Goal: Task Accomplishment & Management: Complete application form

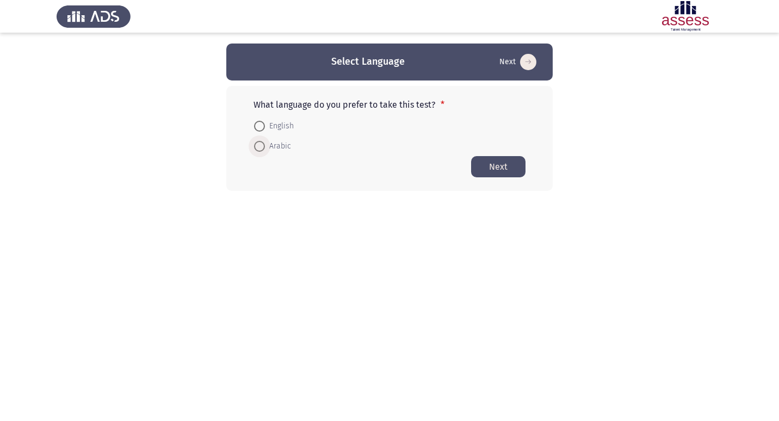
click at [259, 150] on span at bounding box center [259, 146] width 11 height 11
click at [259, 150] on input "Arabic" at bounding box center [259, 146] width 11 height 11
radio input "true"
click at [482, 166] on button "Next" at bounding box center [498, 166] width 54 height 21
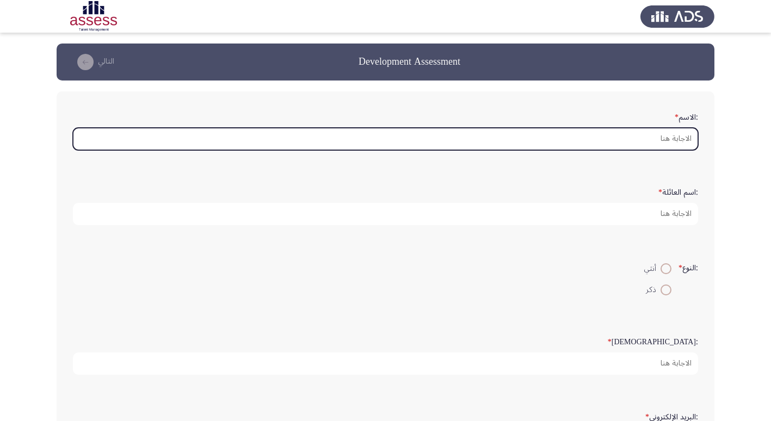
click at [662, 136] on input ":الاسم *" at bounding box center [385, 139] width 625 height 22
type input "i"
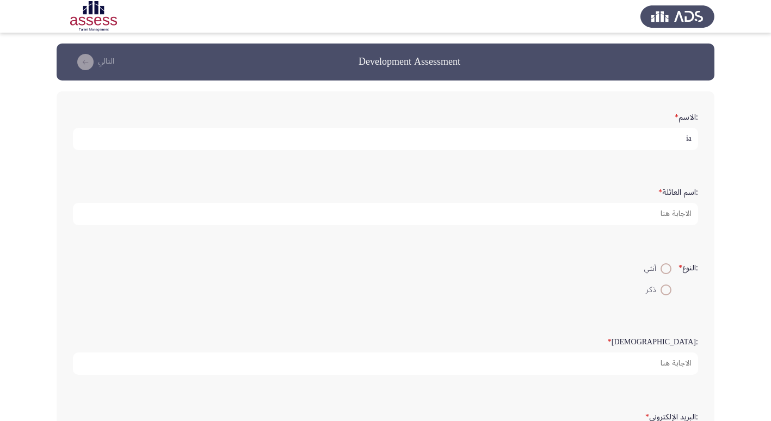
type input "i"
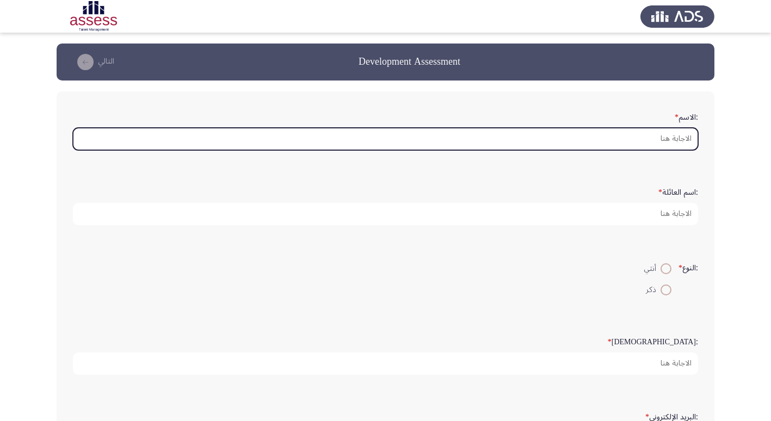
type input "i"
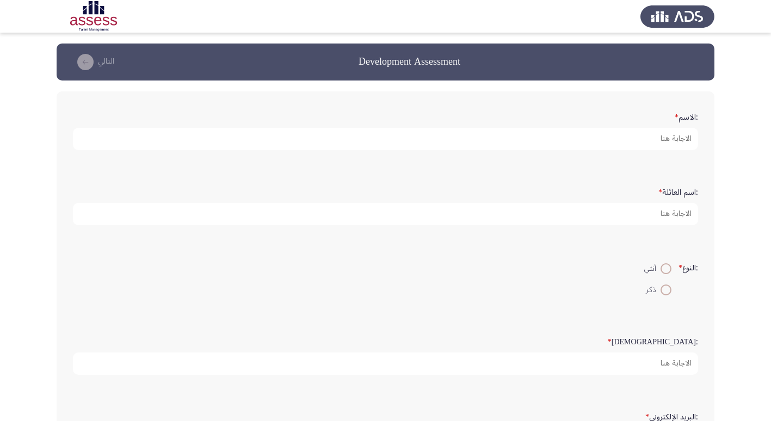
type input "i"
type input "F"
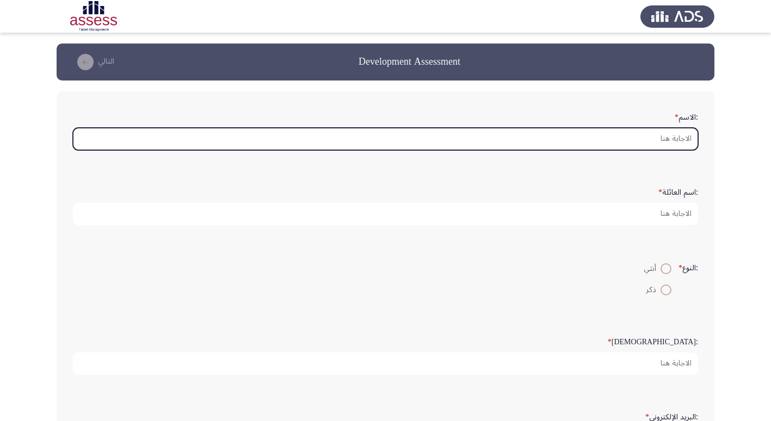
type input "G"
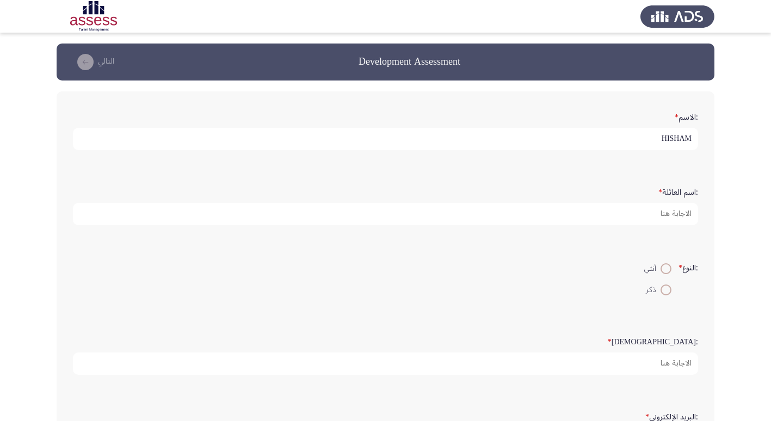
type input "HISHAM"
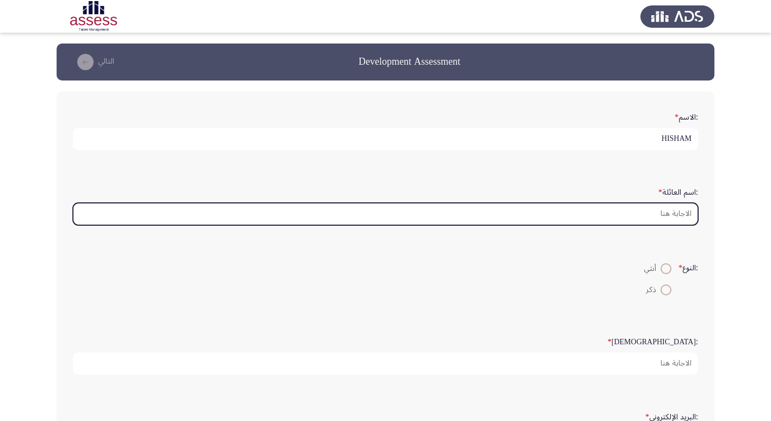
click at [649, 208] on input ":اسم العائلة *" at bounding box center [385, 214] width 625 height 22
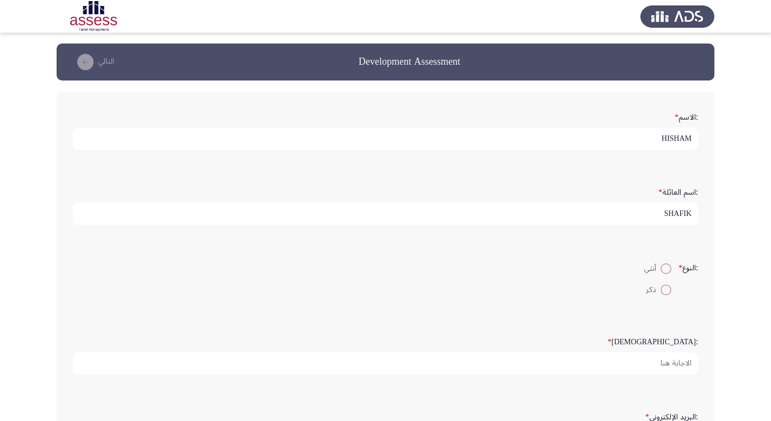
type input "SHAFIK"
click at [662, 288] on span at bounding box center [665, 289] width 11 height 11
click at [662, 288] on input "ذكر" at bounding box center [665, 289] width 11 height 11
radio input "true"
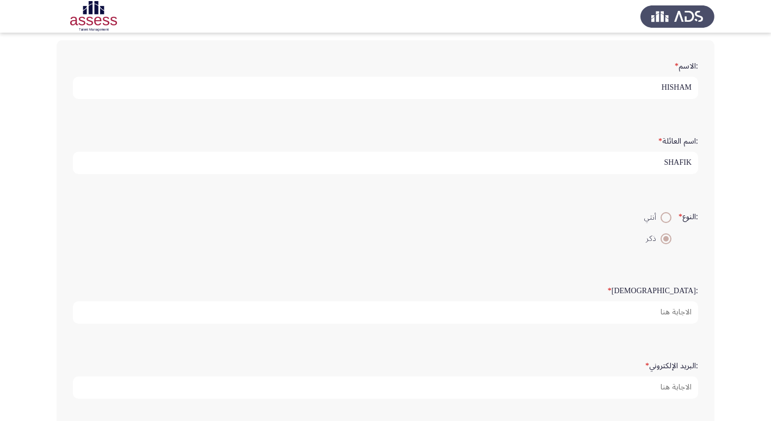
scroll to position [109, 0]
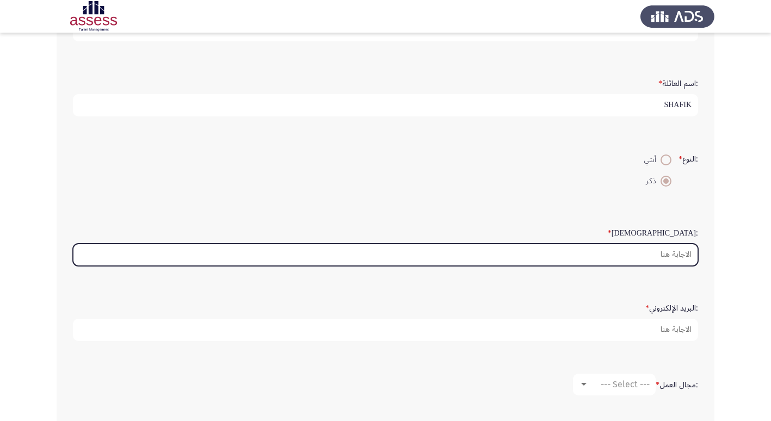
click at [682, 251] on input ":السن *" at bounding box center [385, 255] width 625 height 22
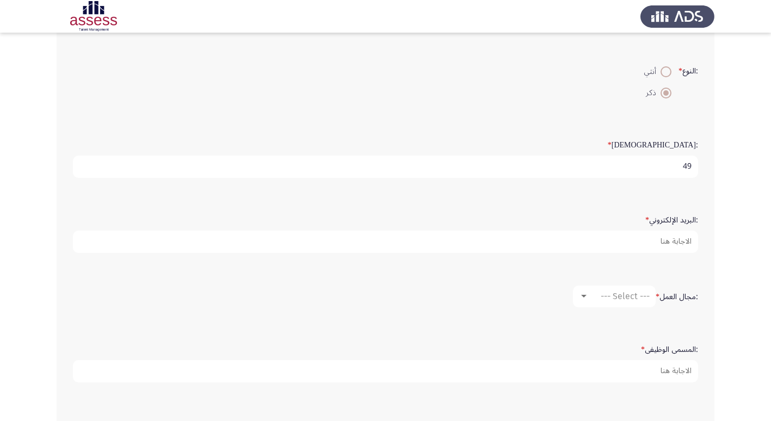
scroll to position [218, 0]
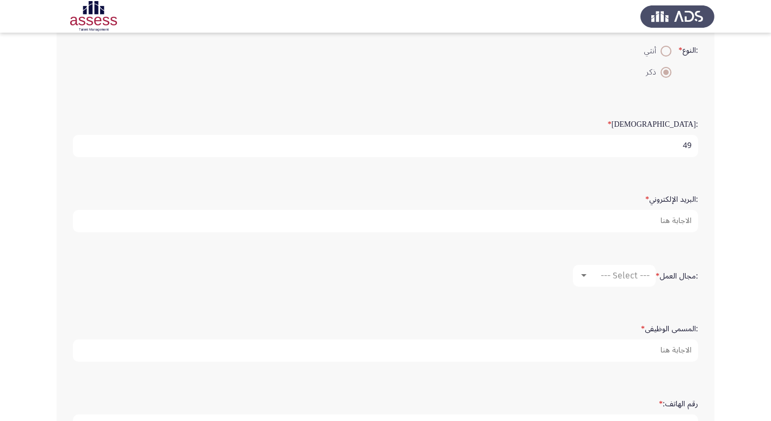
type input "49"
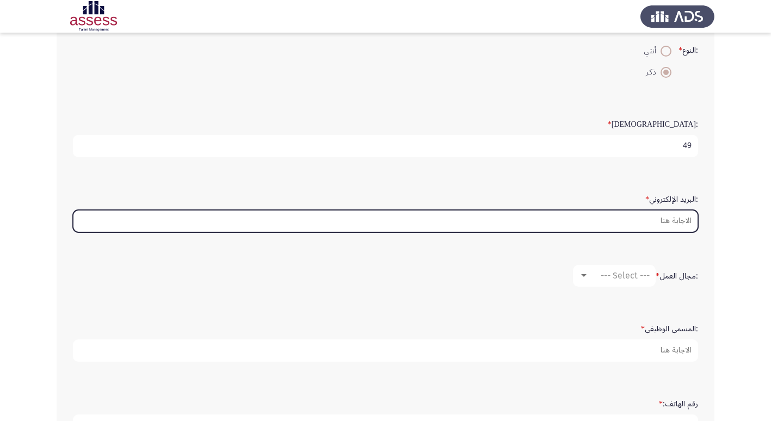
click at [660, 221] on input ":البريد الإلكتروني *" at bounding box center [385, 221] width 625 height 22
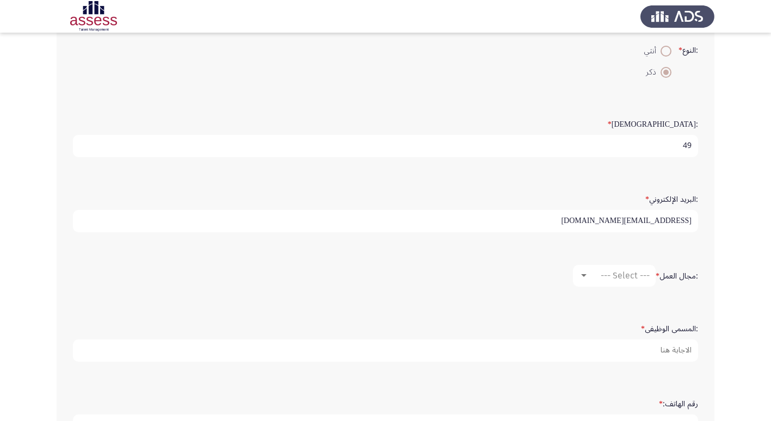
type input "HISHAM.SHAFIK@PAS.EG"
click at [581, 276] on div at bounding box center [583, 275] width 5 height 3
click at [607, 273] on span "محاسبة" at bounding box center [637, 276] width 125 height 26
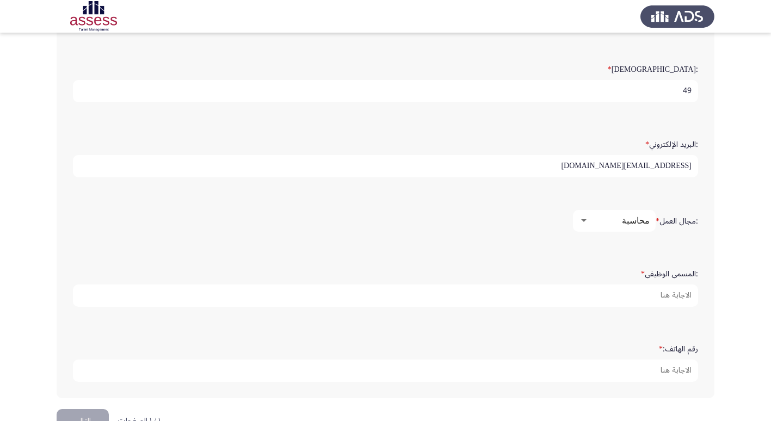
scroll to position [304, 0]
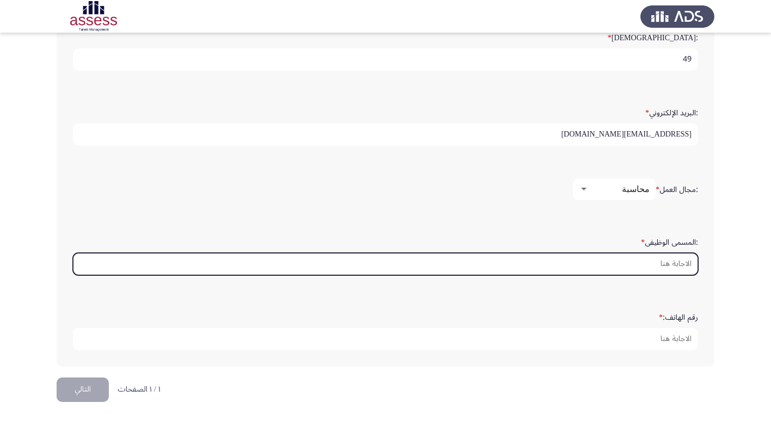
click at [670, 262] on input ":المسمى الوظيفى *" at bounding box center [385, 264] width 625 height 22
type input "L"
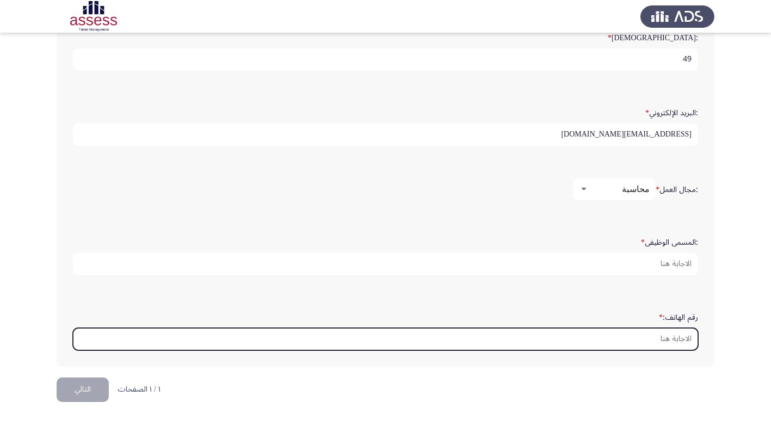
click at [662, 335] on input "رقم الهاتف: *" at bounding box center [385, 339] width 625 height 22
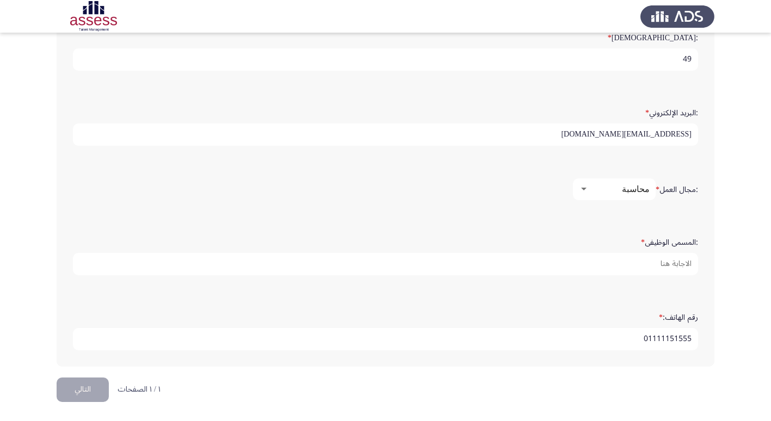
type input "01111151555"
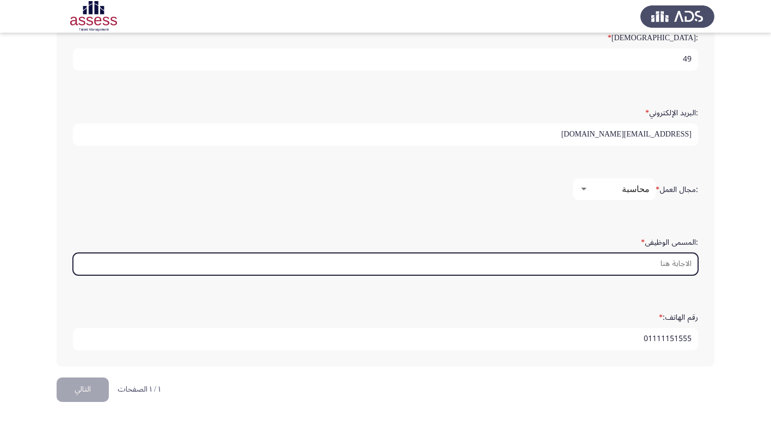
click at [663, 265] on input ":المسمى الوظيفى *" at bounding box center [385, 264] width 625 height 22
type input "L"
click at [617, 260] on input ":المسمى الوظيفى *" at bounding box center [385, 264] width 625 height 22
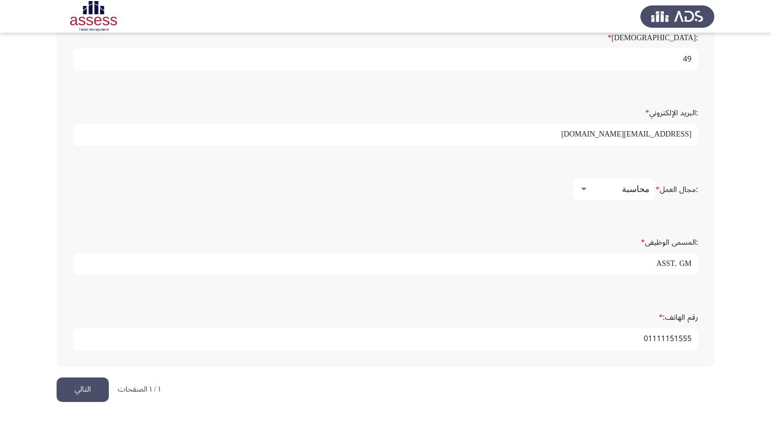
type input "ASST. GM"
click at [75, 387] on button "التالي" at bounding box center [83, 389] width 52 height 24
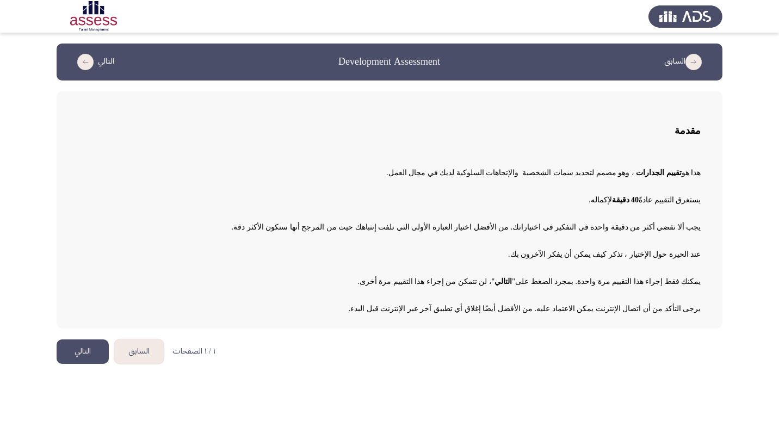
click at [83, 355] on button "التالي" at bounding box center [83, 351] width 52 height 24
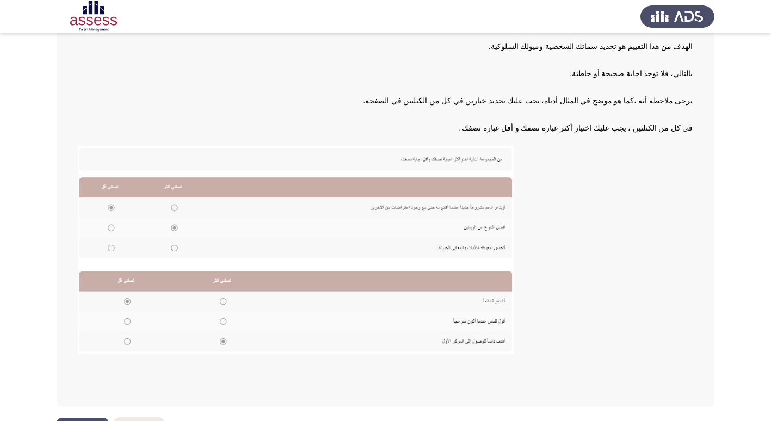
scroll to position [141, 0]
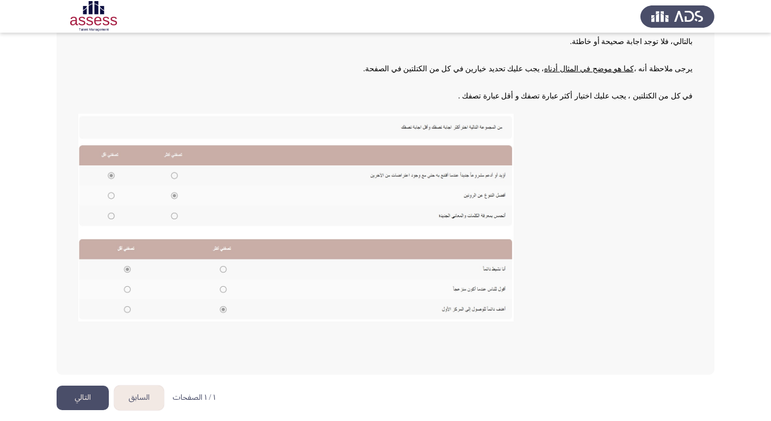
click at [83, 395] on button "التالي" at bounding box center [83, 398] width 52 height 24
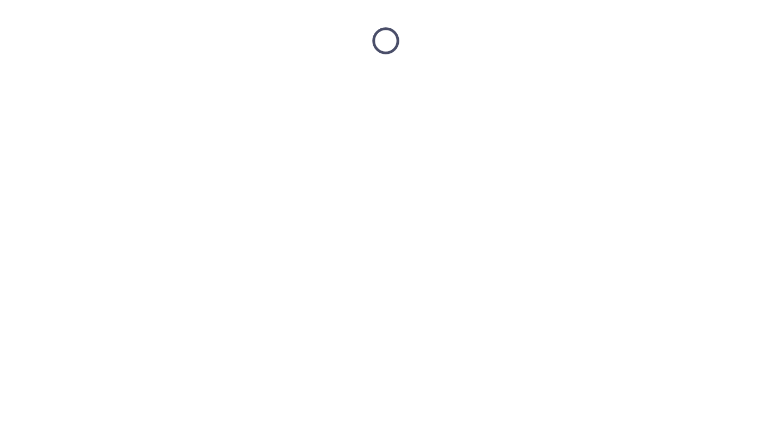
scroll to position [0, 0]
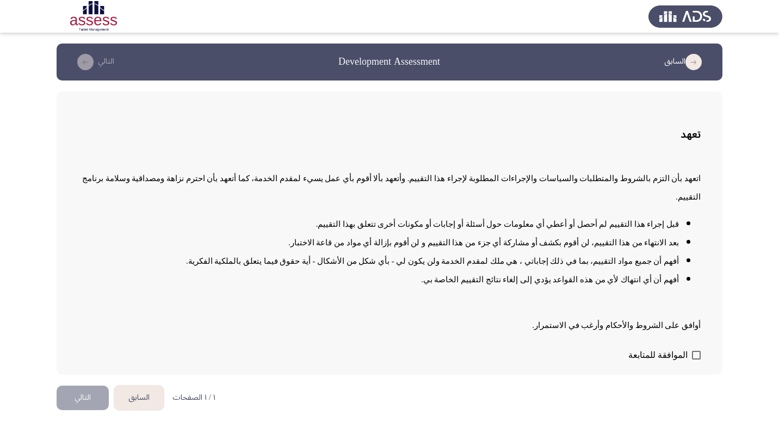
click at [697, 351] on span at bounding box center [696, 355] width 9 height 9
click at [696, 359] on input "الموافقة للمتابعة" at bounding box center [695, 359] width 1 height 1
checkbox input "true"
click at [73, 386] on button "التالي" at bounding box center [83, 398] width 52 height 24
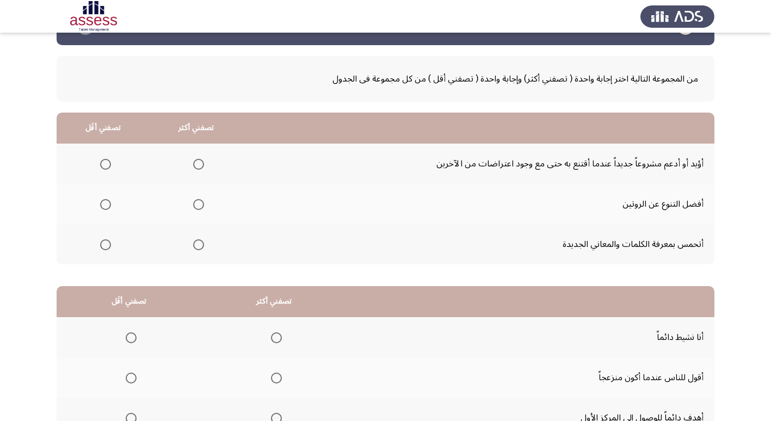
scroll to position [54, 0]
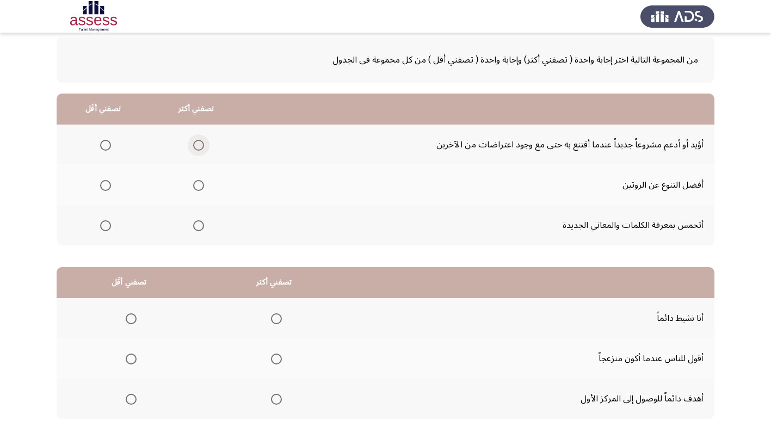
click at [196, 147] on span "Select an option" at bounding box center [198, 145] width 11 height 11
click at [196, 147] on input "Select an option" at bounding box center [198, 145] width 11 height 11
click at [201, 185] on span "Select an option" at bounding box center [198, 185] width 11 height 11
click at [201, 185] on input "Select an option" at bounding box center [198, 185] width 11 height 11
click at [197, 228] on span "Select an option" at bounding box center [198, 225] width 11 height 11
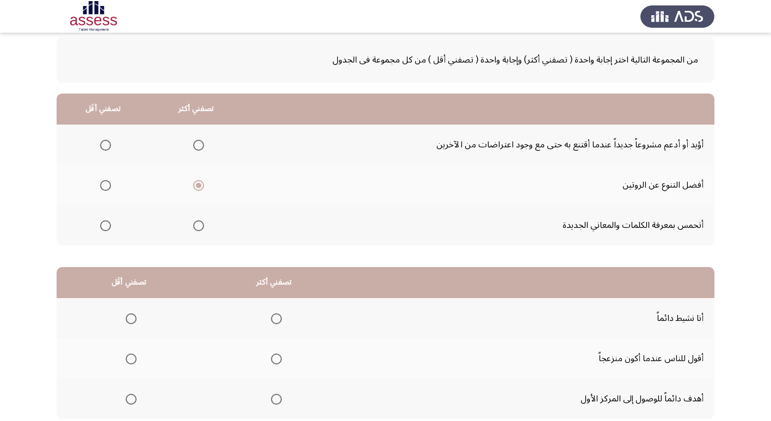
click at [197, 228] on input "Select an option" at bounding box center [198, 225] width 11 height 11
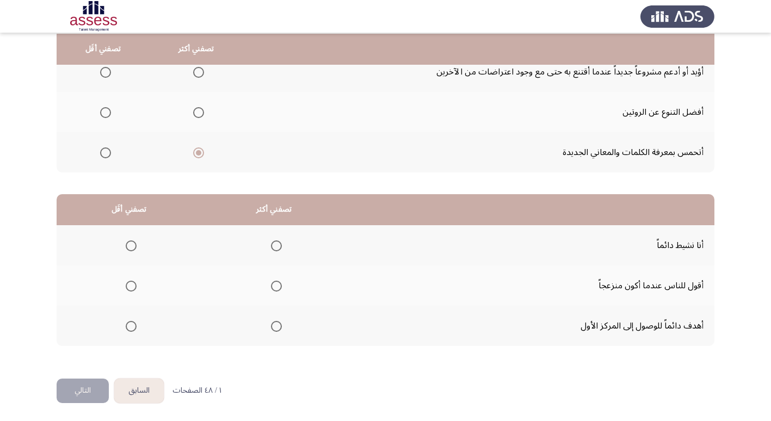
scroll to position [128, 0]
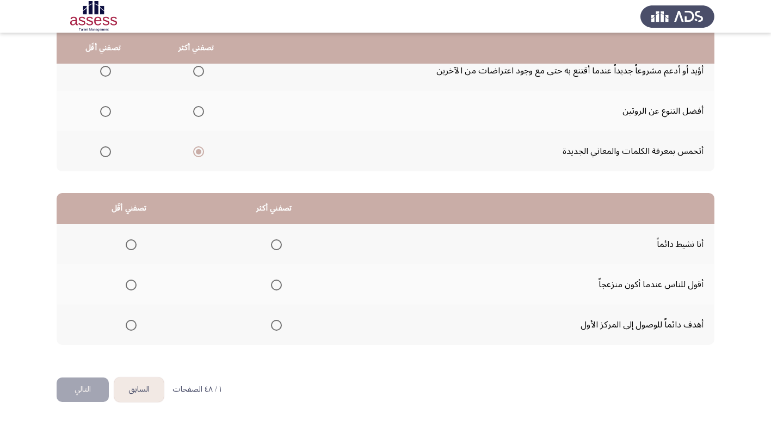
click at [128, 288] on span "Select an option" at bounding box center [131, 285] width 11 height 11
click at [128, 288] on input "Select an option" at bounding box center [131, 285] width 11 height 11
click at [274, 247] on span "Select an option" at bounding box center [276, 244] width 11 height 11
click at [274, 247] on input "Select an option" at bounding box center [276, 244] width 11 height 11
click at [275, 325] on span "Select an option" at bounding box center [276, 325] width 11 height 11
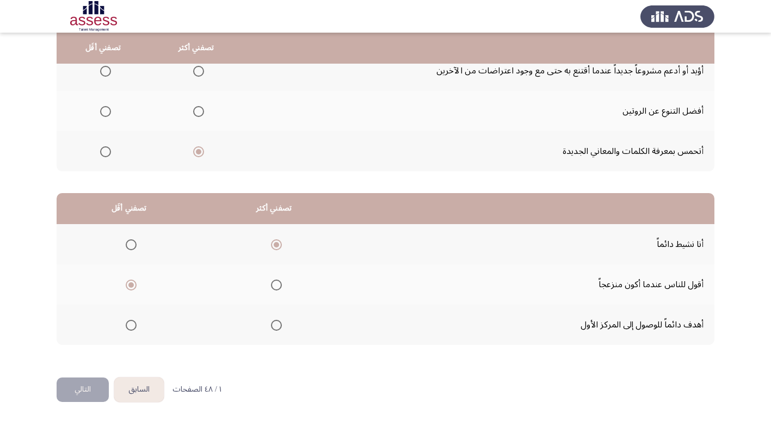
click at [275, 325] on input "Select an option" at bounding box center [276, 325] width 11 height 11
click at [275, 246] on span "Select an option" at bounding box center [276, 244] width 11 height 11
click at [275, 246] on input "Select an option" at bounding box center [276, 244] width 11 height 11
click at [275, 326] on span "Select an option" at bounding box center [276, 325] width 11 height 11
click at [275, 326] on input "Select an option" at bounding box center [276, 325] width 11 height 11
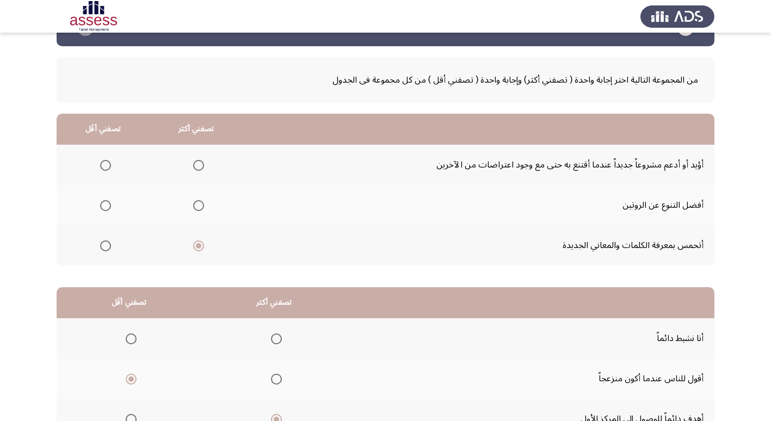
scroll to position [20, 0]
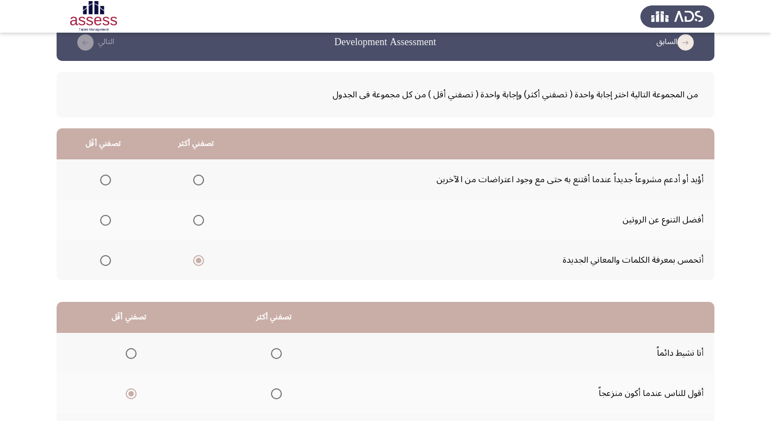
click at [200, 177] on span "Select an option" at bounding box center [198, 180] width 11 height 11
click at [200, 177] on input "Select an option" at bounding box center [198, 180] width 11 height 11
click at [107, 261] on span "Select an option" at bounding box center [105, 260] width 11 height 11
click at [107, 261] on input "Select an option" at bounding box center [105, 260] width 11 height 11
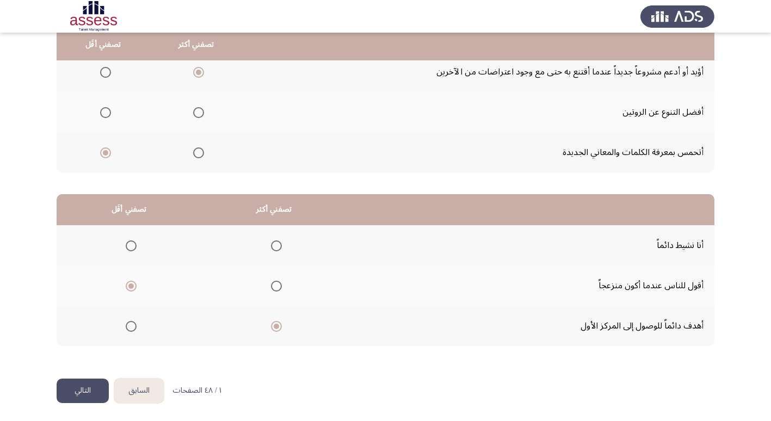
scroll to position [128, 0]
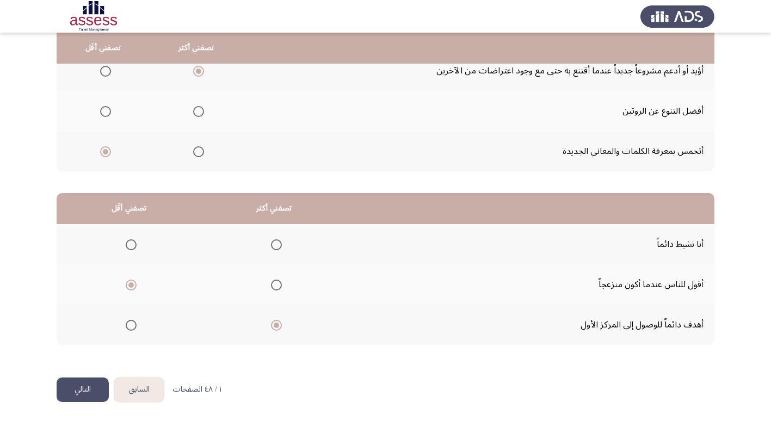
click at [277, 243] on span "Select an option" at bounding box center [276, 244] width 11 height 11
click at [277, 243] on input "Select an option" at bounding box center [276, 244] width 11 height 11
click at [89, 390] on button "التالي" at bounding box center [83, 389] width 52 height 24
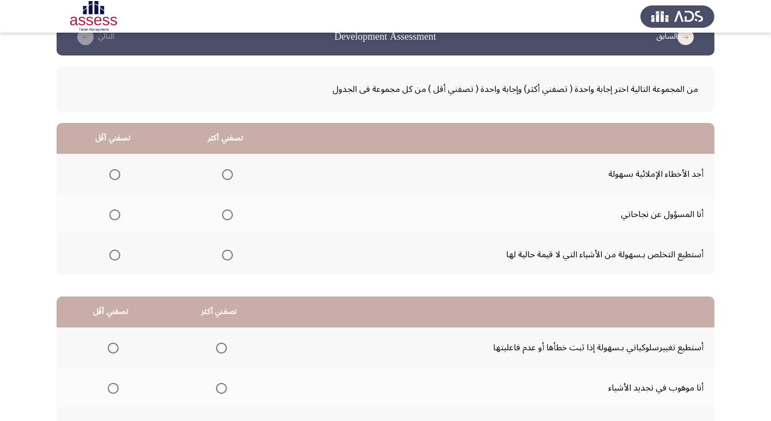
scroll to position [0, 0]
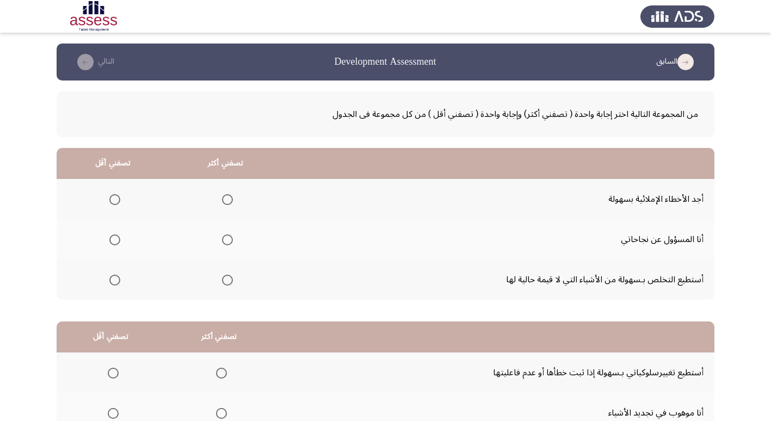
click at [225, 201] on span "Select an option" at bounding box center [227, 199] width 11 height 11
click at [225, 201] on input "Select an option" at bounding box center [227, 199] width 11 height 11
click at [114, 282] on span "Select an option" at bounding box center [114, 280] width 11 height 11
click at [114, 282] on input "Select an option" at bounding box center [114, 280] width 11 height 11
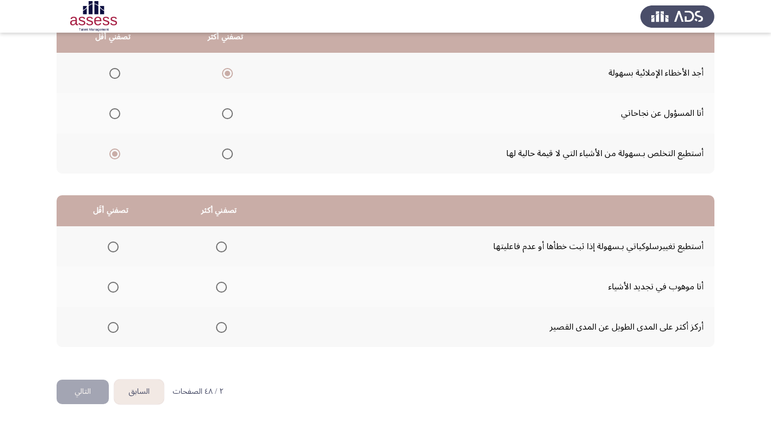
scroll to position [128, 0]
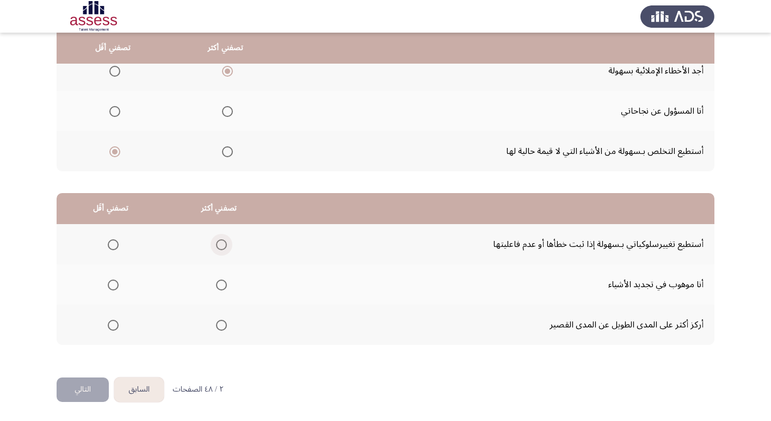
click at [221, 246] on span "Select an option" at bounding box center [221, 244] width 11 height 11
click at [221, 246] on input "Select an option" at bounding box center [221, 244] width 11 height 11
click at [110, 287] on span "Select an option" at bounding box center [113, 285] width 11 height 11
click at [110, 287] on input "Select an option" at bounding box center [113, 285] width 11 height 11
click at [82, 388] on button "التالي" at bounding box center [83, 389] width 52 height 24
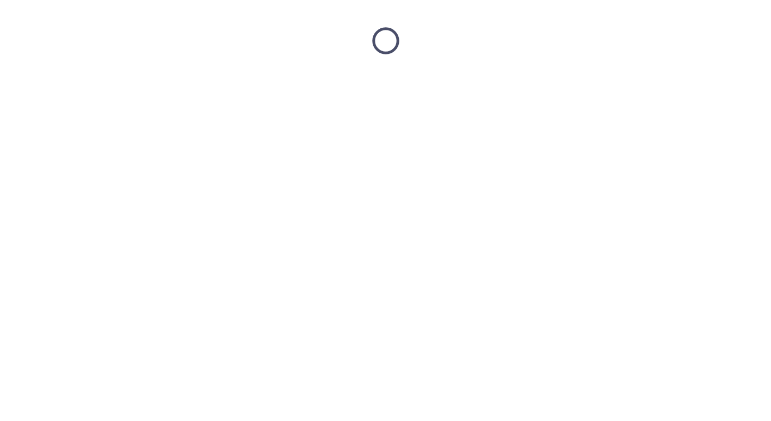
scroll to position [0, 0]
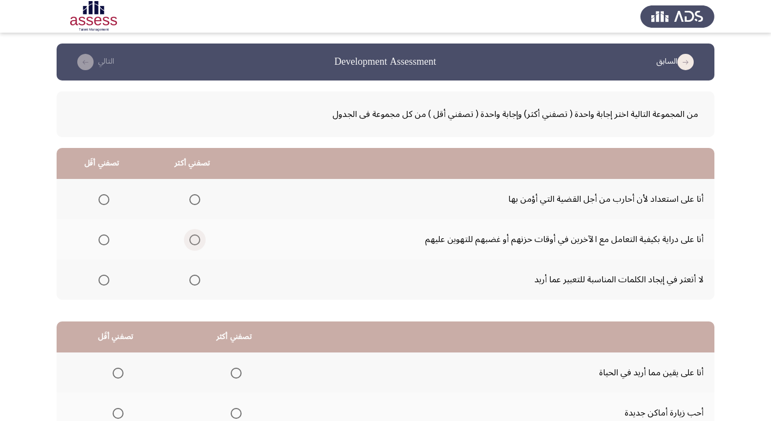
click at [195, 241] on span "Select an option" at bounding box center [194, 239] width 11 height 11
click at [195, 241] on input "Select an option" at bounding box center [194, 239] width 11 height 11
click at [104, 200] on span "Select an option" at bounding box center [103, 199] width 11 height 11
click at [104, 200] on input "Select an option" at bounding box center [103, 199] width 11 height 11
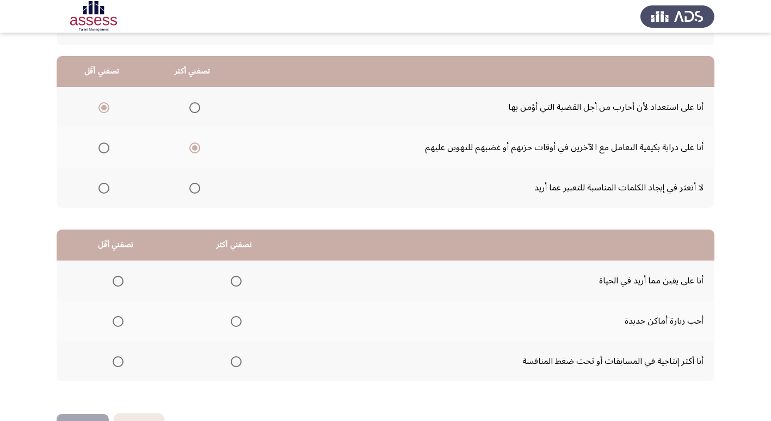
scroll to position [74, 0]
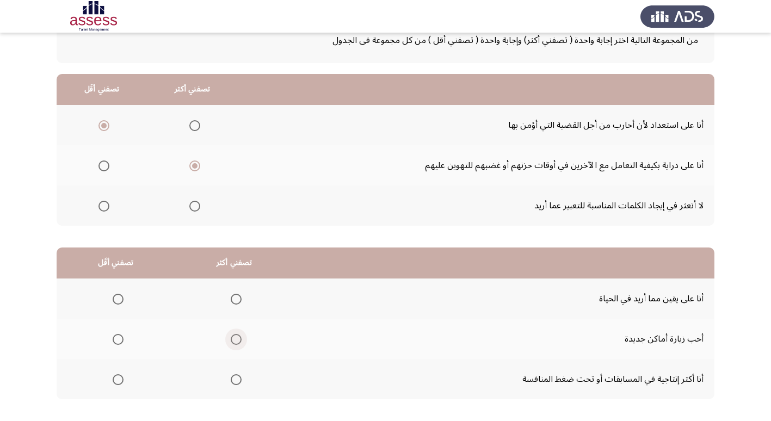
click at [233, 341] on span "Select an option" at bounding box center [236, 339] width 11 height 11
click at [233, 341] on input "Select an option" at bounding box center [236, 339] width 11 height 11
click at [119, 301] on span "Select an option" at bounding box center [118, 299] width 11 height 11
click at [119, 301] on input "Select an option" at bounding box center [118, 299] width 11 height 11
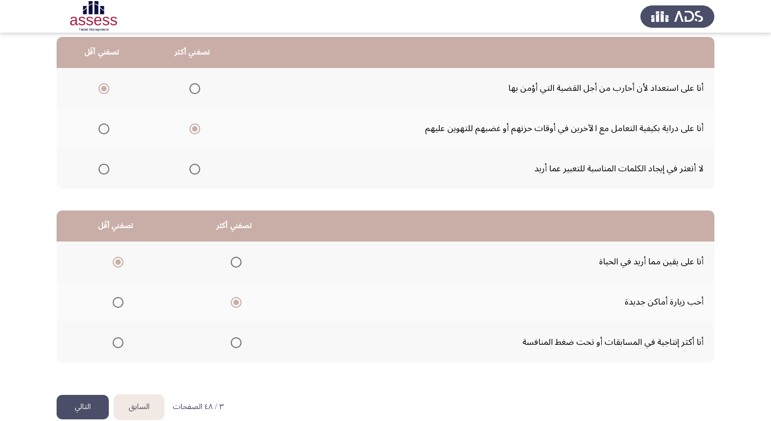
scroll to position [128, 0]
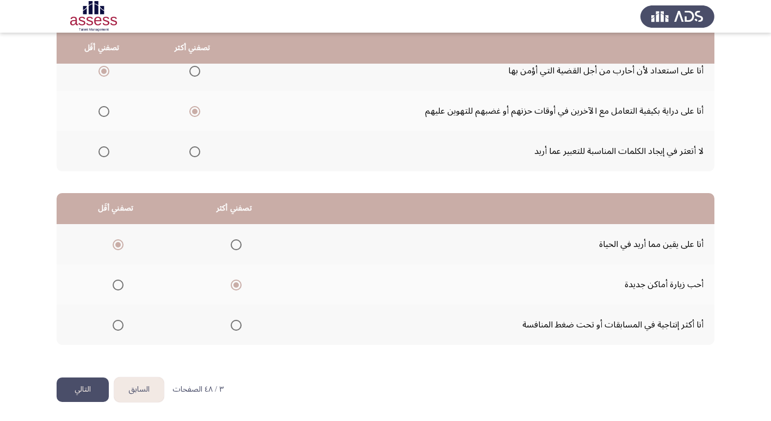
click at [78, 390] on button "التالي" at bounding box center [83, 389] width 52 height 24
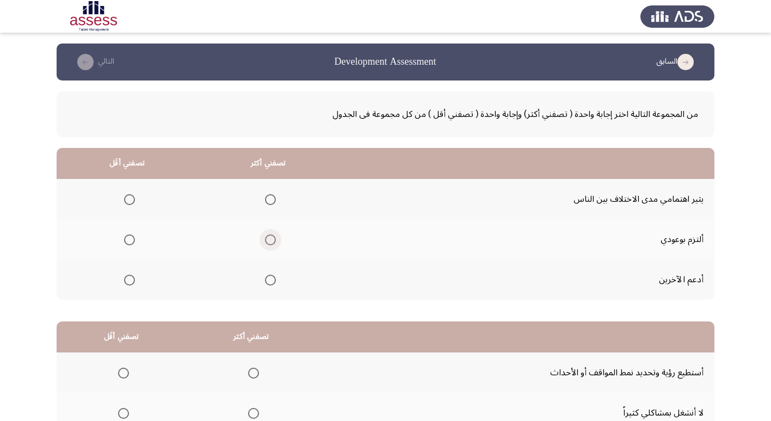
click at [269, 237] on span "Select an option" at bounding box center [270, 239] width 11 height 11
click at [269, 237] on input "Select an option" at bounding box center [270, 239] width 11 height 11
click at [128, 196] on span "Select an option" at bounding box center [129, 199] width 11 height 11
click at [128, 196] on input "Select an option" at bounding box center [129, 199] width 11 height 11
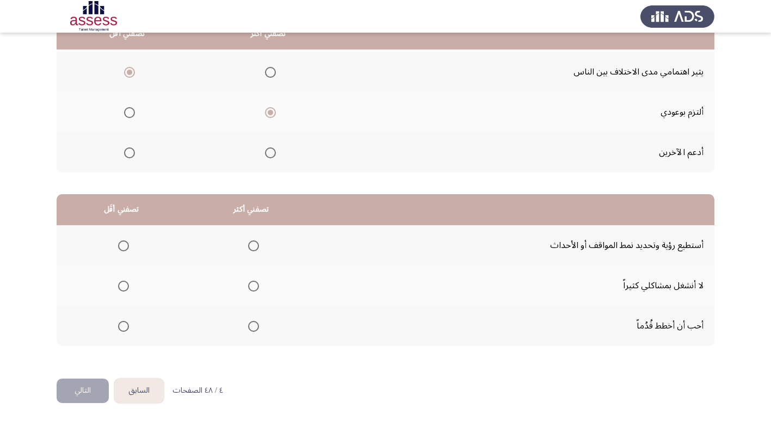
scroll to position [128, 0]
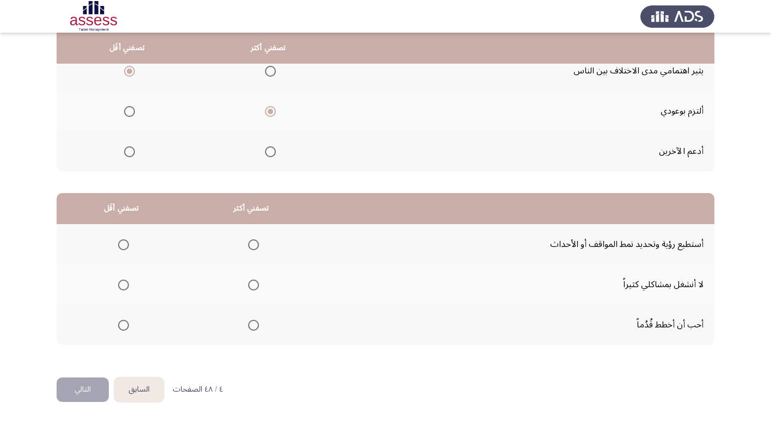
click at [252, 326] on span "Select an option" at bounding box center [253, 325] width 11 height 11
click at [252, 326] on input "Select an option" at bounding box center [253, 325] width 11 height 11
click at [122, 285] on span "Select an option" at bounding box center [123, 285] width 11 height 11
click at [122, 285] on input "Select an option" at bounding box center [123, 285] width 11 height 11
click at [88, 391] on button "التالي" at bounding box center [83, 389] width 52 height 24
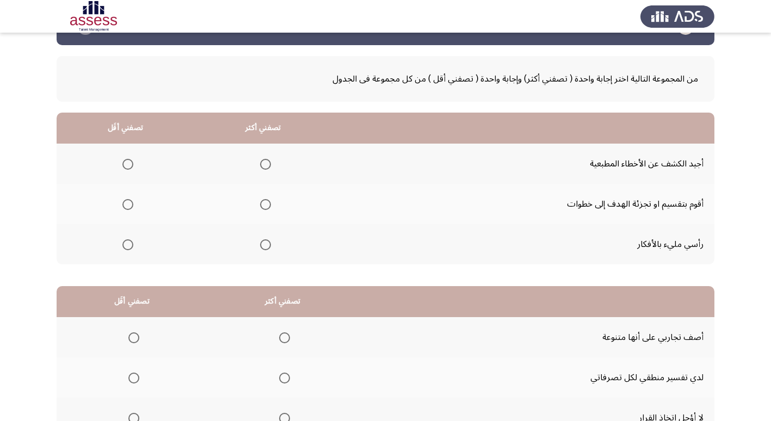
scroll to position [54, 0]
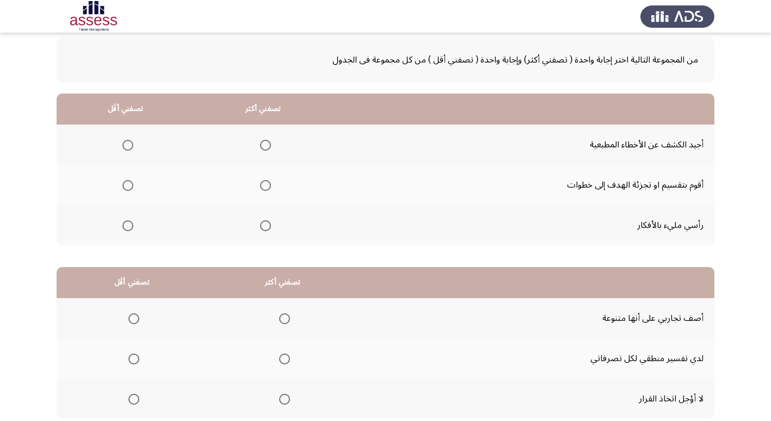
click at [262, 146] on span "Select an option" at bounding box center [265, 145] width 11 height 11
click at [262, 146] on input "Select an option" at bounding box center [265, 145] width 11 height 11
click at [126, 188] on span "Select an option" at bounding box center [127, 185] width 11 height 11
click at [126, 188] on input "Select an option" at bounding box center [127, 185] width 11 height 11
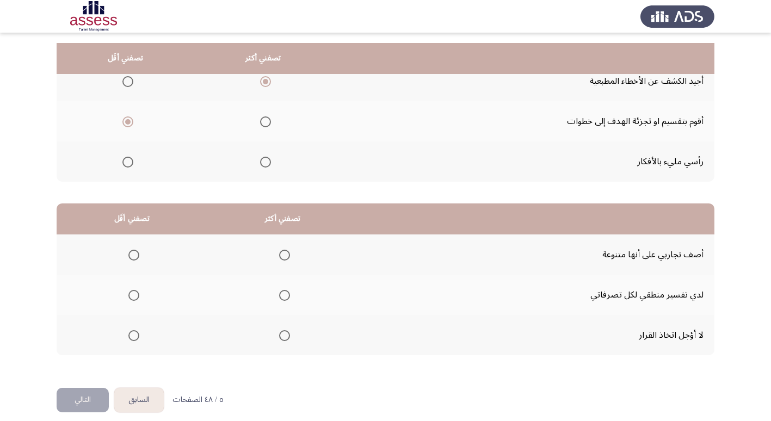
scroll to position [128, 0]
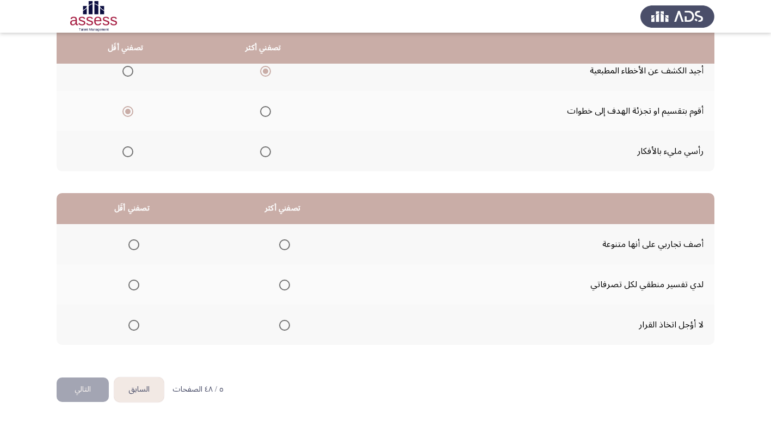
click at [285, 285] on span "Select an option" at bounding box center [284, 285] width 11 height 11
click at [285, 285] on input "Select an option" at bounding box center [284, 285] width 11 height 11
click at [134, 244] on span "Select an option" at bounding box center [133, 244] width 11 height 11
click at [134, 244] on input "Select an option" at bounding box center [133, 244] width 11 height 11
click at [82, 394] on button "التالي" at bounding box center [83, 389] width 52 height 24
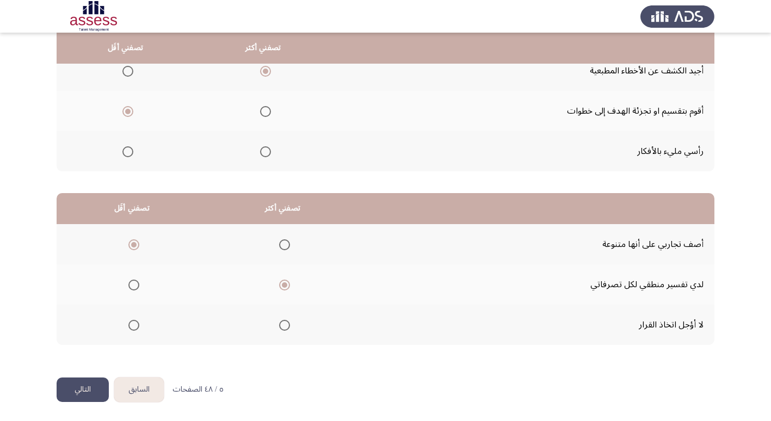
scroll to position [0, 0]
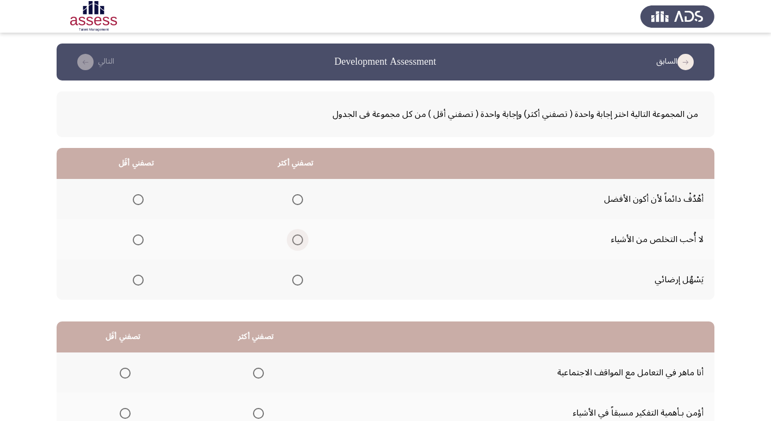
click at [298, 242] on span "Select an option" at bounding box center [297, 239] width 11 height 11
click at [298, 242] on input "Select an option" at bounding box center [297, 239] width 11 height 11
click at [136, 282] on span "Select an option" at bounding box center [138, 280] width 11 height 11
click at [136, 282] on input "Select an option" at bounding box center [138, 280] width 11 height 11
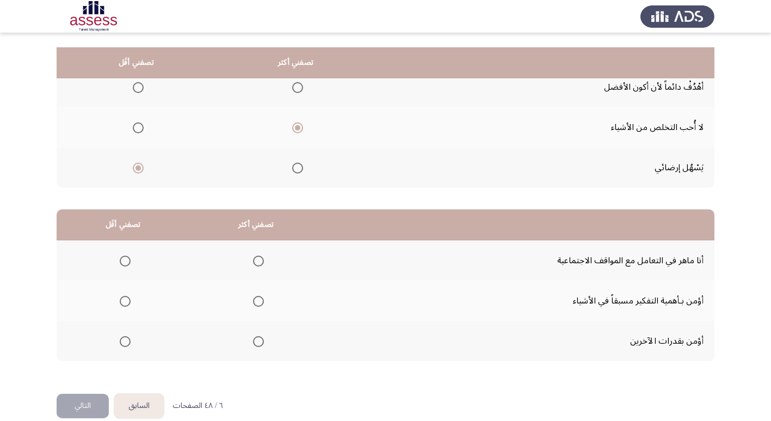
scroll to position [128, 0]
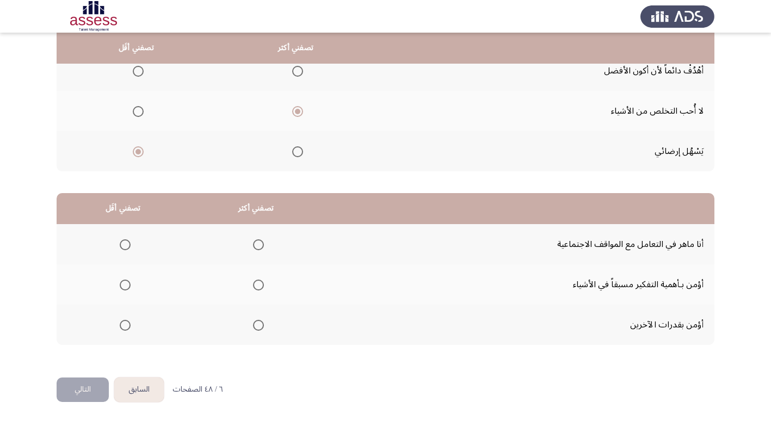
click at [256, 246] on span "Select an option" at bounding box center [258, 244] width 11 height 11
click at [256, 246] on input "Select an option" at bounding box center [258, 244] width 11 height 11
click at [122, 325] on span "Select an option" at bounding box center [125, 325] width 11 height 11
click at [122, 325] on input "Select an option" at bounding box center [125, 325] width 11 height 11
click at [86, 393] on button "التالي" at bounding box center [83, 389] width 52 height 24
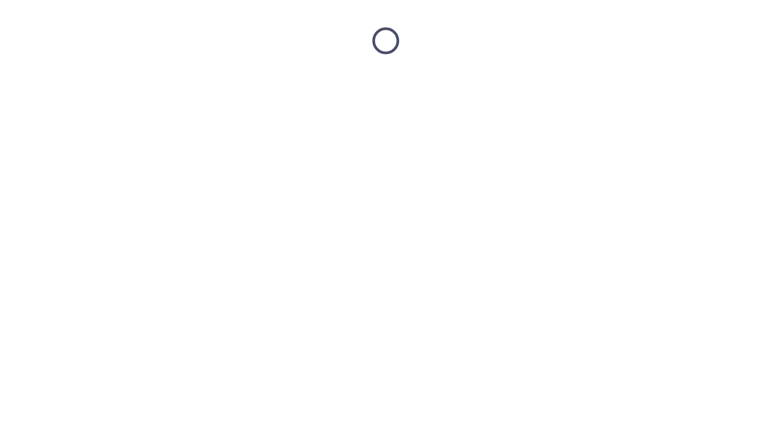
scroll to position [0, 0]
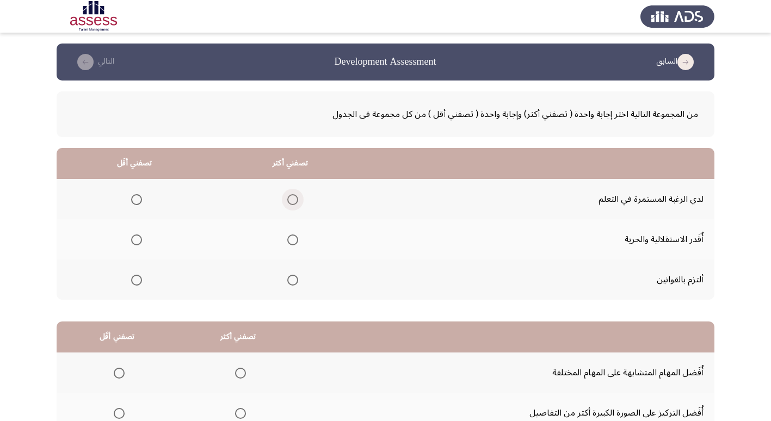
click at [291, 202] on span "Select an option" at bounding box center [292, 199] width 11 height 11
click at [291, 202] on input "Select an option" at bounding box center [292, 199] width 11 height 11
click at [134, 240] on span "Select an option" at bounding box center [136, 239] width 11 height 11
click at [134, 240] on input "Select an option" at bounding box center [136, 239] width 11 height 11
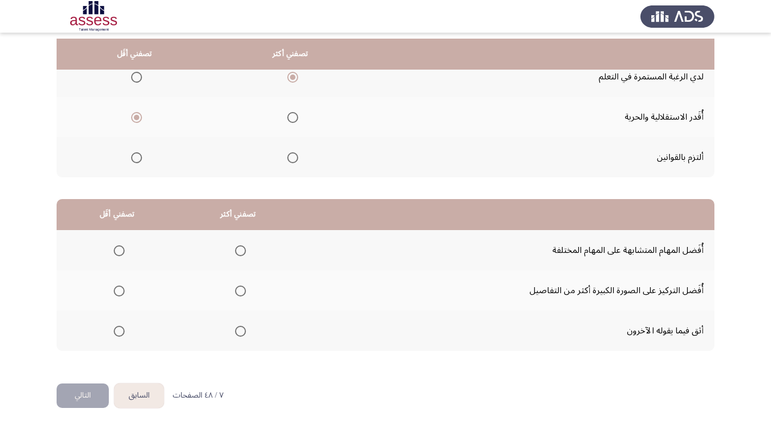
scroll to position [128, 0]
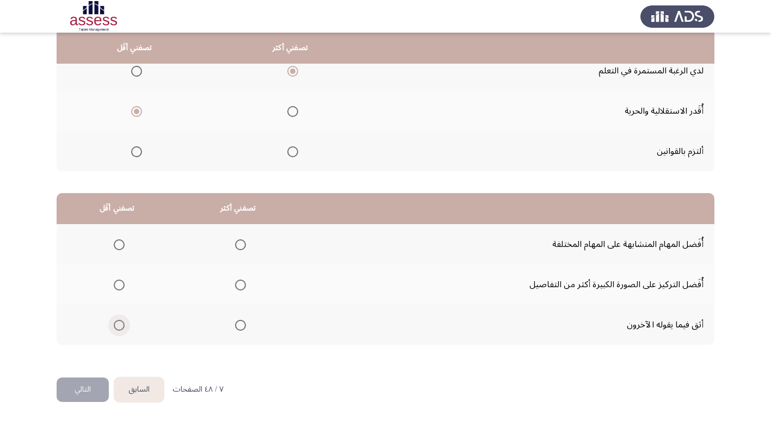
click at [119, 328] on span "Select an option" at bounding box center [119, 325] width 11 height 11
click at [119, 328] on input "Select an option" at bounding box center [119, 325] width 11 height 11
click at [241, 284] on span "Select an option" at bounding box center [240, 285] width 11 height 11
click at [241, 284] on input "Select an option" at bounding box center [240, 285] width 11 height 11
click at [79, 387] on button "التالي" at bounding box center [83, 389] width 52 height 24
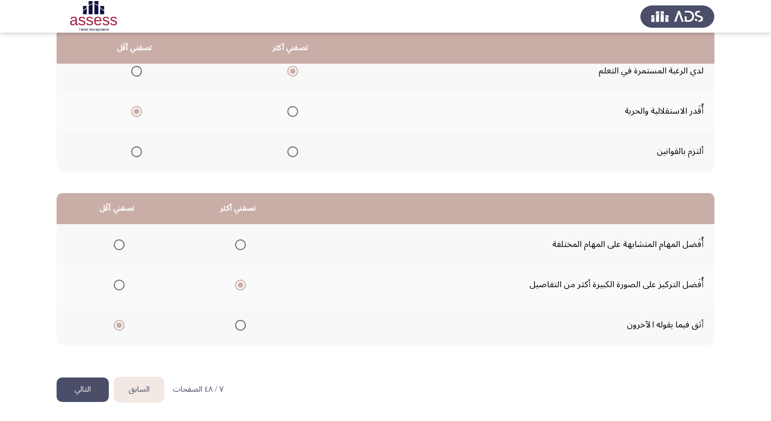
scroll to position [0, 0]
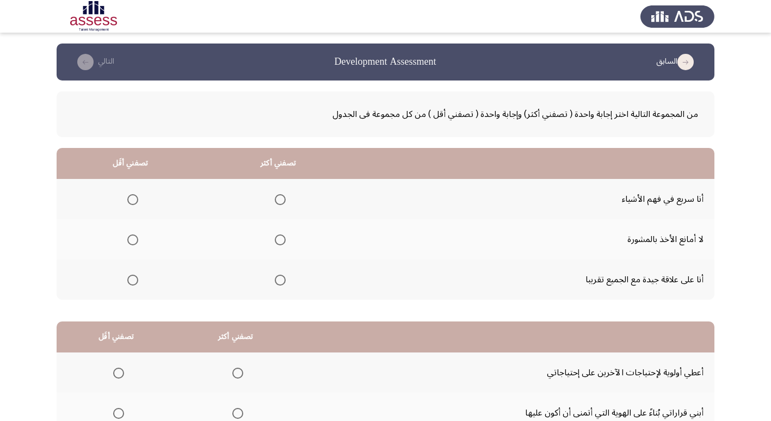
click at [277, 281] on span "Select an option" at bounding box center [280, 280] width 11 height 11
click at [277, 281] on input "Select an option" at bounding box center [280, 280] width 11 height 11
click at [131, 239] on span "Select an option" at bounding box center [132, 239] width 11 height 11
click at [131, 239] on input "Select an option" at bounding box center [132, 239] width 11 height 11
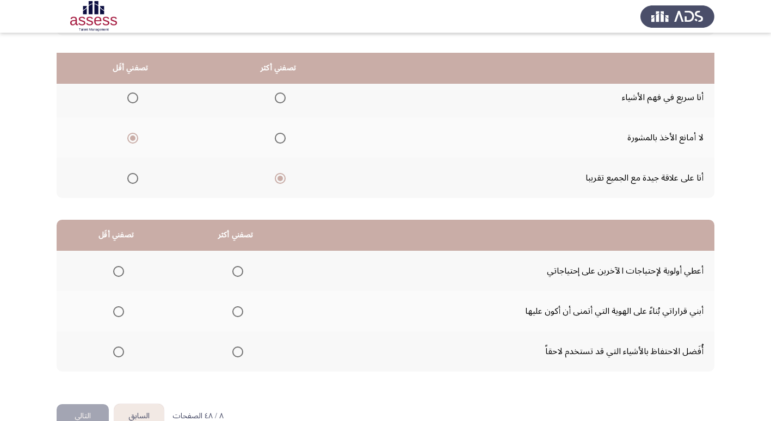
scroll to position [128, 0]
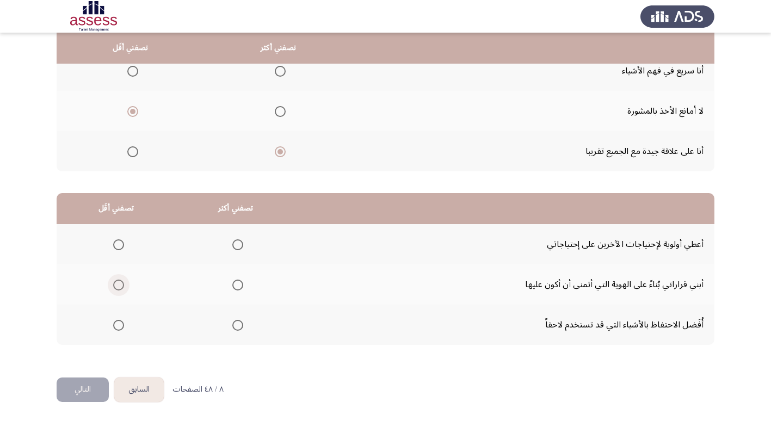
click at [119, 286] on span "Select an option" at bounding box center [118, 285] width 11 height 11
click at [119, 286] on input "Select an option" at bounding box center [118, 285] width 11 height 11
click at [239, 325] on span "Select an option" at bounding box center [237, 325] width 11 height 11
click at [239, 325] on input "Select an option" at bounding box center [237, 325] width 11 height 11
click at [81, 392] on button "التالي" at bounding box center [83, 389] width 52 height 24
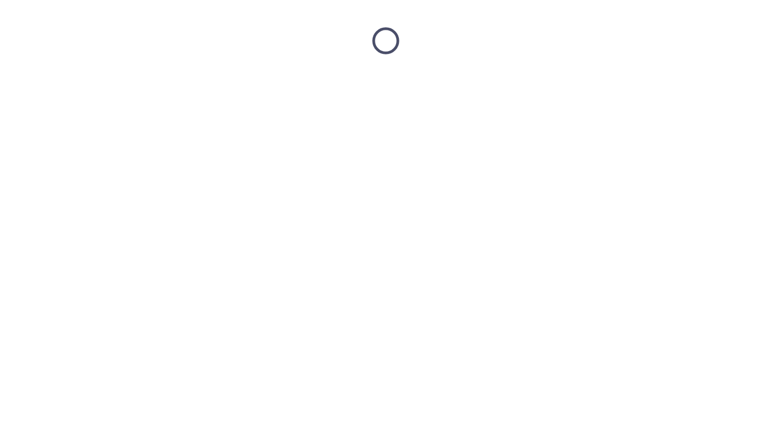
scroll to position [0, 0]
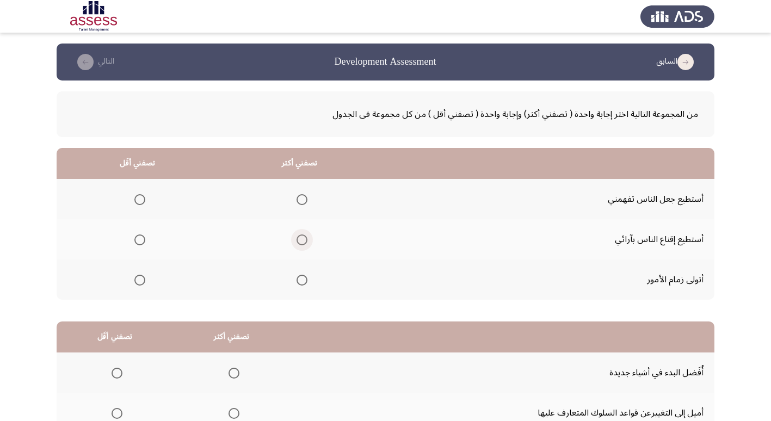
click at [299, 242] on span "Select an option" at bounding box center [301, 239] width 11 height 11
click at [299, 242] on input "Select an option" at bounding box center [301, 239] width 11 height 11
click at [140, 201] on span "Select an option" at bounding box center [139, 199] width 11 height 11
click at [140, 201] on input "Select an option" at bounding box center [139, 199] width 11 height 11
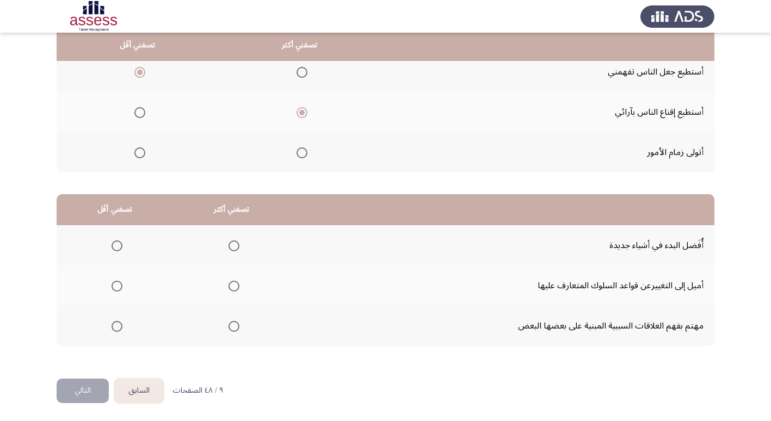
scroll to position [128, 0]
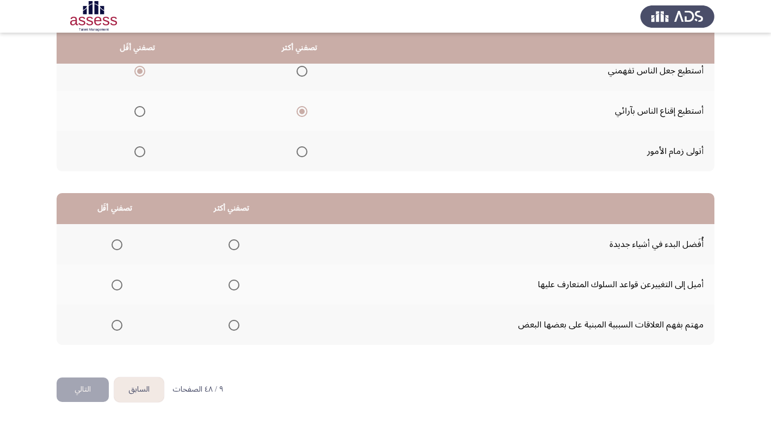
click at [234, 244] on span "Select an option" at bounding box center [233, 244] width 11 height 11
click at [234, 244] on input "Select an option" at bounding box center [233, 244] width 11 height 11
click at [114, 327] on span "Select an option" at bounding box center [116, 325] width 11 height 11
click at [114, 327] on input "Select an option" at bounding box center [116, 325] width 11 height 11
click at [74, 394] on button "التالي" at bounding box center [83, 389] width 52 height 24
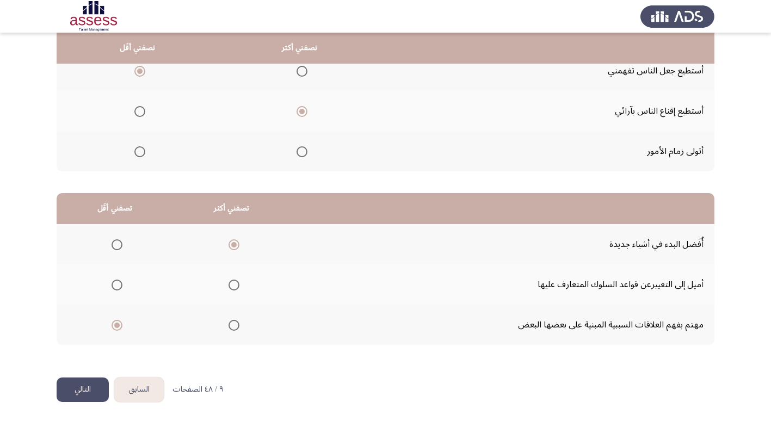
scroll to position [0, 0]
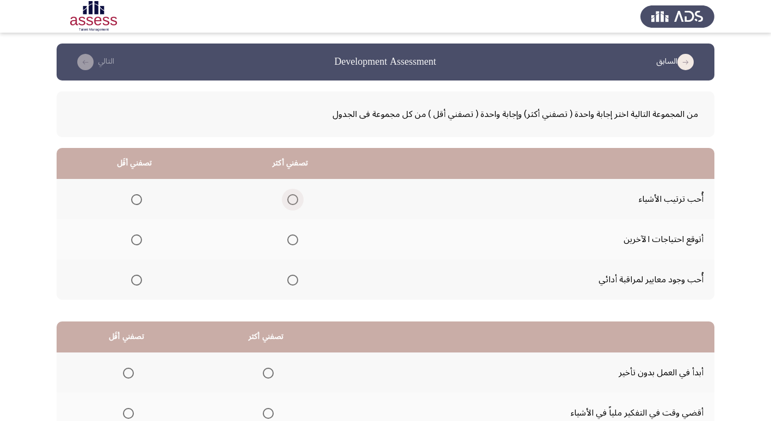
click at [290, 202] on span "Select an option" at bounding box center [292, 199] width 11 height 11
click at [290, 202] on input "Select an option" at bounding box center [292, 199] width 11 height 11
click at [134, 282] on span "Select an option" at bounding box center [136, 280] width 11 height 11
click at [134, 282] on input "Select an option" at bounding box center [136, 280] width 11 height 11
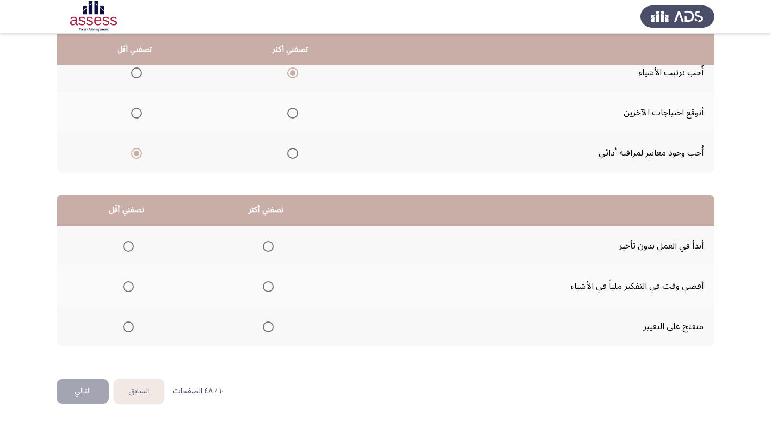
scroll to position [128, 0]
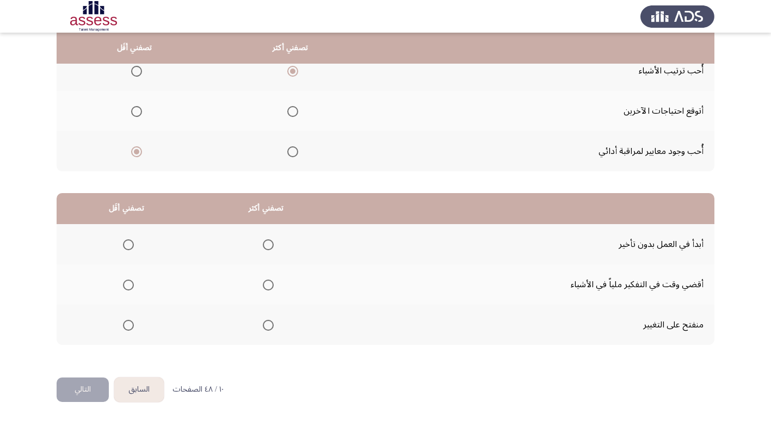
click at [142, 394] on button "السابق" at bounding box center [138, 389] width 49 height 24
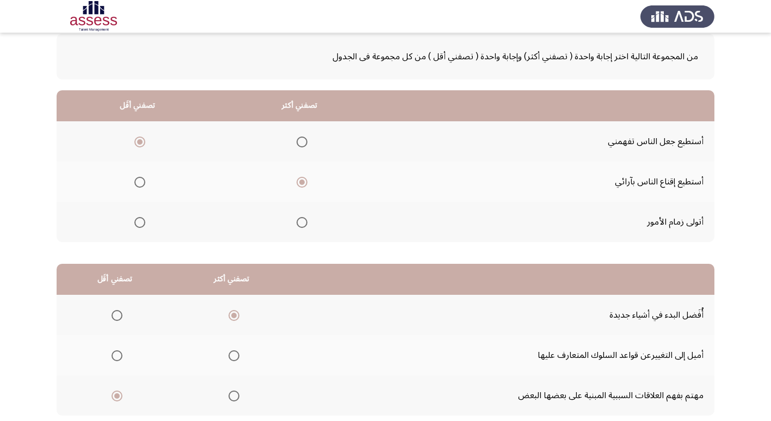
scroll to position [109, 0]
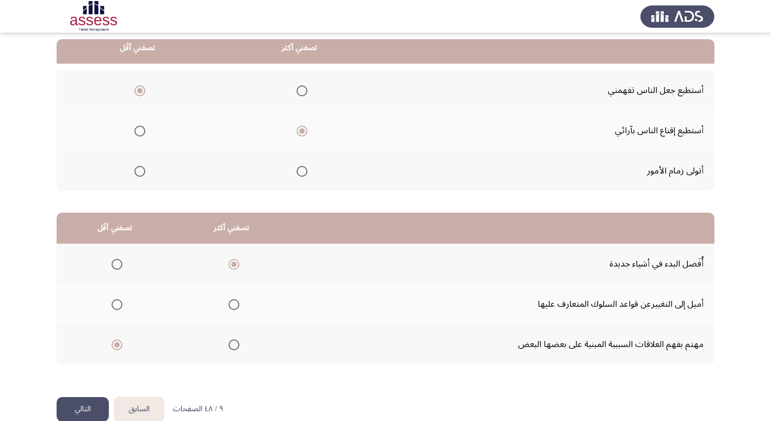
click at [78, 409] on button "التالي" at bounding box center [83, 409] width 52 height 24
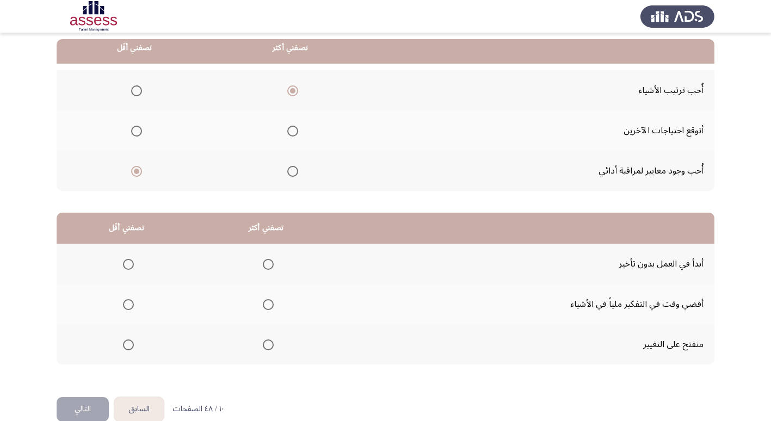
click at [268, 345] on span "Select an option" at bounding box center [268, 344] width 11 height 11
click at [268, 345] on input "Select an option" at bounding box center [268, 344] width 11 height 11
click at [130, 306] on span "Select an option" at bounding box center [128, 304] width 11 height 11
click at [130, 306] on input "Select an option" at bounding box center [128, 304] width 11 height 11
click at [77, 413] on button "التالي" at bounding box center [83, 409] width 52 height 24
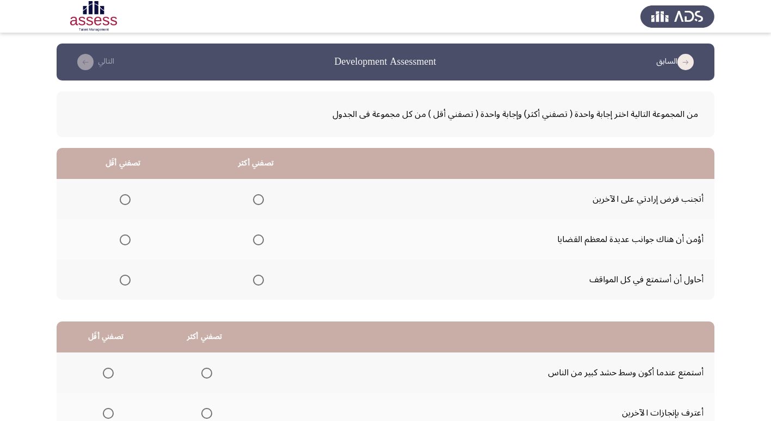
scroll to position [54, 0]
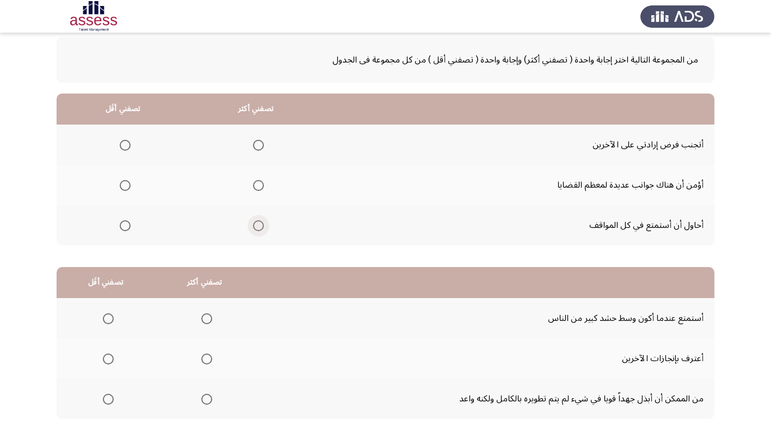
click at [257, 225] on span "Select an option" at bounding box center [258, 225] width 11 height 11
click at [257, 225] on input "Select an option" at bounding box center [258, 225] width 11 height 11
click at [126, 146] on span "Select an option" at bounding box center [125, 145] width 11 height 11
click at [126, 146] on input "Select an option" at bounding box center [125, 145] width 11 height 11
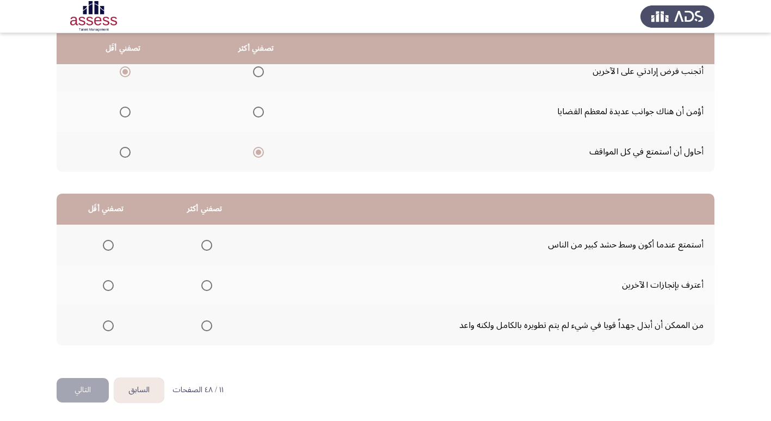
scroll to position [128, 0]
click at [203, 247] on span "Select an option" at bounding box center [206, 244] width 11 height 11
click at [203, 247] on input "Select an option" at bounding box center [206, 244] width 11 height 11
click at [105, 328] on span "Select an option" at bounding box center [108, 325] width 11 height 11
click at [105, 328] on input "Select an option" at bounding box center [108, 325] width 11 height 11
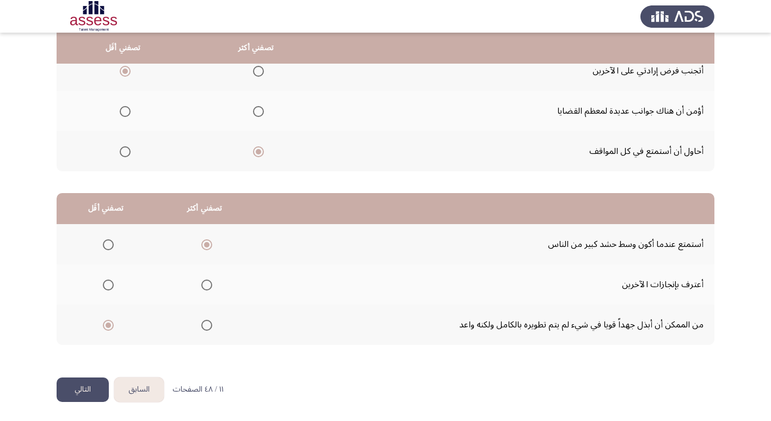
click at [85, 394] on button "التالي" at bounding box center [83, 389] width 52 height 24
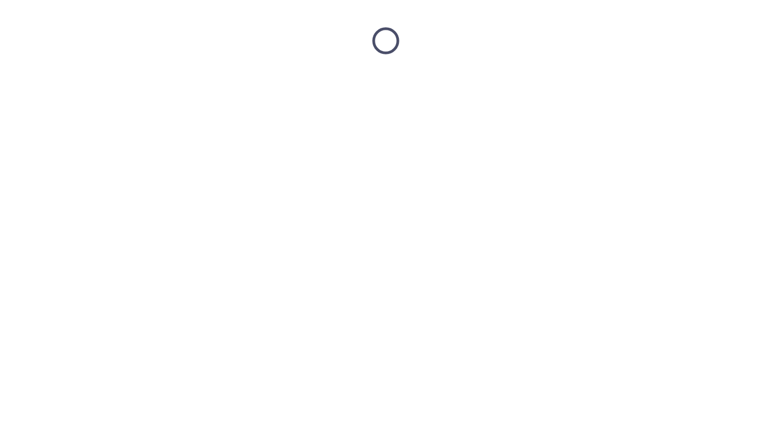
scroll to position [0, 0]
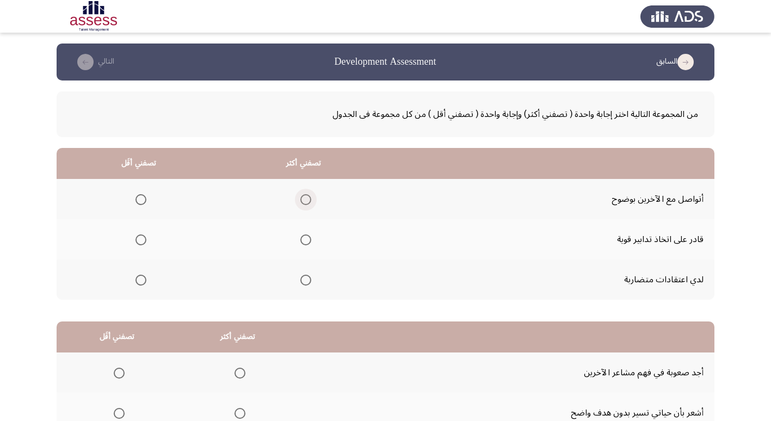
click at [306, 199] on span "Select an option" at bounding box center [305, 199] width 11 height 11
click at [306, 199] on input "Select an option" at bounding box center [305, 199] width 11 height 11
click at [138, 282] on span "Select an option" at bounding box center [140, 280] width 11 height 11
click at [138, 282] on input "Select an option" at bounding box center [140, 280] width 11 height 11
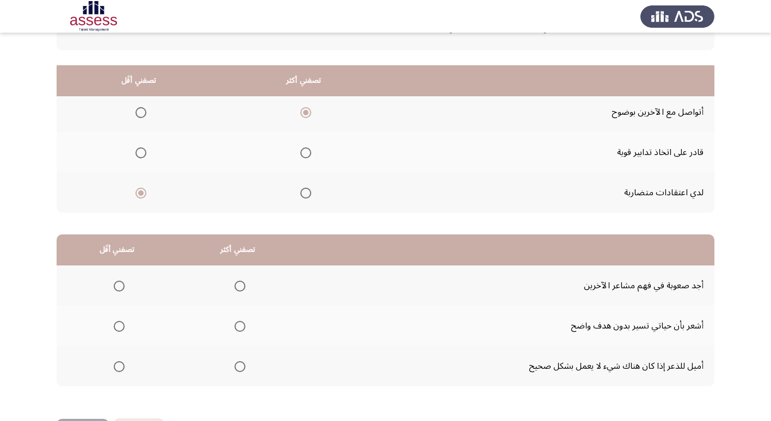
scroll to position [128, 0]
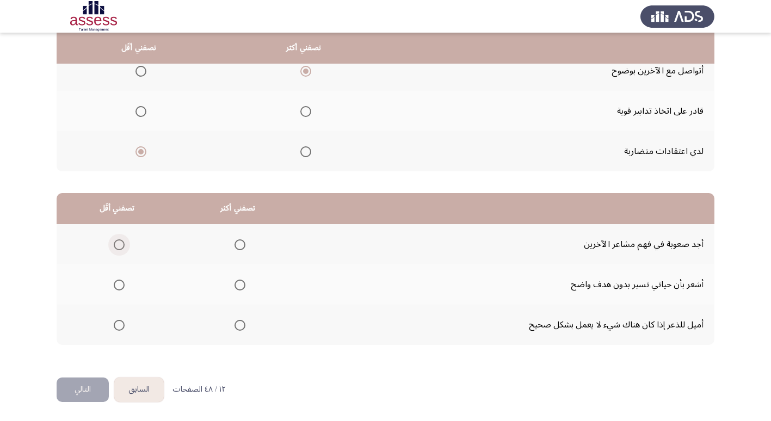
click at [114, 245] on span "Select an option" at bounding box center [119, 244] width 11 height 11
click at [114, 245] on input "Select an option" at bounding box center [119, 244] width 11 height 11
click at [237, 327] on span "Select an option" at bounding box center [239, 325] width 11 height 11
click at [237, 327] on input "Select an option" at bounding box center [239, 325] width 11 height 11
click at [85, 392] on button "التالي" at bounding box center [83, 389] width 52 height 24
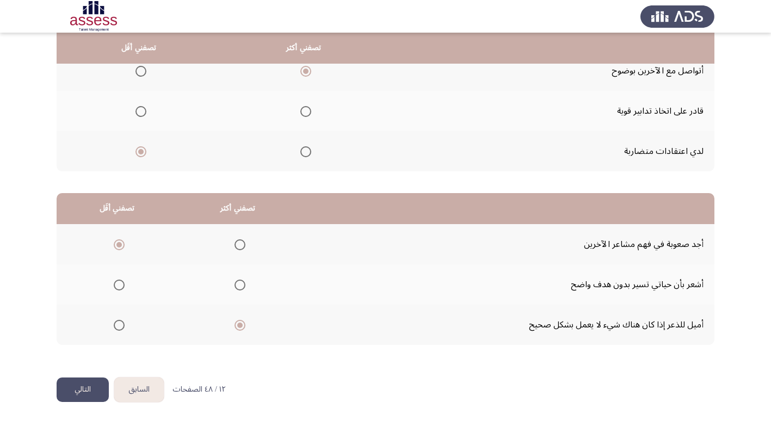
scroll to position [0, 0]
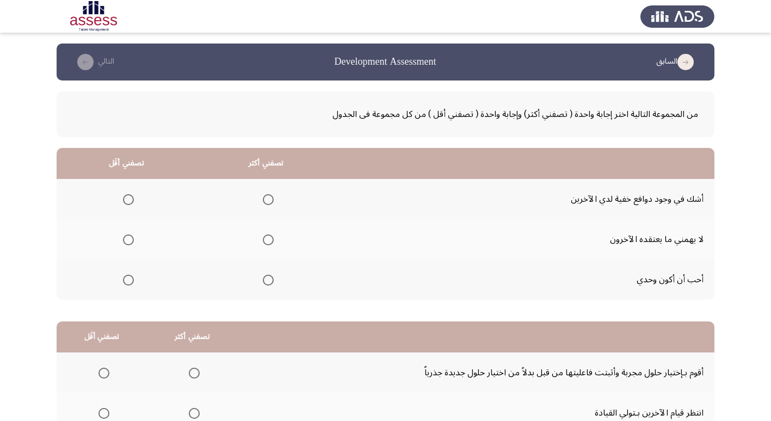
click at [266, 241] on span "Select an option" at bounding box center [268, 239] width 11 height 11
click at [266, 241] on input "Select an option" at bounding box center [268, 239] width 11 height 11
click at [128, 281] on span "Select an option" at bounding box center [128, 280] width 11 height 11
click at [128, 281] on input "Select an option" at bounding box center [128, 280] width 11 height 11
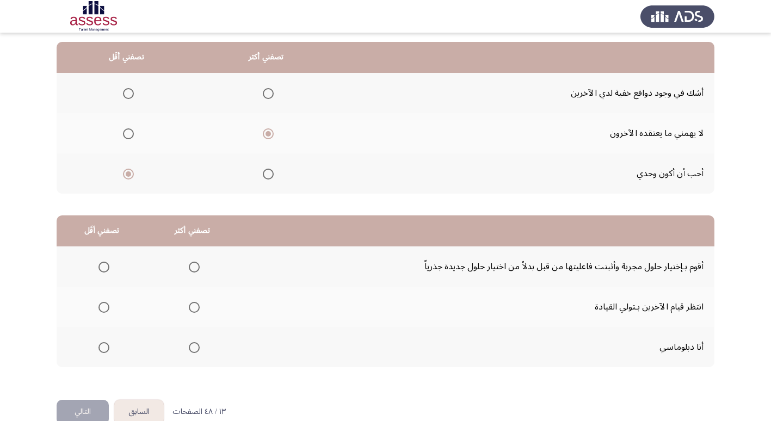
scroll to position [109, 0]
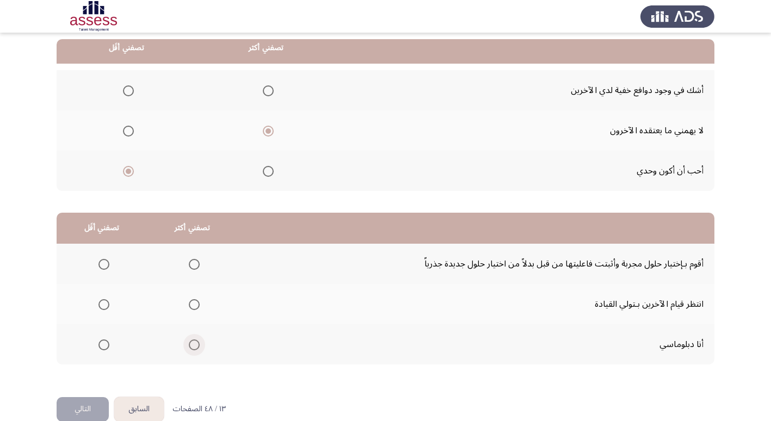
click at [190, 347] on span "Select an option" at bounding box center [194, 344] width 11 height 11
click at [190, 347] on input "Select an option" at bounding box center [194, 344] width 11 height 11
click at [106, 305] on span "Select an option" at bounding box center [103, 304] width 11 height 11
click at [106, 305] on input "Select an option" at bounding box center [103, 304] width 11 height 11
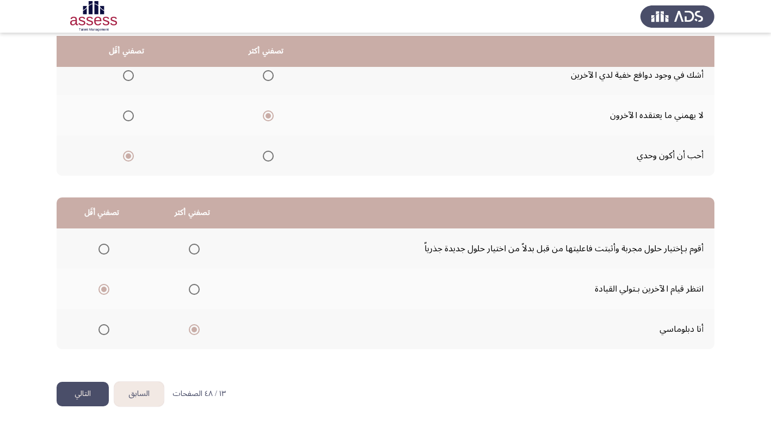
scroll to position [128, 0]
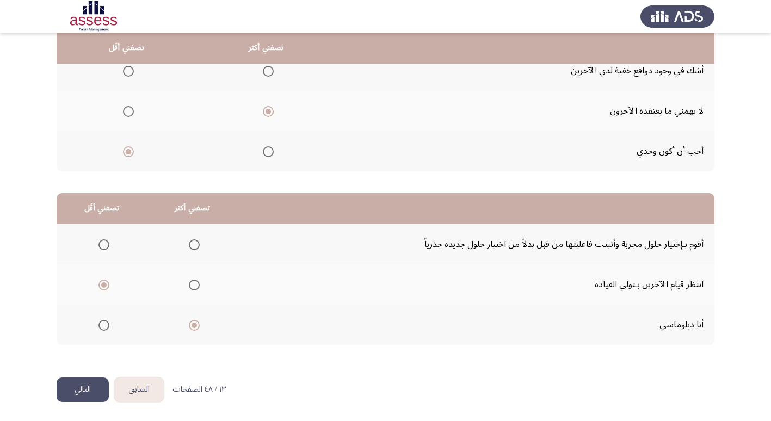
click at [86, 391] on button "التالي" at bounding box center [83, 389] width 52 height 24
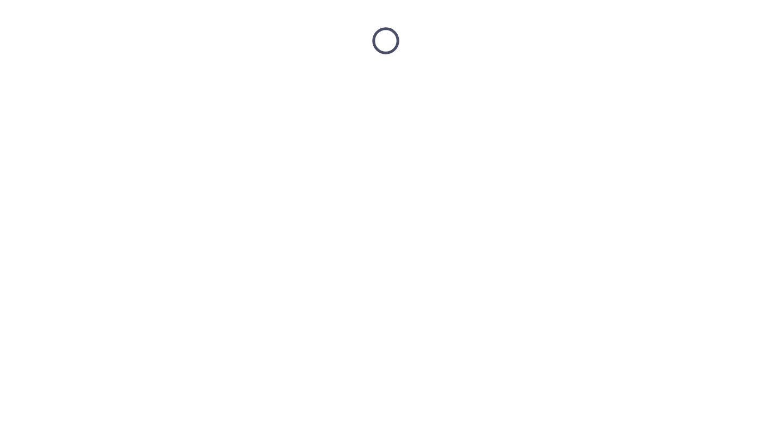
scroll to position [0, 0]
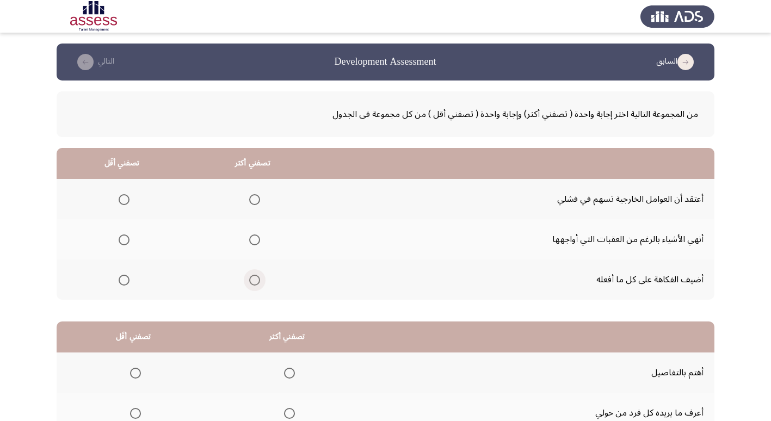
click at [254, 280] on span "Select an option" at bounding box center [254, 280] width 0 height 0
click at [254, 280] on input "Select an option" at bounding box center [254, 280] width 11 height 11
click at [125, 201] on span "Select an option" at bounding box center [124, 199] width 11 height 11
click at [125, 201] on input "Select an option" at bounding box center [124, 199] width 11 height 11
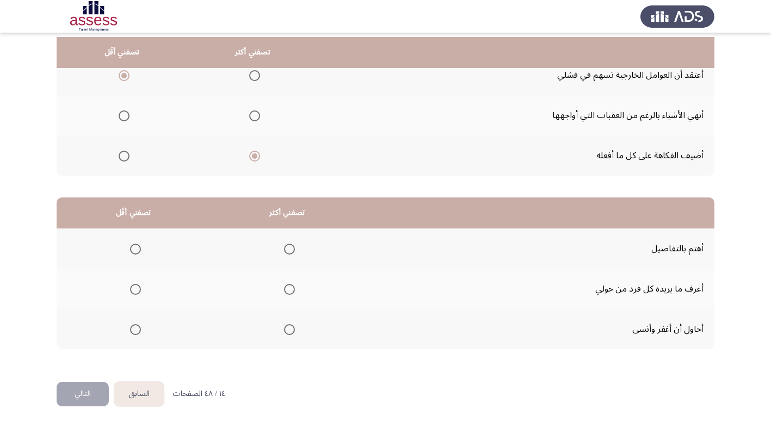
scroll to position [128, 0]
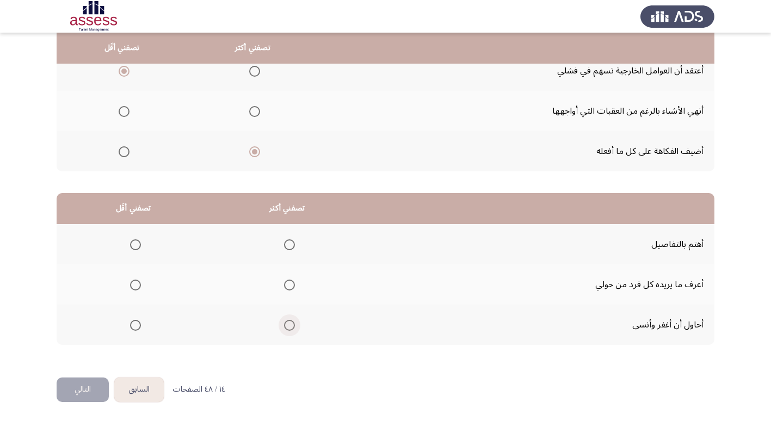
click at [290, 326] on span "Select an option" at bounding box center [289, 325] width 11 height 11
click at [290, 326] on input "Select an option" at bounding box center [289, 325] width 11 height 11
click at [290, 287] on span "Select an option" at bounding box center [289, 285] width 11 height 11
click at [290, 287] on input "Select an option" at bounding box center [289, 285] width 11 height 11
click at [134, 327] on span "Select an option" at bounding box center [135, 325] width 11 height 11
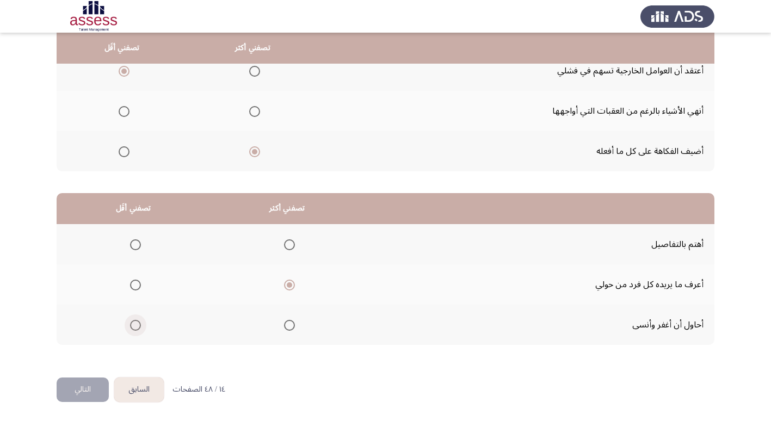
click at [134, 327] on input "Select an option" at bounding box center [135, 325] width 11 height 11
click at [82, 392] on button "التالي" at bounding box center [83, 389] width 52 height 24
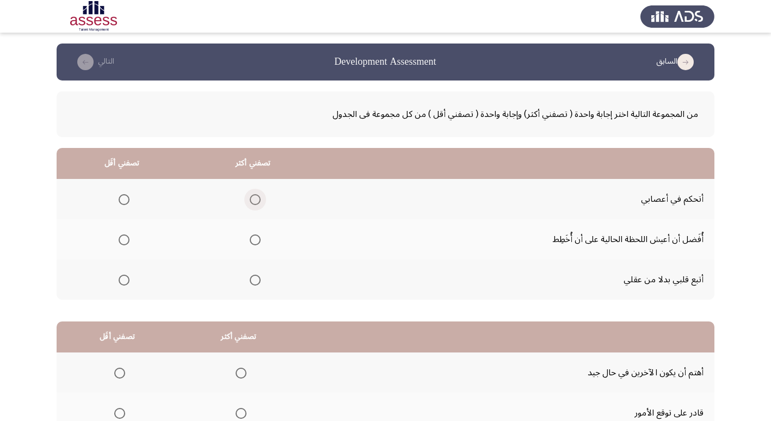
click at [250, 201] on span "Select an option" at bounding box center [255, 199] width 11 height 11
click at [250, 201] on input "Select an option" at bounding box center [255, 199] width 11 height 11
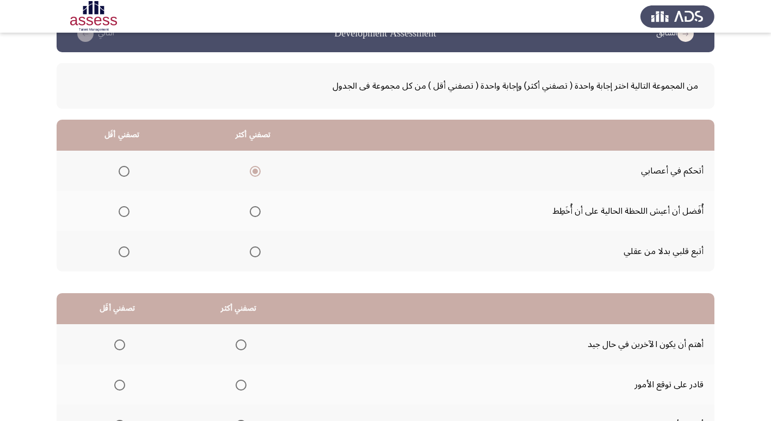
scroll to position [20, 0]
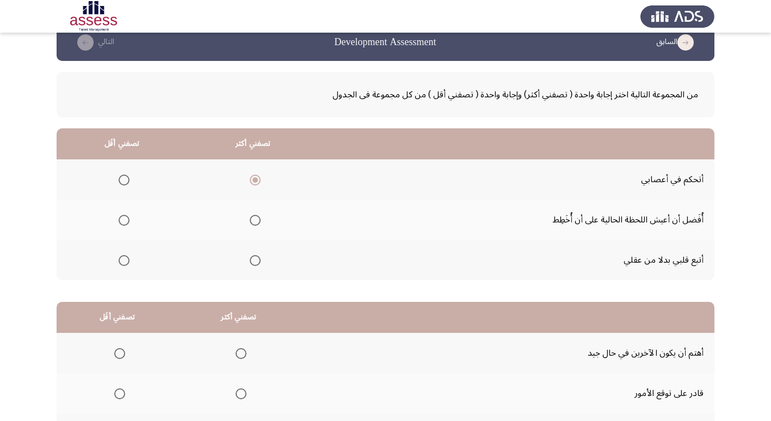
click at [238, 354] on span "Select an option" at bounding box center [240, 353] width 11 height 11
click at [238, 354] on input "Select an option" at bounding box center [240, 353] width 11 height 11
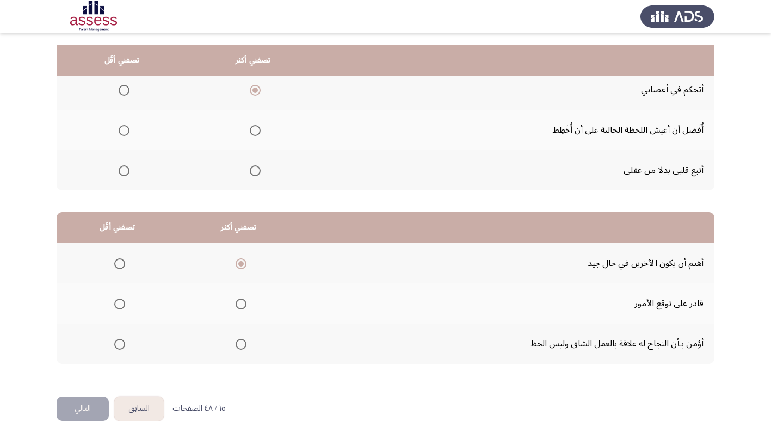
scroll to position [128, 0]
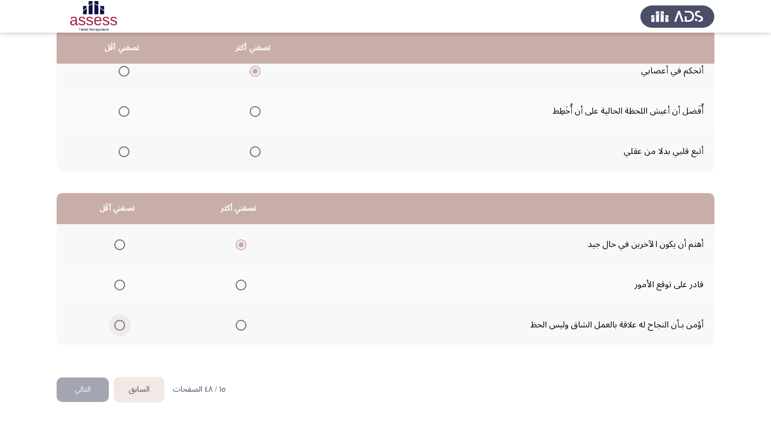
click at [118, 326] on span "Select an option" at bounding box center [119, 325] width 11 height 11
click at [118, 326] on input "Select an option" at bounding box center [119, 325] width 11 height 11
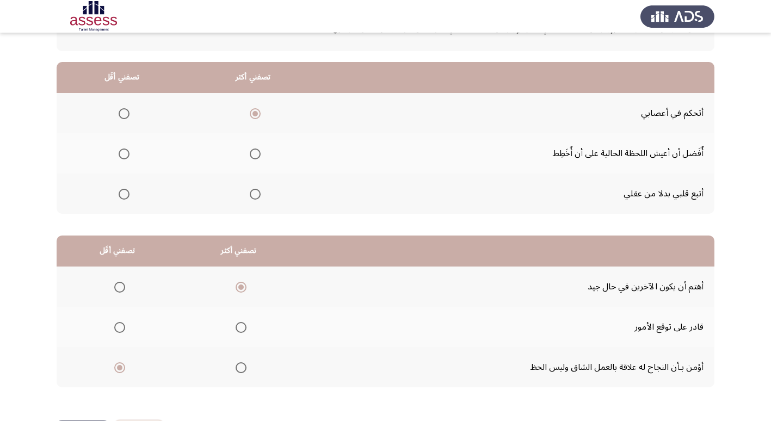
scroll to position [20, 0]
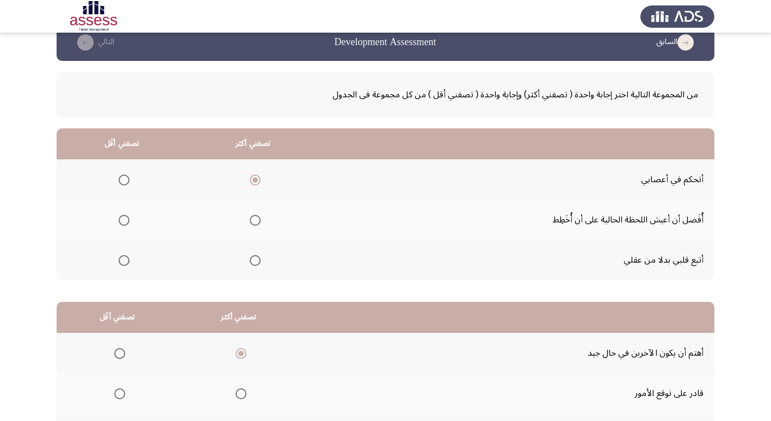
click at [250, 260] on span "Select an option" at bounding box center [255, 260] width 11 height 11
click at [250, 260] on input "Select an option" at bounding box center [255, 260] width 11 height 11
click at [119, 220] on span "Select an option" at bounding box center [124, 220] width 11 height 11
click at [119, 220] on input "Select an option" at bounding box center [124, 220] width 11 height 11
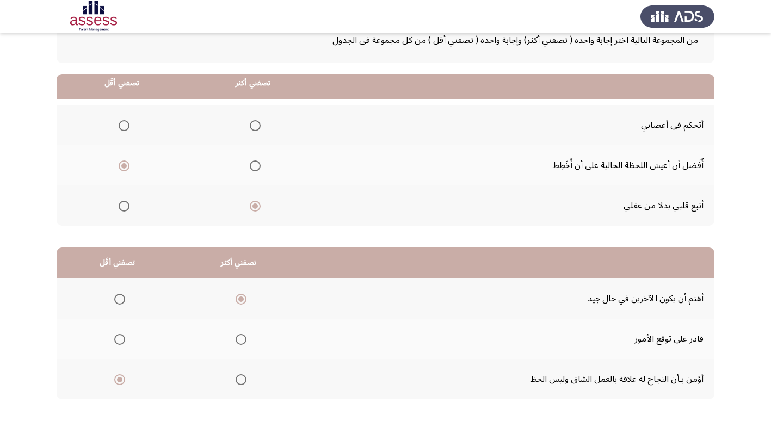
scroll to position [128, 0]
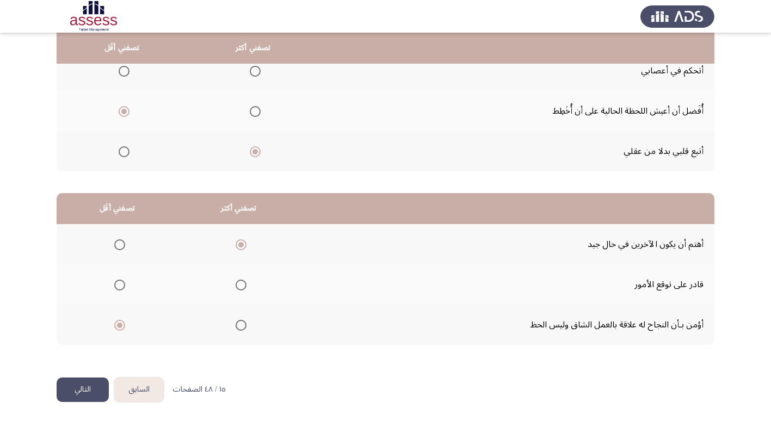
click at [89, 389] on button "التالي" at bounding box center [83, 389] width 52 height 24
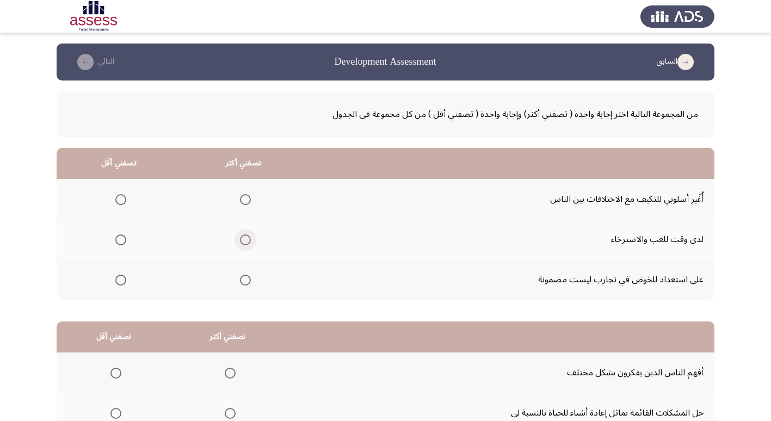
click at [245, 243] on span "Select an option" at bounding box center [245, 239] width 11 height 11
click at [245, 243] on input "Select an option" at bounding box center [245, 239] width 11 height 11
click at [243, 202] on span "Select an option" at bounding box center [245, 199] width 11 height 11
click at [243, 202] on input "Select an option" at bounding box center [245, 199] width 11 height 11
click at [119, 242] on span "Select an option" at bounding box center [120, 239] width 11 height 11
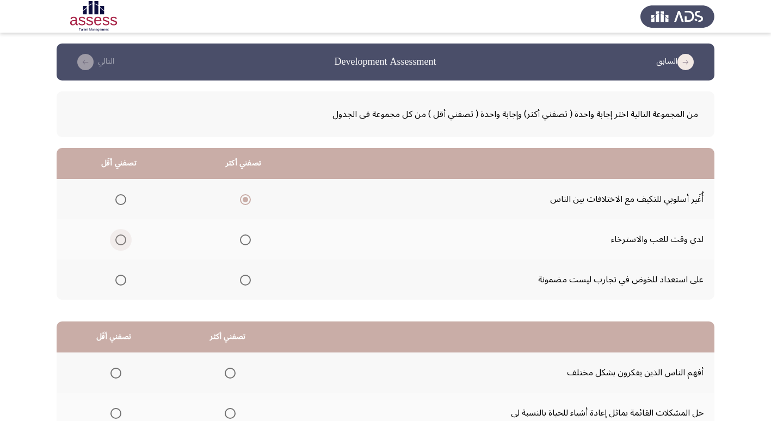
click at [119, 242] on input "Select an option" at bounding box center [120, 239] width 11 height 11
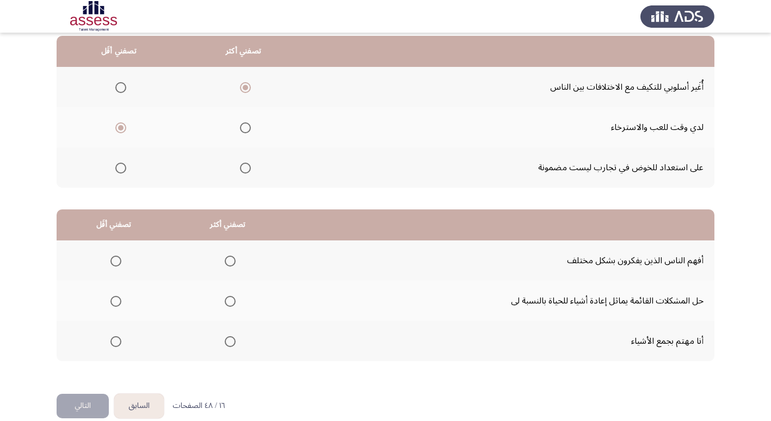
scroll to position [128, 0]
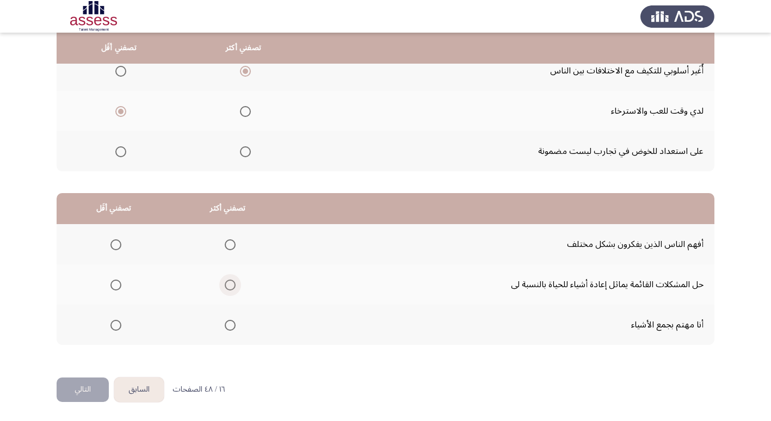
click at [225, 284] on span "Select an option" at bounding box center [230, 285] width 11 height 11
click at [225, 284] on input "Select an option" at bounding box center [230, 285] width 11 height 11
click at [110, 244] on span "Select an option" at bounding box center [115, 244] width 11 height 11
click at [110, 244] on input "Select an option" at bounding box center [115, 244] width 11 height 11
click at [86, 394] on button "التالي" at bounding box center [83, 389] width 52 height 24
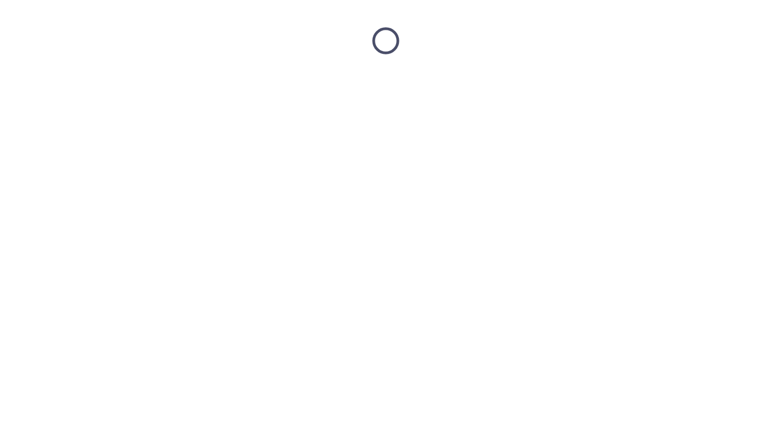
scroll to position [0, 0]
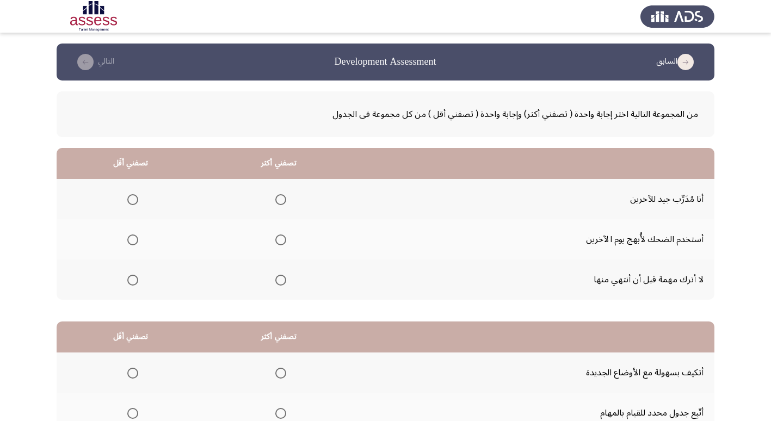
click at [281, 240] on span "Select an option" at bounding box center [280, 239] width 11 height 11
click at [281, 240] on input "Select an option" at bounding box center [280, 239] width 11 height 11
click at [132, 202] on span "Select an option" at bounding box center [132, 199] width 11 height 11
click at [132, 202] on input "Select an option" at bounding box center [132, 199] width 11 height 11
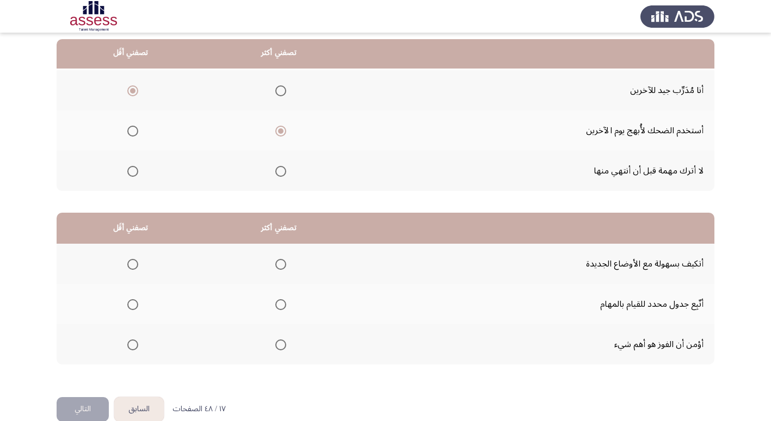
scroll to position [128, 0]
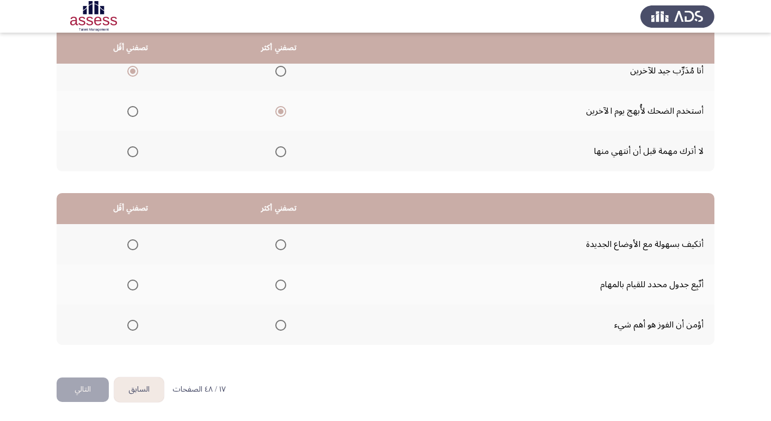
click at [281, 246] on span "Select an option" at bounding box center [280, 244] width 11 height 11
click at [281, 246] on input "Select an option" at bounding box center [280, 244] width 11 height 11
click at [133, 288] on span "Select an option" at bounding box center [132, 285] width 11 height 11
click at [133, 288] on input "Select an option" at bounding box center [132, 285] width 11 height 11
click at [74, 387] on button "التالي" at bounding box center [83, 389] width 52 height 24
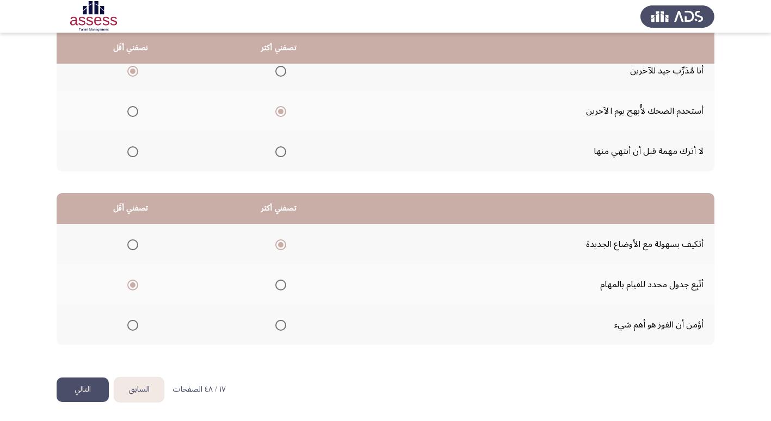
scroll to position [0, 0]
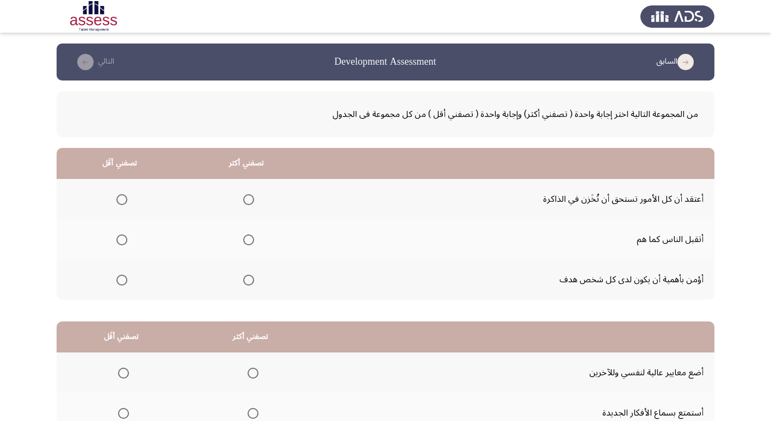
click at [249, 240] on span "Select an option" at bounding box center [248, 239] width 11 height 11
click at [249, 240] on input "Select an option" at bounding box center [248, 239] width 11 height 11
click at [120, 202] on span "Select an option" at bounding box center [121, 199] width 11 height 11
click at [120, 202] on input "Select an option" at bounding box center [121, 199] width 11 height 11
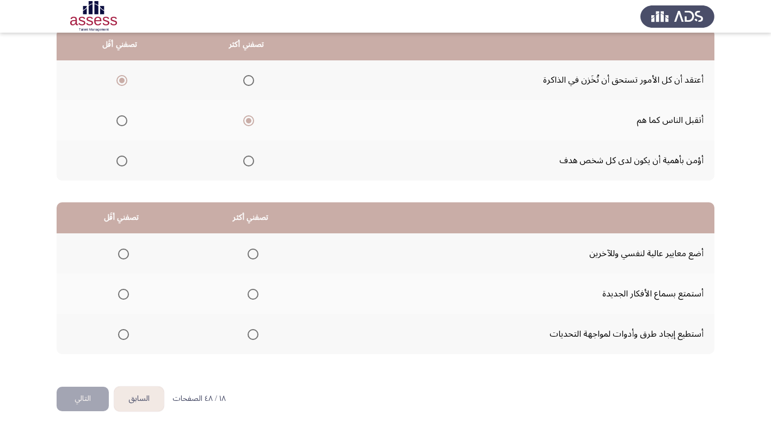
scroll to position [128, 0]
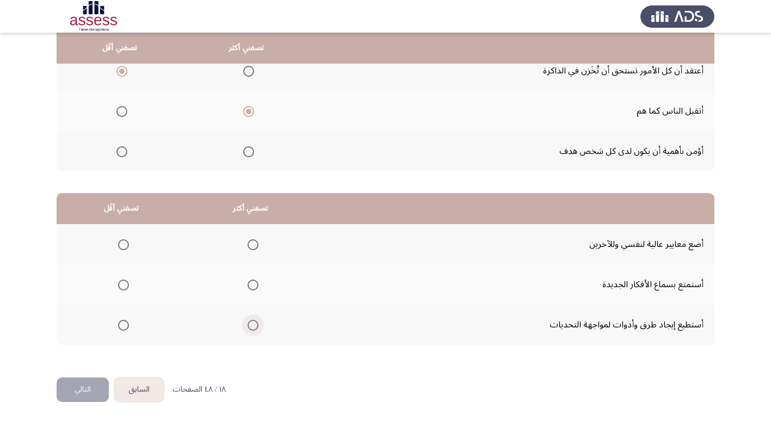
click at [252, 325] on span "Select an option" at bounding box center [252, 325] width 11 height 11
click at [252, 325] on input "Select an option" at bounding box center [252, 325] width 11 height 11
click at [121, 245] on span "Select an option" at bounding box center [123, 244] width 11 height 11
click at [121, 245] on input "Select an option" at bounding box center [123, 244] width 11 height 11
click at [70, 388] on button "التالي" at bounding box center [83, 389] width 52 height 24
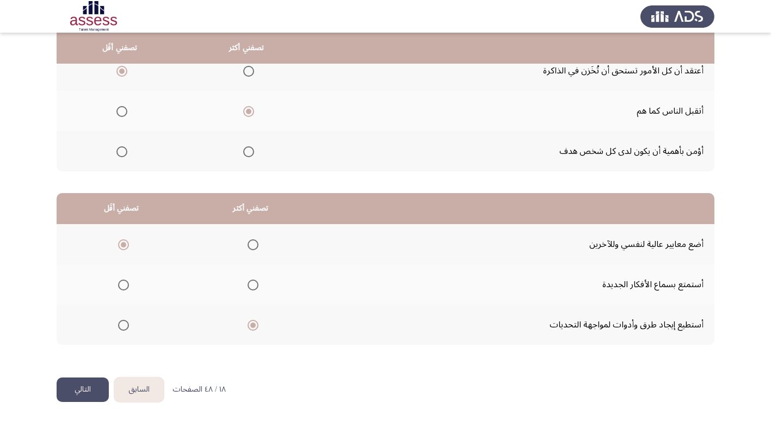
scroll to position [0, 0]
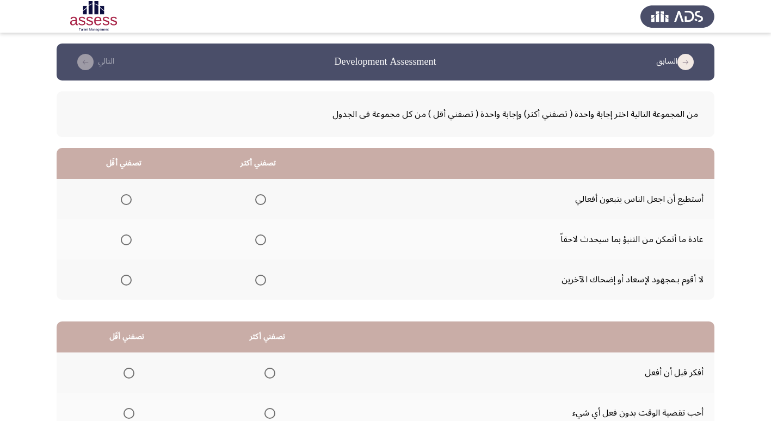
click at [256, 201] on span "Select an option" at bounding box center [260, 199] width 11 height 11
click at [256, 201] on input "Select an option" at bounding box center [260, 199] width 11 height 11
click at [123, 242] on span "Select an option" at bounding box center [126, 239] width 11 height 11
click at [123, 242] on input "Select an option" at bounding box center [126, 239] width 11 height 11
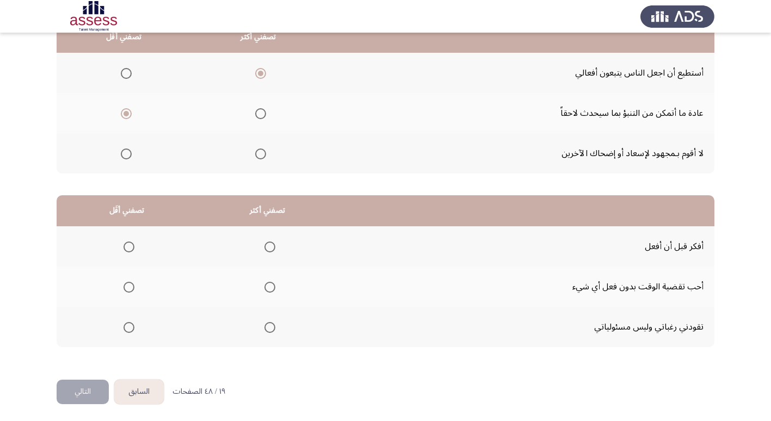
scroll to position [128, 0]
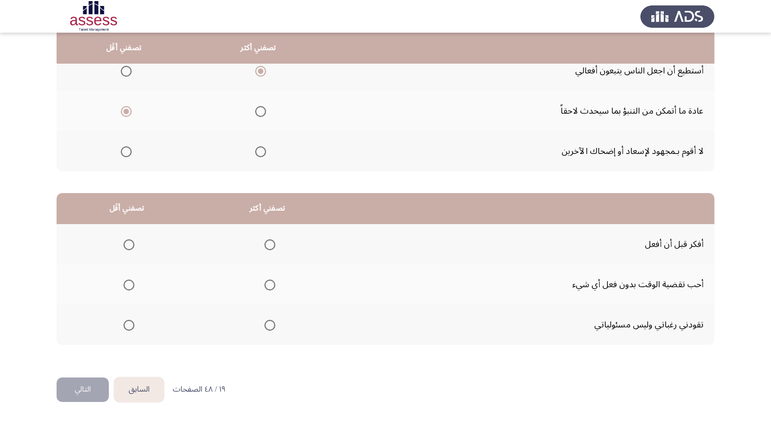
click at [122, 285] on label "Select an option" at bounding box center [126, 285] width 15 height 11
click at [123, 285] on input "Select an option" at bounding box center [128, 285] width 11 height 11
click at [265, 244] on span "Select an option" at bounding box center [269, 244] width 11 height 11
click at [265, 244] on input "Select an option" at bounding box center [269, 244] width 11 height 11
click at [79, 396] on button "التالي" at bounding box center [83, 389] width 52 height 24
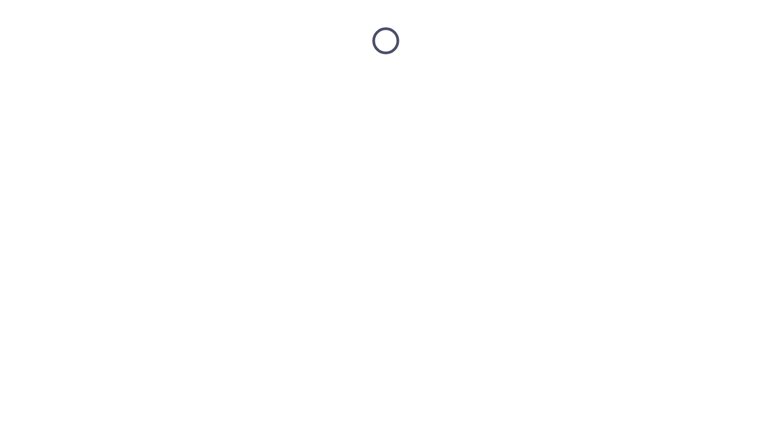
scroll to position [0, 0]
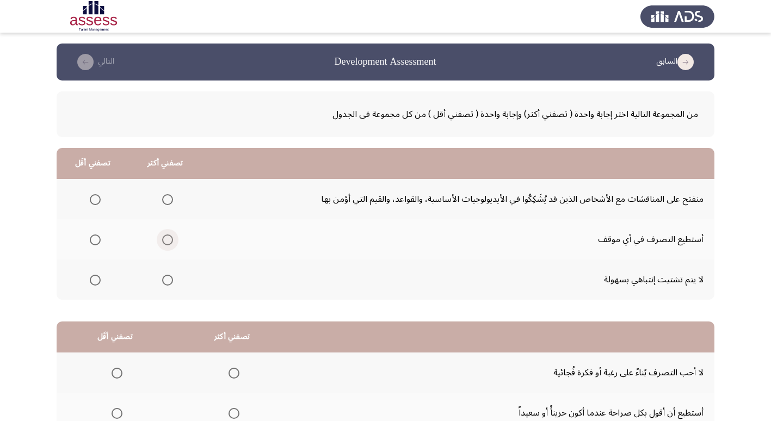
click at [167, 240] on span "Select an option" at bounding box center [167, 240] width 0 height 0
click at [166, 240] on input "Select an option" at bounding box center [167, 239] width 11 height 11
click at [94, 202] on span "Select an option" at bounding box center [95, 199] width 11 height 11
click at [94, 202] on input "Select an option" at bounding box center [95, 199] width 11 height 11
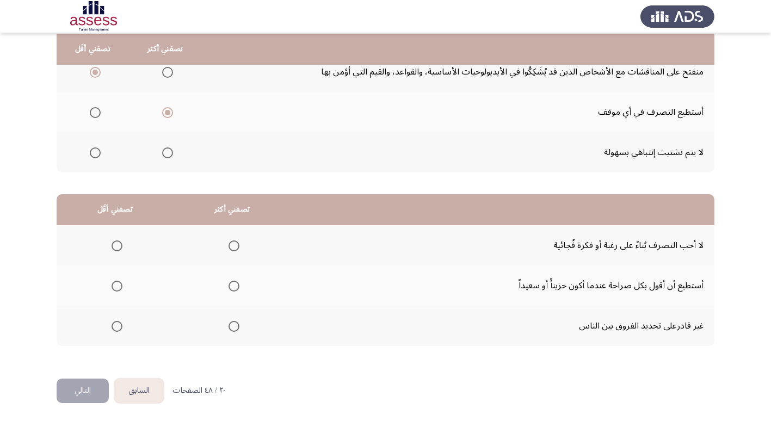
scroll to position [128, 0]
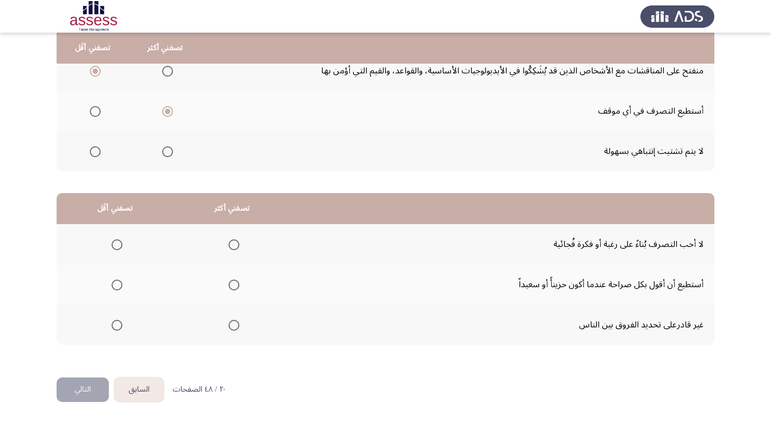
click at [234, 285] on span "Select an option" at bounding box center [234, 285] width 0 height 0
click at [231, 284] on input "Select an option" at bounding box center [233, 285] width 11 height 11
click at [116, 246] on span "Select an option" at bounding box center [116, 244] width 11 height 11
click at [116, 246] on input "Select an option" at bounding box center [116, 244] width 11 height 11
click at [77, 391] on button "التالي" at bounding box center [83, 389] width 52 height 24
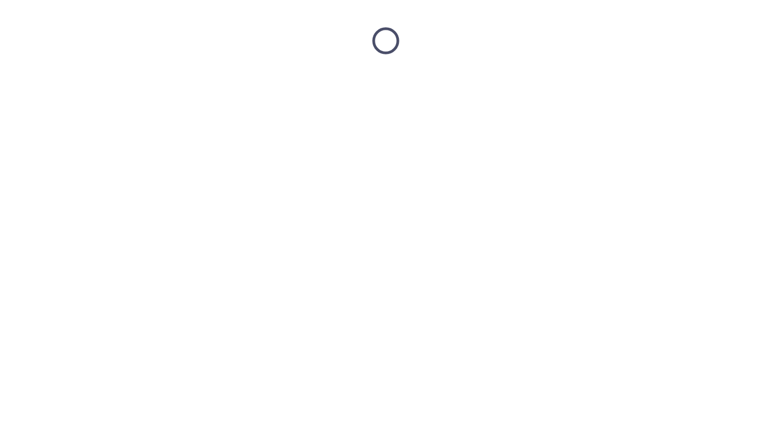
scroll to position [0, 0]
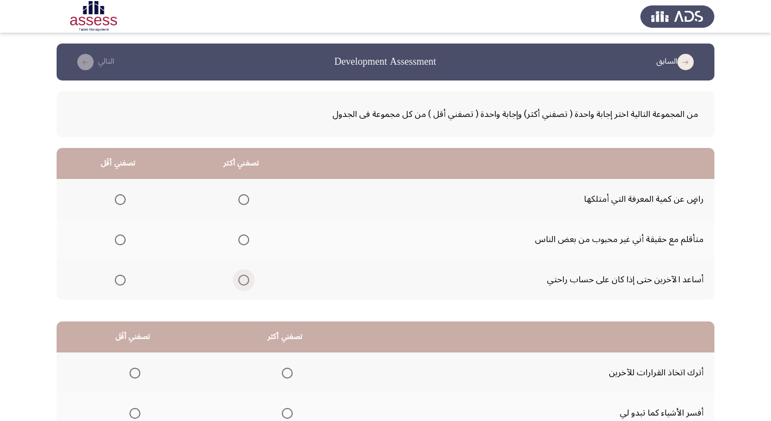
click at [244, 281] on span "Select an option" at bounding box center [243, 280] width 11 height 11
click at [244, 281] on input "Select an option" at bounding box center [243, 280] width 11 height 11
click at [120, 201] on span "Select an option" at bounding box center [120, 199] width 11 height 11
click at [120, 201] on input "Select an option" at bounding box center [120, 199] width 11 height 11
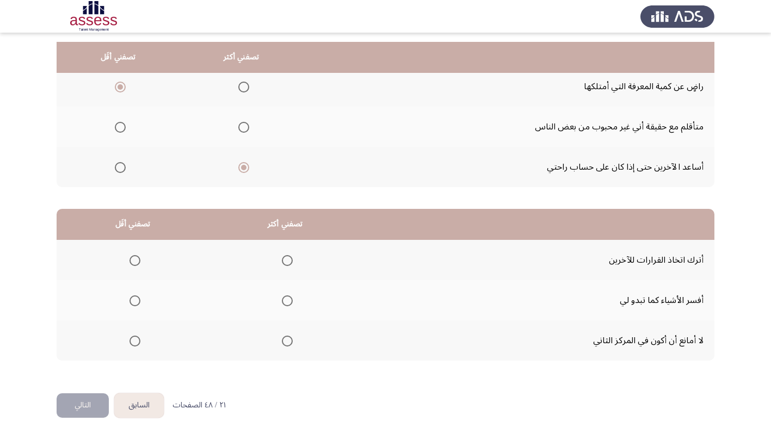
scroll to position [128, 0]
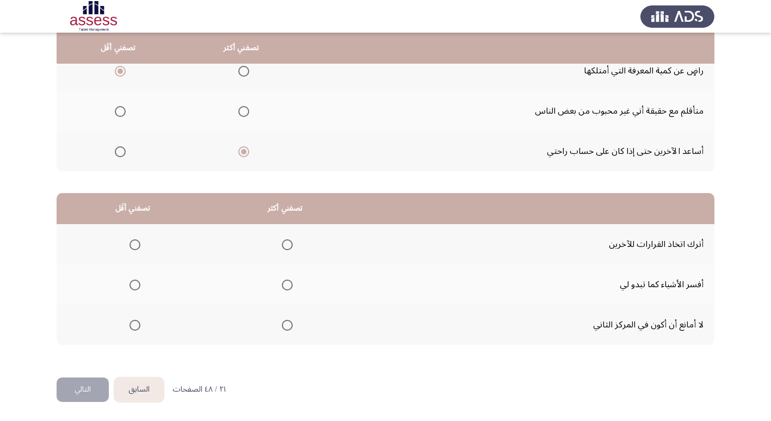
click at [290, 325] on span "Select an option" at bounding box center [287, 325] width 11 height 11
click at [290, 325] on input "Select an option" at bounding box center [287, 325] width 11 height 11
click at [136, 245] on span "Select an option" at bounding box center [134, 244] width 11 height 11
click at [136, 245] on input "Select an option" at bounding box center [134, 244] width 11 height 11
click at [89, 384] on button "التالي" at bounding box center [83, 389] width 52 height 24
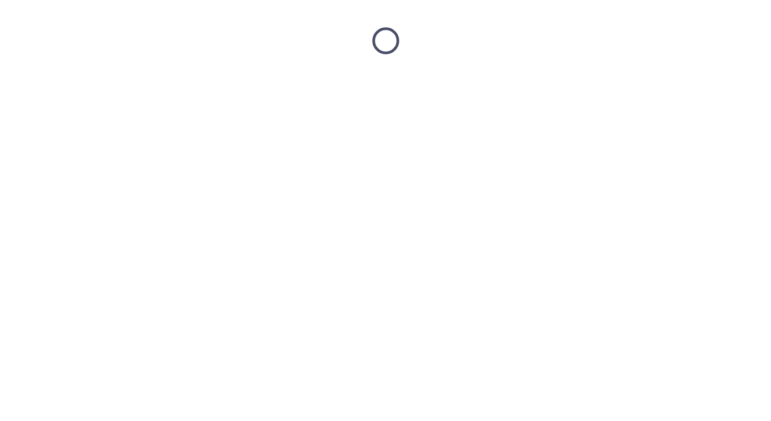
scroll to position [0, 0]
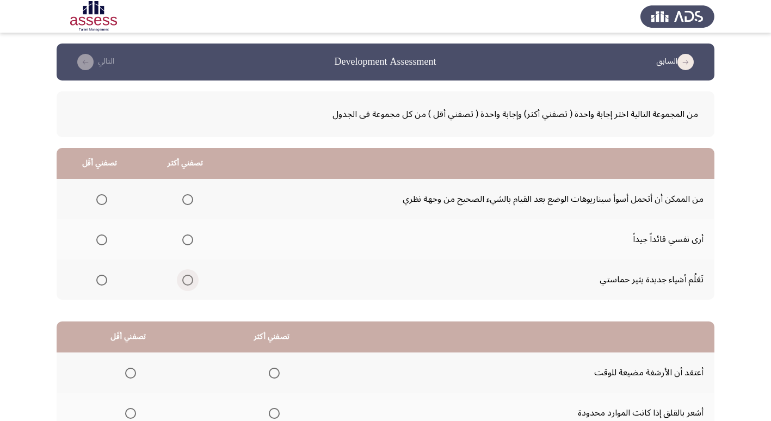
click at [185, 279] on span "Select an option" at bounding box center [187, 280] width 11 height 11
click at [185, 279] on input "Select an option" at bounding box center [187, 280] width 11 height 11
click at [102, 240] on span "Select an option" at bounding box center [102, 240] width 0 height 0
click at [101, 239] on input "Select an option" at bounding box center [101, 239] width 11 height 11
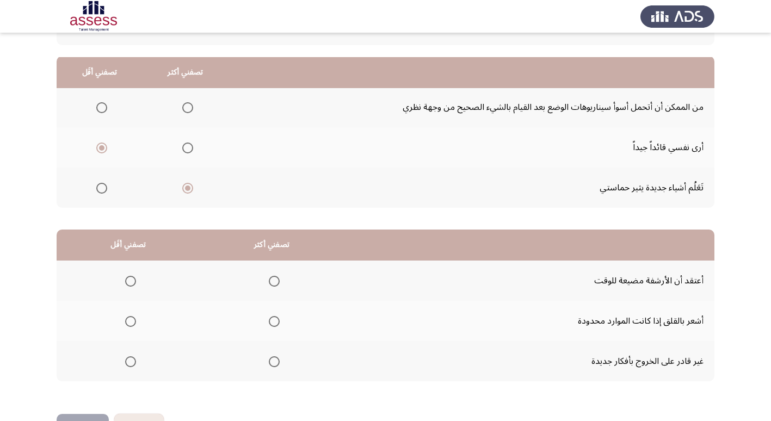
scroll to position [128, 0]
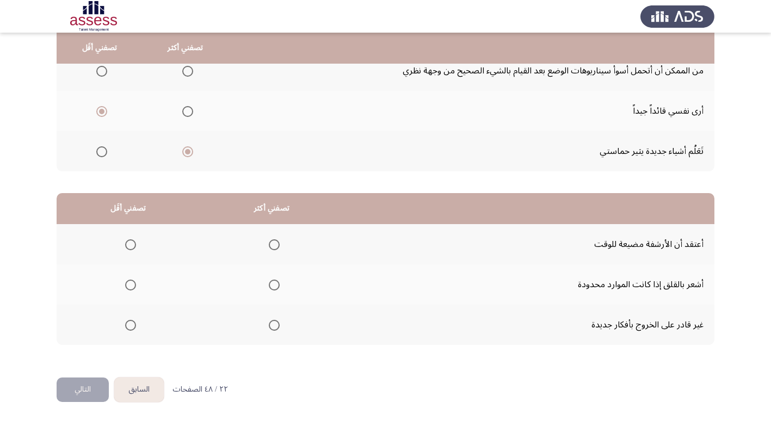
click at [126, 327] on span "Select an option" at bounding box center [130, 325] width 11 height 11
click at [126, 327] on input "Select an option" at bounding box center [130, 325] width 11 height 11
click at [274, 243] on span "Select an option" at bounding box center [274, 244] width 11 height 11
click at [274, 243] on input "Select an option" at bounding box center [274, 244] width 11 height 11
click at [81, 391] on button "التالي" at bounding box center [83, 389] width 52 height 24
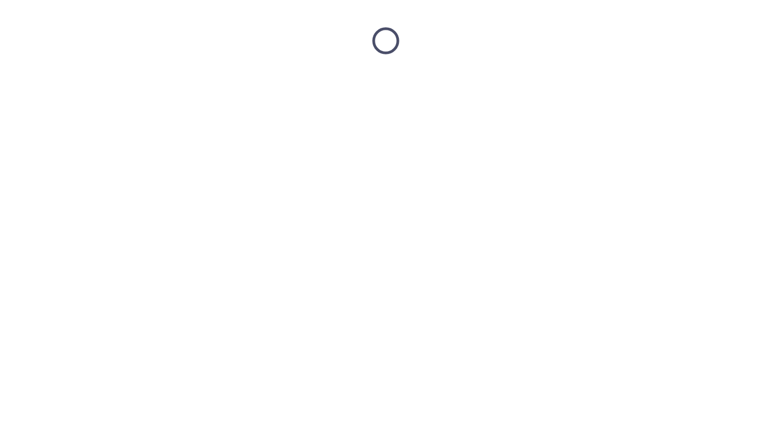
scroll to position [0, 0]
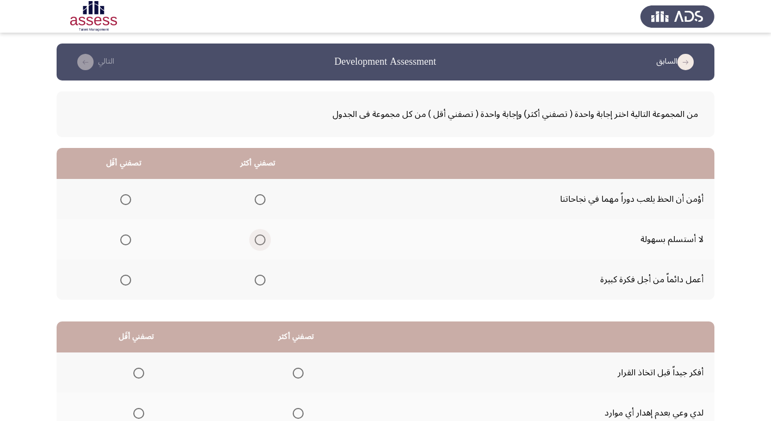
click at [259, 243] on span "Select an option" at bounding box center [259, 239] width 11 height 11
click at [259, 243] on input "Select an option" at bounding box center [259, 239] width 11 height 11
click at [260, 199] on span "Select an option" at bounding box center [259, 199] width 11 height 11
click at [260, 199] on input "Select an option" at bounding box center [259, 199] width 11 height 11
click at [123, 283] on span "Select an option" at bounding box center [125, 280] width 11 height 11
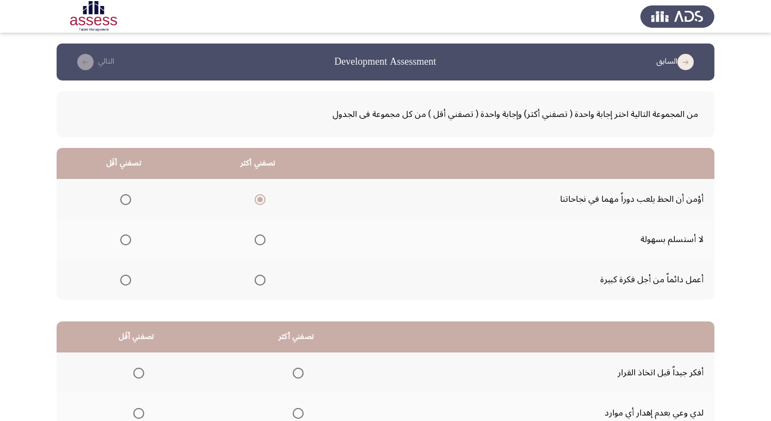
click at [123, 283] on input "Select an option" at bounding box center [125, 280] width 11 height 11
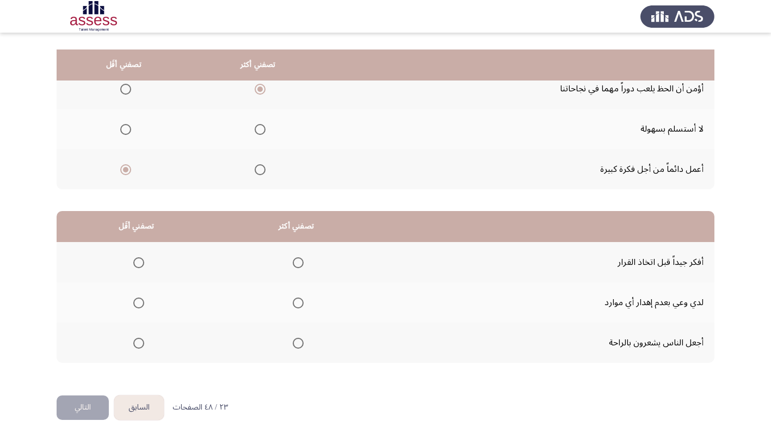
scroll to position [128, 0]
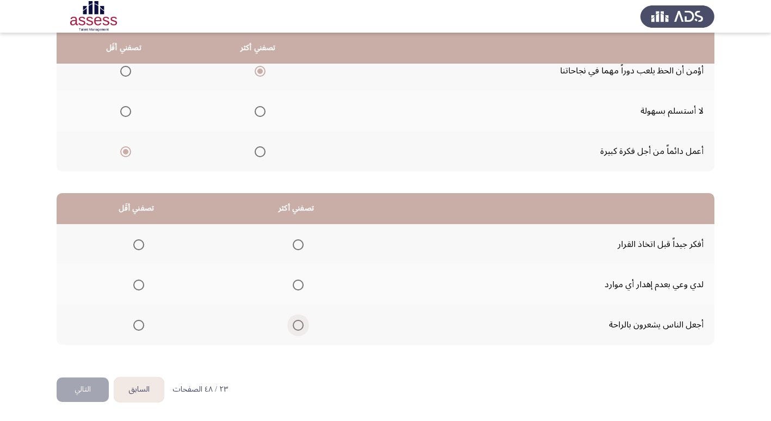
click at [298, 326] on span "Select an option" at bounding box center [298, 325] width 11 height 11
click at [298, 326] on input "Select an option" at bounding box center [298, 325] width 11 height 11
click at [137, 283] on span "Select an option" at bounding box center [138, 285] width 11 height 11
click at [137, 283] on input "Select an option" at bounding box center [138, 285] width 11 height 11
click at [88, 392] on button "التالي" at bounding box center [83, 389] width 52 height 24
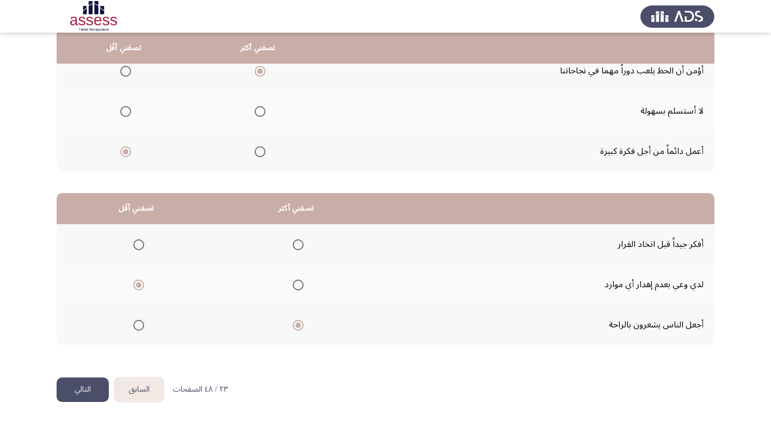
scroll to position [0, 0]
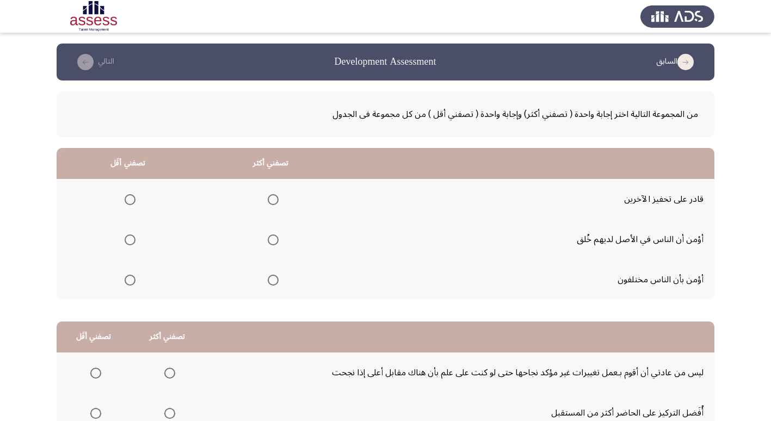
click at [275, 201] on span "Select an option" at bounding box center [273, 199] width 11 height 11
click at [275, 201] on input "Select an option" at bounding box center [273, 199] width 11 height 11
click at [126, 239] on span "Select an option" at bounding box center [130, 239] width 11 height 11
click at [126, 239] on input "Select an option" at bounding box center [130, 239] width 11 height 11
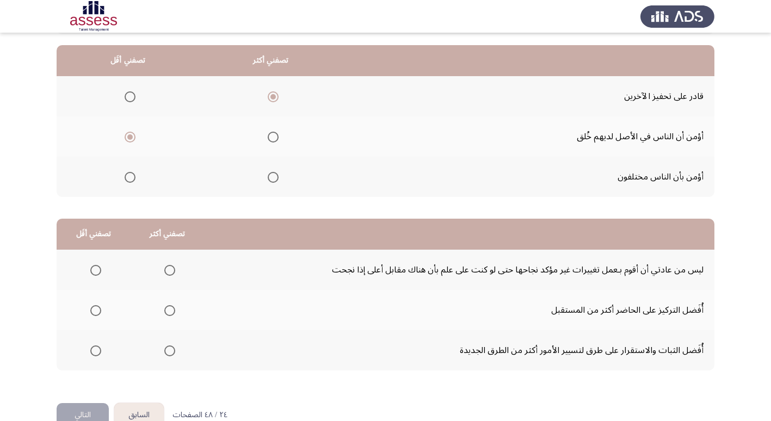
scroll to position [109, 0]
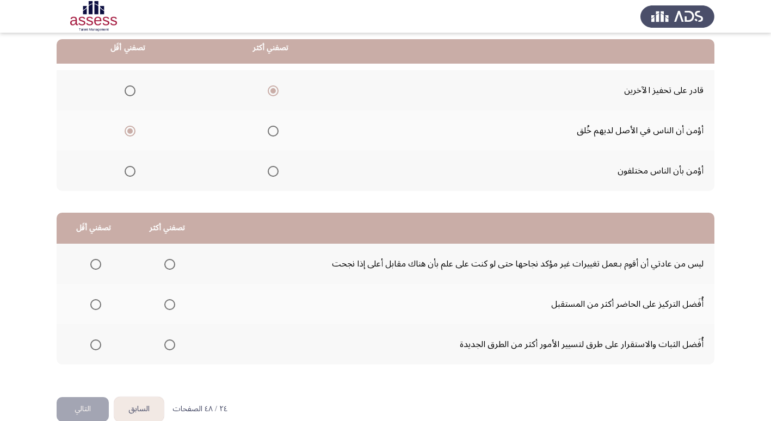
click at [169, 305] on span "Select an option" at bounding box center [169, 304] width 11 height 11
click at [169, 305] on input "Select an option" at bounding box center [169, 304] width 11 height 11
click at [94, 345] on span "Select an option" at bounding box center [95, 344] width 11 height 11
click at [94, 345] on input "Select an option" at bounding box center [95, 344] width 11 height 11
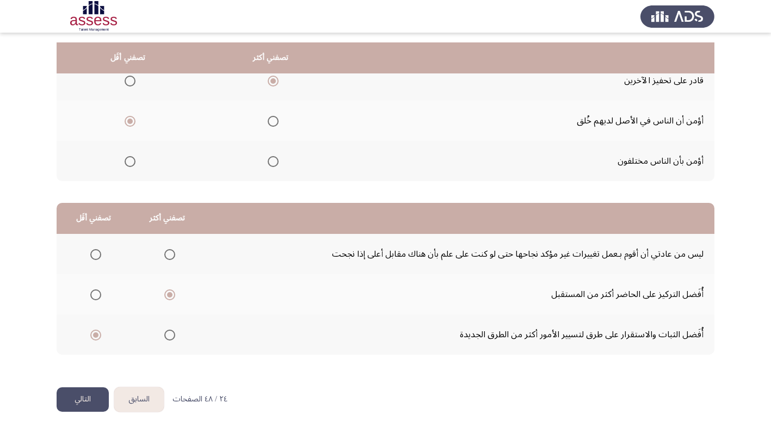
scroll to position [128, 0]
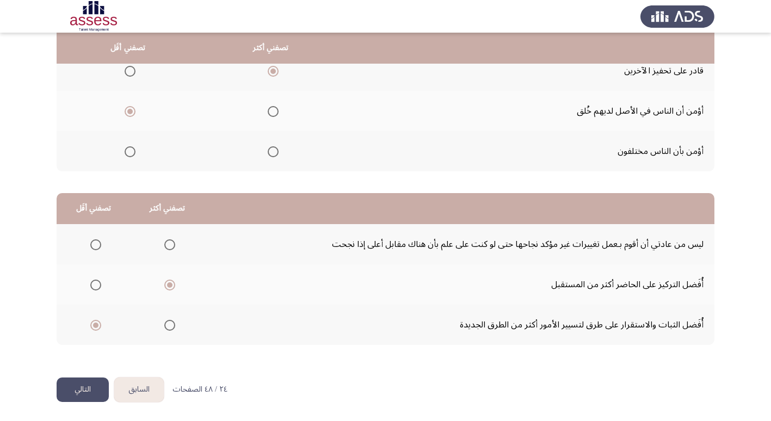
click at [85, 388] on button "التالي" at bounding box center [83, 389] width 52 height 24
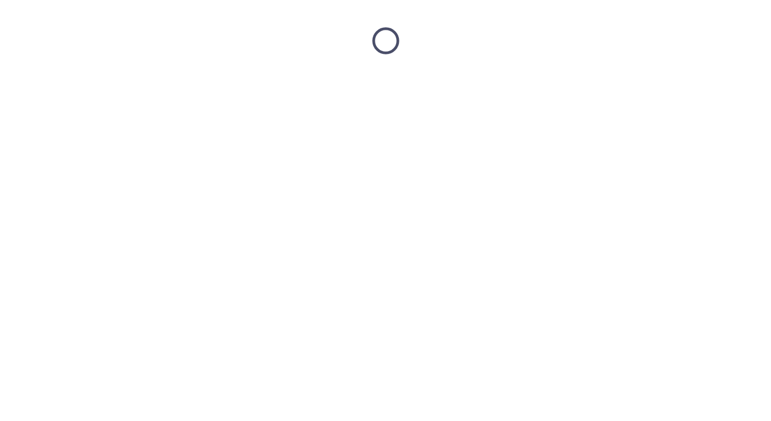
scroll to position [0, 0]
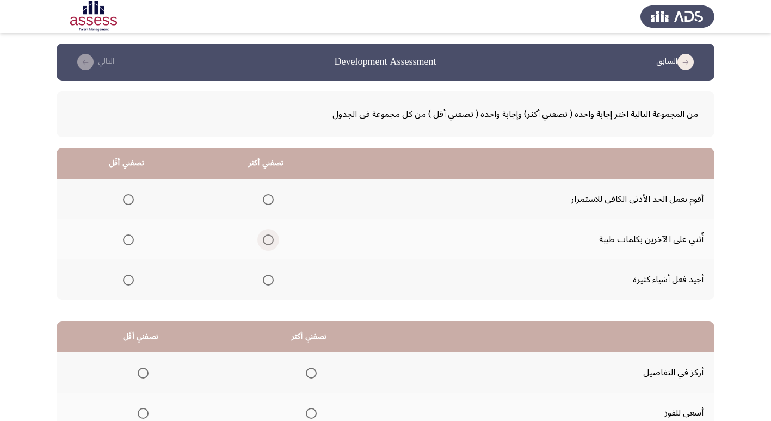
click at [270, 240] on span "Select an option" at bounding box center [268, 239] width 11 height 11
click at [270, 240] on input "Select an option" at bounding box center [268, 239] width 11 height 11
click at [127, 202] on span "Select an option" at bounding box center [128, 199] width 11 height 11
click at [127, 202] on input "Select an option" at bounding box center [128, 199] width 11 height 11
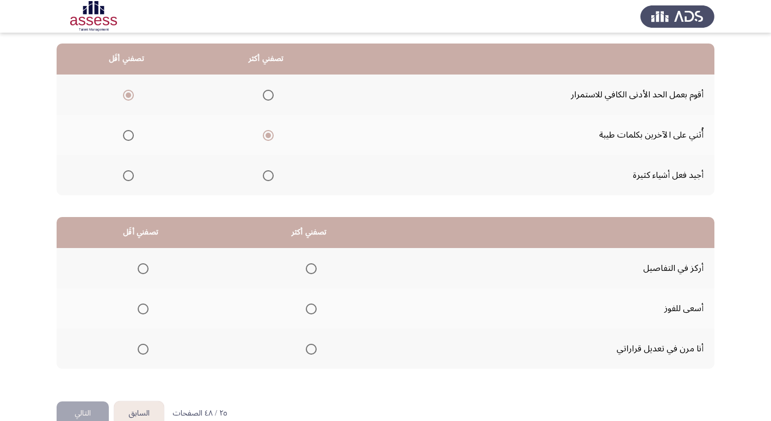
scroll to position [128, 0]
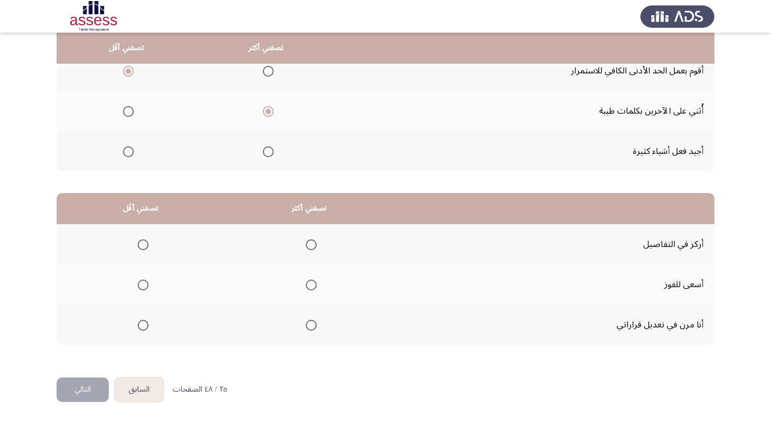
click at [311, 285] on span "Select an option" at bounding box center [311, 285] width 11 height 11
click at [311, 285] on input "Select an option" at bounding box center [311, 285] width 11 height 11
click at [143, 326] on span "Select an option" at bounding box center [143, 325] width 11 height 11
click at [143, 326] on input "Select an option" at bounding box center [143, 325] width 11 height 11
click at [75, 389] on button "التالي" at bounding box center [83, 389] width 52 height 24
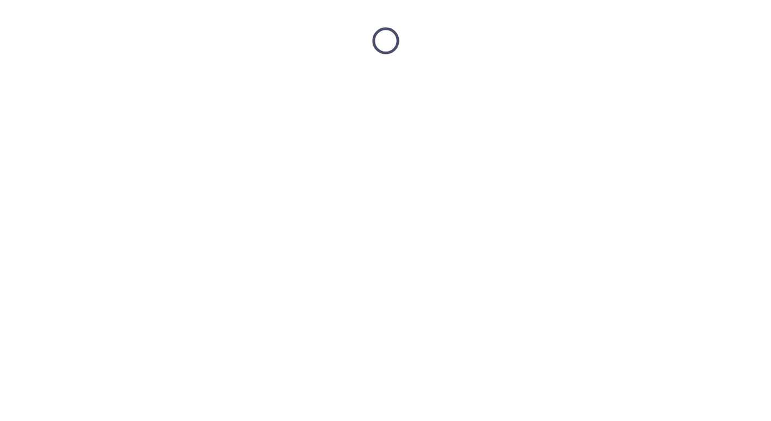
scroll to position [0, 0]
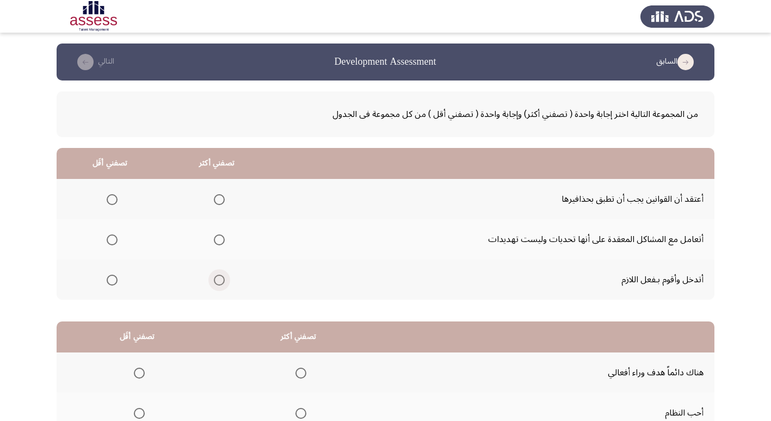
click at [219, 280] on span "Select an option" at bounding box center [219, 280] width 0 height 0
click at [218, 280] on input "Select an option" at bounding box center [219, 280] width 11 height 11
click at [111, 203] on span "Select an option" at bounding box center [112, 199] width 11 height 11
click at [111, 203] on input "Select an option" at bounding box center [112, 199] width 11 height 11
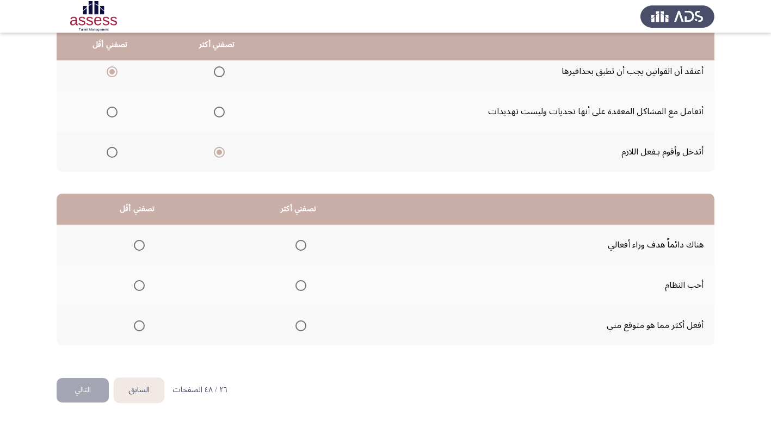
scroll to position [128, 0]
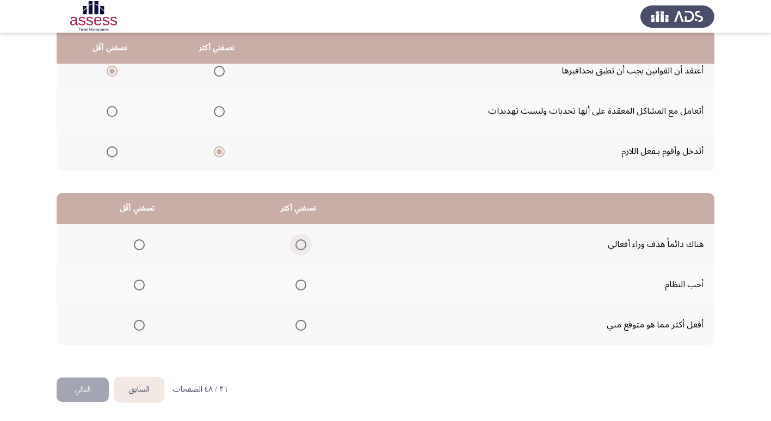
click at [302, 246] on span "Select an option" at bounding box center [300, 244] width 11 height 11
click at [302, 246] on input "Select an option" at bounding box center [300, 244] width 11 height 11
click at [140, 327] on span "Select an option" at bounding box center [139, 325] width 11 height 11
click at [140, 327] on input "Select an option" at bounding box center [139, 325] width 11 height 11
click at [299, 287] on span "Select an option" at bounding box center [300, 285] width 11 height 11
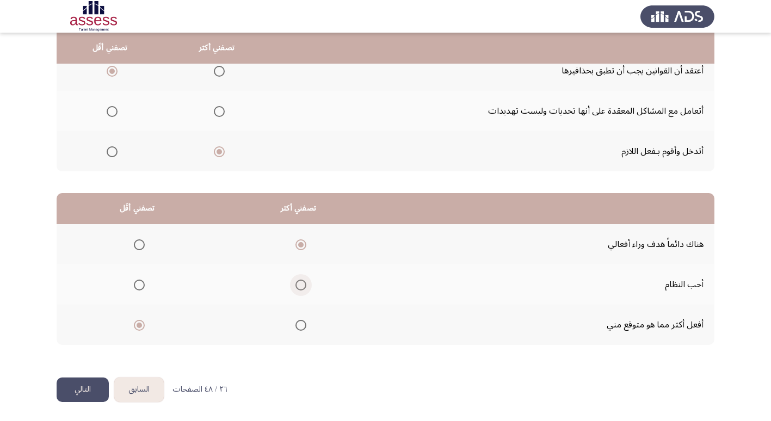
click at [299, 287] on input "Select an option" at bounding box center [300, 285] width 11 height 11
click at [140, 246] on span "Select an option" at bounding box center [139, 244] width 11 height 11
click at [140, 246] on input "Select an option" at bounding box center [139, 244] width 11 height 11
click at [89, 387] on button "التالي" at bounding box center [83, 389] width 52 height 24
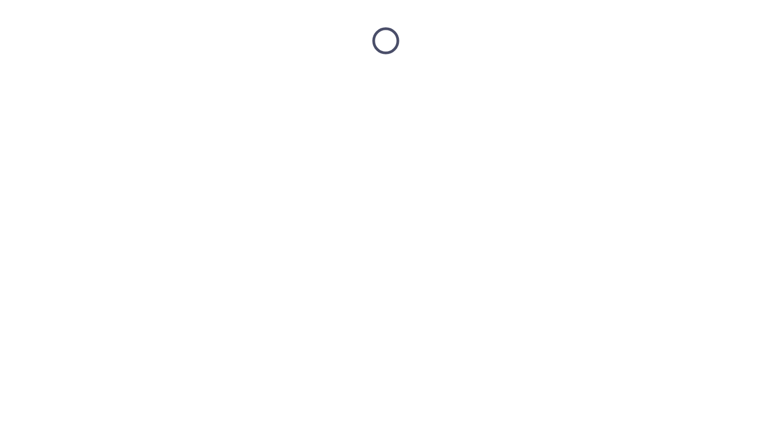
scroll to position [0, 0]
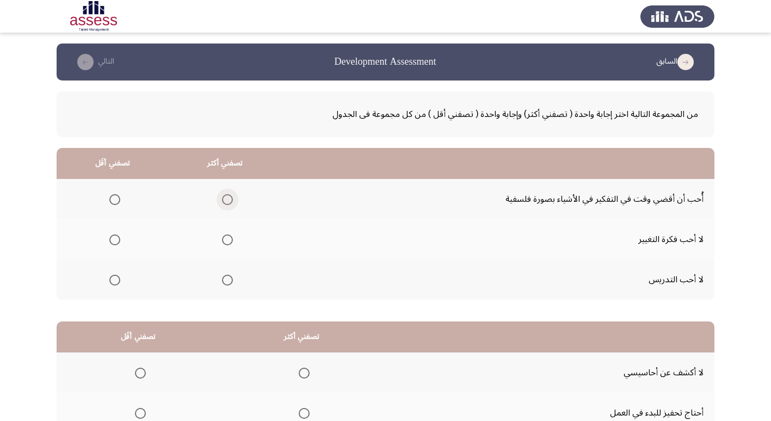
click at [227, 200] on span "Select an option" at bounding box center [227, 199] width 11 height 11
click at [227, 200] on input "Select an option" at bounding box center [227, 199] width 11 height 11
click at [111, 240] on span "Select an option" at bounding box center [114, 239] width 11 height 11
click at [111, 240] on input "Select an option" at bounding box center [114, 239] width 11 height 11
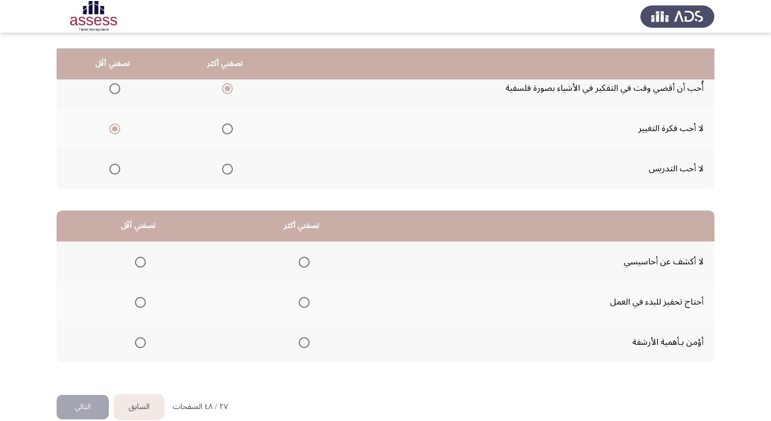
scroll to position [128, 0]
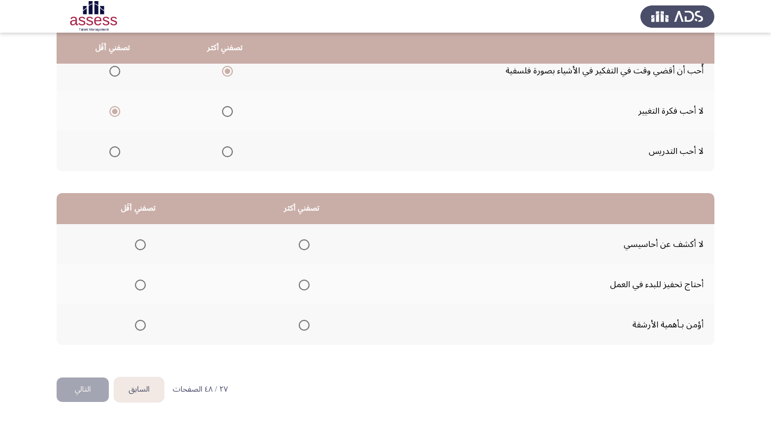
click at [136, 326] on span "Select an option" at bounding box center [140, 325] width 11 height 11
click at [136, 326] on input "Select an option" at bounding box center [140, 325] width 11 height 11
click at [304, 284] on span "Select an option" at bounding box center [304, 285] width 11 height 11
click at [304, 284] on input "Select an option" at bounding box center [304, 285] width 11 height 11
click at [78, 393] on button "التالي" at bounding box center [83, 389] width 52 height 24
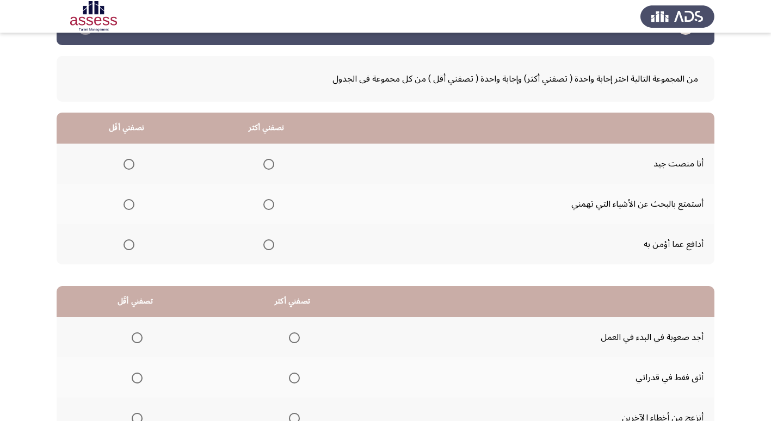
scroll to position [54, 0]
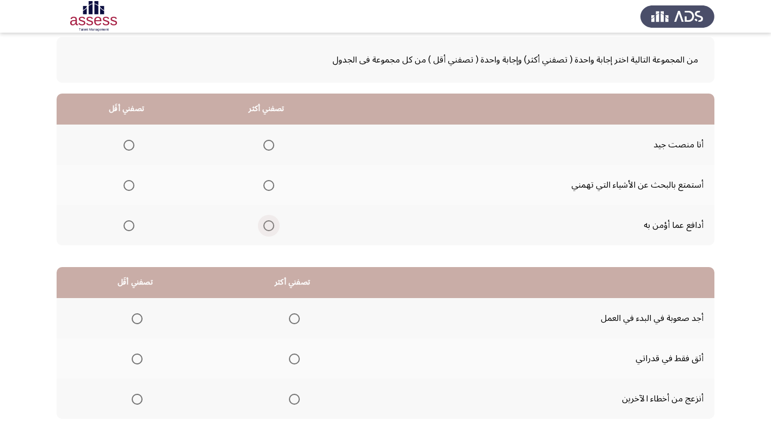
click at [271, 226] on span "Select an option" at bounding box center [268, 225] width 11 height 11
click at [271, 226] on input "Select an option" at bounding box center [268, 225] width 11 height 11
click at [125, 187] on span "Select an option" at bounding box center [128, 185] width 11 height 11
click at [125, 187] on input "Select an option" at bounding box center [128, 185] width 11 height 11
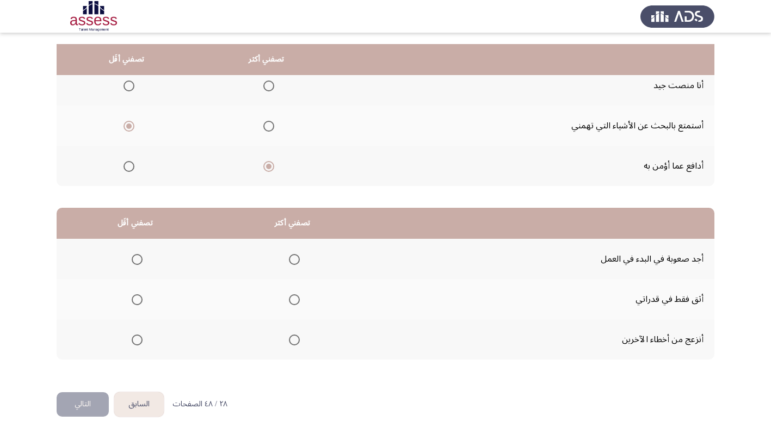
scroll to position [128, 0]
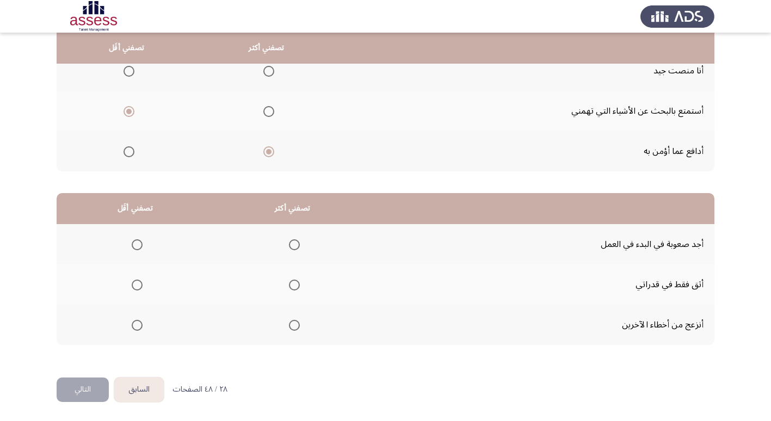
click at [136, 243] on span "Select an option" at bounding box center [137, 244] width 11 height 11
click at [136, 243] on input "Select an option" at bounding box center [137, 244] width 11 height 11
click at [293, 325] on span "Select an option" at bounding box center [294, 325] width 11 height 11
click at [293, 325] on input "Select an option" at bounding box center [294, 325] width 11 height 11
click at [84, 389] on button "التالي" at bounding box center [83, 389] width 52 height 24
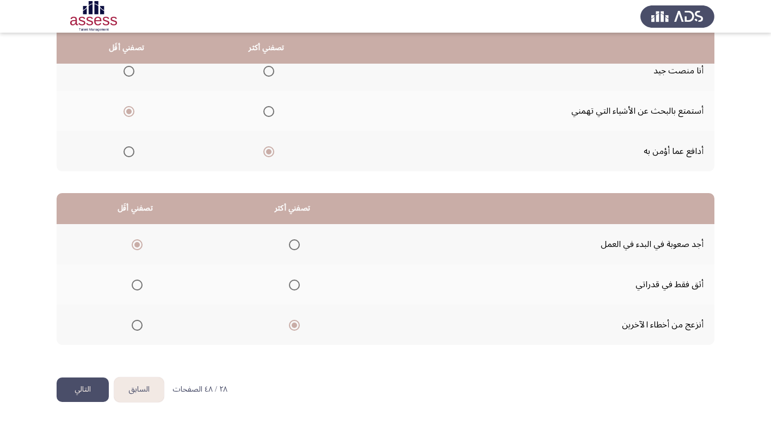
scroll to position [0, 0]
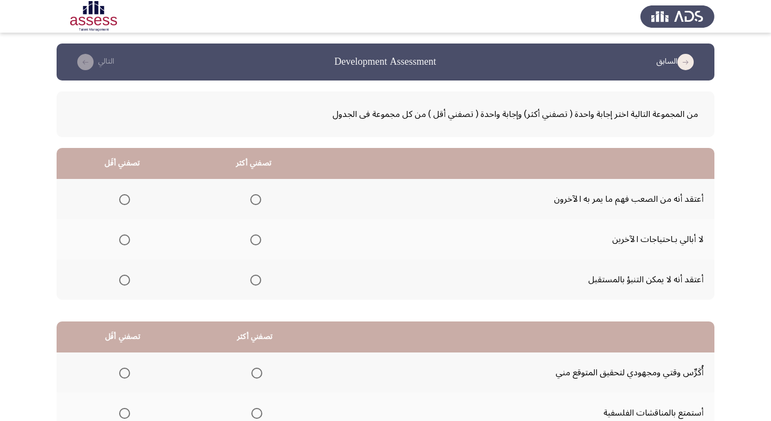
click at [256, 280] on span "Select an option" at bounding box center [255, 280] width 11 height 11
click at [256, 280] on input "Select an option" at bounding box center [255, 280] width 11 height 11
click at [123, 199] on span "Select an option" at bounding box center [124, 199] width 11 height 11
click at [123, 199] on input "Select an option" at bounding box center [124, 199] width 11 height 11
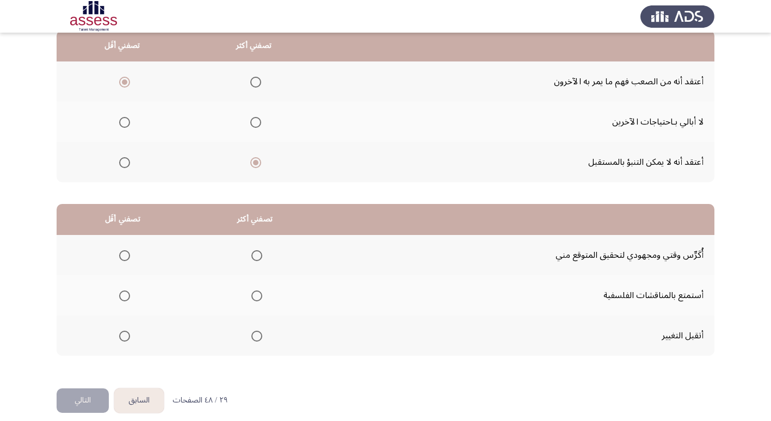
scroll to position [128, 0]
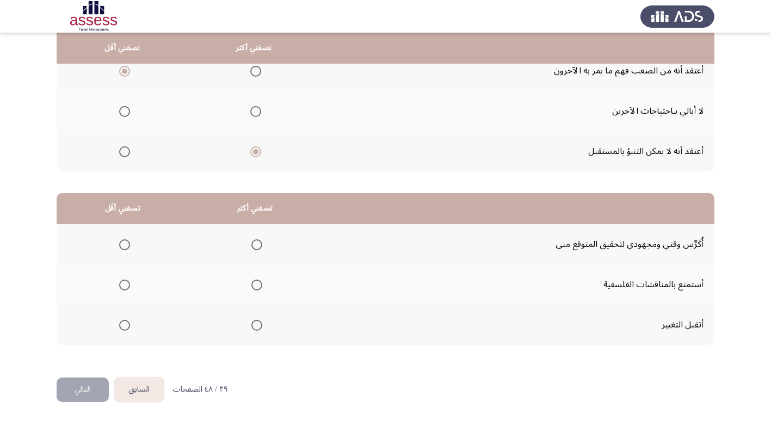
click at [144, 390] on button "السابق" at bounding box center [138, 389] width 49 height 24
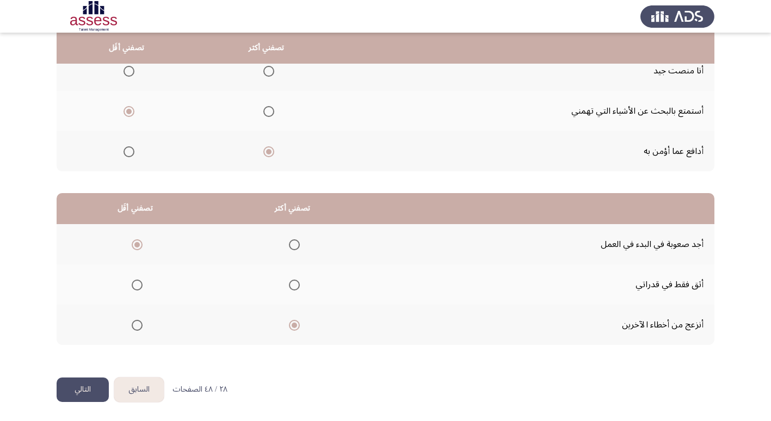
click at [146, 390] on button "السابق" at bounding box center [138, 389] width 49 height 24
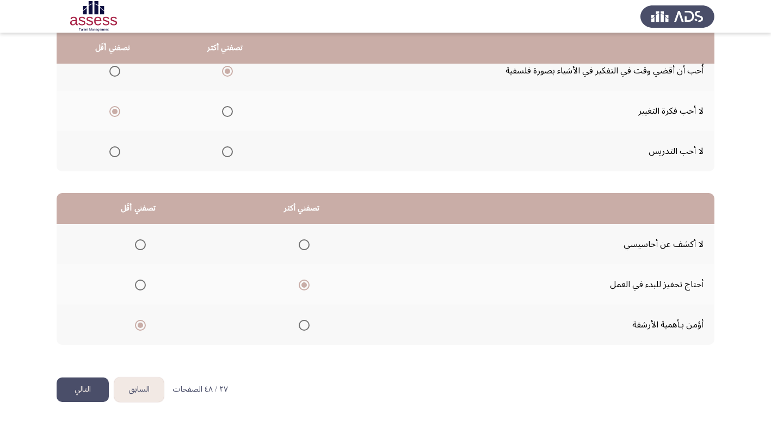
click at [77, 394] on button "التالي" at bounding box center [83, 389] width 52 height 24
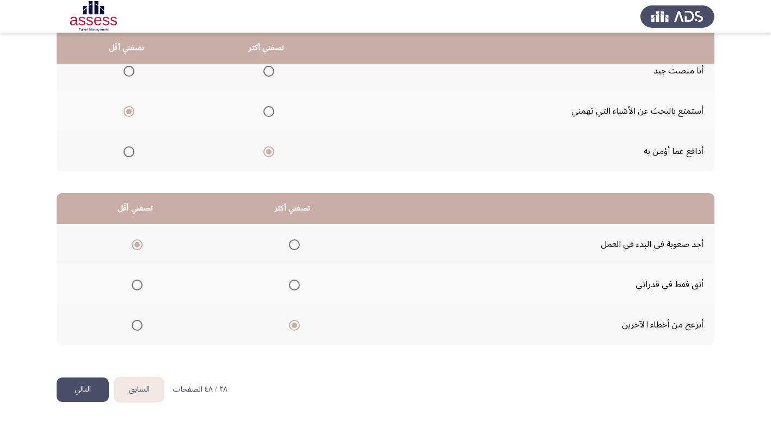
click at [87, 387] on button "التالي" at bounding box center [83, 389] width 52 height 24
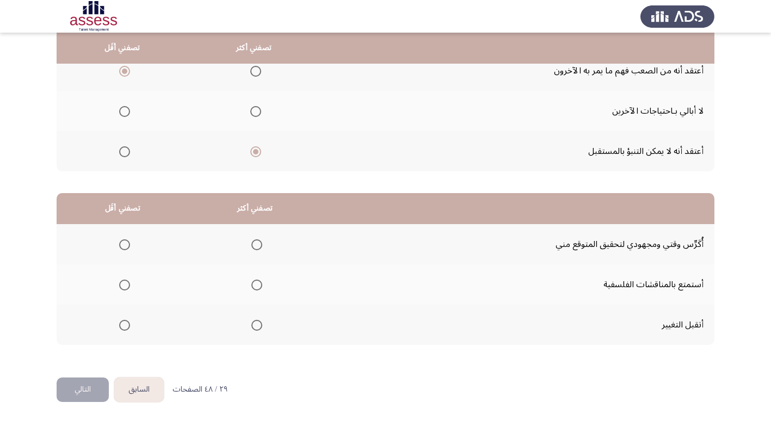
click at [256, 286] on span "Select an option" at bounding box center [256, 285] width 11 height 11
click at [256, 286] on input "Select an option" at bounding box center [256, 285] width 11 height 11
click at [122, 327] on span "Select an option" at bounding box center [124, 325] width 11 height 11
click at [122, 327] on input "Select an option" at bounding box center [124, 325] width 11 height 11
click at [77, 390] on button "التالي" at bounding box center [83, 389] width 52 height 24
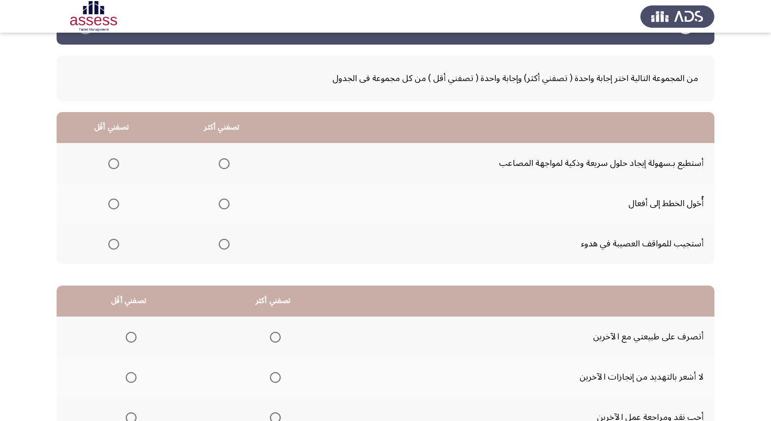
scroll to position [54, 0]
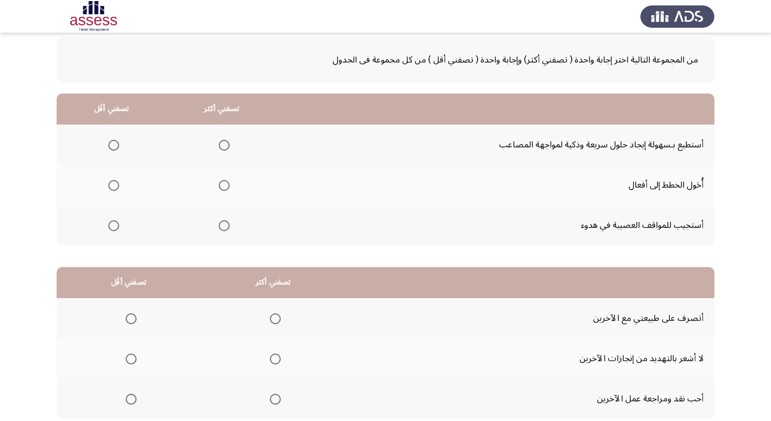
click at [219, 227] on span "Select an option" at bounding box center [224, 225] width 11 height 11
click at [219, 227] on input "Select an option" at bounding box center [224, 225] width 11 height 11
click at [220, 144] on span "Select an option" at bounding box center [224, 145] width 11 height 11
click at [220, 144] on input "Select an option" at bounding box center [224, 145] width 11 height 11
click at [113, 187] on span "Select an option" at bounding box center [113, 185] width 11 height 11
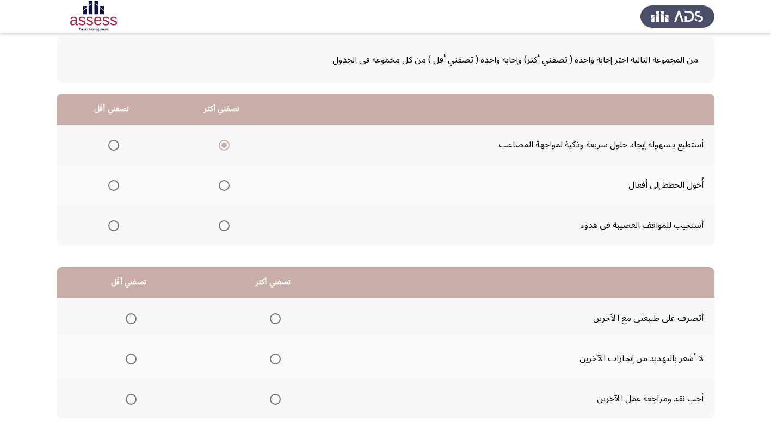
click at [113, 187] on input "Select an option" at bounding box center [113, 185] width 11 height 11
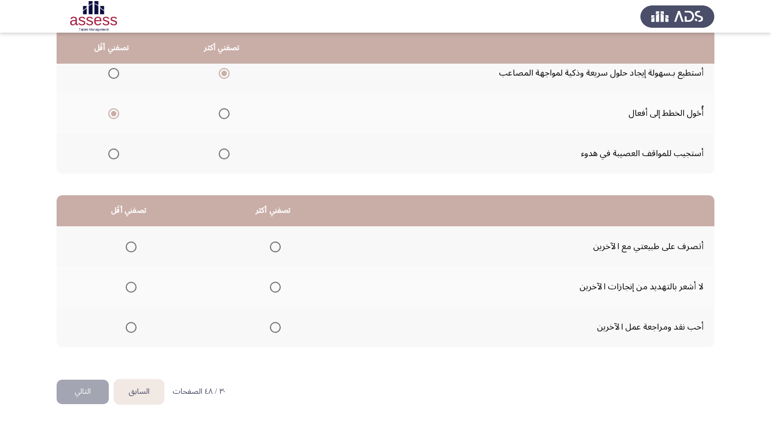
scroll to position [128, 0]
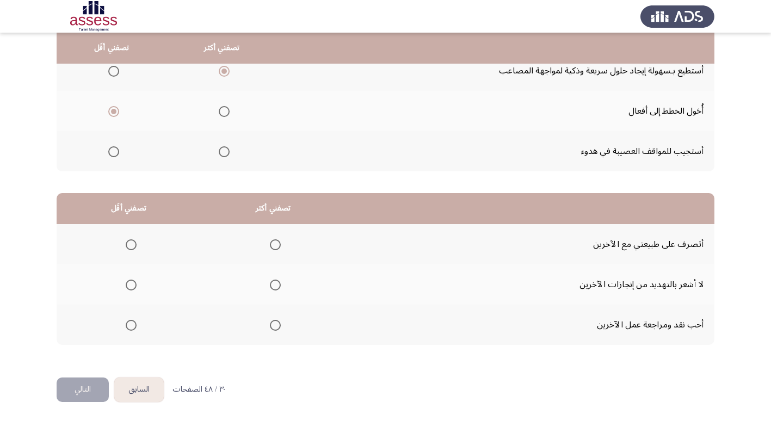
click at [276, 246] on span "Select an option" at bounding box center [275, 244] width 11 height 11
click at [276, 246] on input "Select an option" at bounding box center [275, 244] width 11 height 11
click at [127, 284] on span "Select an option" at bounding box center [131, 285] width 11 height 11
click at [127, 284] on input "Select an option" at bounding box center [131, 285] width 11 height 11
click at [75, 389] on button "التالي" at bounding box center [83, 389] width 52 height 24
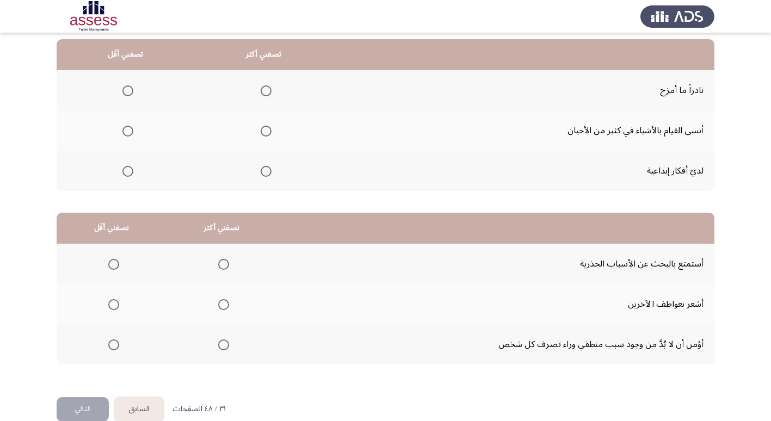
scroll to position [54, 0]
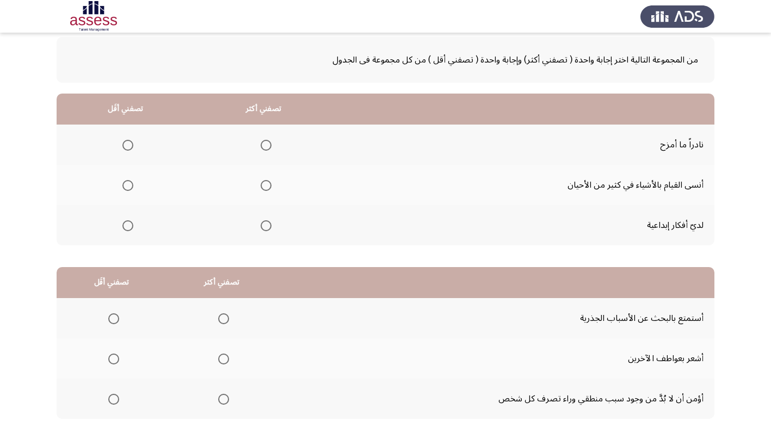
click at [125, 185] on span "Select an option" at bounding box center [127, 185] width 11 height 11
click at [125, 185] on input "Select an option" at bounding box center [127, 185] width 11 height 11
click at [263, 228] on span "Select an option" at bounding box center [265, 225] width 11 height 11
click at [263, 228] on input "Select an option" at bounding box center [265, 225] width 11 height 11
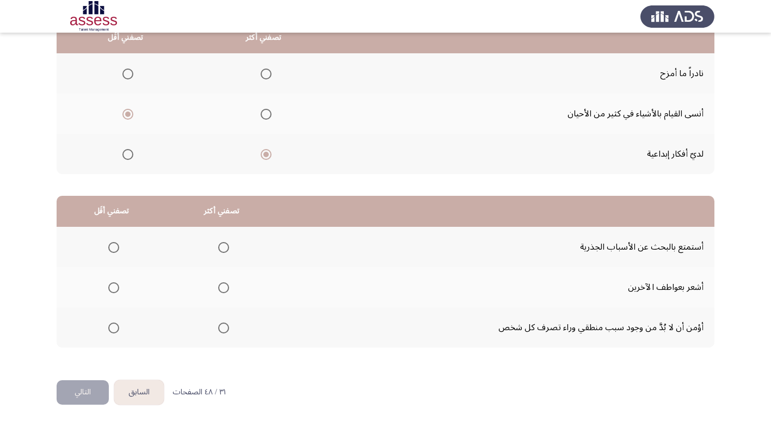
scroll to position [128, 0]
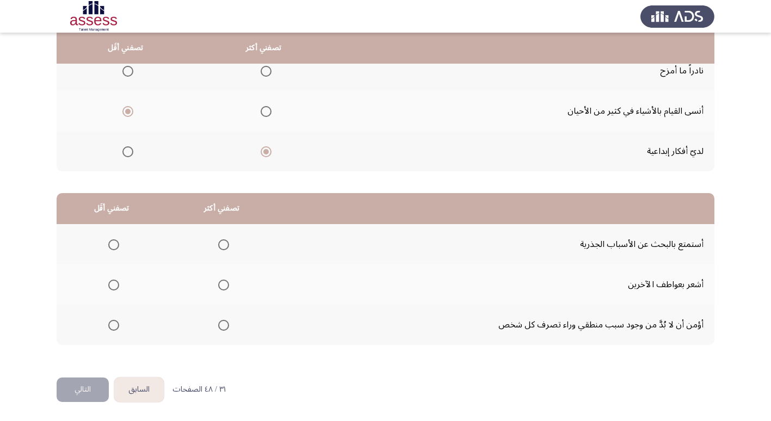
click at [223, 285] on span "Select an option" at bounding box center [223, 285] width 0 height 0
click at [222, 285] on input "Select an option" at bounding box center [223, 285] width 11 height 11
click at [110, 245] on span "Select an option" at bounding box center [113, 244] width 11 height 11
click at [110, 245] on input "Select an option" at bounding box center [113, 244] width 11 height 11
click at [89, 390] on button "التالي" at bounding box center [83, 389] width 52 height 24
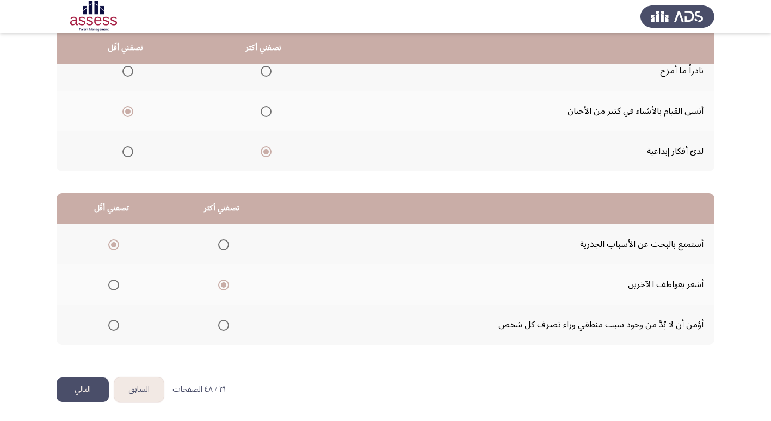
scroll to position [0, 0]
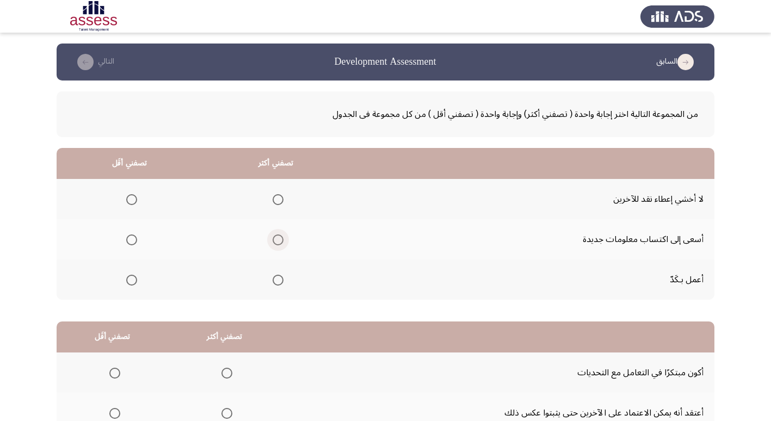
click at [281, 239] on span "Select an option" at bounding box center [277, 239] width 11 height 11
click at [281, 239] on input "Select an option" at bounding box center [277, 239] width 11 height 11
click at [132, 198] on span "Select an option" at bounding box center [131, 199] width 11 height 11
click at [132, 198] on input "Select an option" at bounding box center [131, 199] width 11 height 11
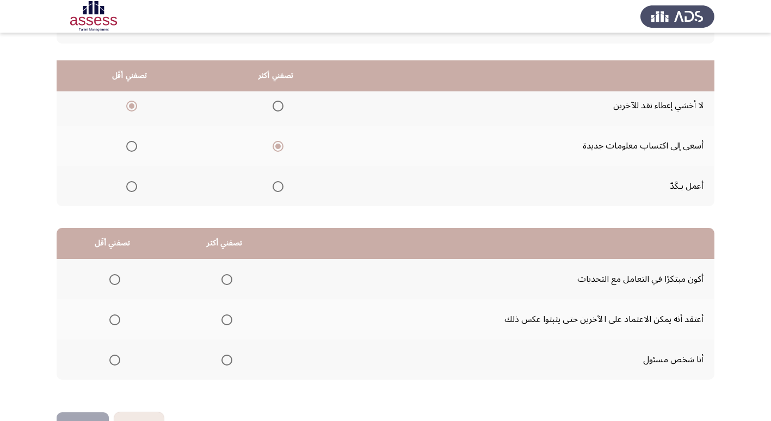
scroll to position [128, 0]
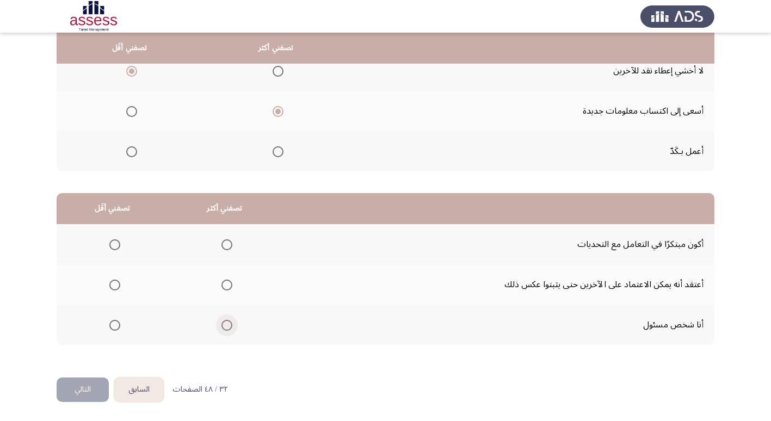
click at [226, 326] on span "Select an option" at bounding box center [226, 325] width 11 height 11
click at [226, 326] on input "Select an option" at bounding box center [226, 325] width 11 height 11
click at [110, 284] on span "Select an option" at bounding box center [114, 285] width 11 height 11
click at [110, 284] on input "Select an option" at bounding box center [114, 285] width 11 height 11
click at [80, 385] on button "التالي" at bounding box center [83, 389] width 52 height 24
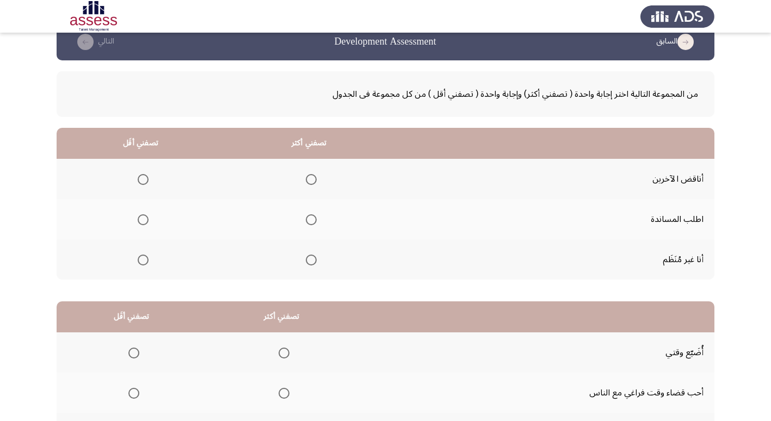
scroll to position [20, 0]
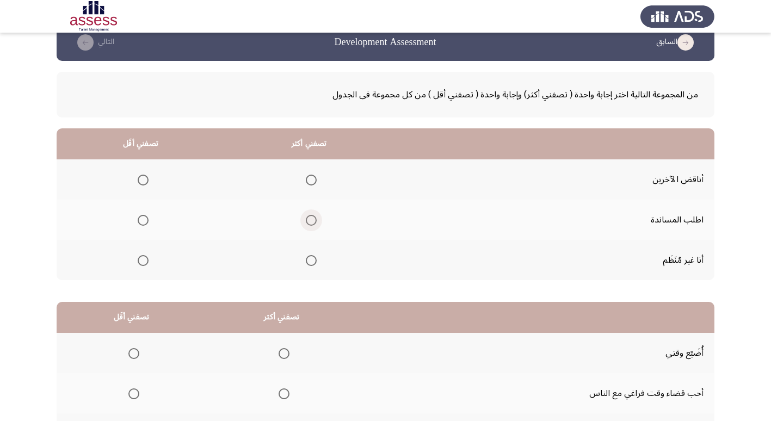
click at [308, 222] on span "Select an option" at bounding box center [311, 220] width 11 height 11
click at [308, 222] on input "Select an option" at bounding box center [311, 220] width 11 height 11
click at [145, 259] on span "Select an option" at bounding box center [143, 260] width 11 height 11
click at [145, 259] on input "Select an option" at bounding box center [143, 260] width 11 height 11
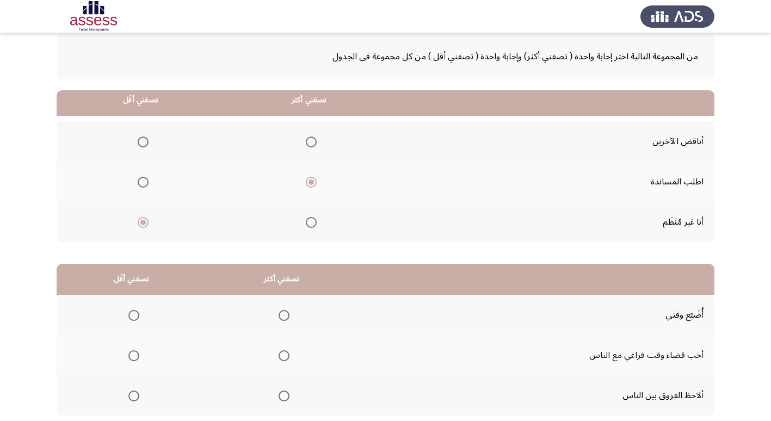
scroll to position [128, 0]
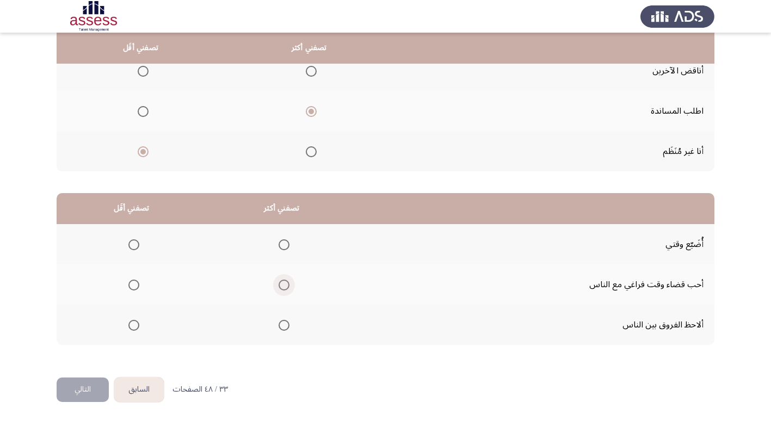
click at [278, 287] on span "Select an option" at bounding box center [283, 285] width 11 height 11
click at [278, 287] on input "Select an option" at bounding box center [283, 285] width 11 height 11
click at [134, 249] on span "Select an option" at bounding box center [133, 244] width 11 height 11
click at [134, 249] on input "Select an option" at bounding box center [133, 244] width 11 height 11
click at [88, 386] on button "التالي" at bounding box center [83, 389] width 52 height 24
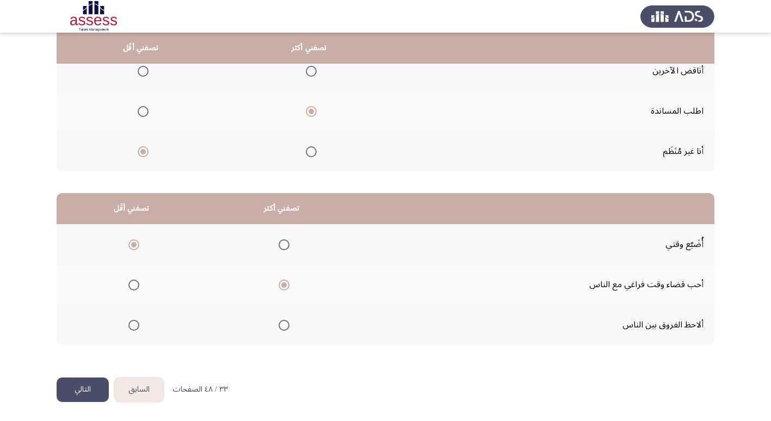
scroll to position [0, 0]
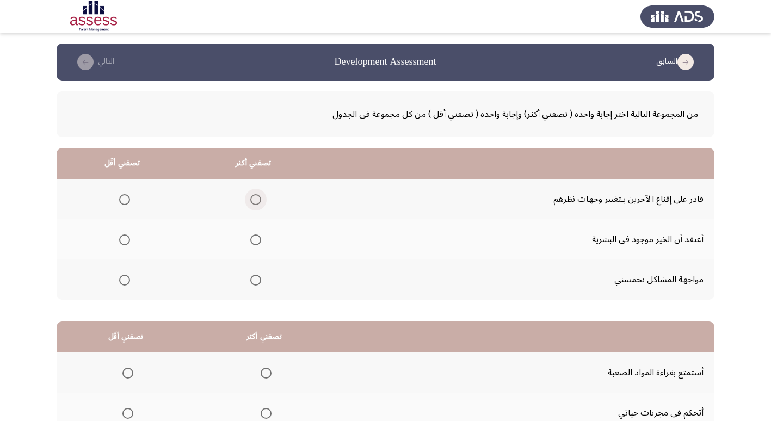
click at [254, 202] on span "Select an option" at bounding box center [255, 199] width 11 height 11
click at [254, 202] on input "Select an option" at bounding box center [255, 199] width 11 height 11
click at [124, 280] on span "Select an option" at bounding box center [124, 280] width 11 height 11
click at [124, 280] on input "Select an option" at bounding box center [124, 280] width 11 height 11
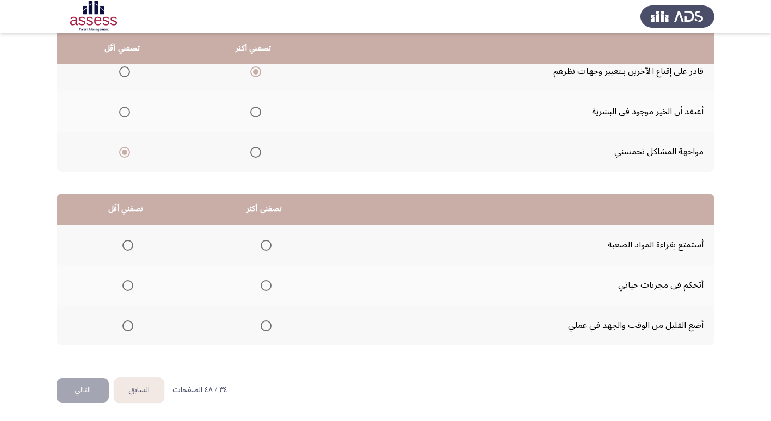
scroll to position [128, 0]
click at [264, 288] on span "Select an option" at bounding box center [265, 285] width 11 height 11
click at [264, 288] on input "Select an option" at bounding box center [265, 285] width 11 height 11
click at [127, 325] on span "Select an option" at bounding box center [127, 325] width 11 height 11
click at [127, 325] on input "Select an option" at bounding box center [127, 325] width 11 height 11
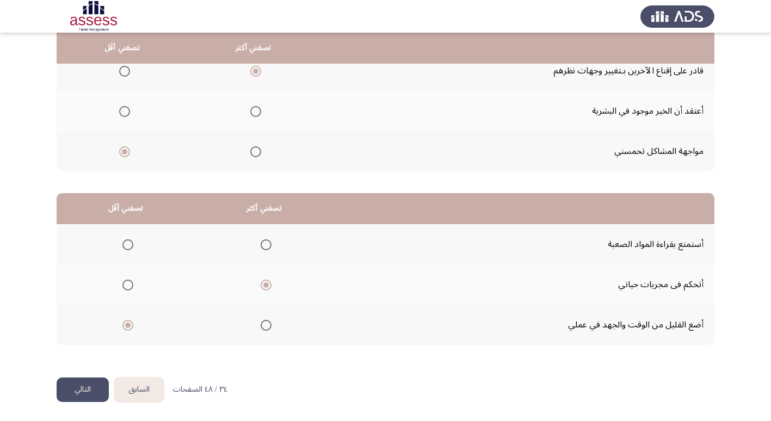
click at [82, 389] on button "التالي" at bounding box center [83, 389] width 52 height 24
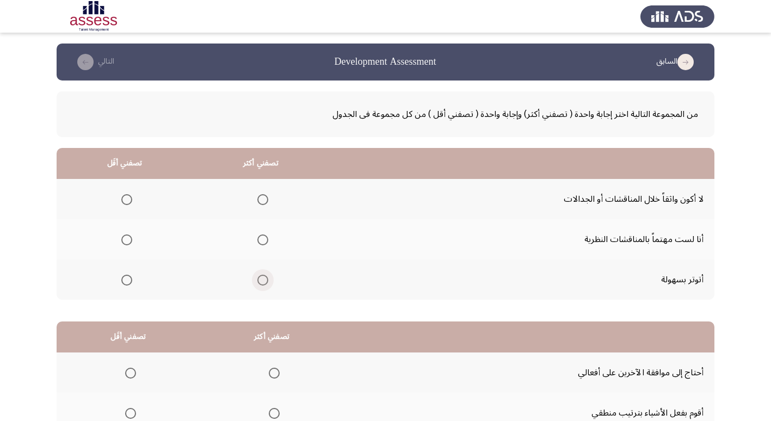
click at [258, 279] on span "Select an option" at bounding box center [262, 280] width 11 height 11
click at [258, 279] on input "Select an option" at bounding box center [262, 280] width 11 height 11
click at [128, 241] on span "Select an option" at bounding box center [126, 239] width 11 height 11
click at [128, 241] on input "Select an option" at bounding box center [126, 239] width 11 height 11
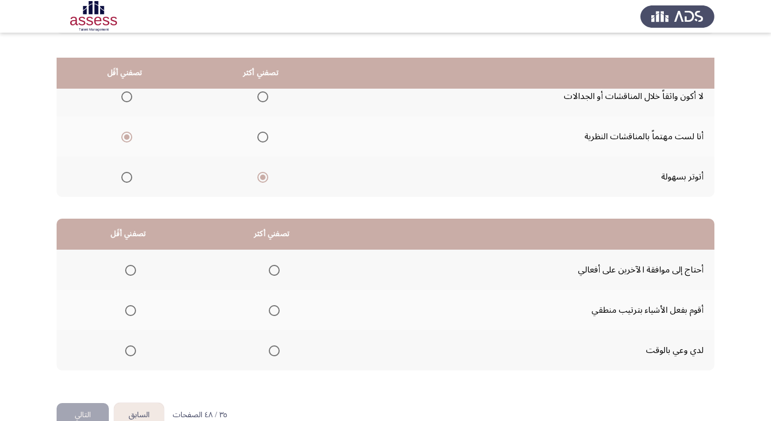
scroll to position [128, 0]
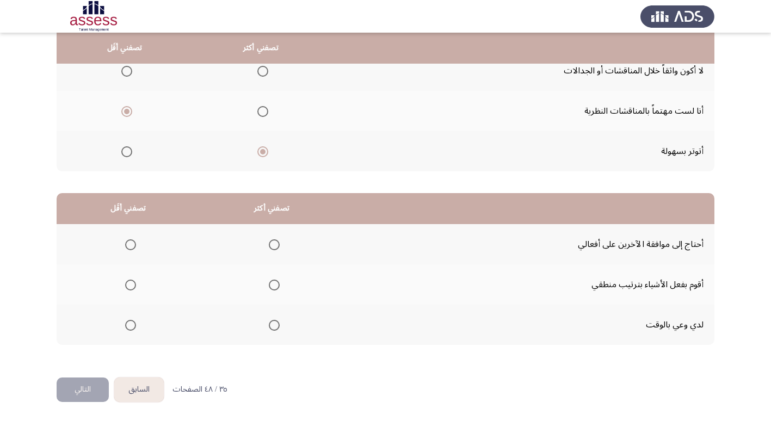
click at [272, 326] on span "Select an option" at bounding box center [274, 325] width 11 height 11
click at [272, 326] on input "Select an option" at bounding box center [274, 325] width 11 height 11
click at [128, 285] on span "Select an option" at bounding box center [130, 285] width 11 height 11
click at [128, 285] on input "Select an option" at bounding box center [130, 285] width 11 height 11
click at [78, 393] on button "التالي" at bounding box center [83, 389] width 52 height 24
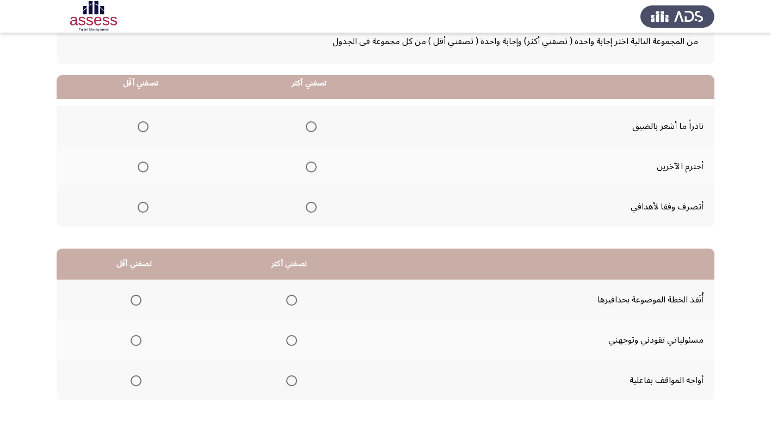
scroll to position [54, 0]
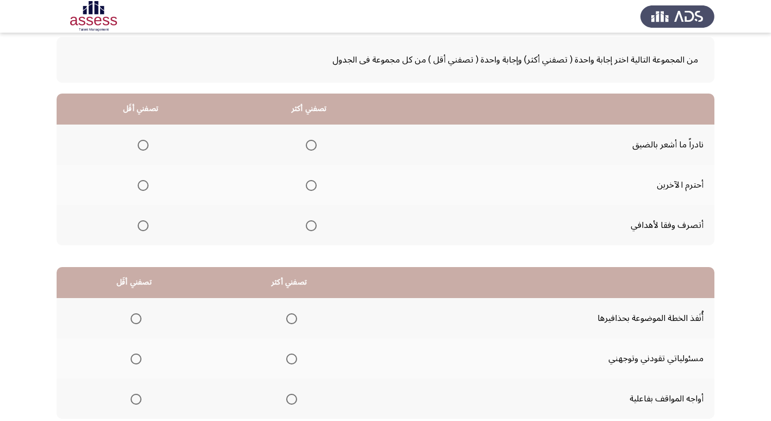
click at [307, 184] on span "Select an option" at bounding box center [311, 185] width 11 height 11
click at [307, 184] on input "Select an option" at bounding box center [311, 185] width 11 height 11
click at [139, 145] on span "Select an option" at bounding box center [143, 145] width 11 height 11
click at [139, 145] on input "Select an option" at bounding box center [143, 145] width 11 height 11
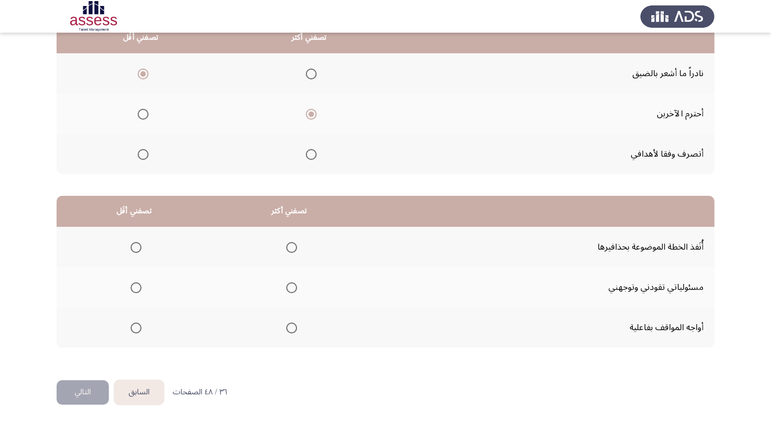
scroll to position [128, 0]
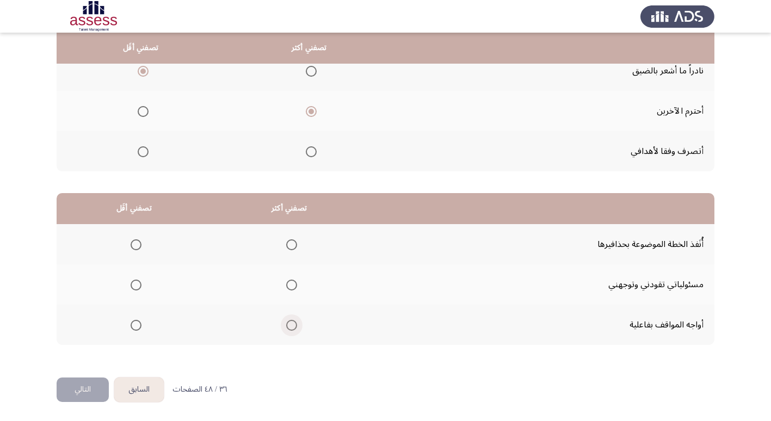
click at [286, 327] on span "Select an option" at bounding box center [291, 325] width 11 height 11
click at [286, 327] on input "Select an option" at bounding box center [291, 325] width 11 height 11
click at [134, 243] on span "Select an option" at bounding box center [136, 244] width 11 height 11
click at [134, 243] on input "Select an option" at bounding box center [136, 244] width 11 height 11
click at [97, 387] on button "التالي" at bounding box center [83, 389] width 52 height 24
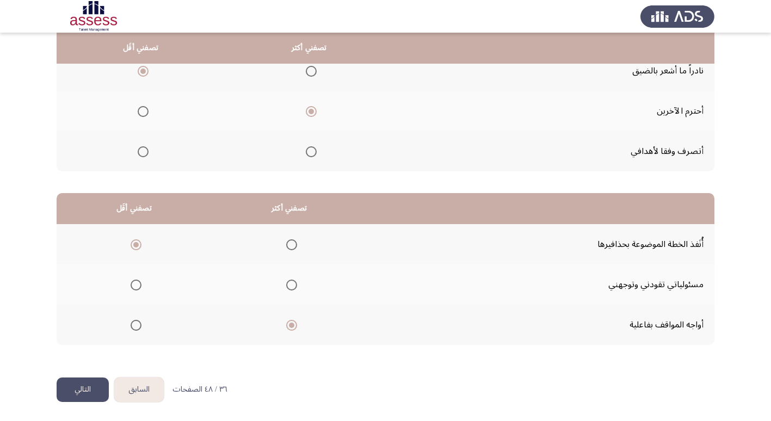
scroll to position [0, 0]
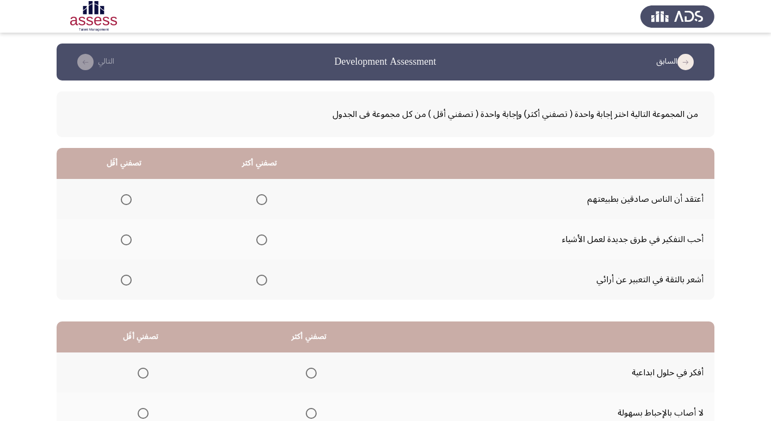
click at [258, 283] on span "Select an option" at bounding box center [261, 280] width 11 height 11
click at [258, 283] on input "Select an option" at bounding box center [261, 280] width 11 height 11
click at [122, 196] on span "Select an option" at bounding box center [126, 199] width 11 height 11
click at [122, 196] on input "Select an option" at bounding box center [126, 199] width 11 height 11
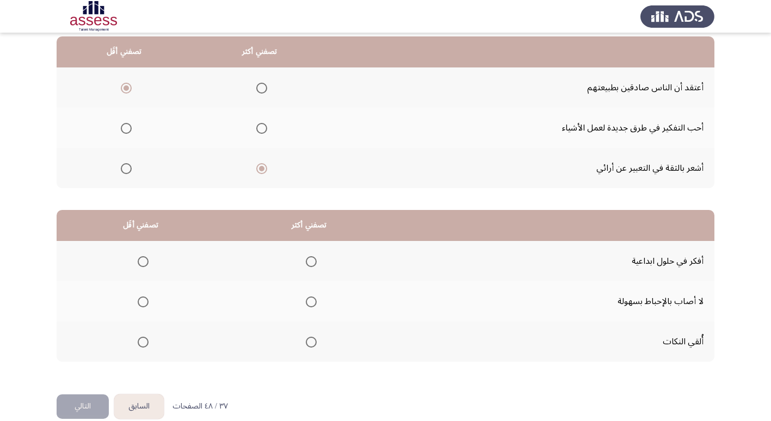
scroll to position [128, 0]
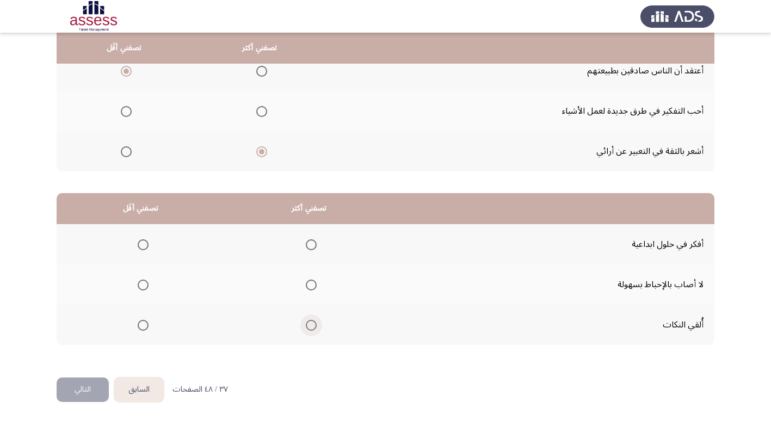
click at [306, 326] on span "Select an option" at bounding box center [311, 325] width 11 height 11
click at [306, 326] on input "Select an option" at bounding box center [311, 325] width 11 height 11
click at [138, 284] on span "Select an option" at bounding box center [143, 285] width 11 height 11
click at [138, 284] on input "Select an option" at bounding box center [143, 285] width 11 height 11
click at [78, 391] on button "التالي" at bounding box center [83, 389] width 52 height 24
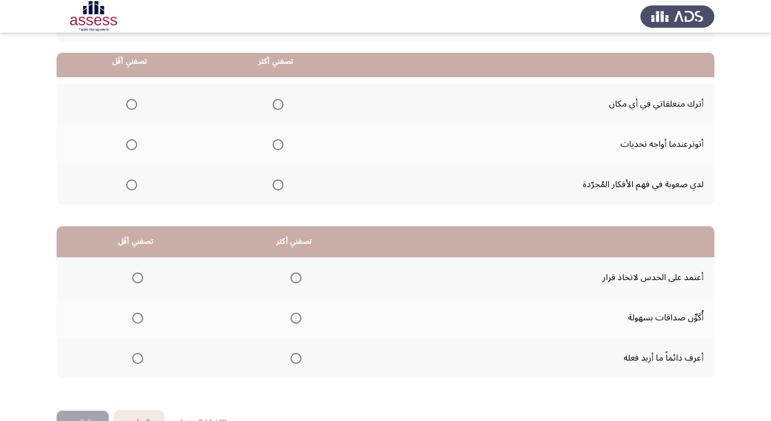
scroll to position [109, 0]
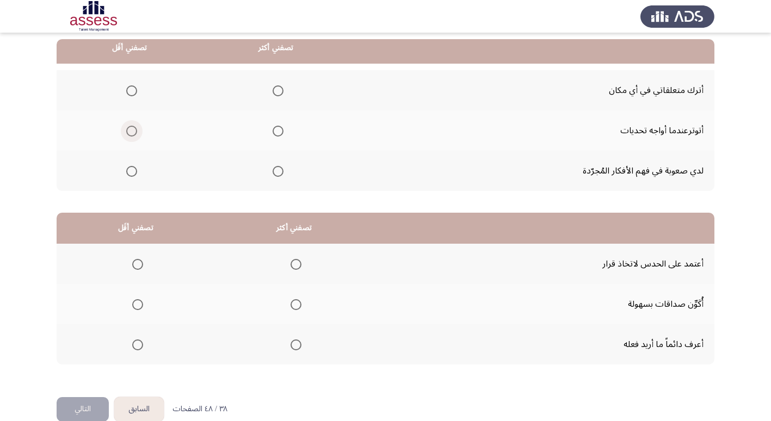
click at [129, 131] on span "Select an option" at bounding box center [131, 131] width 11 height 11
click at [129, 131] on input "Select an option" at bounding box center [131, 131] width 11 height 11
click at [281, 92] on span "Select an option" at bounding box center [277, 90] width 11 height 11
click at [281, 92] on input "Select an option" at bounding box center [277, 90] width 11 height 11
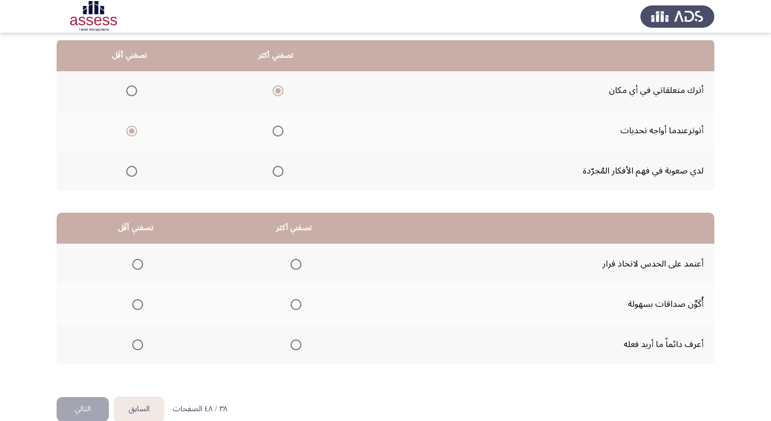
scroll to position [128, 0]
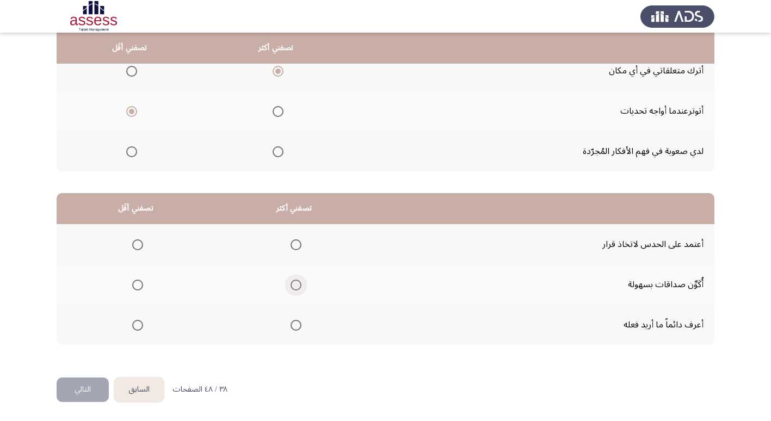
click at [295, 287] on span "Select an option" at bounding box center [295, 285] width 11 height 11
click at [295, 287] on input "Select an option" at bounding box center [295, 285] width 11 height 11
click at [136, 246] on span "Select an option" at bounding box center [137, 244] width 11 height 11
click at [136, 246] on input "Select an option" at bounding box center [137, 244] width 11 height 11
click at [80, 393] on button "التالي" at bounding box center [83, 389] width 52 height 24
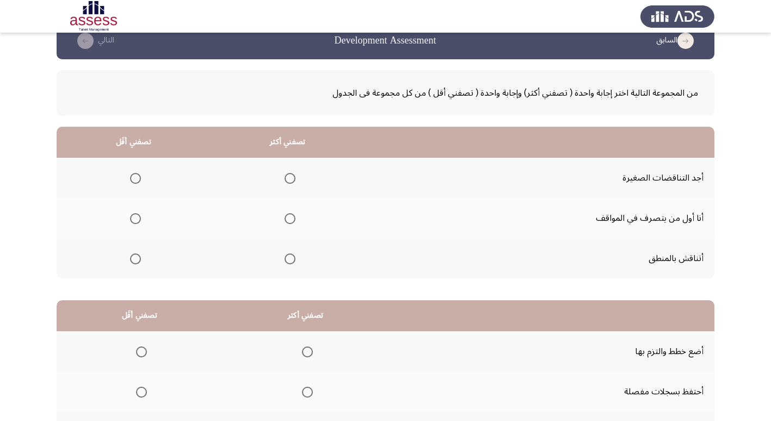
scroll to position [0, 0]
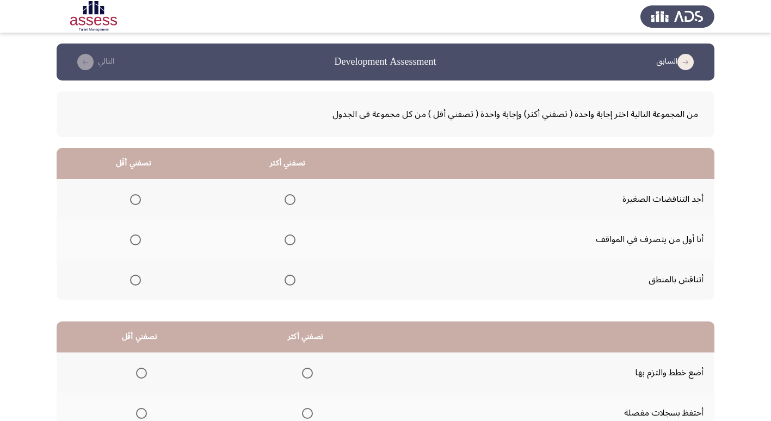
click at [288, 197] on span "Select an option" at bounding box center [289, 199] width 11 height 11
click at [288, 197] on input "Select an option" at bounding box center [289, 199] width 11 height 11
click at [136, 280] on span "Select an option" at bounding box center [135, 280] width 11 height 11
click at [136, 280] on input "Select an option" at bounding box center [135, 280] width 11 height 11
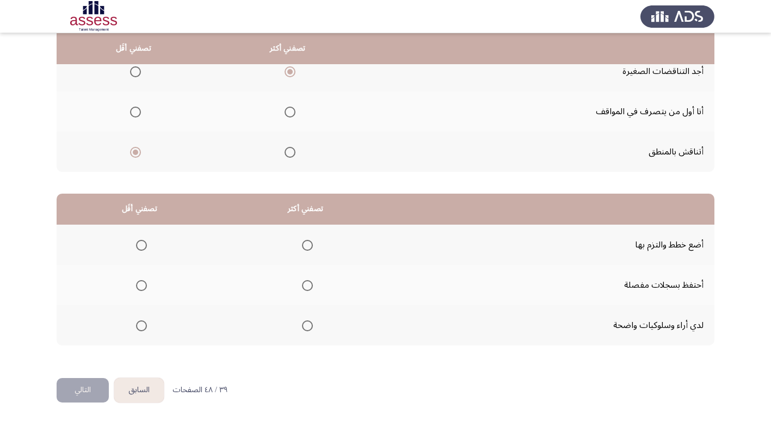
scroll to position [128, 0]
click at [303, 325] on span "Select an option" at bounding box center [307, 325] width 11 height 11
click at [303, 325] on input "Select an option" at bounding box center [307, 325] width 11 height 11
click at [138, 287] on span "Select an option" at bounding box center [141, 285] width 11 height 11
click at [138, 287] on input "Select an option" at bounding box center [141, 285] width 11 height 11
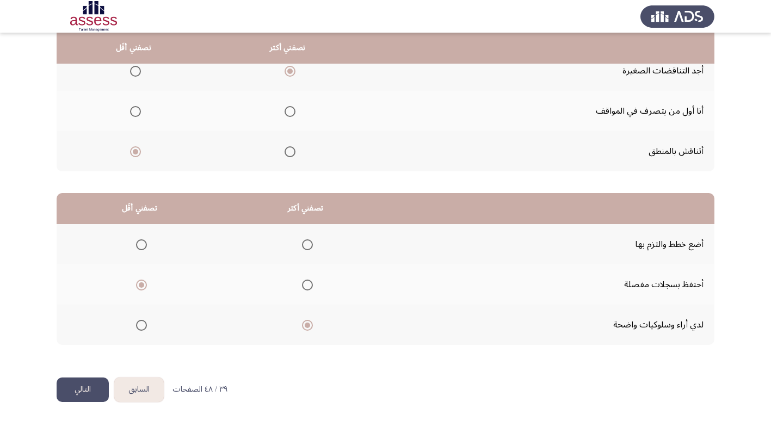
click at [79, 390] on button "التالي" at bounding box center [83, 389] width 52 height 24
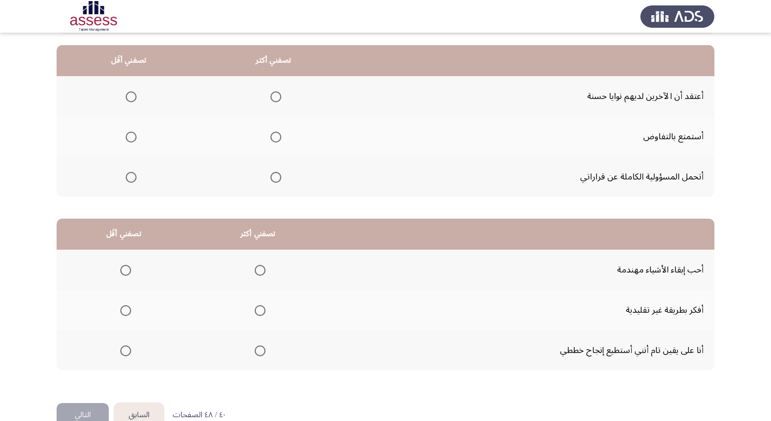
scroll to position [109, 0]
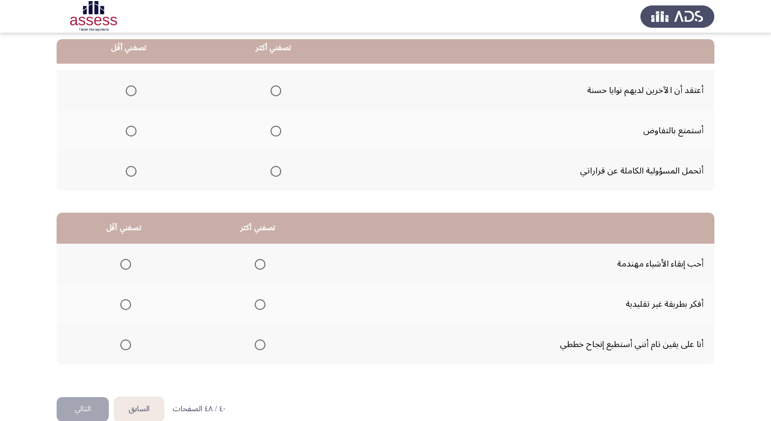
click at [271, 175] on span "Select an option" at bounding box center [275, 171] width 11 height 11
click at [271, 175] on input "Select an option" at bounding box center [275, 171] width 11 height 11
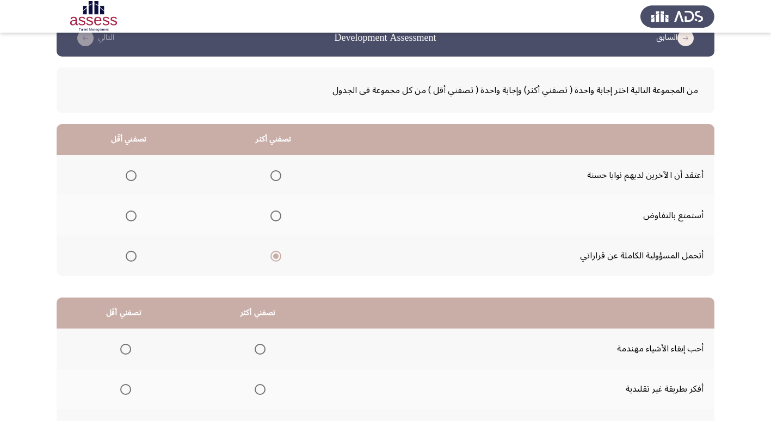
scroll to position [0, 0]
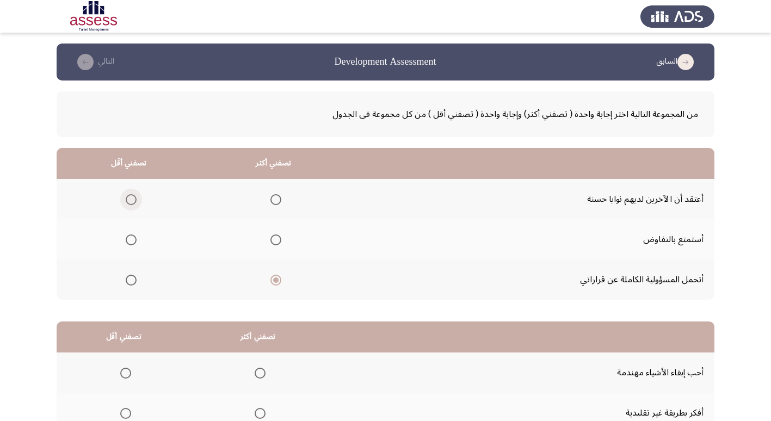
click at [128, 201] on span "Select an option" at bounding box center [131, 199] width 11 height 11
click at [128, 201] on input "Select an option" at bounding box center [131, 199] width 11 height 11
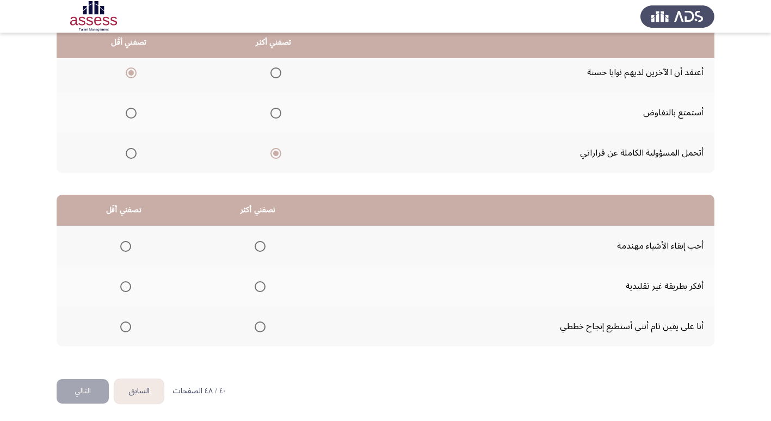
scroll to position [128, 0]
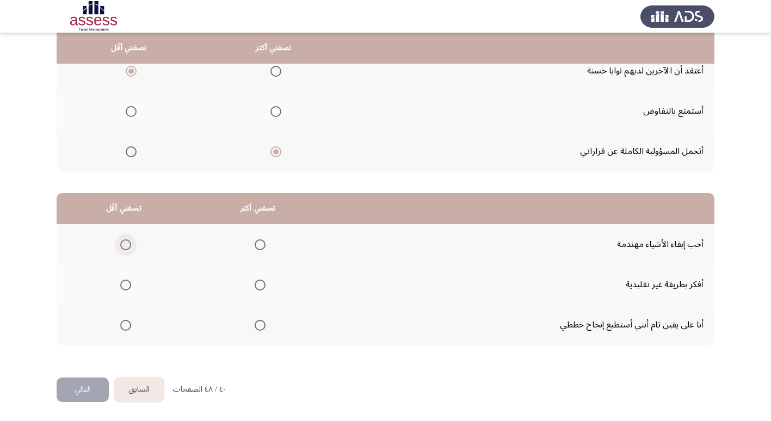
click at [128, 246] on span "Select an option" at bounding box center [125, 244] width 11 height 11
click at [128, 246] on input "Select an option" at bounding box center [125, 244] width 11 height 11
click at [259, 324] on span "Select an option" at bounding box center [259, 325] width 11 height 11
click at [259, 324] on input "Select an option" at bounding box center [259, 325] width 11 height 11
click at [88, 393] on button "التالي" at bounding box center [83, 389] width 52 height 24
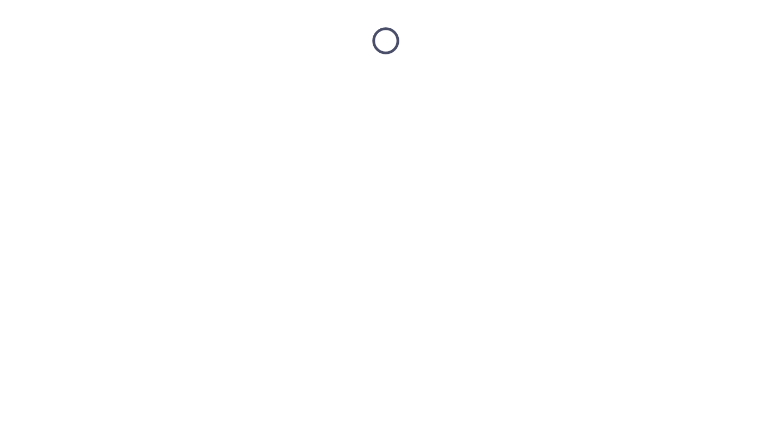
scroll to position [0, 0]
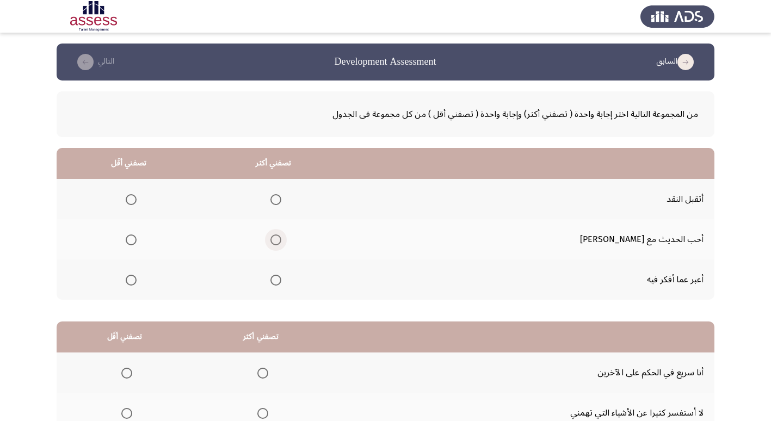
click at [281, 237] on span "Select an option" at bounding box center [275, 239] width 11 height 11
click at [281, 237] on input "Select an option" at bounding box center [275, 239] width 11 height 11
click at [136, 200] on span "Select an option" at bounding box center [131, 199] width 11 height 11
click at [136, 200] on input "Select an option" at bounding box center [131, 199] width 11 height 11
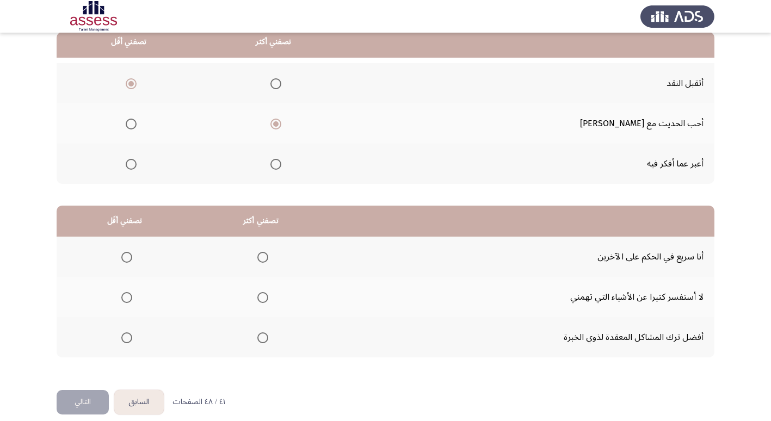
scroll to position [128, 0]
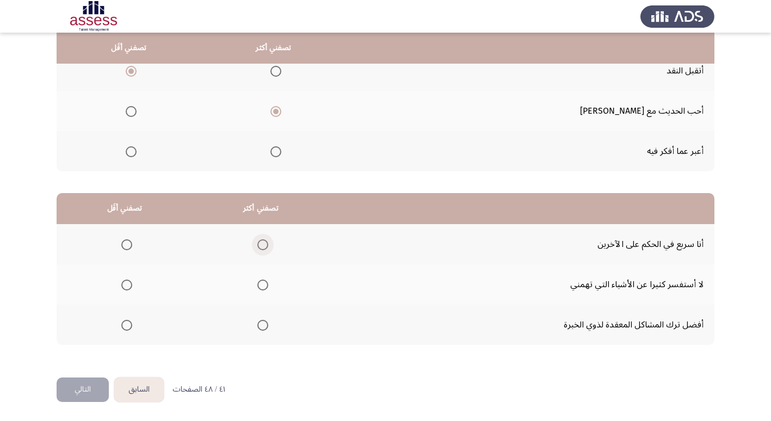
click at [263, 245] on span "Select an option" at bounding box center [262, 244] width 11 height 11
click at [263, 245] on input "Select an option" at bounding box center [262, 244] width 11 height 11
click at [127, 325] on span "Select an option" at bounding box center [126, 325] width 11 height 11
click at [127, 325] on input "Select an option" at bounding box center [126, 325] width 11 height 11
click at [85, 384] on button "التالي" at bounding box center [83, 389] width 52 height 24
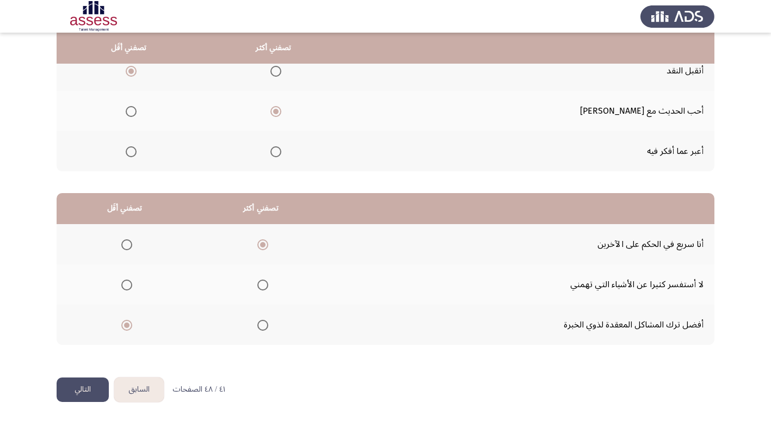
scroll to position [0, 0]
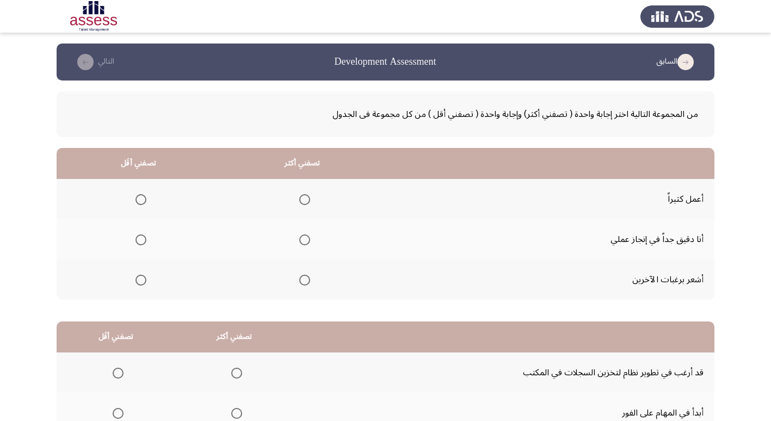
click at [300, 282] on span "Select an option" at bounding box center [304, 280] width 11 height 11
click at [300, 282] on input "Select an option" at bounding box center [304, 280] width 11 height 11
click at [136, 241] on span "Select an option" at bounding box center [140, 239] width 11 height 11
click at [136, 241] on input "Select an option" at bounding box center [140, 239] width 11 height 11
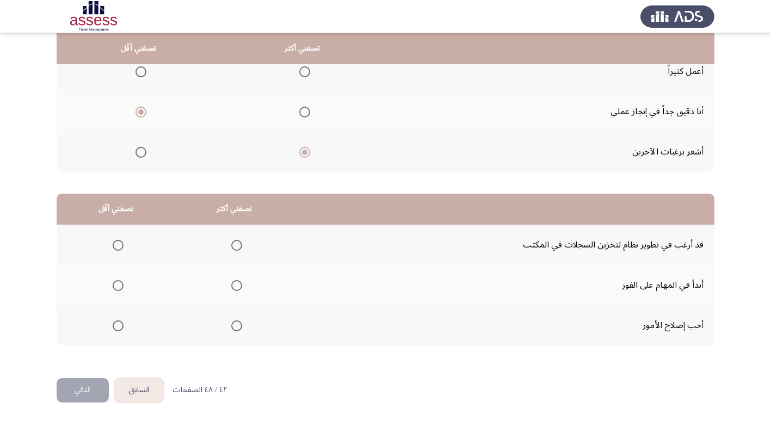
scroll to position [128, 0]
click at [115, 245] on span "Select an option" at bounding box center [118, 244] width 11 height 11
click at [115, 245] on input "Select an option" at bounding box center [118, 244] width 11 height 11
click at [231, 326] on span "Select an option" at bounding box center [236, 325] width 11 height 11
click at [231, 326] on input "Select an option" at bounding box center [236, 325] width 11 height 11
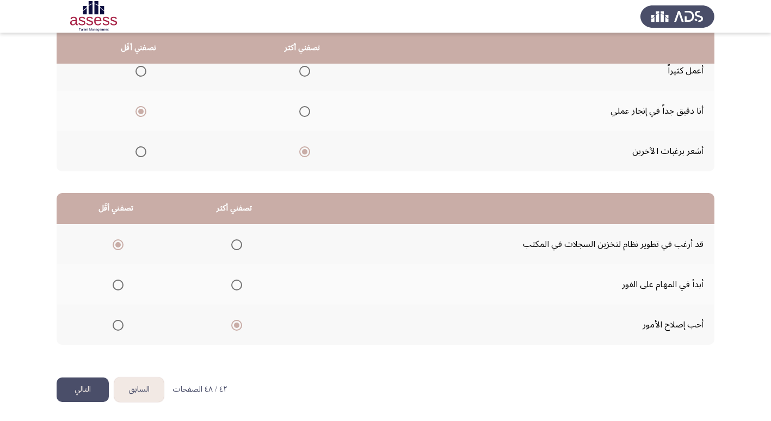
click at [85, 394] on button "التالي" at bounding box center [83, 389] width 52 height 24
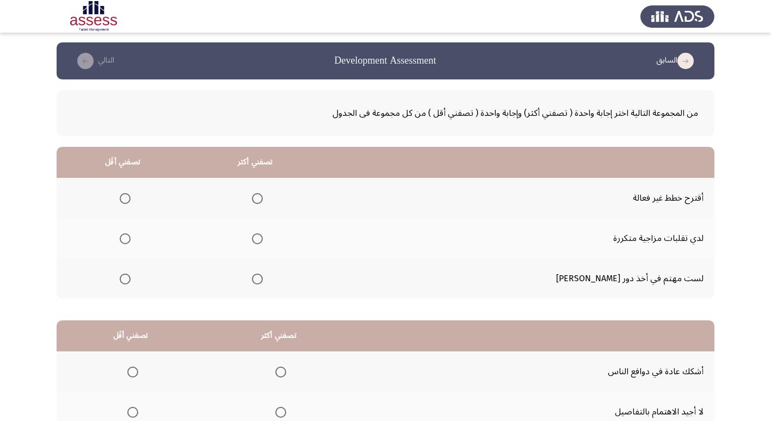
scroll to position [0, 0]
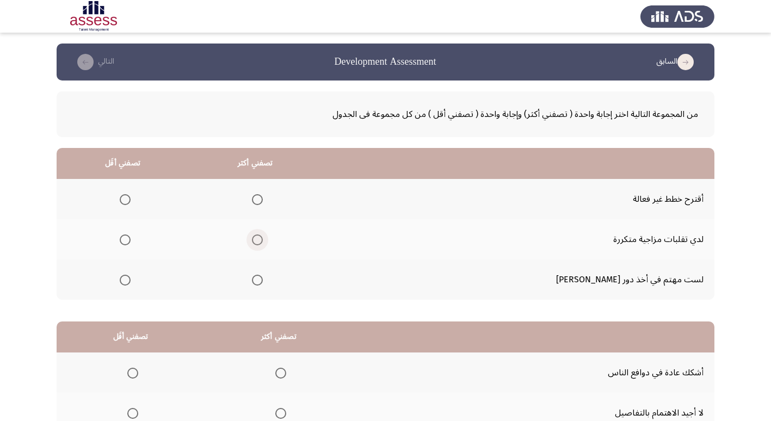
click at [263, 238] on span "Select an option" at bounding box center [257, 239] width 11 height 11
click at [263, 238] on input "Select an option" at bounding box center [257, 239] width 11 height 11
click at [125, 200] on span "Select an option" at bounding box center [125, 200] width 0 height 0
click at [131, 200] on input "Select an option" at bounding box center [125, 199] width 11 height 11
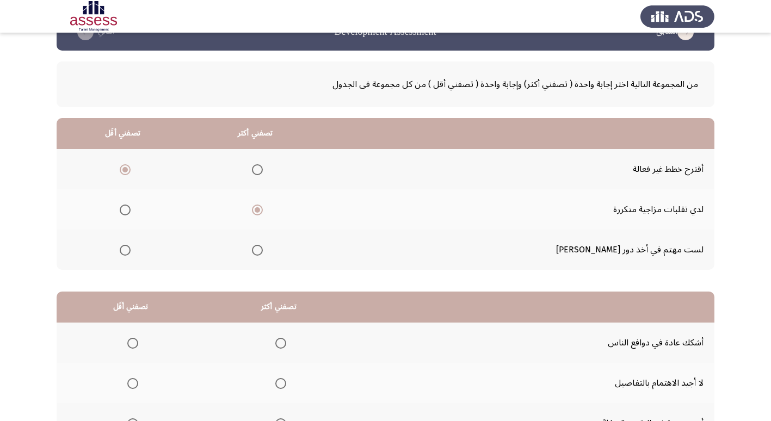
scroll to position [109, 0]
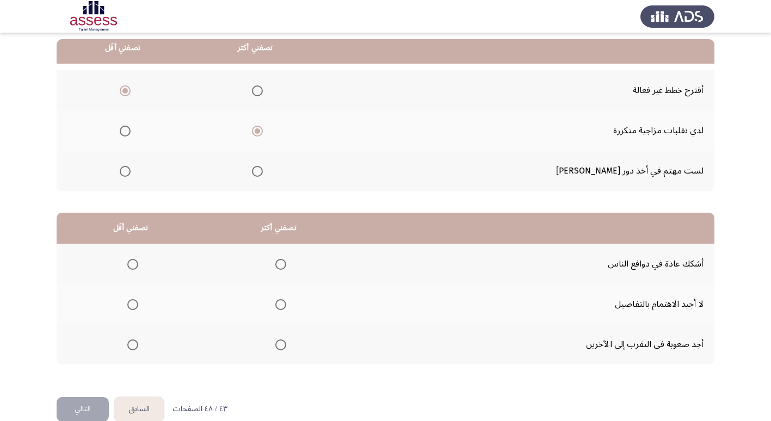
click at [280, 265] on span "Select an option" at bounding box center [280, 264] width 11 height 11
click at [280, 265] on input "Select an option" at bounding box center [280, 264] width 11 height 11
click at [133, 347] on span "Select an option" at bounding box center [132, 344] width 11 height 11
click at [133, 347] on input "Select an option" at bounding box center [132, 344] width 11 height 11
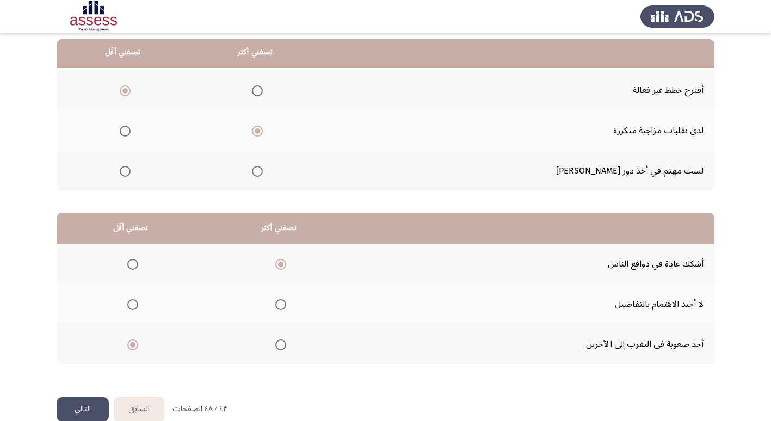
scroll to position [128, 0]
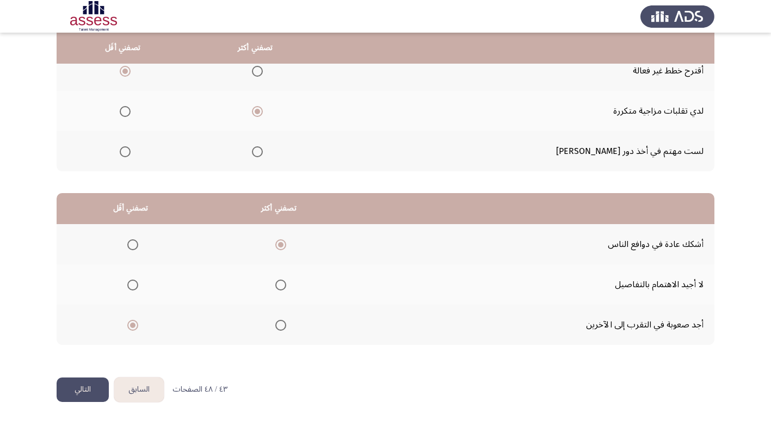
click at [85, 393] on button "التالي" at bounding box center [83, 389] width 52 height 24
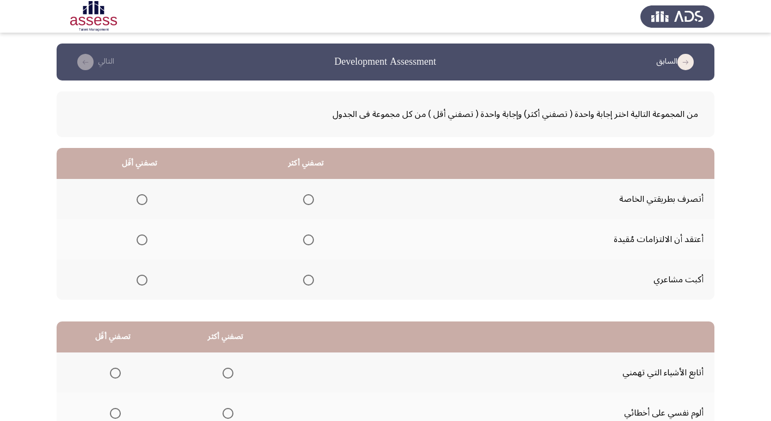
click at [307, 202] on span "Select an option" at bounding box center [308, 199] width 11 height 11
click at [307, 202] on input "Select an option" at bounding box center [308, 199] width 11 height 11
click at [139, 282] on span "Select an option" at bounding box center [141, 280] width 11 height 11
click at [139, 282] on input "Select an option" at bounding box center [141, 280] width 11 height 11
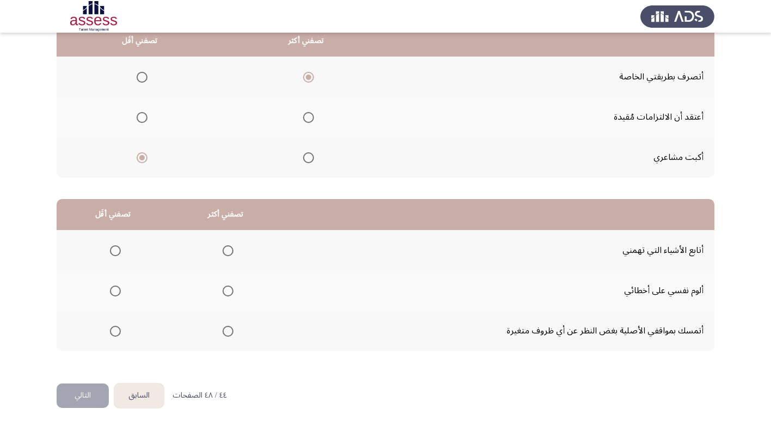
scroll to position [128, 0]
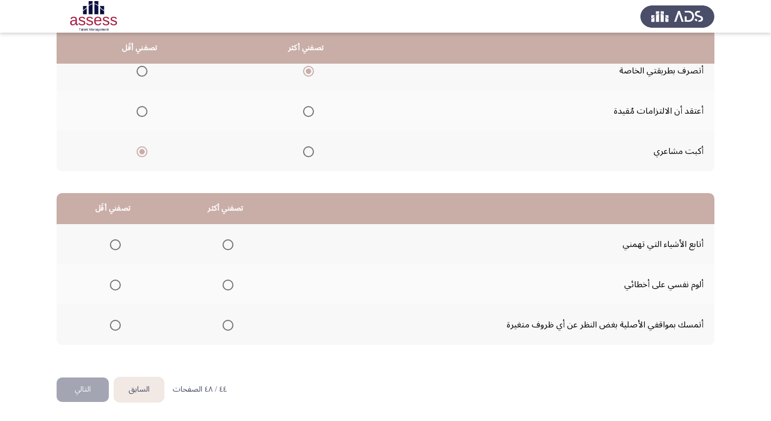
click at [227, 325] on span "Select an option" at bounding box center [227, 325] width 11 height 11
click at [227, 325] on input "Select an option" at bounding box center [227, 325] width 11 height 11
click at [117, 286] on span "Select an option" at bounding box center [115, 285] width 11 height 11
click at [117, 286] on input "Select an option" at bounding box center [115, 285] width 11 height 11
click at [80, 389] on button "التالي" at bounding box center [83, 389] width 52 height 24
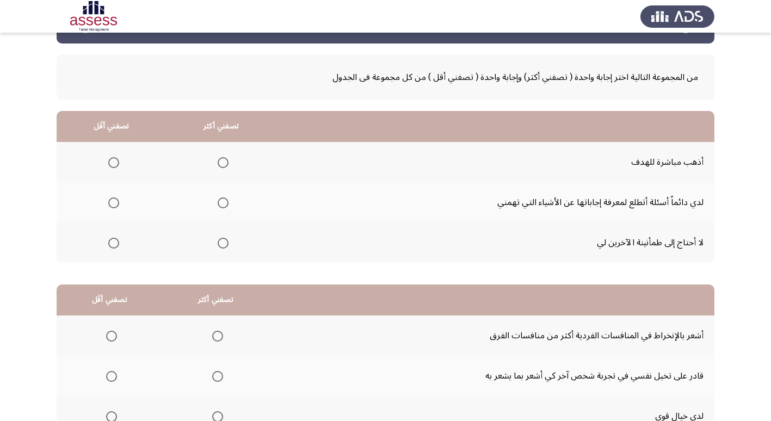
scroll to position [54, 0]
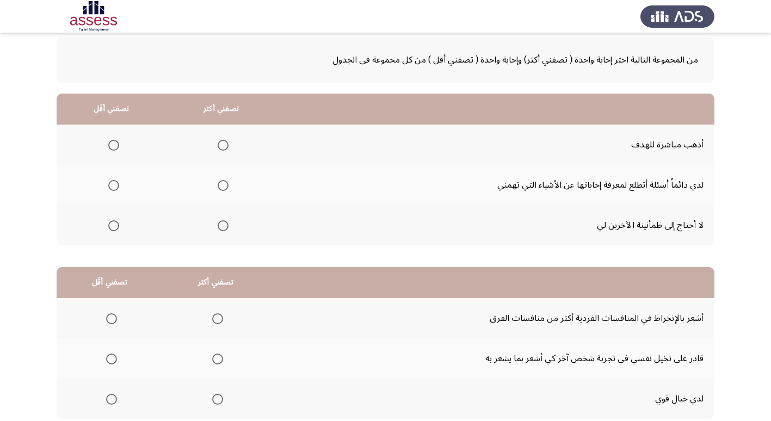
click at [113, 148] on span "Select an option" at bounding box center [113, 145] width 11 height 11
click at [113, 148] on input "Select an option" at bounding box center [113, 145] width 11 height 11
click at [223, 183] on span "Select an option" at bounding box center [223, 185] width 11 height 11
click at [223, 183] on input "Select an option" at bounding box center [223, 185] width 11 height 11
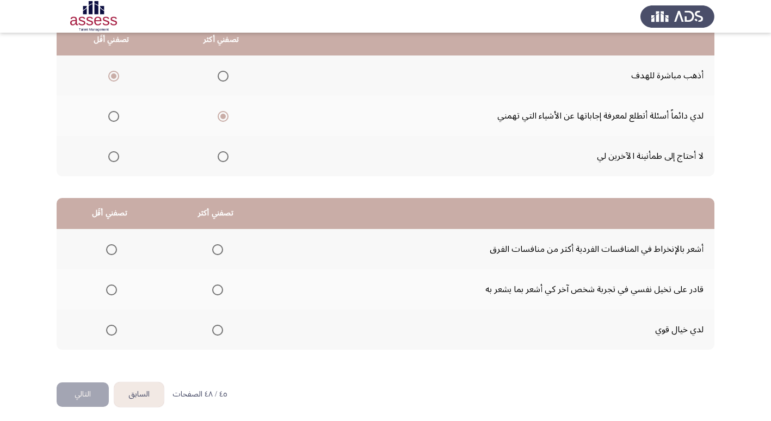
scroll to position [128, 0]
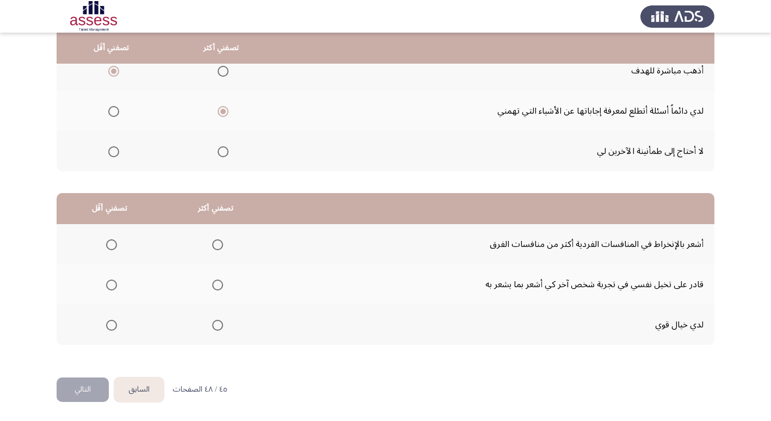
click at [215, 327] on span "Select an option" at bounding box center [217, 325] width 11 height 11
click at [215, 327] on input "Select an option" at bounding box center [217, 325] width 11 height 11
click at [111, 247] on span "Select an option" at bounding box center [111, 244] width 11 height 11
click at [111, 247] on input "Select an option" at bounding box center [111, 244] width 11 height 11
click at [85, 390] on button "التالي" at bounding box center [83, 389] width 52 height 24
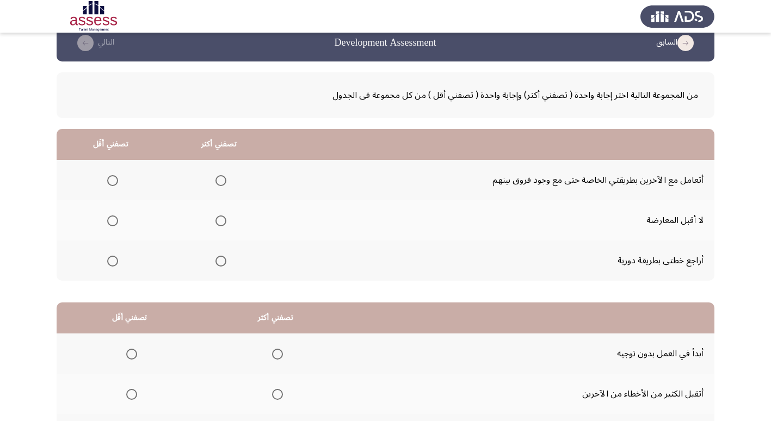
scroll to position [0, 0]
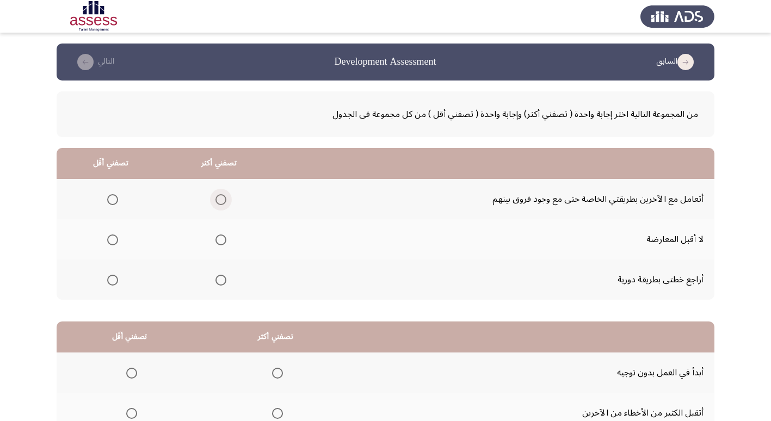
click at [222, 202] on span "Select an option" at bounding box center [220, 199] width 11 height 11
click at [222, 202] on input "Select an option" at bounding box center [220, 199] width 11 height 11
click at [111, 283] on span "Select an option" at bounding box center [112, 280] width 11 height 11
click at [111, 283] on input "Select an option" at bounding box center [112, 280] width 11 height 11
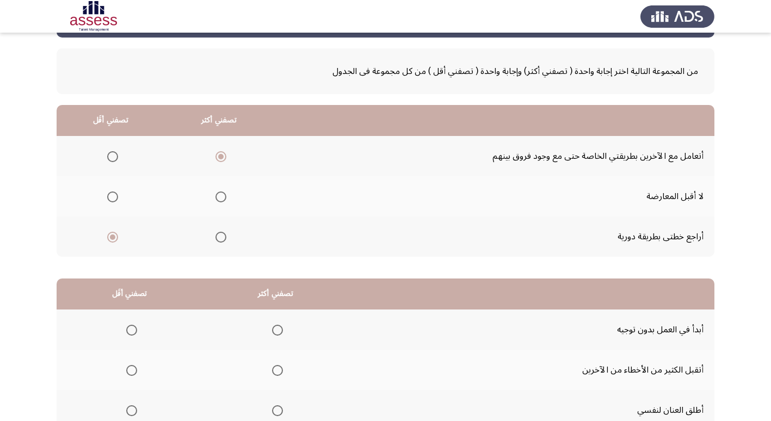
scroll to position [128, 0]
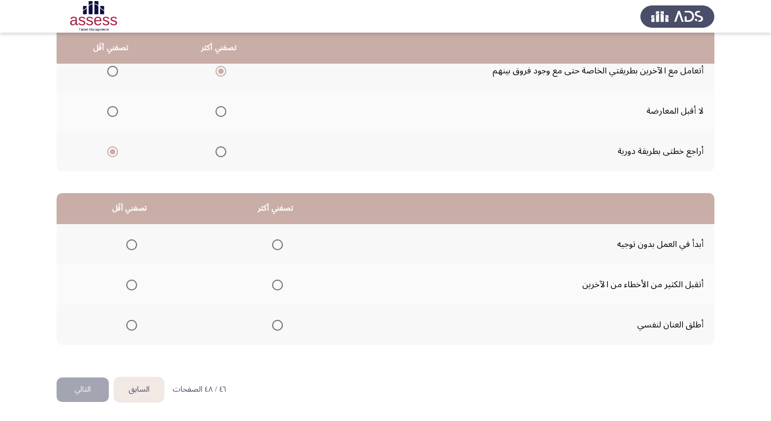
click at [276, 328] on span "Select an option" at bounding box center [277, 325] width 11 height 11
click at [276, 328] on input "Select an option" at bounding box center [277, 325] width 11 height 11
click at [127, 286] on span "Select an option" at bounding box center [131, 285] width 11 height 11
click at [127, 286] on input "Select an option" at bounding box center [131, 285] width 11 height 11
click at [80, 388] on button "التالي" at bounding box center [83, 389] width 52 height 24
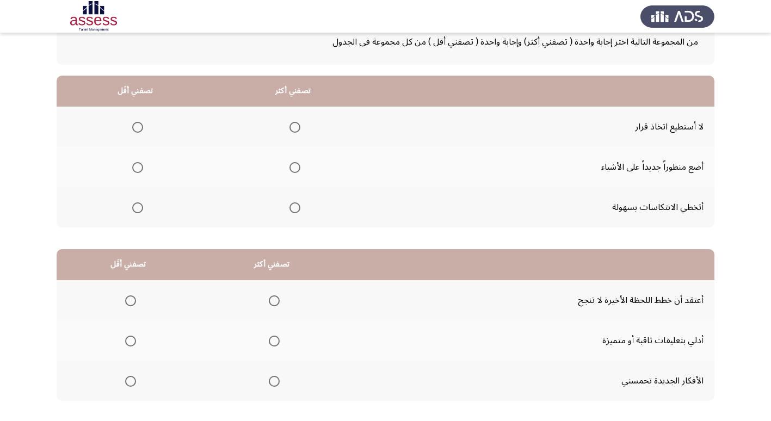
scroll to position [54, 0]
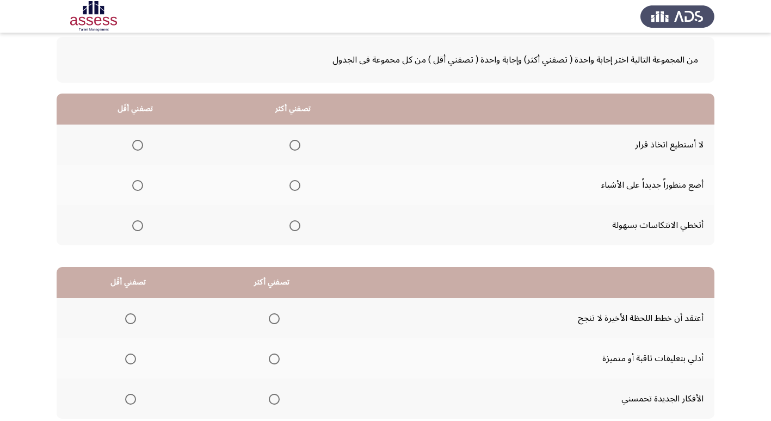
click at [137, 146] on span "Select an option" at bounding box center [137, 145] width 11 height 11
click at [137, 146] on input "Select an option" at bounding box center [137, 145] width 11 height 11
click at [295, 188] on span "Select an option" at bounding box center [294, 185] width 11 height 11
click at [295, 188] on input "Select an option" at bounding box center [294, 185] width 11 height 11
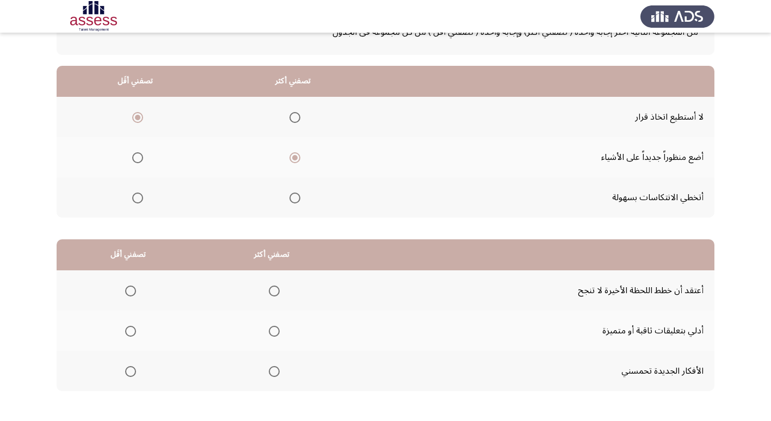
scroll to position [109, 0]
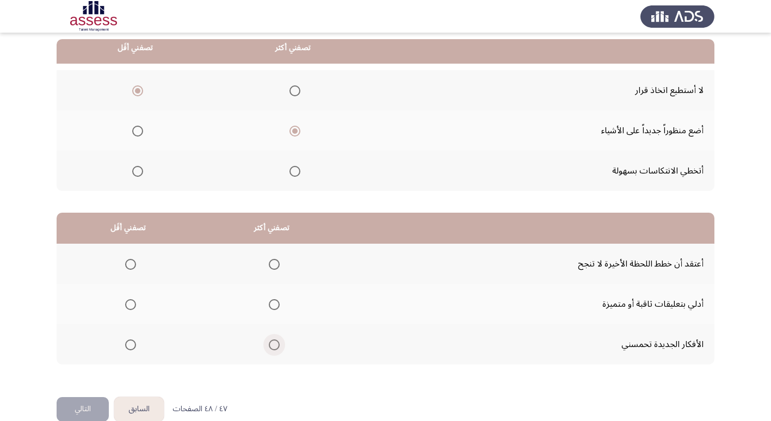
click at [273, 347] on span "Select an option" at bounding box center [274, 344] width 11 height 11
click at [273, 347] on input "Select an option" at bounding box center [274, 344] width 11 height 11
click at [130, 265] on span "Select an option" at bounding box center [130, 264] width 11 height 11
click at [130, 265] on input "Select an option" at bounding box center [130, 264] width 11 height 11
click at [86, 403] on button "التالي" at bounding box center [83, 409] width 52 height 24
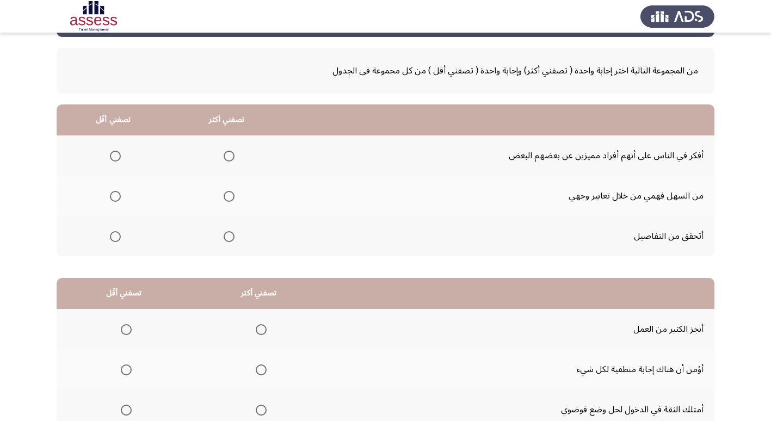
scroll to position [20, 0]
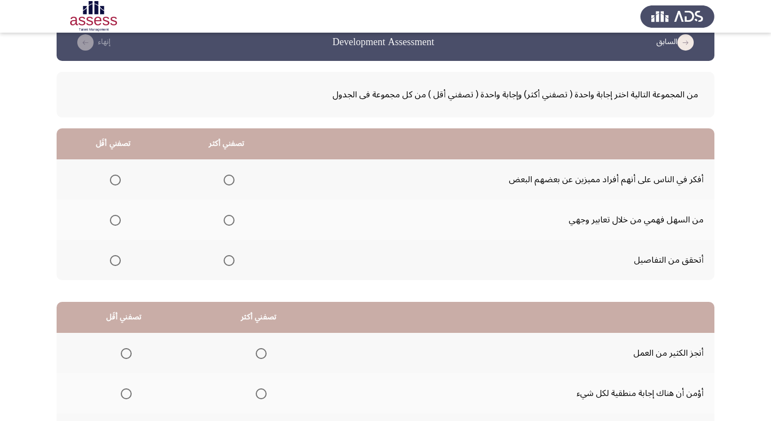
click at [231, 223] on span "Select an option" at bounding box center [228, 220] width 11 height 11
click at [231, 223] on input "Select an option" at bounding box center [228, 220] width 11 height 11
click at [114, 181] on span "Select an option" at bounding box center [115, 180] width 11 height 11
click at [114, 181] on input "Select an option" at bounding box center [115, 180] width 11 height 11
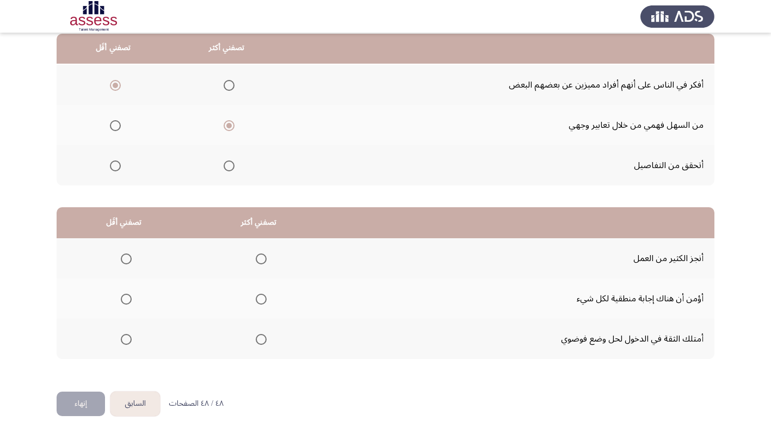
scroll to position [128, 0]
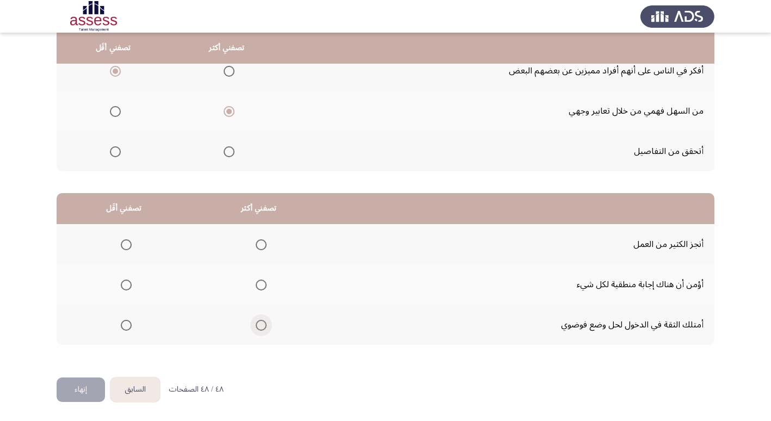
click at [260, 326] on span "Select an option" at bounding box center [261, 325] width 11 height 11
click at [260, 326] on input "Select an option" at bounding box center [261, 325] width 11 height 11
click at [125, 283] on span "Select an option" at bounding box center [126, 285] width 11 height 11
click at [125, 283] on input "Select an option" at bounding box center [126, 285] width 11 height 11
click at [135, 390] on button "السابق" at bounding box center [134, 389] width 49 height 24
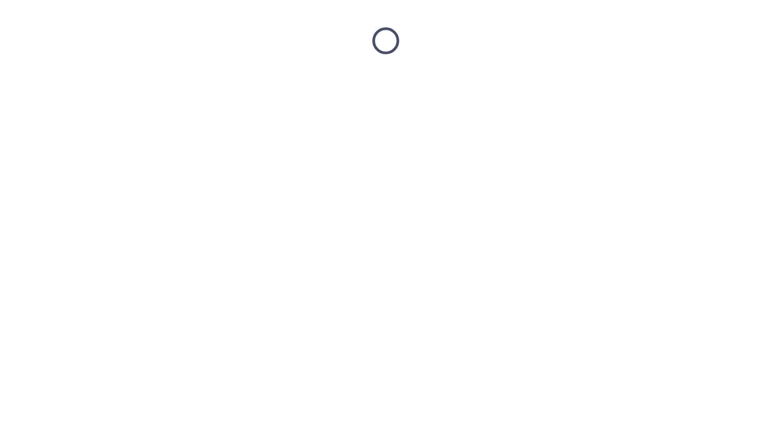
scroll to position [0, 0]
click at [135, 82] on html at bounding box center [389, 41] width 779 height 82
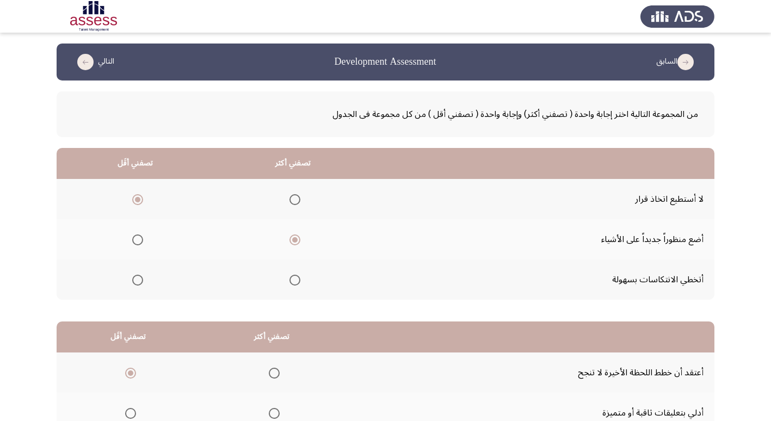
click at [135, 390] on th at bounding box center [129, 372] width 144 height 40
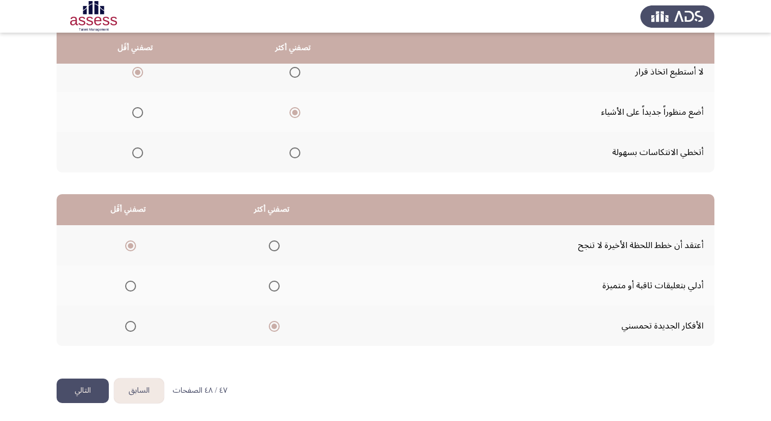
scroll to position [128, 0]
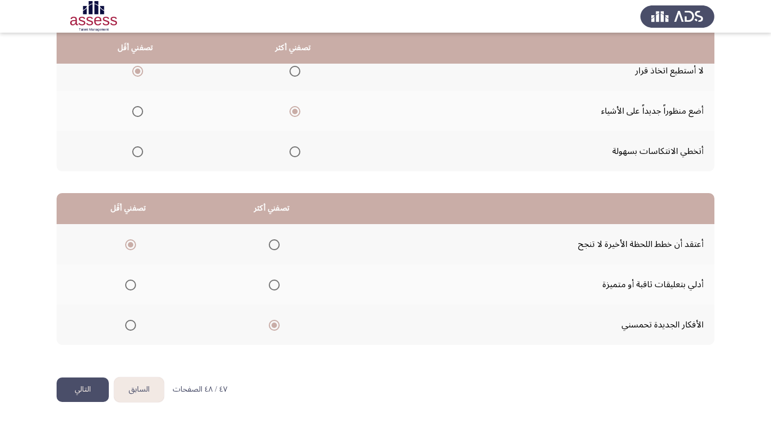
click at [141, 392] on button "السابق" at bounding box center [138, 389] width 49 height 24
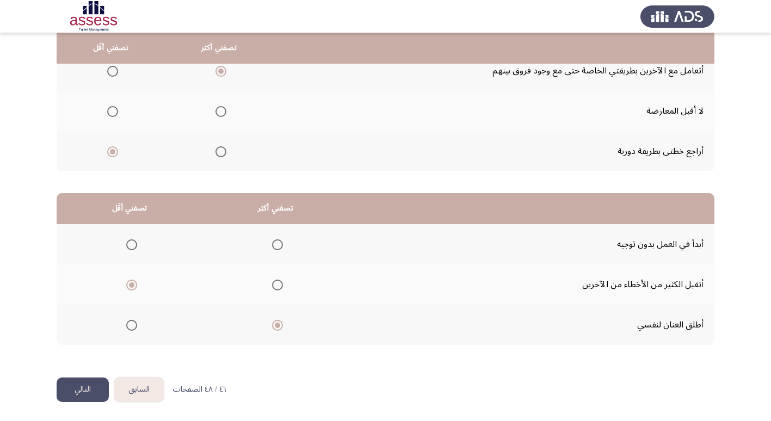
click at [144, 393] on button "السابق" at bounding box center [138, 389] width 49 height 24
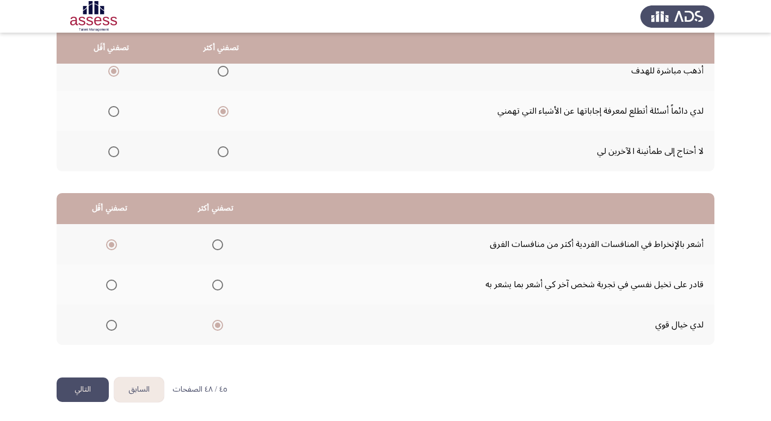
click at [145, 394] on button "السابق" at bounding box center [138, 389] width 49 height 24
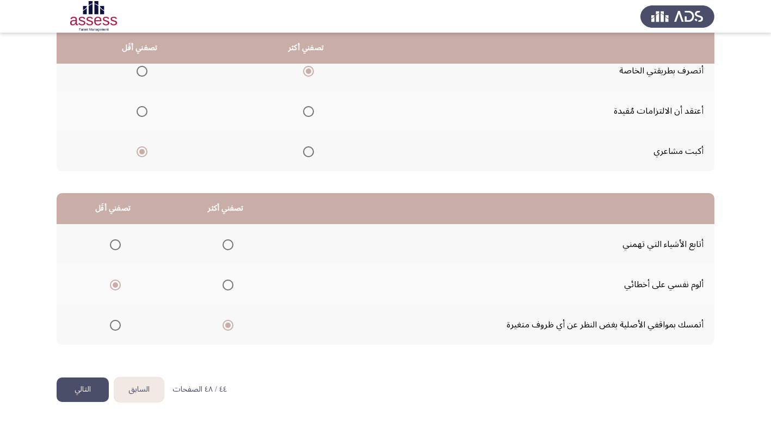
click at [145, 394] on button "السابق" at bounding box center [138, 389] width 49 height 24
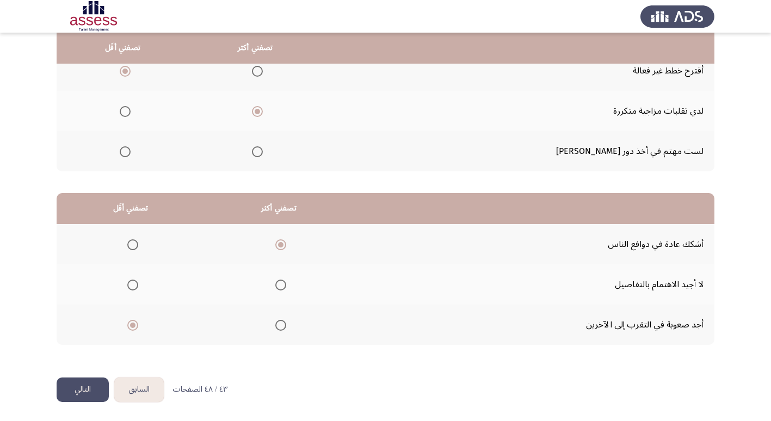
click at [136, 393] on button "السابق" at bounding box center [138, 389] width 49 height 24
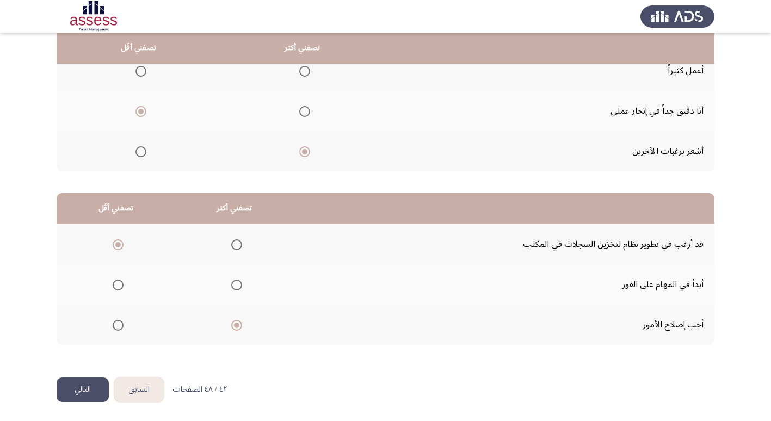
click at [134, 393] on button "السابق" at bounding box center [138, 389] width 49 height 24
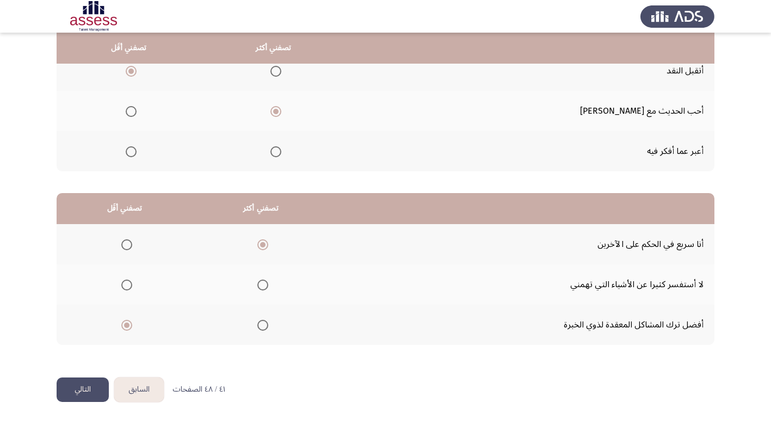
click at [139, 394] on button "السابق" at bounding box center [138, 389] width 49 height 24
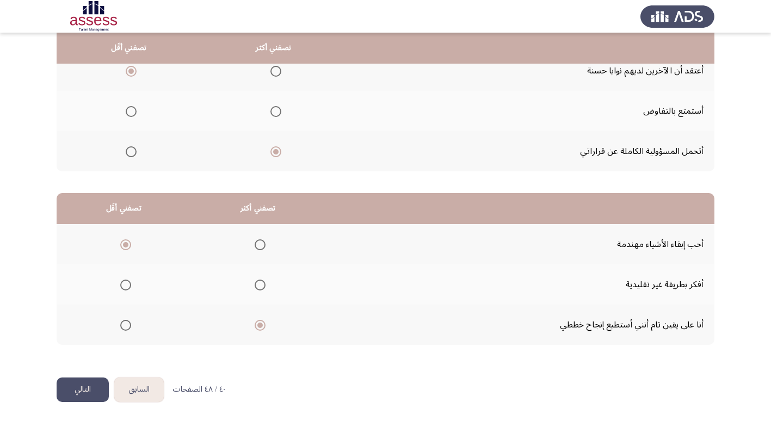
click at [139, 395] on button "السابق" at bounding box center [138, 389] width 49 height 24
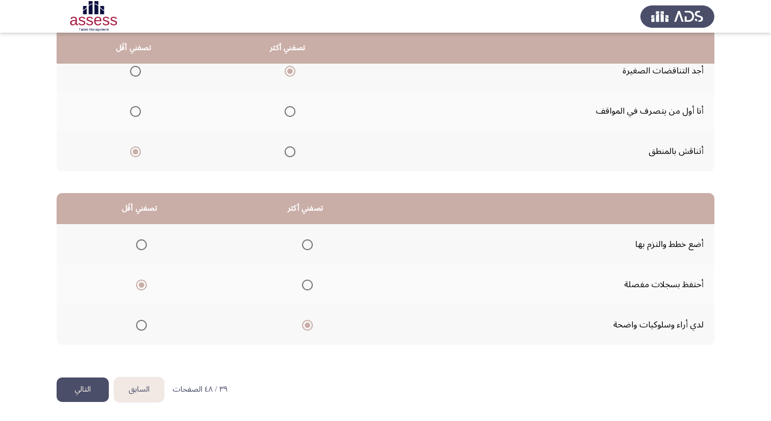
click at [141, 393] on button "السابق" at bounding box center [138, 389] width 49 height 24
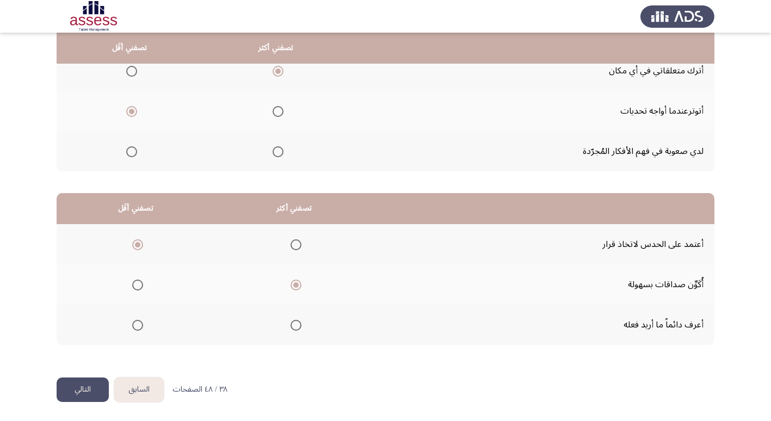
click at [144, 394] on button "السابق" at bounding box center [138, 389] width 49 height 24
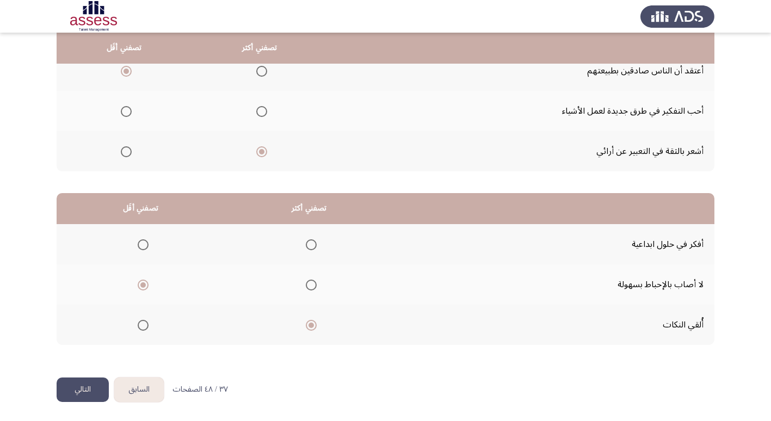
click at [144, 395] on button "السابق" at bounding box center [138, 389] width 49 height 24
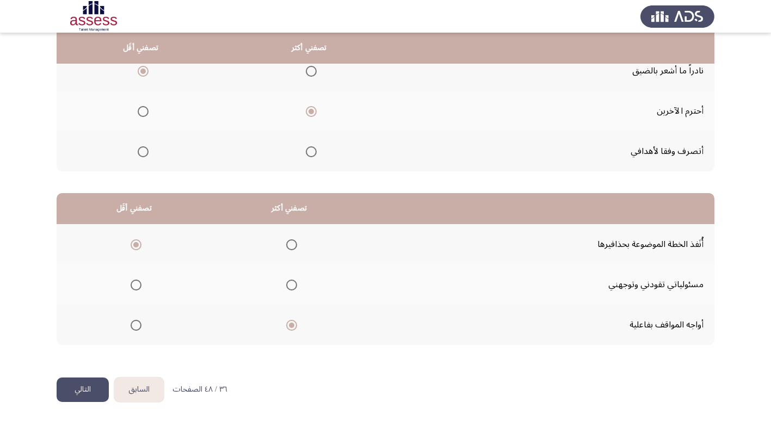
click at [144, 395] on button "السابق" at bounding box center [138, 389] width 49 height 24
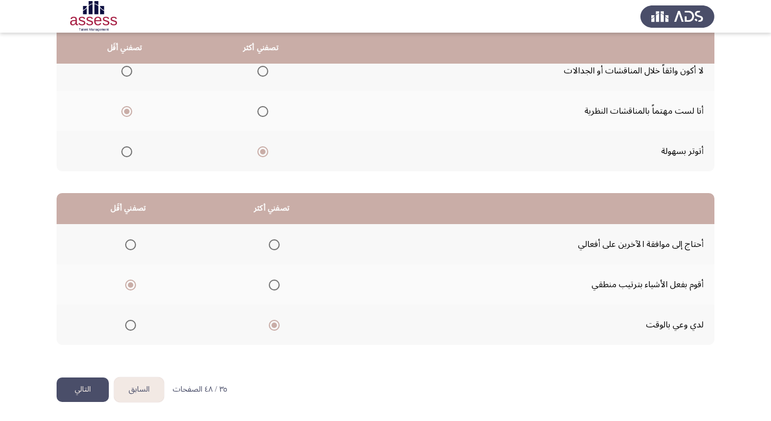
click at [144, 392] on button "السابق" at bounding box center [138, 389] width 49 height 24
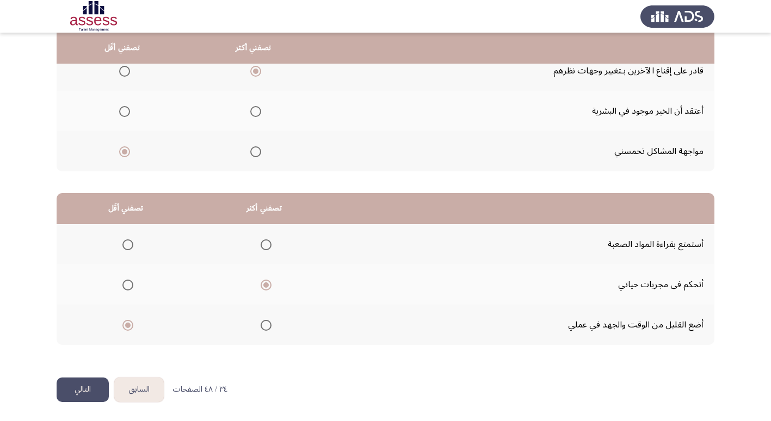
click at [140, 387] on button "السابق" at bounding box center [138, 389] width 49 height 24
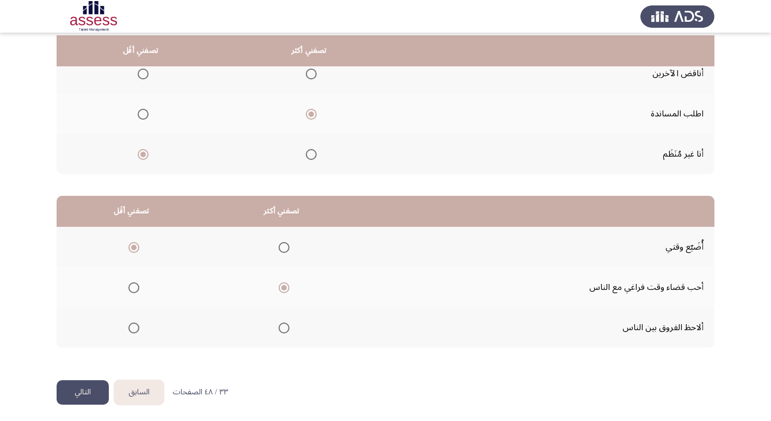
scroll to position [0, 0]
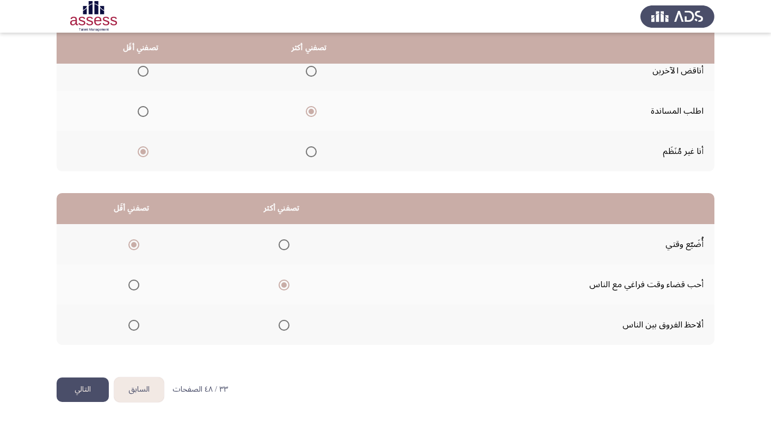
click at [142, 390] on button "السابق" at bounding box center [138, 389] width 49 height 24
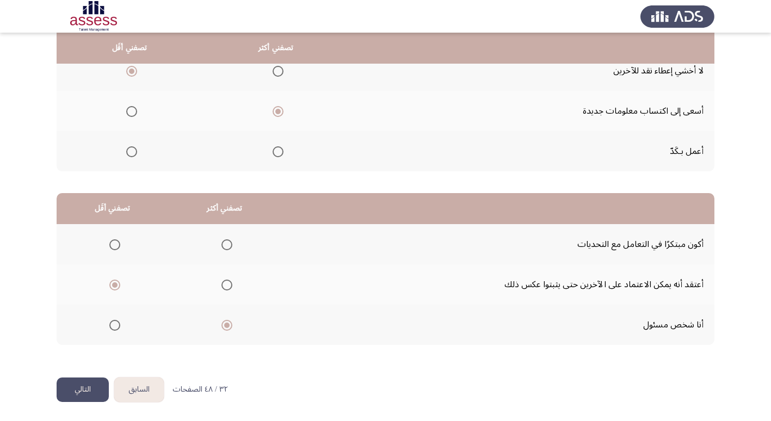
click at [144, 390] on button "السابق" at bounding box center [138, 389] width 49 height 24
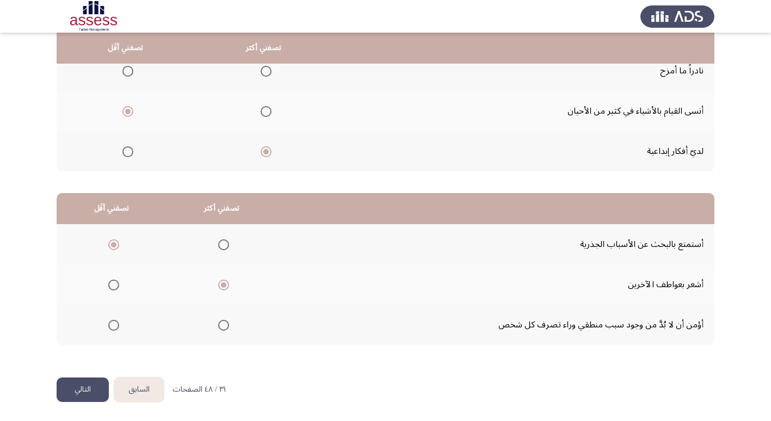
click at [145, 393] on button "السابق" at bounding box center [138, 389] width 49 height 24
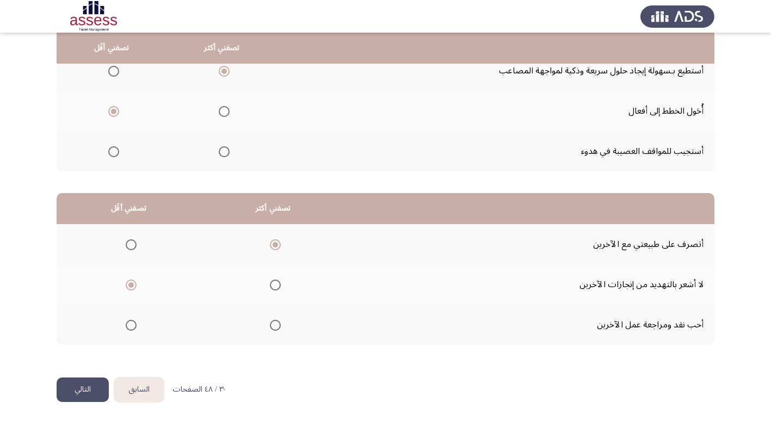
click at [145, 394] on button "السابق" at bounding box center [138, 389] width 49 height 24
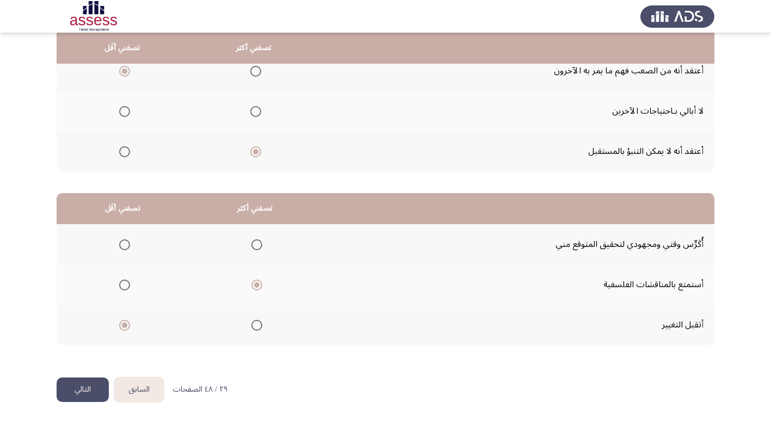
click at [144, 392] on button "السابق" at bounding box center [138, 389] width 49 height 24
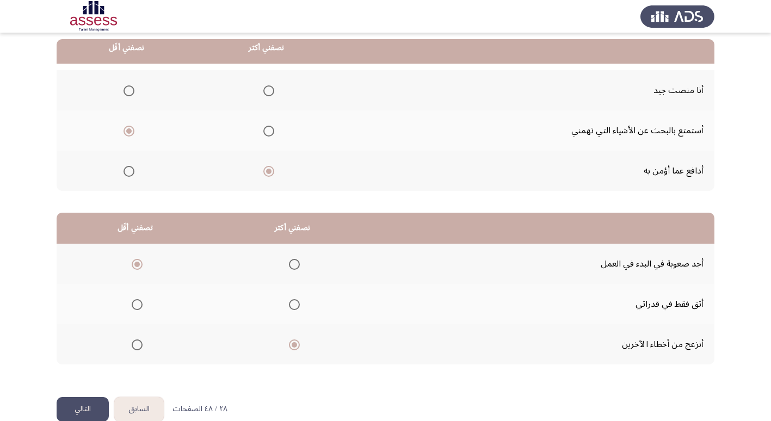
click at [150, 412] on button "السابق" at bounding box center [138, 409] width 49 height 24
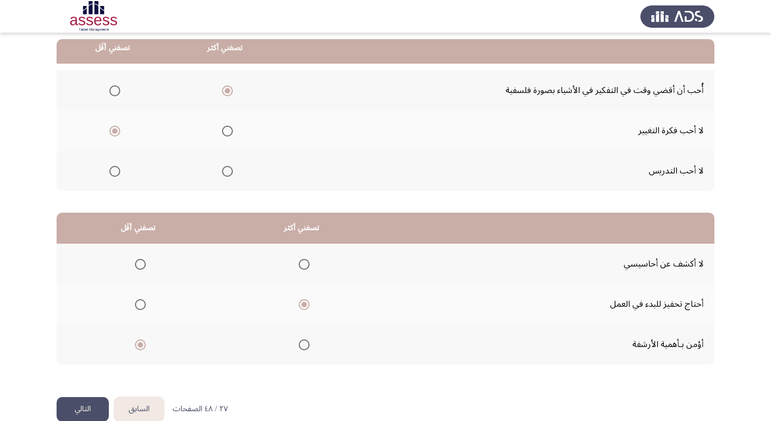
click at [139, 412] on button "السابق" at bounding box center [138, 409] width 49 height 24
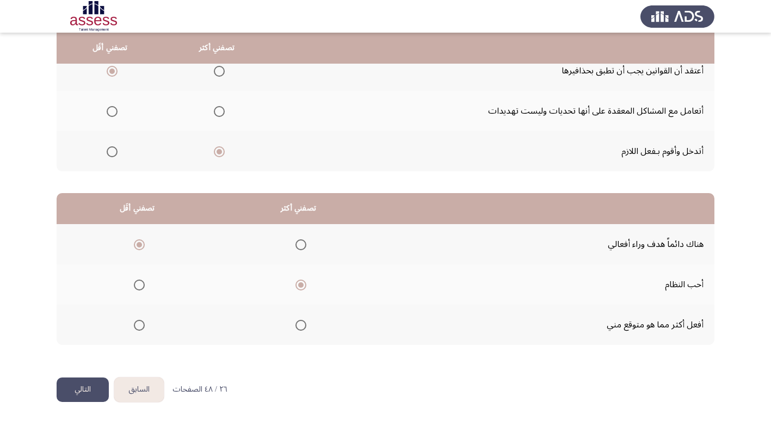
click at [144, 394] on button "السابق" at bounding box center [138, 389] width 49 height 24
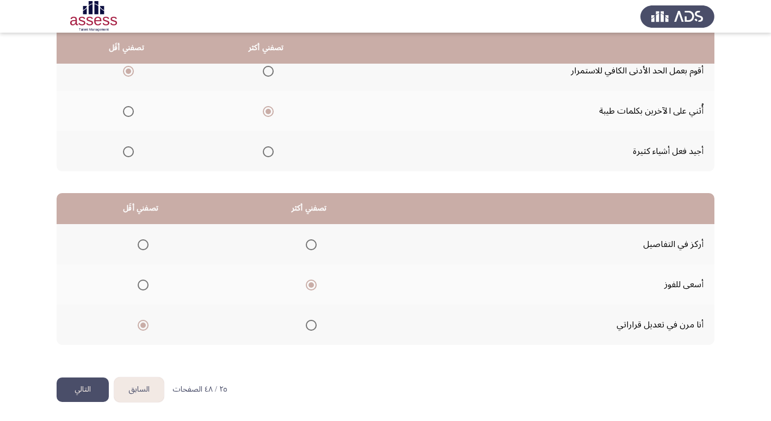
click at [144, 393] on button "السابق" at bounding box center [138, 389] width 49 height 24
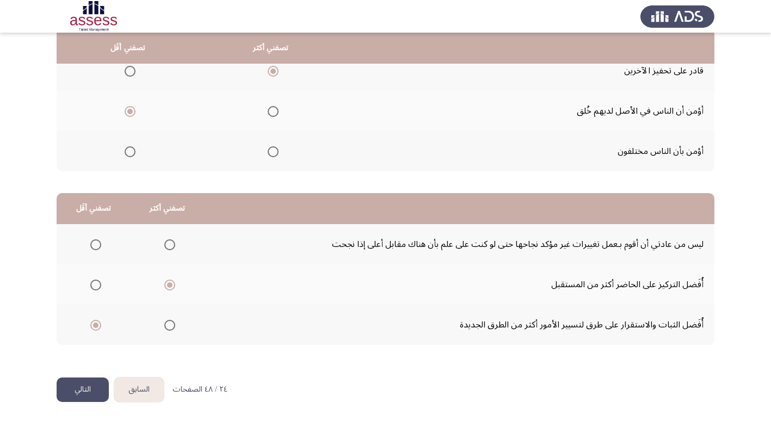
click at [143, 390] on button "السابق" at bounding box center [138, 389] width 49 height 24
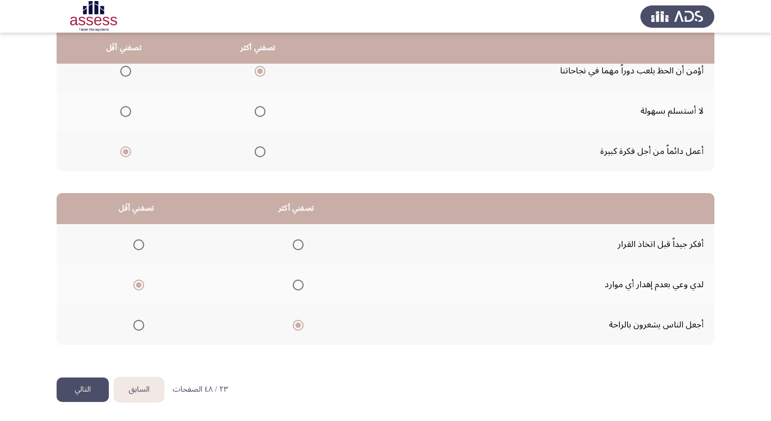
click at [143, 390] on button "السابق" at bounding box center [138, 389] width 49 height 24
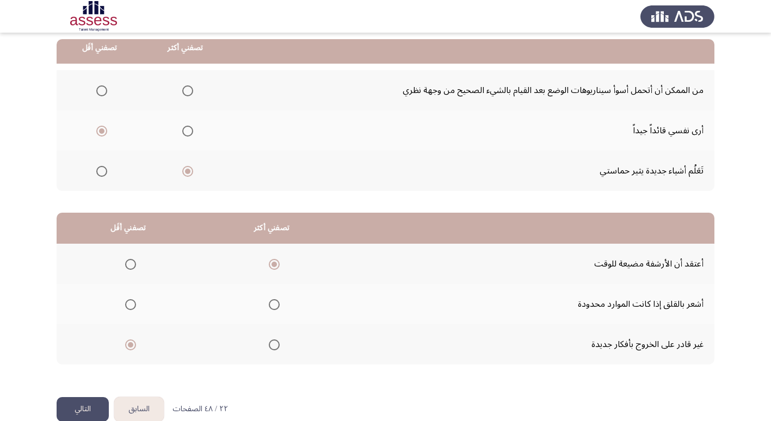
click at [143, 399] on button "السابق" at bounding box center [138, 409] width 49 height 24
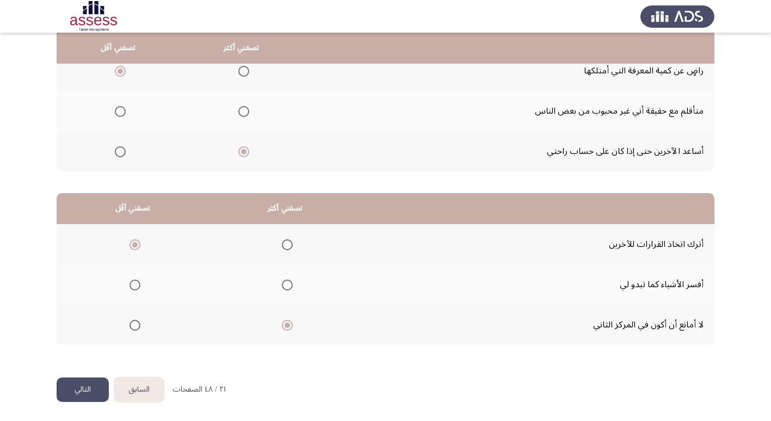
click at [142, 392] on button "السابق" at bounding box center [138, 389] width 49 height 24
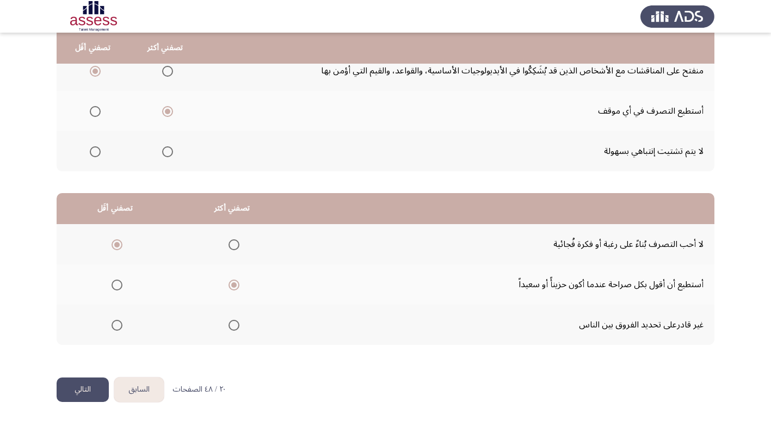
click at [142, 389] on button "السابق" at bounding box center [138, 389] width 49 height 24
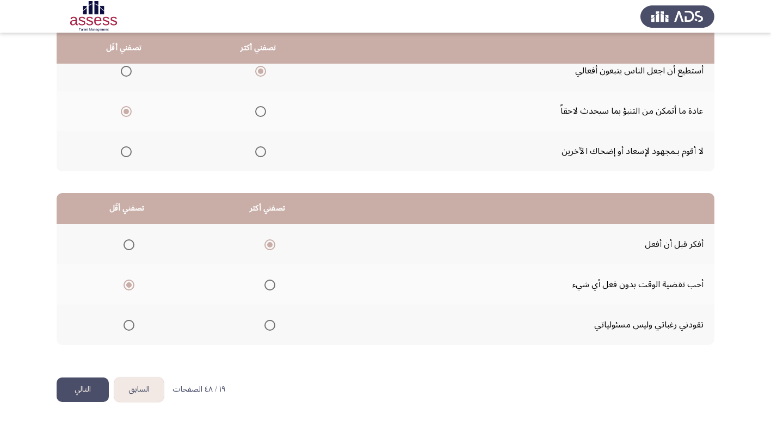
click at [142, 390] on button "السابق" at bounding box center [138, 389] width 49 height 24
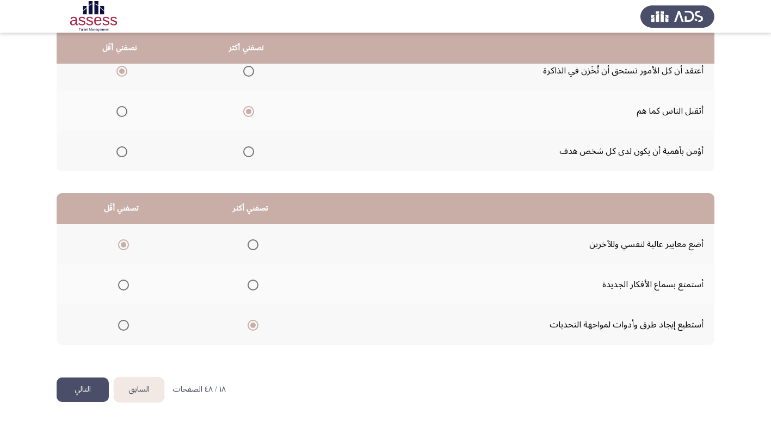
click at [142, 390] on button "السابق" at bounding box center [138, 389] width 49 height 24
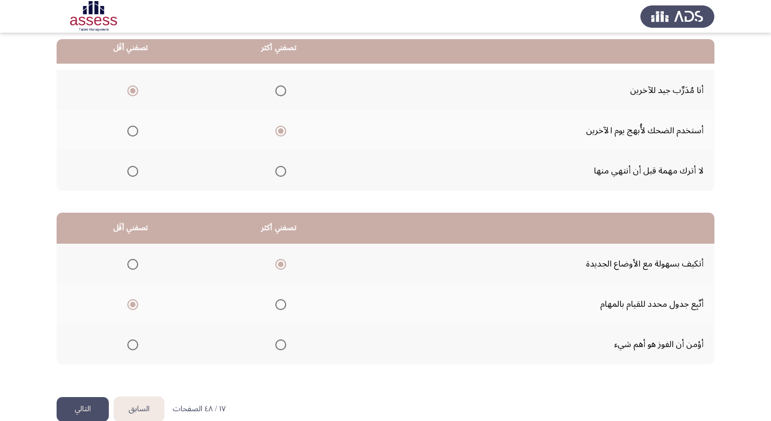
click at [143, 401] on button "السابق" at bounding box center [138, 409] width 49 height 24
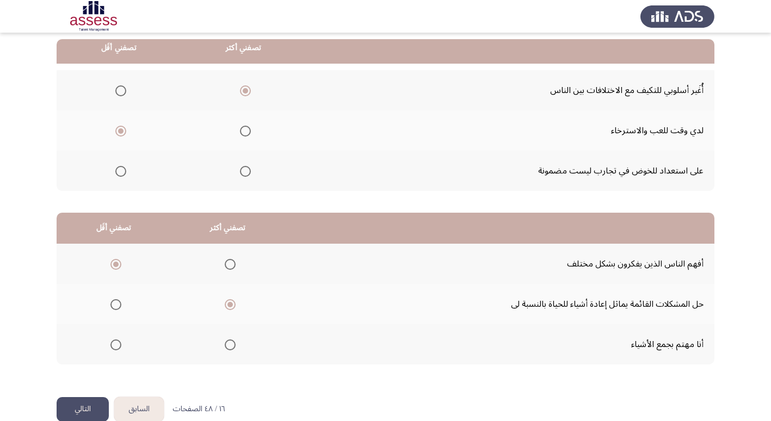
click at [143, 402] on button "السابق" at bounding box center [138, 409] width 49 height 24
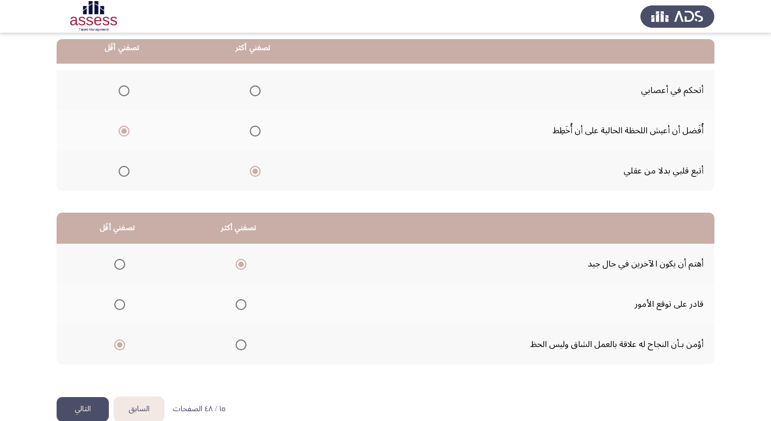
click at [143, 402] on button "السابق" at bounding box center [138, 409] width 49 height 24
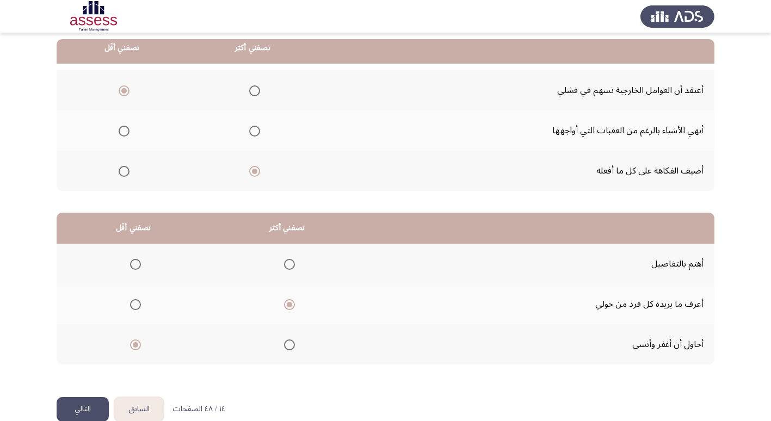
click at [144, 403] on button "السابق" at bounding box center [138, 409] width 49 height 24
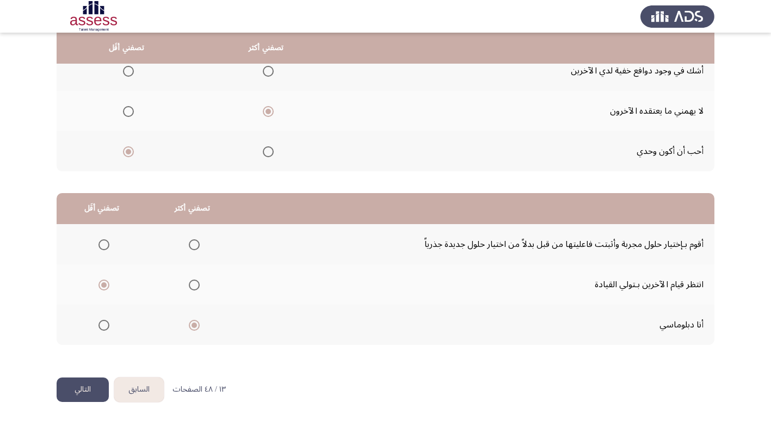
click at [130, 396] on button "السابق" at bounding box center [138, 389] width 49 height 24
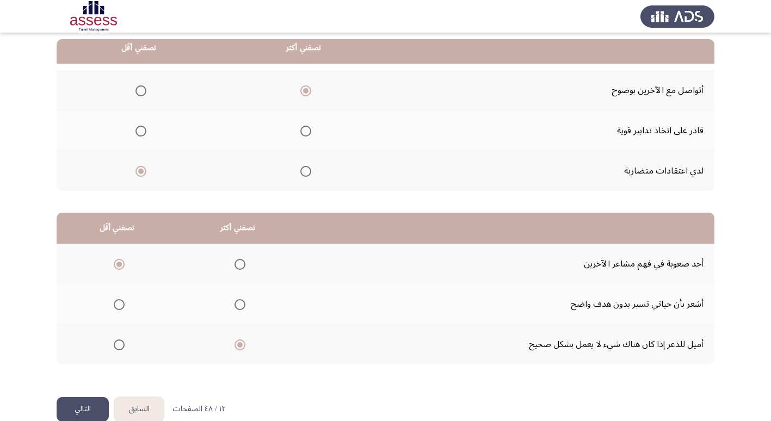
click at [138, 404] on button "السابق" at bounding box center [138, 409] width 49 height 24
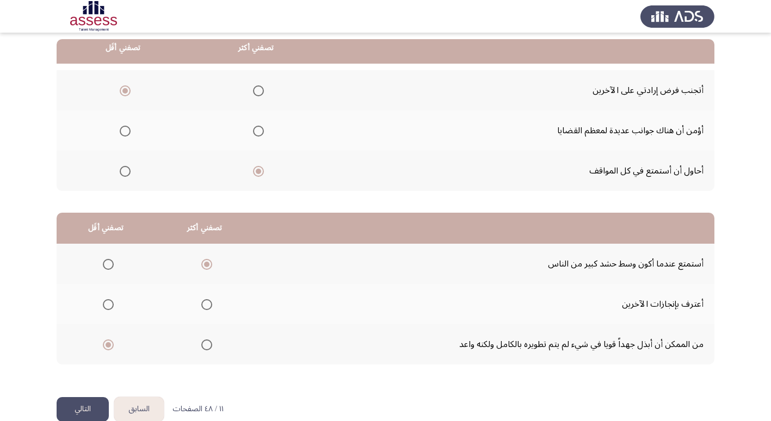
click at [139, 402] on button "السابق" at bounding box center [138, 409] width 49 height 24
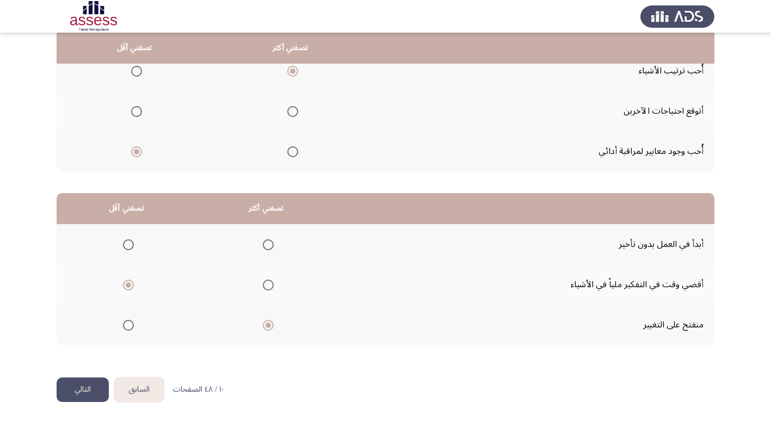
click at [141, 397] on button "السابق" at bounding box center [138, 389] width 49 height 24
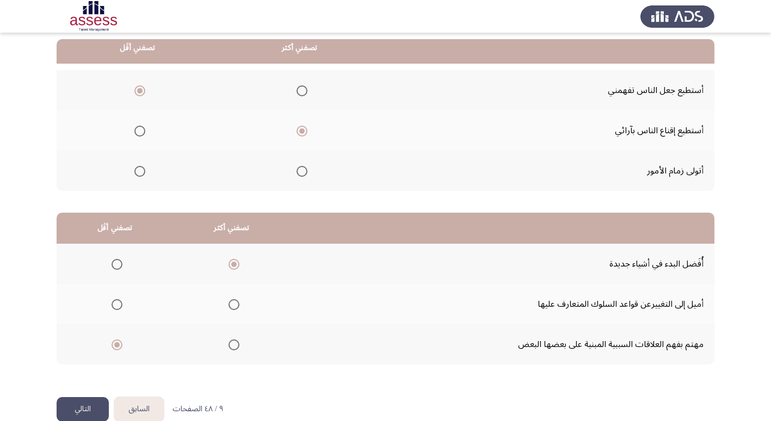
click at [140, 401] on button "السابق" at bounding box center [138, 409] width 49 height 24
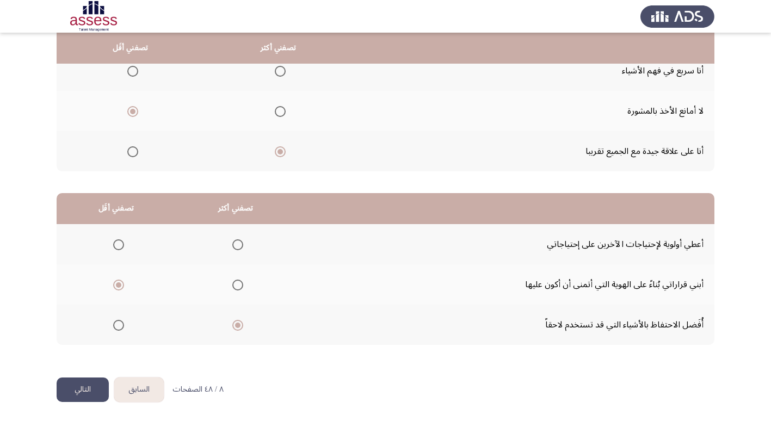
click at [140, 395] on button "السابق" at bounding box center [138, 389] width 49 height 24
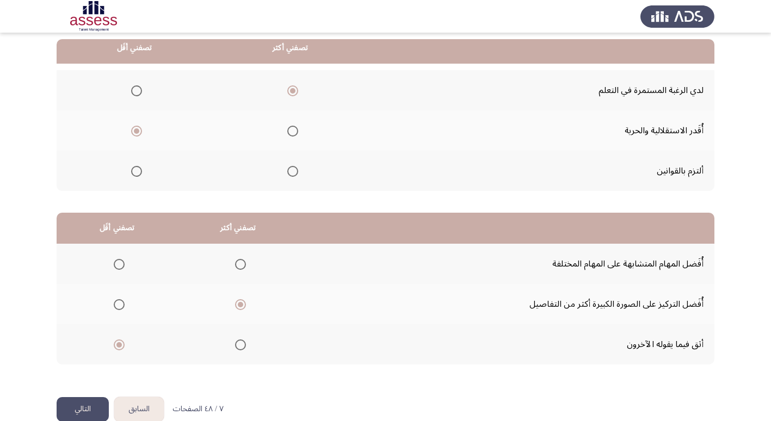
click at [136, 408] on button "السابق" at bounding box center [138, 409] width 49 height 24
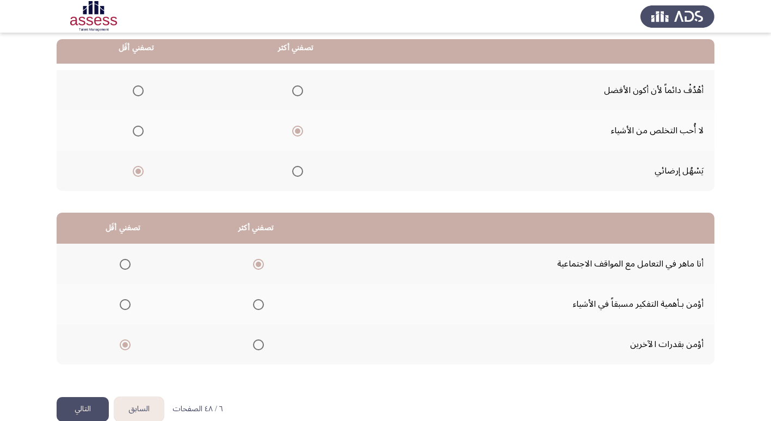
click at [137, 409] on button "السابق" at bounding box center [138, 409] width 49 height 24
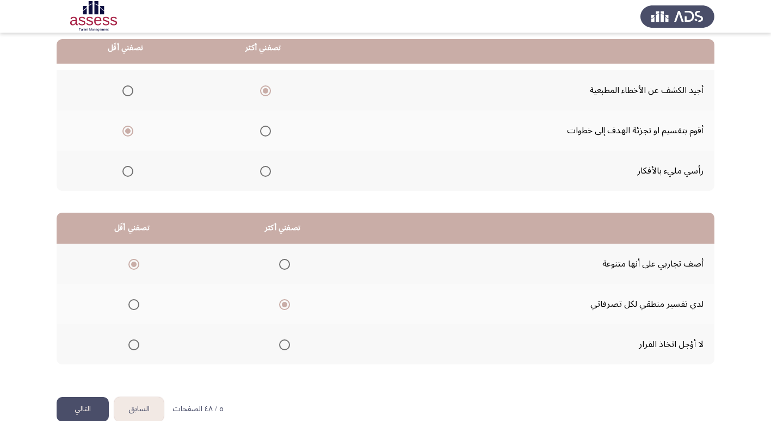
click at [138, 405] on button "السابق" at bounding box center [138, 409] width 49 height 24
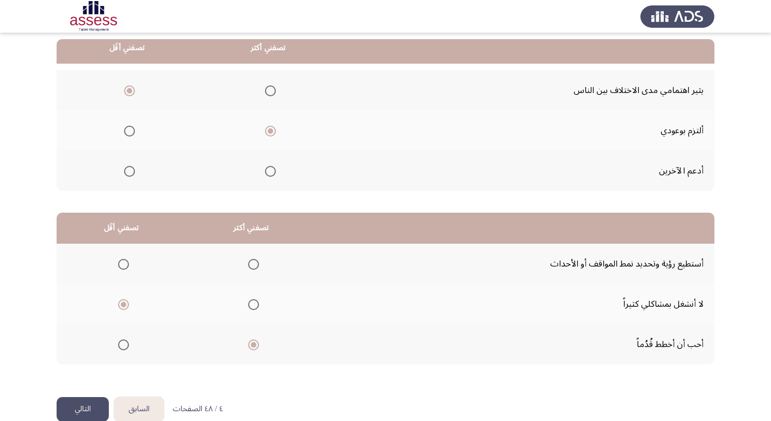
click at [138, 406] on button "السابق" at bounding box center [138, 409] width 49 height 24
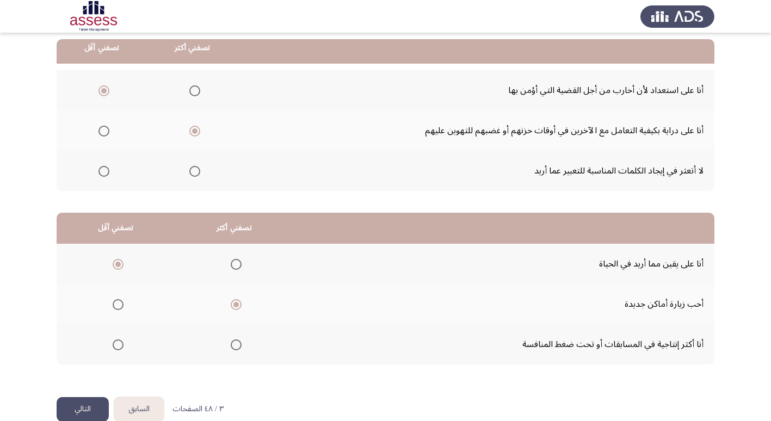
click at [138, 406] on button "السابق" at bounding box center [138, 409] width 49 height 24
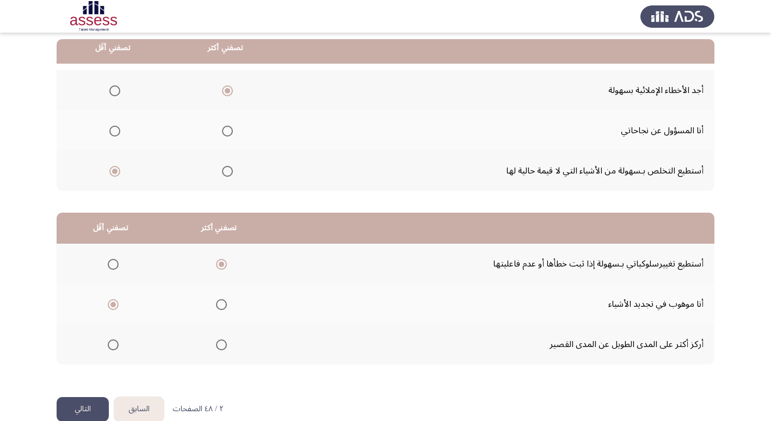
click at [138, 406] on button "السابق" at bounding box center [138, 409] width 49 height 24
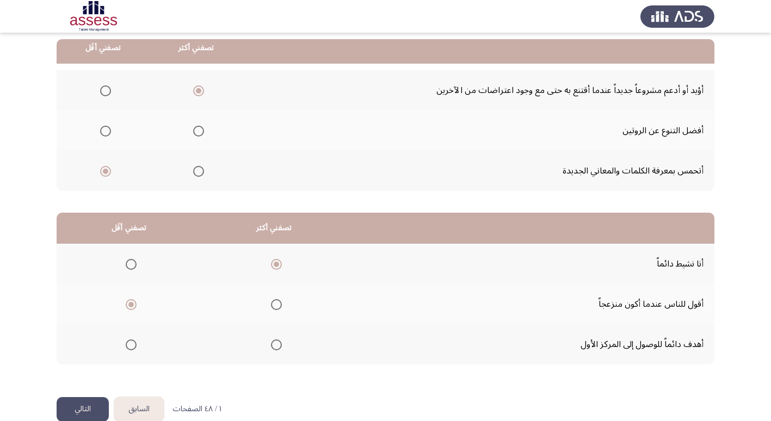
click at [138, 406] on button "السابق" at bounding box center [138, 409] width 49 height 24
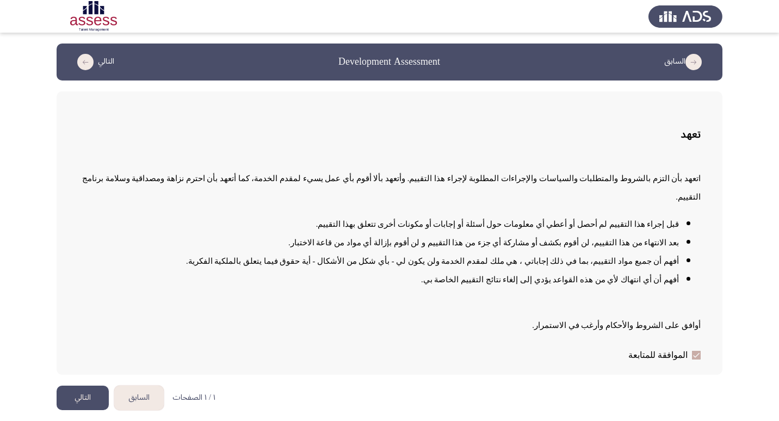
click at [86, 386] on button "التالي" at bounding box center [83, 398] width 52 height 24
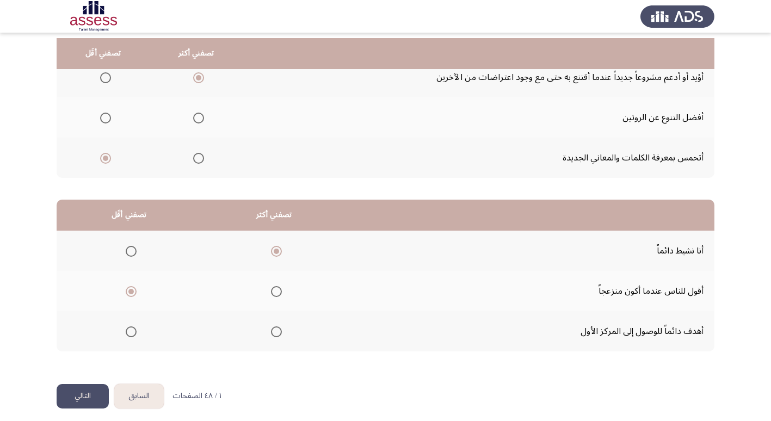
scroll to position [128, 0]
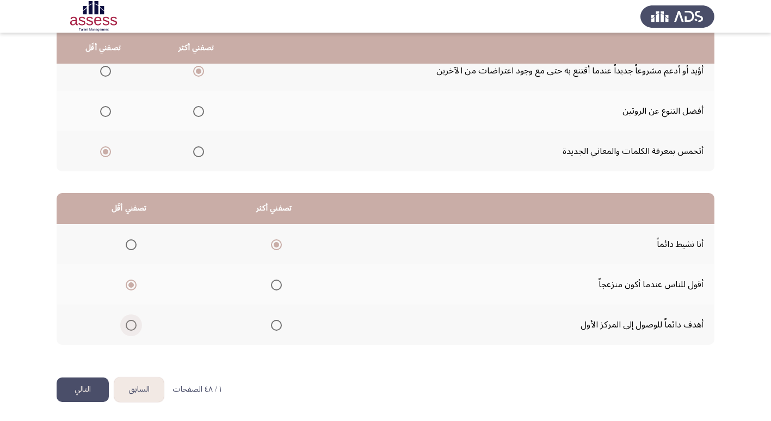
click at [129, 327] on span "Select an option" at bounding box center [131, 325] width 11 height 11
click at [129, 327] on input "Select an option" at bounding box center [131, 325] width 11 height 11
click at [82, 392] on button "التالي" at bounding box center [83, 389] width 52 height 24
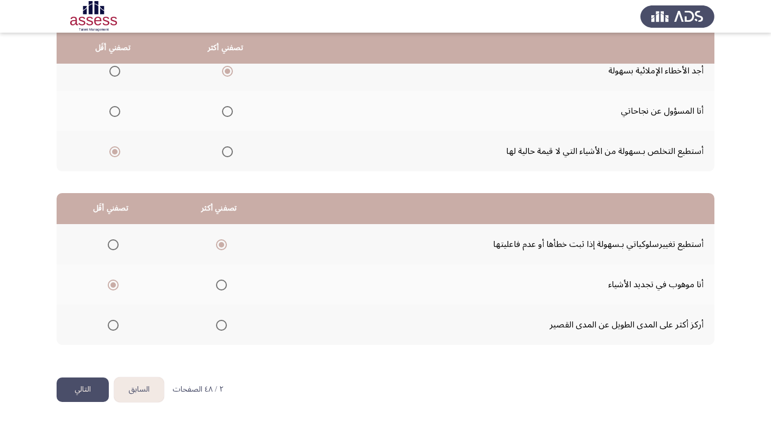
click at [82, 391] on button "التالي" at bounding box center [83, 389] width 52 height 24
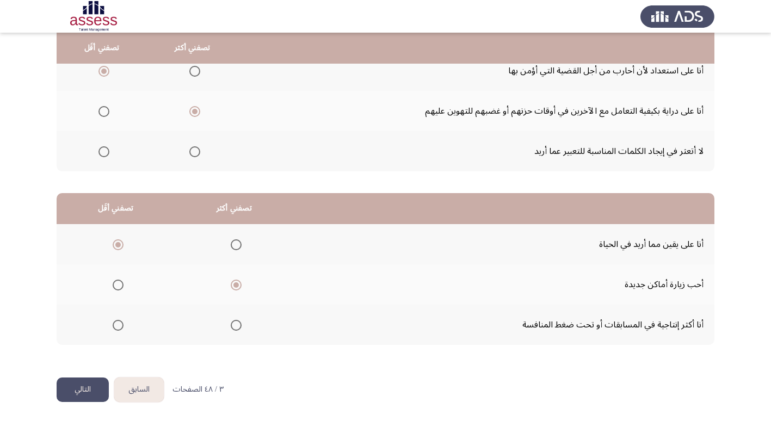
click at [72, 395] on button "التالي" at bounding box center [83, 389] width 52 height 24
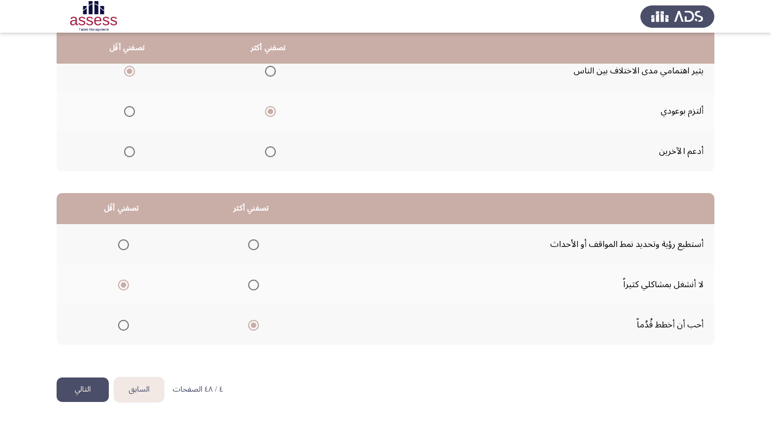
click at [77, 389] on button "التالي" at bounding box center [83, 389] width 52 height 24
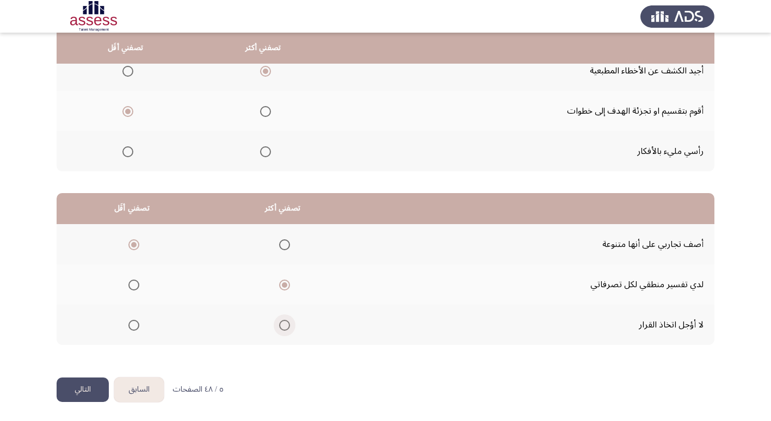
click at [284, 326] on span "Select an option" at bounding box center [284, 325] width 11 height 11
click at [284, 326] on input "Select an option" at bounding box center [284, 325] width 11 height 11
click at [78, 393] on button "التالي" at bounding box center [83, 389] width 52 height 24
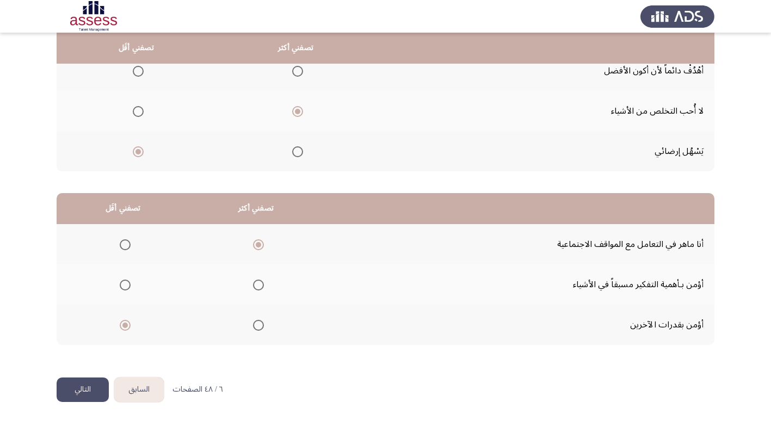
click at [81, 393] on button "التالي" at bounding box center [83, 389] width 52 height 24
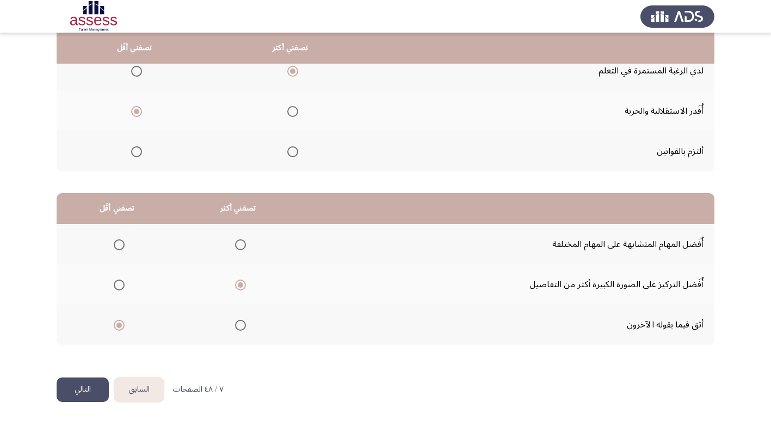
click at [78, 393] on button "التالي" at bounding box center [83, 389] width 52 height 24
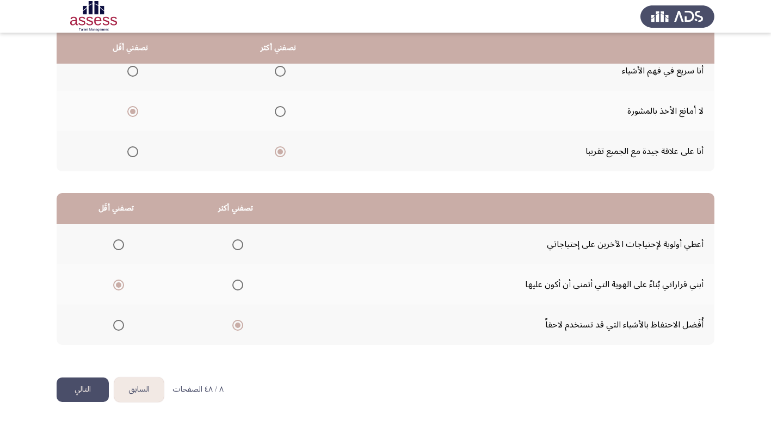
click at [74, 395] on button "التالي" at bounding box center [83, 389] width 52 height 24
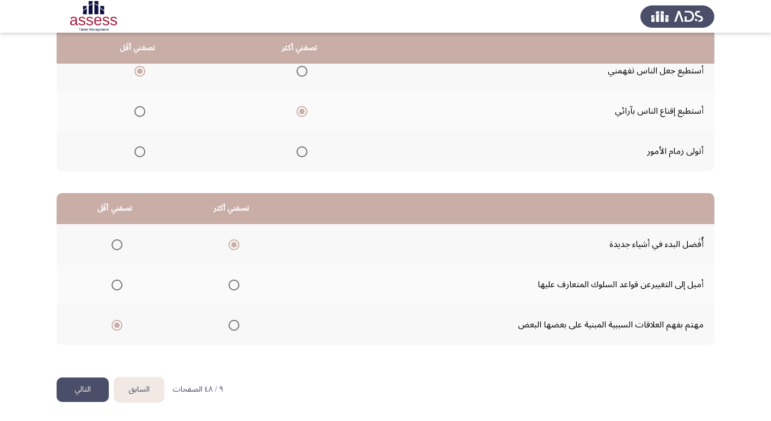
click at [84, 392] on button "التالي" at bounding box center [83, 389] width 52 height 24
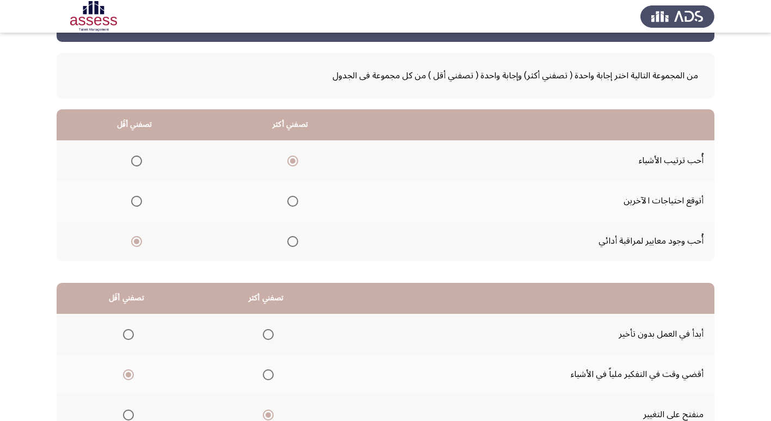
scroll to position [54, 0]
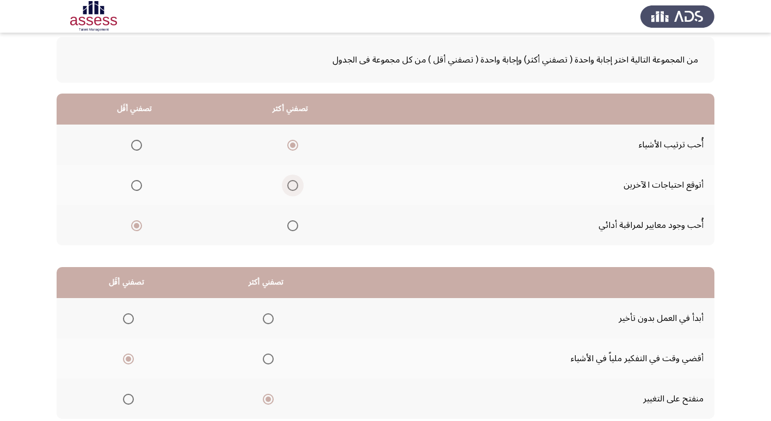
click at [291, 185] on span "Select an option" at bounding box center [292, 185] width 11 height 11
click at [291, 185] on input "Select an option" at bounding box center [292, 185] width 11 height 11
click at [289, 147] on span "Select an option" at bounding box center [292, 145] width 11 height 11
click at [289, 147] on input "Select an option" at bounding box center [292, 145] width 11 height 11
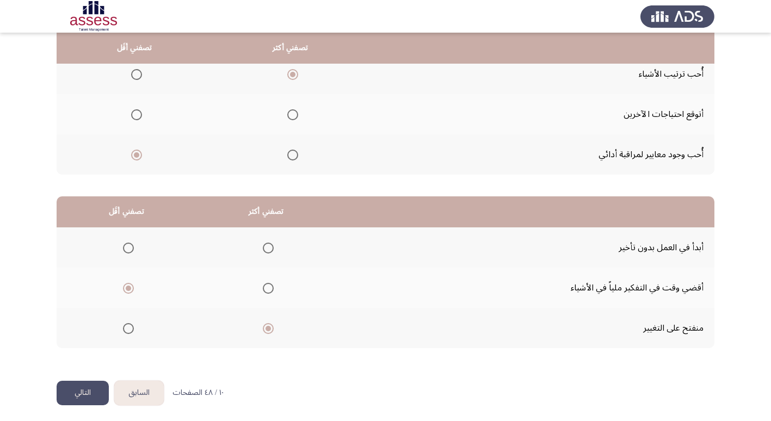
scroll to position [128, 0]
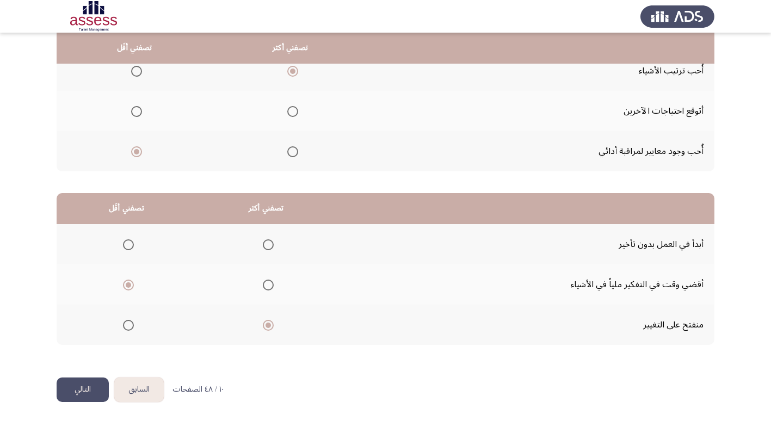
click at [76, 393] on button "التالي" at bounding box center [83, 389] width 52 height 24
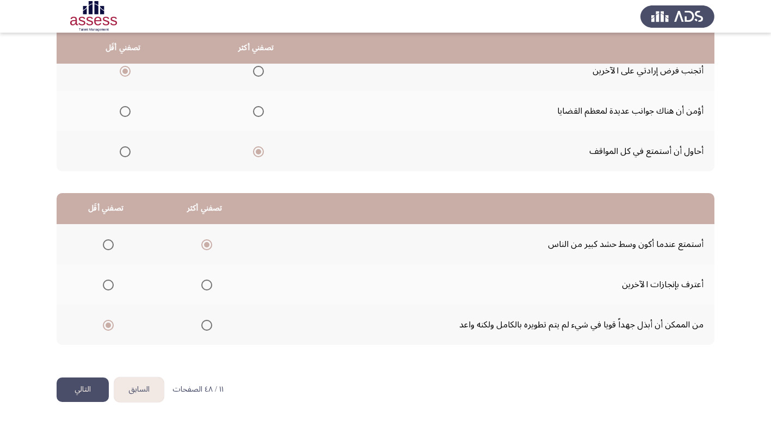
click at [72, 394] on button "التالي" at bounding box center [83, 389] width 52 height 24
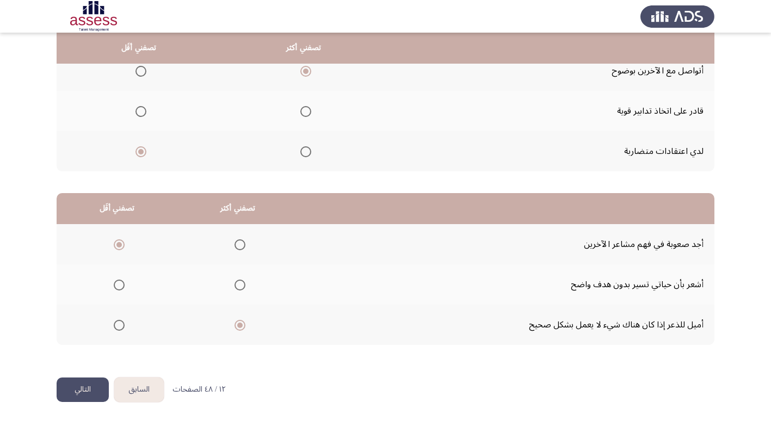
click at [86, 394] on button "التالي" at bounding box center [83, 389] width 52 height 24
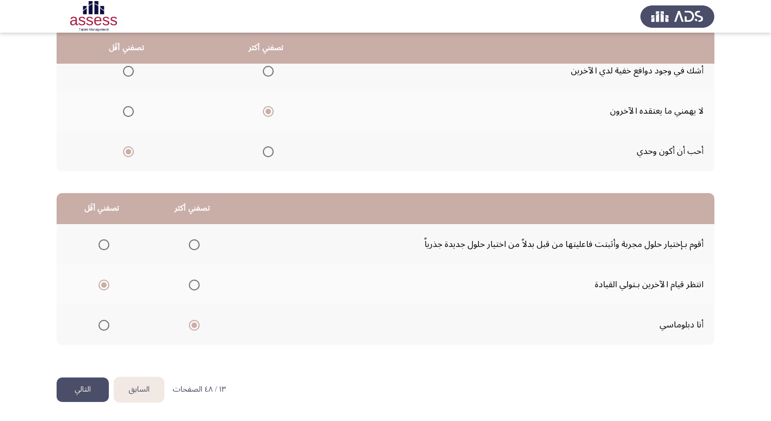
click at [84, 388] on button "التالي" at bounding box center [83, 389] width 52 height 24
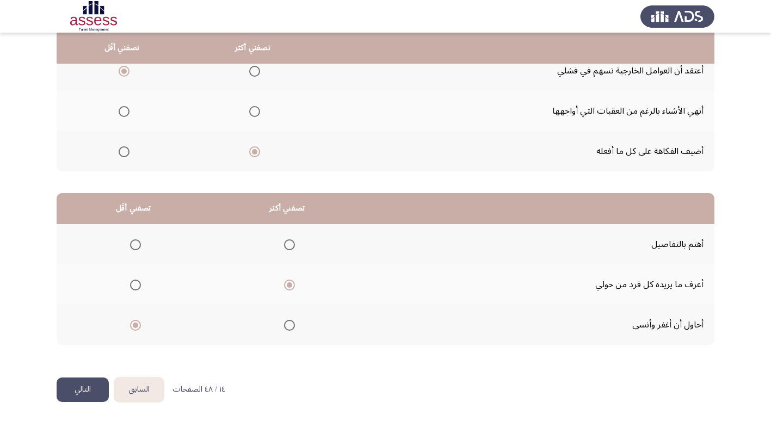
click at [134, 243] on span "Select an option" at bounding box center [135, 244] width 11 height 11
click at [134, 243] on input "Select an option" at bounding box center [135, 244] width 11 height 11
click at [81, 393] on button "التالي" at bounding box center [83, 389] width 52 height 24
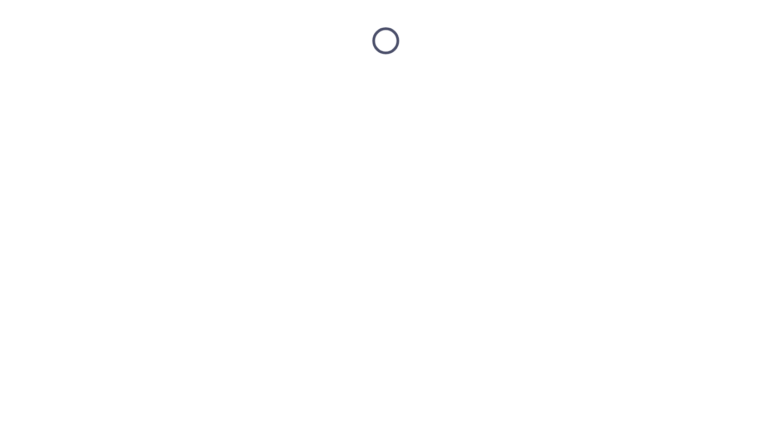
scroll to position [0, 0]
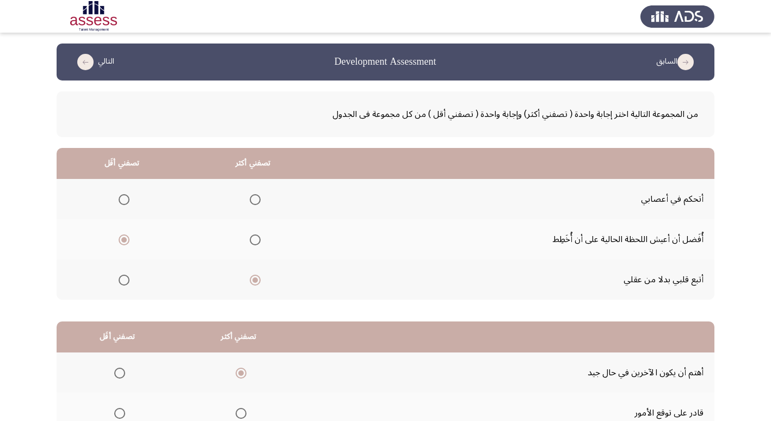
click at [122, 199] on span "Select an option" at bounding box center [124, 199] width 11 height 11
click at [122, 199] on input "Select an option" at bounding box center [124, 199] width 11 height 11
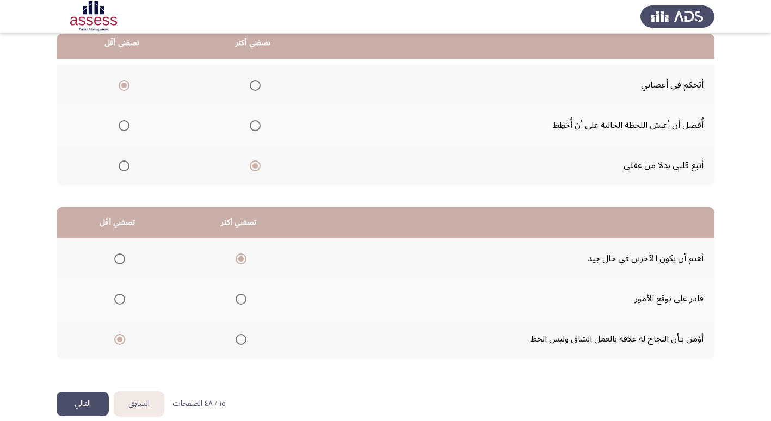
scroll to position [128, 0]
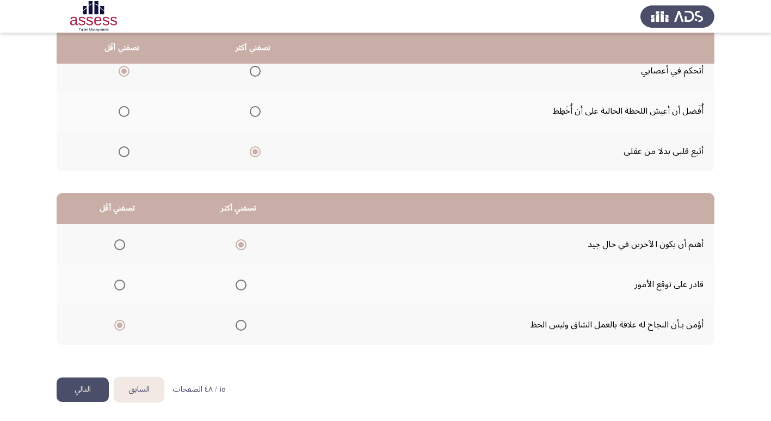
click at [78, 393] on button "التالي" at bounding box center [83, 389] width 52 height 24
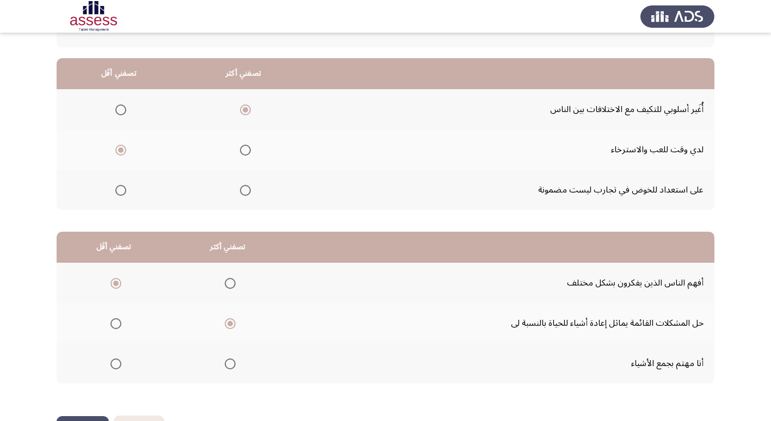
scroll to position [109, 0]
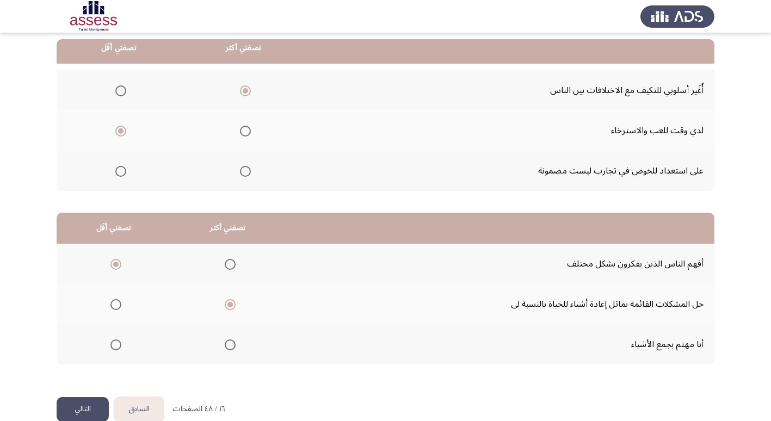
click at [84, 410] on button "التالي" at bounding box center [83, 409] width 52 height 24
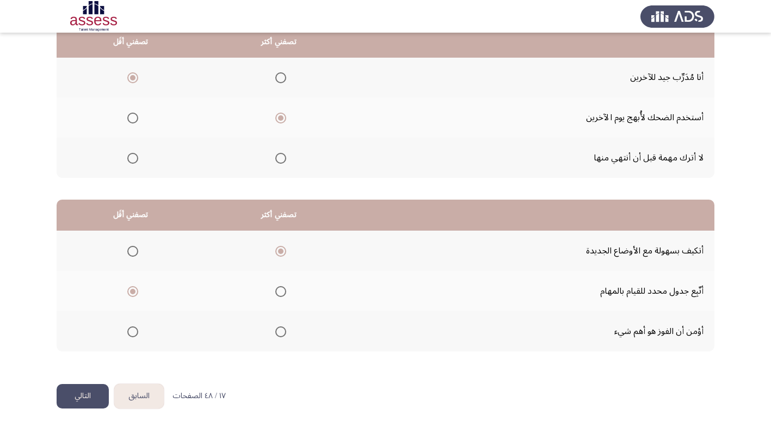
scroll to position [128, 0]
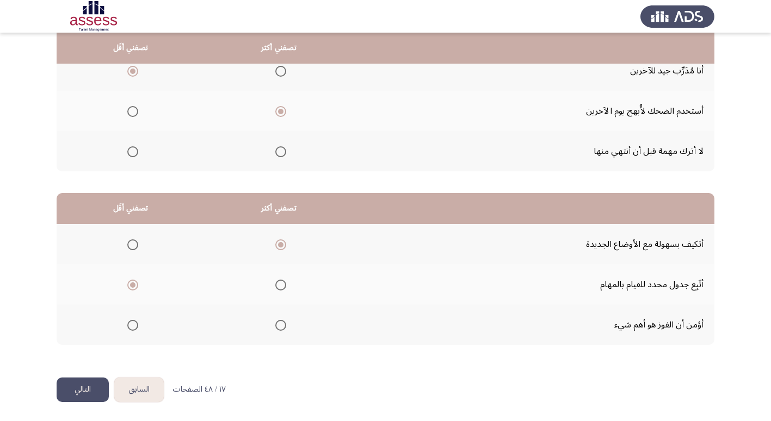
click at [76, 393] on button "التالي" at bounding box center [83, 389] width 52 height 24
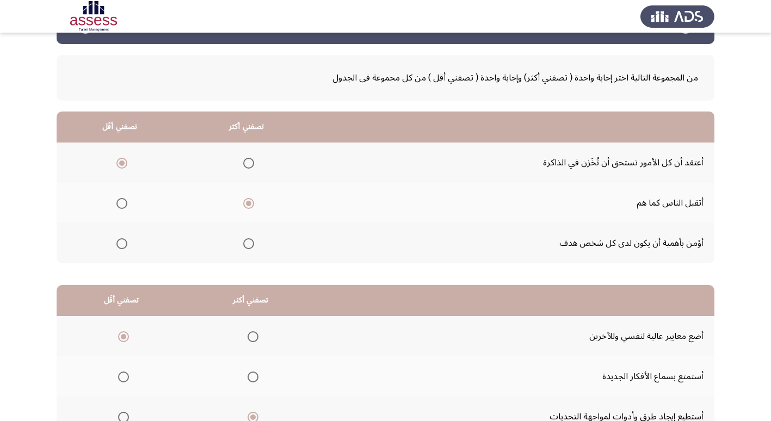
scroll to position [54, 0]
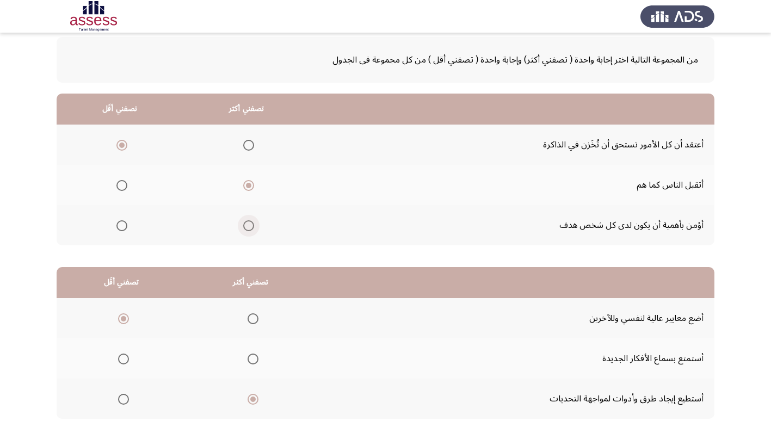
click at [249, 224] on span "Select an option" at bounding box center [248, 225] width 11 height 11
click at [249, 224] on input "Select an option" at bounding box center [248, 225] width 11 height 11
click at [115, 186] on label "Select an option" at bounding box center [119, 185] width 15 height 11
click at [116, 186] on input "Select an option" at bounding box center [121, 185] width 11 height 11
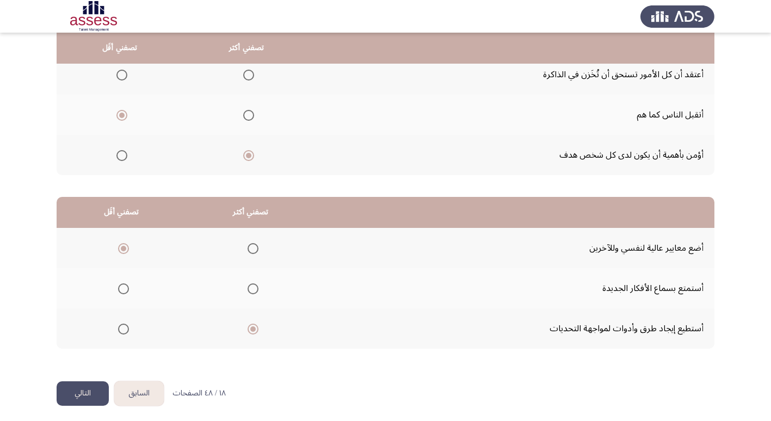
scroll to position [128, 0]
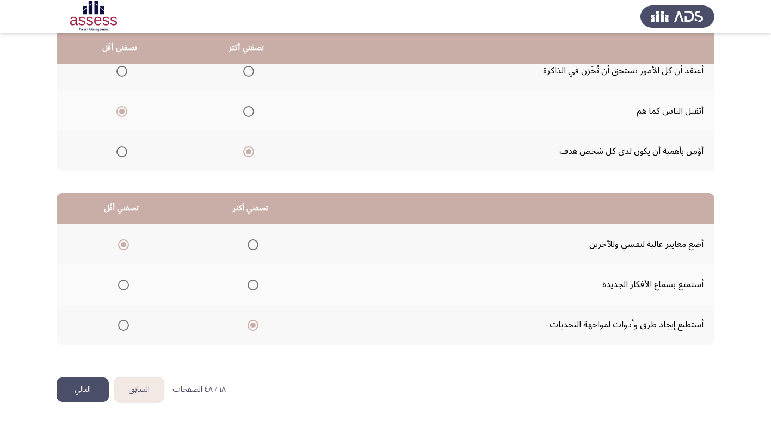
click at [78, 391] on button "التالي" at bounding box center [83, 389] width 52 height 24
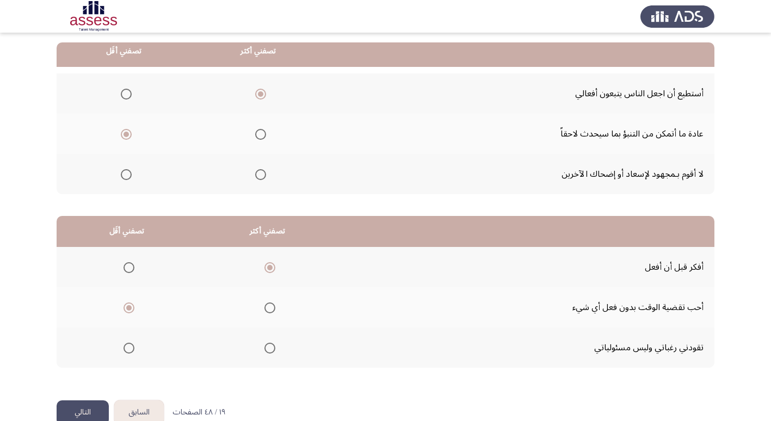
scroll to position [109, 0]
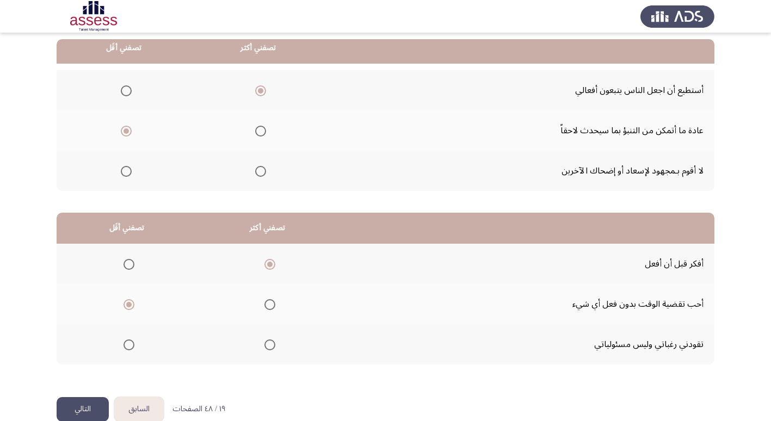
drag, startPoint x: 77, startPoint y: 406, endPoint x: 88, endPoint y: 408, distance: 11.5
click at [76, 406] on button "التالي" at bounding box center [83, 409] width 52 height 24
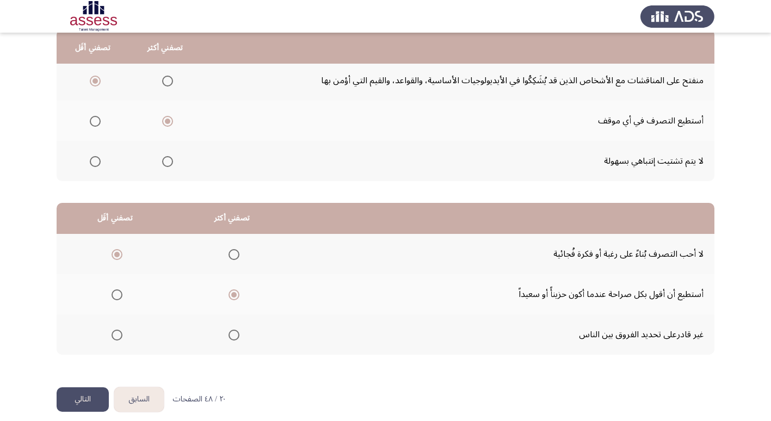
scroll to position [128, 0]
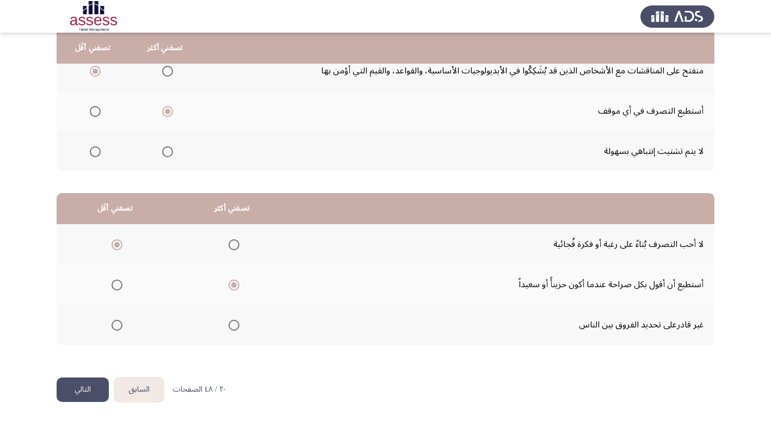
click at [78, 390] on button "التالي" at bounding box center [83, 389] width 52 height 24
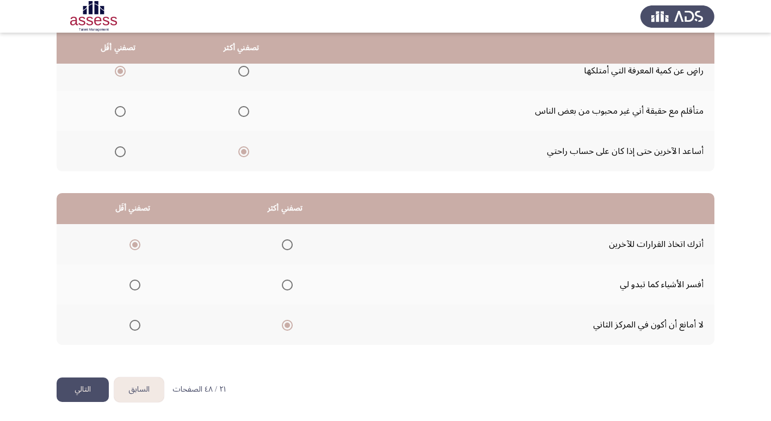
click at [80, 393] on button "التالي" at bounding box center [83, 389] width 52 height 24
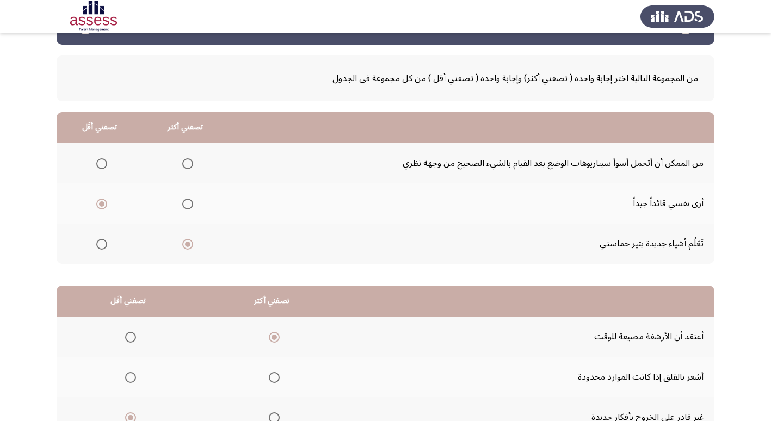
scroll to position [54, 0]
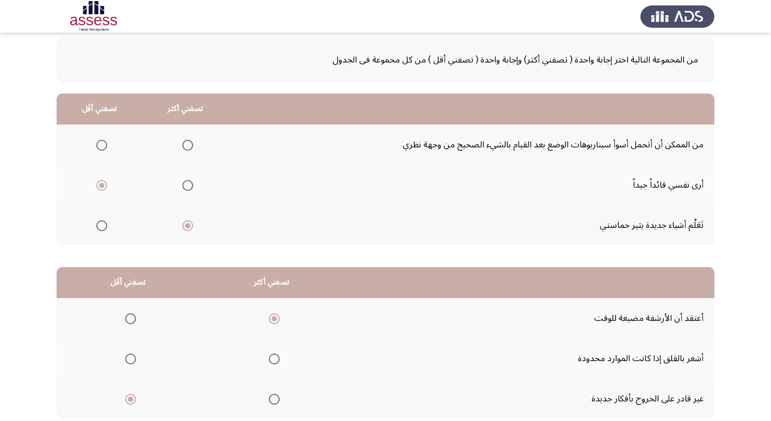
click at [100, 147] on span "Select an option" at bounding box center [101, 145] width 11 height 11
click at [100, 147] on input "Select an option" at bounding box center [101, 145] width 11 height 11
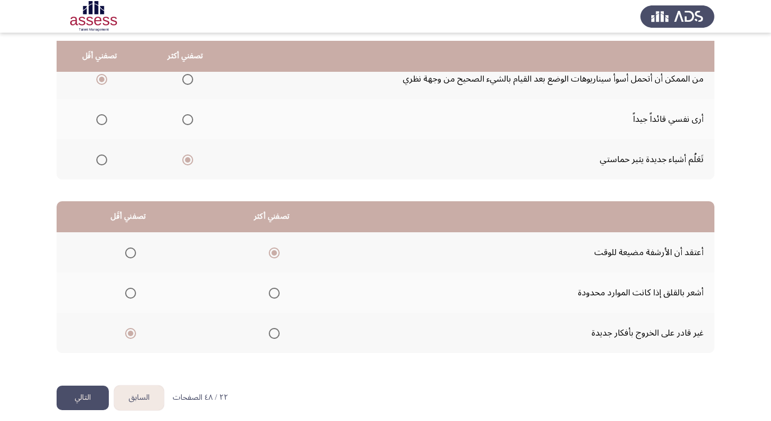
scroll to position [128, 0]
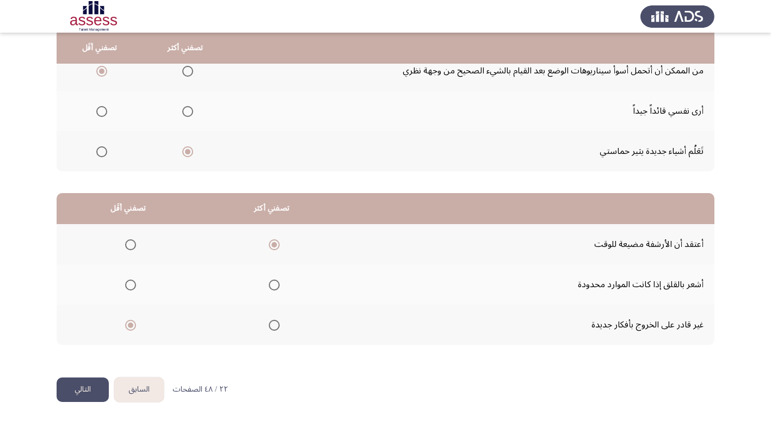
click at [74, 395] on button "التالي" at bounding box center [83, 389] width 52 height 24
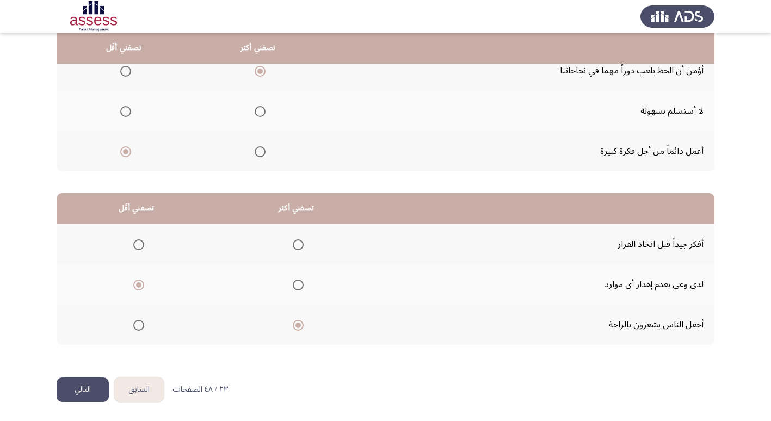
click at [80, 389] on button "التالي" at bounding box center [83, 389] width 52 height 24
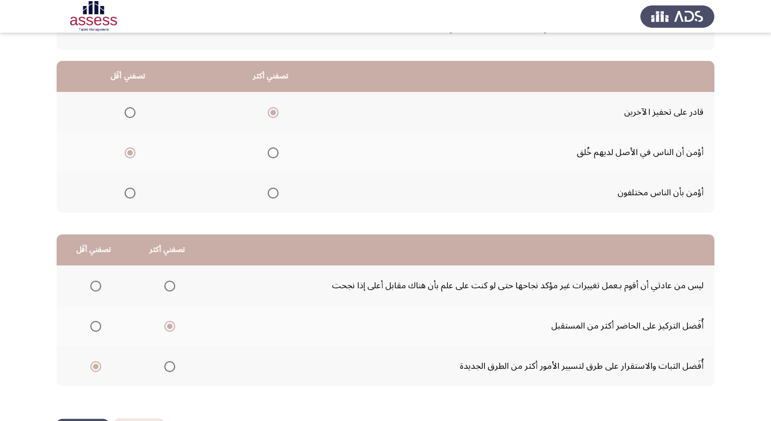
scroll to position [109, 0]
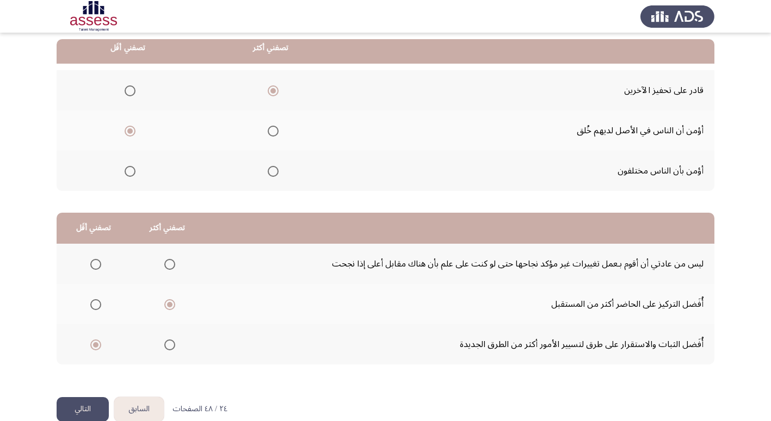
click at [127, 172] on span "Select an option" at bounding box center [130, 171] width 11 height 11
click at [127, 172] on input "Select an option" at bounding box center [130, 171] width 11 height 11
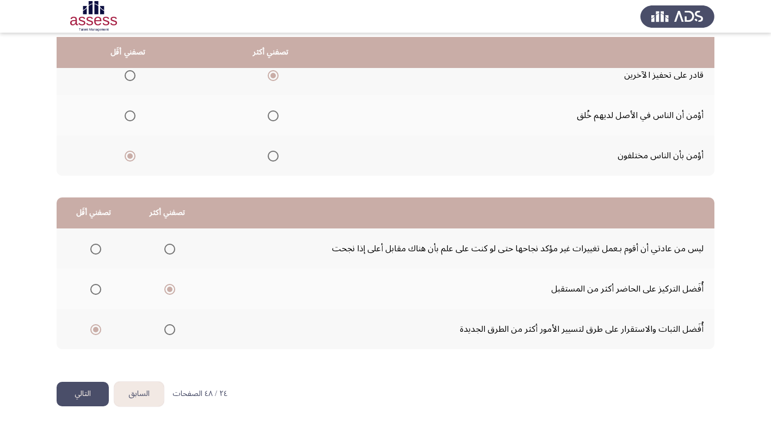
scroll to position [128, 0]
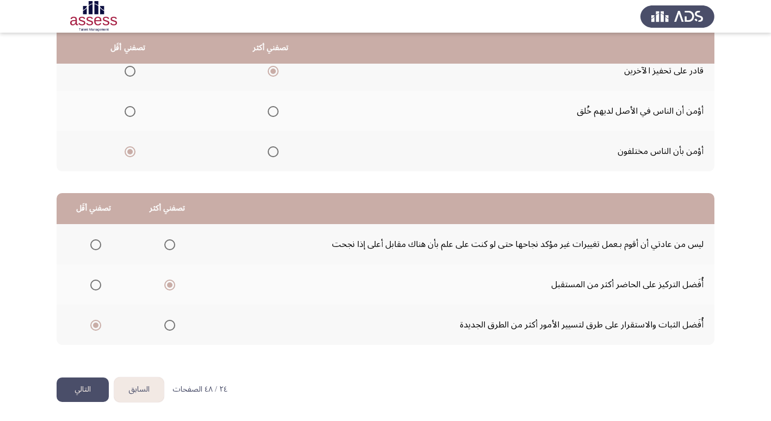
click at [77, 389] on button "التالي" at bounding box center [83, 389] width 52 height 24
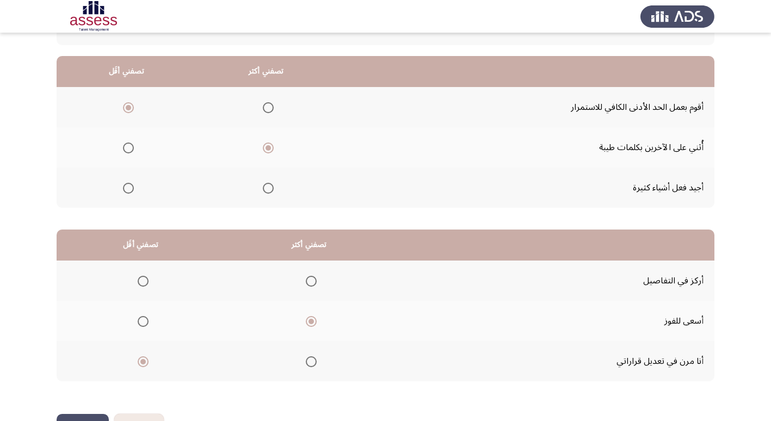
scroll to position [109, 0]
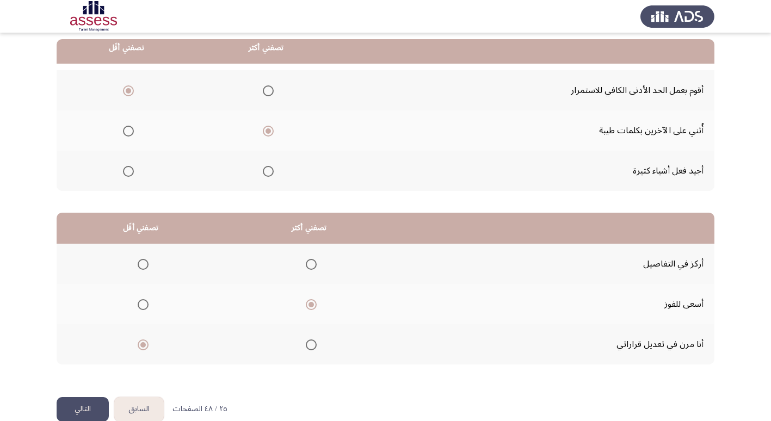
click at [80, 407] on button "التالي" at bounding box center [83, 409] width 52 height 24
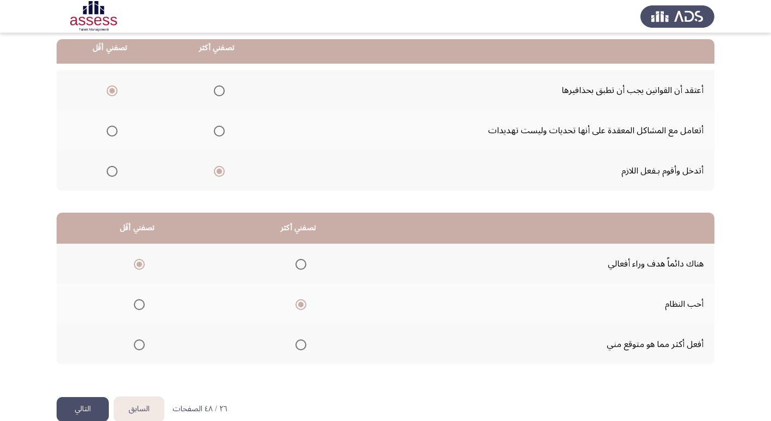
click at [300, 346] on span "Select an option" at bounding box center [300, 344] width 11 height 11
click at [300, 346] on input "Select an option" at bounding box center [300, 344] width 11 height 11
click at [78, 407] on button "التالي" at bounding box center [83, 409] width 52 height 24
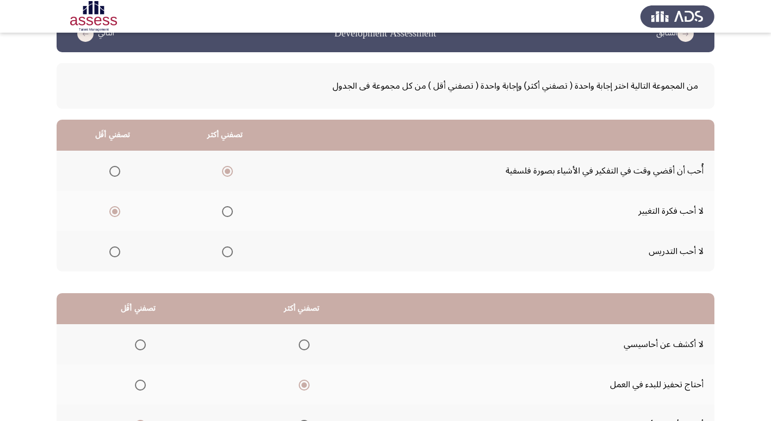
scroll to position [54, 0]
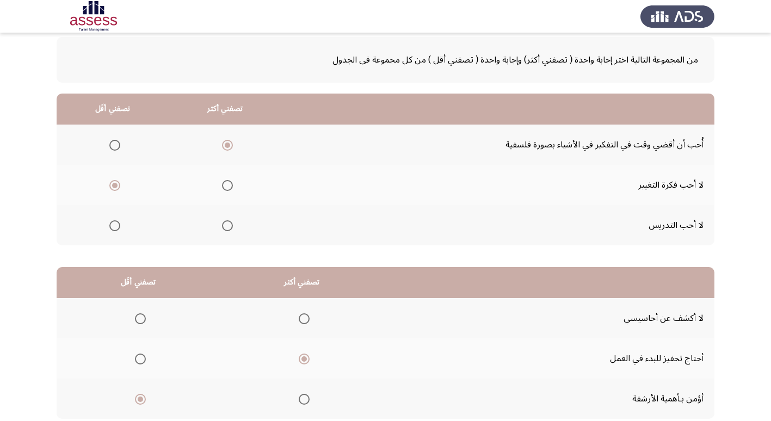
click at [114, 225] on span "Select an option" at bounding box center [114, 225] width 11 height 11
click at [114, 225] on input "Select an option" at bounding box center [114, 225] width 11 height 11
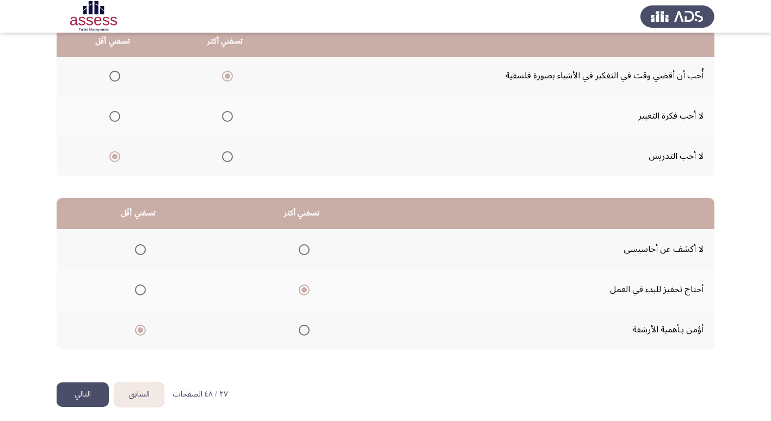
scroll to position [128, 0]
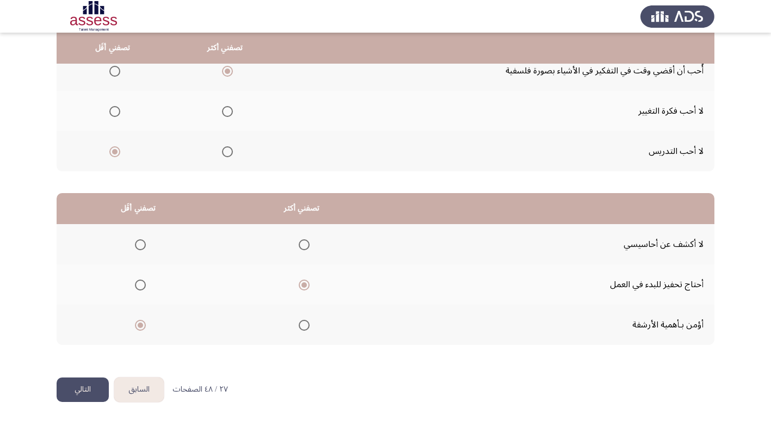
click at [140, 245] on span "Select an option" at bounding box center [140, 244] width 11 height 11
click at [140, 245] on input "Select an option" at bounding box center [140, 244] width 11 height 11
click at [78, 392] on button "التالي" at bounding box center [83, 389] width 52 height 24
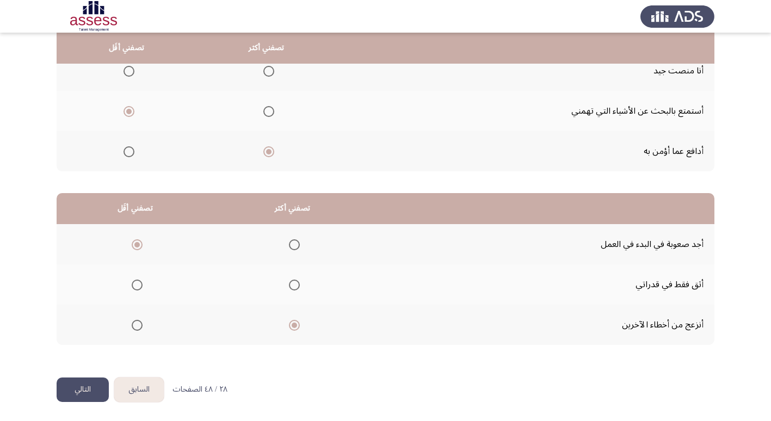
click at [131, 388] on button "السابق" at bounding box center [138, 389] width 49 height 24
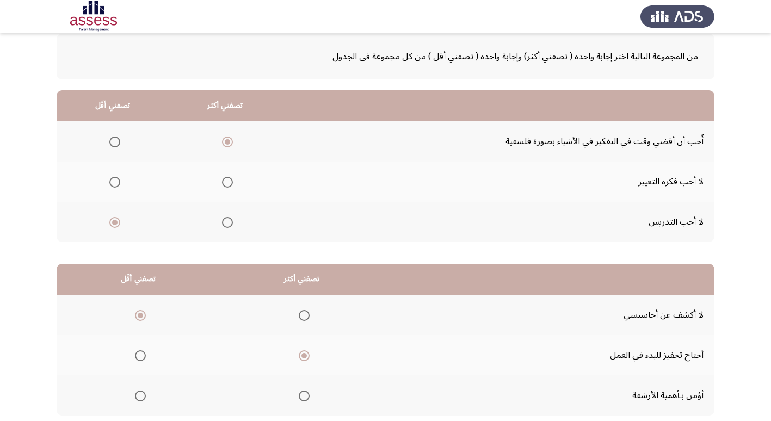
scroll to position [109, 0]
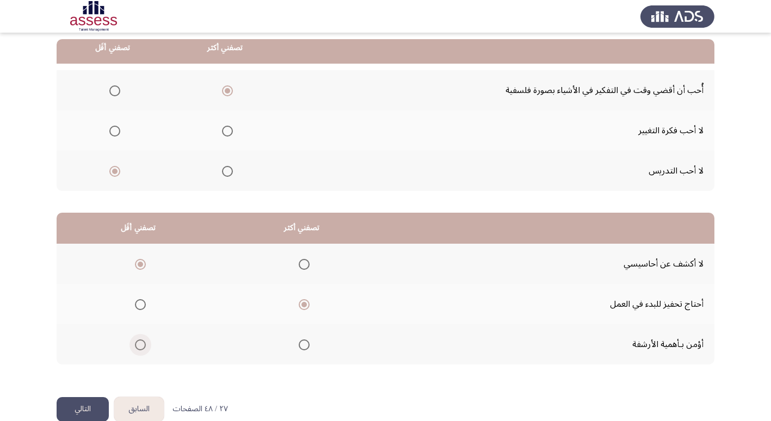
click at [141, 344] on span "Select an option" at bounding box center [140, 344] width 11 height 11
click at [141, 344] on input "Select an option" at bounding box center [140, 344] width 11 height 11
click at [80, 410] on button "التالي" at bounding box center [83, 409] width 52 height 24
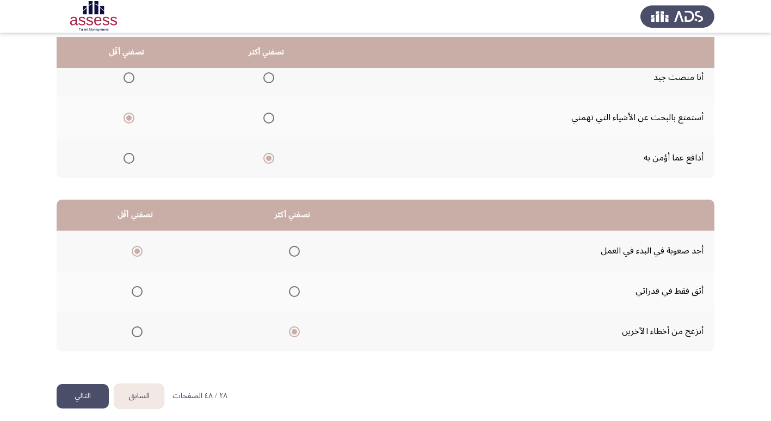
scroll to position [128, 0]
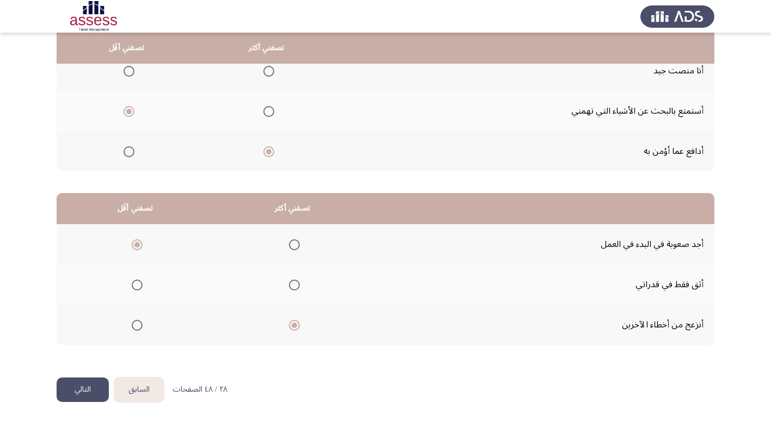
click at [90, 390] on button "التالي" at bounding box center [83, 389] width 52 height 24
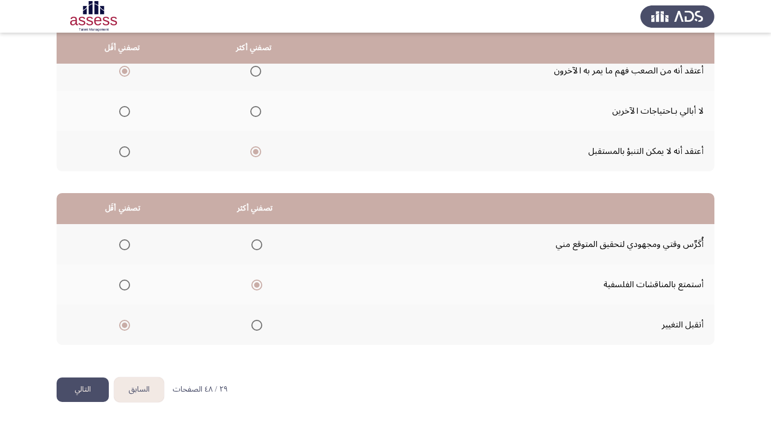
click at [80, 394] on button "التالي" at bounding box center [83, 389] width 52 height 24
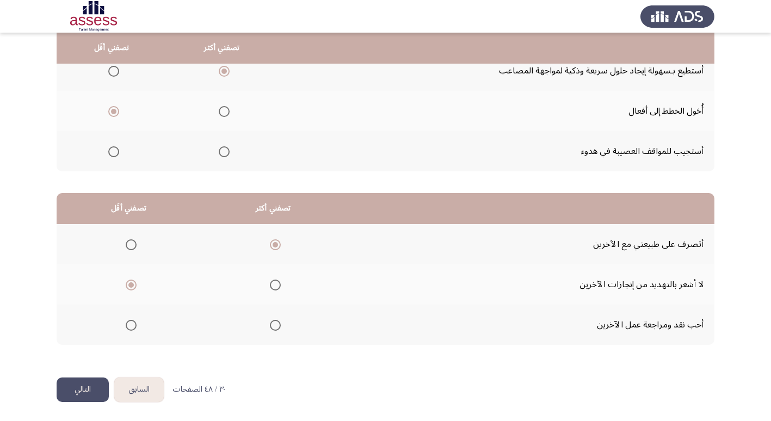
click at [79, 393] on button "التالي" at bounding box center [83, 389] width 52 height 24
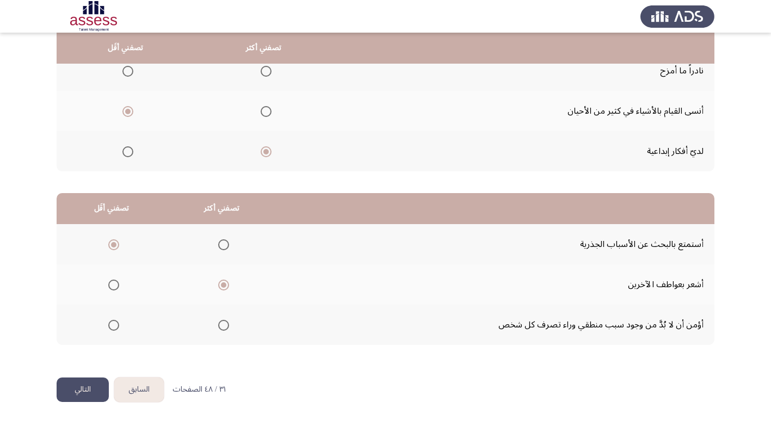
click at [86, 391] on button "التالي" at bounding box center [83, 389] width 52 height 24
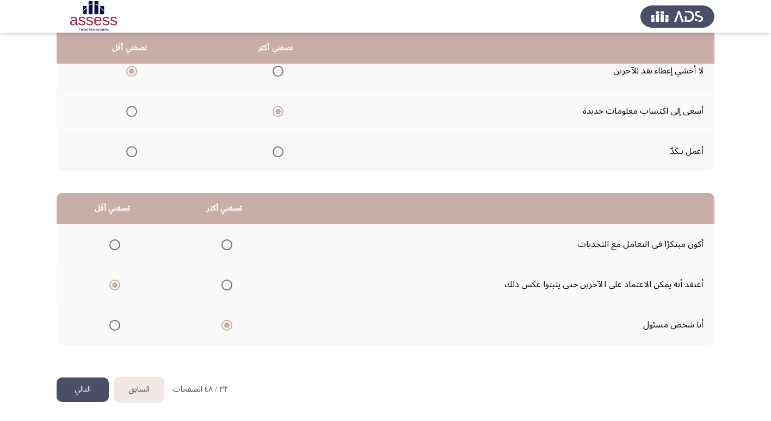
click at [82, 395] on button "التالي" at bounding box center [83, 389] width 52 height 24
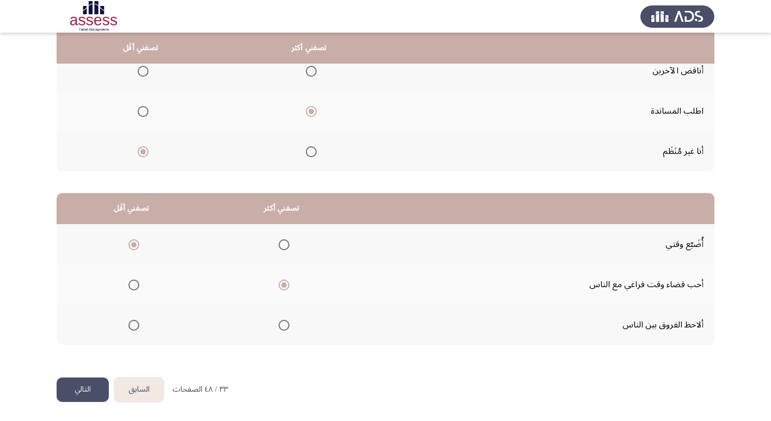
click at [75, 393] on button "التالي" at bounding box center [83, 389] width 52 height 24
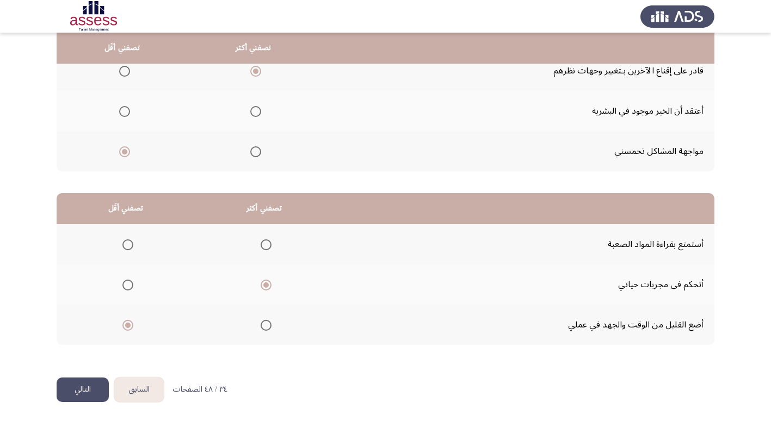
click at [90, 389] on button "التالي" at bounding box center [83, 389] width 52 height 24
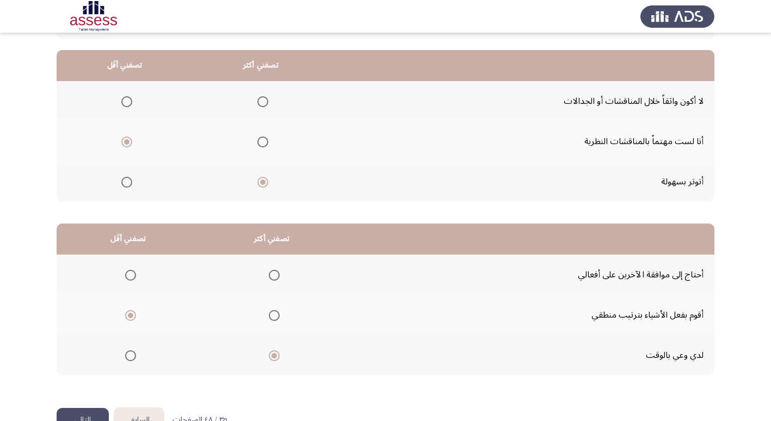
scroll to position [74, 0]
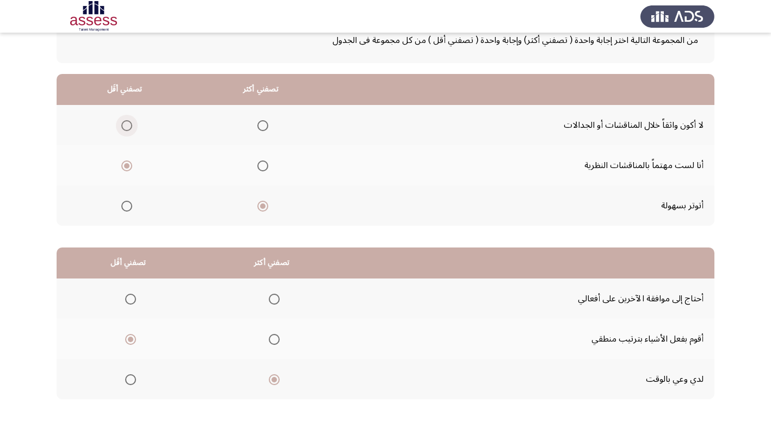
click at [124, 126] on span "Select an option" at bounding box center [126, 125] width 11 height 11
click at [124, 126] on input "Select an option" at bounding box center [126, 125] width 11 height 11
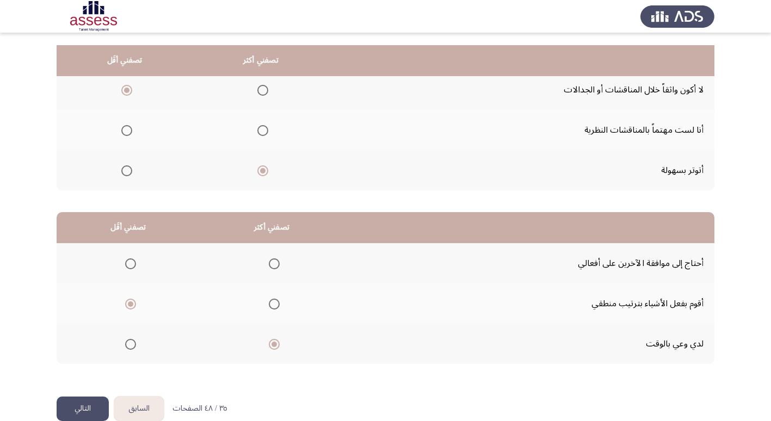
scroll to position [128, 0]
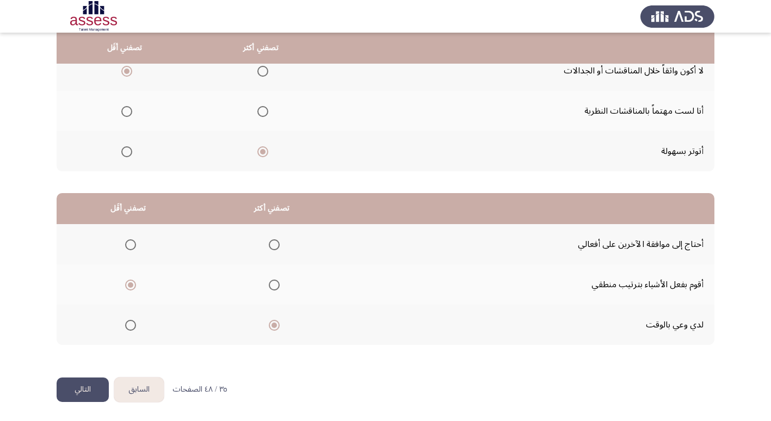
click at [83, 393] on button "التالي" at bounding box center [83, 389] width 52 height 24
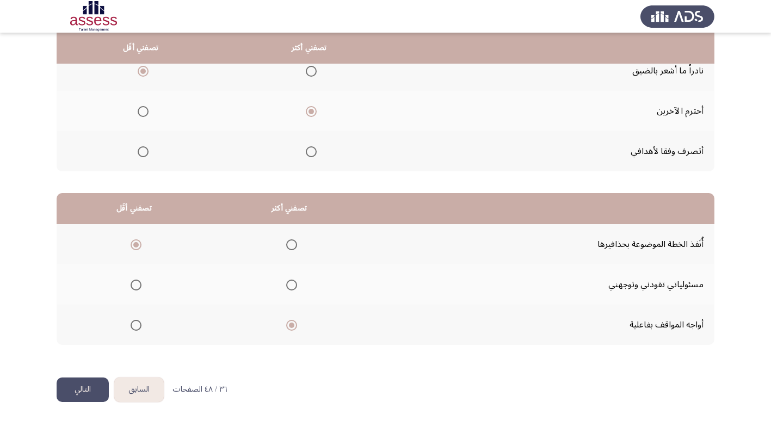
click at [86, 391] on button "التالي" at bounding box center [83, 389] width 52 height 24
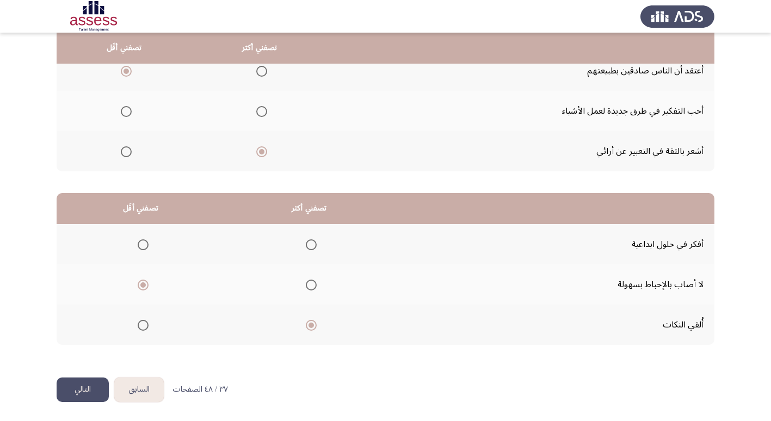
click at [86, 391] on button "التالي" at bounding box center [83, 389] width 52 height 24
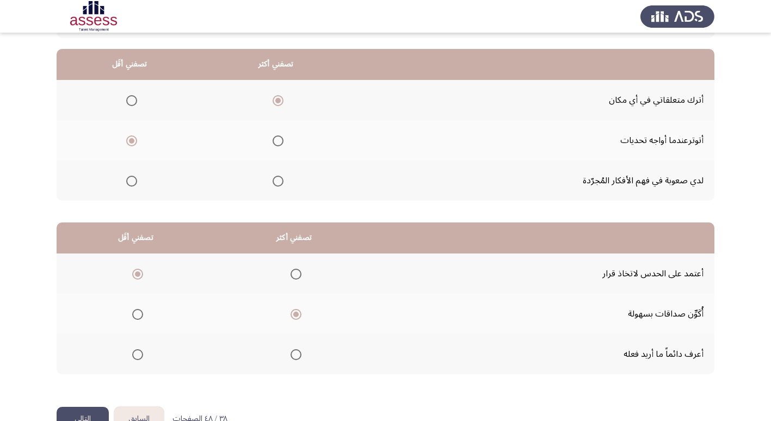
scroll to position [109, 0]
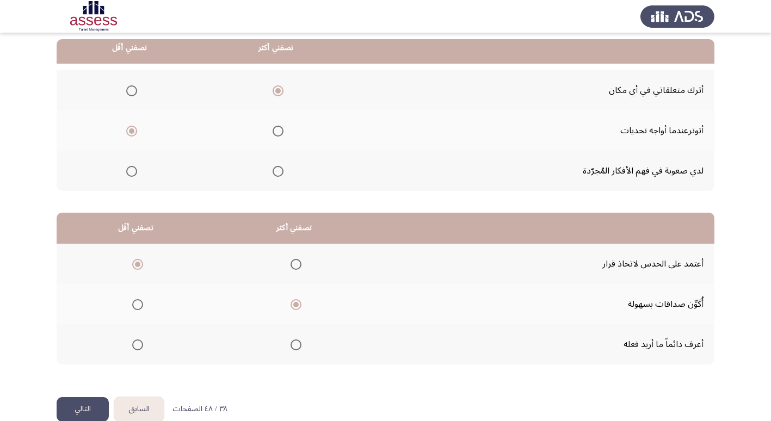
click at [139, 412] on button "السابق" at bounding box center [138, 409] width 49 height 24
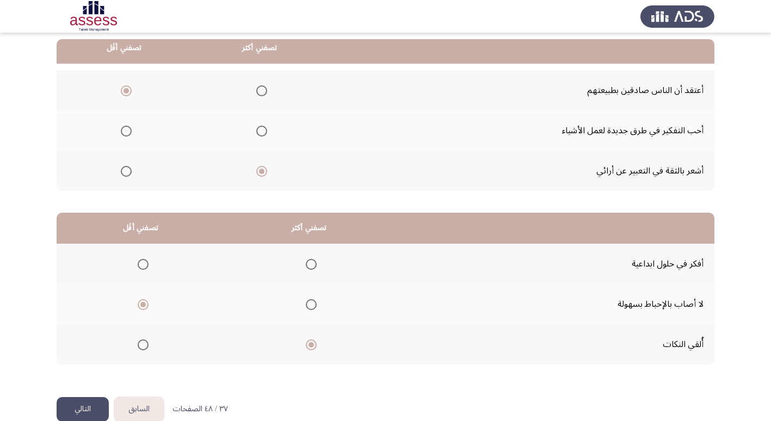
click at [83, 411] on button "التالي" at bounding box center [83, 409] width 52 height 24
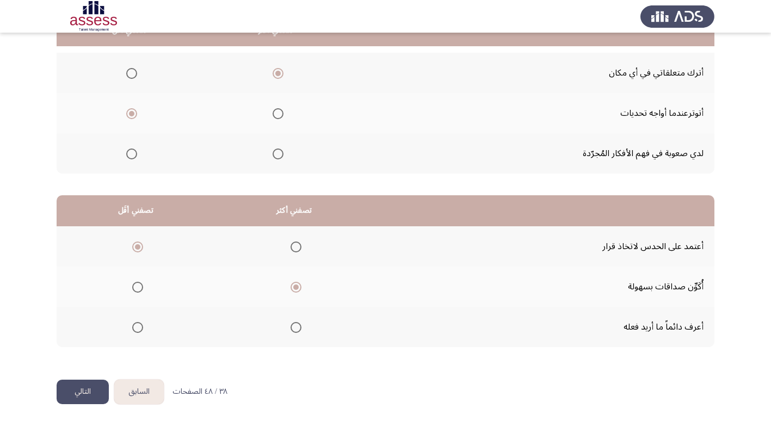
scroll to position [128, 0]
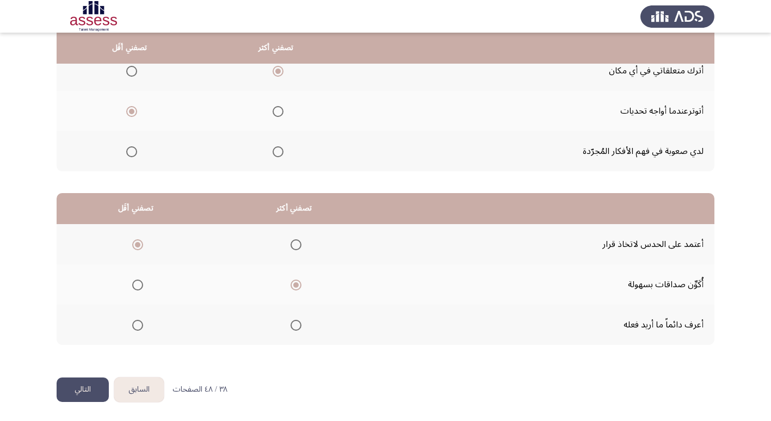
click at [79, 392] on button "التالي" at bounding box center [83, 389] width 52 height 24
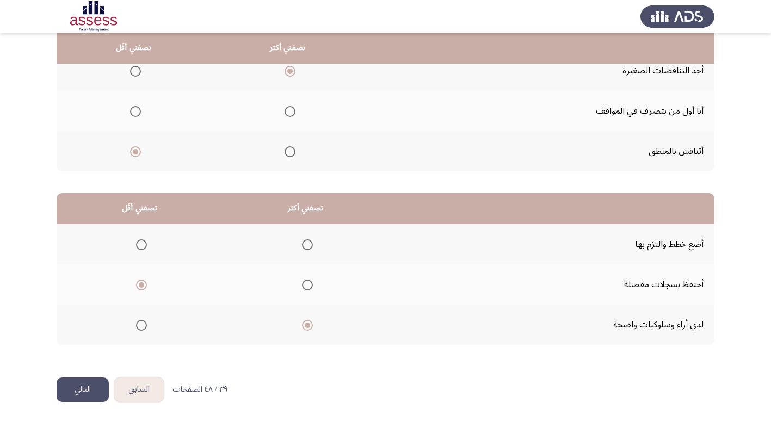
click at [83, 395] on button "التالي" at bounding box center [83, 389] width 52 height 24
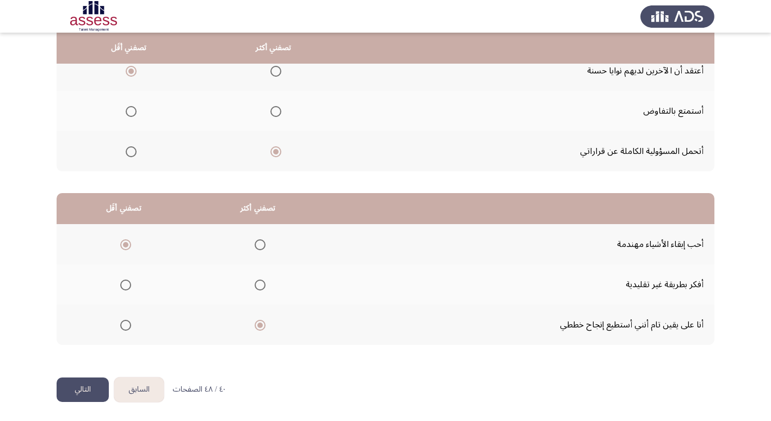
click at [76, 393] on button "التالي" at bounding box center [83, 389] width 52 height 24
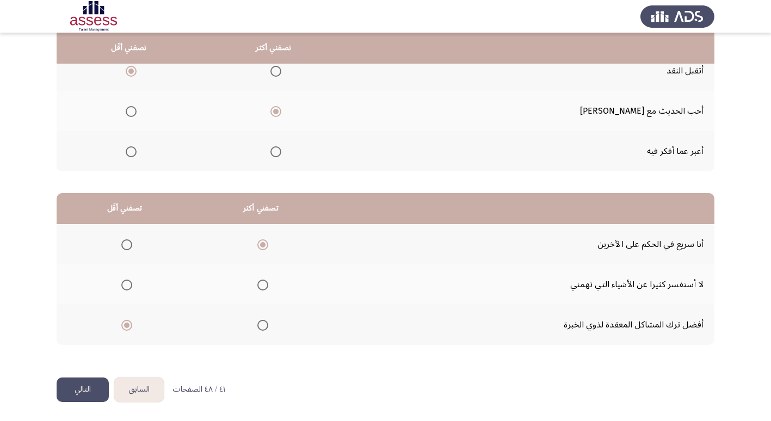
click at [87, 392] on button "التالي" at bounding box center [83, 389] width 52 height 24
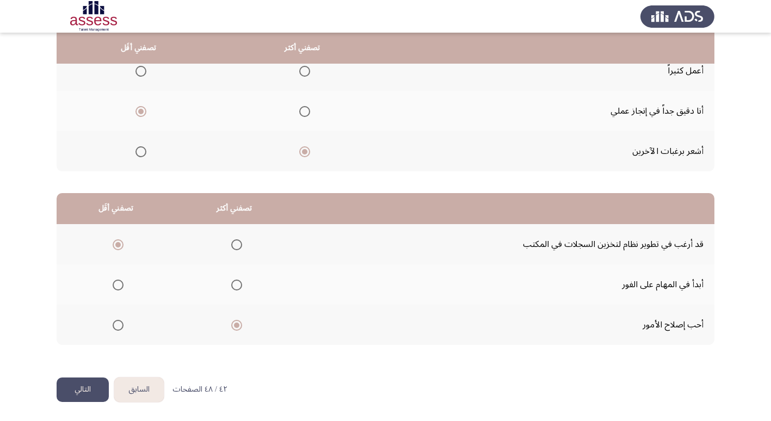
drag, startPoint x: 88, startPoint y: 390, endPoint x: 95, endPoint y: 393, distance: 8.1
click at [88, 390] on button "التالي" at bounding box center [83, 389] width 52 height 24
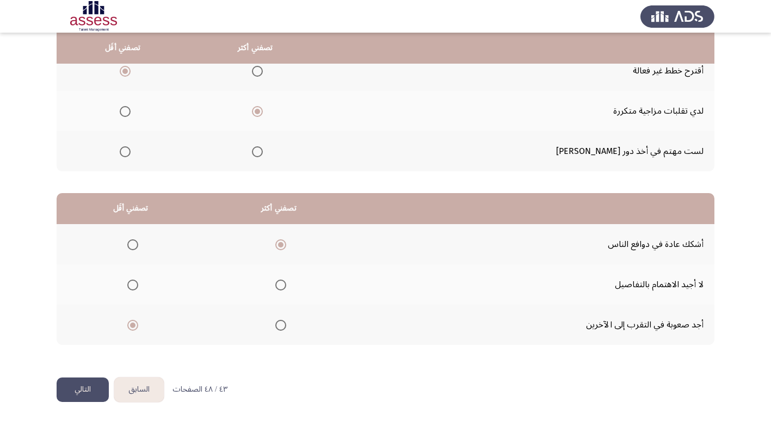
click at [75, 397] on button "التالي" at bounding box center [83, 389] width 52 height 24
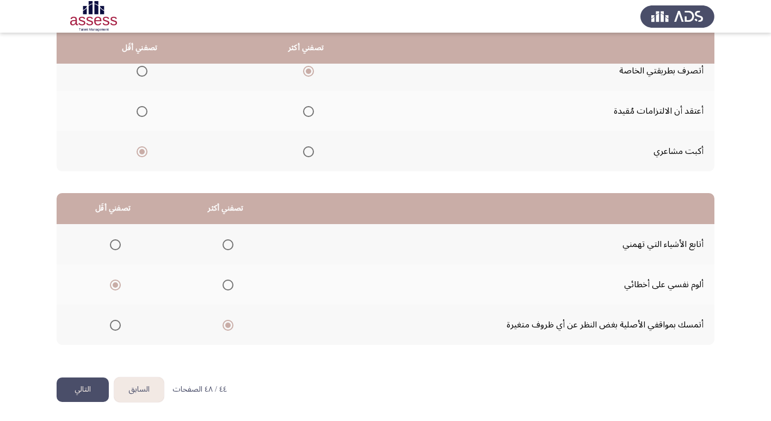
click at [72, 390] on button "التالي" at bounding box center [83, 389] width 52 height 24
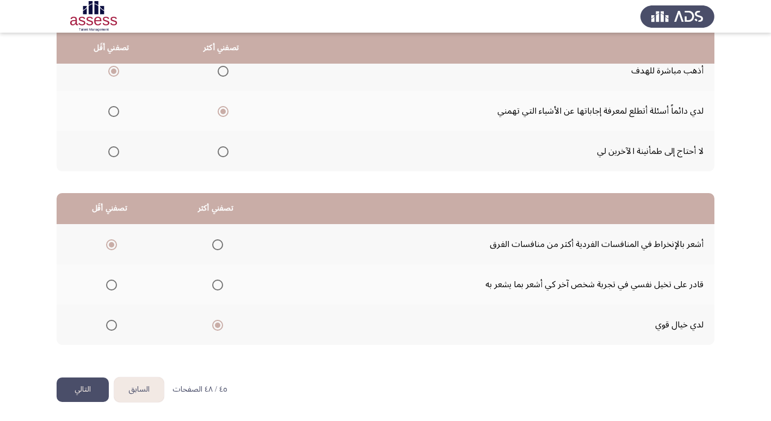
click at [88, 383] on button "التالي" at bounding box center [83, 389] width 52 height 24
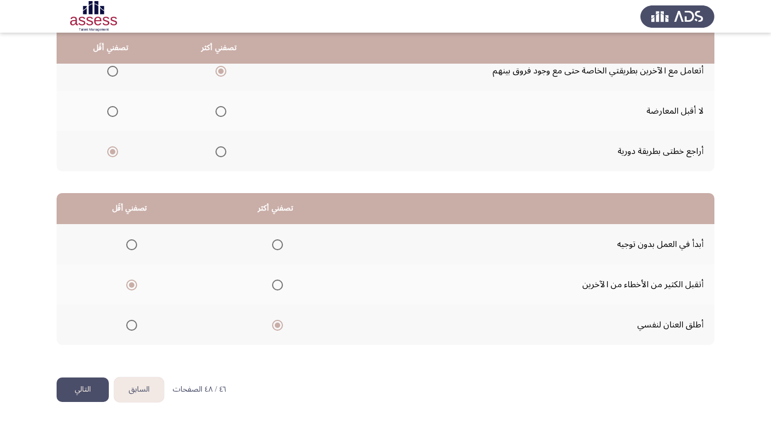
click at [78, 390] on button "التالي" at bounding box center [83, 389] width 52 height 24
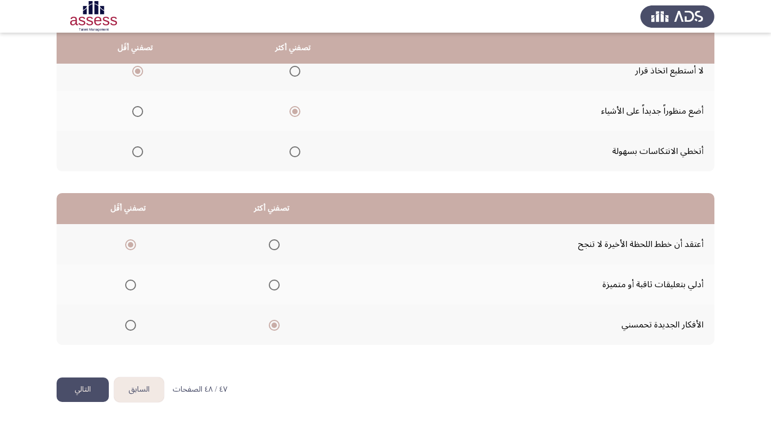
click at [73, 392] on button "التالي" at bounding box center [83, 389] width 52 height 24
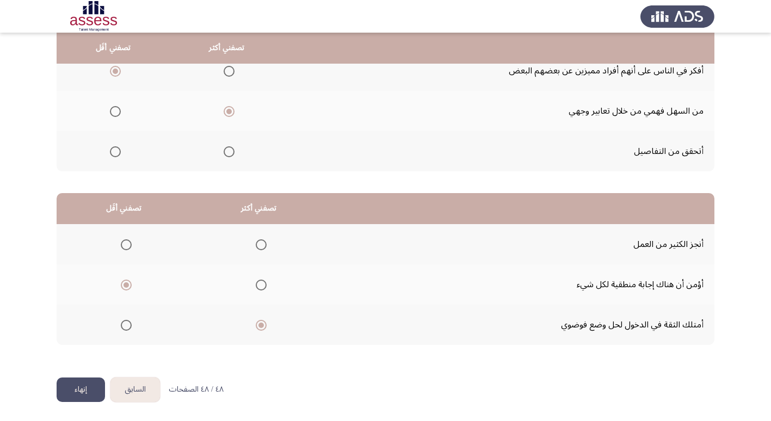
click at [78, 390] on button "إنهاء" at bounding box center [81, 389] width 48 height 24
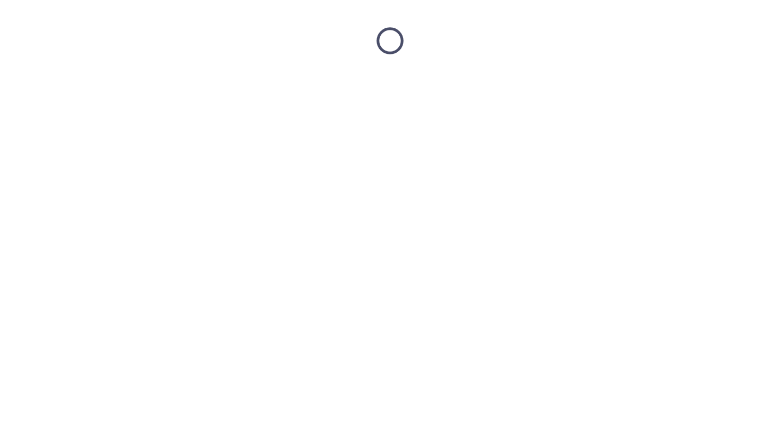
scroll to position [0, 0]
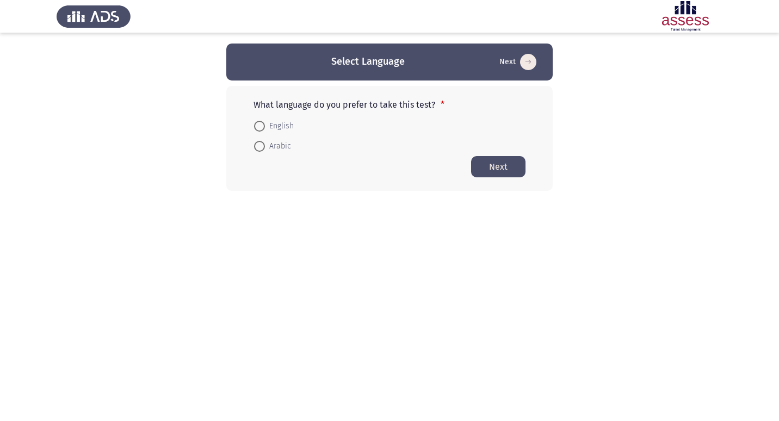
click at [258, 144] on span at bounding box center [259, 146] width 11 height 11
click at [258, 144] on input "Arabic" at bounding box center [259, 146] width 11 height 11
radio input "true"
click at [496, 166] on button "Next" at bounding box center [498, 166] width 54 height 21
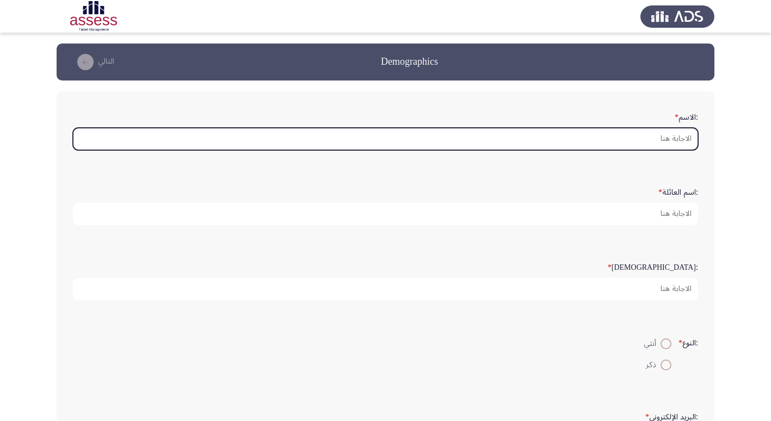
click at [597, 134] on input ":الاسم *" at bounding box center [385, 139] width 625 height 22
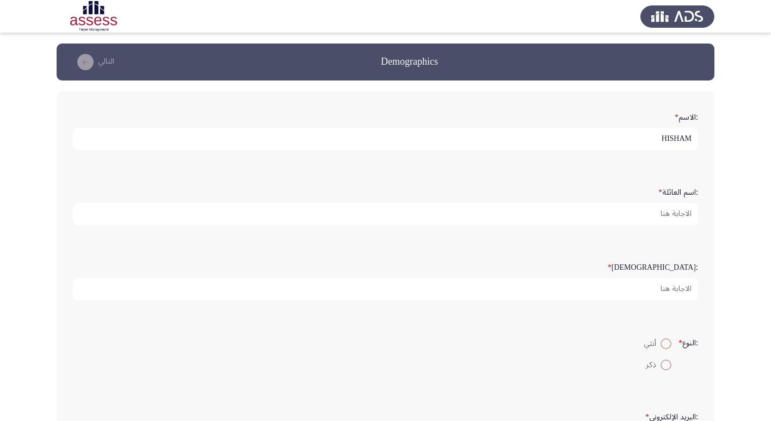
type input "HISHAM"
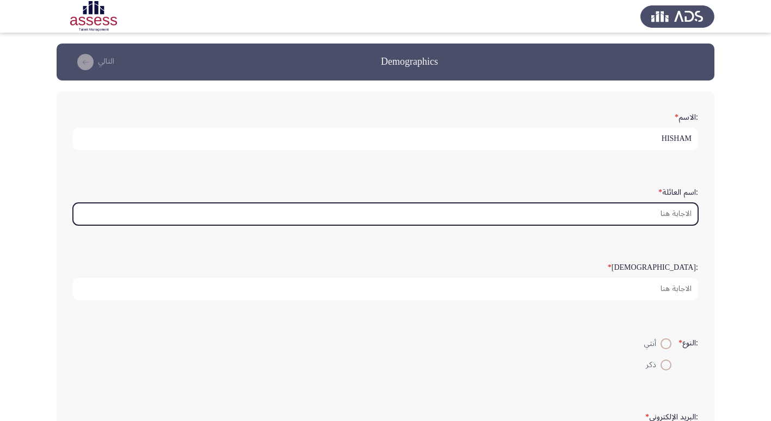
click at [549, 213] on input ":اسم العائلة *" at bounding box center [385, 214] width 625 height 22
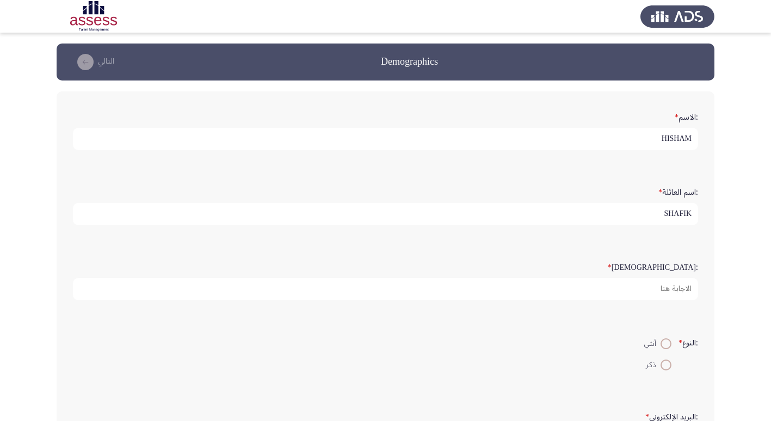
type input "SHAFIK"
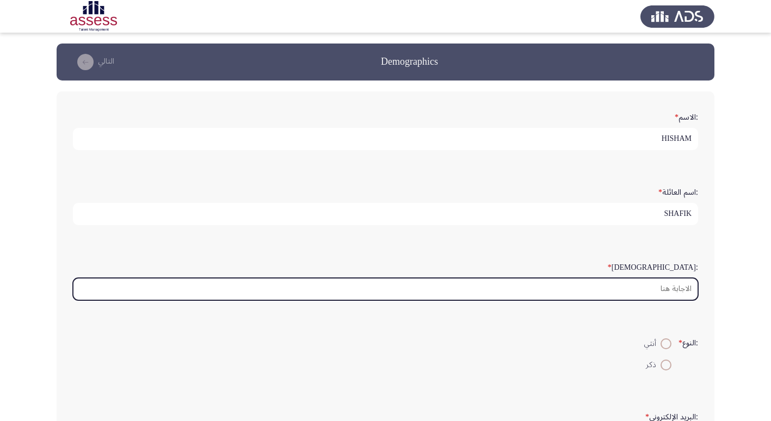
click at [608, 287] on input ":السن *" at bounding box center [385, 289] width 625 height 22
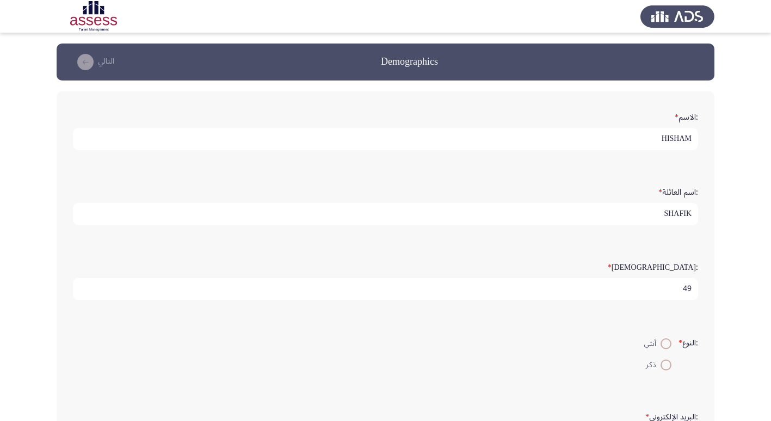
type input "49"
click at [661, 364] on span at bounding box center [665, 364] width 11 height 11
click at [661, 364] on input "ذكر" at bounding box center [665, 364] width 11 height 11
radio input "true"
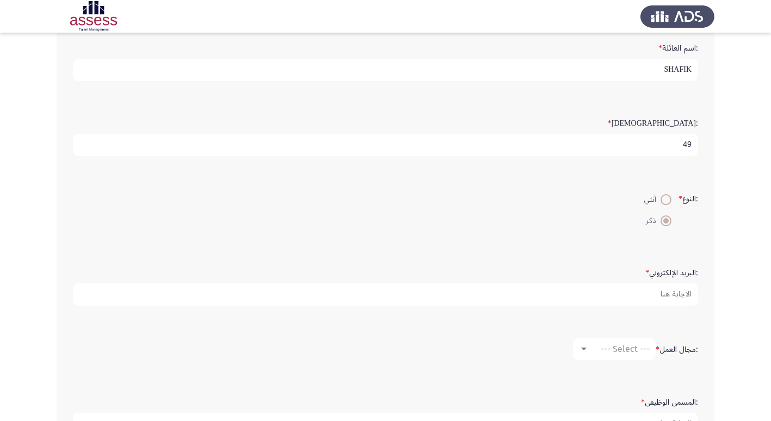
scroll to position [163, 0]
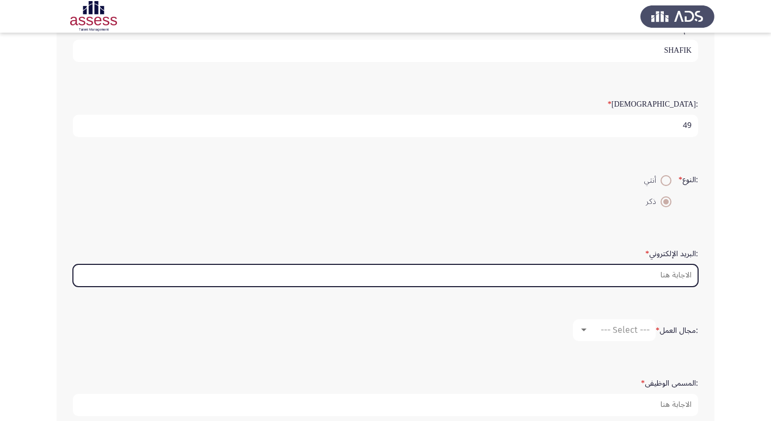
click at [641, 277] on input ":البريد الإلكتروني *" at bounding box center [385, 275] width 625 height 22
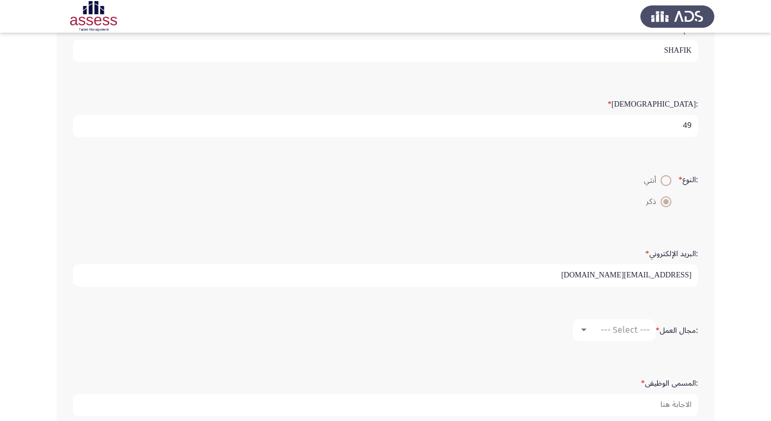
type input "HISHAM.SHAFIK@PAS.EG"
click at [583, 330] on div at bounding box center [583, 329] width 5 height 3
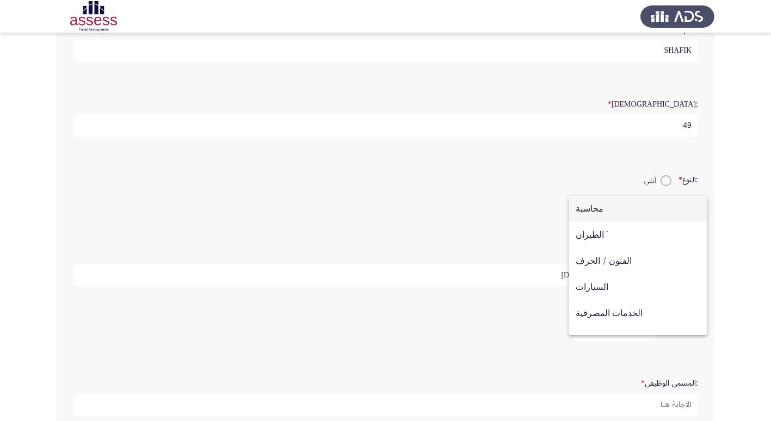
click at [599, 207] on span "محاسبة" at bounding box center [637, 209] width 125 height 26
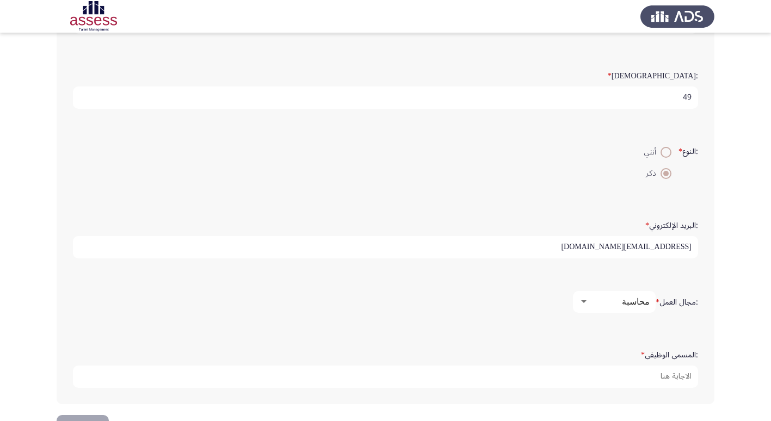
scroll to position [229, 0]
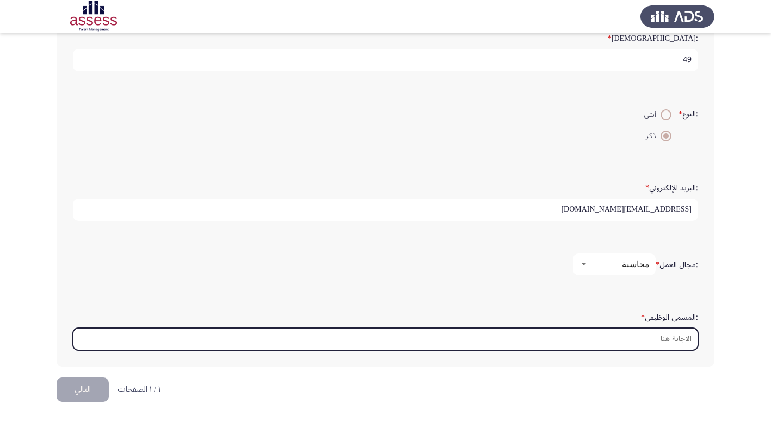
click at [631, 340] on input ":المسمى الوظيفى *" at bounding box center [385, 339] width 625 height 22
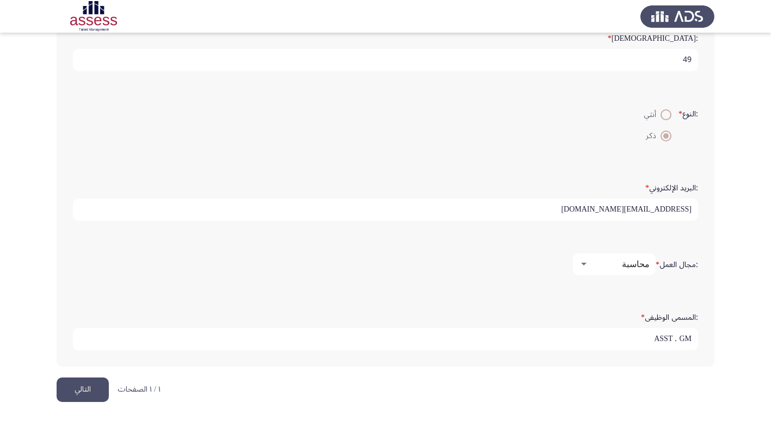
type input "ASST . GM"
click at [76, 391] on button "التالي" at bounding box center [83, 389] width 52 height 24
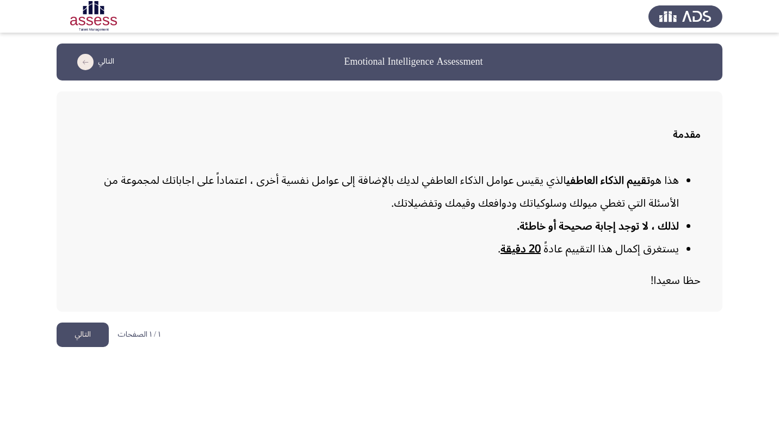
click at [90, 338] on button "التالي" at bounding box center [83, 334] width 52 height 24
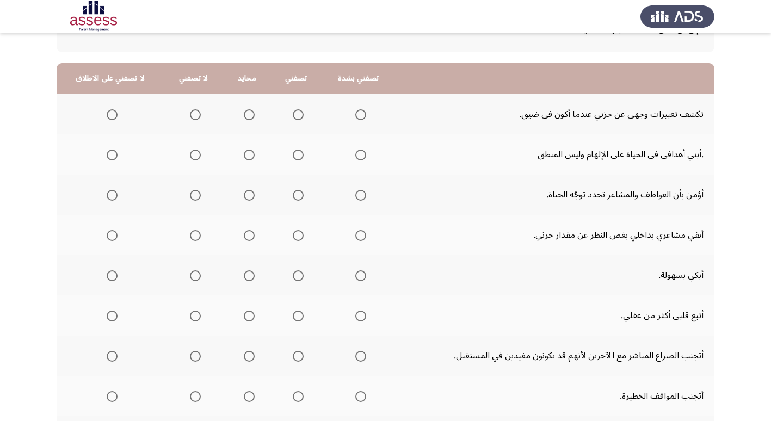
scroll to position [71, 0]
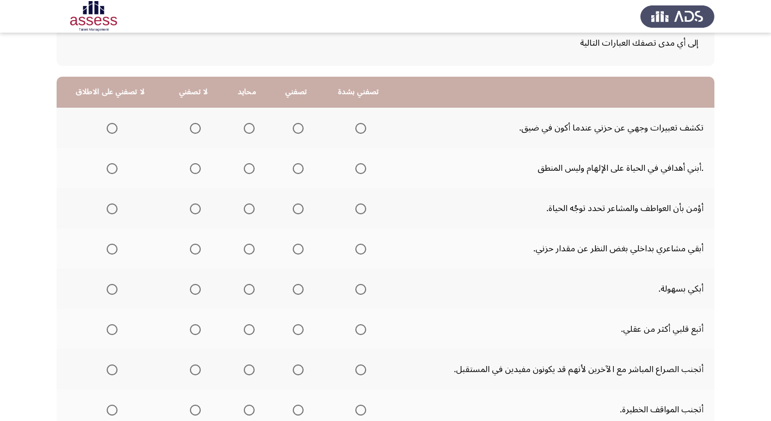
click at [356, 133] on span "Select an option" at bounding box center [360, 128] width 11 height 11
click at [356, 133] on input "Select an option" at bounding box center [360, 128] width 11 height 11
click at [295, 170] on span "Select an option" at bounding box center [298, 168] width 11 height 11
click at [295, 170] on input "Select an option" at bounding box center [298, 168] width 11 height 11
click at [247, 212] on span "Select an option" at bounding box center [249, 208] width 11 height 11
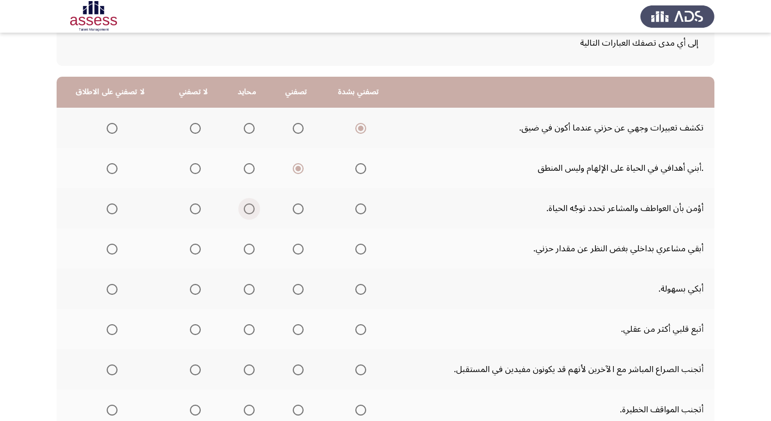
click at [247, 212] on input "Select an option" at bounding box center [249, 208] width 11 height 11
click at [191, 249] on span "Select an option" at bounding box center [195, 249] width 11 height 11
click at [191, 249] on input "Select an option" at bounding box center [195, 249] width 11 height 11
click at [245, 290] on span "Select an option" at bounding box center [249, 289] width 11 height 11
click at [245, 290] on input "Select an option" at bounding box center [249, 289] width 11 height 11
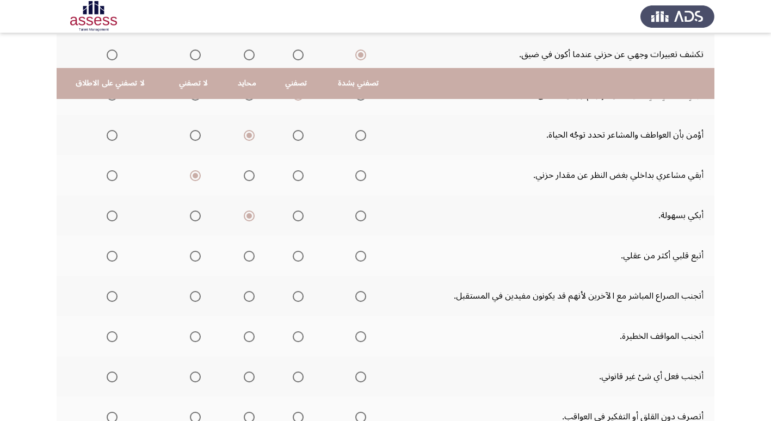
scroll to position [126, 0]
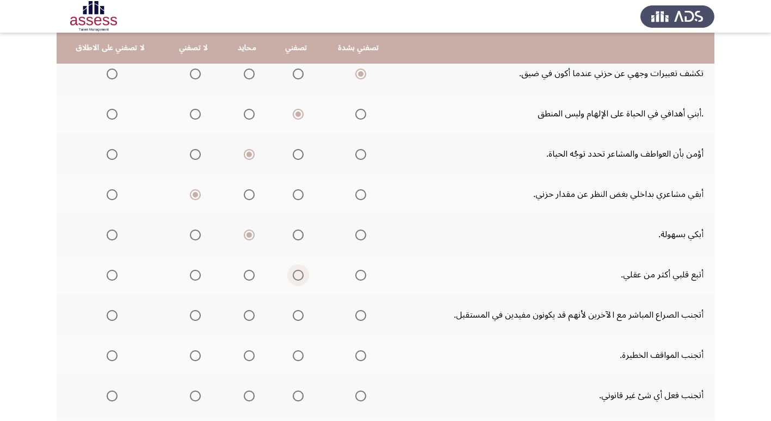
click at [294, 276] on span "Select an option" at bounding box center [298, 275] width 11 height 11
click at [294, 276] on input "Select an option" at bounding box center [298, 275] width 11 height 11
click at [191, 317] on span "Select an option" at bounding box center [195, 315] width 11 height 11
click at [191, 317] on input "Select an option" at bounding box center [195, 315] width 11 height 11
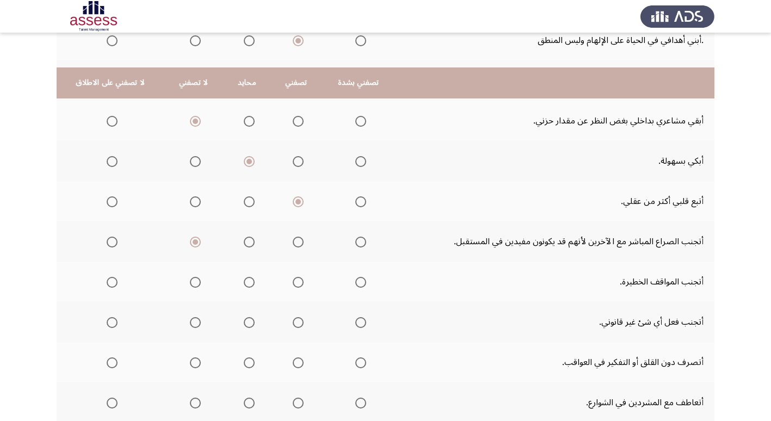
scroll to position [180, 0]
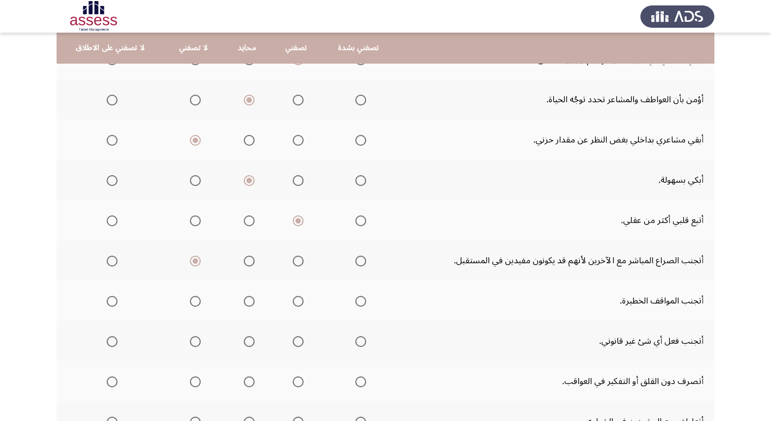
click at [191, 301] on span "Select an option" at bounding box center [195, 301] width 11 height 11
click at [191, 301] on input "Select an option" at bounding box center [195, 301] width 11 height 11
click at [361, 341] on span "Select an option" at bounding box center [361, 341] width 0 height 0
click at [357, 341] on input "Select an option" at bounding box center [360, 341] width 11 height 11
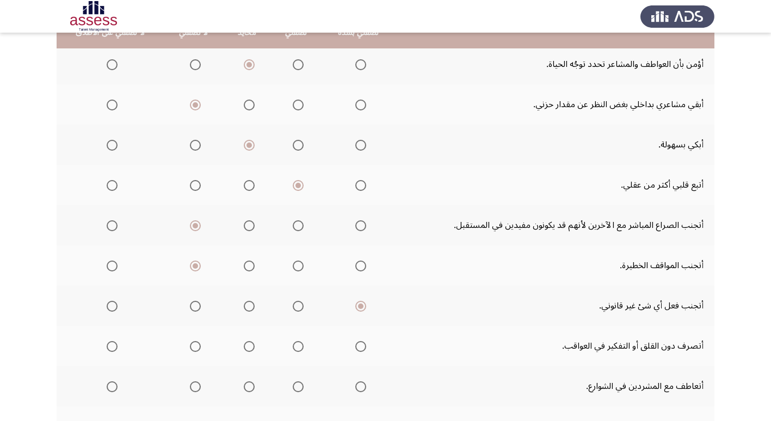
scroll to position [234, 0]
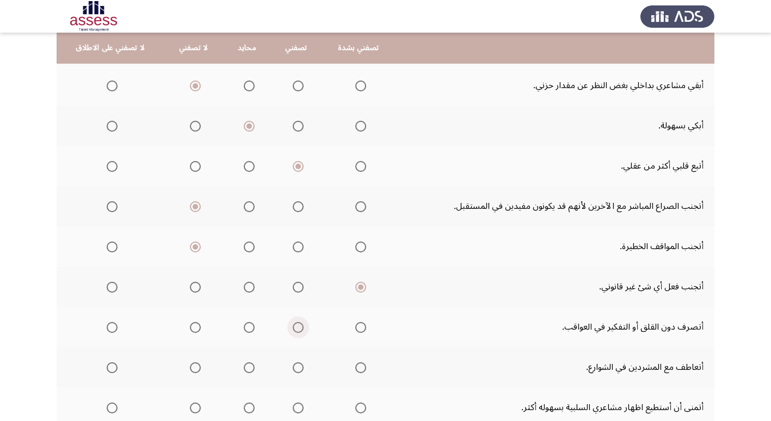
click at [293, 327] on span "Select an option" at bounding box center [298, 327] width 11 height 11
click at [293, 327] on input "Select an option" at bounding box center [298, 327] width 11 height 11
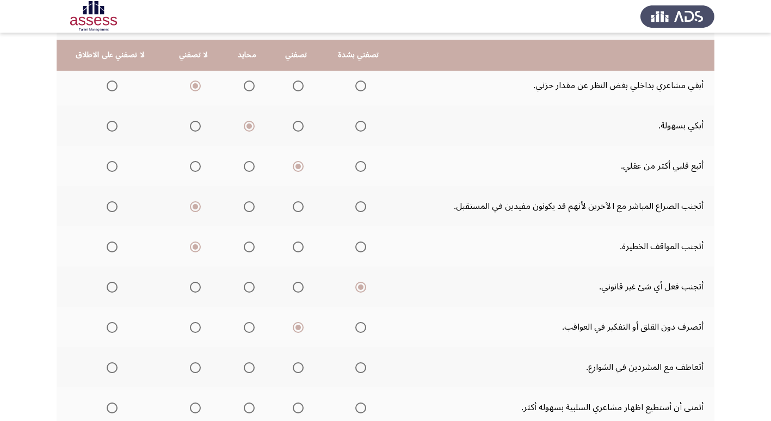
scroll to position [289, 0]
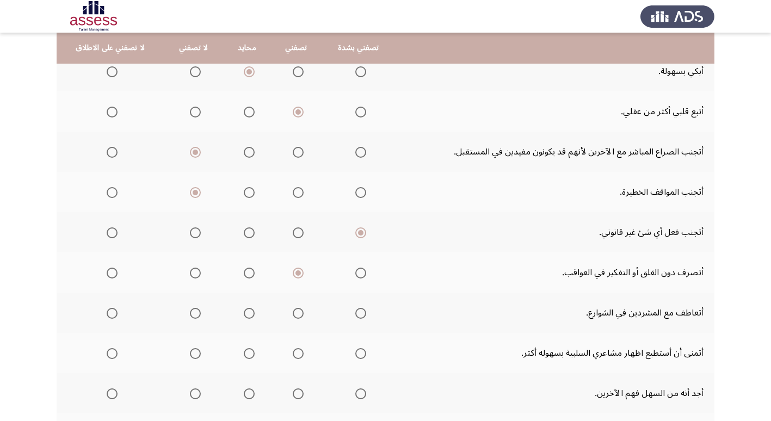
click at [356, 314] on span "Select an option" at bounding box center [360, 313] width 11 height 11
click at [356, 314] on input "Select an option" at bounding box center [360, 313] width 11 height 11
click at [191, 357] on span "Select an option" at bounding box center [195, 353] width 11 height 11
click at [191, 357] on input "Select an option" at bounding box center [195, 353] width 11 height 11
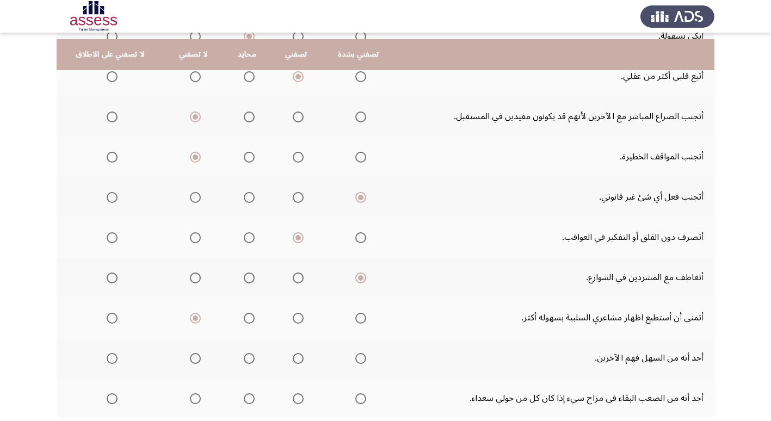
scroll to position [343, 0]
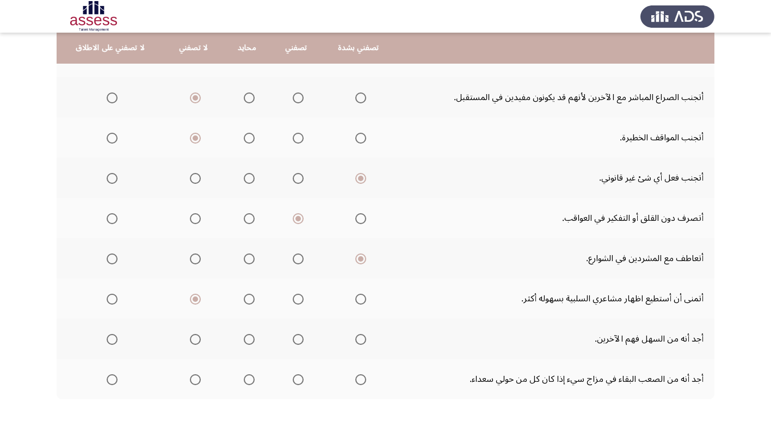
click at [359, 340] on span "Select an option" at bounding box center [360, 339] width 11 height 11
click at [359, 340] on input "Select an option" at bounding box center [360, 339] width 11 height 11
click at [192, 383] on span "Select an option" at bounding box center [195, 379] width 11 height 11
click at [192, 383] on input "Select an option" at bounding box center [195, 379] width 11 height 11
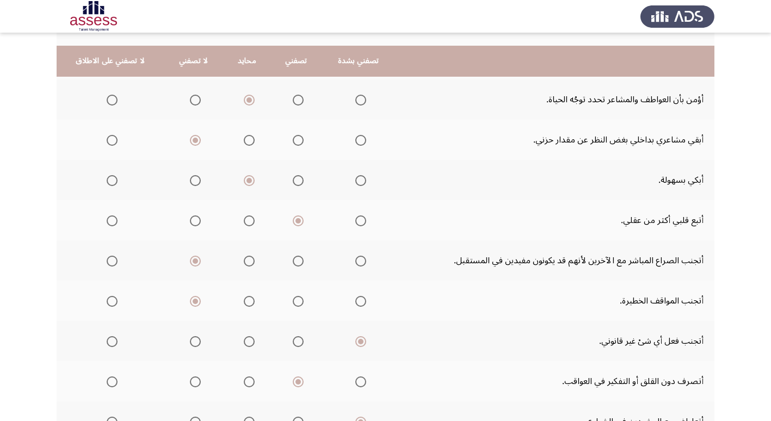
scroll to position [234, 0]
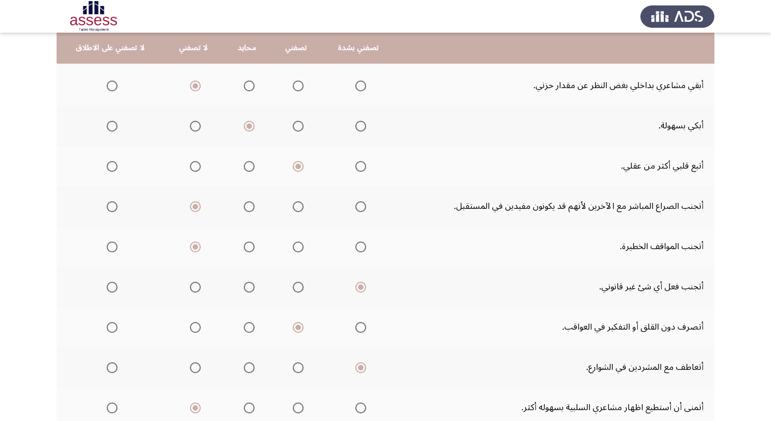
click at [247, 328] on span "Select an option" at bounding box center [249, 327] width 11 height 11
click at [247, 328] on input "Select an option" at bounding box center [249, 327] width 11 height 11
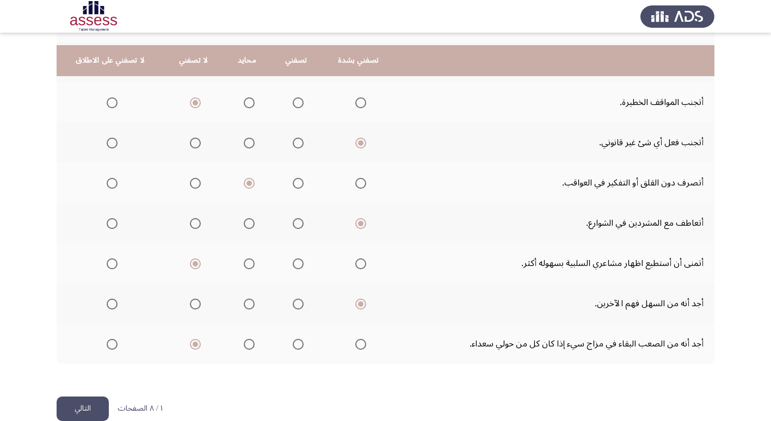
scroll to position [398, 0]
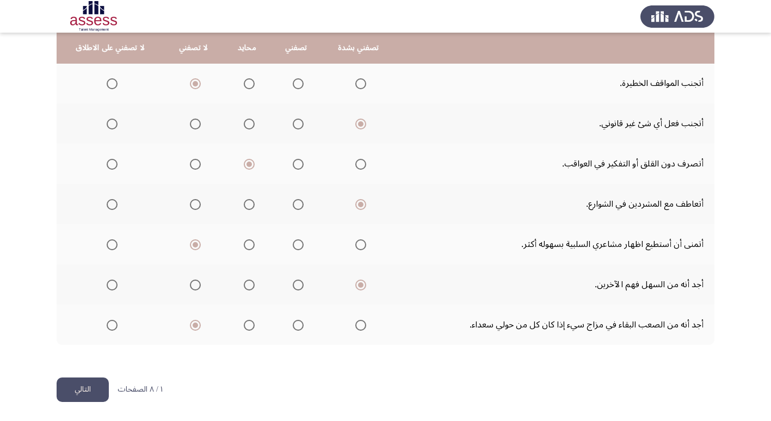
click at [74, 389] on button "التالي" at bounding box center [83, 389] width 52 height 24
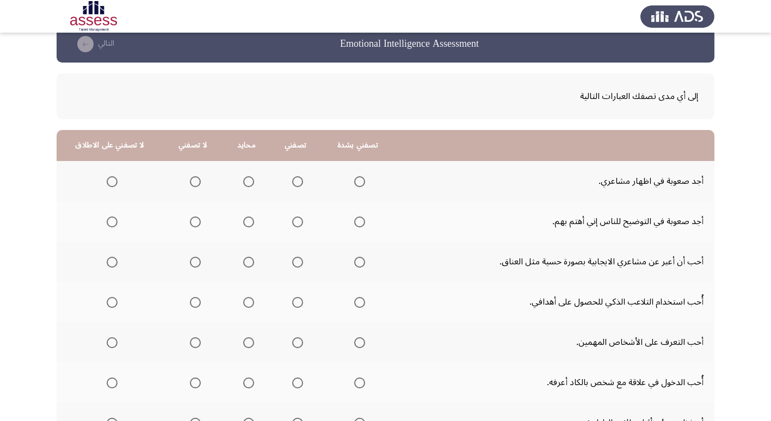
scroll to position [0, 0]
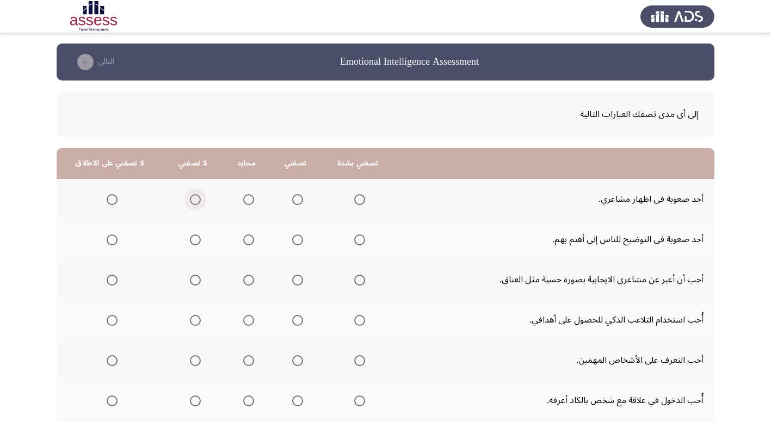
click at [190, 201] on span "Select an option" at bounding box center [195, 199] width 11 height 11
click at [190, 201] on input "Select an option" at bounding box center [195, 199] width 11 height 11
click at [190, 241] on span "Select an option" at bounding box center [195, 239] width 11 height 11
click at [190, 241] on input "Select an option" at bounding box center [195, 239] width 11 height 11
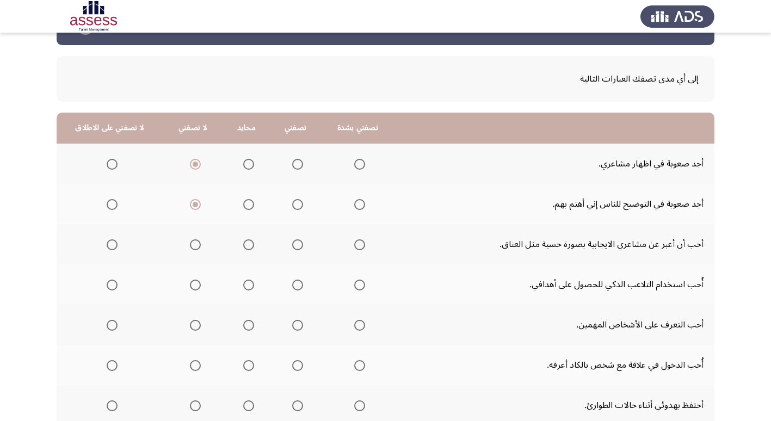
scroll to position [54, 0]
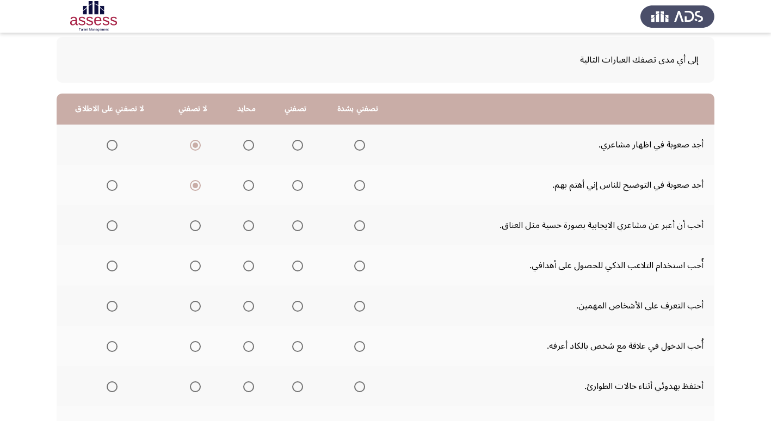
click at [292, 228] on span "Select an option" at bounding box center [297, 225] width 11 height 11
click at [292, 228] on input "Select an option" at bounding box center [297, 225] width 11 height 11
click at [192, 268] on span "Select an option" at bounding box center [195, 265] width 11 height 11
click at [192, 268] on input "Select an option" at bounding box center [195, 265] width 11 height 11
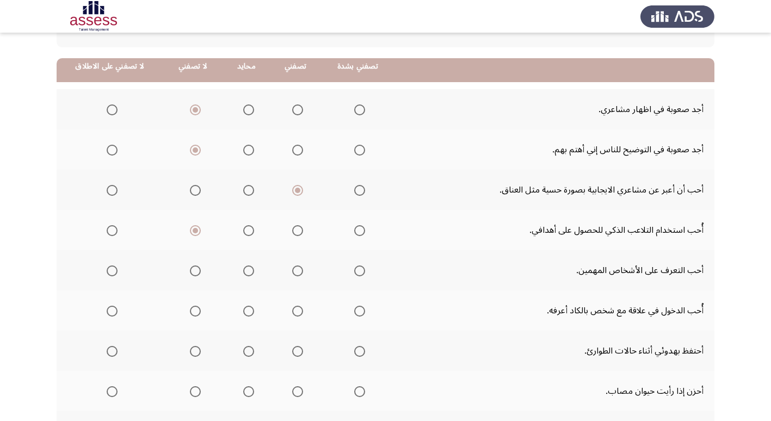
scroll to position [109, 0]
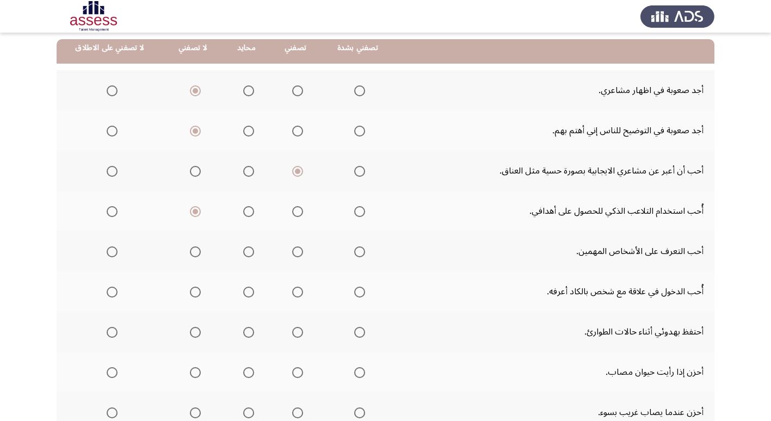
click at [243, 252] on span "Select an option" at bounding box center [248, 251] width 11 height 11
click at [243, 252] on input "Select an option" at bounding box center [248, 251] width 11 height 11
click at [194, 294] on span "Select an option" at bounding box center [195, 292] width 11 height 11
click at [194, 294] on input "Select an option" at bounding box center [195, 292] width 11 height 11
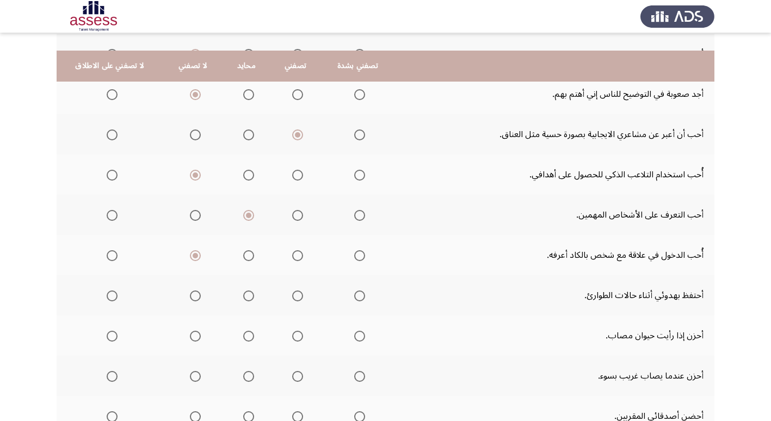
scroll to position [163, 0]
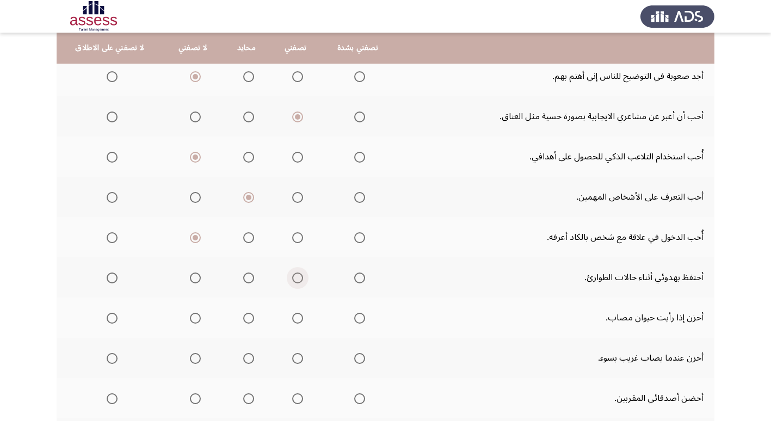
click at [292, 278] on span "Select an option" at bounding box center [297, 277] width 11 height 11
click at [292, 278] on input "Select an option" at bounding box center [297, 277] width 11 height 11
click at [357, 319] on span "Select an option" at bounding box center [359, 318] width 11 height 11
click at [357, 319] on input "Select an option" at bounding box center [359, 318] width 11 height 11
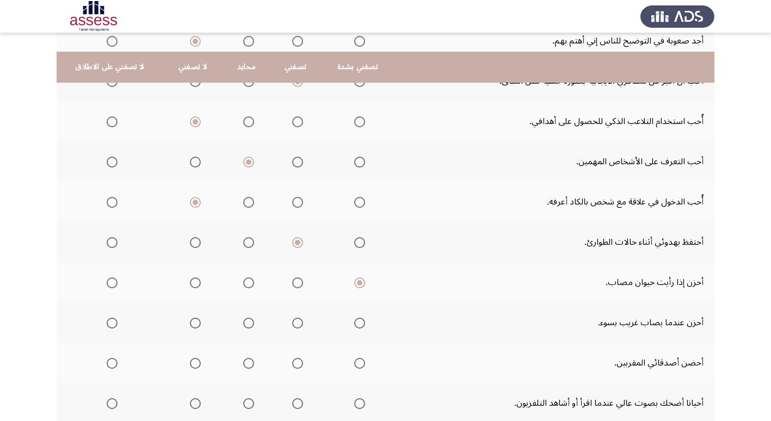
scroll to position [218, 0]
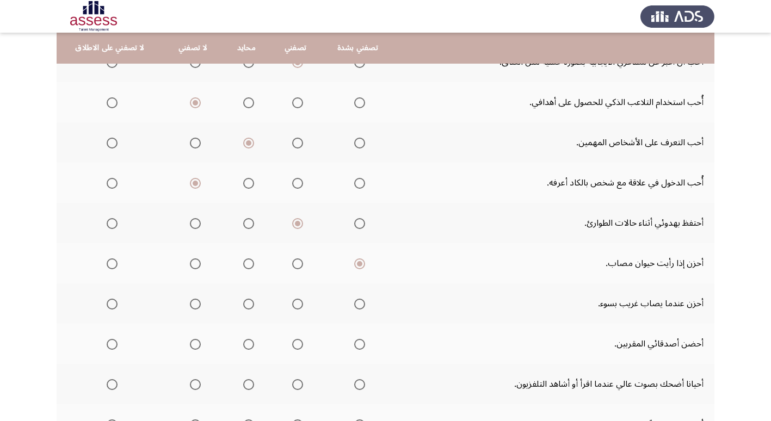
click at [294, 305] on span "Select an option" at bounding box center [297, 304] width 11 height 11
click at [294, 305] on input "Select an option" at bounding box center [297, 304] width 11 height 11
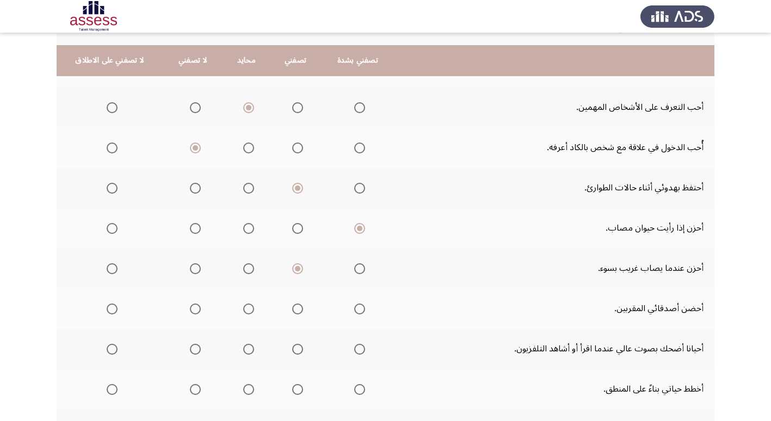
scroll to position [272, 0]
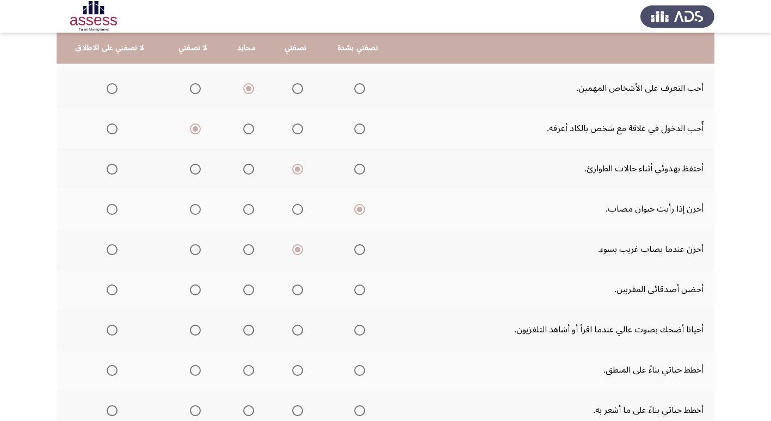
click at [295, 291] on span "Select an option" at bounding box center [297, 289] width 11 height 11
click at [295, 291] on input "Select an option" at bounding box center [297, 289] width 11 height 11
click at [354, 333] on span "Select an option" at bounding box center [359, 330] width 11 height 11
click at [354, 333] on input "Select an option" at bounding box center [359, 330] width 11 height 11
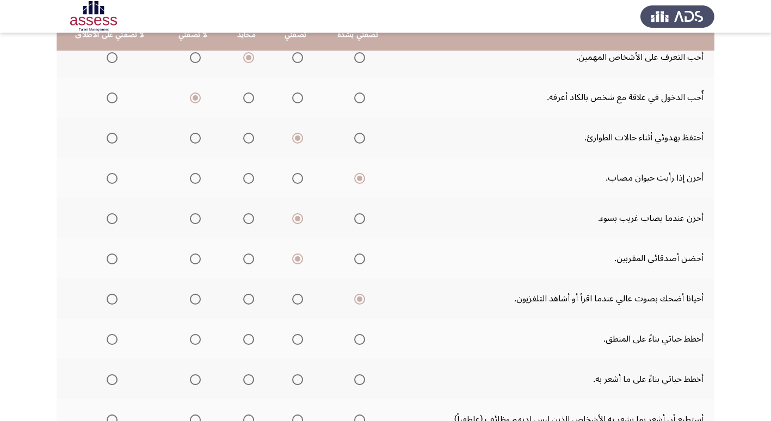
scroll to position [343, 0]
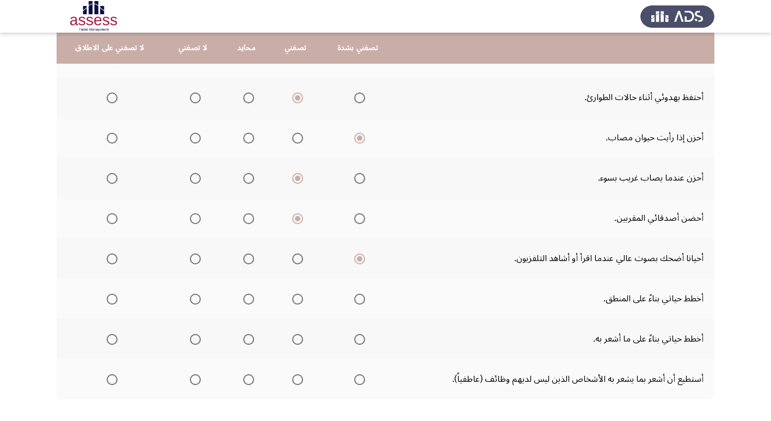
click at [191, 299] on span "Select an option" at bounding box center [195, 299] width 11 height 11
click at [191, 299] on input "Select an option" at bounding box center [195, 299] width 11 height 11
click at [244, 343] on span "Select an option" at bounding box center [248, 339] width 11 height 11
click at [244, 343] on input "Select an option" at bounding box center [248, 339] width 11 height 11
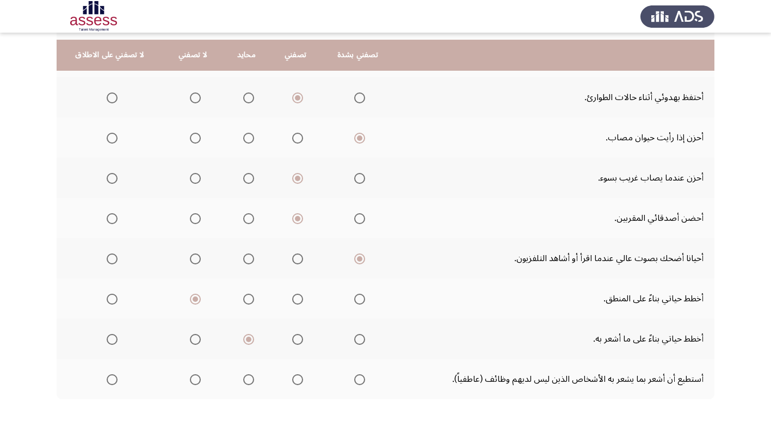
scroll to position [398, 0]
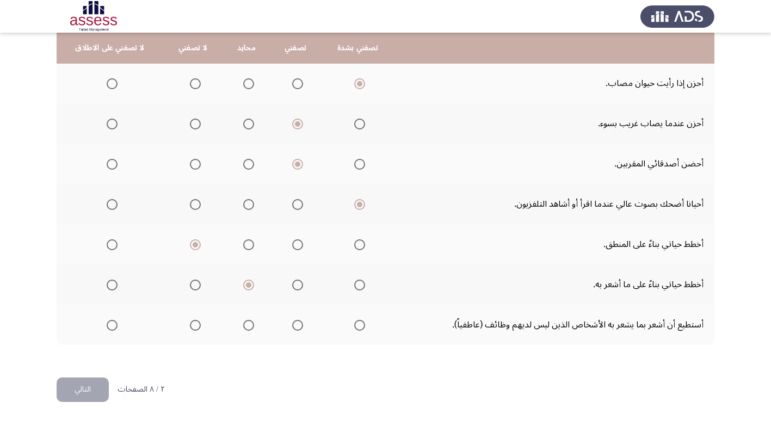
click at [357, 326] on span "Select an option" at bounding box center [359, 325] width 11 height 11
click at [357, 326] on input "Select an option" at bounding box center [359, 325] width 11 height 11
click at [72, 390] on button "التالي" at bounding box center [83, 389] width 52 height 24
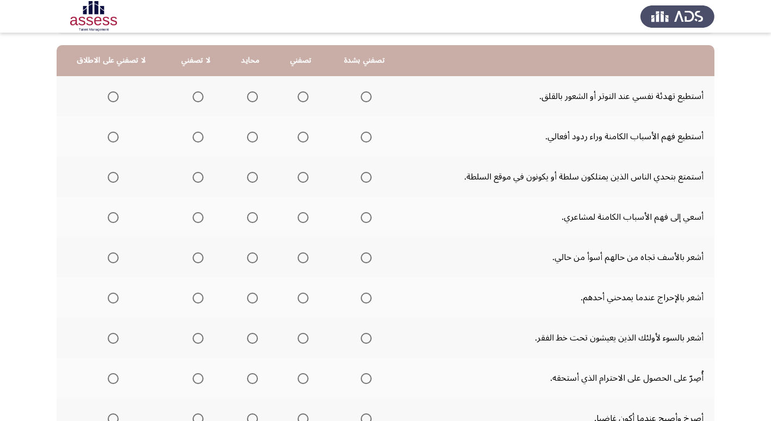
scroll to position [54, 0]
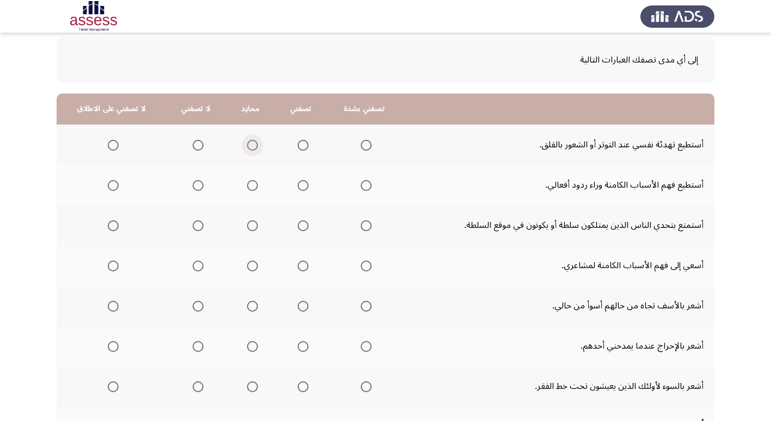
click at [247, 147] on span "Select an option" at bounding box center [252, 145] width 11 height 11
click at [247, 147] on input "Select an option" at bounding box center [252, 145] width 11 height 11
click at [299, 188] on span "Select an option" at bounding box center [302, 185] width 11 height 11
click at [299, 188] on input "Select an option" at bounding box center [302, 185] width 11 height 11
click at [297, 228] on span "Select an option" at bounding box center [302, 225] width 11 height 11
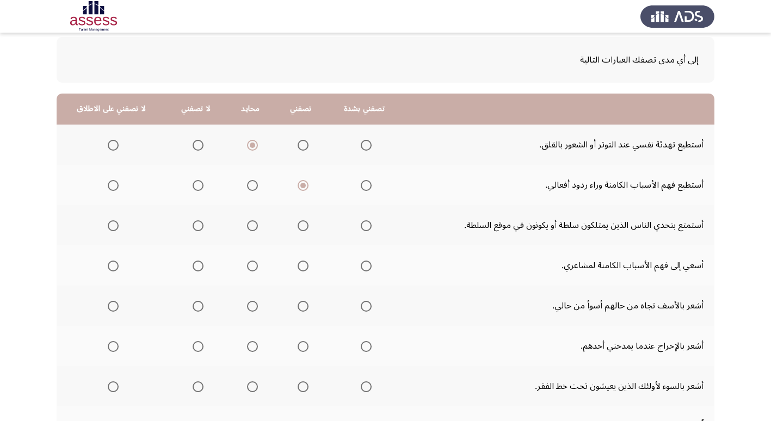
click at [297, 228] on input "Select an option" at bounding box center [302, 225] width 11 height 11
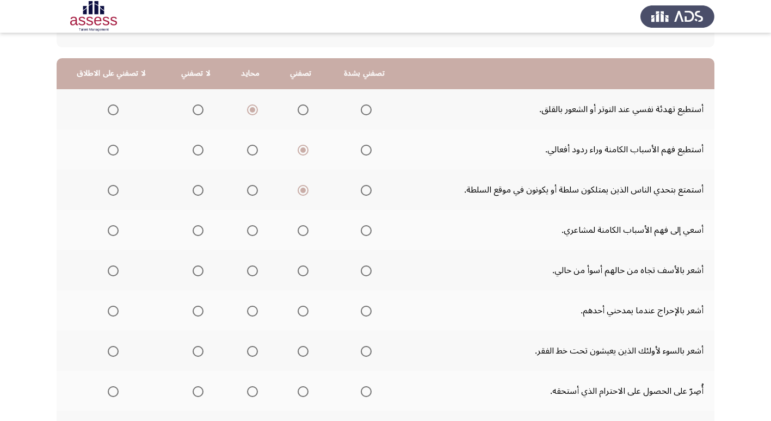
scroll to position [109, 0]
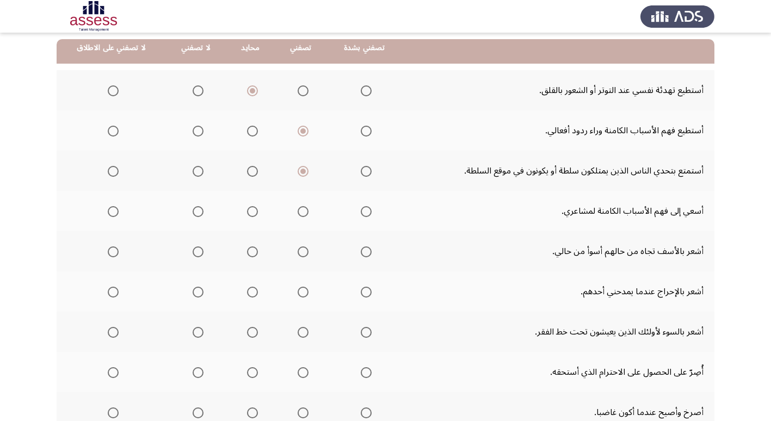
click at [297, 212] on span "Select an option" at bounding box center [302, 211] width 11 height 11
click at [297, 212] on input "Select an option" at bounding box center [302, 211] width 11 height 11
click at [364, 253] on span "Select an option" at bounding box center [366, 251] width 11 height 11
click at [364, 253] on input "Select an option" at bounding box center [366, 251] width 11 height 11
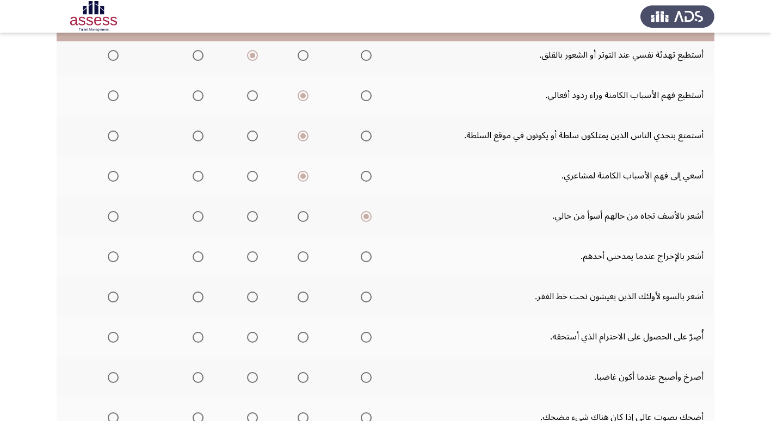
scroll to position [163, 0]
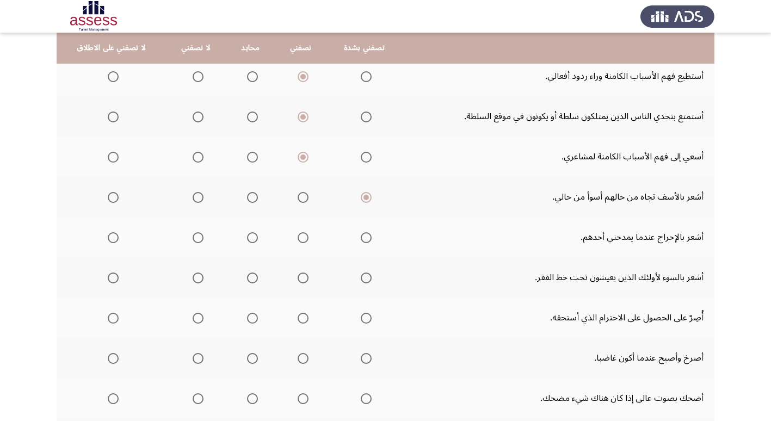
click at [299, 241] on span "Select an option" at bounding box center [302, 237] width 11 height 11
click at [299, 241] on input "Select an option" at bounding box center [302, 237] width 11 height 11
click at [364, 279] on span "Select an option" at bounding box center [366, 277] width 11 height 11
click at [364, 279] on input "Select an option" at bounding box center [366, 277] width 11 height 11
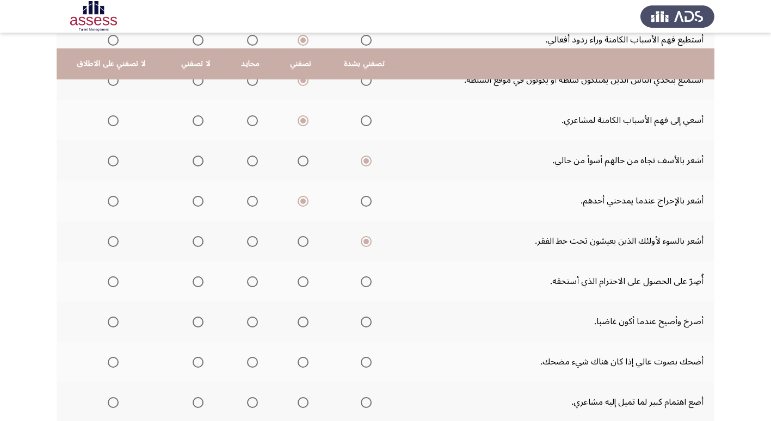
scroll to position [218, 0]
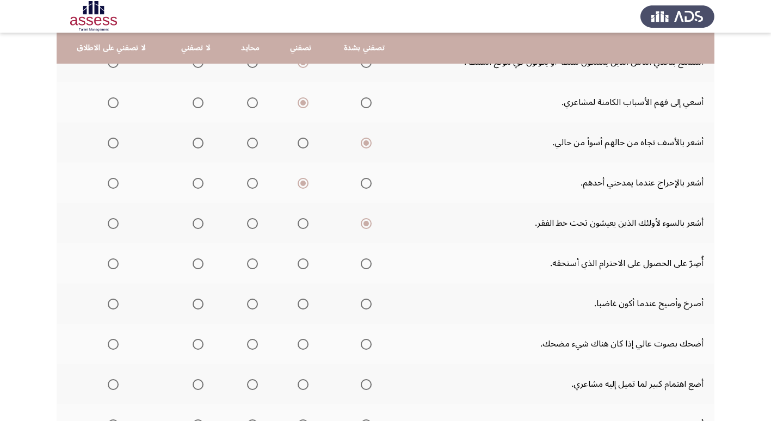
click at [362, 267] on span "Select an option" at bounding box center [366, 263] width 11 height 11
click at [362, 267] on input "Select an option" at bounding box center [366, 263] width 11 height 11
click at [249, 306] on span "Select an option" at bounding box center [252, 304] width 11 height 11
click at [249, 306] on input "Select an option" at bounding box center [252, 304] width 11 height 11
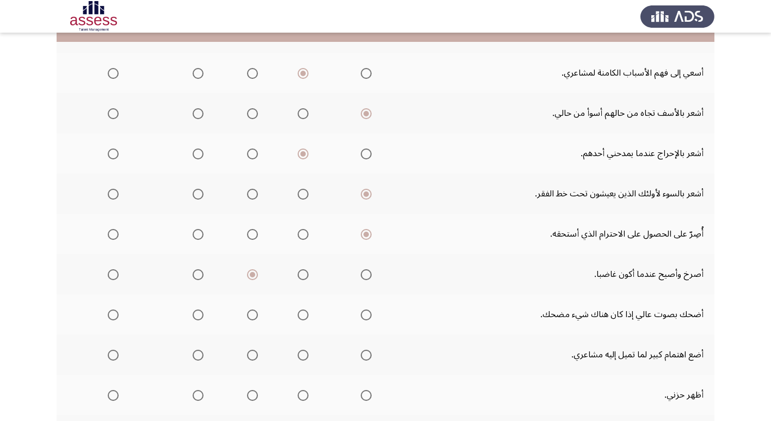
scroll to position [272, 0]
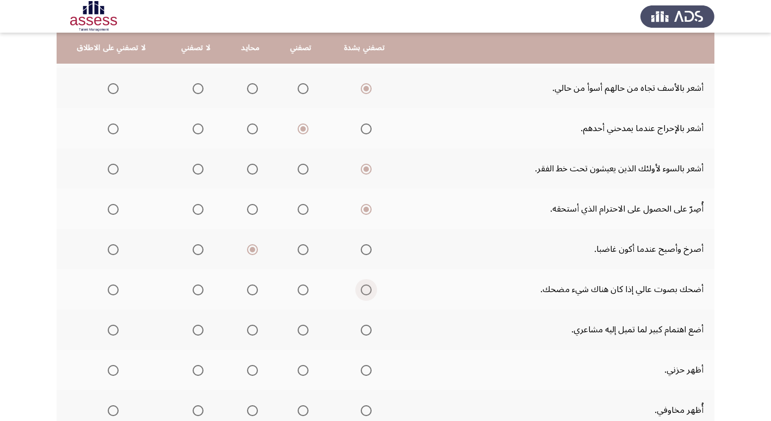
click at [362, 293] on span "Select an option" at bounding box center [366, 289] width 11 height 11
click at [362, 293] on input "Select an option" at bounding box center [366, 289] width 11 height 11
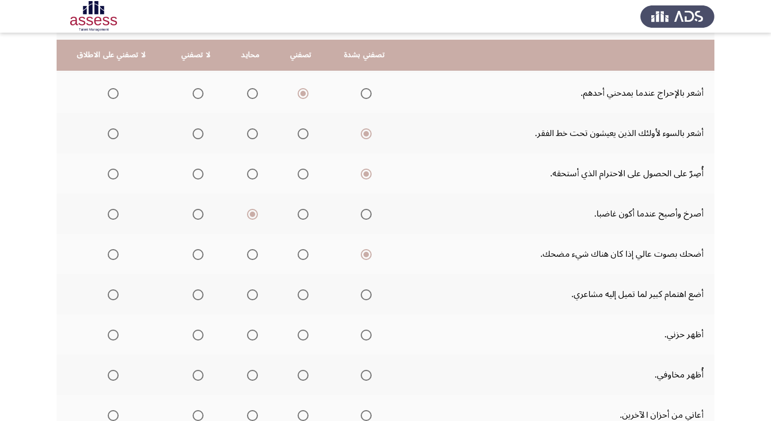
scroll to position [326, 0]
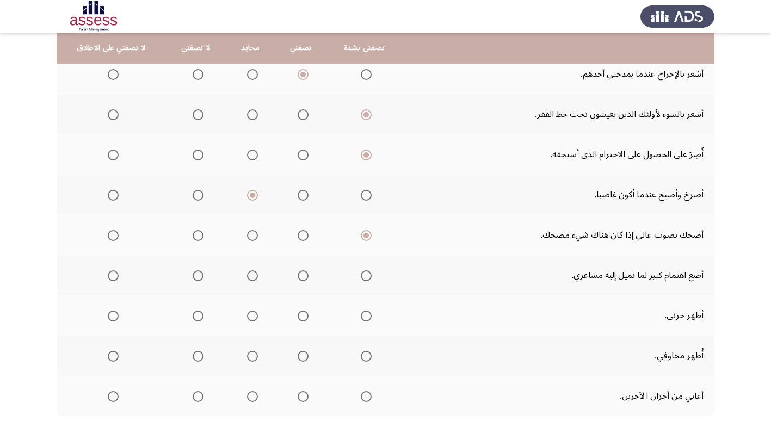
click at [299, 278] on span "Select an option" at bounding box center [302, 275] width 11 height 11
click at [299, 278] on input "Select an option" at bounding box center [302, 275] width 11 height 11
click at [361, 319] on span "Select an option" at bounding box center [366, 315] width 11 height 11
click at [361, 319] on input "Select an option" at bounding box center [366, 315] width 11 height 11
click at [247, 358] on span "Select an option" at bounding box center [252, 356] width 11 height 11
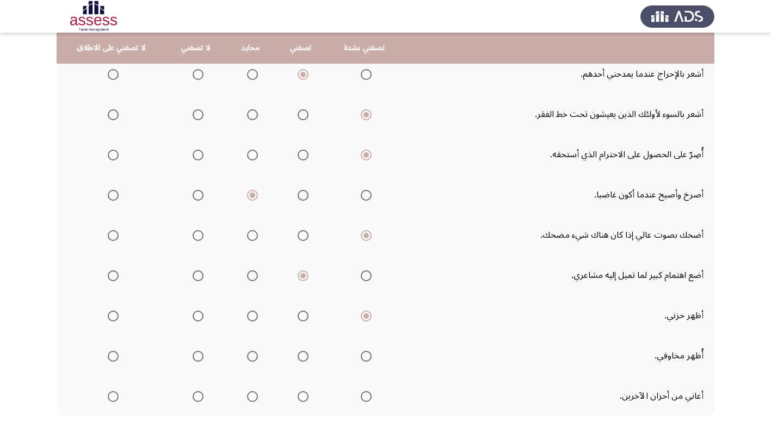
click at [247, 358] on input "Select an option" at bounding box center [252, 356] width 11 height 11
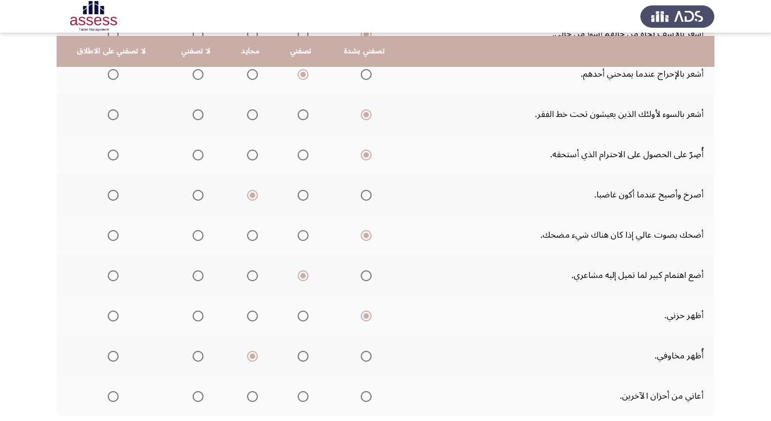
scroll to position [381, 0]
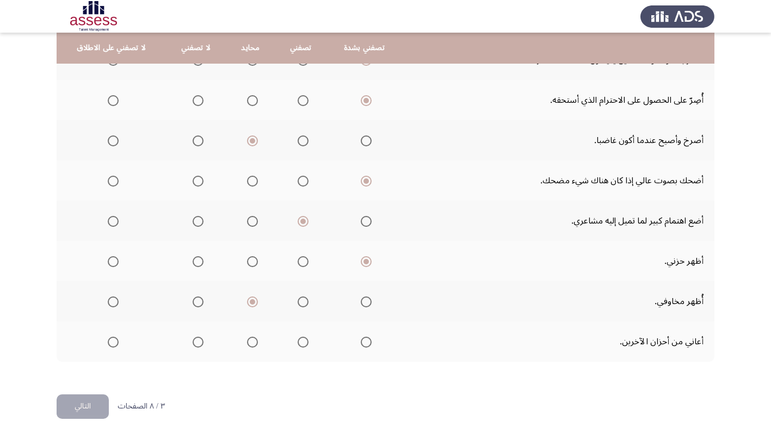
click at [362, 344] on span "Select an option" at bounding box center [366, 342] width 11 height 11
click at [362, 344] on input "Select an option" at bounding box center [366, 342] width 11 height 11
click at [82, 410] on button "التالي" at bounding box center [83, 406] width 52 height 24
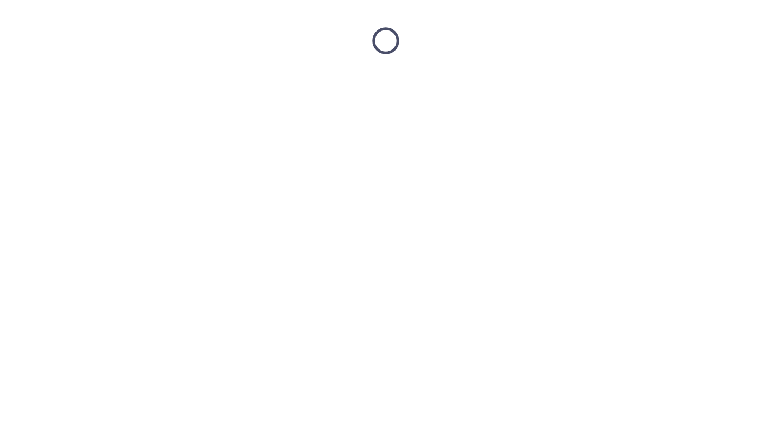
scroll to position [0, 0]
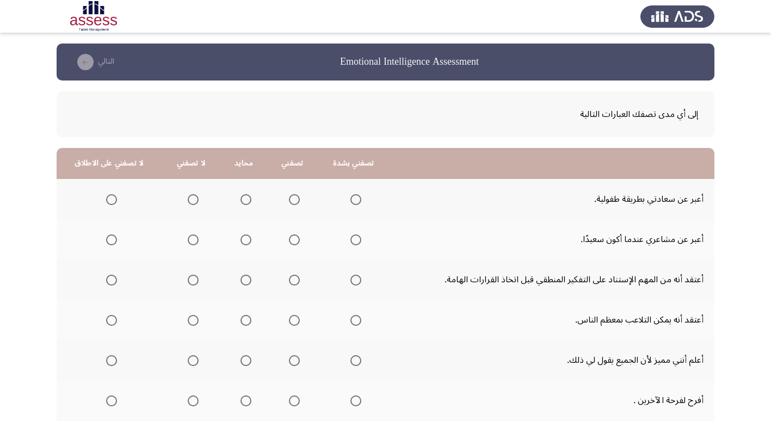
click at [355, 198] on span "Select an option" at bounding box center [355, 199] width 11 height 11
click at [355, 198] on input "Select an option" at bounding box center [355, 199] width 11 height 11
click at [353, 239] on span "Select an option" at bounding box center [355, 239] width 11 height 11
click at [353, 239] on input "Select an option" at bounding box center [355, 239] width 11 height 11
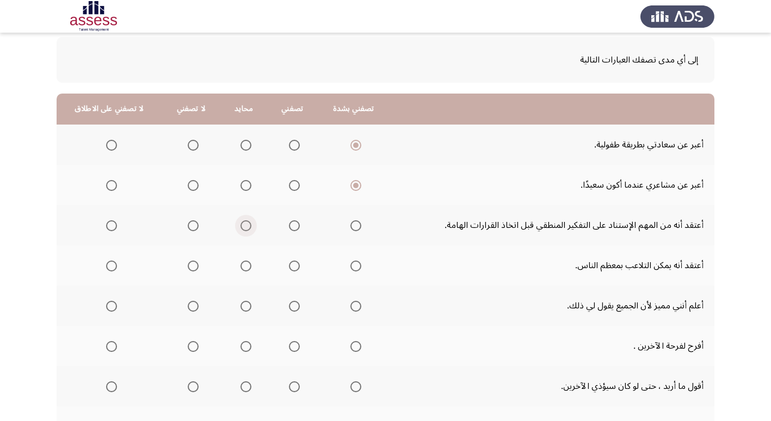
click at [244, 226] on span "Select an option" at bounding box center [245, 225] width 11 height 11
click at [244, 226] on input "Select an option" at bounding box center [245, 225] width 11 height 11
click at [190, 268] on span "Select an option" at bounding box center [193, 265] width 11 height 11
click at [190, 268] on input "Select an option" at bounding box center [193, 265] width 11 height 11
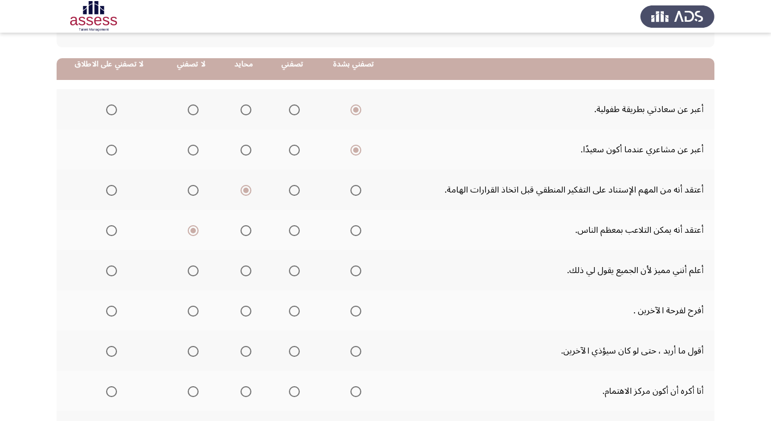
scroll to position [109, 0]
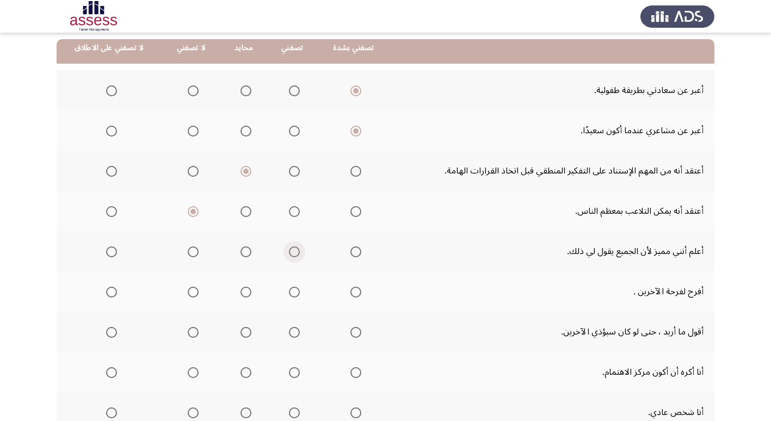
click at [289, 252] on span "Select an option" at bounding box center [294, 251] width 11 height 11
click at [289, 252] on input "Select an option" at bounding box center [294, 251] width 11 height 11
click at [353, 294] on span "Select an option" at bounding box center [355, 292] width 11 height 11
click at [353, 294] on input "Select an option" at bounding box center [355, 292] width 11 height 11
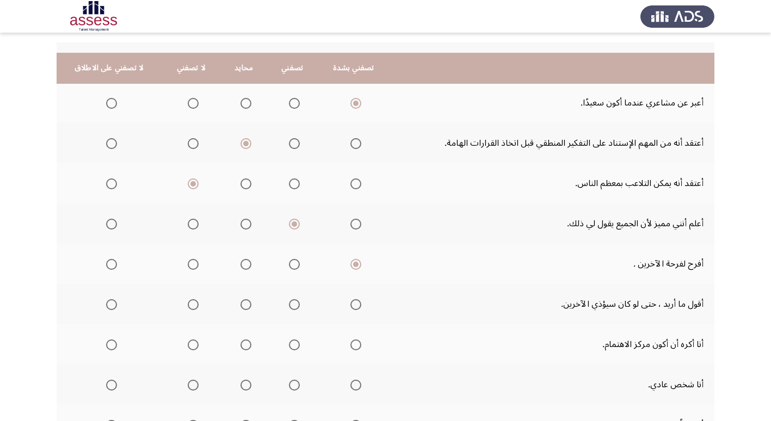
scroll to position [163, 0]
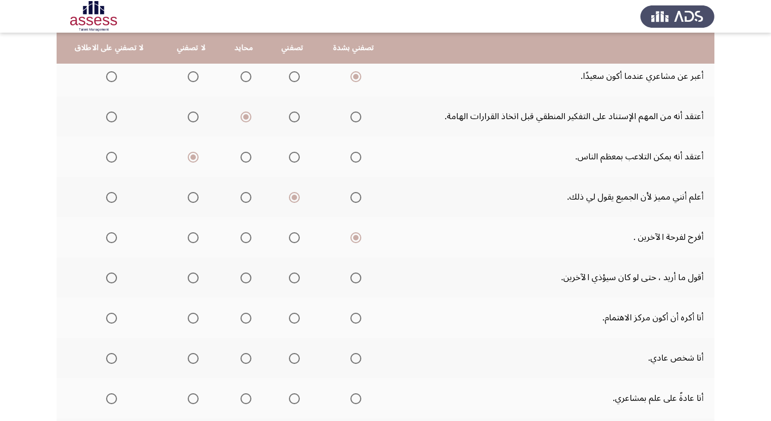
click at [189, 278] on span "Select an option" at bounding box center [193, 277] width 11 height 11
click at [189, 278] on input "Select an option" at bounding box center [193, 277] width 11 height 11
click at [188, 358] on span "Select an option" at bounding box center [193, 358] width 11 height 11
click at [188, 358] on input "Select an option" at bounding box center [193, 358] width 11 height 11
click at [242, 314] on span "Select an option" at bounding box center [245, 318] width 11 height 11
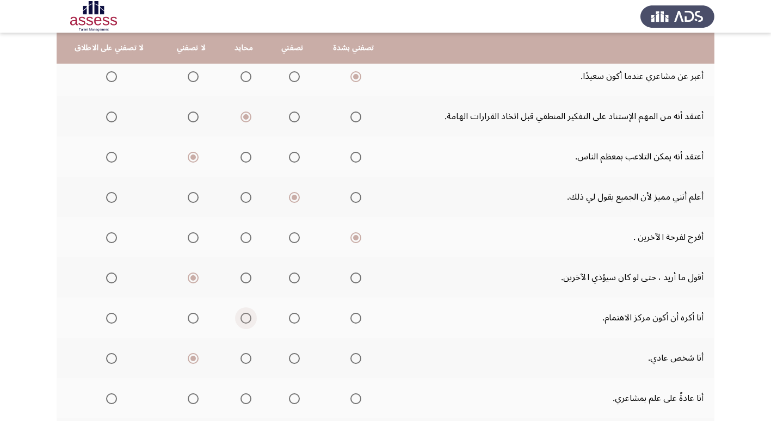
click at [242, 314] on input "Select an option" at bounding box center [245, 318] width 11 height 11
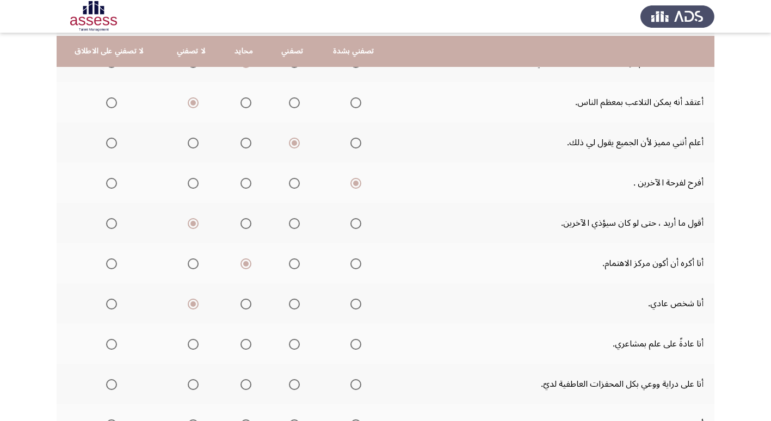
scroll to position [272, 0]
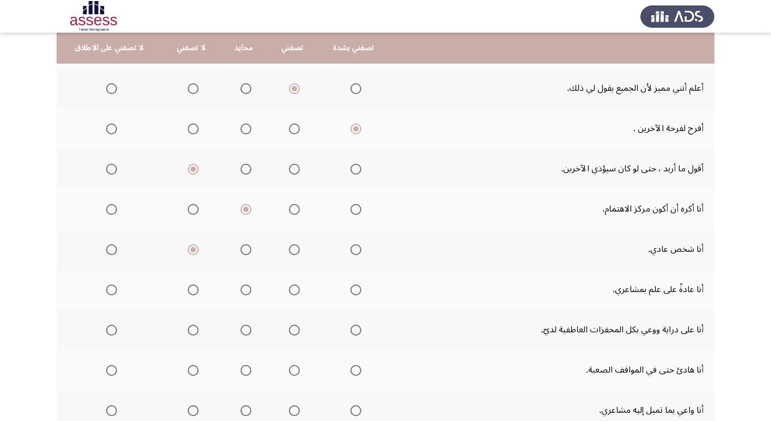
click at [291, 292] on span "Select an option" at bounding box center [294, 289] width 11 height 11
click at [291, 292] on input "Select an option" at bounding box center [294, 289] width 11 height 11
click at [290, 331] on span "Select an option" at bounding box center [294, 330] width 11 height 11
click at [290, 331] on input "Select an option" at bounding box center [294, 330] width 11 height 11
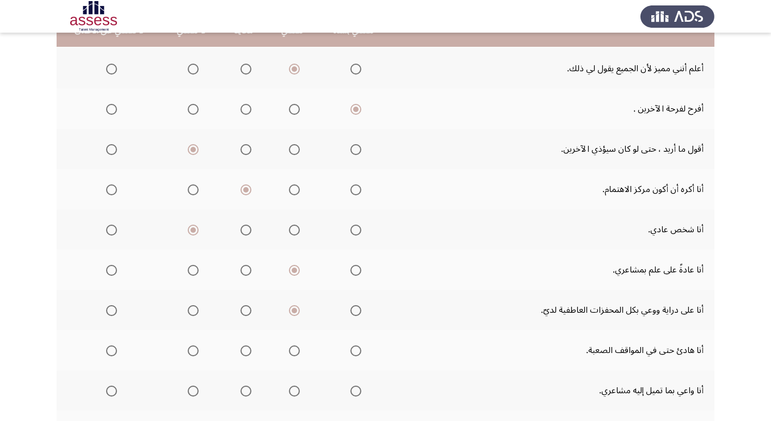
scroll to position [326, 0]
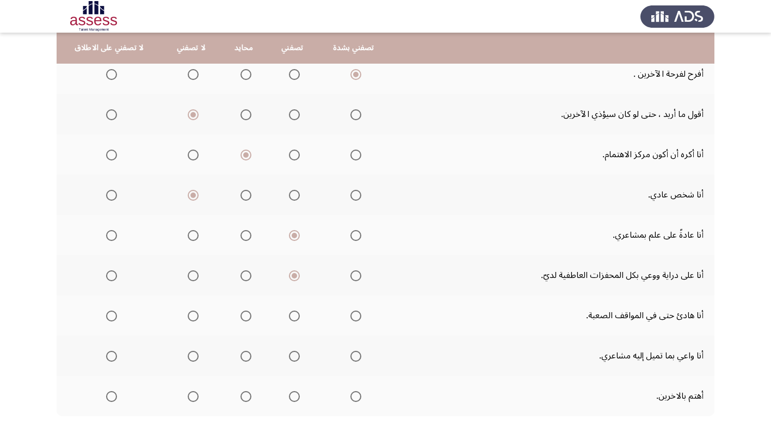
click at [293, 316] on span "Select an option" at bounding box center [294, 315] width 11 height 11
click at [293, 316] on input "Select an option" at bounding box center [294, 315] width 11 height 11
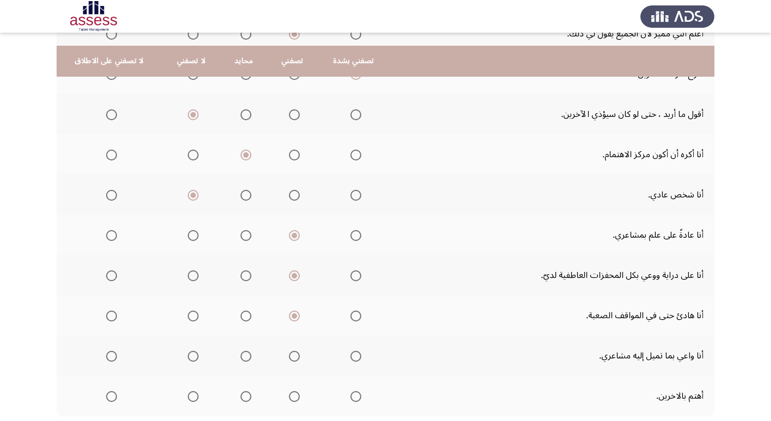
scroll to position [381, 0]
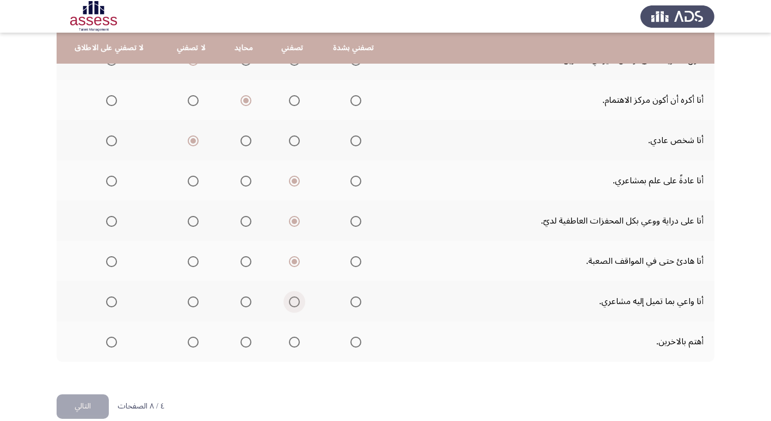
click at [290, 303] on span "Select an option" at bounding box center [294, 301] width 11 height 11
click at [290, 303] on input "Select an option" at bounding box center [294, 301] width 11 height 11
click at [352, 340] on span "Select an option" at bounding box center [355, 342] width 11 height 11
click at [352, 340] on input "Select an option" at bounding box center [355, 342] width 11 height 11
click at [78, 407] on button "التالي" at bounding box center [83, 406] width 52 height 24
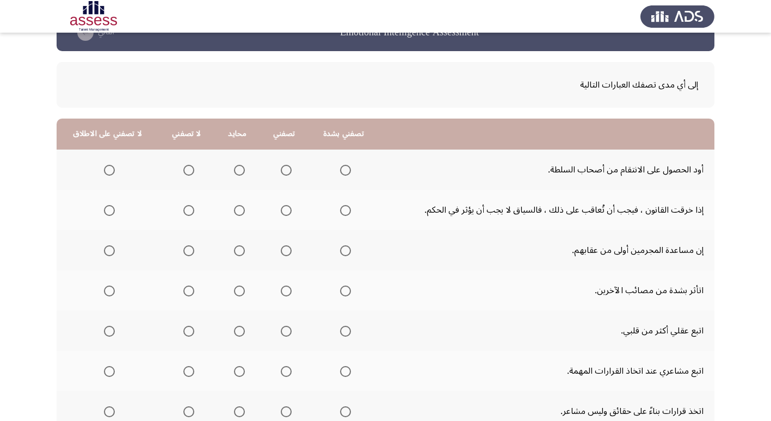
scroll to position [54, 0]
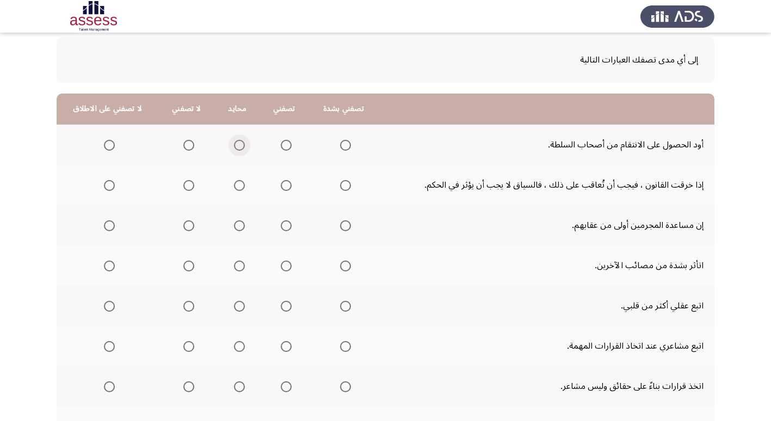
click at [234, 144] on span "Select an option" at bounding box center [239, 145] width 11 height 11
click at [234, 144] on input "Select an option" at bounding box center [239, 145] width 11 height 11
click at [281, 185] on span "Select an option" at bounding box center [286, 185] width 11 height 11
click at [281, 185] on input "Select an option" at bounding box center [286, 185] width 11 height 11
click at [184, 227] on span "Select an option" at bounding box center [188, 225] width 11 height 11
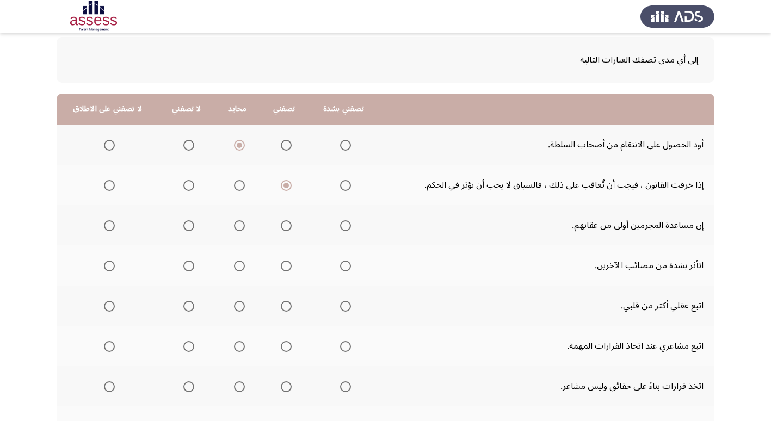
click at [184, 227] on input "Select an option" at bounding box center [188, 225] width 11 height 11
click at [340, 267] on span "Select an option" at bounding box center [345, 265] width 11 height 11
click at [340, 267] on input "Select an option" at bounding box center [345, 265] width 11 height 11
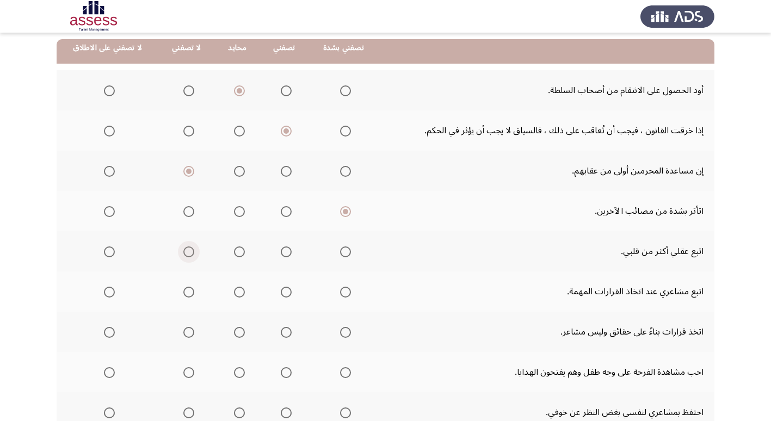
click at [183, 249] on span "Select an option" at bounding box center [188, 251] width 11 height 11
click at [183, 249] on input "Select an option" at bounding box center [188, 251] width 11 height 11
click at [281, 293] on span "Select an option" at bounding box center [286, 292] width 11 height 11
click at [281, 293] on input "Select an option" at bounding box center [286, 292] width 11 height 11
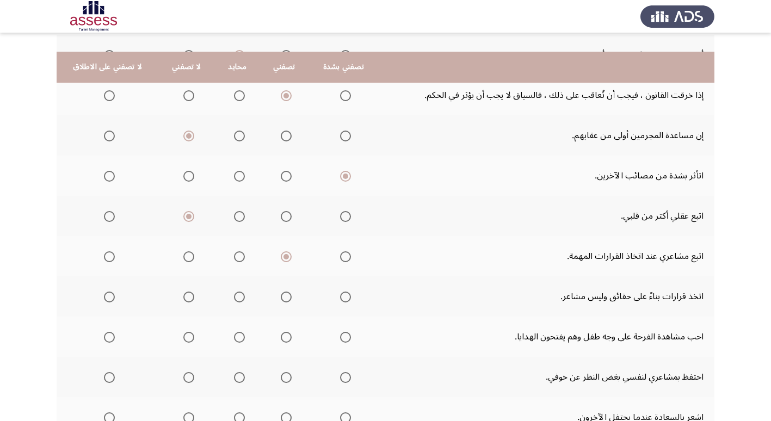
scroll to position [163, 0]
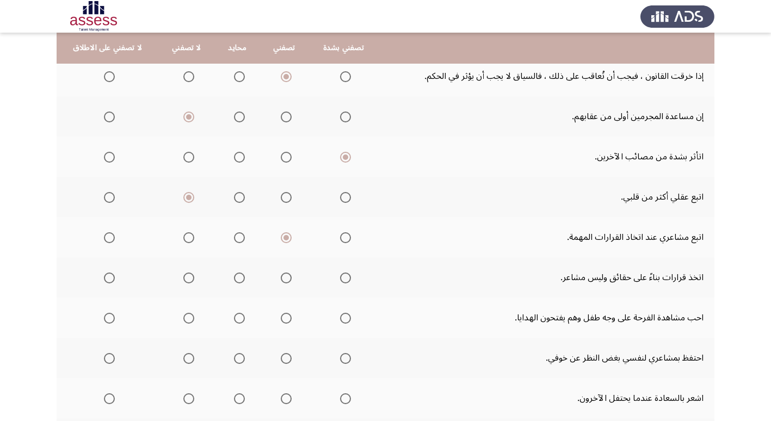
click at [234, 280] on span "Select an option" at bounding box center [239, 277] width 11 height 11
click at [234, 280] on input "Select an option" at bounding box center [239, 277] width 11 height 11
click at [340, 321] on span "Select an option" at bounding box center [345, 318] width 11 height 11
click at [340, 321] on input "Select an option" at bounding box center [345, 318] width 11 height 11
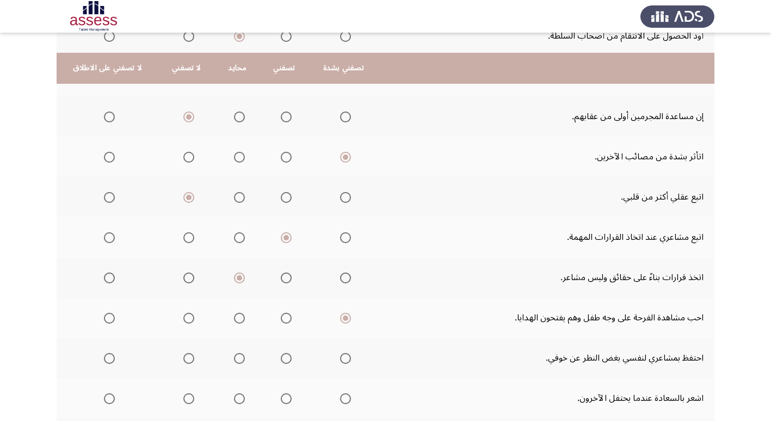
scroll to position [218, 0]
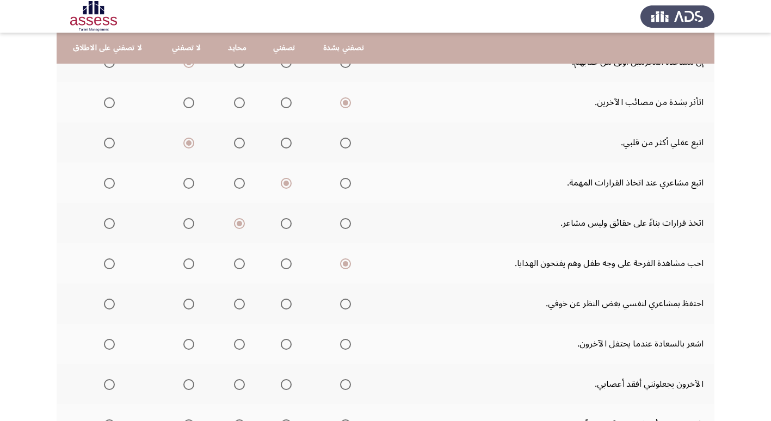
click at [183, 307] on span "Select an option" at bounding box center [188, 304] width 11 height 11
click at [183, 307] on input "Select an option" at bounding box center [188, 304] width 11 height 11
click at [340, 350] on mat-radio-group "Select an option" at bounding box center [343, 343] width 15 height 18
click at [340, 345] on span "Select an option" at bounding box center [345, 344] width 11 height 11
click at [340, 345] on input "Select an option" at bounding box center [345, 344] width 11 height 11
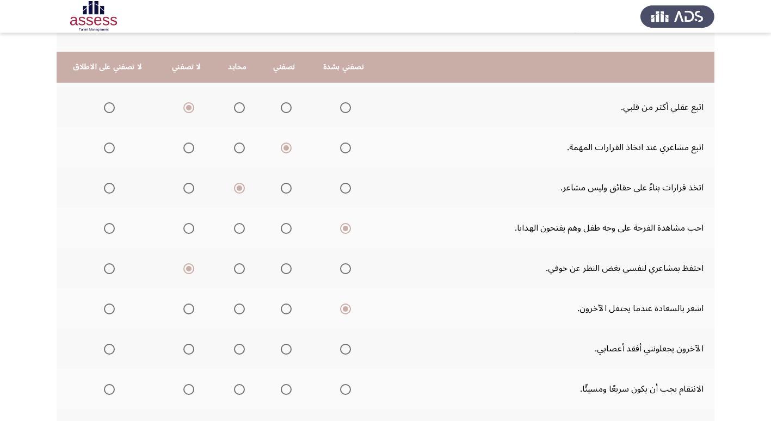
scroll to position [272, 0]
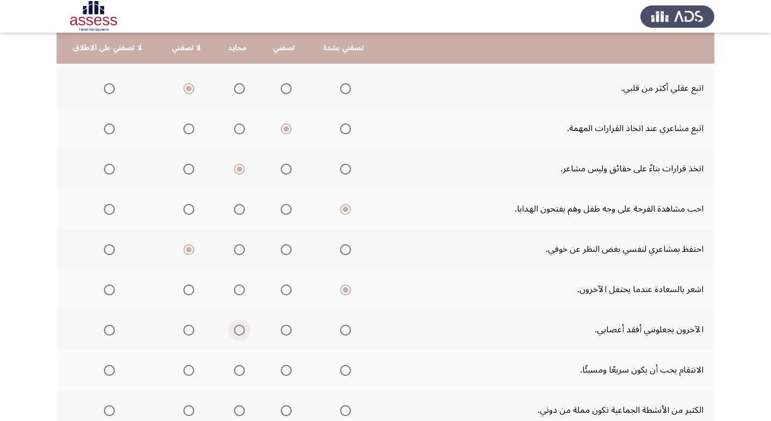
click at [234, 330] on span "Select an option" at bounding box center [239, 330] width 11 height 11
click at [234, 330] on input "Select an option" at bounding box center [239, 330] width 11 height 11
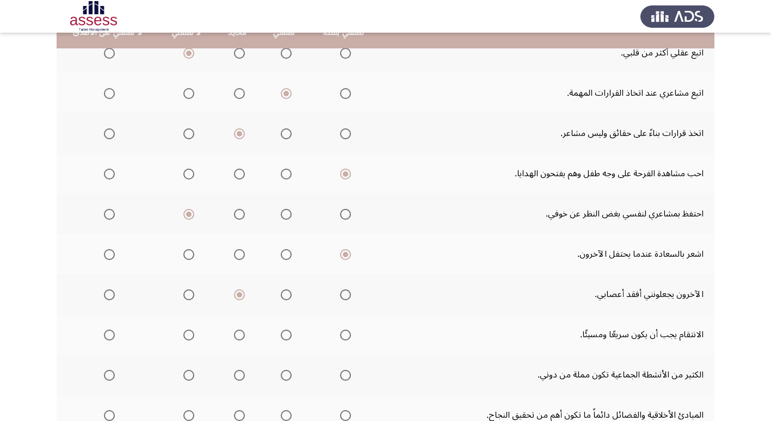
scroll to position [326, 0]
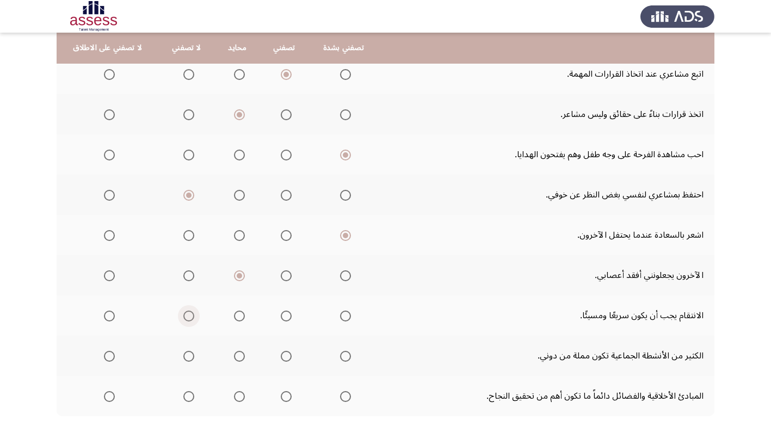
click at [186, 317] on span "Select an option" at bounding box center [188, 315] width 11 height 11
click at [186, 317] on input "Select an option" at bounding box center [188, 315] width 11 height 11
click at [183, 353] on span "Select an option" at bounding box center [188, 356] width 11 height 11
click at [183, 353] on input "Select an option" at bounding box center [188, 356] width 11 height 11
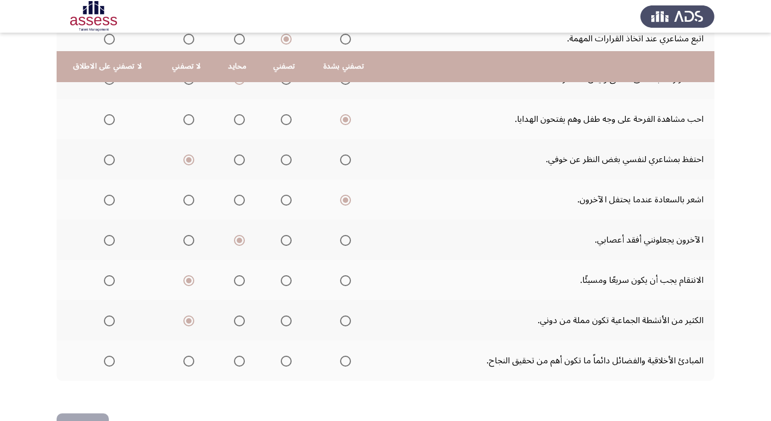
scroll to position [381, 0]
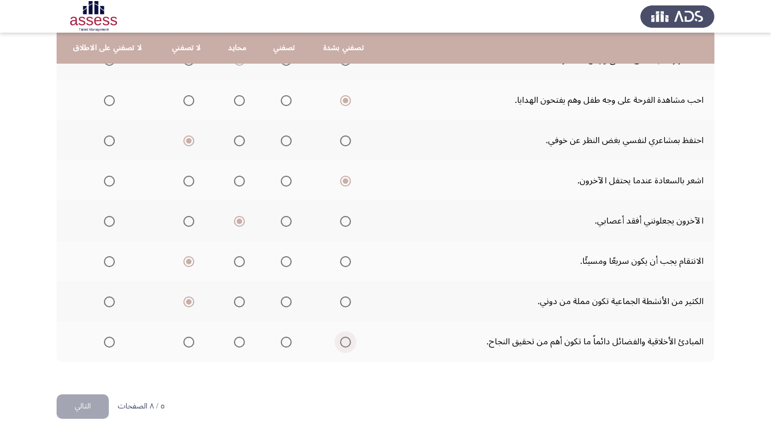
click at [343, 341] on span "Select an option" at bounding box center [345, 342] width 11 height 11
click at [343, 341] on input "Select an option" at bounding box center [345, 342] width 11 height 11
click at [79, 411] on button "التالي" at bounding box center [83, 406] width 52 height 24
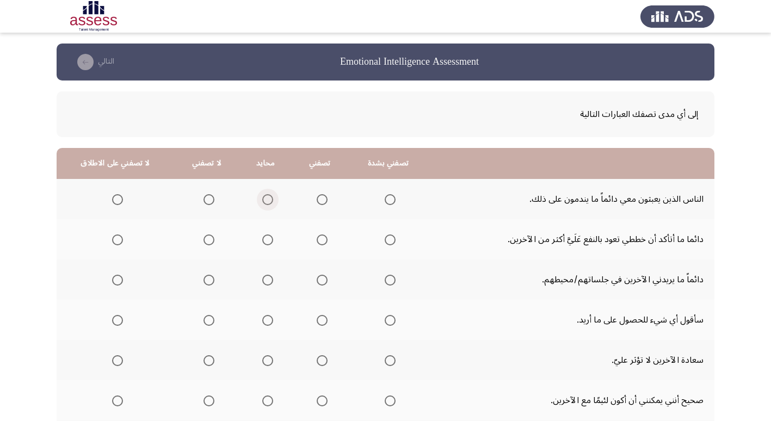
click at [263, 201] on span "Select an option" at bounding box center [267, 199] width 11 height 11
click at [263, 201] on input "Select an option" at bounding box center [267, 199] width 11 height 11
click at [320, 240] on span "Select an option" at bounding box center [321, 239] width 11 height 11
click at [320, 240] on input "Select an option" at bounding box center [321, 239] width 11 height 11
click at [319, 280] on span "Select an option" at bounding box center [321, 280] width 11 height 11
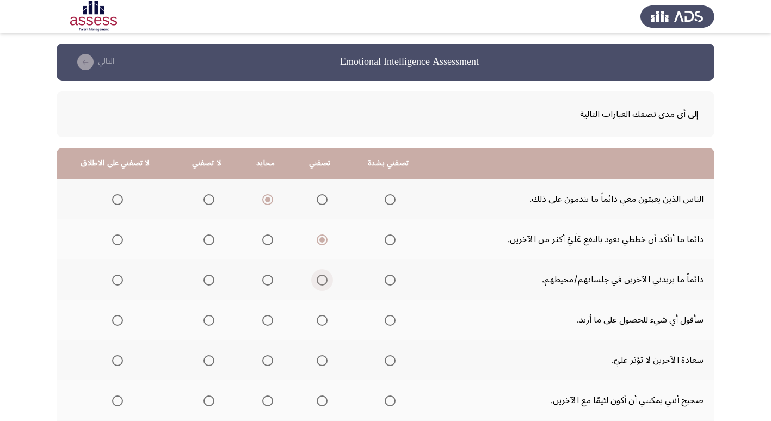
click at [319, 280] on input "Select an option" at bounding box center [321, 280] width 11 height 11
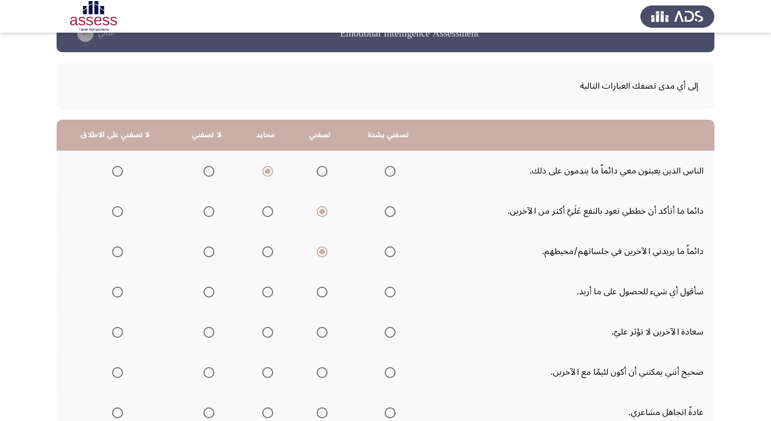
scroll to position [54, 0]
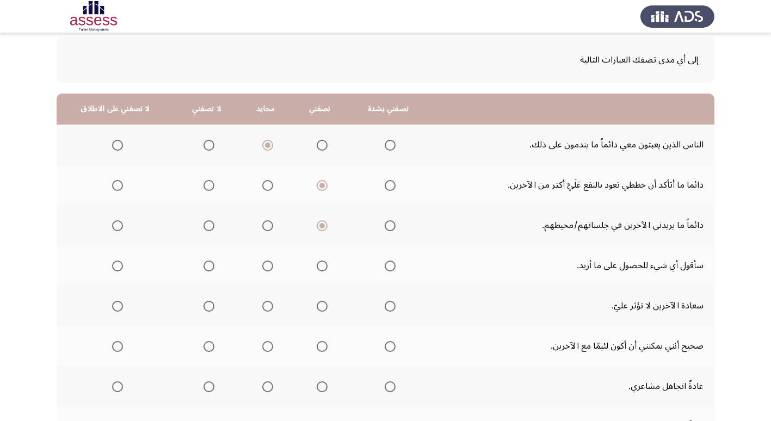
click at [207, 266] on span "Select an option" at bounding box center [208, 265] width 11 height 11
click at [207, 266] on input "Select an option" at bounding box center [208, 265] width 11 height 11
click at [209, 307] on span "Select an option" at bounding box center [208, 306] width 11 height 11
click at [209, 307] on input "Select an option" at bounding box center [208, 306] width 11 height 11
click at [205, 345] on span "Select an option" at bounding box center [208, 346] width 11 height 11
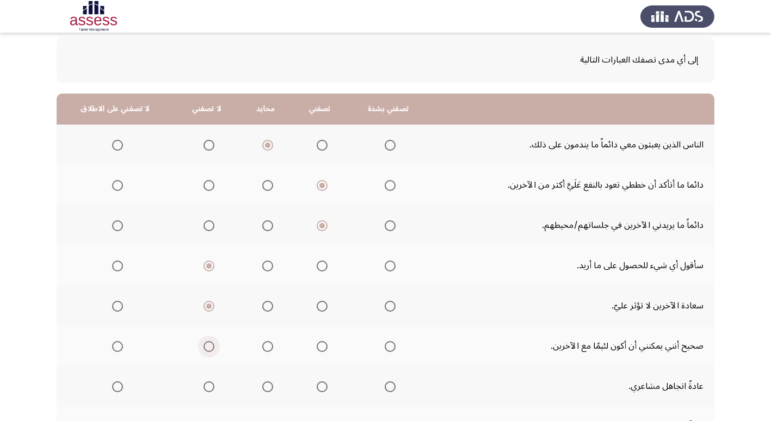
click at [205, 345] on input "Select an option" at bounding box center [208, 346] width 11 height 11
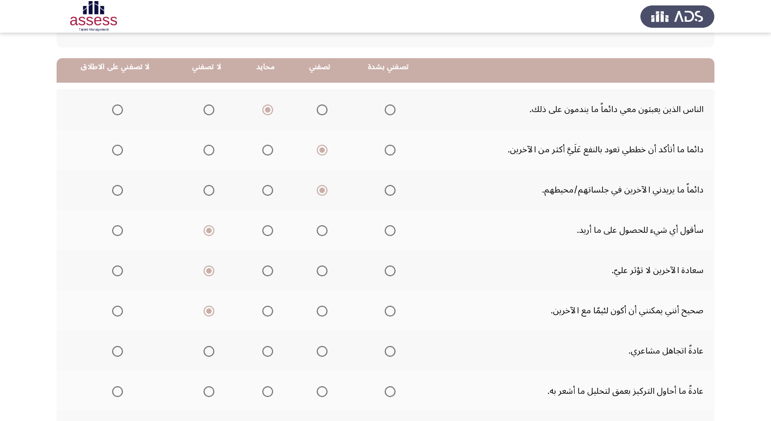
scroll to position [109, 0]
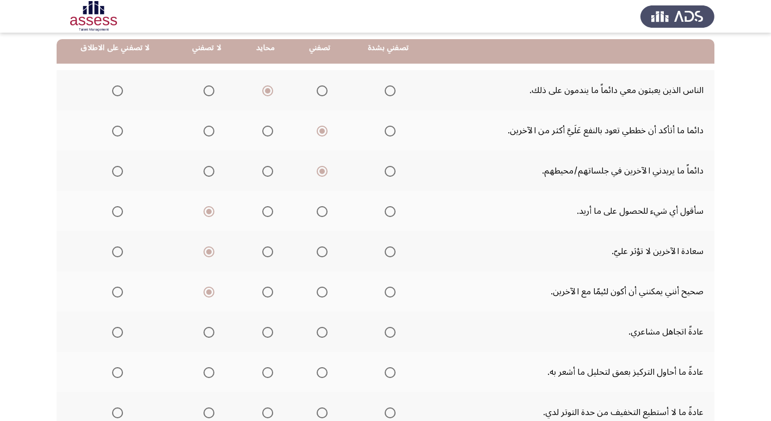
click at [204, 331] on span "Select an option" at bounding box center [208, 332] width 11 height 11
click at [204, 331] on input "Select an option" at bounding box center [208, 332] width 11 height 11
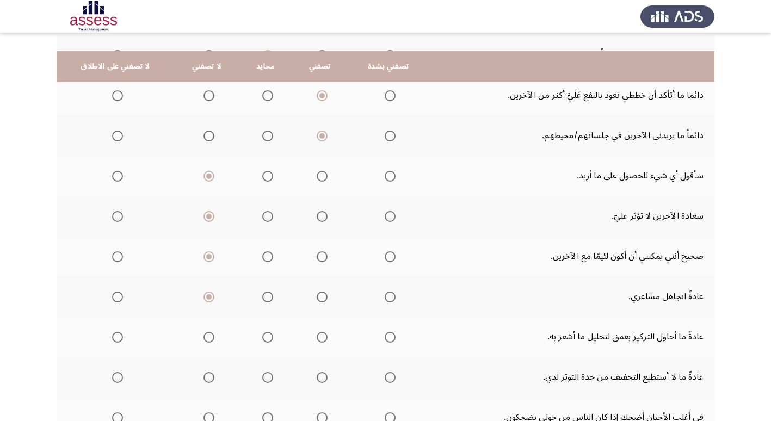
scroll to position [163, 0]
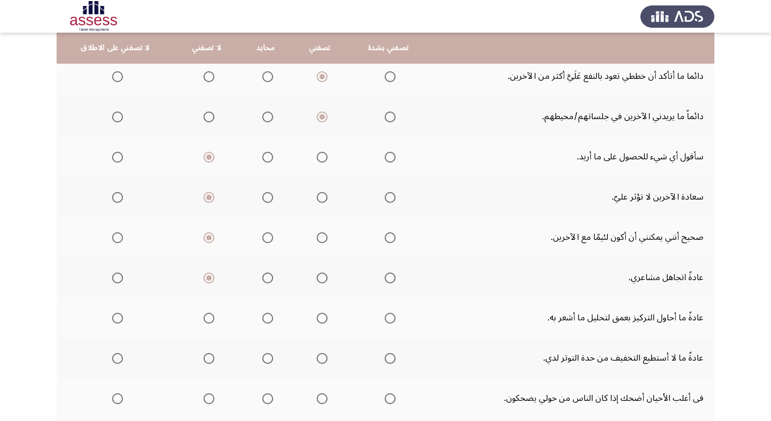
click at [316, 318] on span "Select an option" at bounding box center [321, 318] width 11 height 11
click at [316, 318] on input "Select an option" at bounding box center [321, 318] width 11 height 11
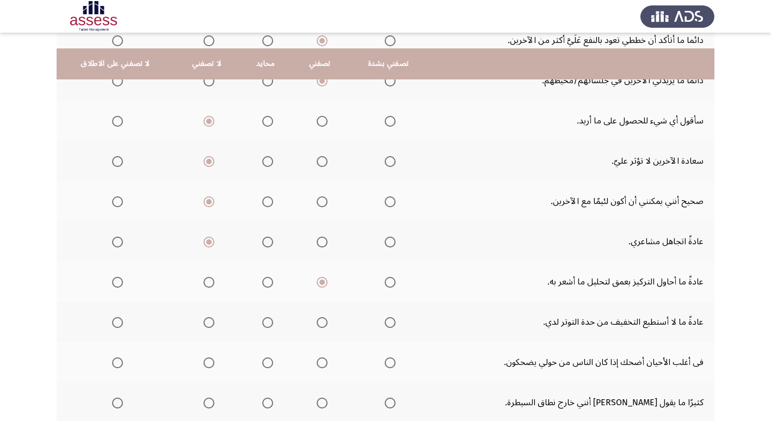
scroll to position [218, 0]
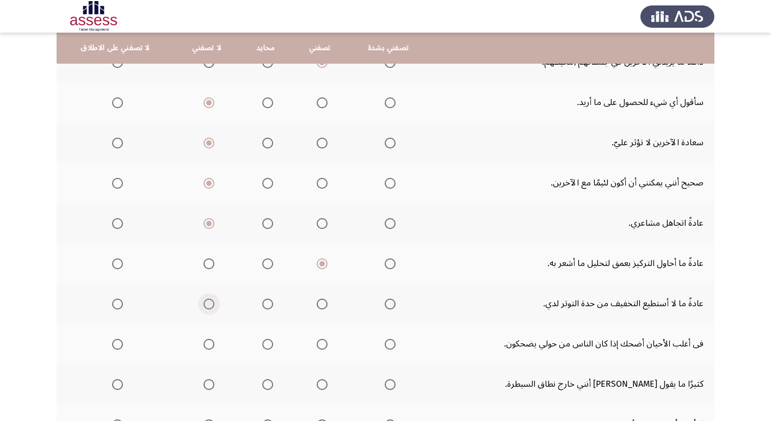
click at [203, 303] on span "Select an option" at bounding box center [208, 304] width 11 height 11
click at [203, 303] on input "Select an option" at bounding box center [208, 304] width 11 height 11
click at [384, 344] on span "Select an option" at bounding box center [389, 344] width 11 height 11
click at [384, 344] on input "Select an option" at bounding box center [389, 344] width 11 height 11
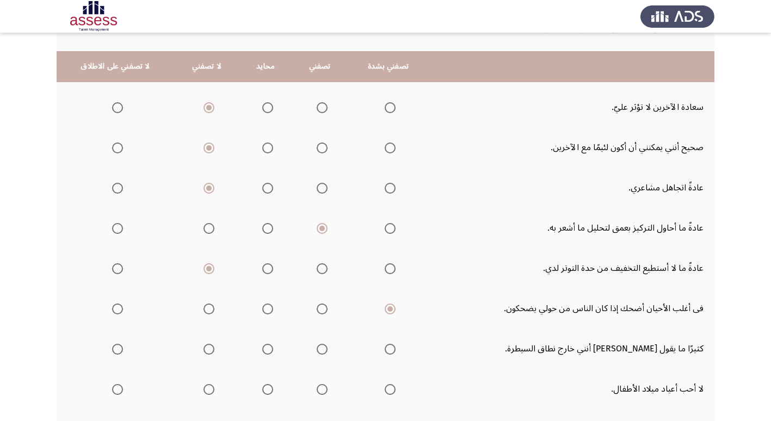
scroll to position [272, 0]
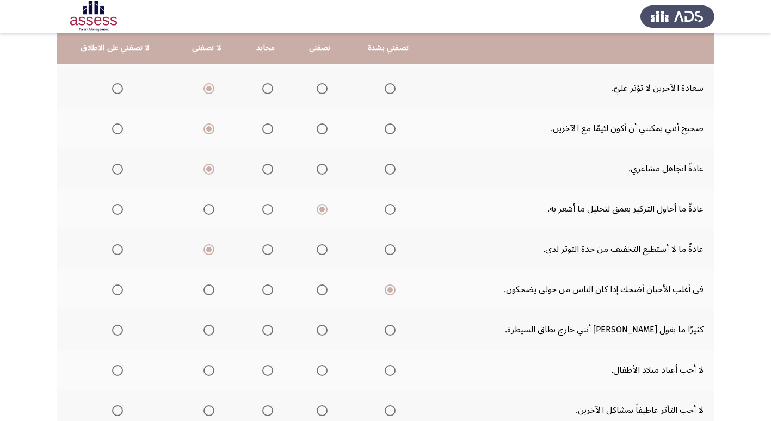
click at [204, 331] on span "Select an option" at bounding box center [208, 330] width 11 height 11
click at [204, 331] on input "Select an option" at bounding box center [208, 330] width 11 height 11
click at [209, 370] on span "Select an option" at bounding box center [208, 370] width 11 height 11
click at [209, 370] on input "Select an option" at bounding box center [208, 370] width 11 height 11
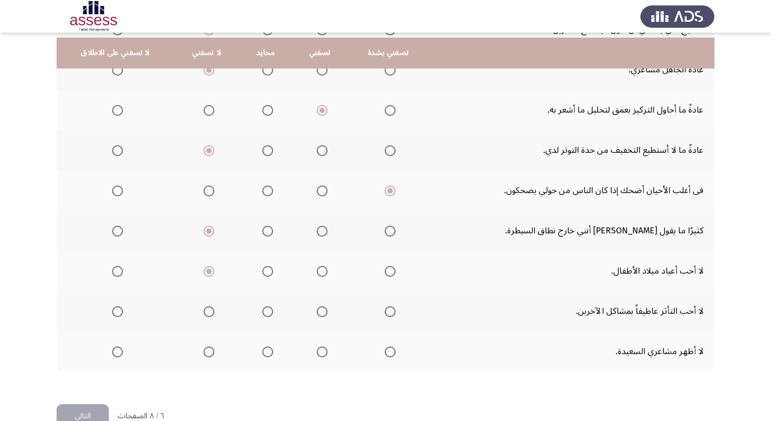
scroll to position [381, 0]
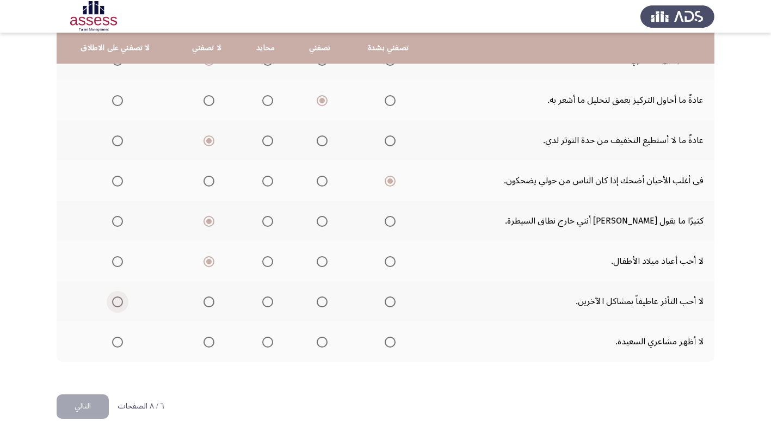
click at [113, 306] on span "Select an option" at bounding box center [117, 301] width 11 height 11
click at [113, 306] on input "Select an option" at bounding box center [117, 301] width 11 height 11
click at [203, 341] on span "Select an option" at bounding box center [208, 342] width 11 height 11
click at [203, 341] on input "Select an option" at bounding box center [208, 342] width 11 height 11
click at [92, 400] on button "التالي" at bounding box center [83, 406] width 52 height 24
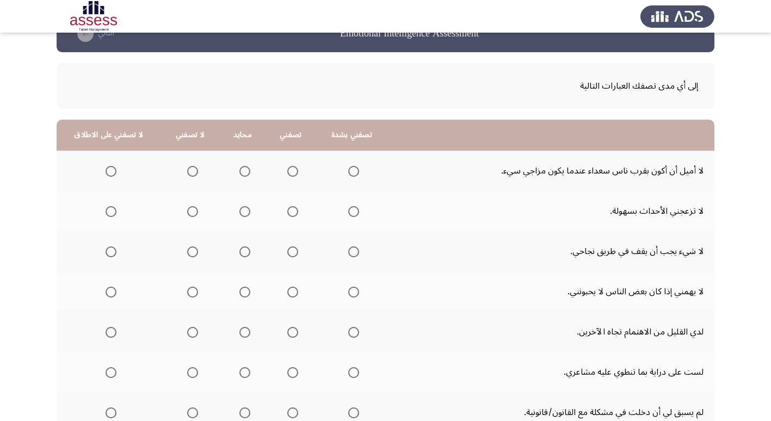
scroll to position [54, 0]
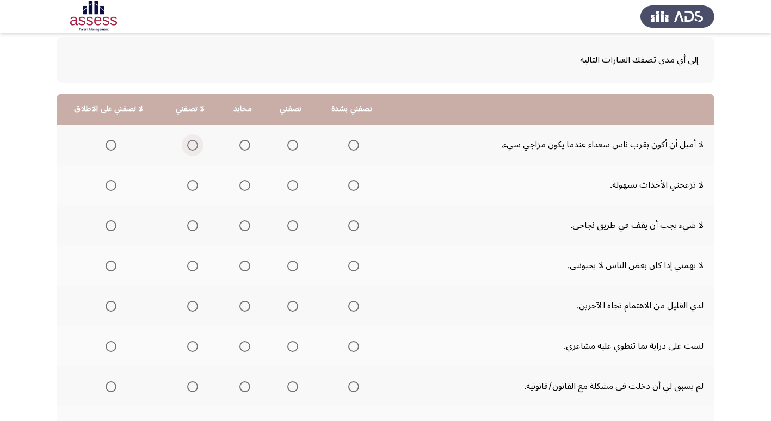
click at [190, 147] on span "Select an option" at bounding box center [192, 145] width 11 height 11
click at [190, 147] on input "Select an option" at bounding box center [192, 145] width 11 height 11
click at [192, 188] on span "Select an option" at bounding box center [192, 185] width 11 height 11
click at [192, 188] on input "Select an option" at bounding box center [192, 185] width 11 height 11
click at [348, 225] on span "Select an option" at bounding box center [353, 225] width 11 height 11
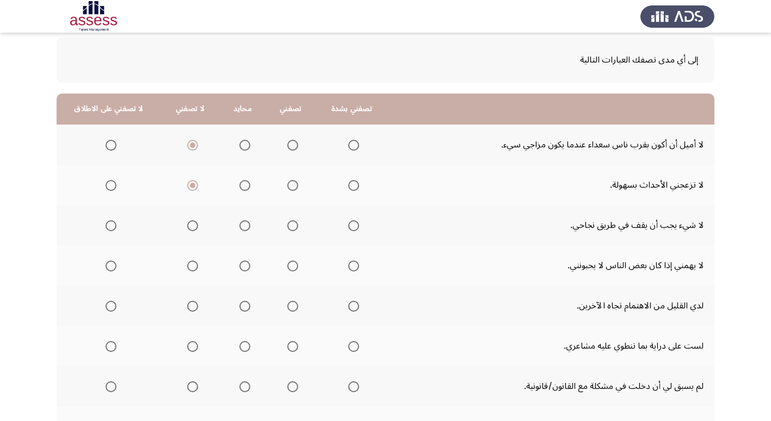
click at [348, 225] on input "Select an option" at bounding box center [353, 225] width 11 height 11
click at [239, 265] on span "Select an option" at bounding box center [244, 265] width 11 height 11
click at [239, 265] on input "Select an option" at bounding box center [244, 265] width 11 height 11
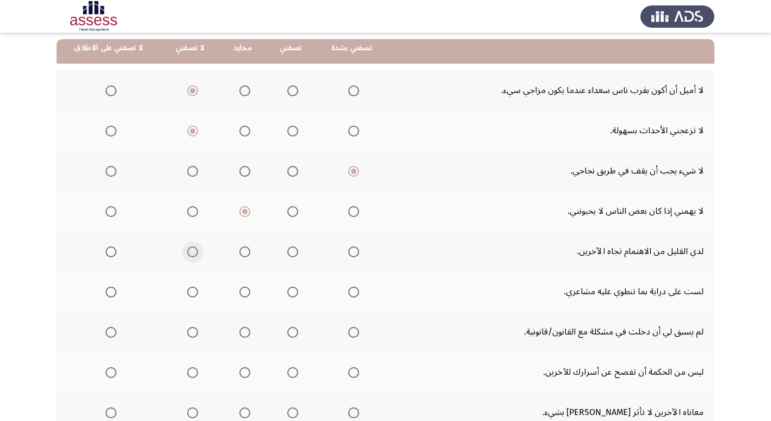
click at [191, 253] on span "Select an option" at bounding box center [192, 251] width 11 height 11
click at [191, 253] on input "Select an option" at bounding box center [192, 251] width 11 height 11
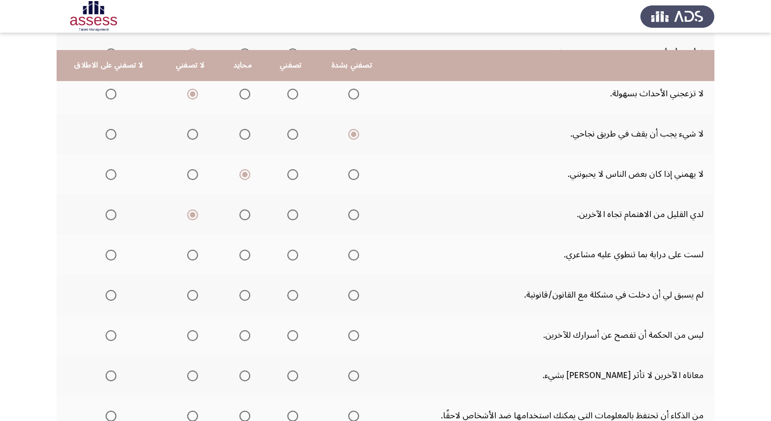
scroll to position [163, 0]
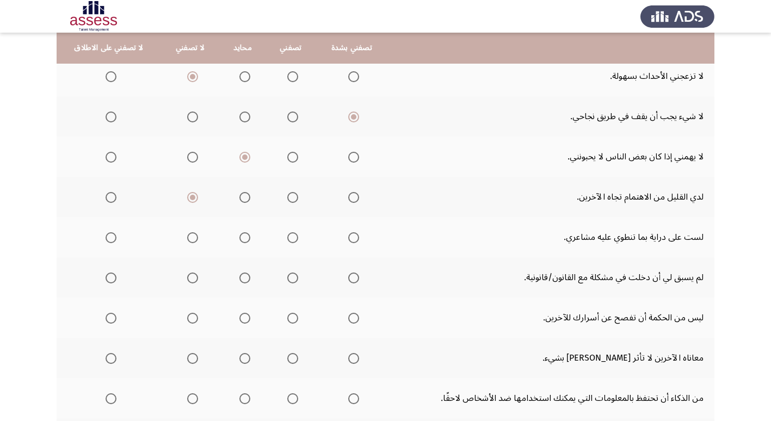
click at [190, 238] on span "Select an option" at bounding box center [192, 237] width 11 height 11
click at [190, 238] on input "Select an option" at bounding box center [192, 237] width 11 height 11
click at [353, 278] on span "Select an option" at bounding box center [353, 278] width 0 height 0
click at [350, 278] on input "Select an option" at bounding box center [353, 277] width 11 height 11
click at [291, 319] on span "Select an option" at bounding box center [292, 318] width 11 height 11
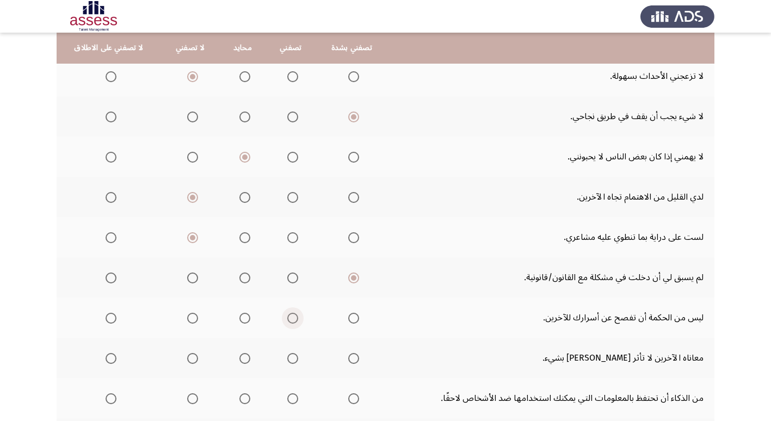
click at [291, 319] on input "Select an option" at bounding box center [292, 318] width 11 height 11
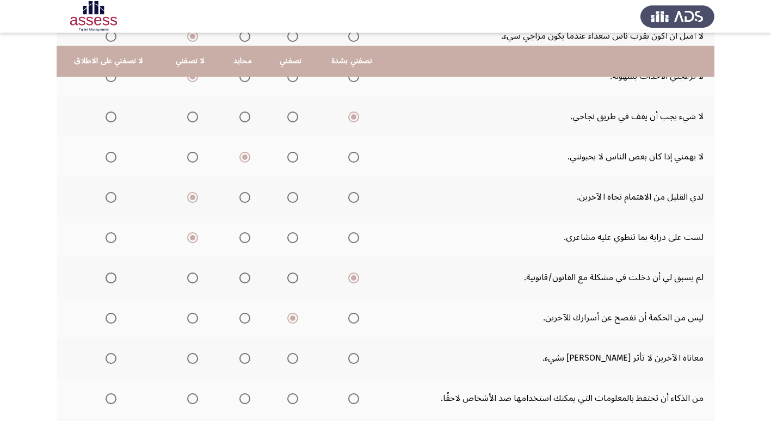
scroll to position [218, 0]
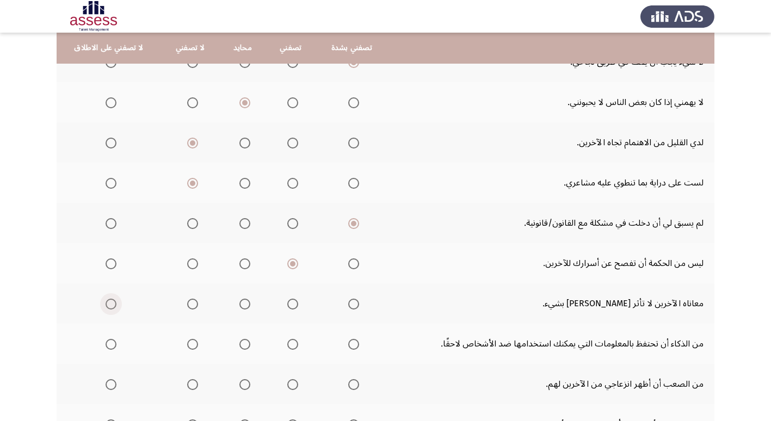
click at [106, 305] on span "Select an option" at bounding box center [110, 304] width 11 height 11
click at [106, 305] on input "Select an option" at bounding box center [110, 304] width 11 height 11
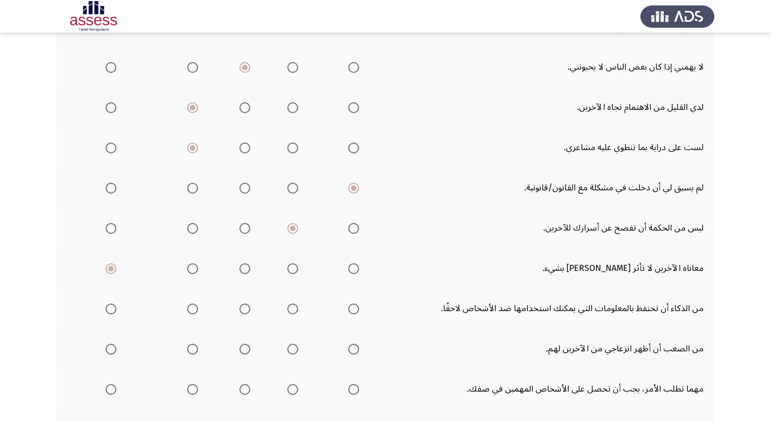
scroll to position [272, 0]
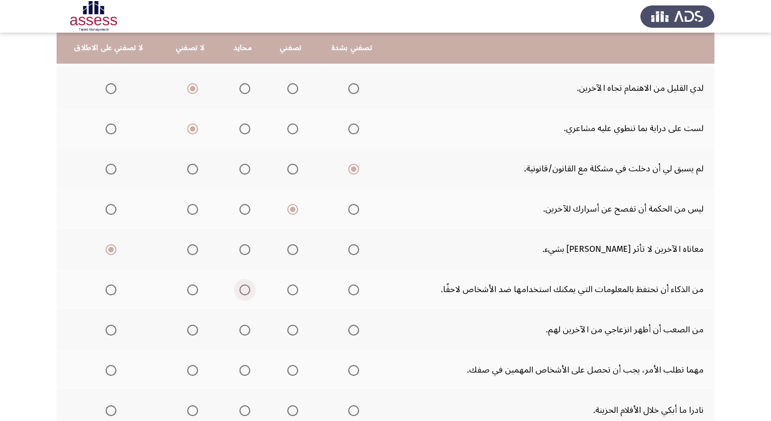
click at [239, 291] on span "Select an option" at bounding box center [244, 289] width 11 height 11
click at [239, 291] on input "Select an option" at bounding box center [244, 289] width 11 height 11
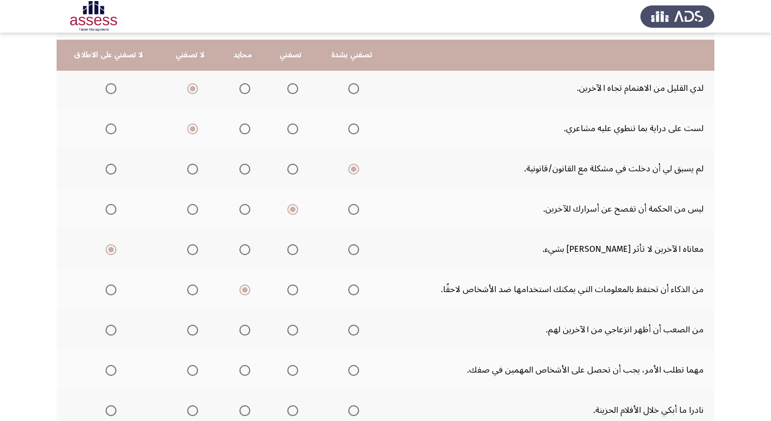
scroll to position [326, 0]
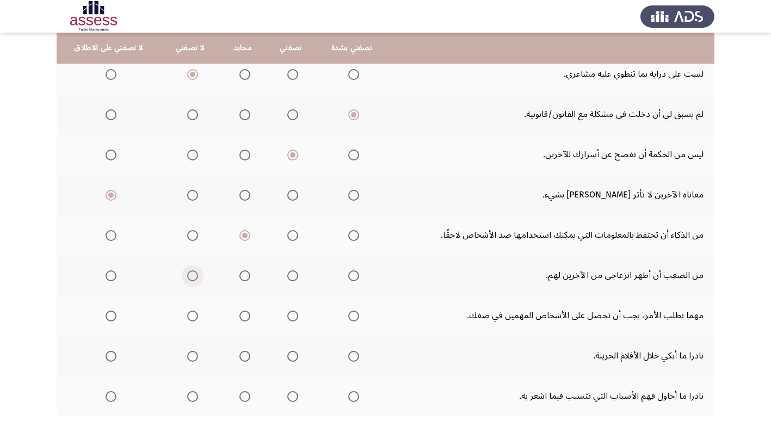
click at [190, 277] on span "Select an option" at bounding box center [192, 275] width 11 height 11
click at [190, 277] on input "Select an option" at bounding box center [192, 275] width 11 height 11
click at [241, 316] on span "Select an option" at bounding box center [244, 315] width 11 height 11
click at [241, 316] on input "Select an option" at bounding box center [244, 315] width 11 height 11
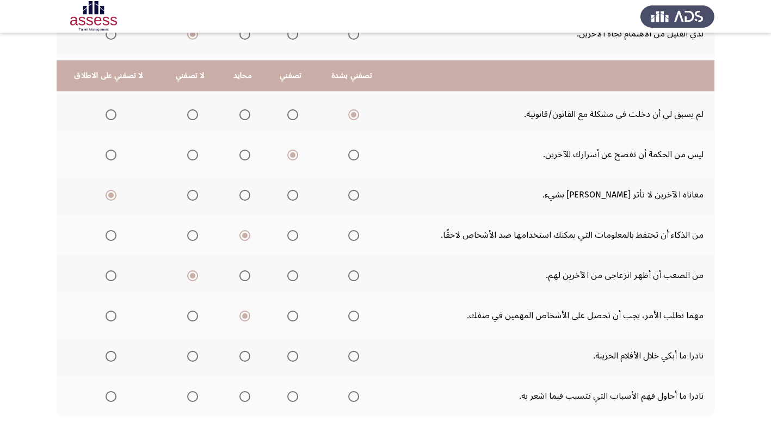
scroll to position [381, 0]
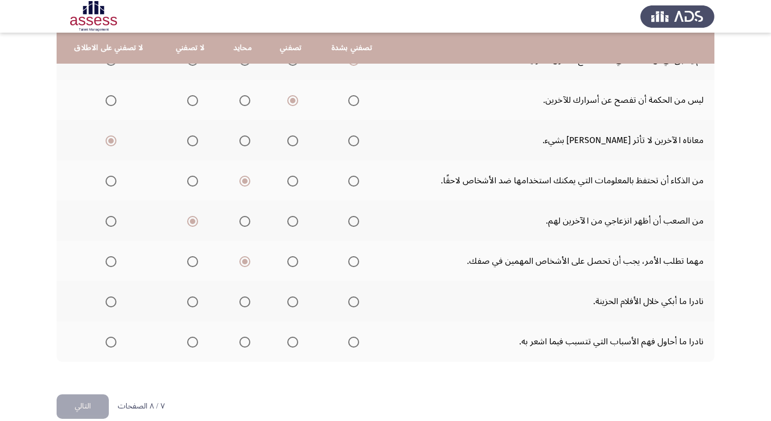
click at [192, 304] on span "Select an option" at bounding box center [192, 301] width 11 height 11
click at [192, 304] on input "Select an option" at bounding box center [192, 301] width 11 height 11
click at [190, 341] on span "Select an option" at bounding box center [192, 342] width 11 height 11
click at [190, 341] on input "Select an option" at bounding box center [192, 342] width 11 height 11
click at [72, 411] on button "التالي" at bounding box center [83, 406] width 52 height 24
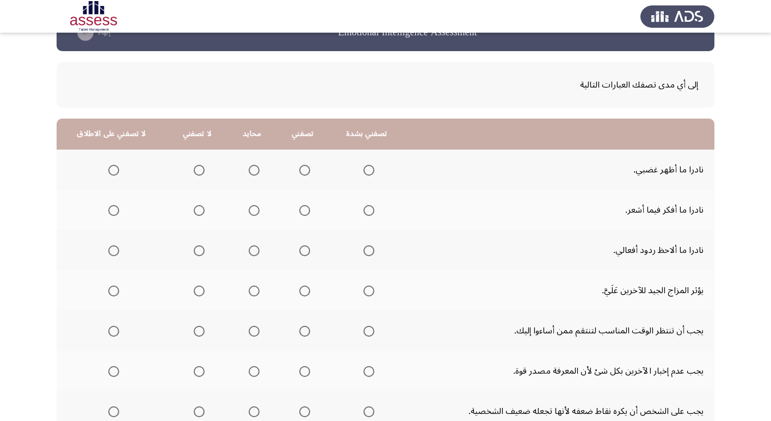
scroll to position [54, 0]
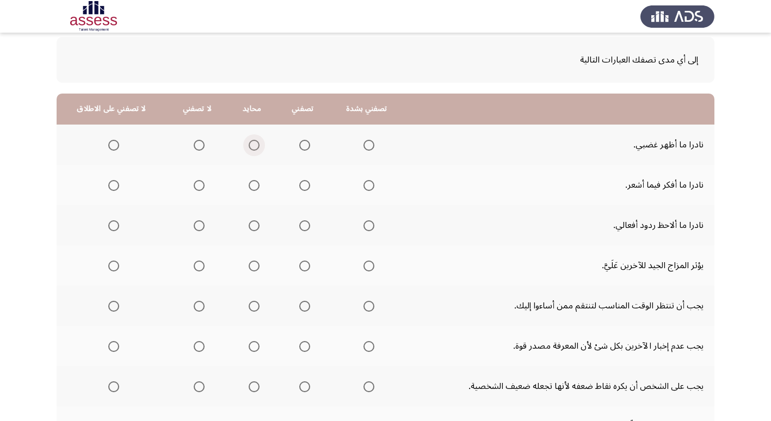
click at [252, 145] on span "Select an option" at bounding box center [254, 145] width 11 height 11
click at [252, 145] on input "Select an option" at bounding box center [254, 145] width 11 height 11
click at [194, 187] on span "Select an option" at bounding box center [199, 185] width 11 height 11
click at [194, 187] on input "Select an option" at bounding box center [199, 185] width 11 height 11
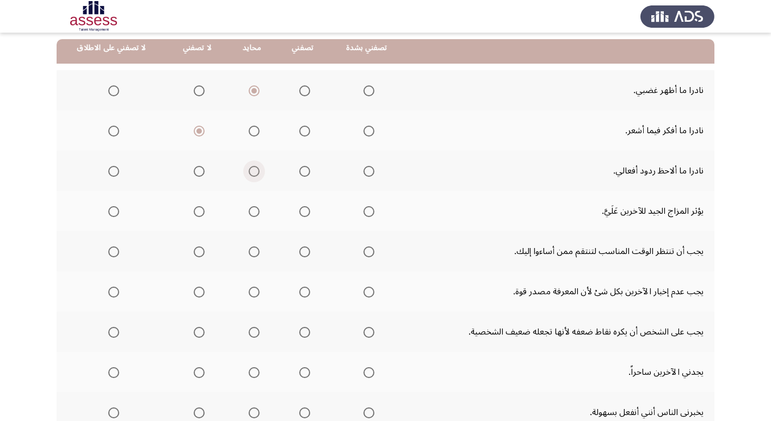
click at [250, 170] on span "Select an option" at bounding box center [254, 171] width 11 height 11
click at [250, 170] on input "Select an option" at bounding box center [254, 171] width 11 height 11
click at [367, 212] on span "Select an option" at bounding box center [368, 211] width 11 height 11
click at [367, 212] on input "Select an option" at bounding box center [368, 211] width 11 height 11
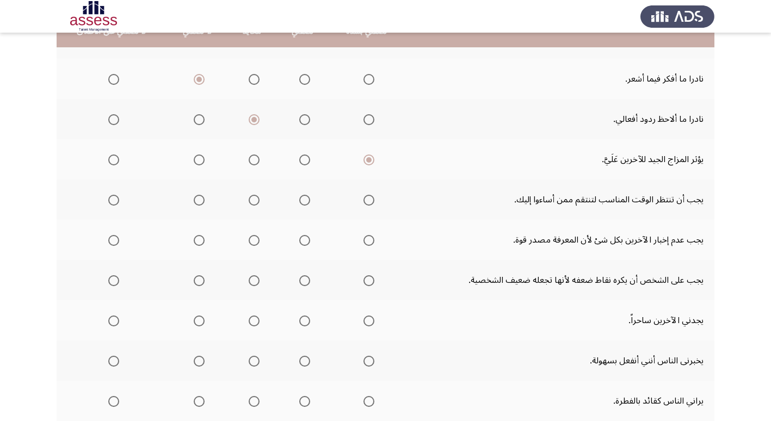
scroll to position [163, 0]
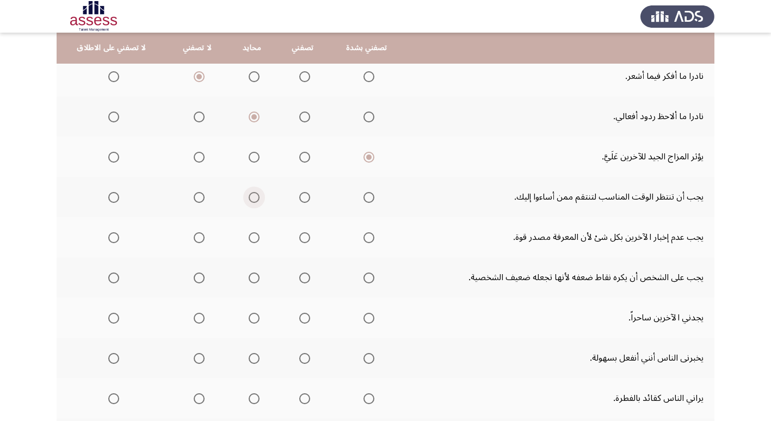
click at [254, 200] on span "Select an option" at bounding box center [254, 197] width 11 height 11
click at [254, 200] on input "Select an option" at bounding box center [254, 197] width 11 height 11
click at [299, 238] on span "Select an option" at bounding box center [304, 237] width 11 height 11
click at [299, 238] on input "Select an option" at bounding box center [304, 237] width 11 height 11
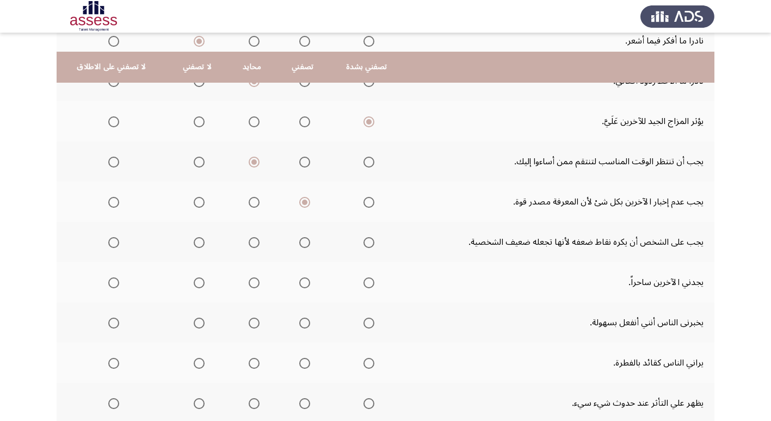
scroll to position [218, 0]
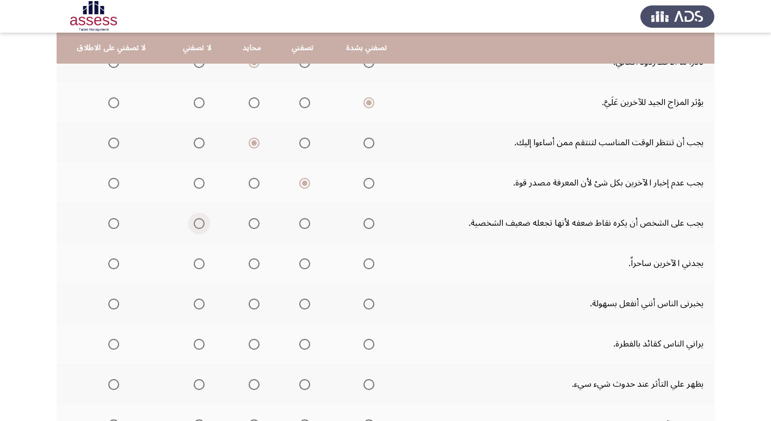
click at [199, 223] on span "Select an option" at bounding box center [199, 223] width 0 height 0
click at [196, 223] on input "Select an option" at bounding box center [199, 223] width 11 height 11
click at [299, 264] on span "Select an option" at bounding box center [304, 263] width 11 height 11
click at [299, 264] on input "Select an option" at bounding box center [304, 263] width 11 height 11
click at [250, 308] on span "Select an option" at bounding box center [254, 304] width 11 height 11
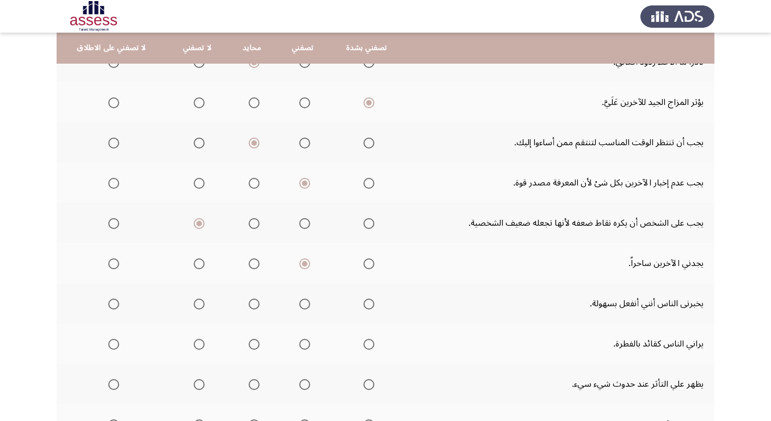
click at [250, 308] on input "Select an option" at bounding box center [254, 304] width 11 height 11
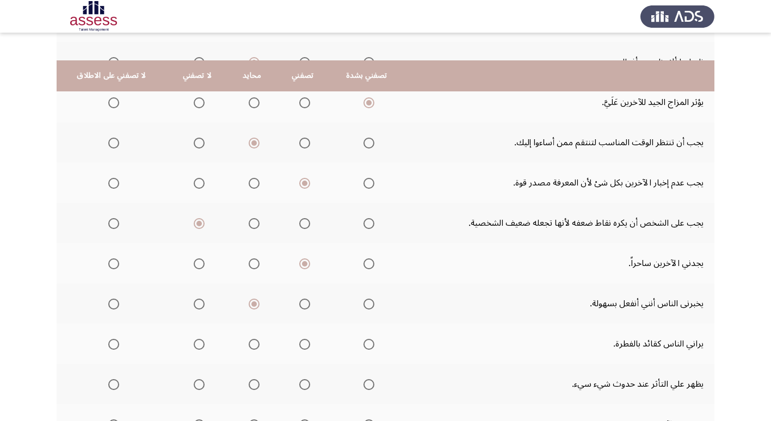
scroll to position [272, 0]
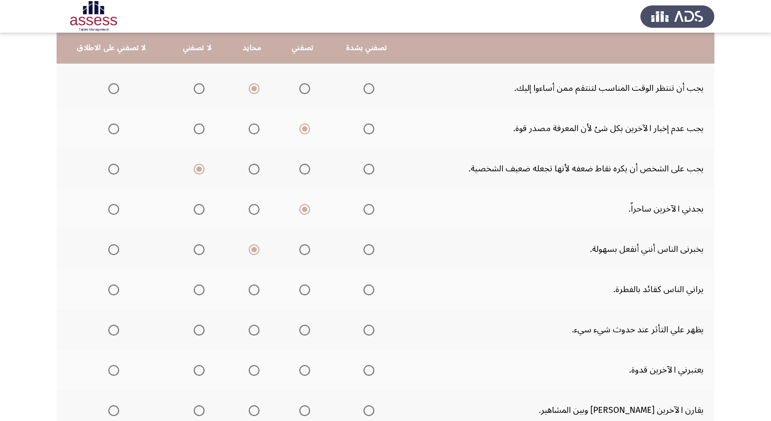
click at [303, 288] on span "Select an option" at bounding box center [304, 289] width 11 height 11
click at [303, 288] on input "Select an option" at bounding box center [304, 289] width 11 height 11
click at [369, 330] on span "Select an option" at bounding box center [369, 330] width 0 height 0
click at [364, 330] on input "Select an option" at bounding box center [368, 330] width 11 height 11
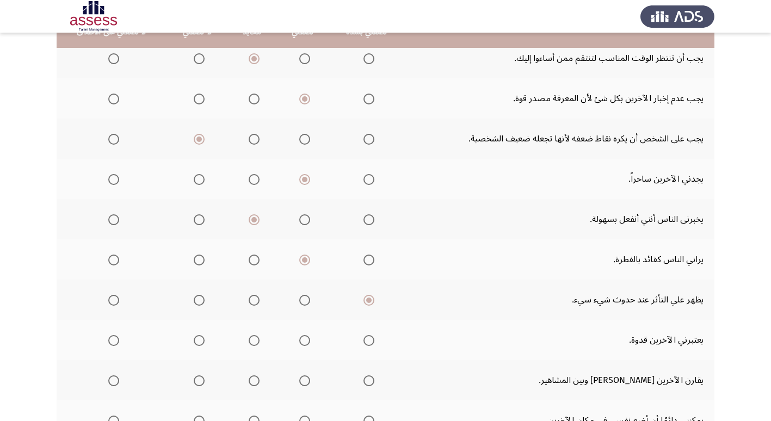
scroll to position [326, 0]
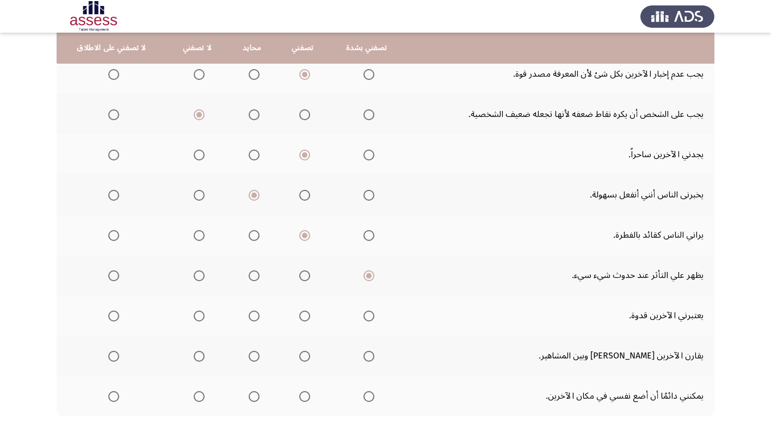
click at [299, 315] on span "Select an option" at bounding box center [304, 315] width 11 height 11
click at [299, 315] on input "Select an option" at bounding box center [304, 315] width 11 height 11
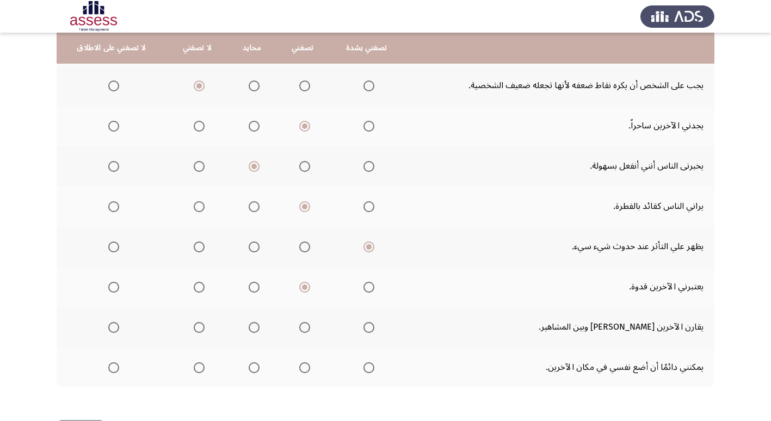
scroll to position [381, 0]
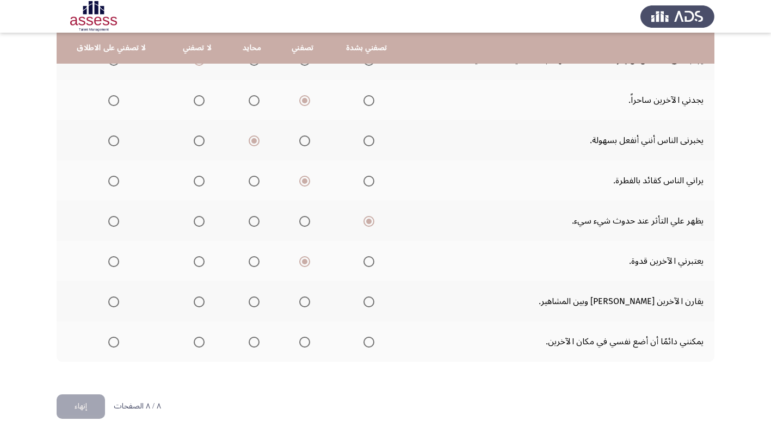
click at [300, 303] on span "Select an option" at bounding box center [304, 301] width 11 height 11
click at [300, 303] on input "Select an option" at bounding box center [304, 301] width 11 height 11
click at [369, 342] on span "Select an option" at bounding box center [369, 342] width 0 height 0
click at [363, 341] on input "Select an option" at bounding box center [368, 342] width 11 height 11
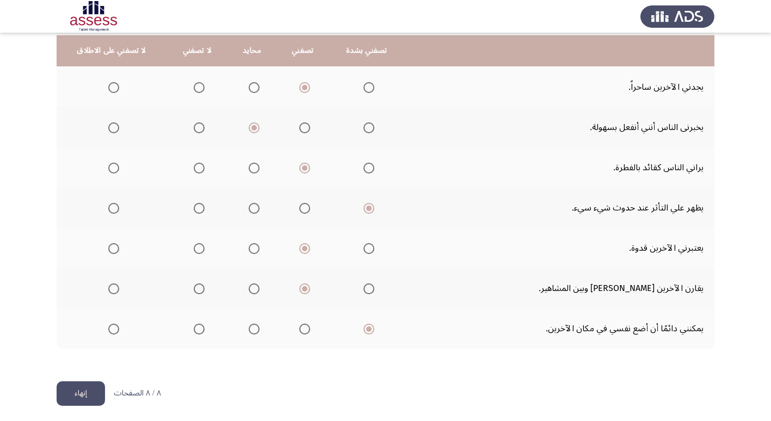
scroll to position [398, 0]
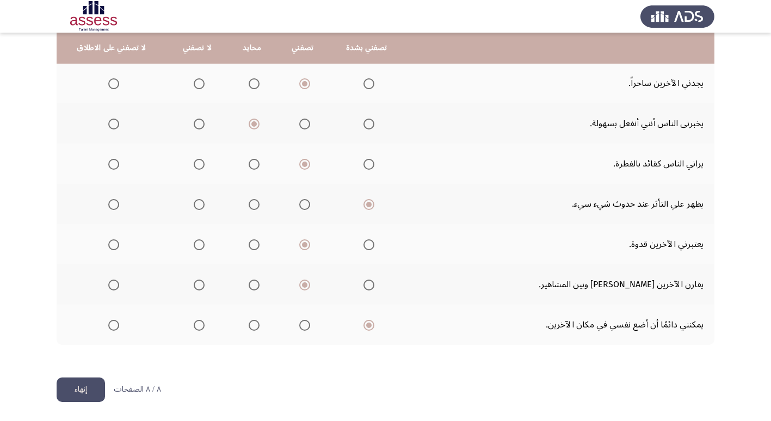
click at [72, 388] on button "إنهاء" at bounding box center [81, 389] width 48 height 24
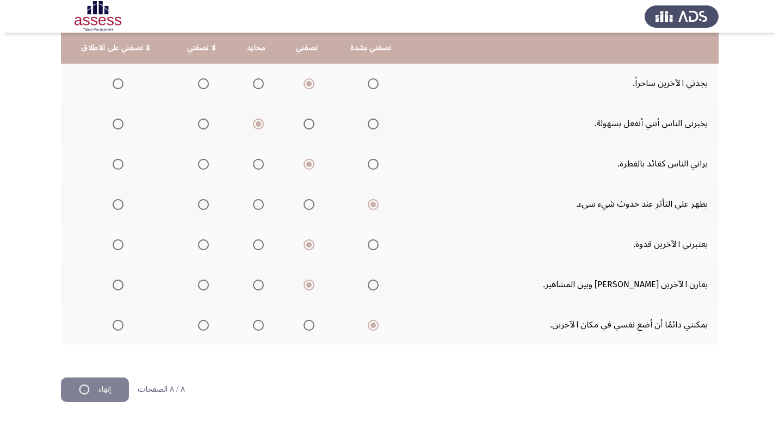
scroll to position [0, 0]
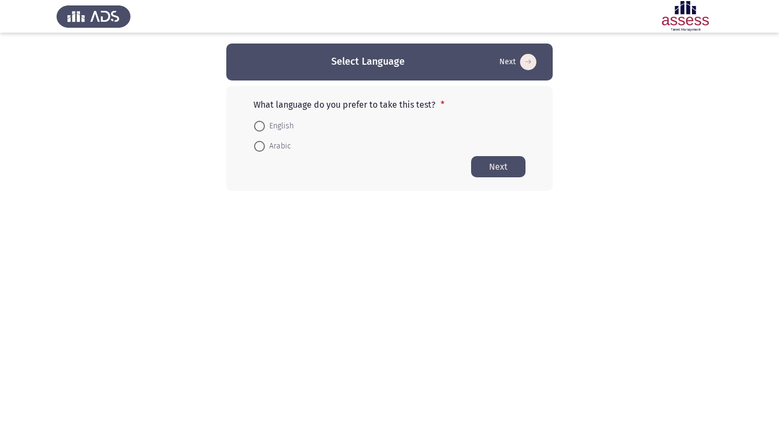
click at [266, 147] on span "Arabic" at bounding box center [278, 146] width 26 height 13
click at [265, 147] on input "Arabic" at bounding box center [259, 146] width 11 height 11
radio input "true"
click at [486, 163] on button "Next" at bounding box center [498, 166] width 54 height 21
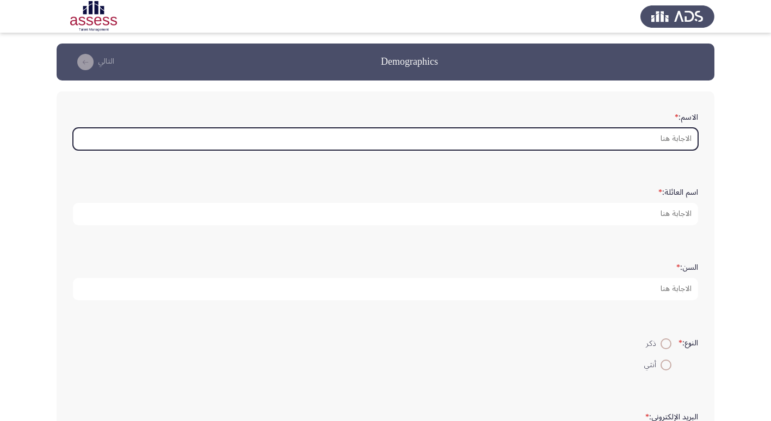
click at [591, 137] on input "الاسم: *" at bounding box center [385, 139] width 625 height 22
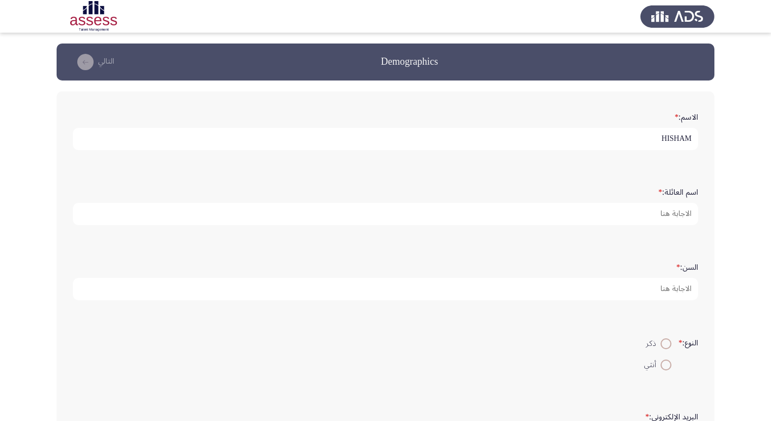
type input "HISHAM"
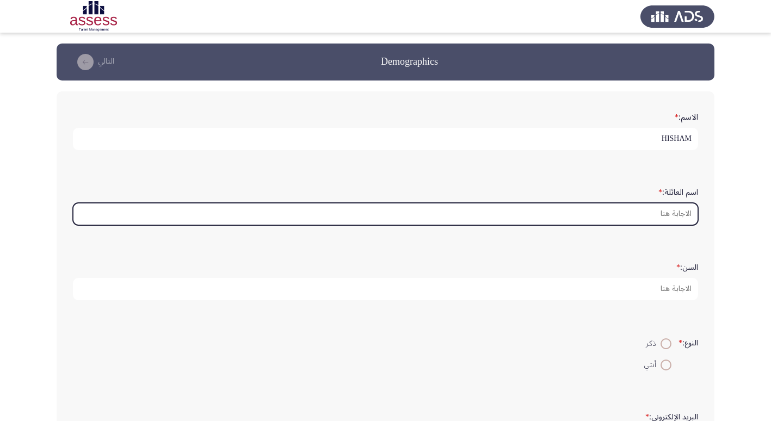
click at [613, 209] on input "اسم العائلة: *" at bounding box center [385, 214] width 625 height 22
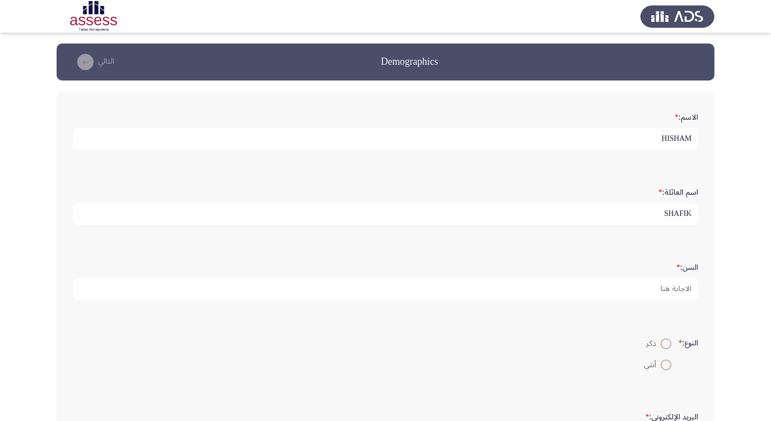
type input "SHAFIK"
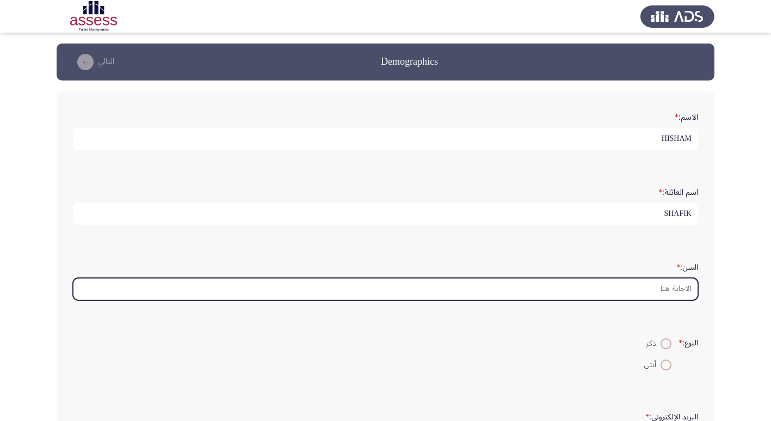
click at [643, 290] on input "السن: *" at bounding box center [385, 289] width 625 height 22
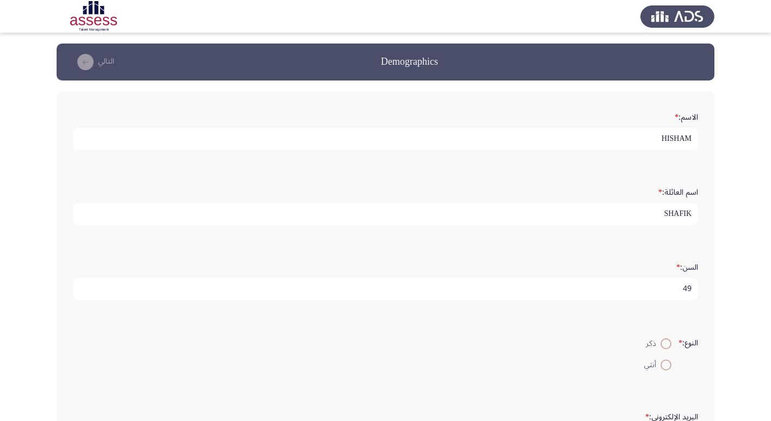
type input "49"
click at [661, 345] on span at bounding box center [665, 343] width 11 height 11
click at [661, 345] on input "ذكر" at bounding box center [665, 343] width 11 height 11
radio input "true"
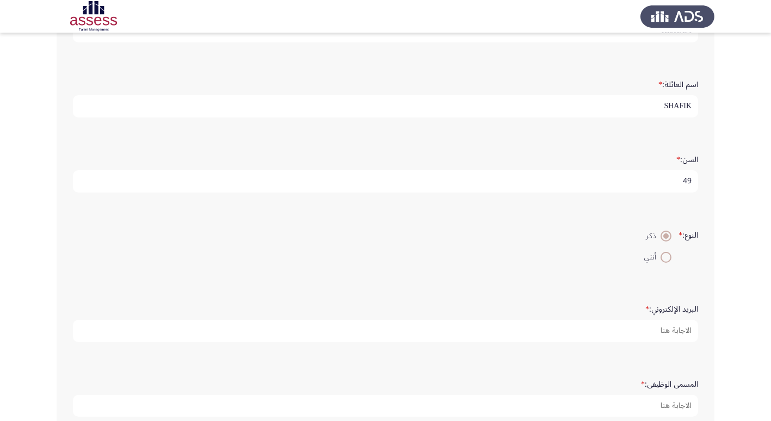
scroll to position [109, 0]
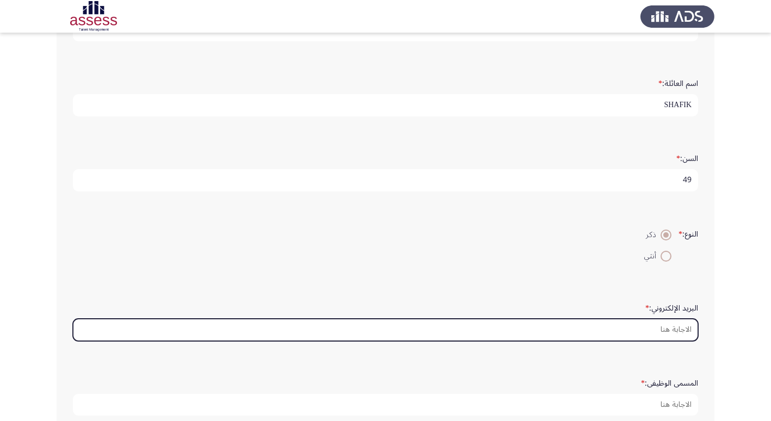
click at [639, 334] on input "البريد الإلكتروني: *" at bounding box center [385, 330] width 625 height 22
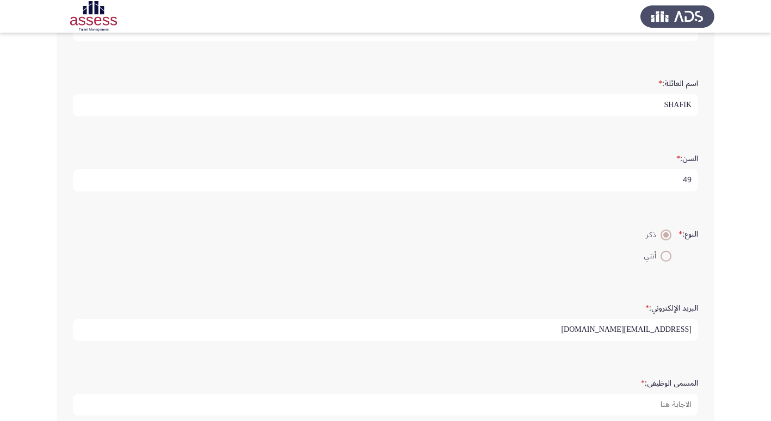
scroll to position [163, 0]
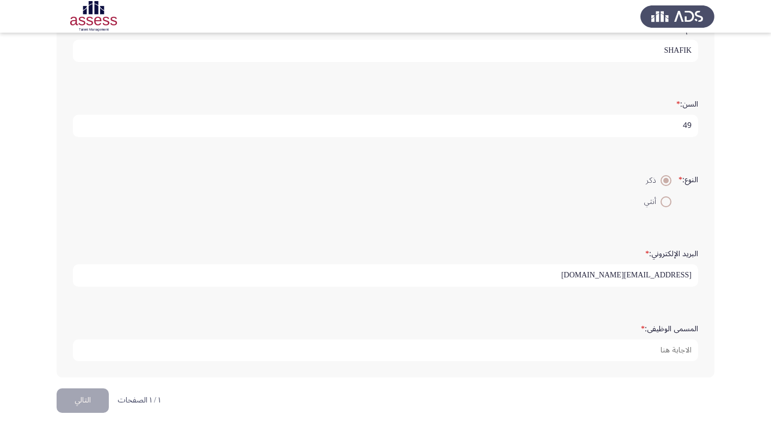
type input "[EMAIL_ADDRESS][DOMAIN_NAME]"
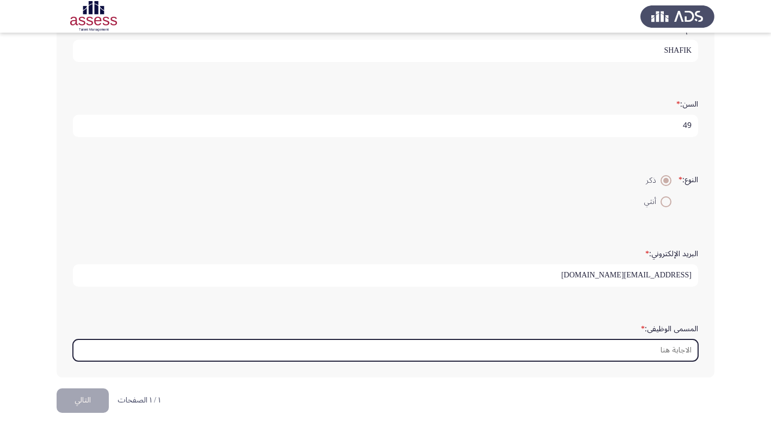
click at [638, 350] on input "المسمى الوظيفى: *" at bounding box center [385, 350] width 625 height 22
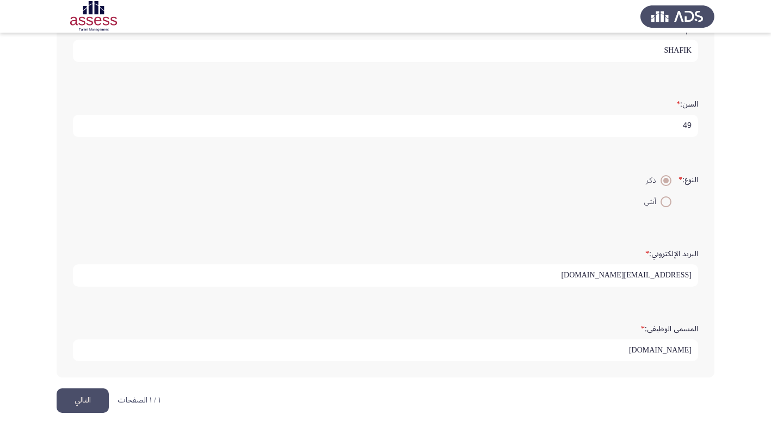
scroll to position [3, 0]
type input "[DOMAIN_NAME]"
click at [88, 400] on button "التالي" at bounding box center [83, 400] width 52 height 24
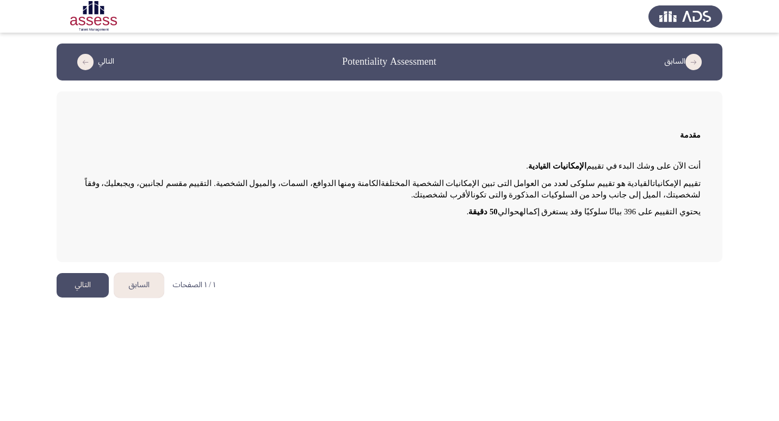
click at [82, 284] on button "التالي" at bounding box center [83, 285] width 52 height 24
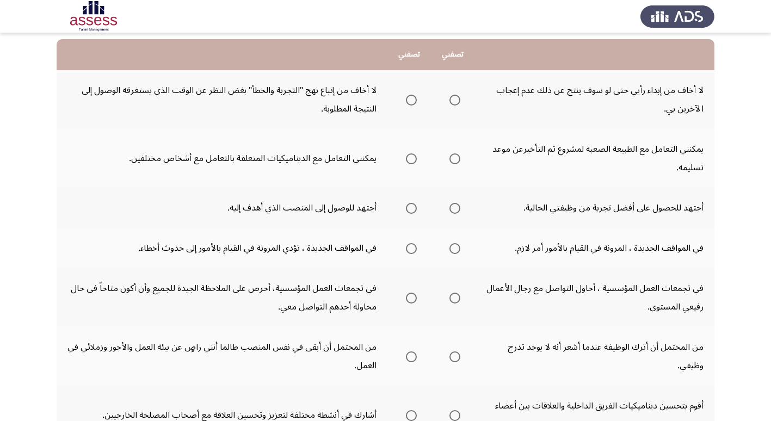
scroll to position [54, 0]
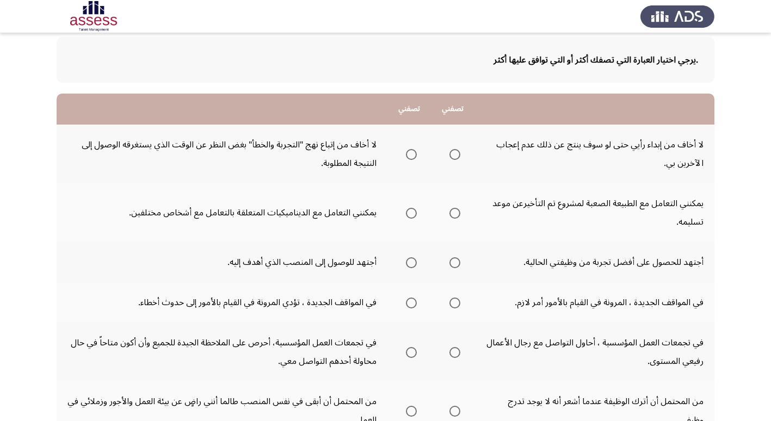
click at [452, 155] on span "Select an option" at bounding box center [454, 154] width 11 height 11
click at [452, 155] on input "Select an option" at bounding box center [454, 154] width 11 height 11
click at [412, 154] on span "Select an option" at bounding box center [411, 154] width 11 height 11
click at [412, 154] on input "Select an option" at bounding box center [411, 154] width 11 height 11
click at [458, 156] on span "Select an option" at bounding box center [454, 154] width 11 height 11
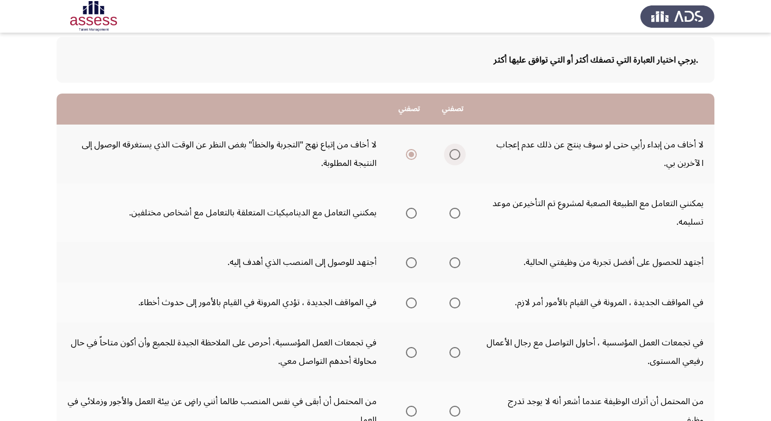
click at [458, 156] on input "Select an option" at bounding box center [454, 154] width 11 height 11
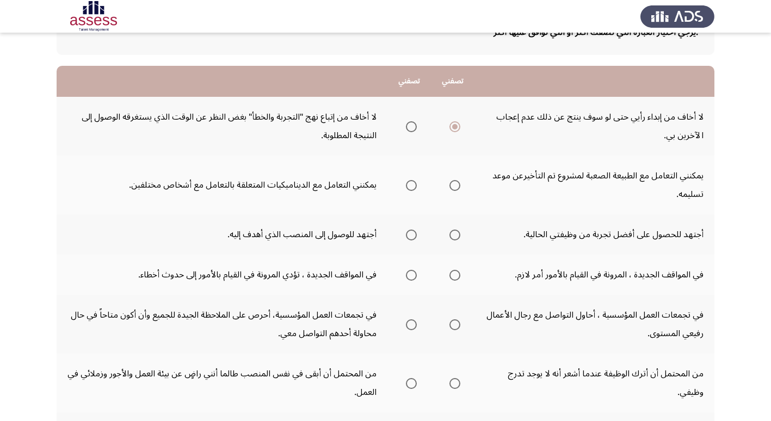
scroll to position [109, 0]
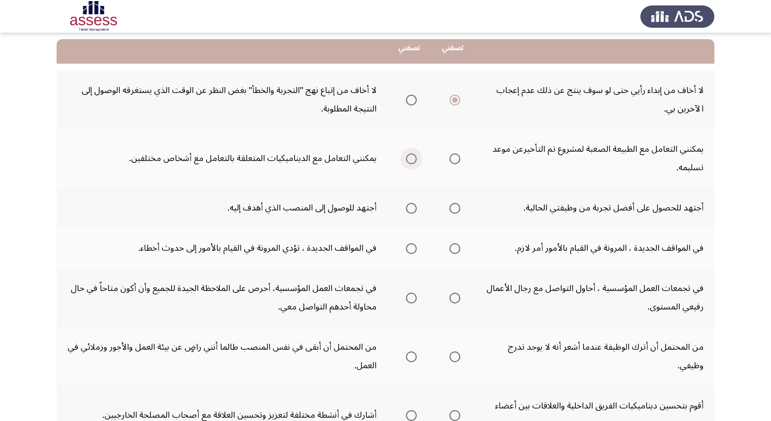
click at [411, 159] on span "Select an option" at bounding box center [411, 159] width 0 height 0
click at [411, 159] on input "Select an option" at bounding box center [411, 158] width 11 height 11
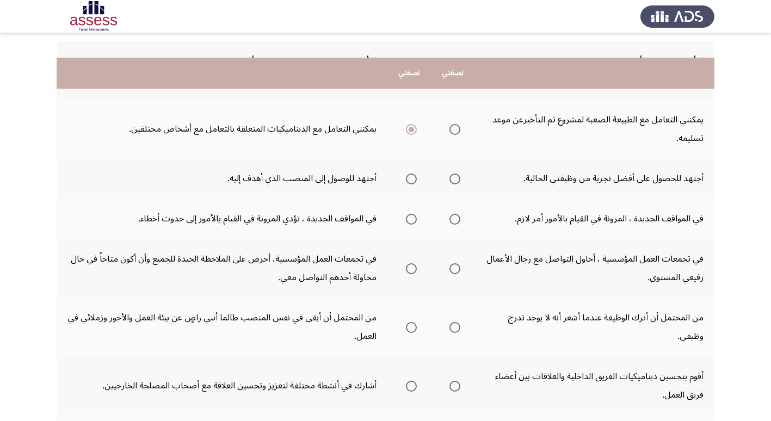
scroll to position [163, 0]
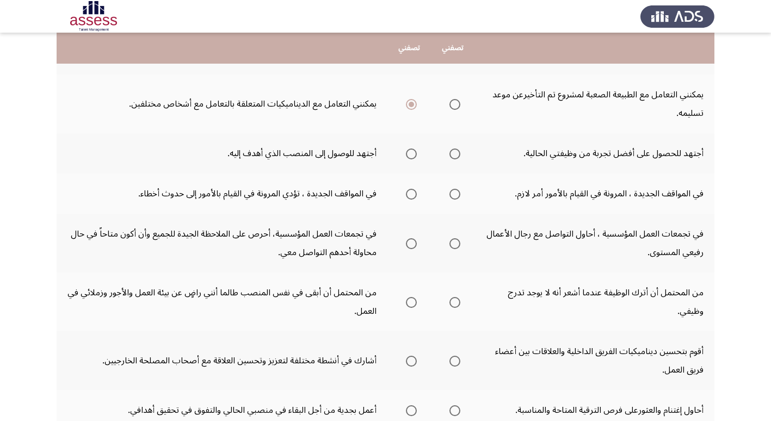
click at [410, 156] on span "Select an option" at bounding box center [411, 153] width 11 height 11
click at [410, 156] on input "Select an option" at bounding box center [411, 153] width 11 height 11
click at [408, 195] on span "Select an option" at bounding box center [411, 194] width 11 height 11
click at [408, 195] on input "Select an option" at bounding box center [411, 194] width 11 height 11
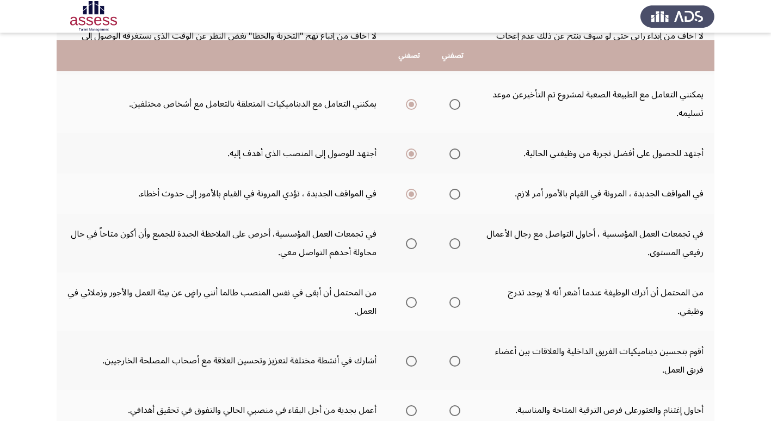
scroll to position [218, 0]
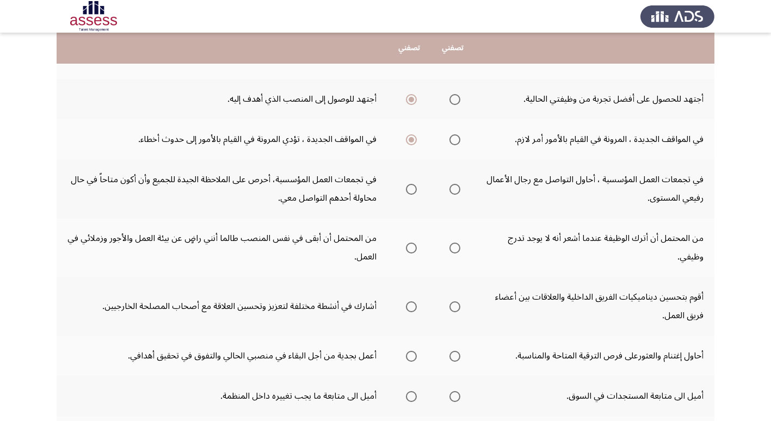
click at [407, 190] on span "Select an option" at bounding box center [411, 189] width 11 height 11
click at [407, 190] on input "Select an option" at bounding box center [411, 189] width 11 height 11
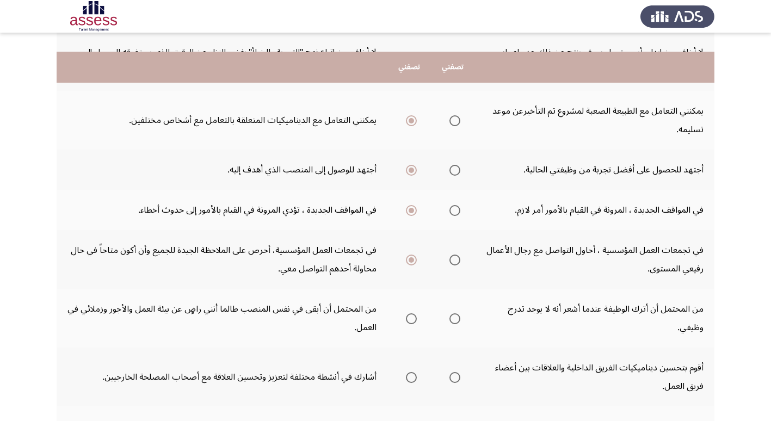
scroll to position [166, 0]
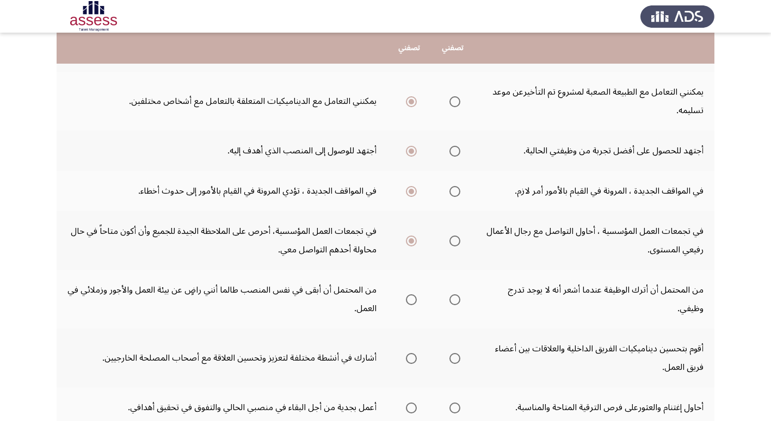
click at [411, 301] on span "Select an option" at bounding box center [411, 299] width 11 height 11
click at [411, 301] on input "Select an option" at bounding box center [411, 299] width 11 height 11
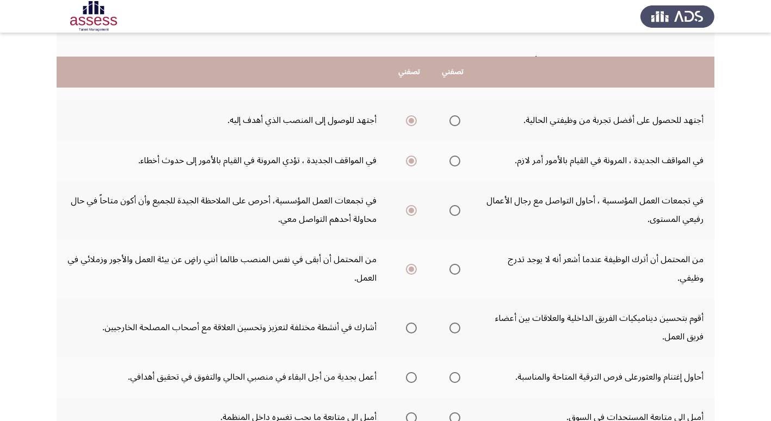
scroll to position [220, 0]
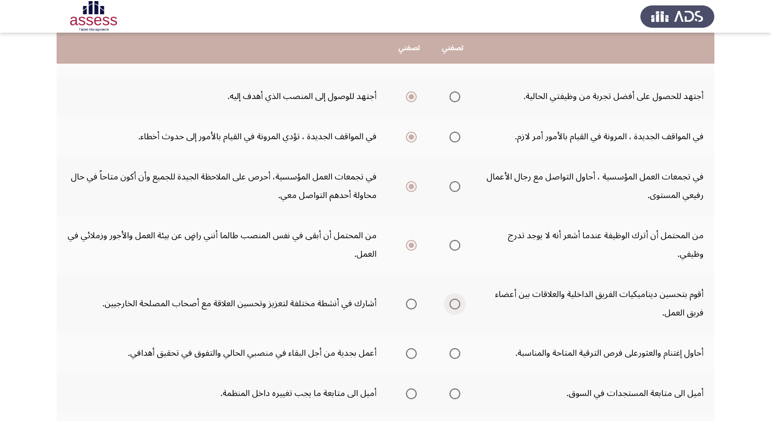
click at [453, 303] on span "Select an option" at bounding box center [454, 304] width 11 height 11
click at [453, 303] on input "Select an option" at bounding box center [454, 304] width 11 height 11
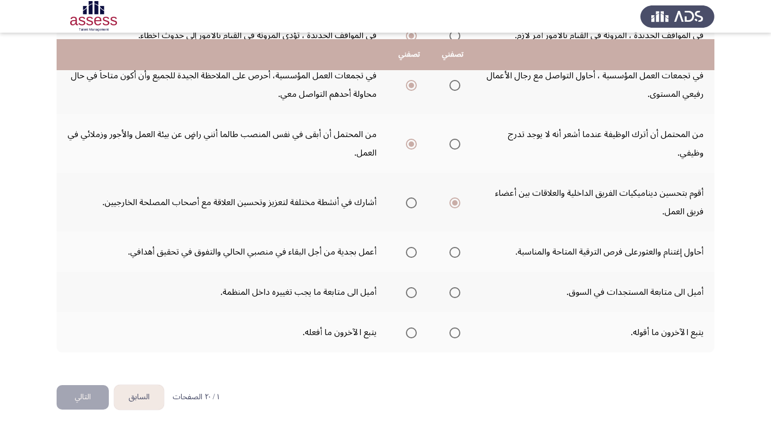
scroll to position [329, 0]
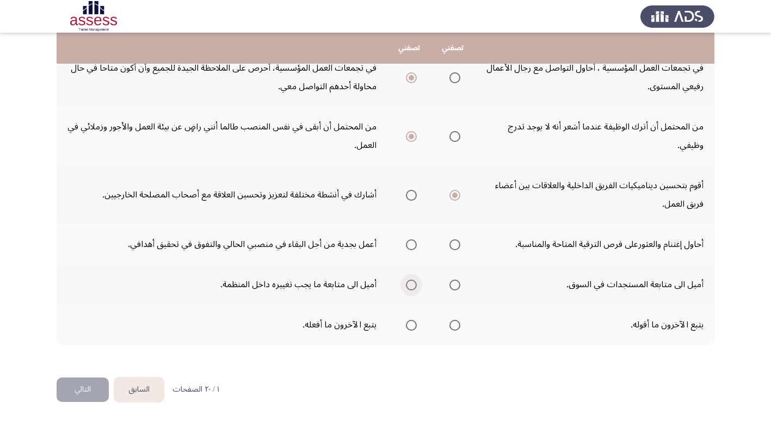
click at [408, 285] on span "Select an option" at bounding box center [411, 285] width 11 height 11
click at [408, 285] on input "Select an option" at bounding box center [411, 285] width 11 height 11
click at [410, 327] on span "Select an option" at bounding box center [411, 325] width 11 height 11
click at [410, 327] on input "Select an option" at bounding box center [411, 325] width 11 height 11
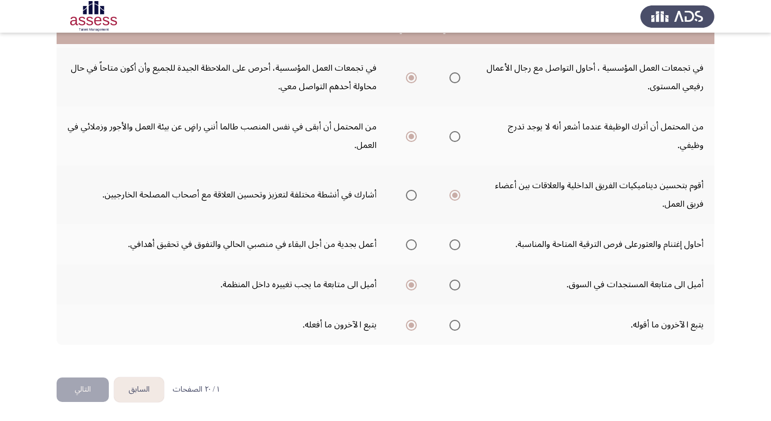
scroll to position [275, 0]
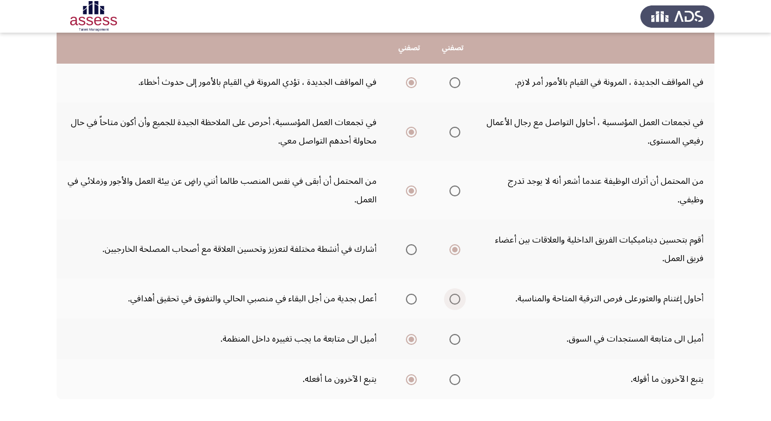
click at [456, 300] on span "Select an option" at bounding box center [454, 299] width 11 height 11
click at [456, 300] on input "Select an option" at bounding box center [454, 299] width 11 height 11
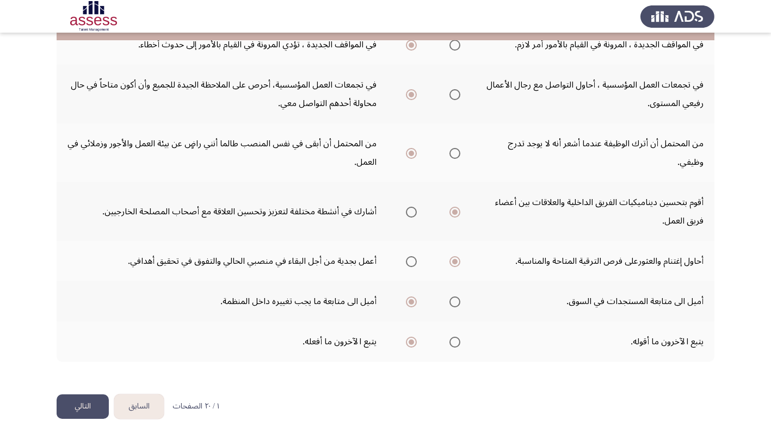
scroll to position [329, 0]
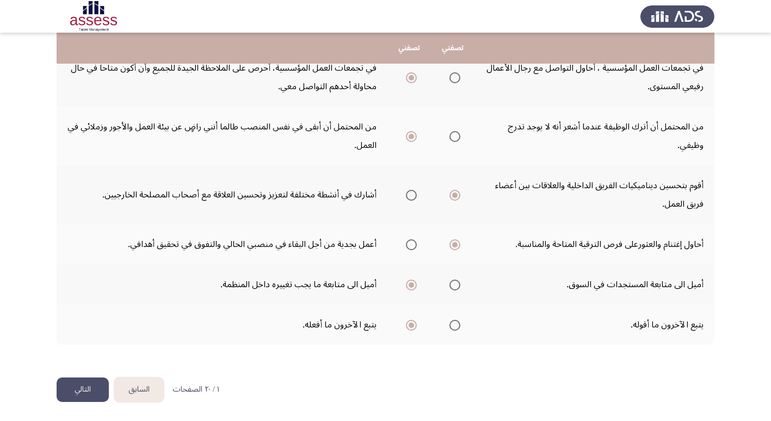
click at [79, 394] on button "التالي" at bounding box center [83, 389] width 52 height 24
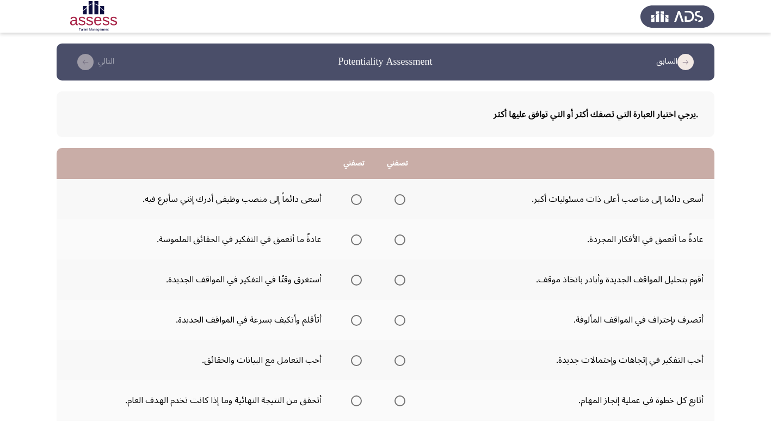
click at [357, 201] on span "Select an option" at bounding box center [356, 199] width 11 height 11
click at [357, 201] on input "Select an option" at bounding box center [356, 199] width 11 height 11
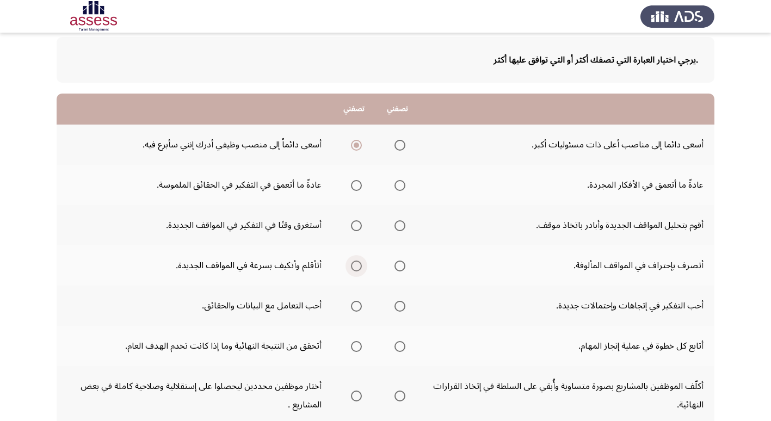
click at [357, 266] on span "Select an option" at bounding box center [356, 265] width 11 height 11
click at [357, 266] on input "Select an option" at bounding box center [356, 265] width 11 height 11
click at [401, 227] on span "Select an option" at bounding box center [399, 225] width 11 height 11
click at [401, 227] on input "Select an option" at bounding box center [399, 225] width 11 height 11
click at [401, 188] on span "Select an option" at bounding box center [399, 185] width 11 height 11
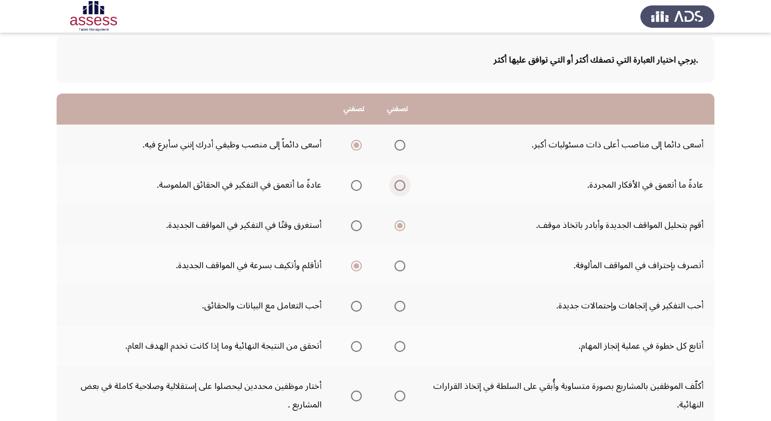
click at [401, 188] on input "Select an option" at bounding box center [399, 185] width 11 height 11
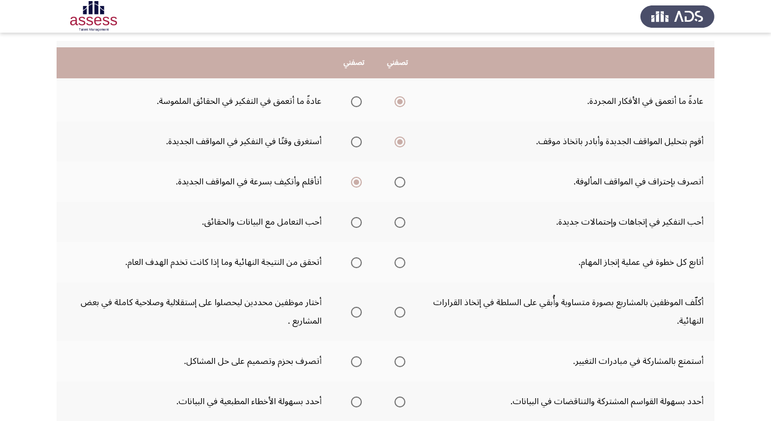
scroll to position [163, 0]
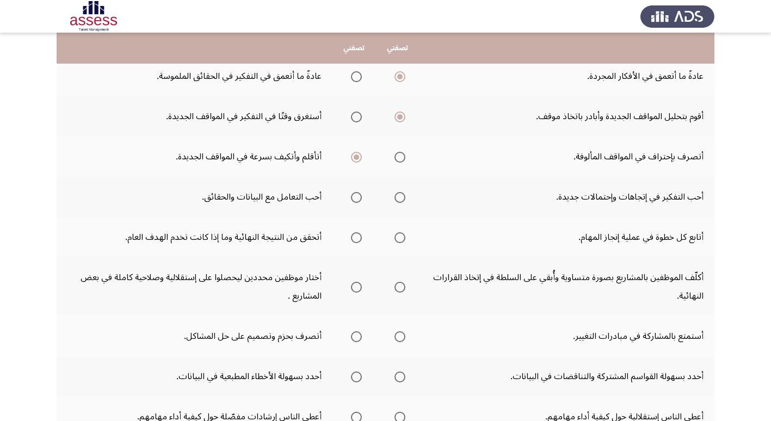
click at [403, 200] on span "Select an option" at bounding box center [399, 197] width 11 height 11
click at [403, 200] on input "Select an option" at bounding box center [399, 197] width 11 height 11
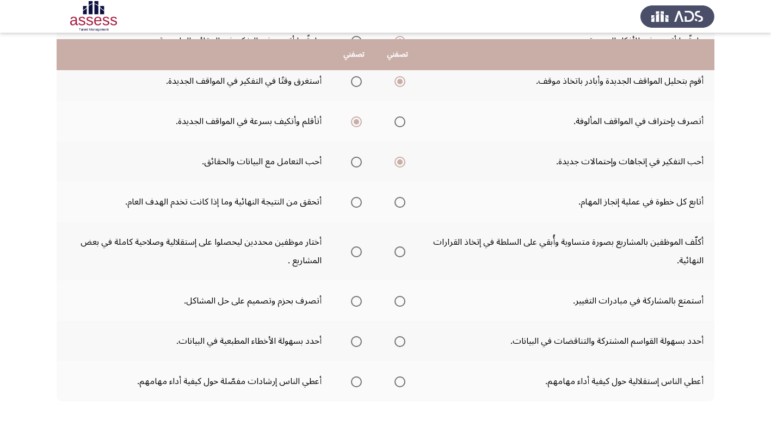
scroll to position [218, 0]
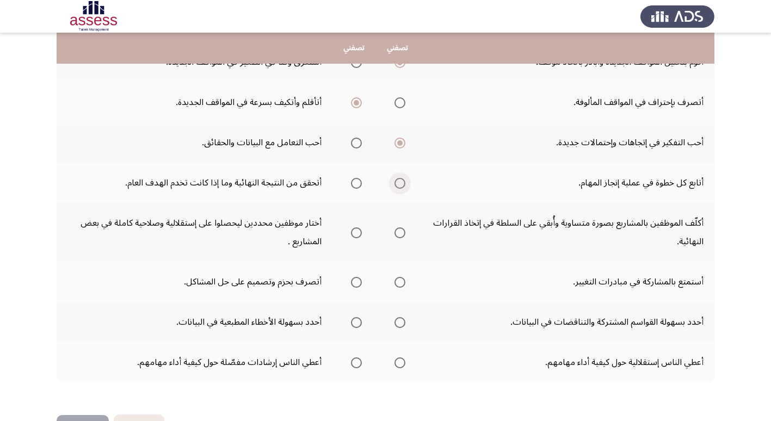
click at [400, 184] on span "Select an option" at bounding box center [399, 183] width 11 height 11
click at [400, 184] on input "Select an option" at bounding box center [399, 183] width 11 height 11
click at [403, 234] on span "Select an option" at bounding box center [399, 232] width 11 height 11
click at [403, 234] on input "Select an option" at bounding box center [399, 232] width 11 height 11
click at [400, 284] on span "Select an option" at bounding box center [399, 282] width 11 height 11
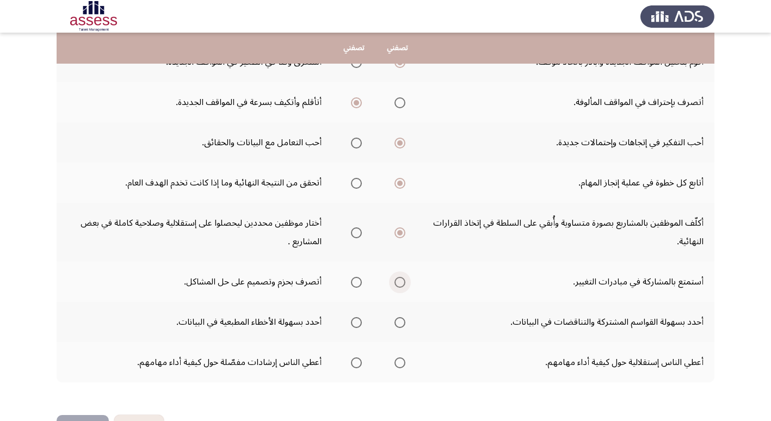
click at [400, 284] on input "Select an option" at bounding box center [399, 282] width 11 height 11
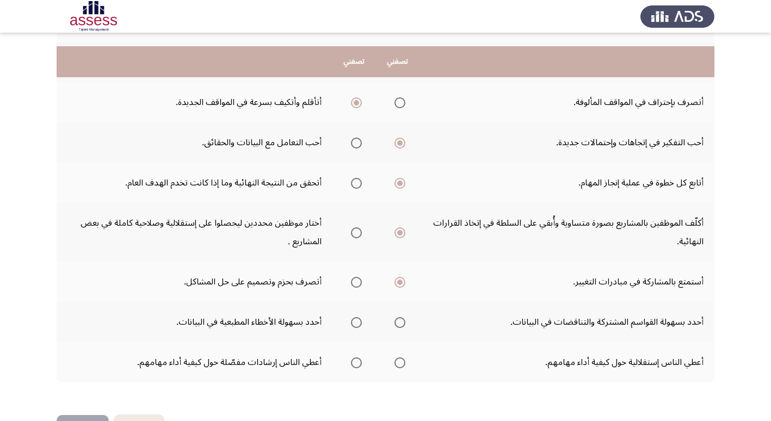
scroll to position [255, 0]
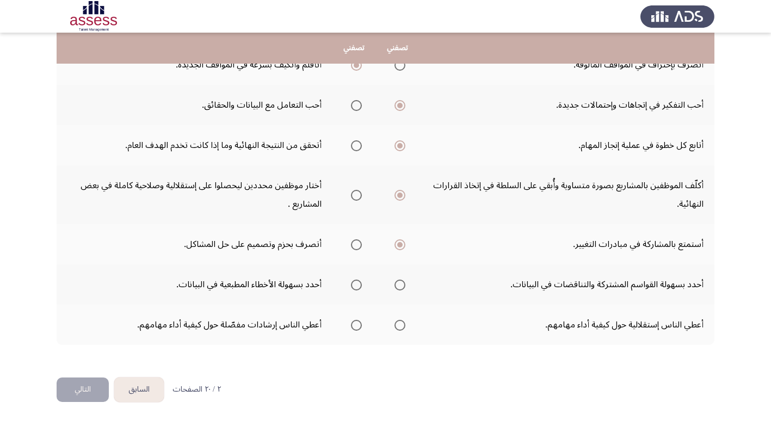
click at [356, 286] on span "Select an option" at bounding box center [356, 285] width 11 height 11
click at [356, 286] on input "Select an option" at bounding box center [356, 285] width 11 height 11
click at [358, 327] on span "Select an option" at bounding box center [356, 325] width 11 height 11
click at [358, 327] on input "Select an option" at bounding box center [356, 325] width 11 height 11
click at [84, 391] on button "التالي" at bounding box center [83, 389] width 52 height 24
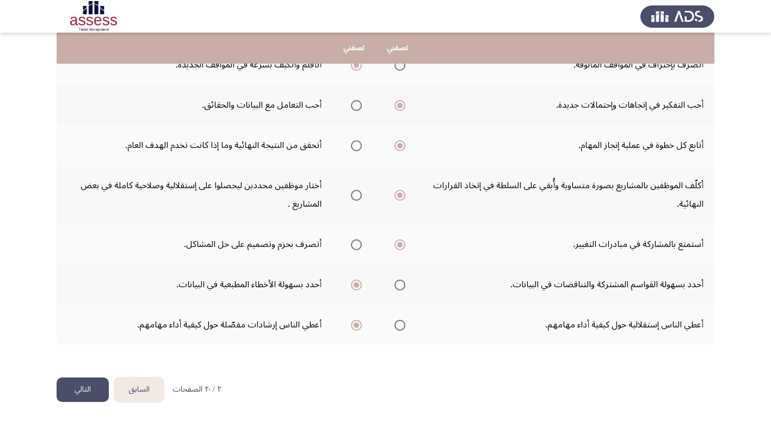
scroll to position [0, 0]
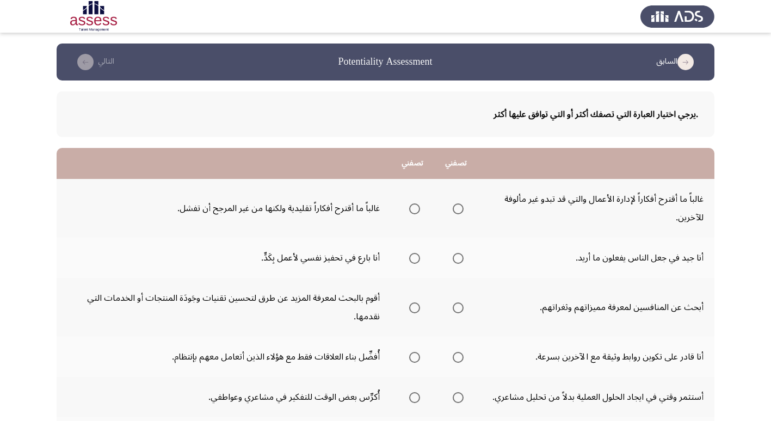
click at [458, 209] on span "Select an option" at bounding box center [458, 209] width 0 height 0
click at [458, 208] on input "Select an option" at bounding box center [457, 208] width 11 height 11
click at [461, 261] on span "Select an option" at bounding box center [457, 258] width 11 height 11
click at [461, 261] on input "Select an option" at bounding box center [457, 258] width 11 height 11
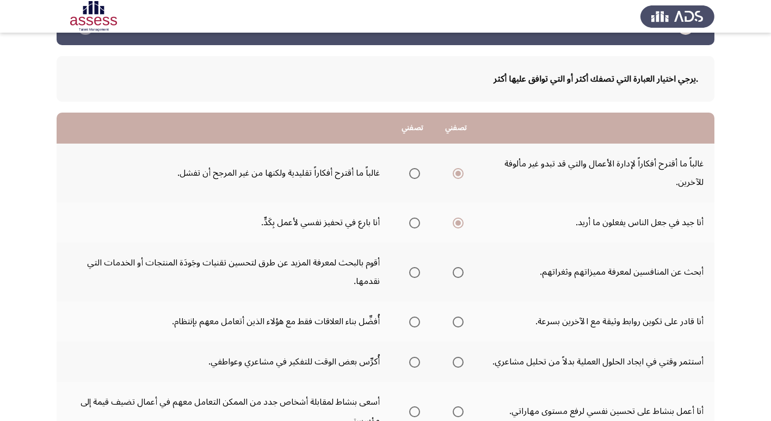
scroll to position [54, 0]
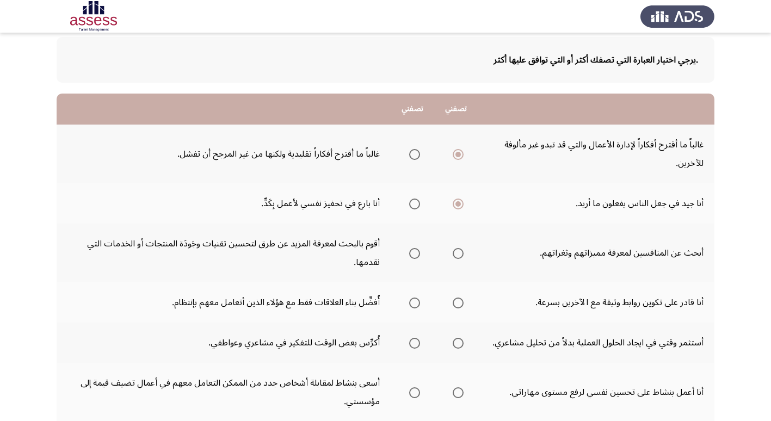
click at [415, 257] on span "Select an option" at bounding box center [414, 253] width 11 height 11
click at [415, 257] on input "Select an option" at bounding box center [414, 253] width 11 height 11
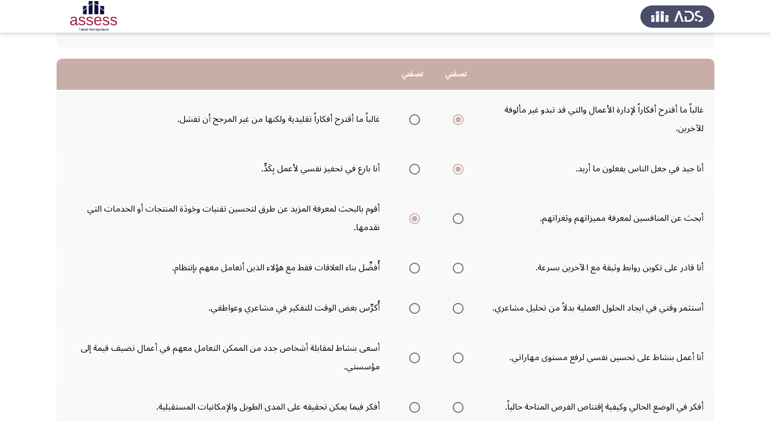
scroll to position [109, 0]
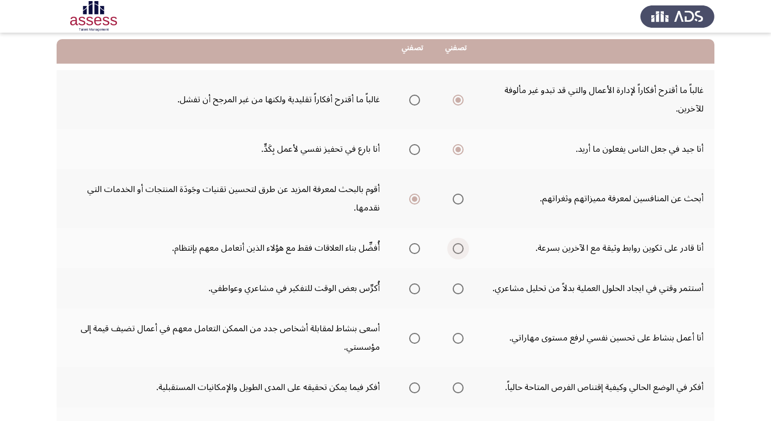
click at [458, 249] on span "Select an option" at bounding box center [458, 249] width 0 height 0
click at [458, 249] on input "Select an option" at bounding box center [457, 248] width 11 height 11
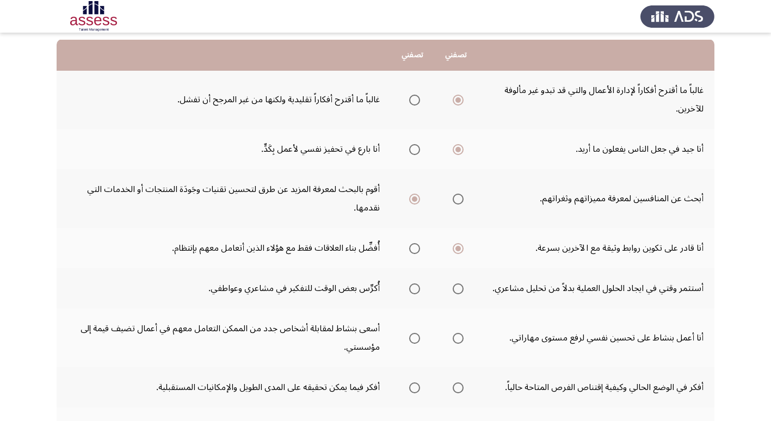
scroll to position [163, 0]
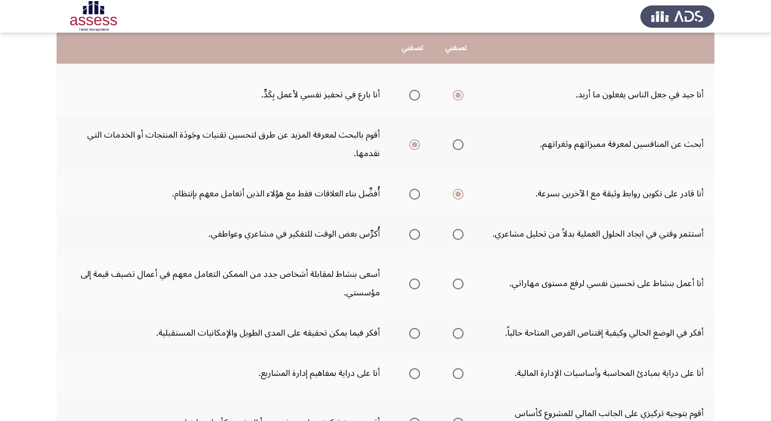
click at [416, 235] on span "Select an option" at bounding box center [414, 234] width 11 height 11
click at [416, 235] on input "Select an option" at bounding box center [414, 234] width 11 height 11
click at [459, 284] on span "Select an option" at bounding box center [457, 283] width 11 height 11
click at [459, 284] on input "Select an option" at bounding box center [457, 283] width 11 height 11
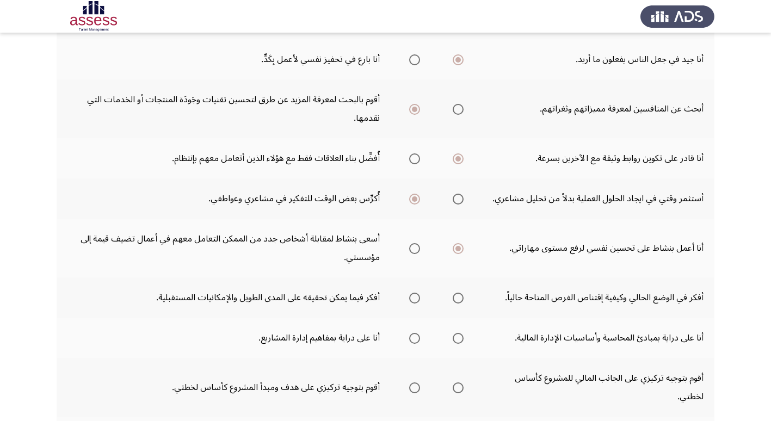
scroll to position [218, 0]
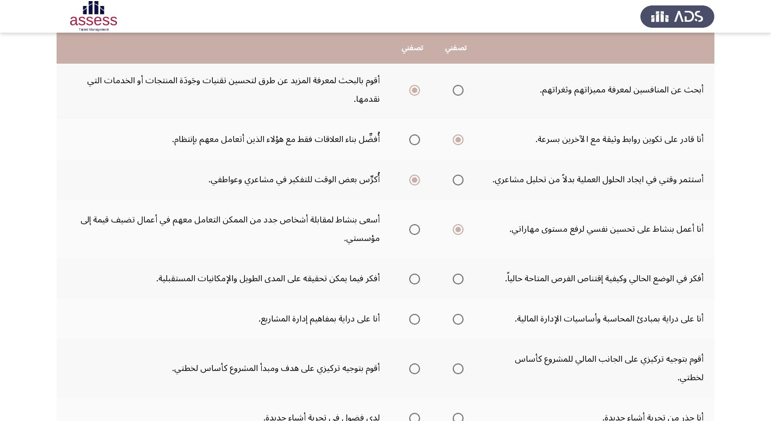
click at [458, 280] on span "Select an option" at bounding box center [457, 279] width 11 height 11
click at [458, 280] on input "Select an option" at bounding box center [457, 279] width 11 height 11
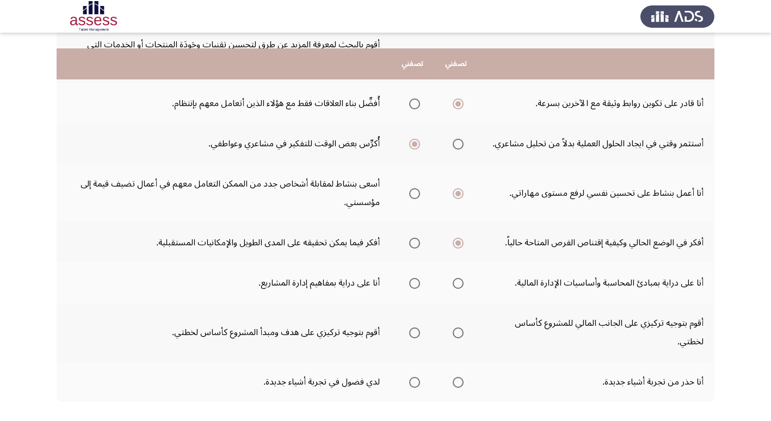
scroll to position [272, 0]
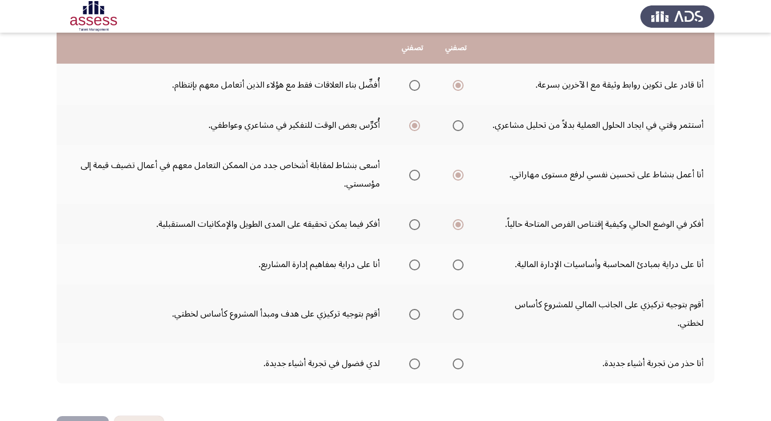
click at [457, 265] on span "Select an option" at bounding box center [457, 264] width 11 height 11
click at [457, 265] on input "Select an option" at bounding box center [457, 264] width 11 height 11
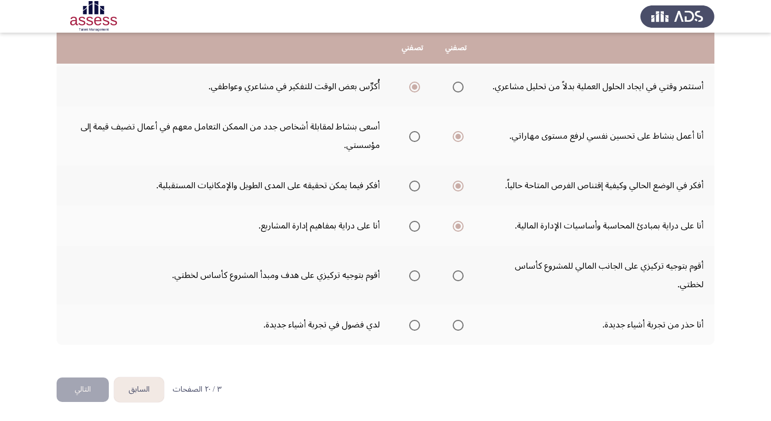
click at [413, 276] on span "Select an option" at bounding box center [414, 275] width 11 height 11
click at [413, 276] on input "Select an option" at bounding box center [414, 275] width 11 height 11
click at [413, 325] on span "Select an option" at bounding box center [414, 325] width 11 height 11
click at [413, 325] on input "Select an option" at bounding box center [414, 325] width 11 height 11
click at [80, 389] on button "التالي" at bounding box center [83, 389] width 52 height 24
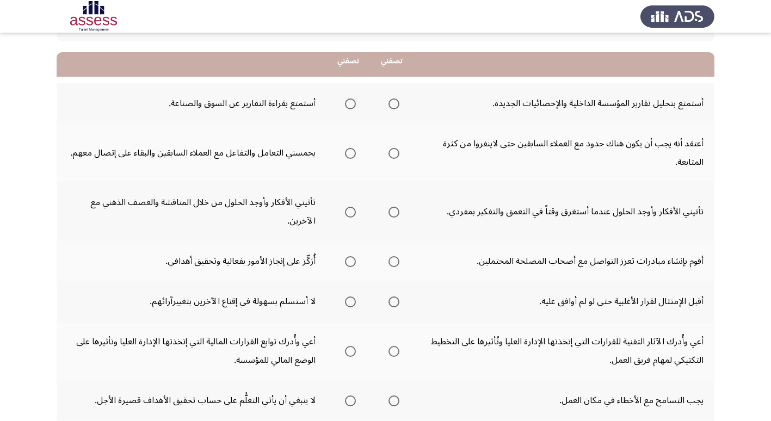
scroll to position [109, 0]
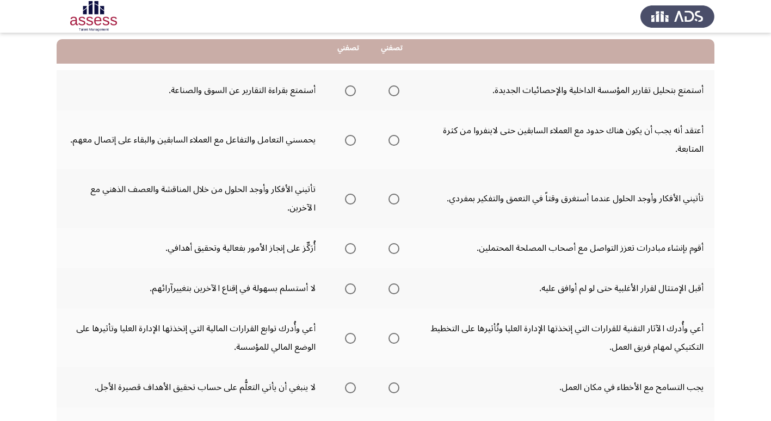
click at [394, 94] on span "Select an option" at bounding box center [393, 90] width 11 height 11
click at [394, 94] on input "Select an option" at bounding box center [393, 90] width 11 height 11
click at [345, 141] on span "Select an option" at bounding box center [350, 140] width 11 height 11
click at [345, 141] on input "Select an option" at bounding box center [350, 140] width 11 height 11
click at [348, 201] on span "Select an option" at bounding box center [350, 199] width 11 height 11
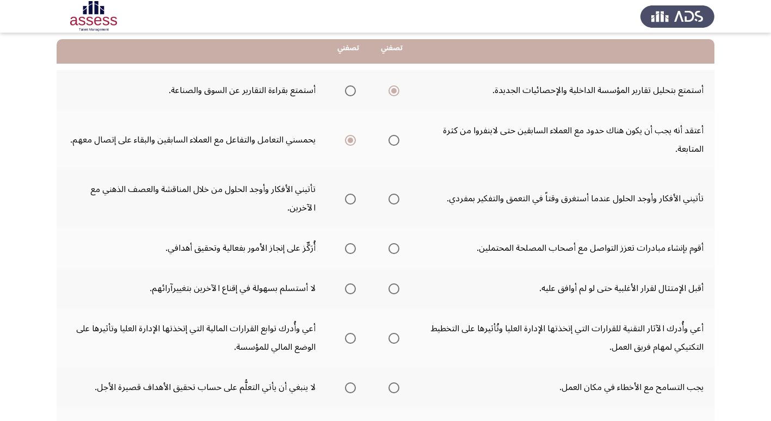
click at [348, 201] on input "Select an option" at bounding box center [350, 199] width 11 height 11
click at [351, 250] on span "Select an option" at bounding box center [350, 248] width 11 height 11
click at [351, 250] on input "Select an option" at bounding box center [350, 248] width 11 height 11
click at [349, 291] on span "Select an option" at bounding box center [350, 288] width 11 height 11
click at [349, 291] on input "Select an option" at bounding box center [350, 288] width 11 height 11
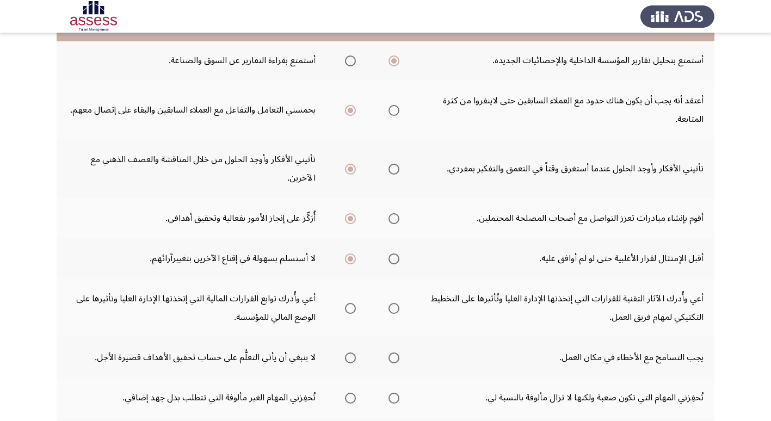
scroll to position [163, 0]
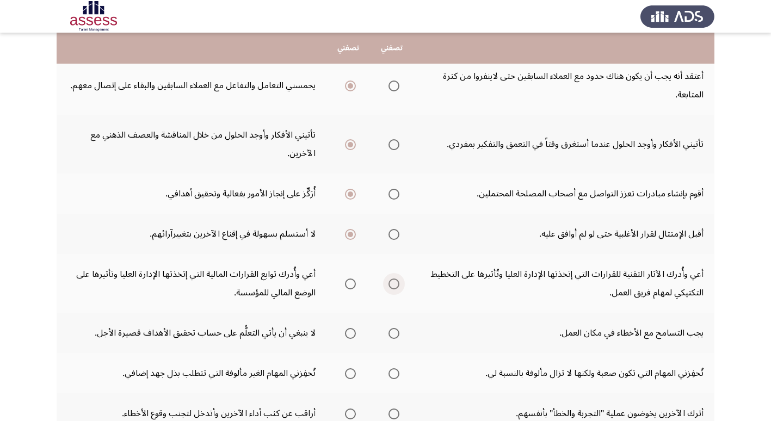
click at [391, 284] on span "Select an option" at bounding box center [393, 283] width 11 height 11
click at [391, 284] on input "Select an option" at bounding box center [393, 283] width 11 height 11
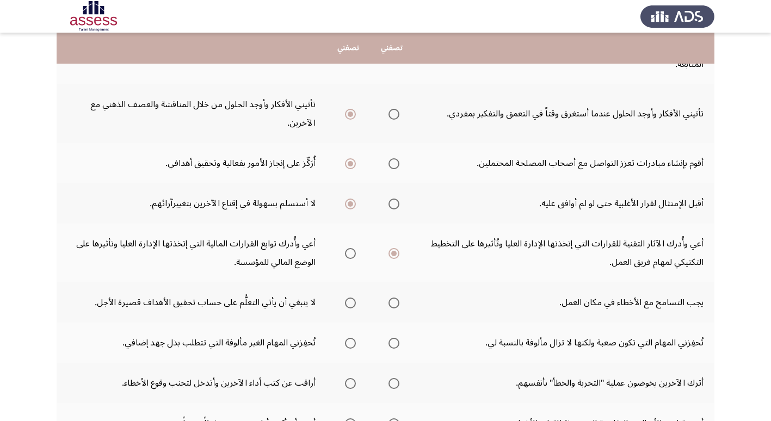
scroll to position [218, 0]
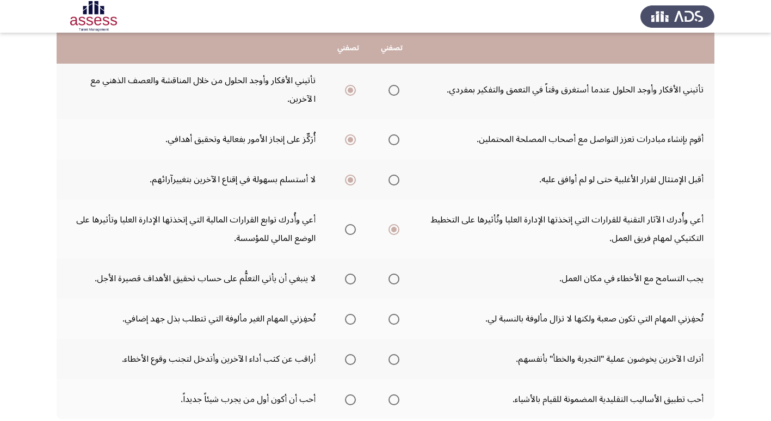
click at [390, 280] on span "Select an option" at bounding box center [393, 279] width 11 height 11
click at [390, 280] on input "Select an option" at bounding box center [393, 279] width 11 height 11
click at [395, 317] on span "Select an option" at bounding box center [393, 319] width 11 height 11
click at [395, 317] on input "Select an option" at bounding box center [393, 319] width 11 height 11
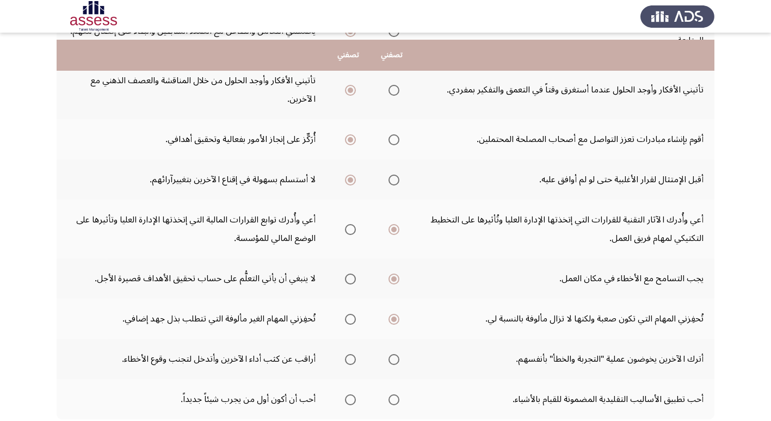
scroll to position [272, 0]
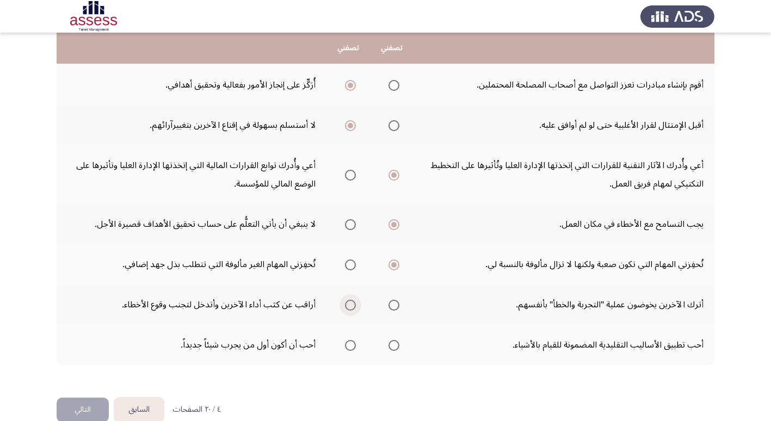
click at [347, 305] on span "Select an option" at bounding box center [350, 305] width 11 height 11
click at [347, 305] on input "Select an option" at bounding box center [350, 305] width 11 height 11
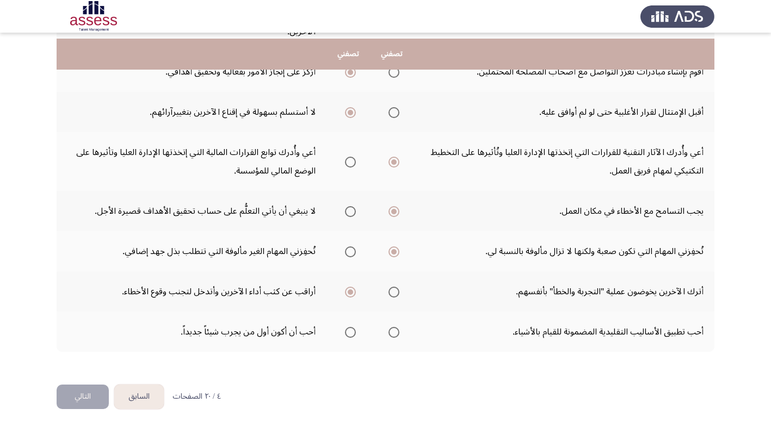
scroll to position [292, 0]
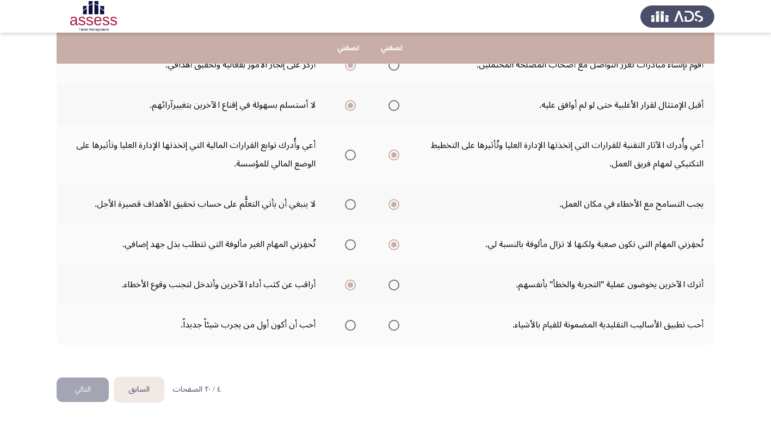
click at [345, 326] on span "Select an option" at bounding box center [350, 325] width 11 height 11
click at [345, 326] on input "Select an option" at bounding box center [350, 325] width 11 height 11
click at [76, 393] on button "التالي" at bounding box center [83, 389] width 52 height 24
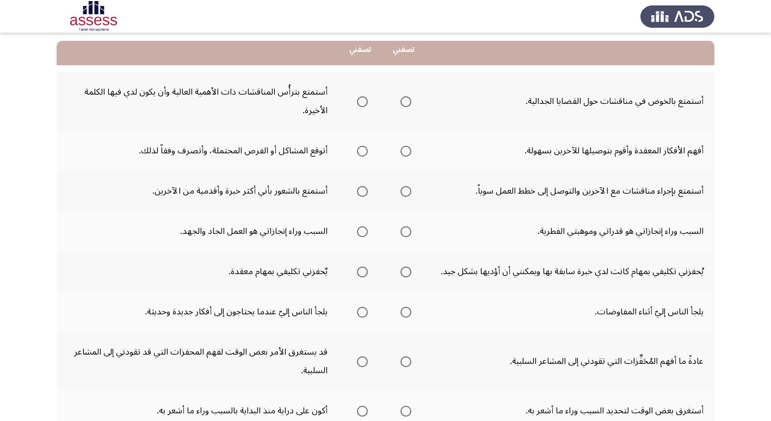
scroll to position [109, 0]
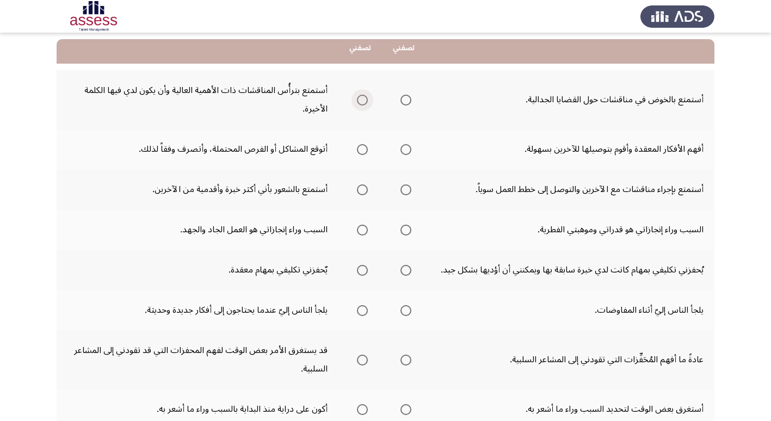
click at [359, 101] on span "Select an option" at bounding box center [362, 100] width 11 height 11
click at [359, 101] on input "Select an option" at bounding box center [362, 100] width 11 height 11
click at [403, 152] on span "Select an option" at bounding box center [405, 149] width 11 height 11
click at [403, 152] on input "Select an option" at bounding box center [405, 149] width 11 height 11
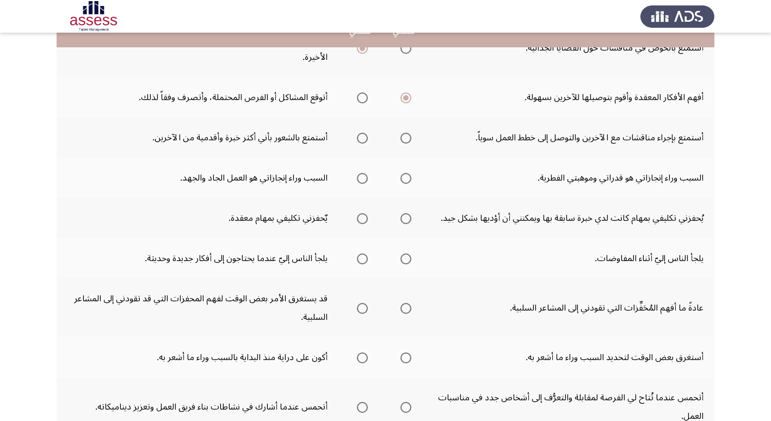
scroll to position [163, 0]
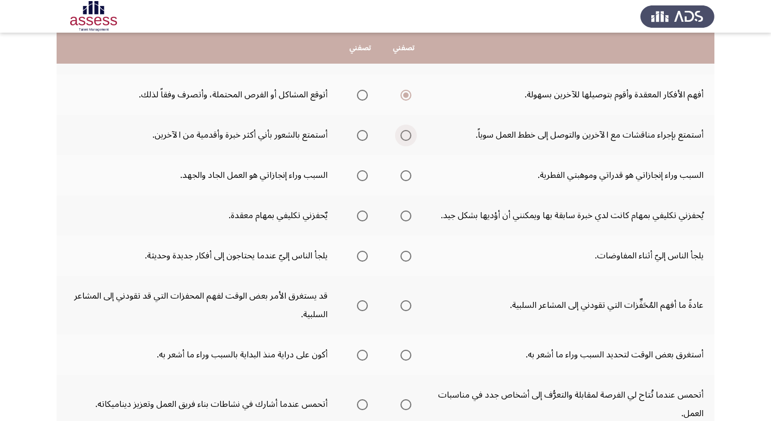
click at [406, 138] on span "Select an option" at bounding box center [405, 135] width 11 height 11
click at [406, 138] on input "Select an option" at bounding box center [405, 135] width 11 height 11
click at [363, 176] on span "Select an option" at bounding box center [362, 175] width 11 height 11
click at [363, 176] on input "Select an option" at bounding box center [362, 175] width 11 height 11
click at [362, 218] on span "Select an option" at bounding box center [362, 215] width 11 height 11
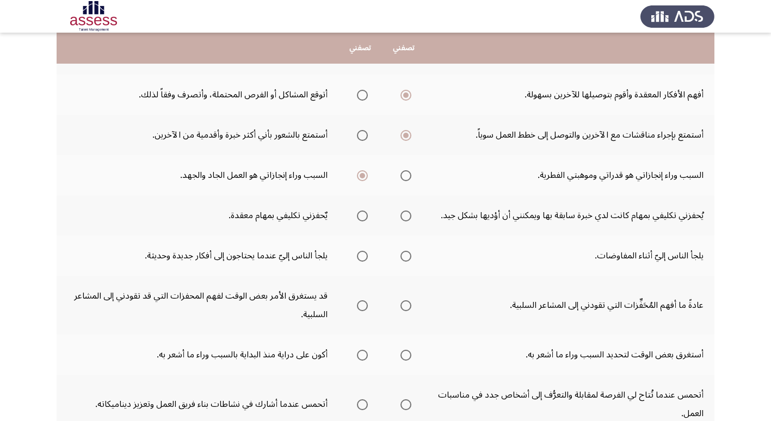
click at [362, 218] on input "Select an option" at bounding box center [362, 215] width 11 height 11
click at [405, 254] on span "Select an option" at bounding box center [405, 256] width 11 height 11
click at [405, 254] on input "Select an option" at bounding box center [405, 256] width 11 height 11
click at [407, 306] on span "Select an option" at bounding box center [405, 305] width 11 height 11
click at [407, 306] on input "Select an option" at bounding box center [405, 305] width 11 height 11
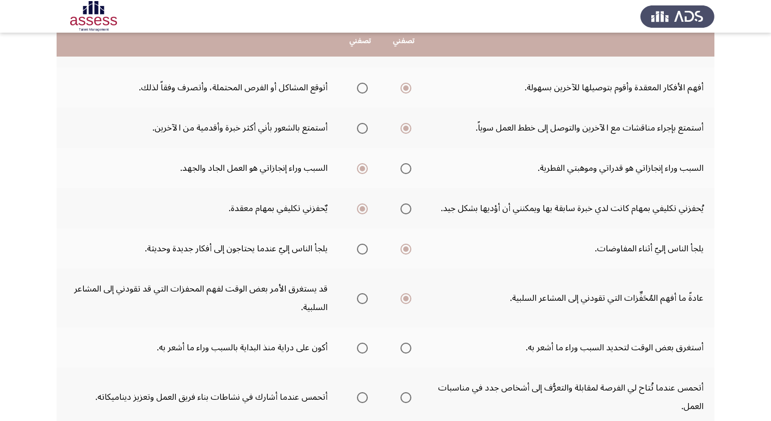
scroll to position [218, 0]
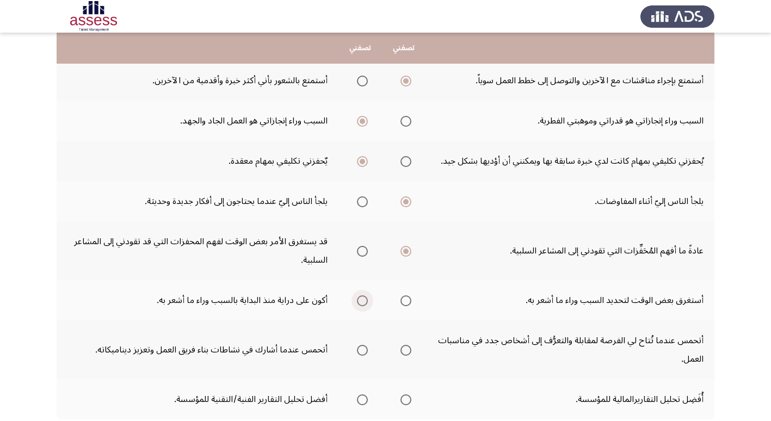
click at [364, 302] on span "Select an option" at bounding box center [362, 300] width 11 height 11
click at [364, 302] on input "Select an option" at bounding box center [362, 300] width 11 height 11
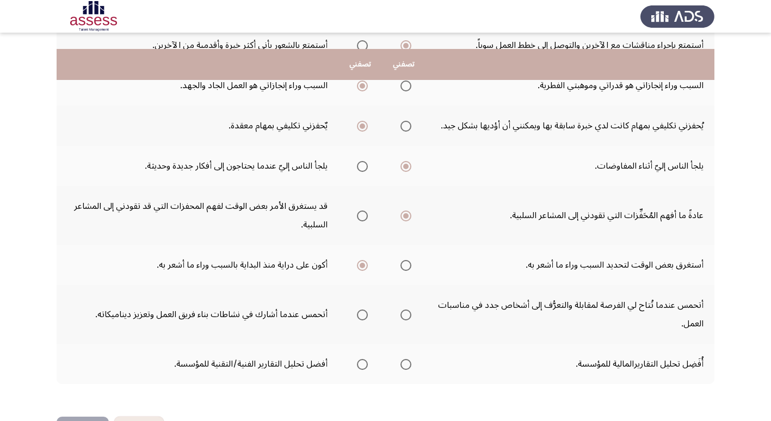
scroll to position [272, 0]
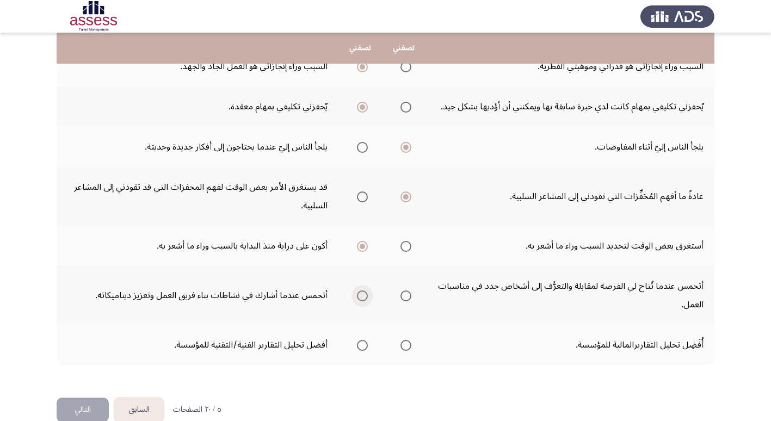
click at [365, 295] on span "Select an option" at bounding box center [362, 295] width 11 height 11
click at [365, 295] on input "Select an option" at bounding box center [362, 295] width 11 height 11
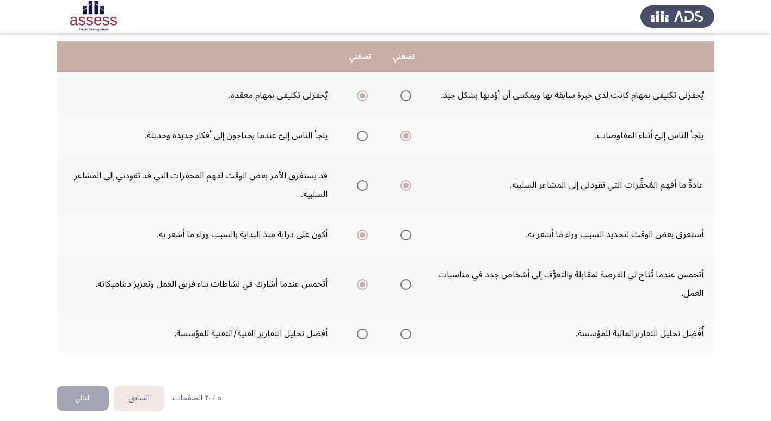
scroll to position [292, 0]
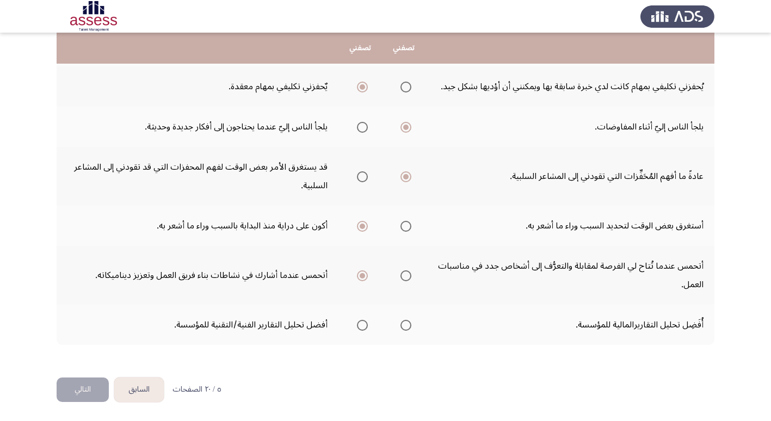
click at [406, 325] on span "Select an option" at bounding box center [406, 325] width 0 height 0
click at [406, 325] on input "Select an option" at bounding box center [405, 325] width 11 height 11
click at [83, 391] on button "التالي" at bounding box center [83, 389] width 52 height 24
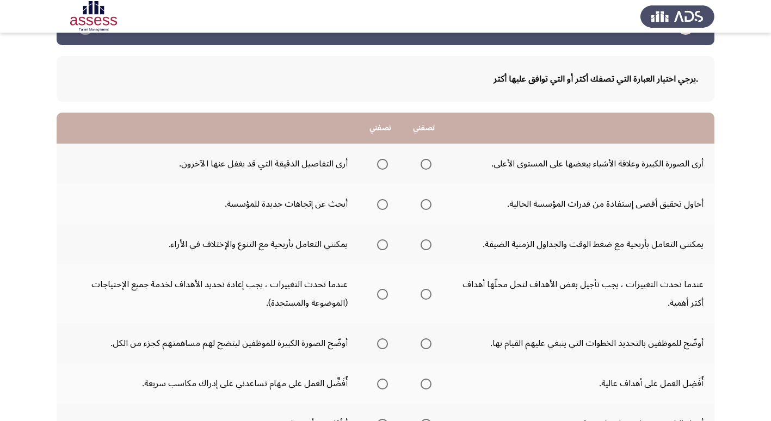
scroll to position [54, 0]
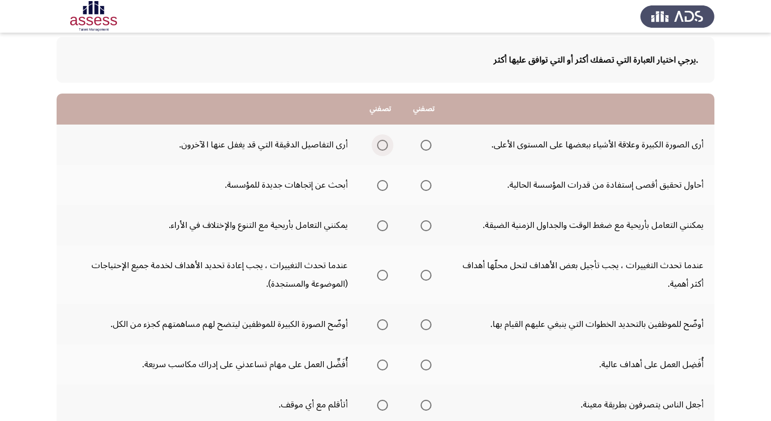
click at [384, 147] on span "Select an option" at bounding box center [382, 145] width 11 height 11
click at [384, 147] on input "Select an option" at bounding box center [382, 145] width 11 height 11
click at [427, 187] on span "Select an option" at bounding box center [425, 185] width 11 height 11
click at [427, 187] on input "Select an option" at bounding box center [425, 185] width 11 height 11
click at [426, 230] on span "Select an option" at bounding box center [425, 225] width 11 height 11
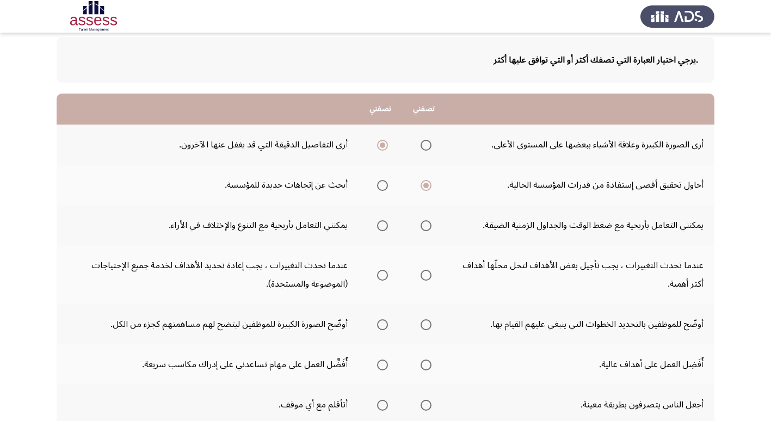
click at [426, 230] on input "Select an option" at bounding box center [425, 225] width 11 height 11
click at [380, 276] on span "Select an option" at bounding box center [382, 275] width 11 height 11
click at [380, 276] on input "Select an option" at bounding box center [382, 275] width 11 height 11
click at [426, 325] on span "Select an option" at bounding box center [426, 325] width 0 height 0
click at [425, 324] on input "Select an option" at bounding box center [425, 324] width 11 height 11
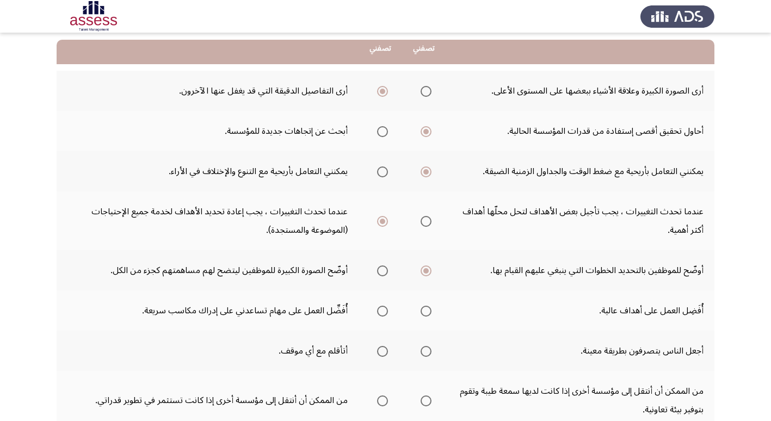
scroll to position [109, 0]
click at [383, 309] on span "Select an option" at bounding box center [382, 310] width 11 height 11
click at [383, 309] on input "Select an option" at bounding box center [382, 310] width 11 height 11
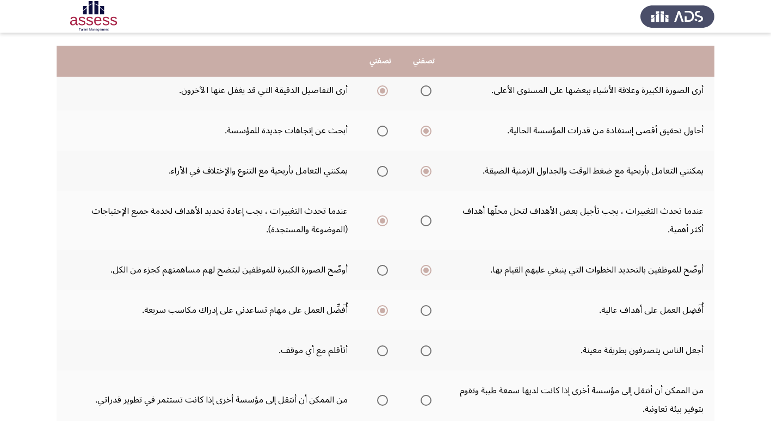
scroll to position [163, 0]
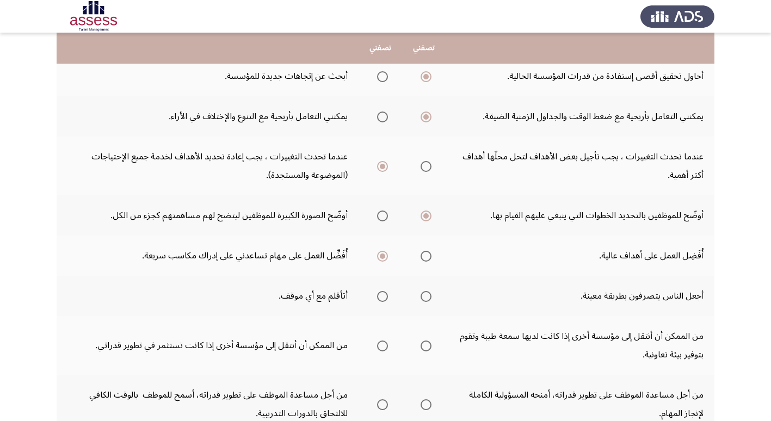
click at [424, 299] on span "Select an option" at bounding box center [425, 296] width 11 height 11
click at [424, 299] on input "Select an option" at bounding box center [425, 296] width 11 height 11
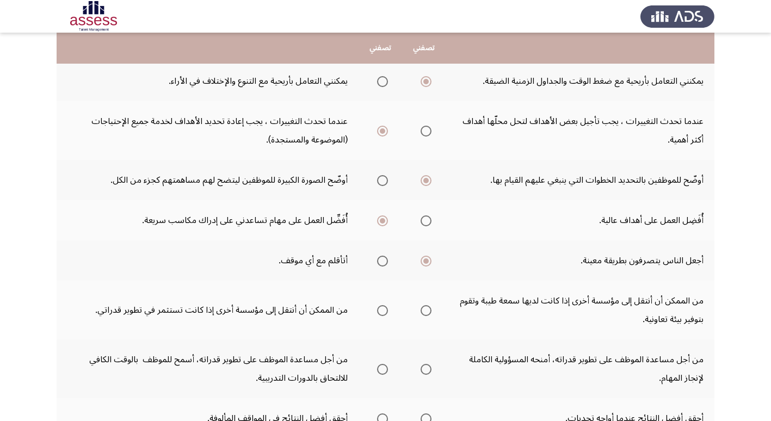
scroll to position [218, 0]
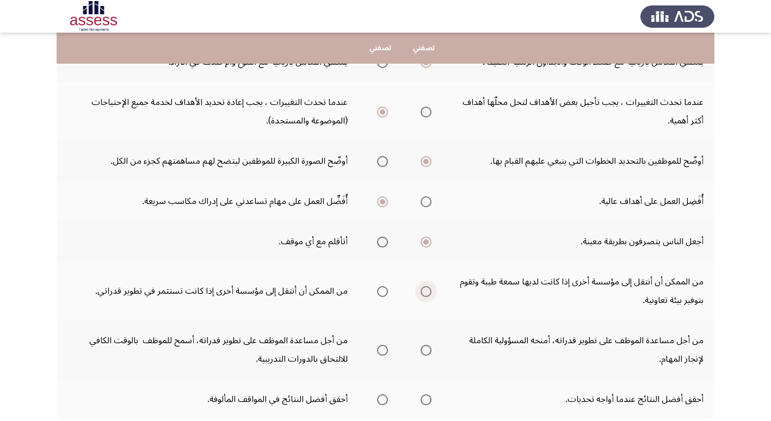
click at [427, 293] on span "Select an option" at bounding box center [425, 291] width 11 height 11
click at [427, 293] on input "Select an option" at bounding box center [425, 291] width 11 height 11
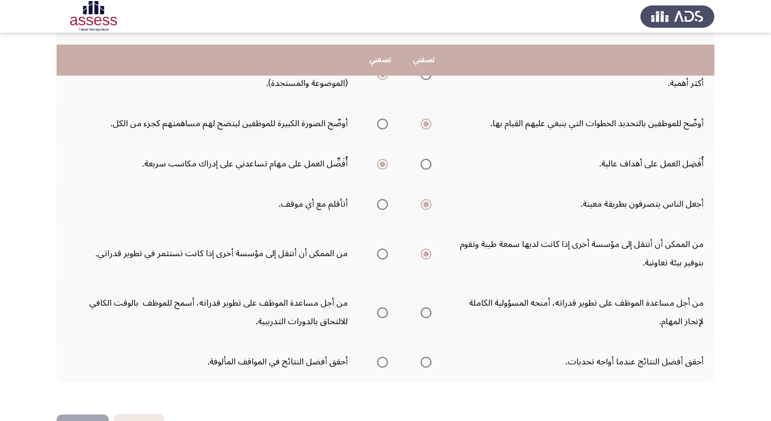
scroll to position [272, 0]
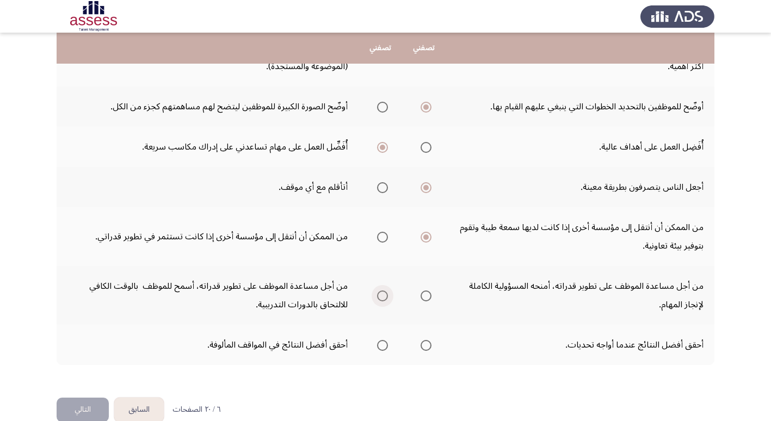
click at [381, 297] on span "Select an option" at bounding box center [382, 295] width 11 height 11
click at [381, 297] on input "Select an option" at bounding box center [382, 295] width 11 height 11
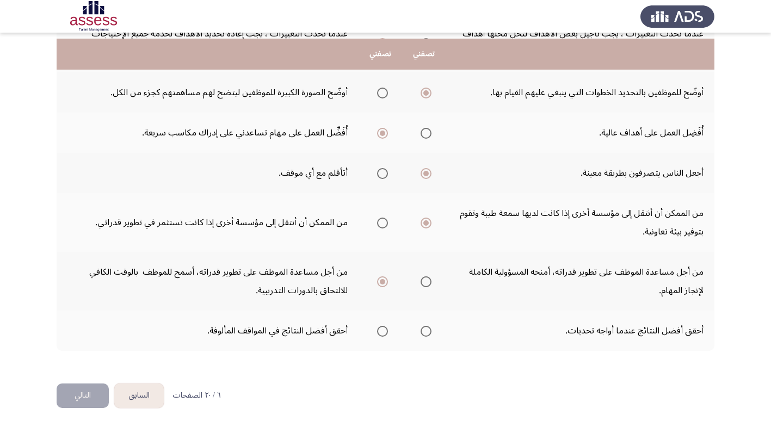
scroll to position [292, 0]
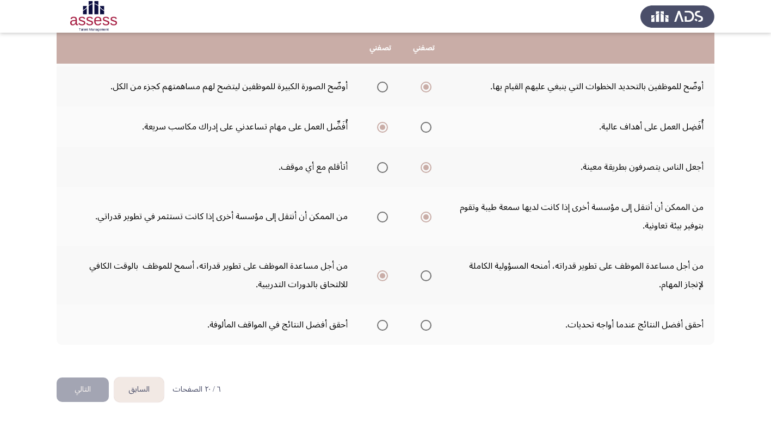
click at [424, 323] on span "Select an option" at bounding box center [425, 325] width 11 height 11
click at [424, 323] on input "Select an option" at bounding box center [425, 325] width 11 height 11
click at [79, 392] on button "التالي" at bounding box center [83, 389] width 52 height 24
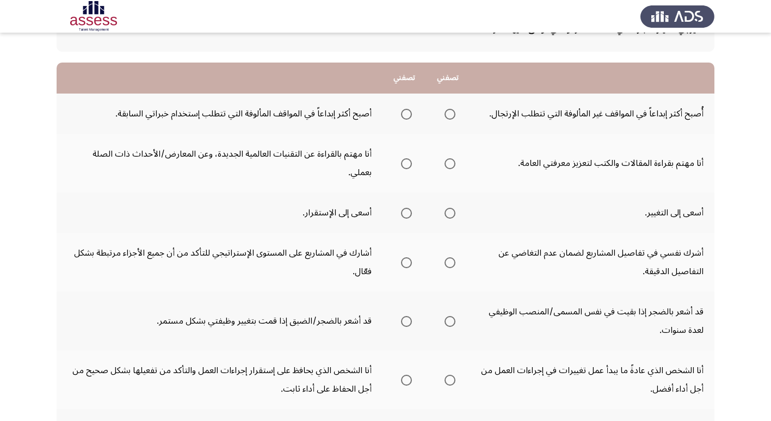
scroll to position [0, 0]
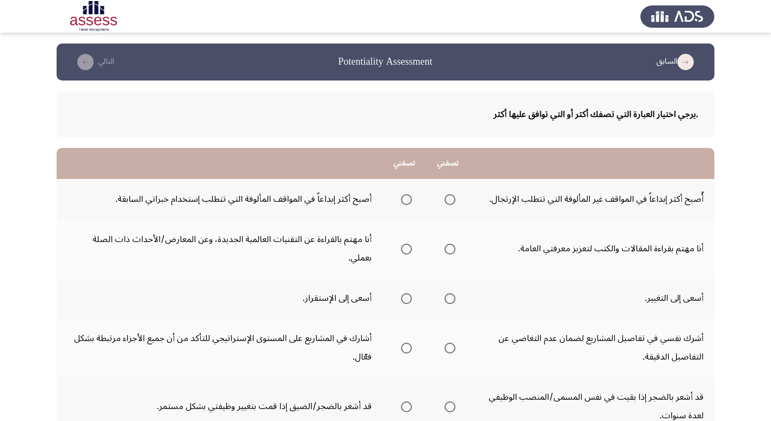
click at [452, 203] on span "Select an option" at bounding box center [449, 199] width 11 height 11
click at [452, 203] on input "Select an option" at bounding box center [449, 199] width 11 height 11
click at [450, 249] on span "Select an option" at bounding box center [450, 249] width 0 height 0
click at [450, 244] on input "Select an option" at bounding box center [449, 249] width 11 height 11
click at [407, 293] on span "Select an option" at bounding box center [406, 298] width 11 height 11
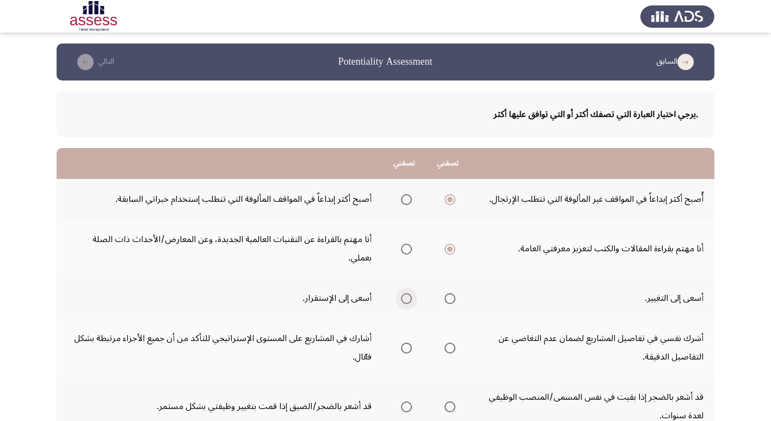
click at [407, 293] on input "Select an option" at bounding box center [406, 298] width 11 height 11
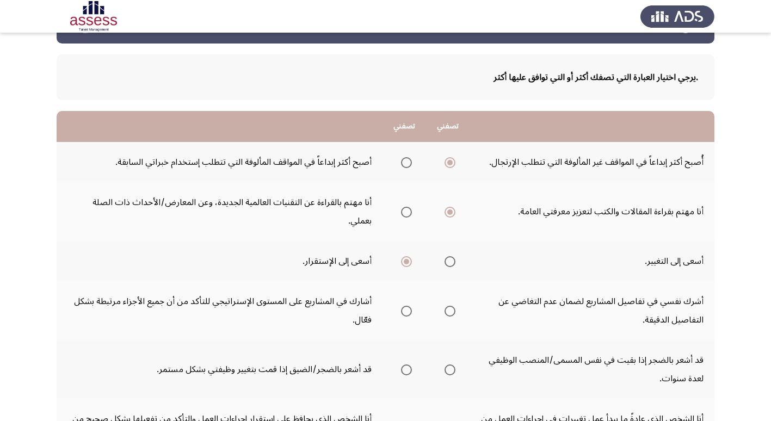
scroll to position [54, 0]
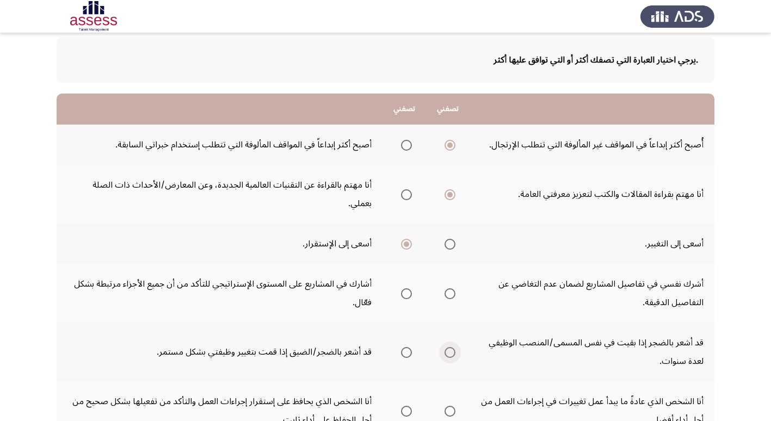
click at [451, 347] on span "Select an option" at bounding box center [449, 352] width 11 height 11
click at [451, 347] on input "Select an option" at bounding box center [449, 352] width 11 height 11
click at [451, 288] on span "Select an option" at bounding box center [449, 293] width 11 height 11
click at [451, 288] on input "Select an option" at bounding box center [449, 293] width 11 height 11
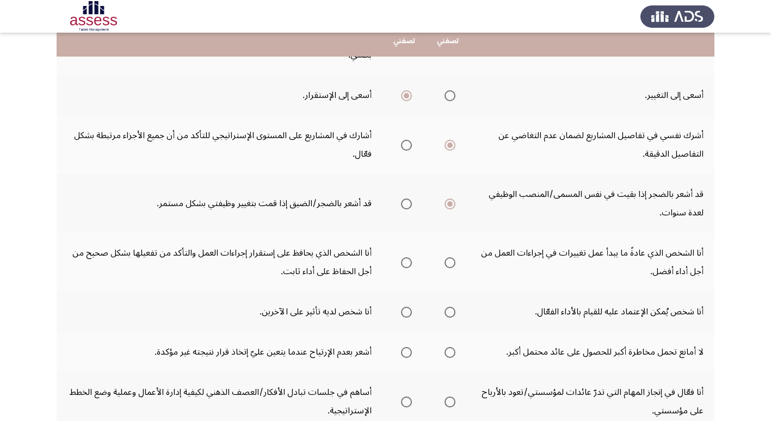
scroll to position [218, 0]
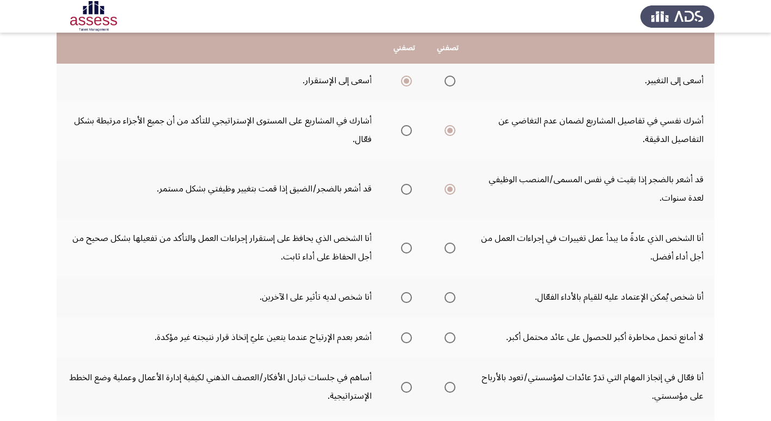
click at [452, 243] on span "Select an option" at bounding box center [449, 248] width 11 height 11
click at [452, 243] on input "Select an option" at bounding box center [449, 248] width 11 height 11
click at [402, 292] on span "Select an option" at bounding box center [406, 297] width 11 height 11
click at [402, 292] on input "Select an option" at bounding box center [406, 297] width 11 height 11
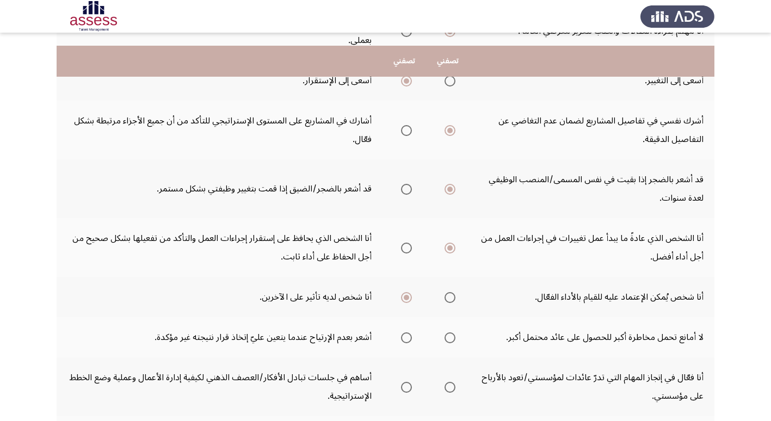
scroll to position [272, 0]
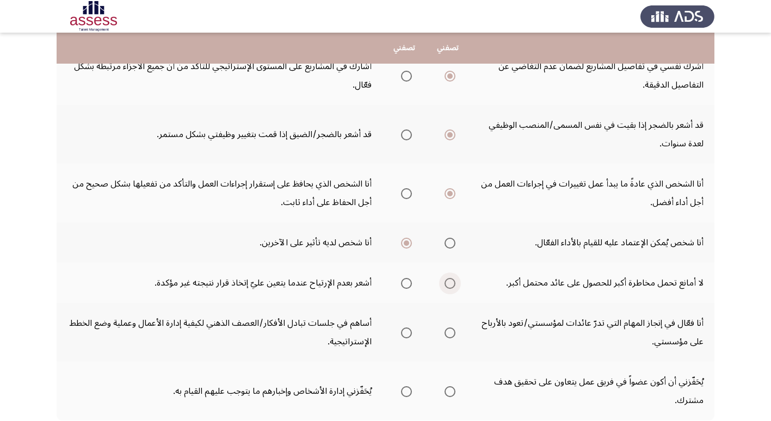
click at [454, 278] on span "Select an option" at bounding box center [449, 283] width 11 height 11
click at [454, 278] on input "Select an option" at bounding box center [449, 283] width 11 height 11
click at [450, 327] on span "Select an option" at bounding box center [449, 332] width 11 height 11
click at [450, 327] on input "Select an option" at bounding box center [449, 332] width 11 height 11
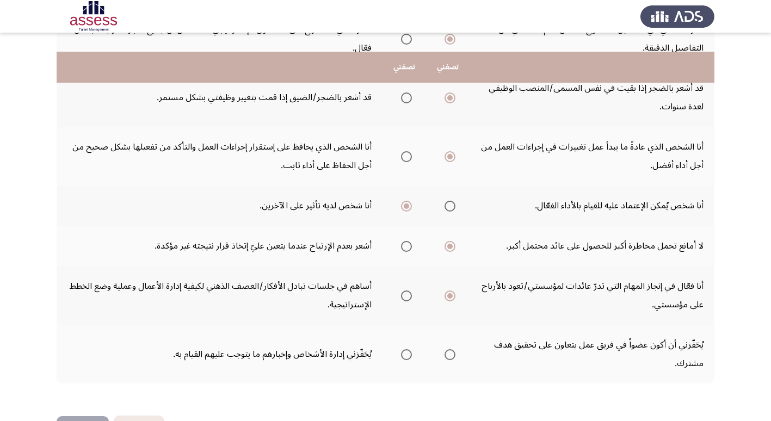
scroll to position [329, 0]
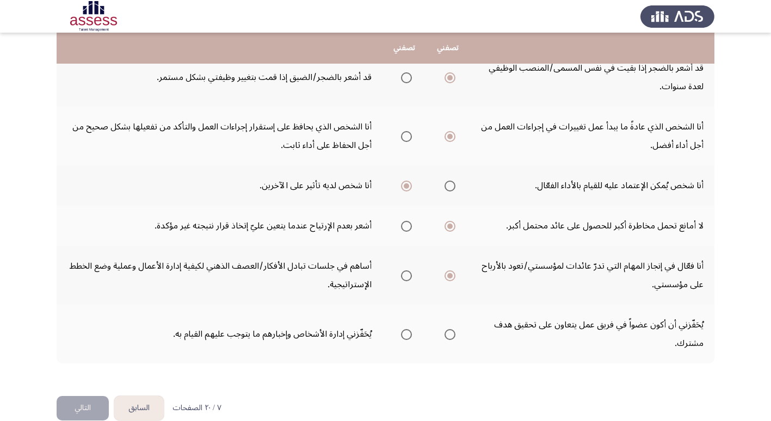
click at [452, 329] on span "Select an option" at bounding box center [449, 334] width 11 height 11
click at [452, 329] on input "Select an option" at bounding box center [449, 334] width 11 height 11
click at [88, 396] on button "التالي" at bounding box center [83, 408] width 52 height 24
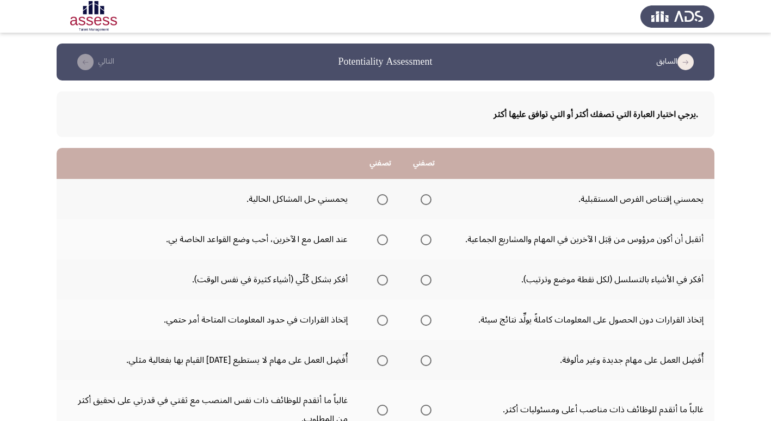
scroll to position [54, 0]
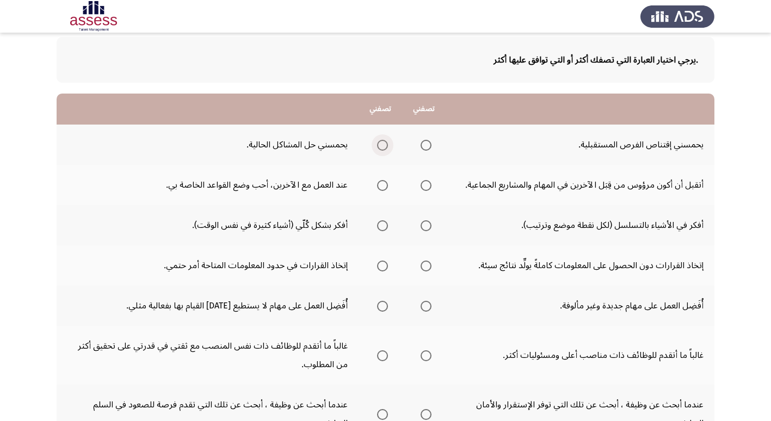
click at [383, 147] on span "Select an option" at bounding box center [382, 145] width 11 height 11
click at [383, 147] on input "Select an option" at bounding box center [382, 145] width 11 height 11
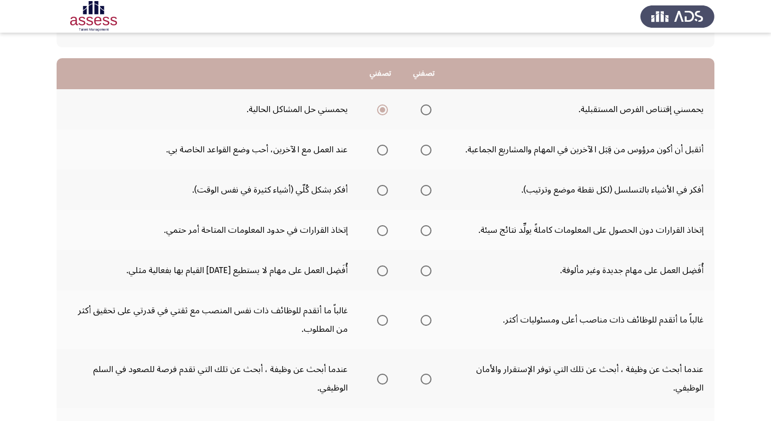
scroll to position [109, 0]
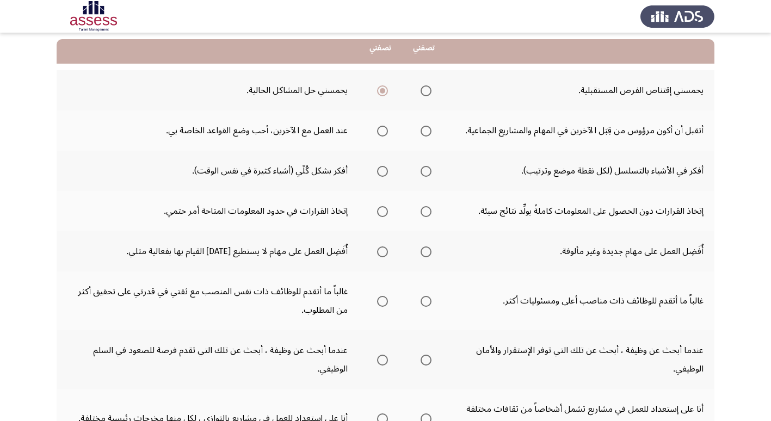
click at [382, 130] on span "Select an option" at bounding box center [382, 131] width 11 height 11
click at [382, 130] on input "Select an option" at bounding box center [382, 131] width 11 height 11
click at [427, 170] on span "Select an option" at bounding box center [425, 171] width 11 height 11
click at [427, 170] on input "Select an option" at bounding box center [425, 171] width 11 height 11
click at [428, 213] on span "Select an option" at bounding box center [425, 211] width 11 height 11
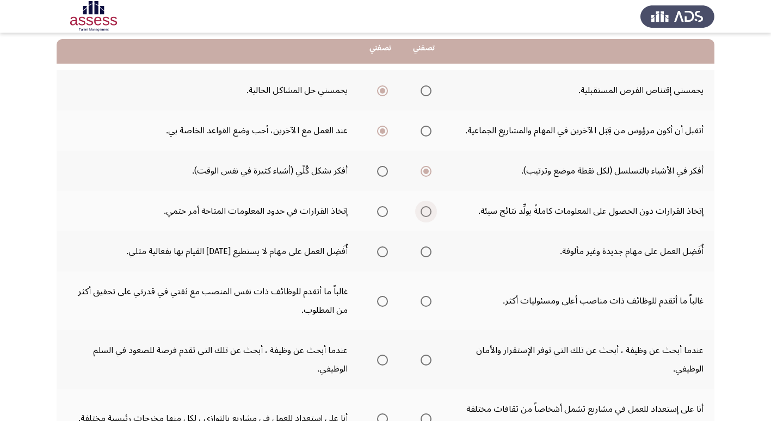
click at [428, 213] on input "Select an option" at bounding box center [425, 211] width 11 height 11
click at [384, 253] on span "Select an option" at bounding box center [382, 251] width 11 height 11
click at [384, 253] on input "Select an option" at bounding box center [382, 251] width 11 height 11
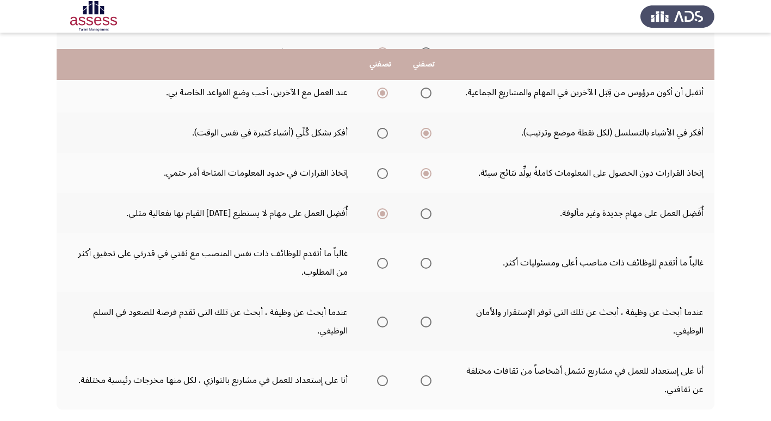
scroll to position [163, 0]
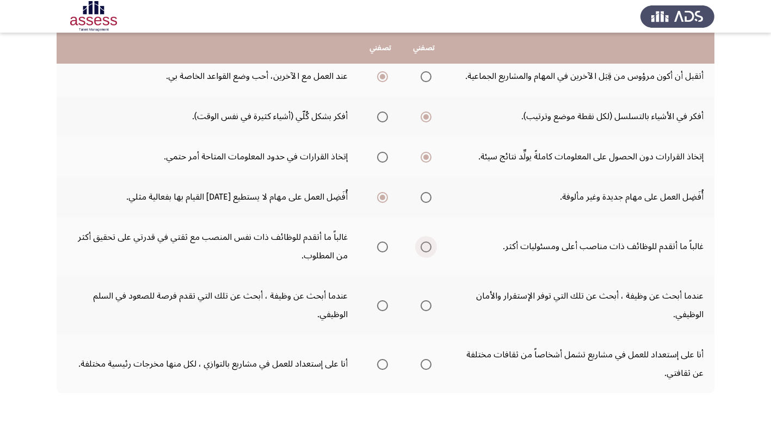
click at [428, 249] on span "Select an option" at bounding box center [425, 246] width 11 height 11
click at [428, 249] on input "Select an option" at bounding box center [425, 246] width 11 height 11
click at [427, 306] on span "Select an option" at bounding box center [425, 305] width 11 height 11
click at [427, 306] on input "Select an option" at bounding box center [425, 305] width 11 height 11
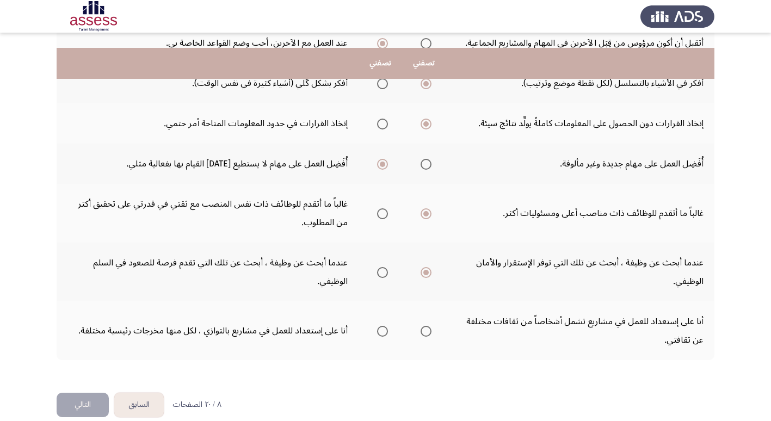
scroll to position [212, 0]
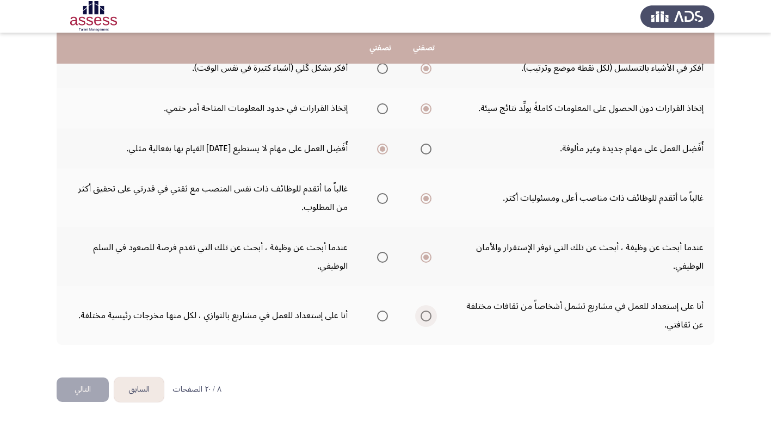
click at [428, 316] on span "Select an option" at bounding box center [425, 315] width 11 height 11
click at [428, 316] on input "Select an option" at bounding box center [425, 315] width 11 height 11
click at [80, 394] on button "التالي" at bounding box center [83, 389] width 52 height 24
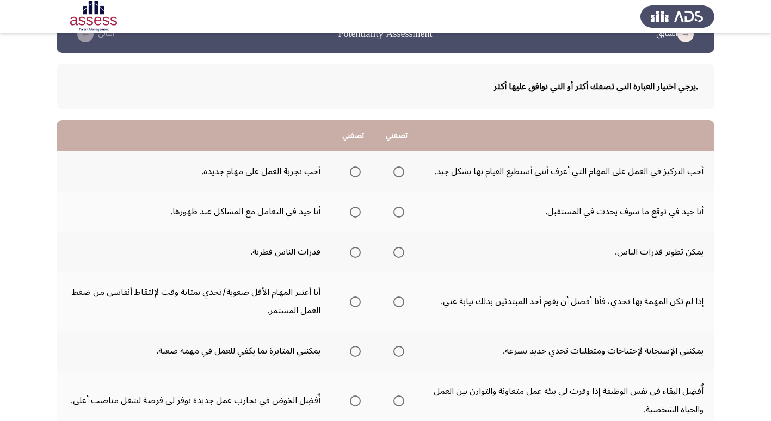
scroll to position [54, 0]
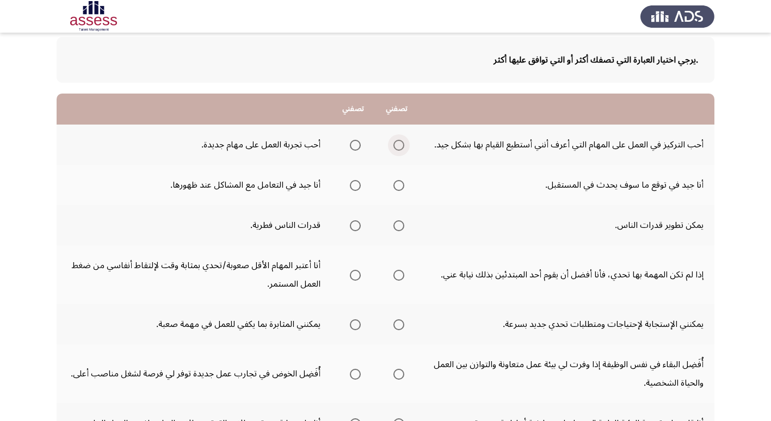
click at [398, 147] on span "Select an option" at bounding box center [398, 145] width 11 height 11
click at [398, 147] on input "Select an option" at bounding box center [398, 145] width 11 height 11
click at [352, 182] on span "Select an option" at bounding box center [355, 185] width 11 height 11
click at [352, 182] on input "Select an option" at bounding box center [355, 185] width 11 height 11
click at [394, 228] on span "Select an option" at bounding box center [398, 225] width 11 height 11
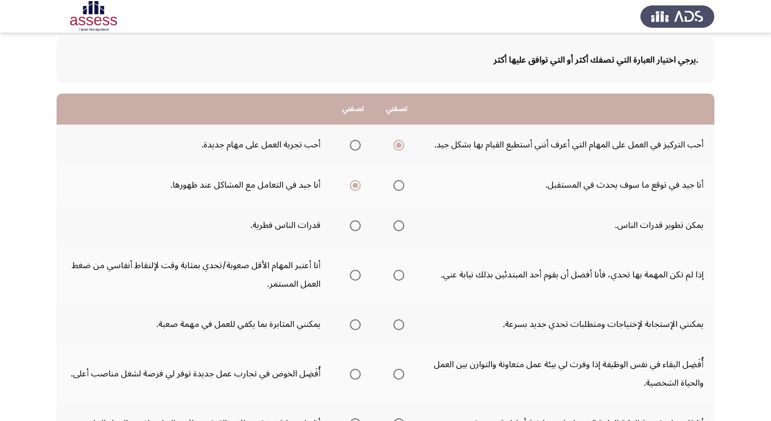
click at [394, 228] on input "Select an option" at bounding box center [398, 225] width 11 height 11
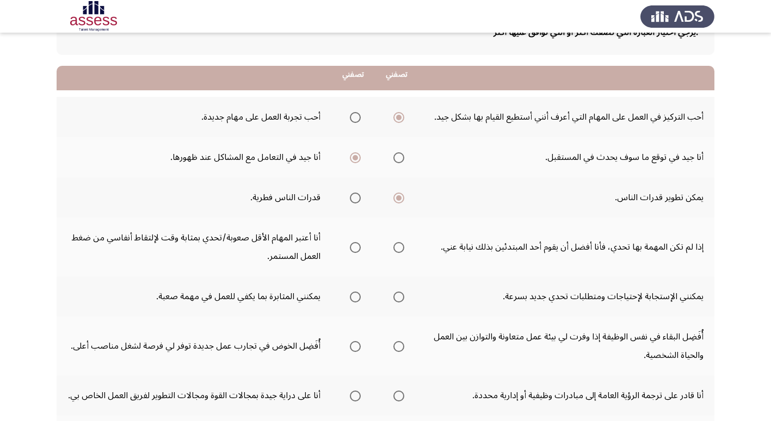
scroll to position [109, 0]
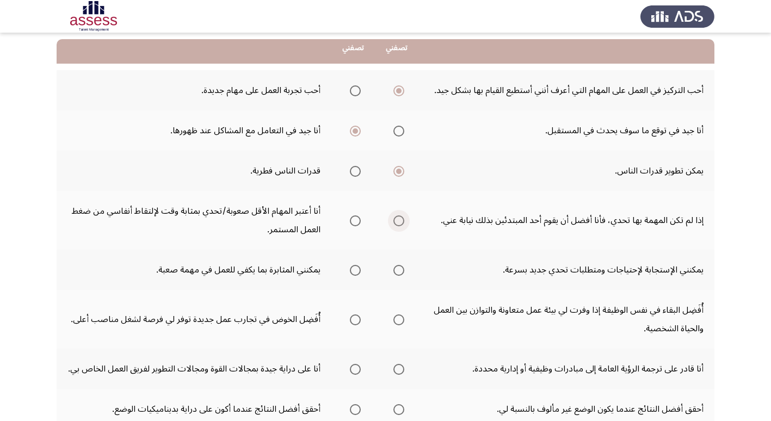
click at [397, 222] on span "Select an option" at bounding box center [398, 220] width 11 height 11
click at [397, 222] on input "Select an option" at bounding box center [398, 220] width 11 height 11
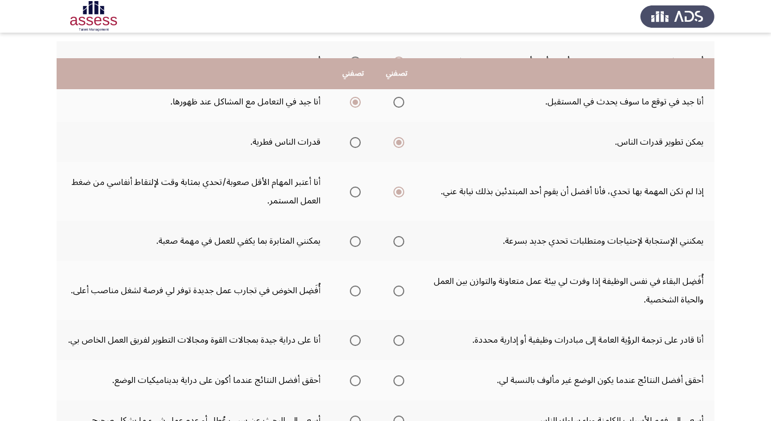
scroll to position [163, 0]
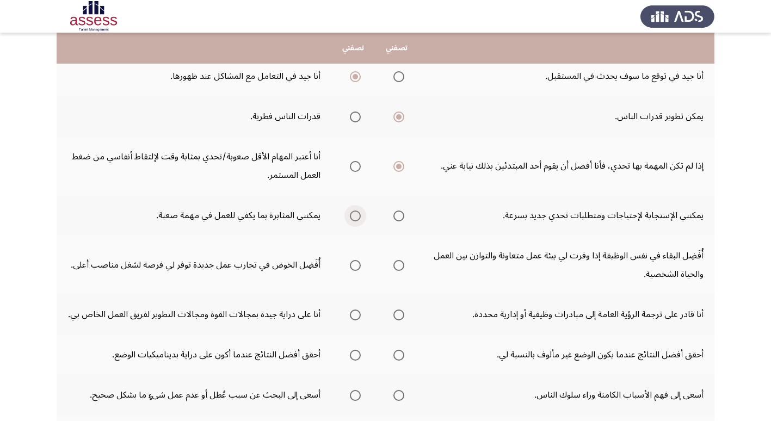
click at [352, 215] on span "Select an option" at bounding box center [355, 215] width 11 height 11
click at [352, 215] on input "Select an option" at bounding box center [355, 215] width 11 height 11
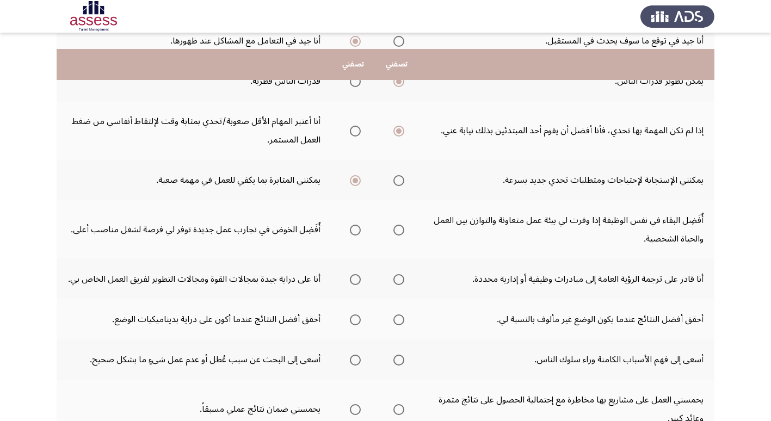
scroll to position [218, 0]
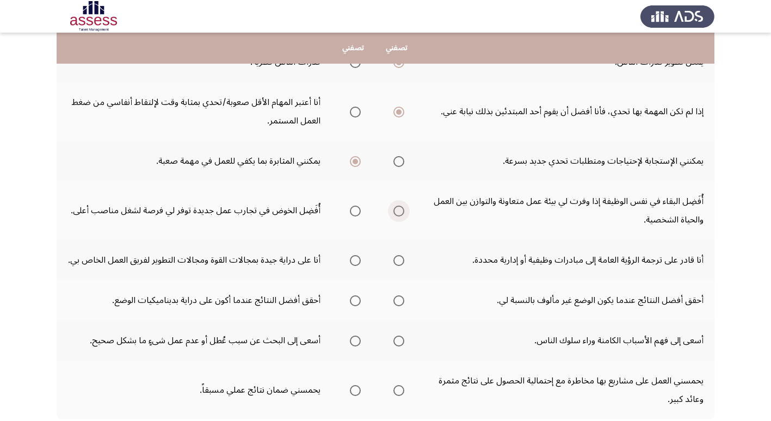
click at [399, 211] on span "Select an option" at bounding box center [399, 211] width 0 height 0
click at [397, 210] on input "Select an option" at bounding box center [398, 211] width 11 height 11
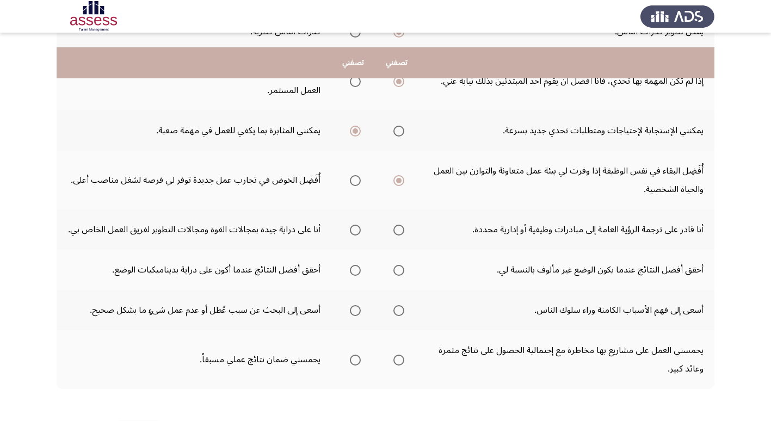
scroll to position [272, 0]
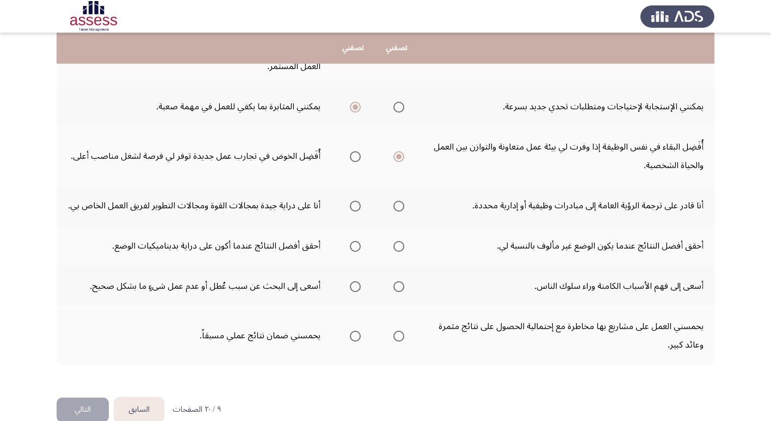
click at [350, 212] on span "Select an option" at bounding box center [355, 206] width 11 height 11
click at [350, 212] on input "Select an option" at bounding box center [355, 206] width 11 height 11
click at [350, 252] on span "Select an option" at bounding box center [355, 246] width 11 height 11
click at [350, 252] on input "Select an option" at bounding box center [355, 246] width 11 height 11
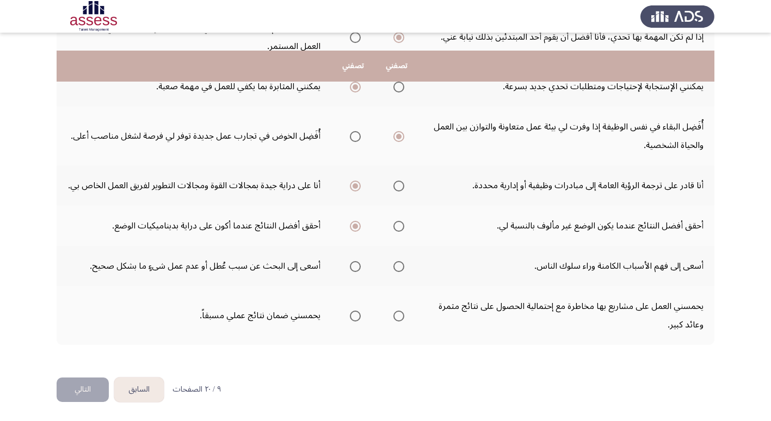
scroll to position [310, 0]
click at [399, 270] on span "Select an option" at bounding box center [398, 266] width 11 height 11
click at [399, 270] on input "Select an option" at bounding box center [398, 266] width 11 height 11
click at [398, 316] on span "Select an option" at bounding box center [398, 315] width 11 height 11
click at [398, 316] on input "Select an option" at bounding box center [398, 315] width 11 height 11
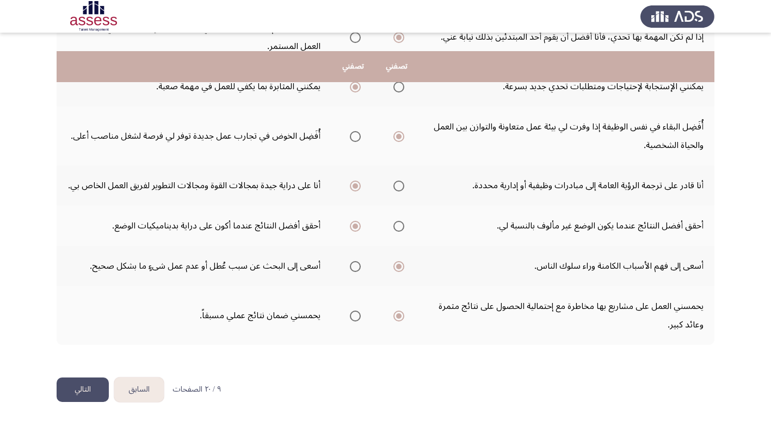
click at [75, 393] on button "التالي" at bounding box center [83, 389] width 52 height 24
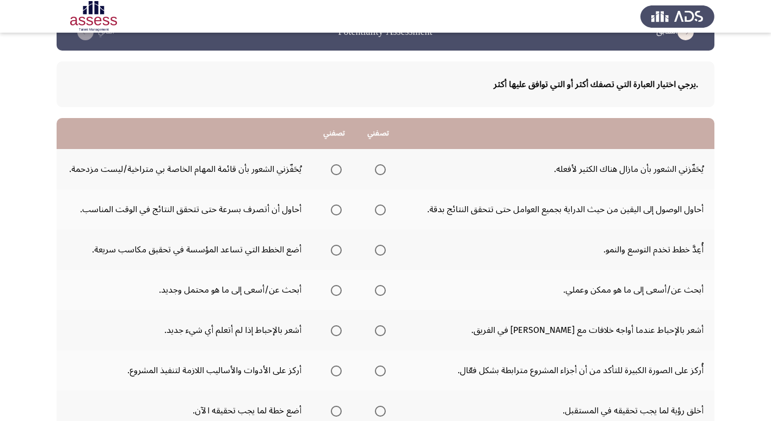
scroll to position [54, 0]
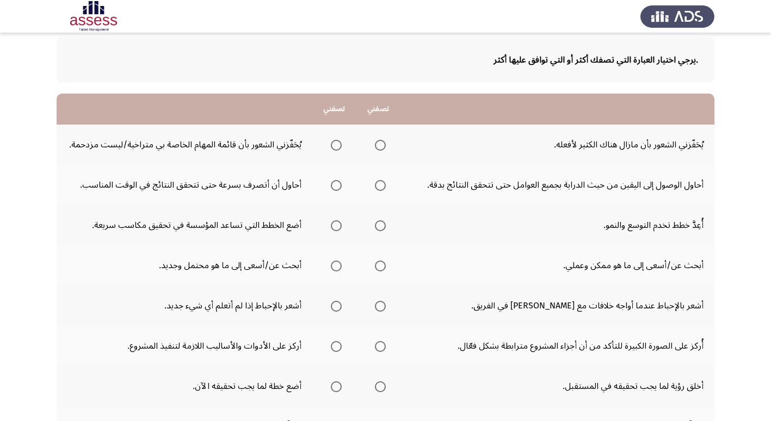
click at [381, 146] on span "Select an option" at bounding box center [380, 145] width 11 height 11
click at [381, 146] on input "Select an option" at bounding box center [380, 145] width 11 height 11
click at [380, 188] on span "Select an option" at bounding box center [380, 185] width 11 height 11
click at [380, 188] on input "Select an option" at bounding box center [380, 185] width 11 height 11
click at [337, 227] on span "Select an option" at bounding box center [336, 225] width 11 height 11
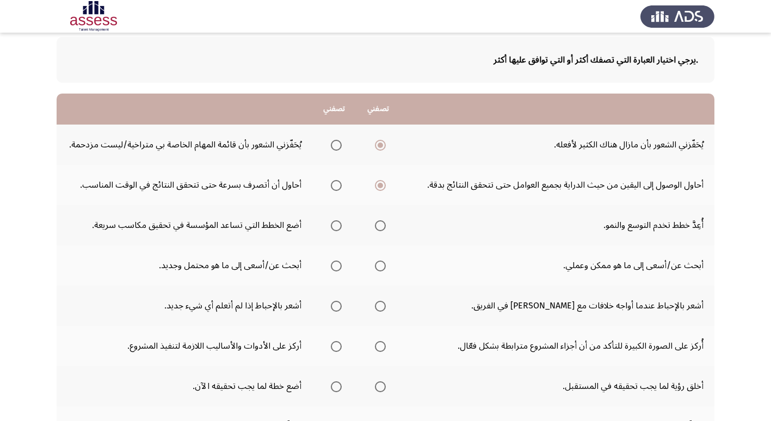
click at [337, 227] on input "Select an option" at bounding box center [336, 225] width 11 height 11
click at [380, 265] on span "Select an option" at bounding box center [380, 265] width 11 height 11
click at [380, 265] on input "Select an option" at bounding box center [380, 265] width 11 height 11
click at [381, 308] on span "Select an option" at bounding box center [380, 306] width 11 height 11
click at [381, 308] on input "Select an option" at bounding box center [380, 306] width 11 height 11
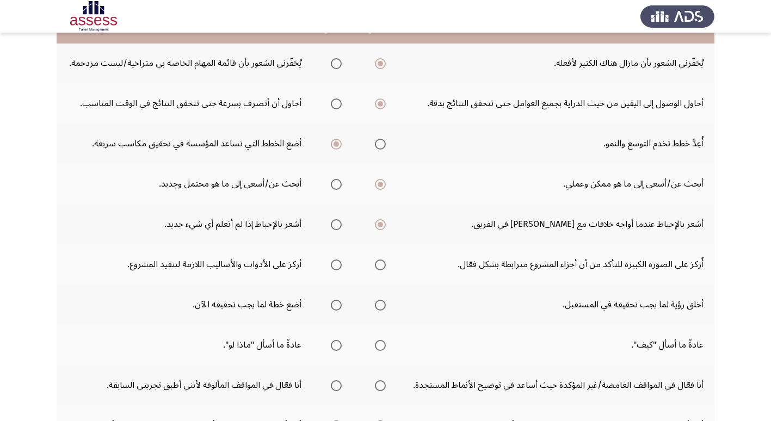
scroll to position [163, 0]
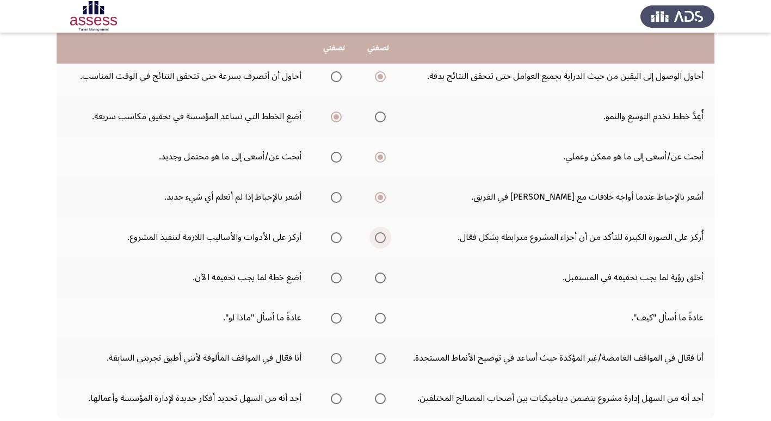
click at [380, 240] on span "Select an option" at bounding box center [380, 237] width 11 height 11
click at [380, 240] on input "Select an option" at bounding box center [380, 237] width 11 height 11
click at [339, 277] on span "Select an option" at bounding box center [336, 277] width 11 height 11
click at [339, 277] on input "Select an option" at bounding box center [336, 277] width 11 height 11
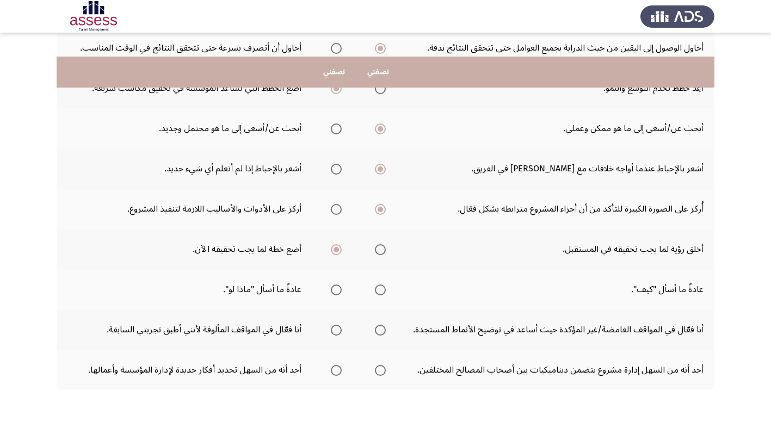
scroll to position [218, 0]
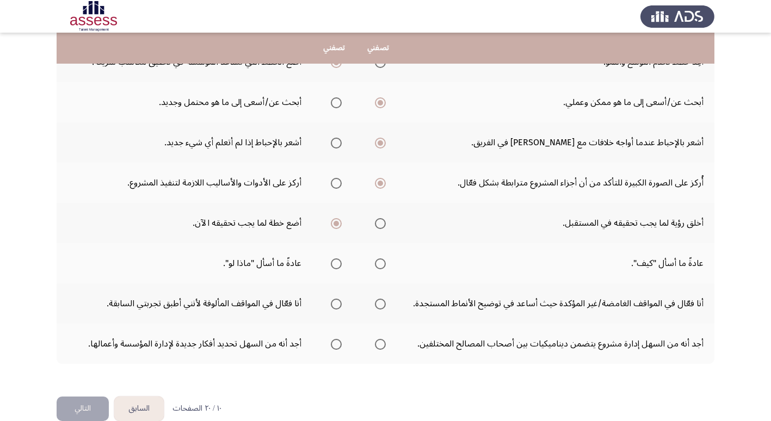
click at [335, 265] on span "Select an option" at bounding box center [336, 263] width 11 height 11
click at [335, 265] on input "Select an option" at bounding box center [336, 263] width 11 height 11
click at [334, 302] on span "Select an option" at bounding box center [336, 304] width 11 height 11
click at [334, 302] on input "Select an option" at bounding box center [336, 304] width 11 height 11
click at [379, 341] on span "Select an option" at bounding box center [380, 344] width 11 height 11
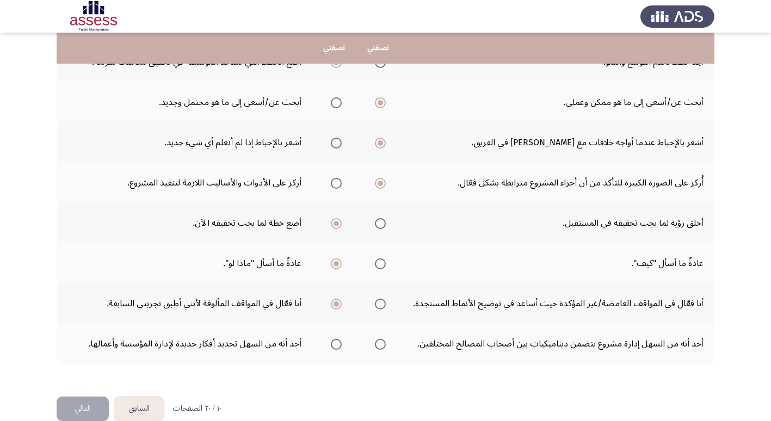
click at [379, 341] on input "Select an option" at bounding box center [380, 344] width 11 height 11
click at [82, 409] on button "التالي" at bounding box center [83, 408] width 52 height 24
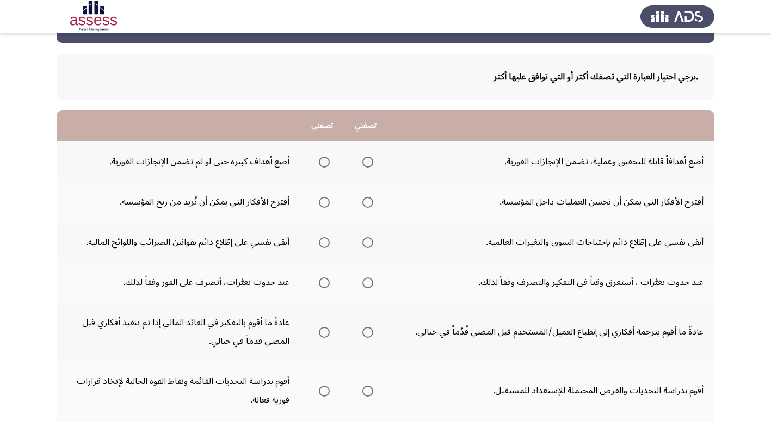
scroll to position [109, 0]
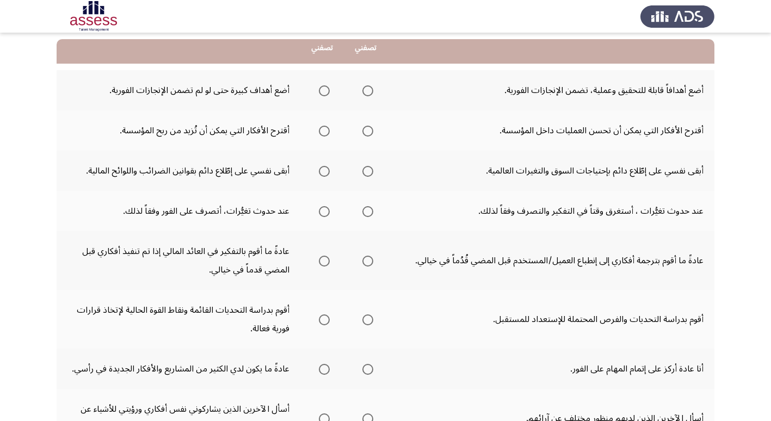
click at [369, 96] on span "Select an option" at bounding box center [367, 90] width 11 height 11
click at [369, 96] on input "Select an option" at bounding box center [367, 90] width 11 height 11
click at [325, 132] on span "Select an option" at bounding box center [324, 131] width 11 height 11
click at [325, 132] on input "Select an option" at bounding box center [324, 131] width 11 height 11
click at [325, 172] on span "Select an option" at bounding box center [324, 171] width 11 height 11
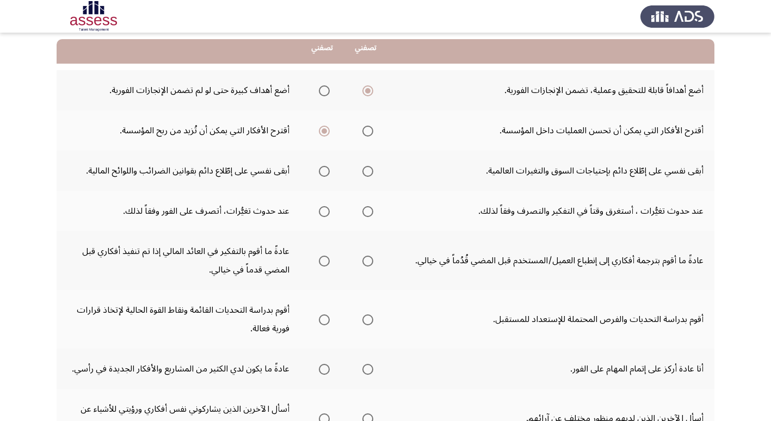
click at [325, 172] on input "Select an option" at bounding box center [324, 171] width 11 height 11
click at [369, 215] on span "Select an option" at bounding box center [367, 211] width 11 height 11
click at [369, 215] on input "Select an option" at bounding box center [367, 211] width 11 height 11
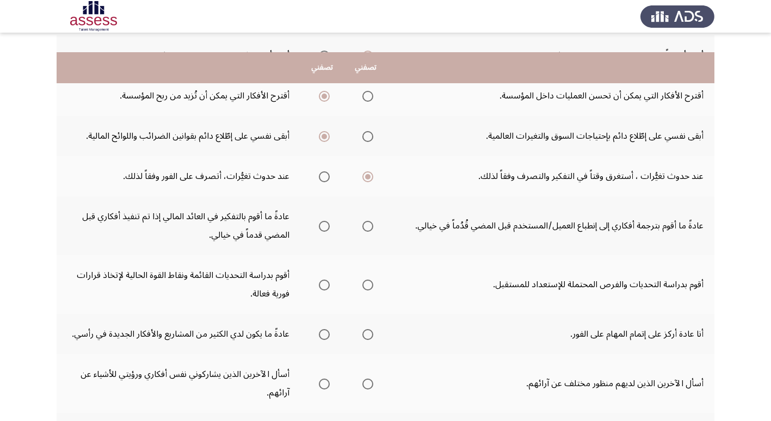
scroll to position [163, 0]
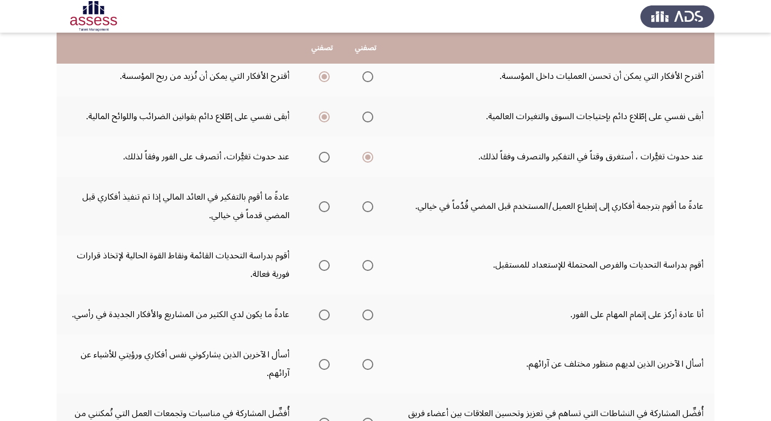
click at [325, 209] on span "Select an option" at bounding box center [324, 206] width 11 height 11
click at [325, 209] on input "Select an option" at bounding box center [324, 206] width 11 height 11
click at [327, 264] on span "Select an option" at bounding box center [324, 265] width 11 height 11
click at [327, 264] on input "Select an option" at bounding box center [324, 265] width 11 height 11
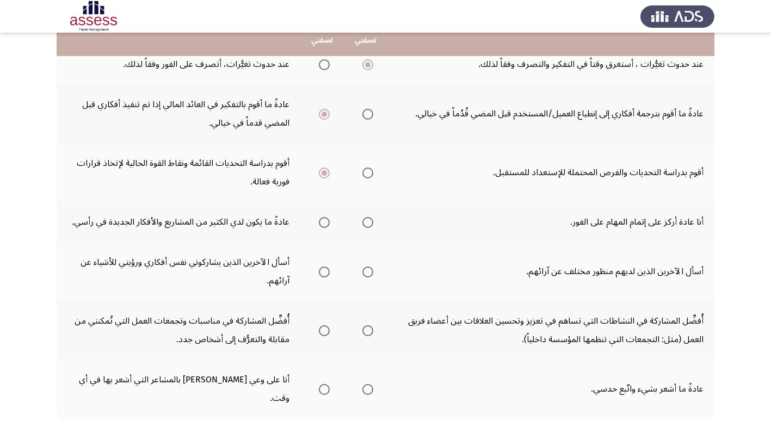
scroll to position [272, 0]
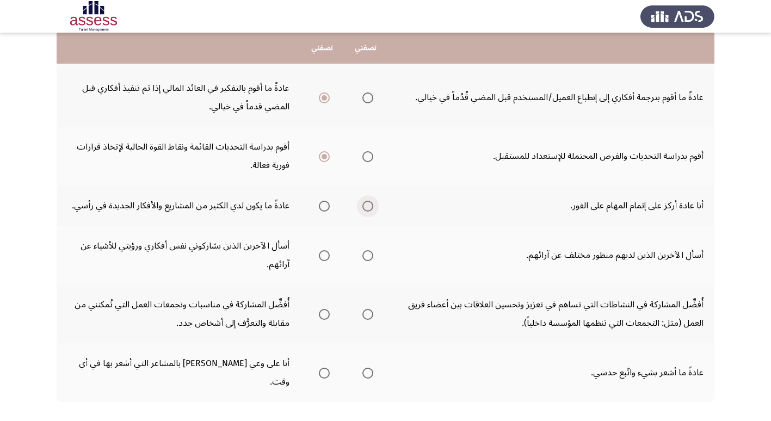
click at [369, 207] on span "Select an option" at bounding box center [367, 206] width 11 height 11
click at [369, 207] on input "Select an option" at bounding box center [367, 206] width 11 height 11
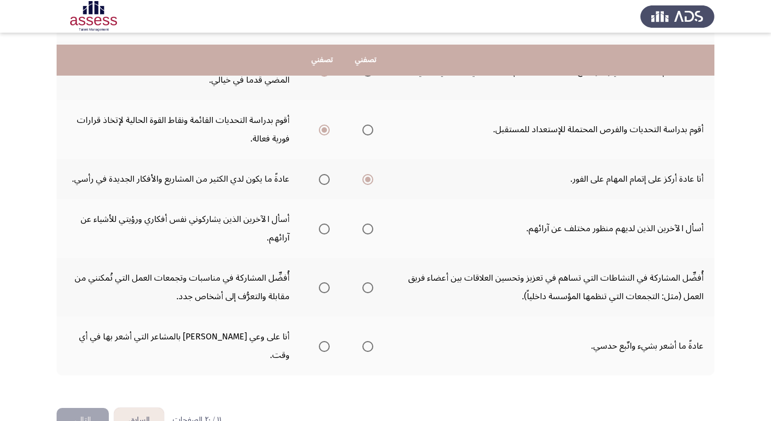
scroll to position [310, 0]
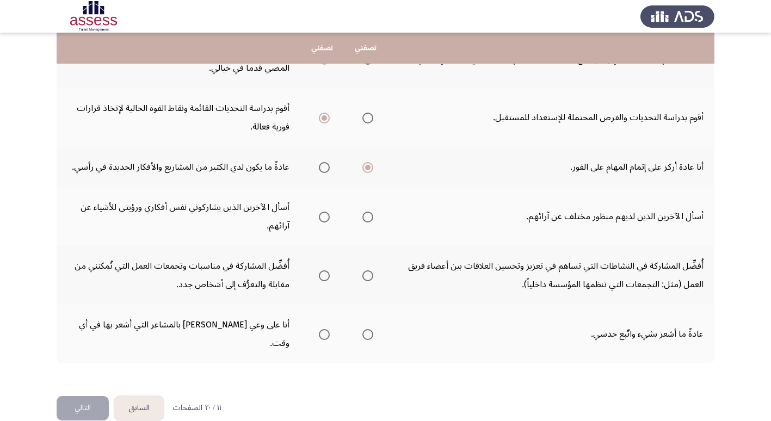
click at [323, 218] on span "Select an option" at bounding box center [324, 217] width 11 height 11
click at [323, 218] on input "Select an option" at bounding box center [324, 217] width 11 height 11
click at [365, 276] on span "Select an option" at bounding box center [367, 275] width 11 height 11
click at [365, 276] on input "Select an option" at bounding box center [367, 275] width 11 height 11
click at [322, 329] on span "Select an option" at bounding box center [324, 334] width 11 height 11
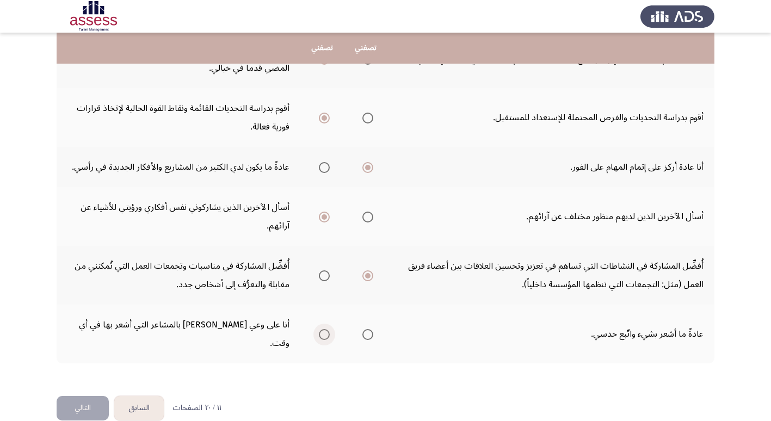
click at [322, 329] on input "Select an option" at bounding box center [324, 334] width 11 height 11
click at [79, 396] on button "التالي" at bounding box center [83, 408] width 52 height 24
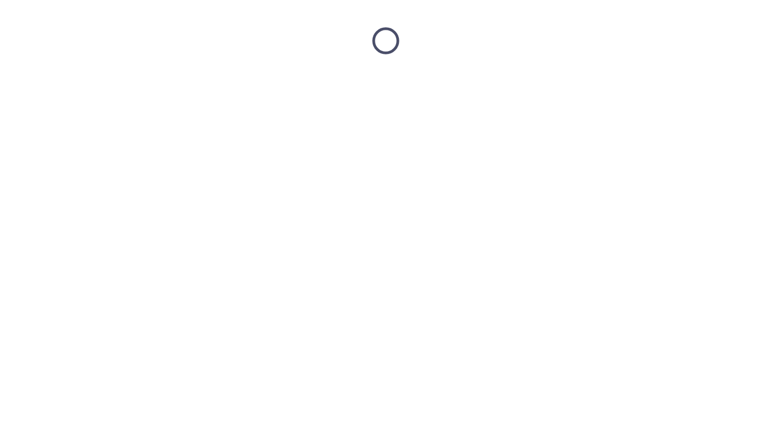
scroll to position [0, 0]
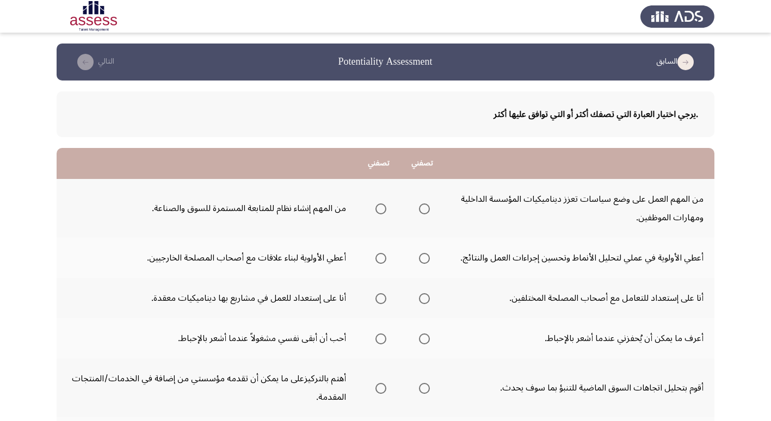
click at [425, 207] on span "Select an option" at bounding box center [424, 208] width 11 height 11
click at [425, 207] on input "Select an option" at bounding box center [424, 208] width 11 height 11
click at [426, 260] on span "Select an option" at bounding box center [424, 258] width 11 height 11
click at [426, 260] on input "Select an option" at bounding box center [424, 258] width 11 height 11
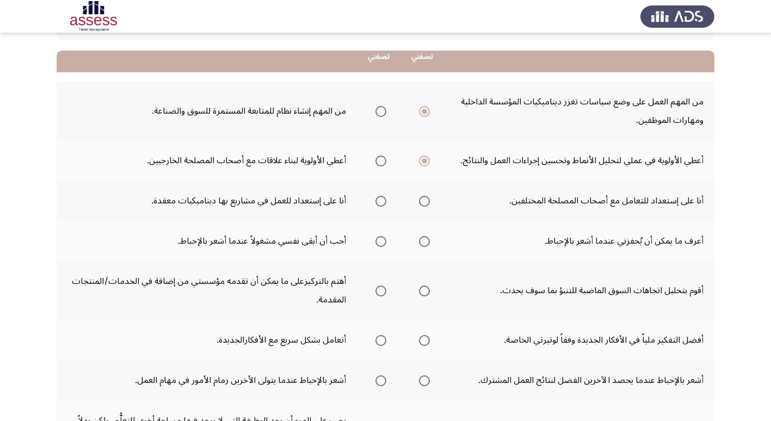
scroll to position [109, 0]
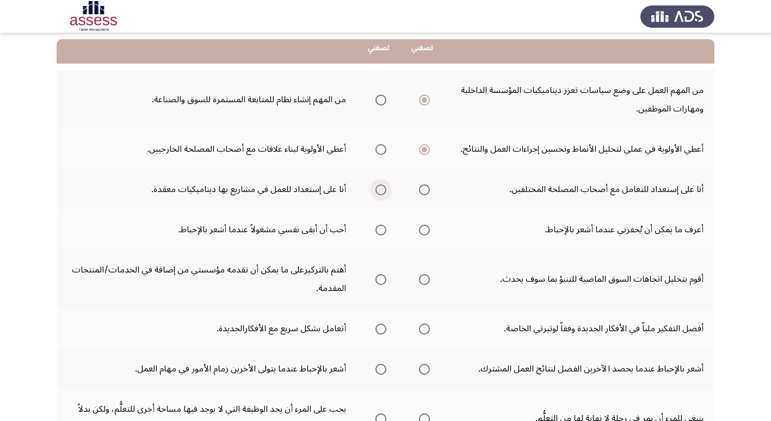
click at [382, 191] on span "Select an option" at bounding box center [380, 189] width 11 height 11
click at [382, 191] on input "Select an option" at bounding box center [380, 189] width 11 height 11
click at [424, 232] on span "Select an option" at bounding box center [424, 230] width 11 height 11
click at [424, 232] on input "Select an option" at bounding box center [424, 230] width 11 height 11
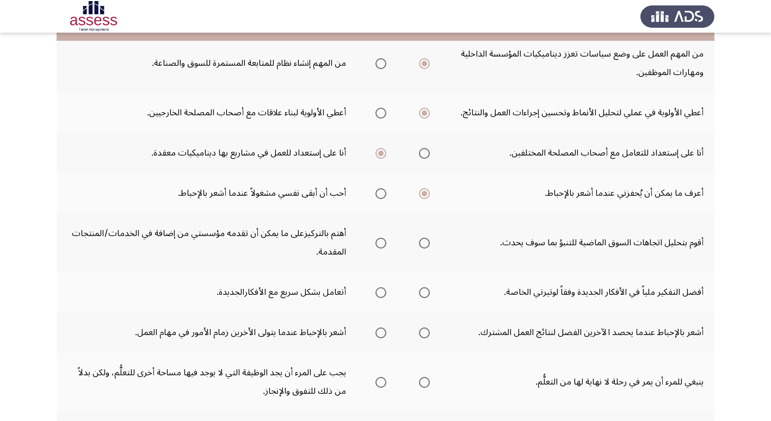
scroll to position [163, 0]
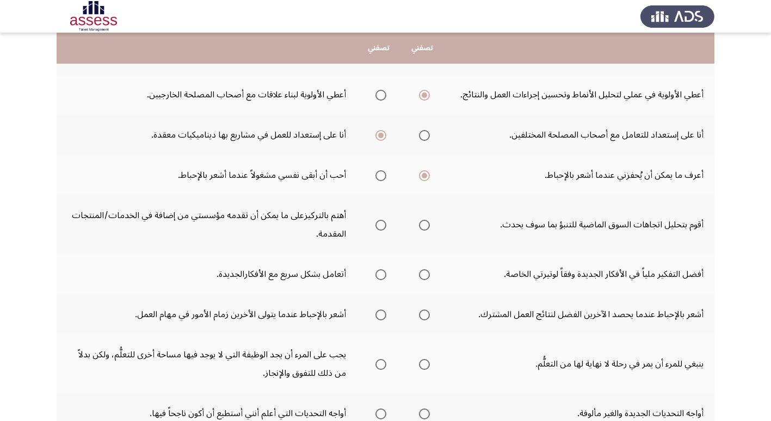
click at [380, 226] on span "Select an option" at bounding box center [380, 225] width 11 height 11
click at [380, 226] on input "Select an option" at bounding box center [380, 225] width 11 height 11
click at [427, 272] on span "Select an option" at bounding box center [424, 274] width 11 height 11
click at [427, 272] on input "Select an option" at bounding box center [424, 274] width 11 height 11
click at [425, 318] on span "Select an option" at bounding box center [424, 314] width 11 height 11
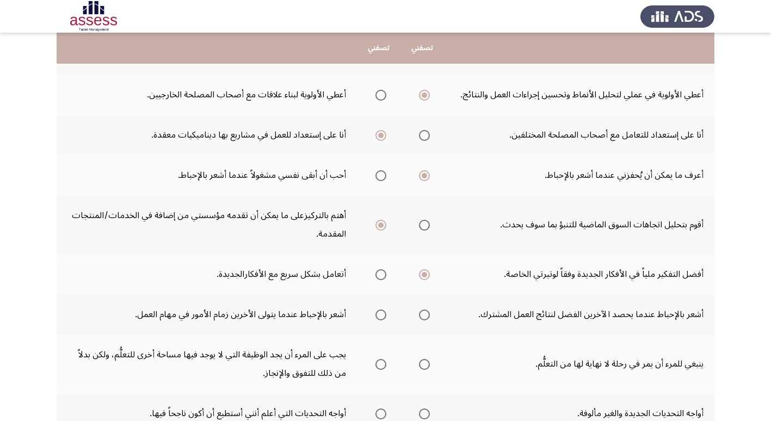
click at [425, 318] on input "Select an option" at bounding box center [424, 314] width 11 height 11
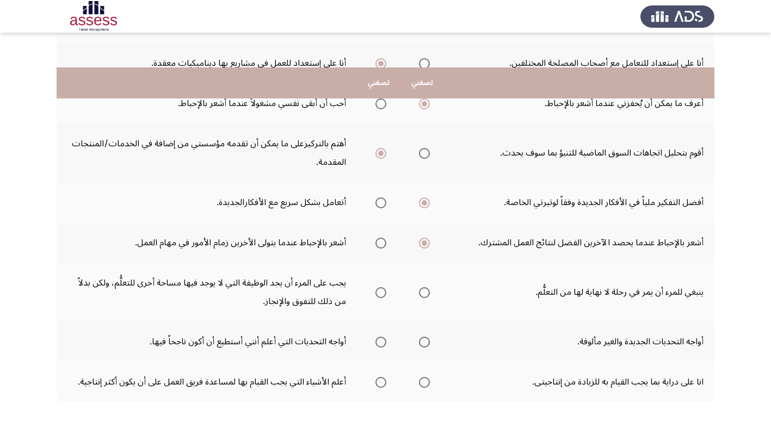
scroll to position [272, 0]
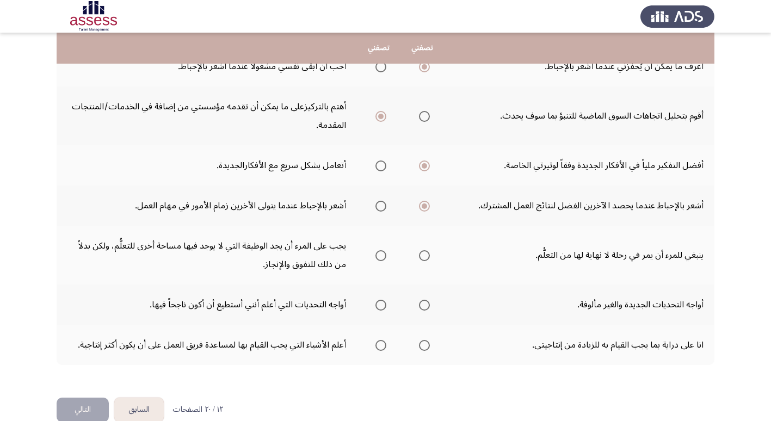
click at [425, 257] on span "Select an option" at bounding box center [424, 255] width 11 height 11
click at [425, 257] on input "Select an option" at bounding box center [424, 255] width 11 height 11
click at [422, 306] on span "Select an option" at bounding box center [424, 305] width 11 height 11
click at [422, 306] on input "Select an option" at bounding box center [424, 305] width 11 height 11
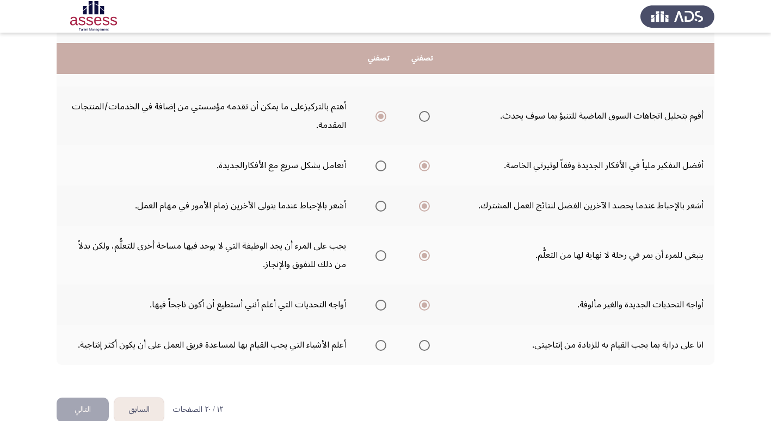
scroll to position [292, 0]
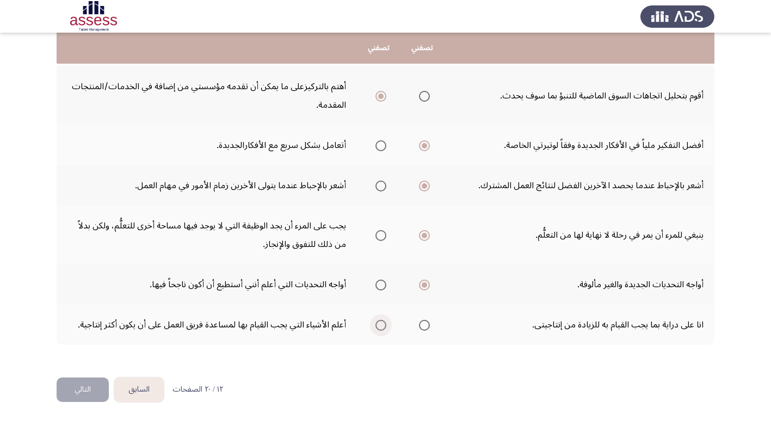
click at [383, 326] on span "Select an option" at bounding box center [380, 325] width 11 height 11
click at [383, 326] on input "Select an option" at bounding box center [380, 325] width 11 height 11
click at [86, 394] on button "التالي" at bounding box center [83, 389] width 52 height 24
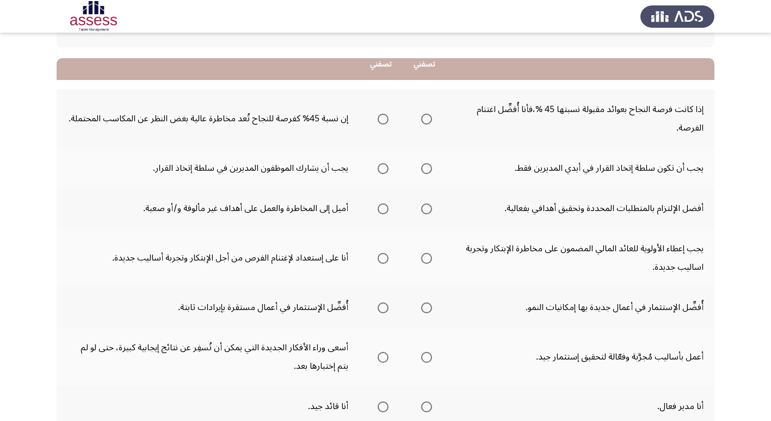
scroll to position [109, 0]
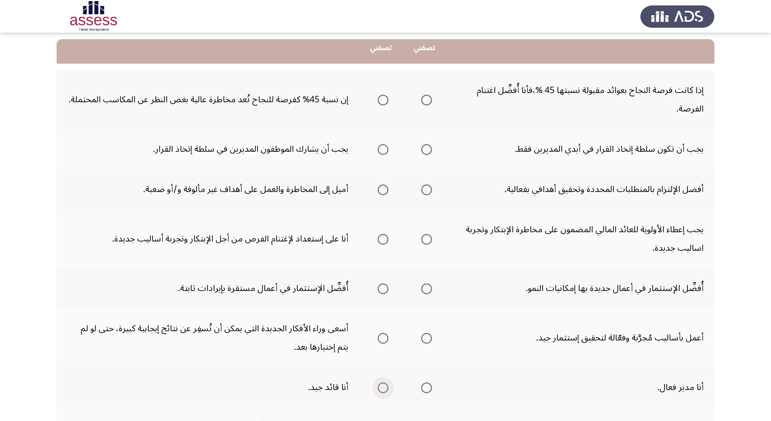
click at [383, 388] on span "Select an option" at bounding box center [382, 387] width 11 height 11
click at [383, 388] on input "Select an option" at bounding box center [382, 387] width 11 height 11
click at [424, 99] on span "Select an option" at bounding box center [426, 100] width 11 height 11
click at [424, 99] on input "Select an option" at bounding box center [426, 100] width 11 height 11
click at [426, 150] on span "Select an option" at bounding box center [426, 149] width 11 height 11
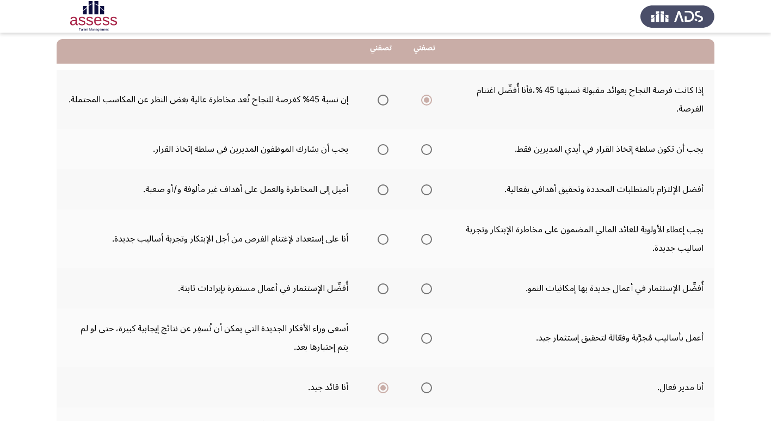
click at [426, 150] on input "Select an option" at bounding box center [426, 149] width 11 height 11
click at [428, 191] on span "Select an option" at bounding box center [426, 189] width 11 height 11
click at [428, 191] on input "Select an option" at bounding box center [426, 189] width 11 height 11
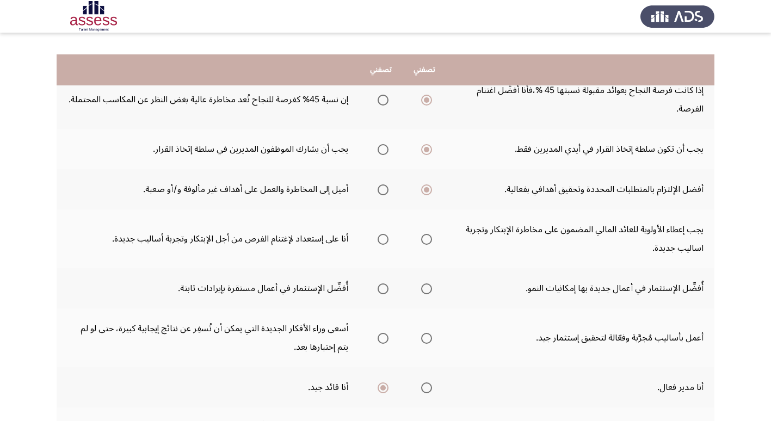
scroll to position [163, 0]
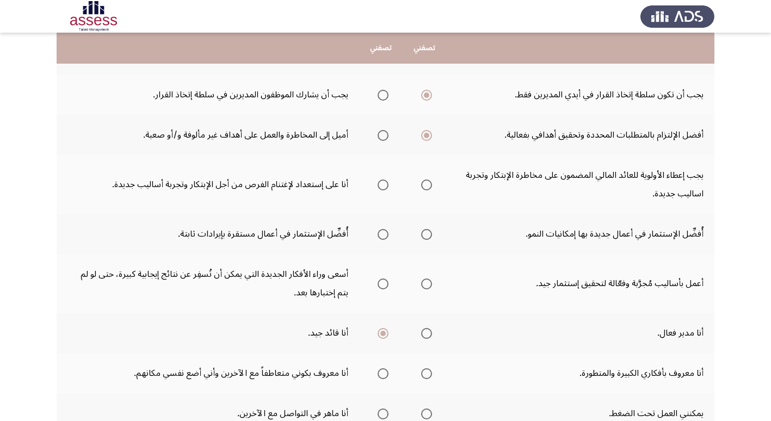
click at [427, 186] on span "Select an option" at bounding box center [426, 184] width 11 height 11
click at [427, 186] on input "Select an option" at bounding box center [426, 184] width 11 height 11
click at [382, 237] on span "Select an option" at bounding box center [382, 234] width 11 height 11
click at [382, 237] on input "Select an option" at bounding box center [382, 234] width 11 height 11
click at [428, 287] on span "Select an option" at bounding box center [426, 283] width 11 height 11
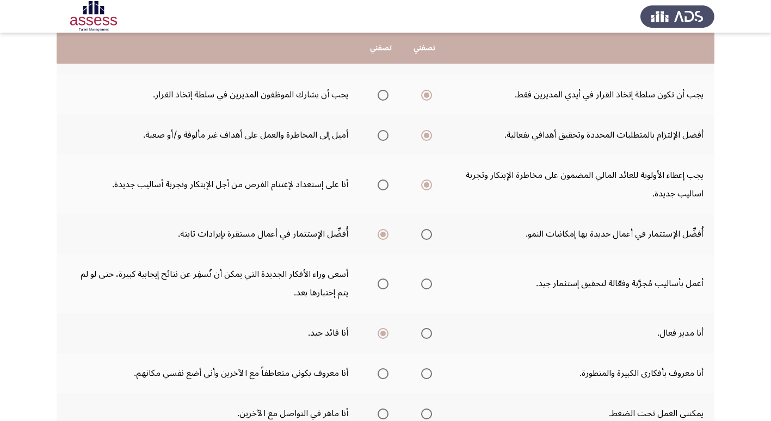
click at [428, 287] on input "Select an option" at bounding box center [426, 283] width 11 height 11
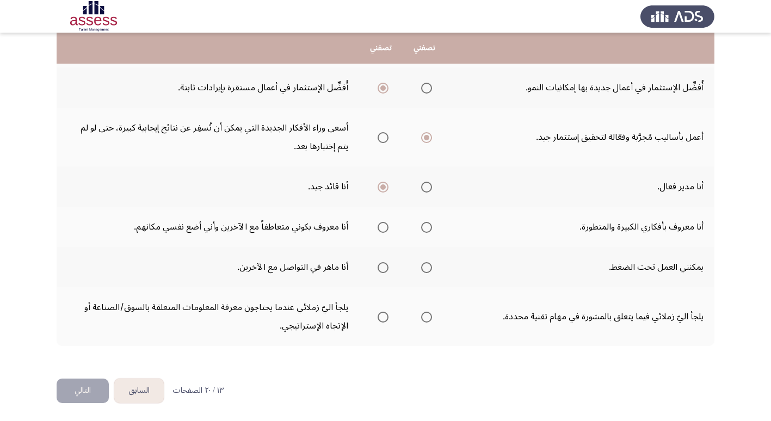
scroll to position [310, 0]
click at [385, 228] on span "Select an option" at bounding box center [382, 226] width 11 height 11
click at [385, 228] on input "Select an option" at bounding box center [382, 226] width 11 height 11
click at [380, 269] on span "Select an option" at bounding box center [382, 266] width 11 height 11
click at [380, 269] on input "Select an option" at bounding box center [382, 266] width 11 height 11
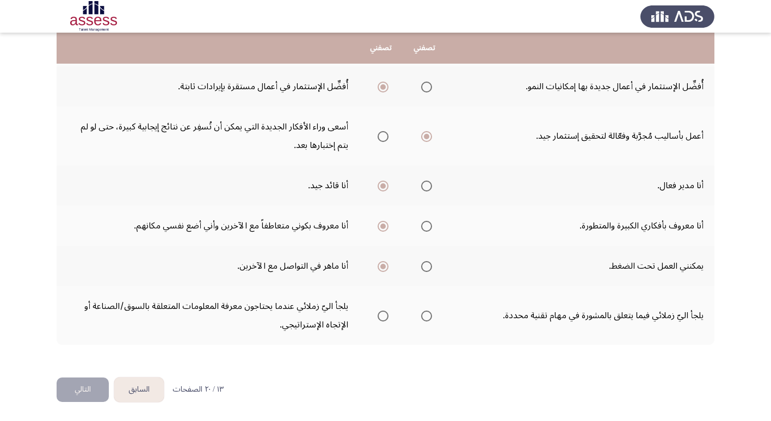
click at [427, 316] on span "Select an option" at bounding box center [426, 315] width 11 height 11
click at [427, 316] on input "Select an option" at bounding box center [426, 315] width 11 height 11
click at [74, 393] on button "التالي" at bounding box center [83, 389] width 52 height 24
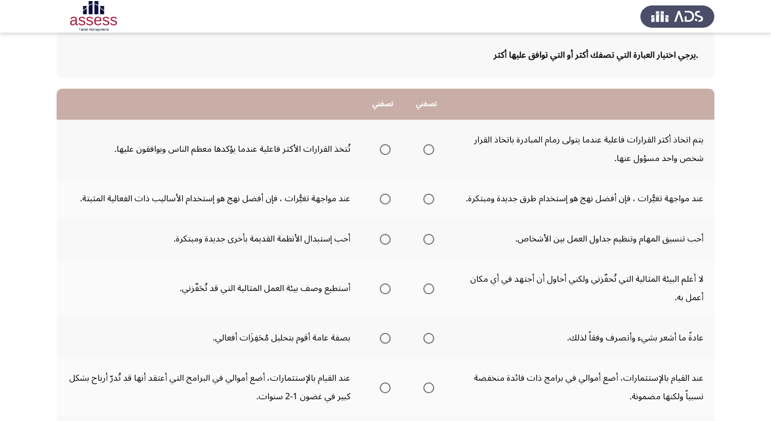
scroll to position [54, 0]
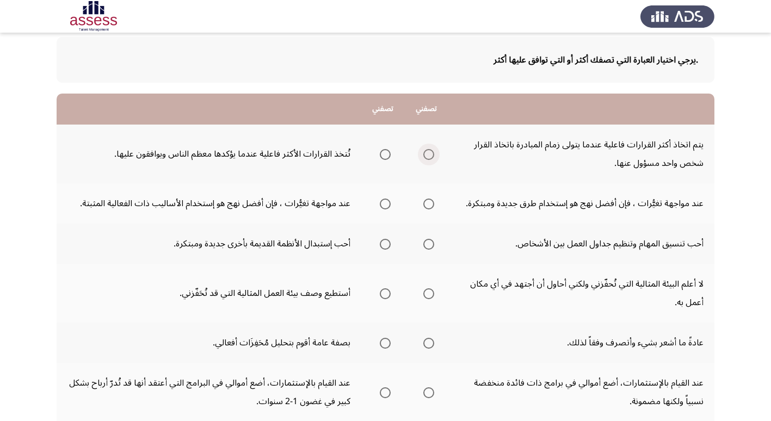
click at [431, 153] on span "Select an option" at bounding box center [428, 154] width 11 height 11
click at [431, 153] on input "Select an option" at bounding box center [428, 154] width 11 height 11
click at [384, 202] on span "Select an option" at bounding box center [385, 203] width 11 height 11
click at [384, 202] on input "Select an option" at bounding box center [385, 203] width 11 height 11
click at [433, 243] on span "Select an option" at bounding box center [428, 244] width 11 height 11
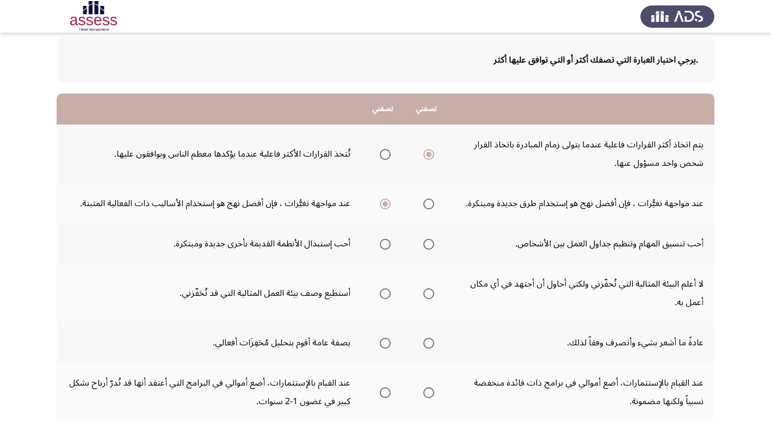
click at [433, 243] on input "Select an option" at bounding box center [428, 244] width 11 height 11
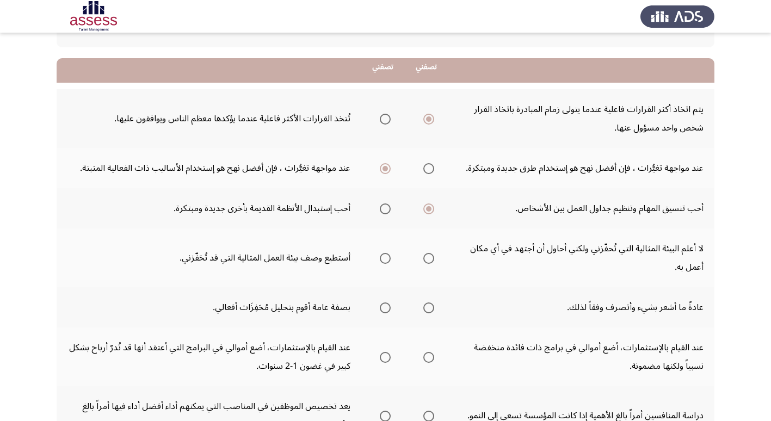
scroll to position [109, 0]
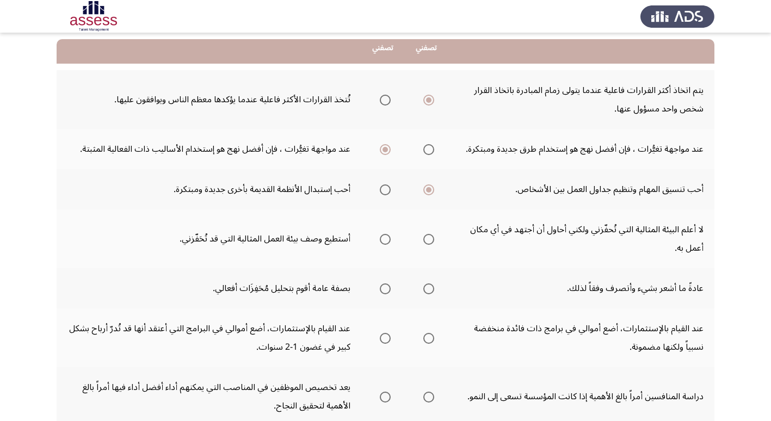
click at [386, 238] on span "Select an option" at bounding box center [385, 239] width 11 height 11
click at [386, 238] on input "Select an option" at bounding box center [385, 239] width 11 height 11
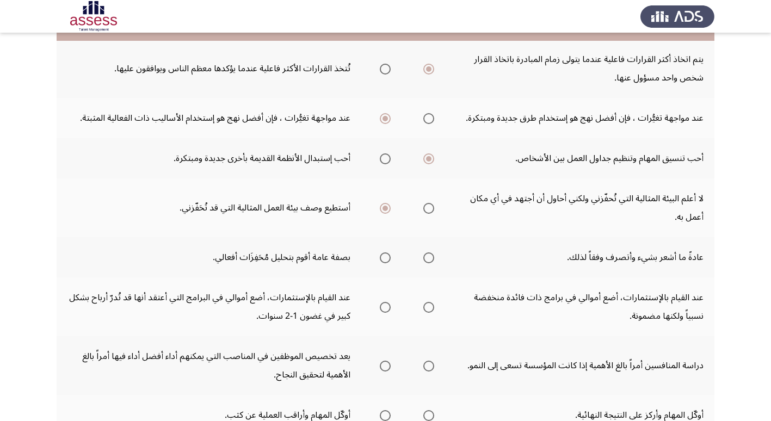
scroll to position [163, 0]
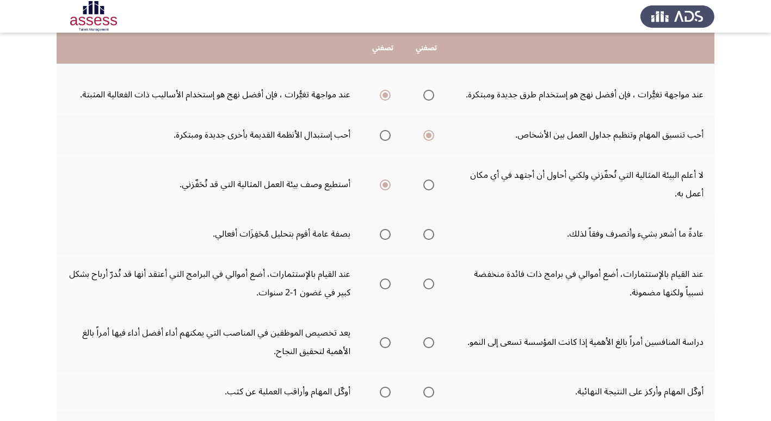
click at [382, 237] on span "Select an option" at bounding box center [385, 234] width 11 height 11
click at [382, 237] on input "Select an option" at bounding box center [385, 234] width 11 height 11
click at [427, 285] on span "Select an option" at bounding box center [428, 283] width 11 height 11
click at [427, 285] on input "Select an option" at bounding box center [428, 283] width 11 height 11
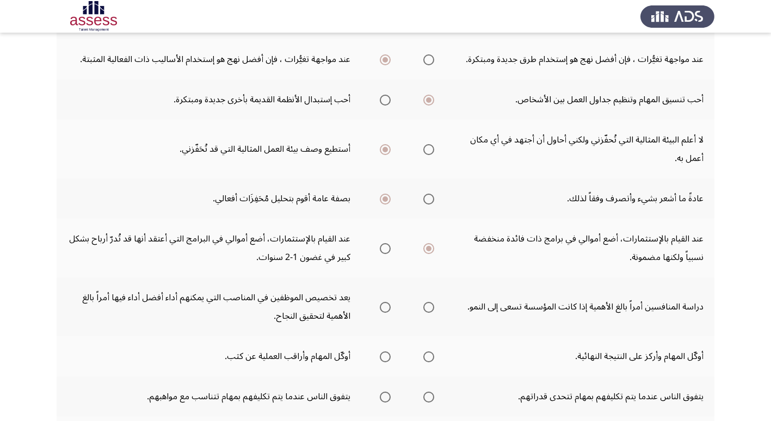
scroll to position [218, 0]
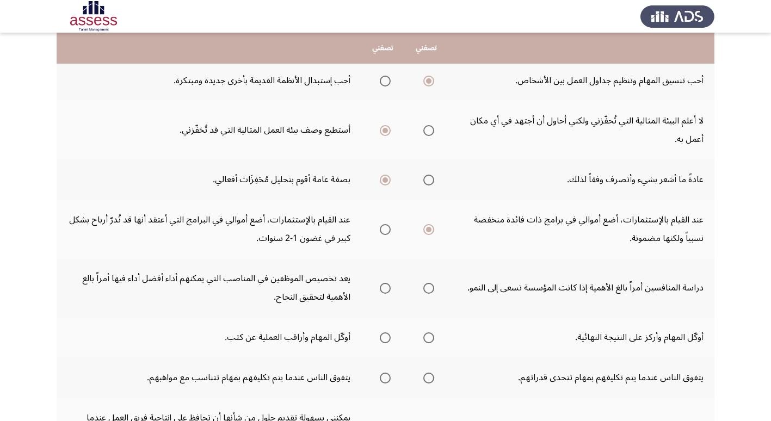
click at [426, 291] on span "Select an option" at bounding box center [428, 288] width 11 height 11
click at [426, 291] on input "Select an option" at bounding box center [428, 288] width 11 height 11
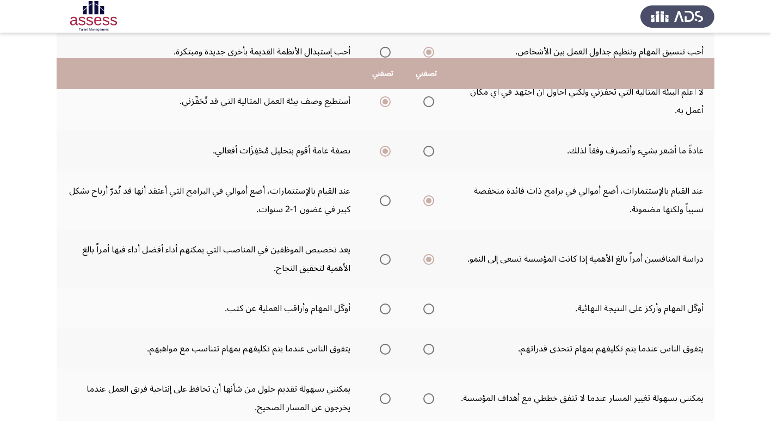
scroll to position [272, 0]
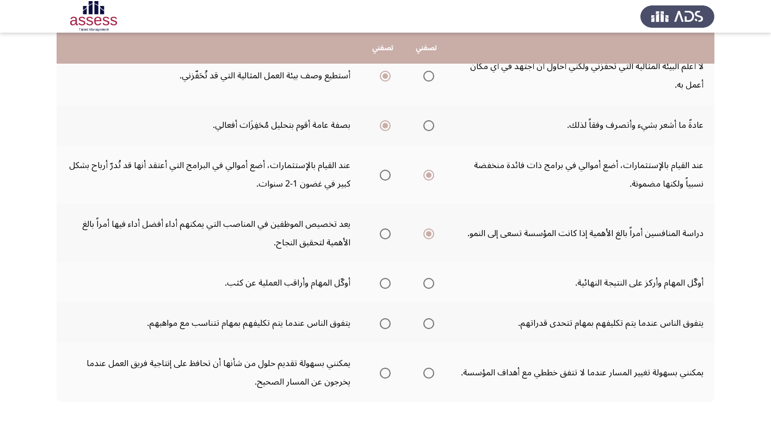
click at [384, 282] on span "Select an option" at bounding box center [385, 283] width 11 height 11
click at [384, 282] on input "Select an option" at bounding box center [385, 283] width 11 height 11
click at [387, 323] on span "Select an option" at bounding box center [385, 323] width 11 height 11
click at [387, 323] on input "Select an option" at bounding box center [385, 323] width 11 height 11
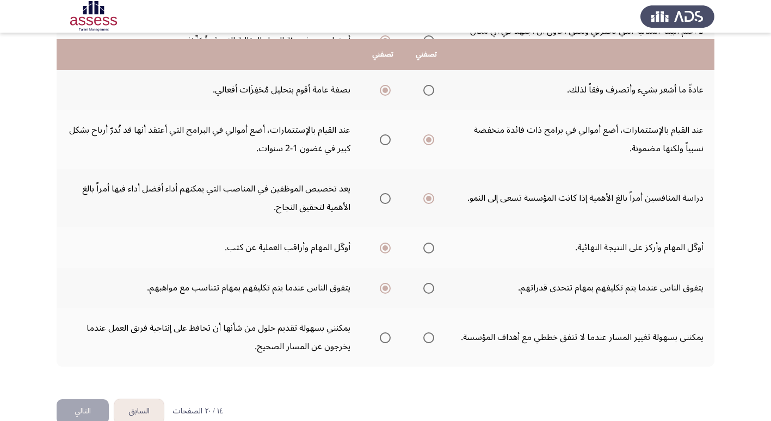
scroll to position [329, 0]
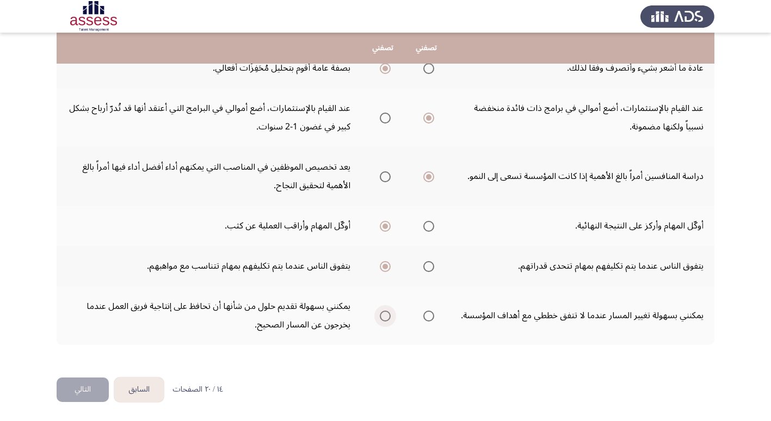
click at [381, 315] on span "Select an option" at bounding box center [385, 315] width 11 height 11
click at [381, 315] on input "Select an option" at bounding box center [385, 315] width 11 height 11
click at [72, 392] on button "التالي" at bounding box center [83, 389] width 52 height 24
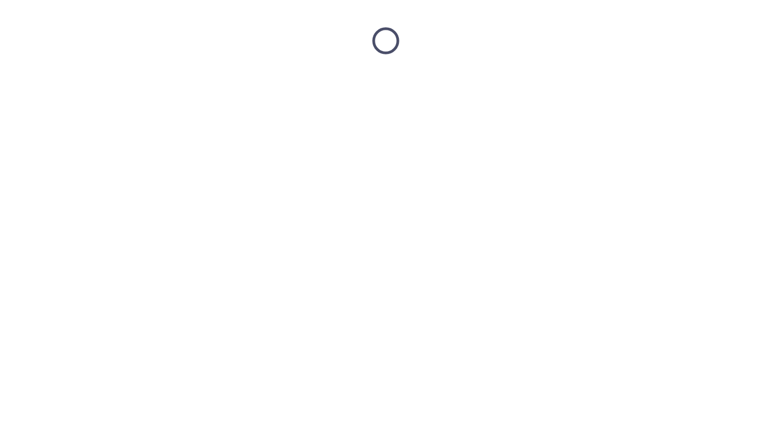
scroll to position [0, 0]
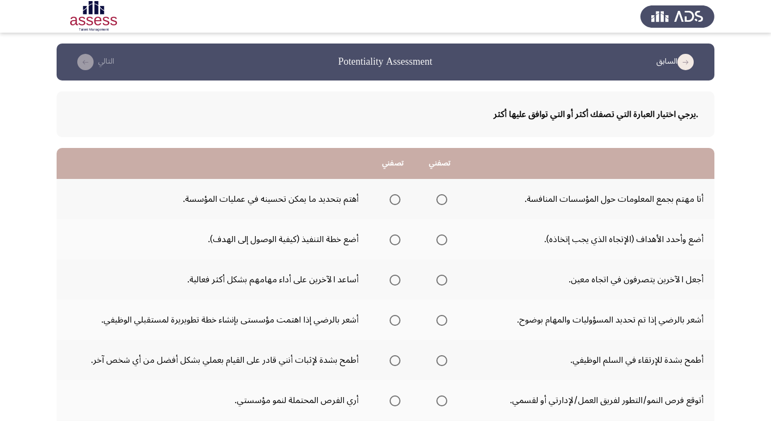
click at [394, 203] on span "Select an option" at bounding box center [394, 199] width 11 height 11
click at [394, 203] on input "Select an option" at bounding box center [394, 199] width 11 height 11
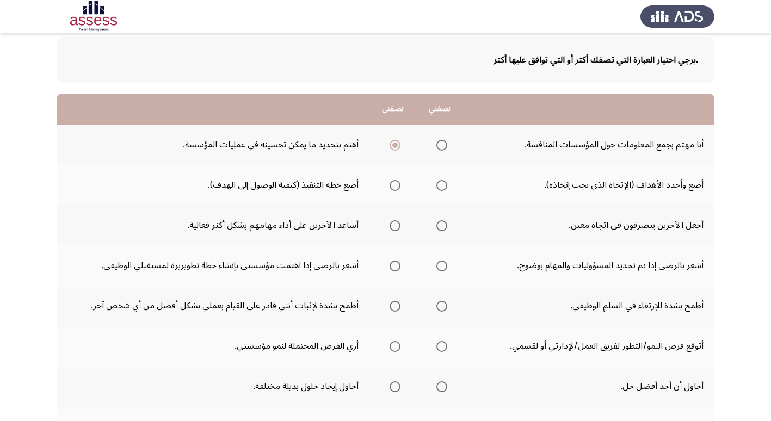
click at [394, 188] on span "Select an option" at bounding box center [394, 185] width 11 height 11
click at [394, 188] on input "Select an option" at bounding box center [394, 185] width 11 height 11
click at [440, 226] on span "Select an option" at bounding box center [441, 225] width 11 height 11
click at [440, 226] on input "Select an option" at bounding box center [441, 225] width 11 height 11
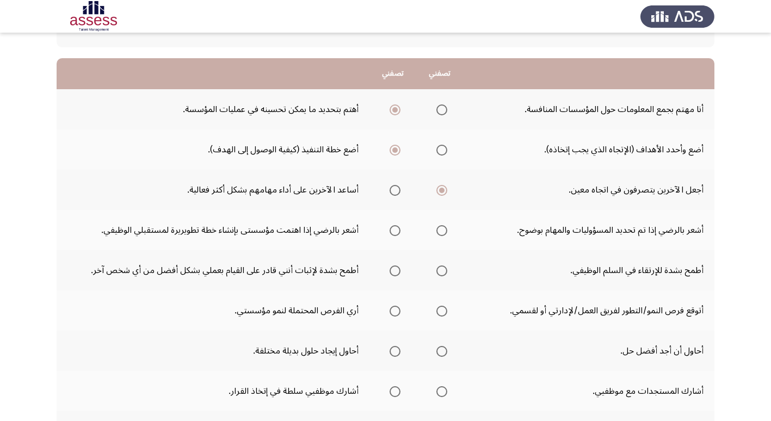
scroll to position [109, 0]
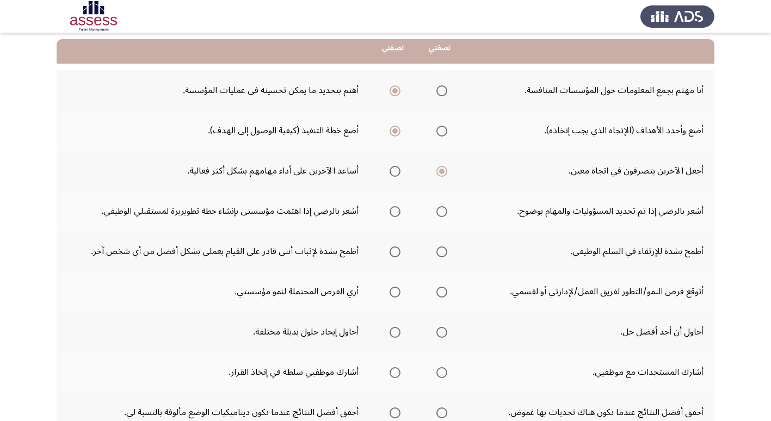
click at [392, 212] on span "Select an option" at bounding box center [394, 211] width 11 height 11
click at [392, 212] on input "Select an option" at bounding box center [394, 211] width 11 height 11
click at [440, 254] on span "Select an option" at bounding box center [441, 251] width 11 height 11
click at [440, 254] on input "Select an option" at bounding box center [441, 251] width 11 height 11
click at [394, 294] on span "Select an option" at bounding box center [394, 292] width 11 height 11
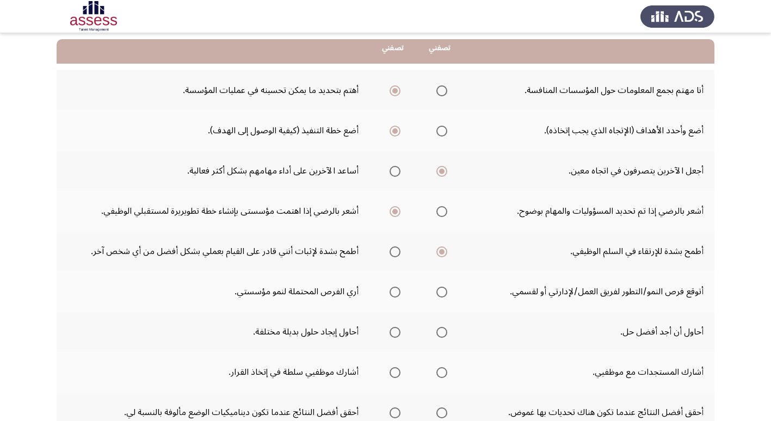
click at [394, 294] on input "Select an option" at bounding box center [394, 292] width 11 height 11
click at [441, 333] on span "Select an option" at bounding box center [441, 332] width 11 height 11
click at [441, 333] on input "Select an option" at bounding box center [441, 332] width 11 height 11
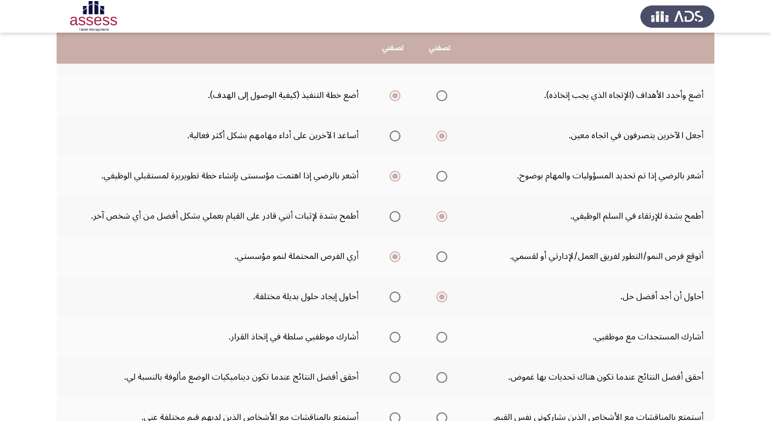
scroll to position [163, 0]
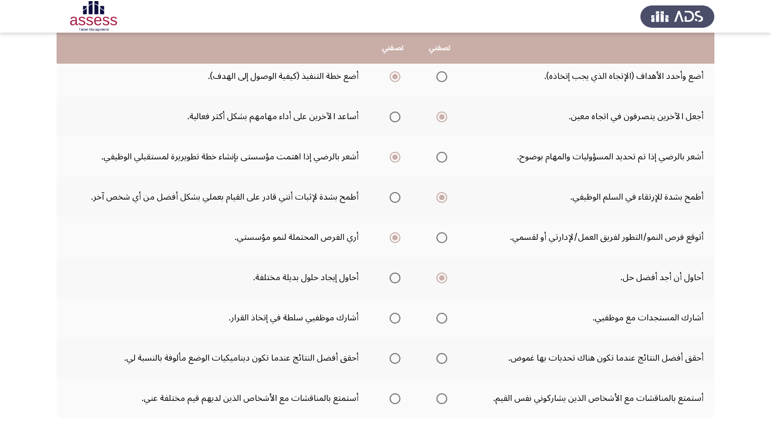
click at [444, 316] on span "Select an option" at bounding box center [441, 318] width 11 height 11
click at [444, 316] on input "Select an option" at bounding box center [441, 318] width 11 height 11
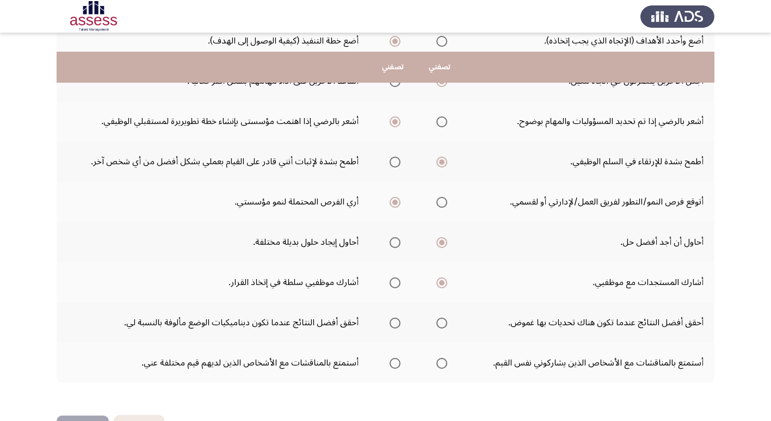
scroll to position [218, 0]
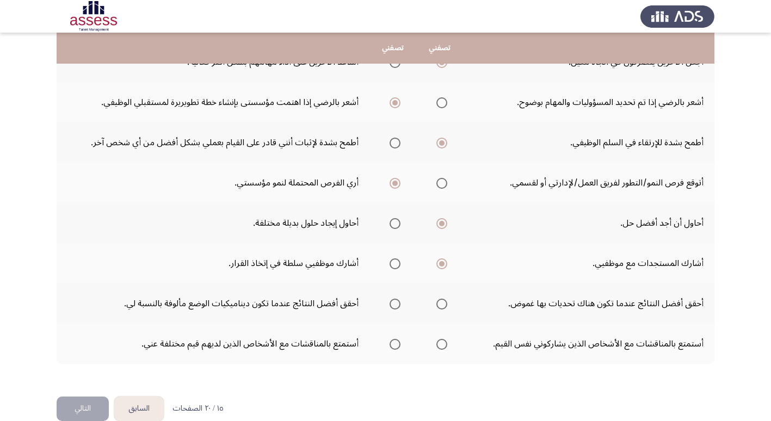
click at [390, 303] on span "Select an option" at bounding box center [394, 304] width 11 height 11
click at [390, 303] on input "Select an option" at bounding box center [394, 304] width 11 height 11
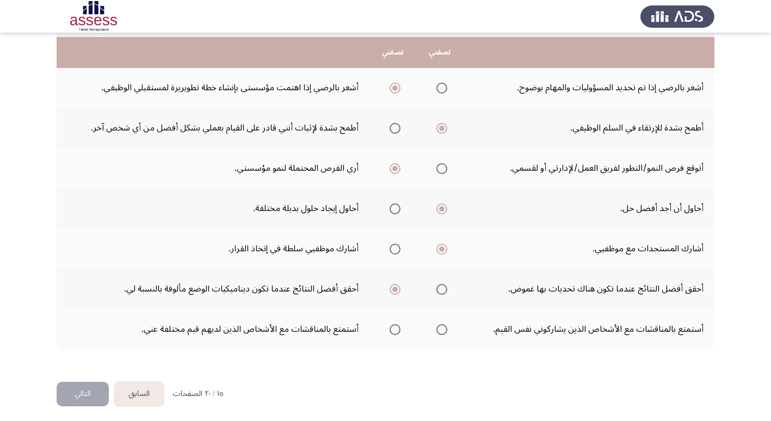
scroll to position [237, 0]
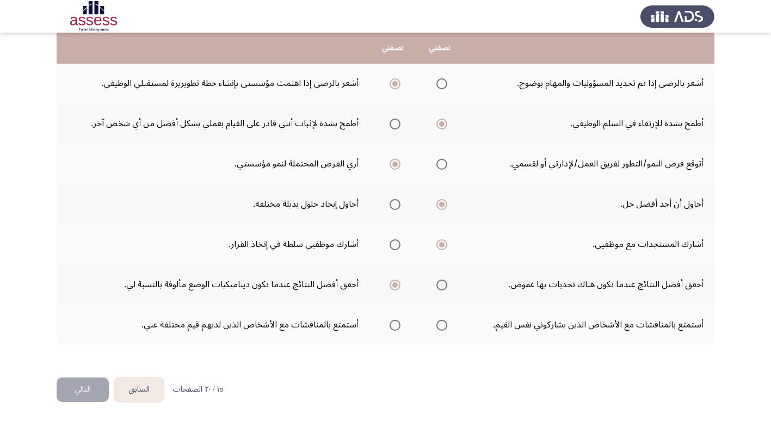
click at [443, 326] on span "Select an option" at bounding box center [441, 325] width 11 height 11
click at [443, 326] on input "Select an option" at bounding box center [441, 325] width 11 height 11
click at [85, 392] on button "التالي" at bounding box center [83, 389] width 52 height 24
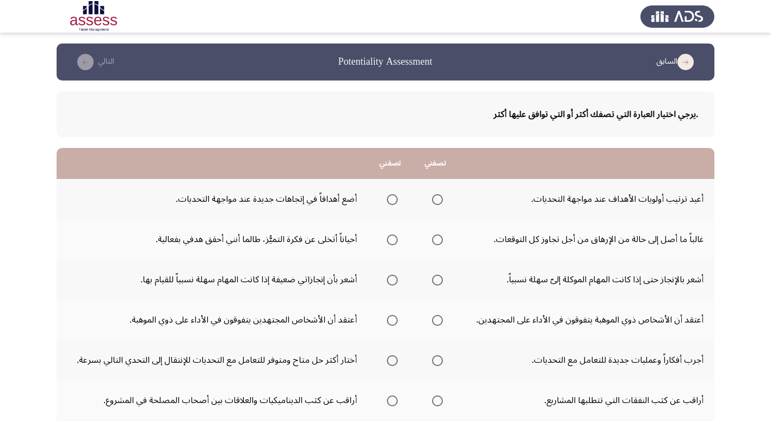
scroll to position [54, 0]
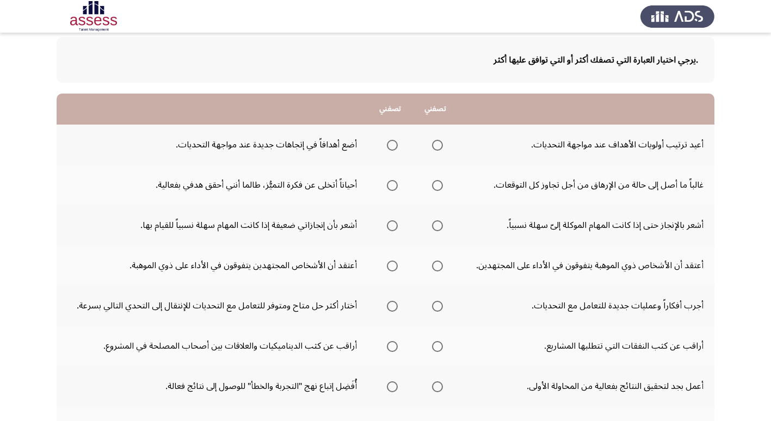
click at [387, 185] on span "Select an option" at bounding box center [392, 185] width 11 height 11
click at [387, 185] on input "Select an option" at bounding box center [392, 185] width 11 height 11
click at [438, 146] on span "Select an option" at bounding box center [437, 145] width 11 height 11
click at [438, 146] on input "Select an option" at bounding box center [437, 145] width 11 height 11
click at [437, 227] on span "Select an option" at bounding box center [437, 225] width 11 height 11
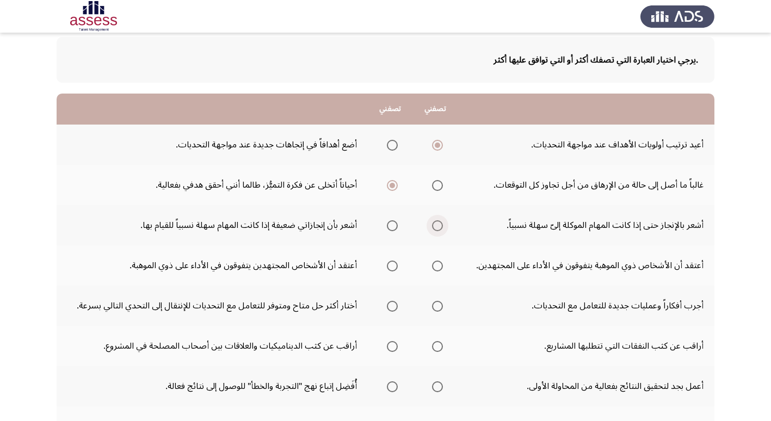
click at [437, 227] on input "Select an option" at bounding box center [437, 225] width 11 height 11
click at [390, 268] on span "Select an option" at bounding box center [392, 265] width 11 height 11
click at [390, 268] on input "Select an option" at bounding box center [392, 265] width 11 height 11
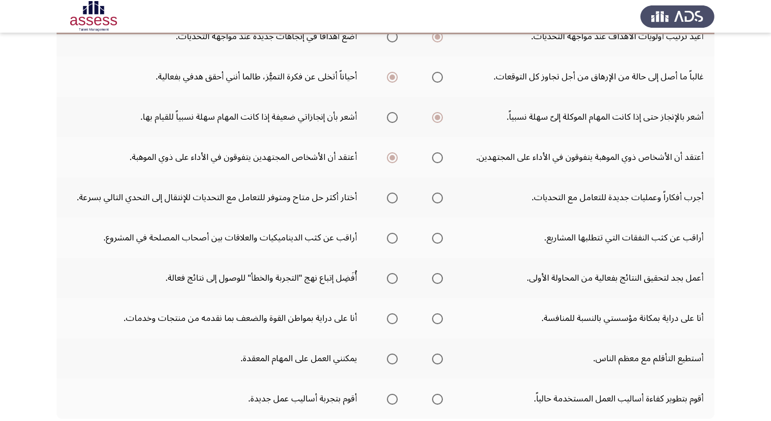
scroll to position [163, 0]
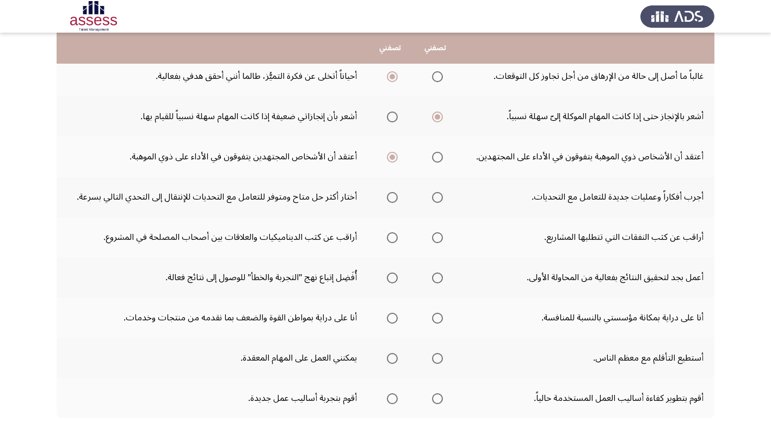
click at [390, 200] on span "Select an option" at bounding box center [392, 197] width 11 height 11
click at [390, 200] on input "Select an option" at bounding box center [392, 197] width 11 height 11
click at [392, 238] on span "Select an option" at bounding box center [392, 237] width 11 height 11
click at [392, 238] on input "Select an option" at bounding box center [392, 237] width 11 height 11
click at [434, 279] on span "Select an option" at bounding box center [437, 277] width 11 height 11
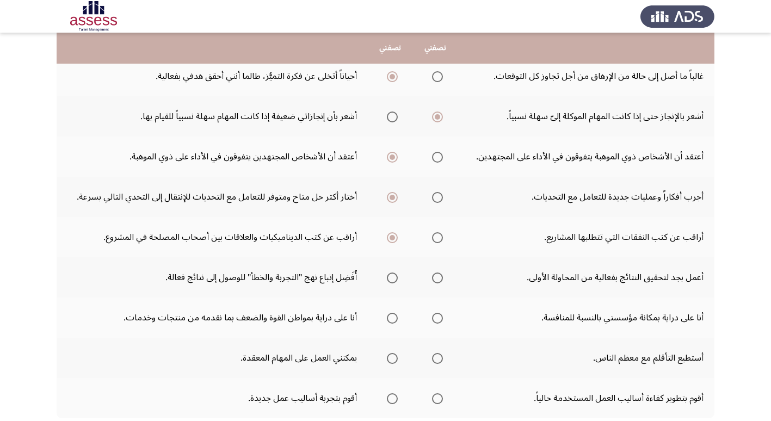
click at [434, 279] on input "Select an option" at bounding box center [437, 277] width 11 height 11
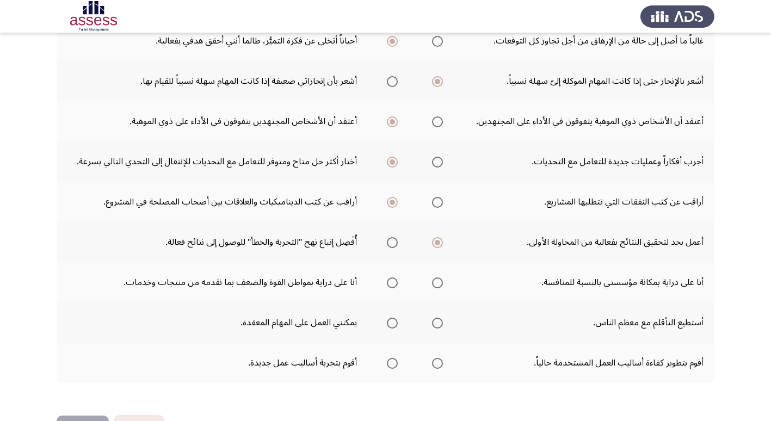
scroll to position [218, 0]
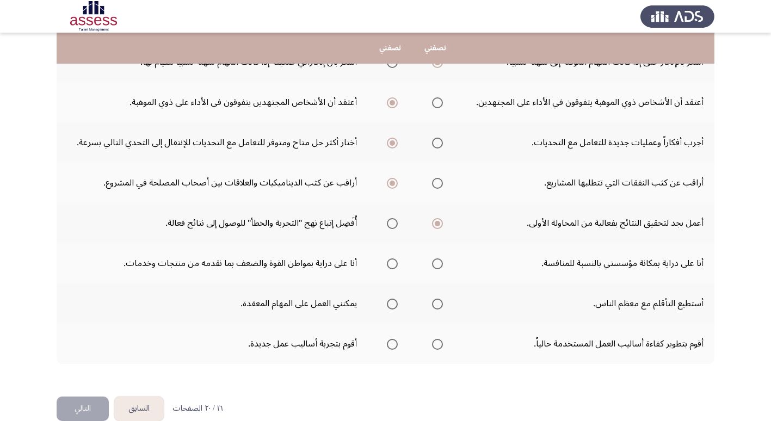
click at [438, 263] on span "Select an option" at bounding box center [437, 263] width 11 height 11
click at [438, 263] on input "Select an option" at bounding box center [437, 263] width 11 height 11
click at [434, 306] on span "Select an option" at bounding box center [437, 304] width 11 height 11
click at [434, 306] on input "Select an option" at bounding box center [437, 304] width 11 height 11
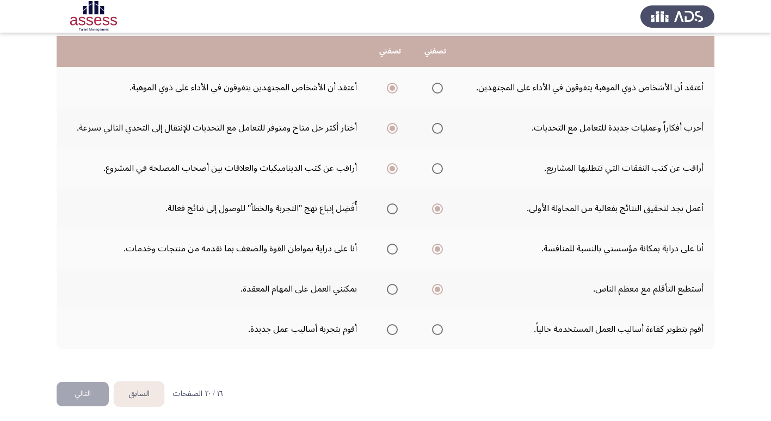
scroll to position [237, 0]
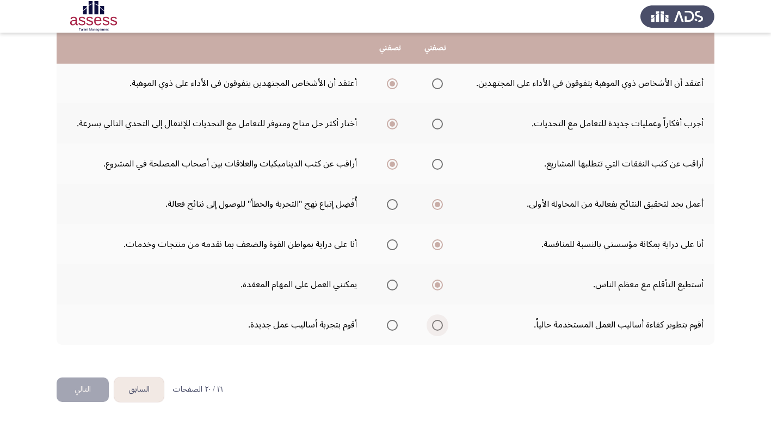
click at [436, 327] on span "Select an option" at bounding box center [437, 325] width 11 height 11
click at [436, 327] on input "Select an option" at bounding box center [437, 325] width 11 height 11
click at [71, 391] on button "التالي" at bounding box center [83, 389] width 52 height 24
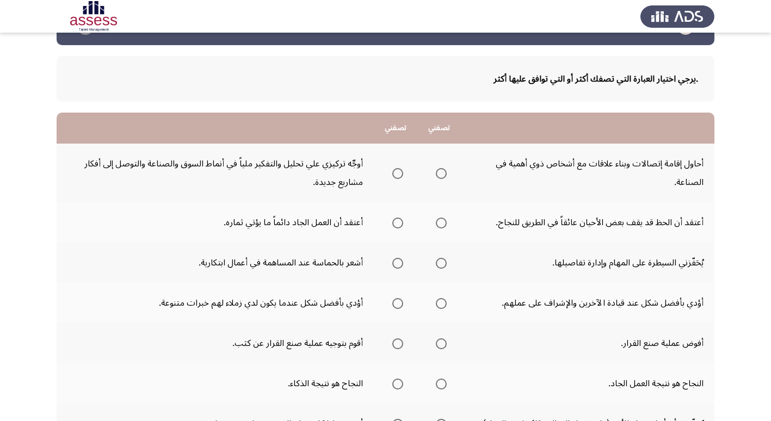
scroll to position [54, 0]
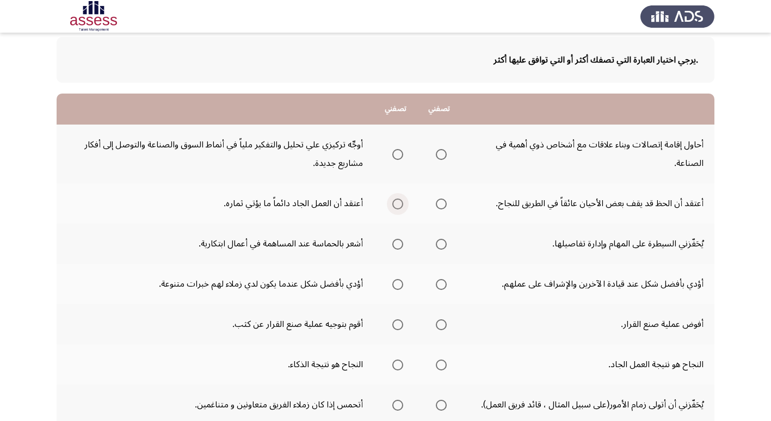
click at [399, 204] on span "Select an option" at bounding box center [397, 203] width 11 height 11
click at [399, 204] on input "Select an option" at bounding box center [397, 203] width 11 height 11
click at [439, 246] on span "Select an option" at bounding box center [441, 244] width 11 height 11
click at [439, 246] on input "Select an option" at bounding box center [441, 244] width 11 height 11
click at [398, 157] on span "Select an option" at bounding box center [397, 154] width 11 height 11
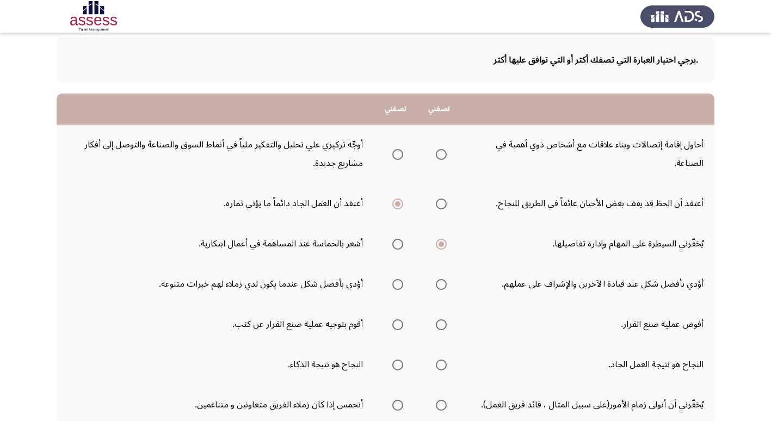
click at [398, 157] on input "Select an option" at bounding box center [397, 154] width 11 height 11
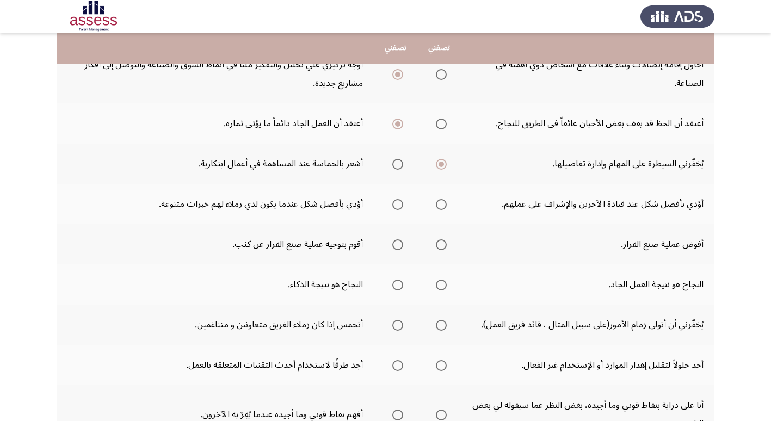
scroll to position [163, 0]
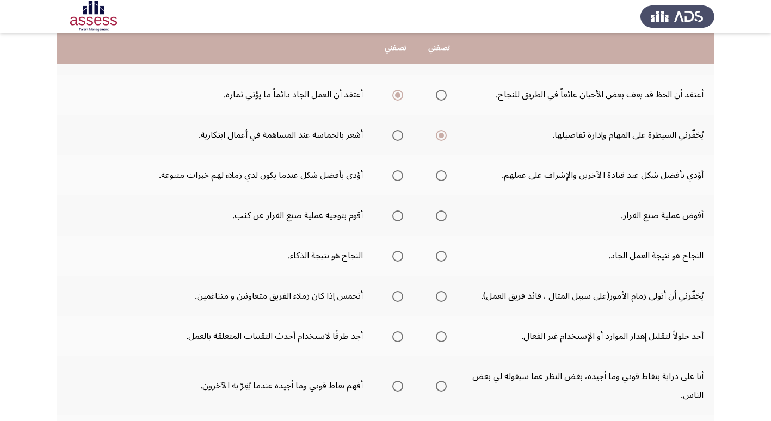
click at [444, 175] on span "Select an option" at bounding box center [441, 175] width 11 height 11
click at [444, 175] on input "Select an option" at bounding box center [441, 175] width 11 height 11
click at [394, 215] on span "Select an option" at bounding box center [397, 215] width 11 height 11
click at [394, 215] on input "Select an option" at bounding box center [397, 215] width 11 height 11
click at [439, 256] on span "Select an option" at bounding box center [441, 256] width 11 height 11
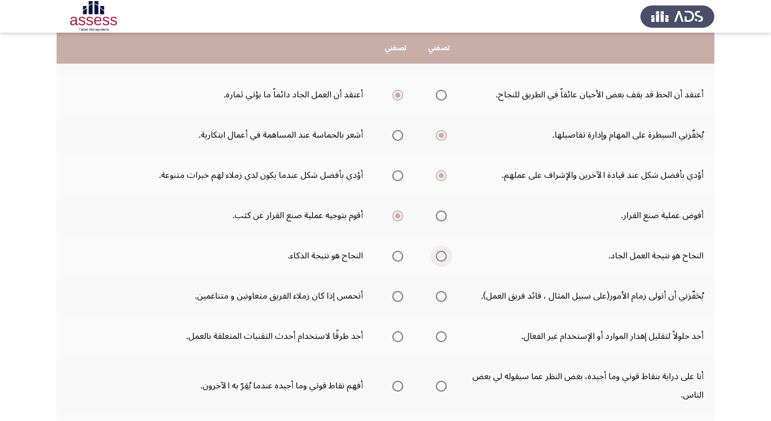
click at [439, 256] on input "Select an option" at bounding box center [441, 256] width 11 height 11
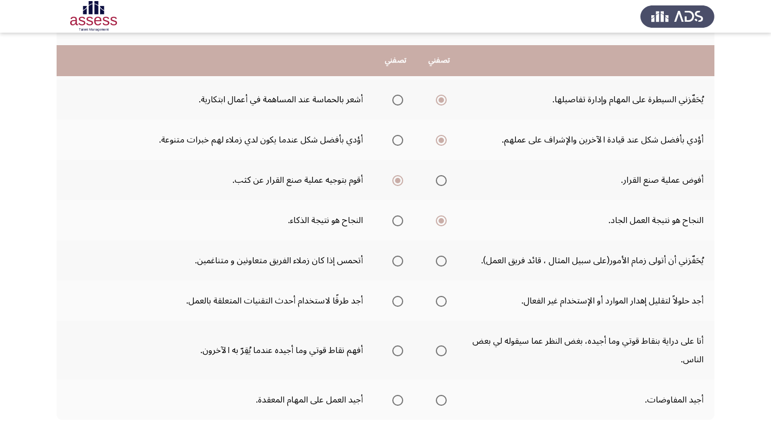
scroll to position [218, 0]
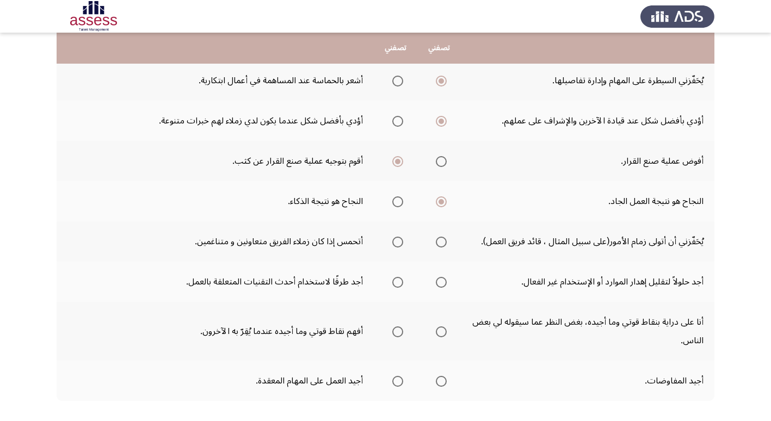
click at [438, 241] on span "Select an option" at bounding box center [441, 242] width 11 height 11
click at [438, 241] on input "Select an option" at bounding box center [441, 242] width 11 height 11
click at [441, 282] on span "Select an option" at bounding box center [441, 282] width 0 height 0
click at [440, 282] on input "Select an option" at bounding box center [441, 282] width 11 height 11
click at [441, 333] on span "Select an option" at bounding box center [441, 331] width 11 height 11
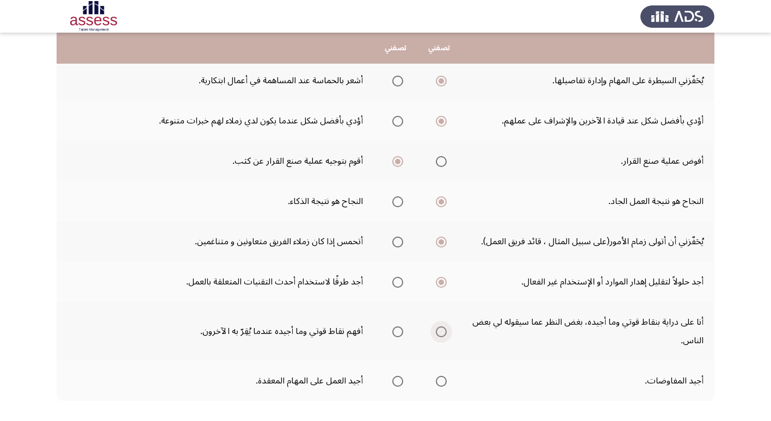
click at [441, 333] on input "Select an option" at bounding box center [441, 331] width 11 height 11
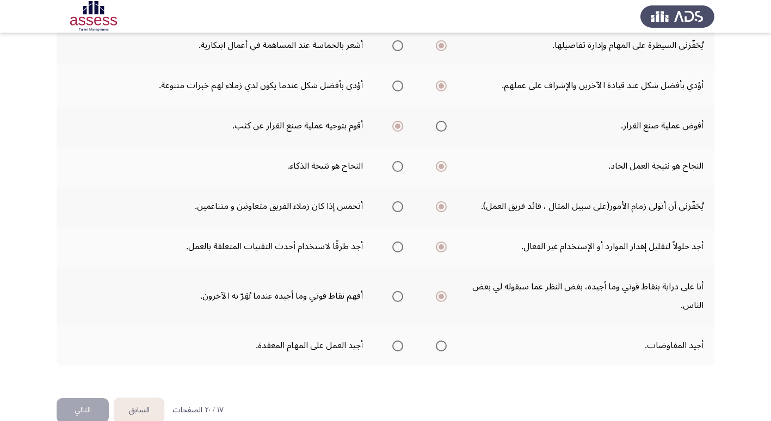
scroll to position [272, 0]
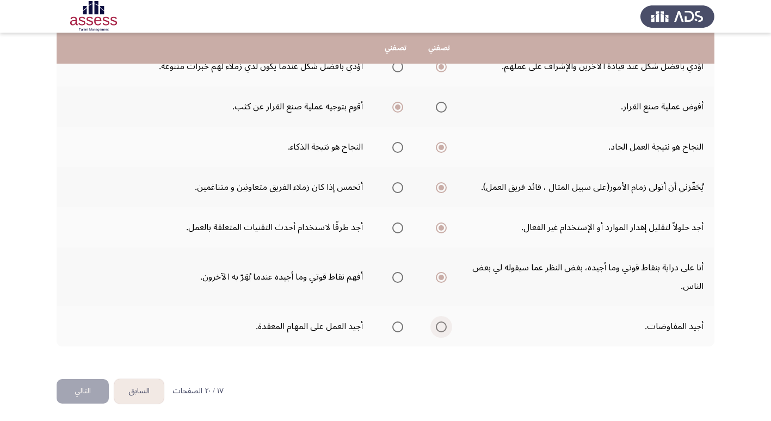
click at [442, 325] on span "Select an option" at bounding box center [441, 326] width 11 height 11
click at [442, 325] on input "Select an option" at bounding box center [441, 326] width 11 height 11
click at [71, 394] on button "التالي" at bounding box center [83, 391] width 52 height 24
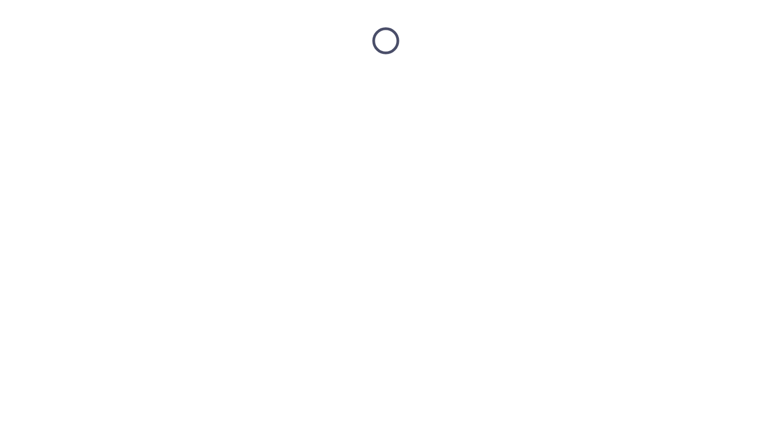
scroll to position [0, 0]
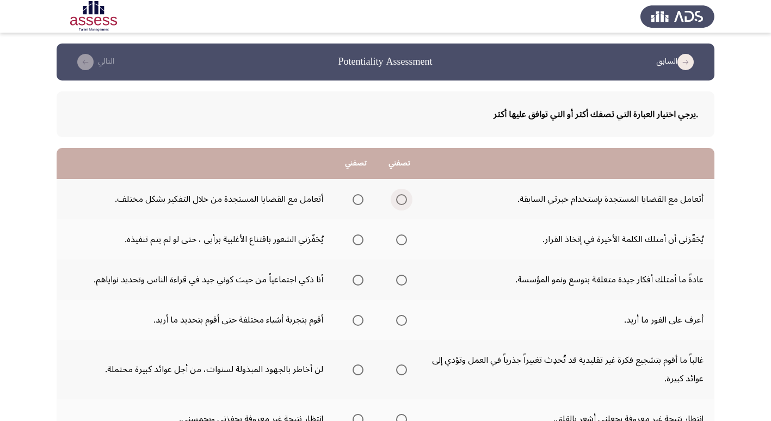
click at [398, 198] on span "Select an option" at bounding box center [401, 199] width 11 height 11
click at [398, 198] on input "Select an option" at bounding box center [401, 199] width 11 height 11
click at [402, 240] on span "Select an option" at bounding box center [401, 239] width 11 height 11
click at [402, 240] on input "Select an option" at bounding box center [401, 239] width 11 height 11
click at [354, 281] on span "Select an option" at bounding box center [357, 280] width 11 height 11
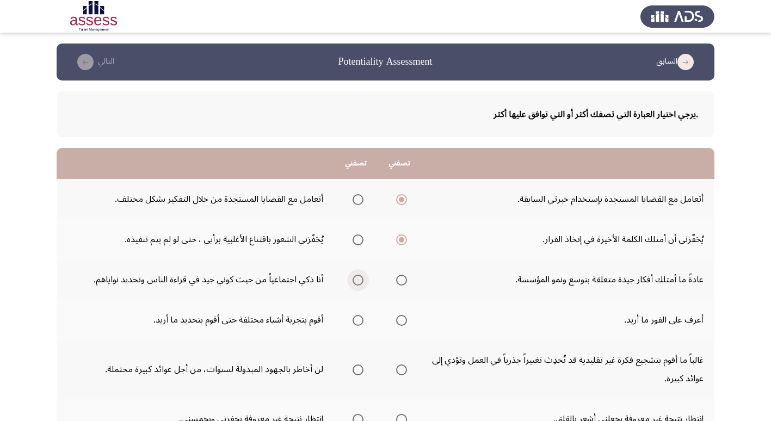
click at [354, 281] on input "Select an option" at bounding box center [357, 280] width 11 height 11
click at [401, 320] on span "Select an option" at bounding box center [401, 320] width 11 height 11
click at [401, 320] on input "Select an option" at bounding box center [401, 320] width 11 height 11
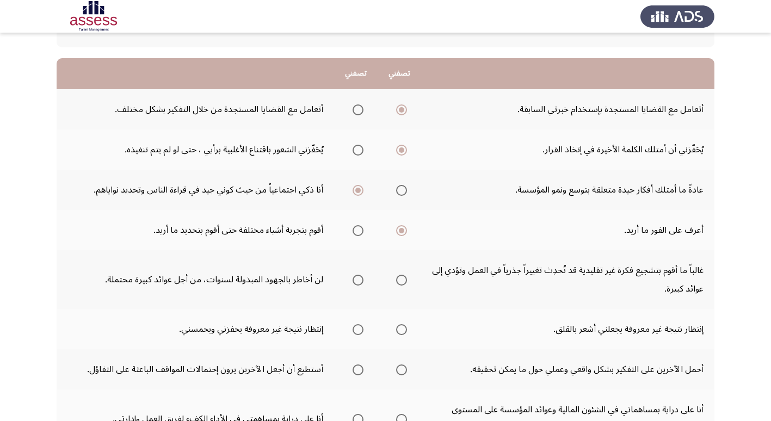
scroll to position [109, 0]
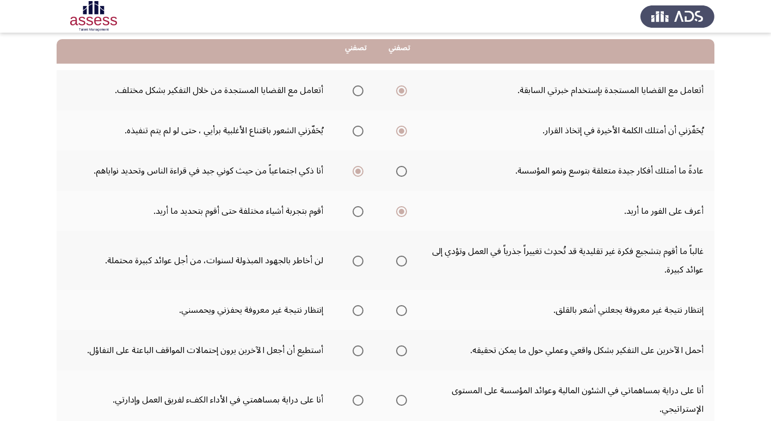
click at [354, 262] on span "Select an option" at bounding box center [357, 261] width 11 height 11
click at [354, 262] on input "Select an option" at bounding box center [357, 261] width 11 height 11
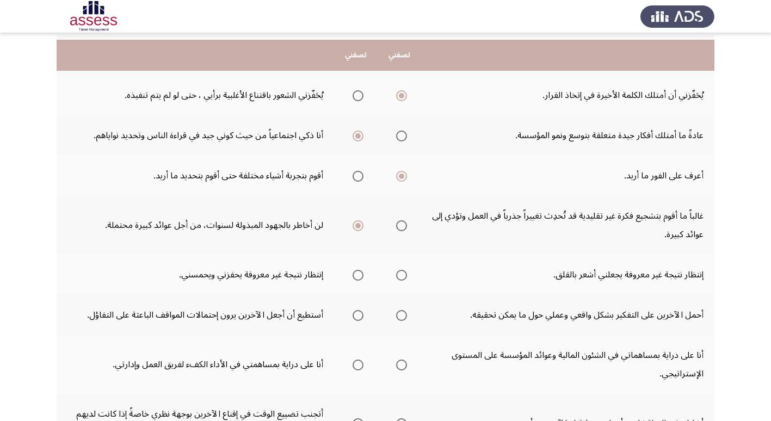
scroll to position [163, 0]
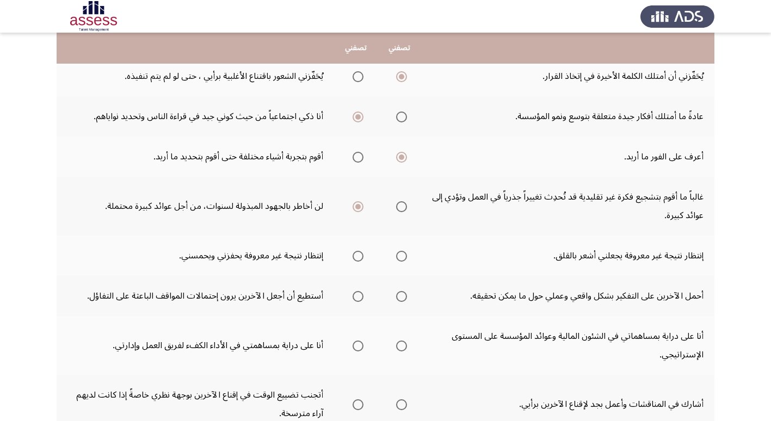
click at [397, 254] on span "Select an option" at bounding box center [401, 256] width 11 height 11
click at [397, 254] on input "Select an option" at bounding box center [401, 256] width 11 height 11
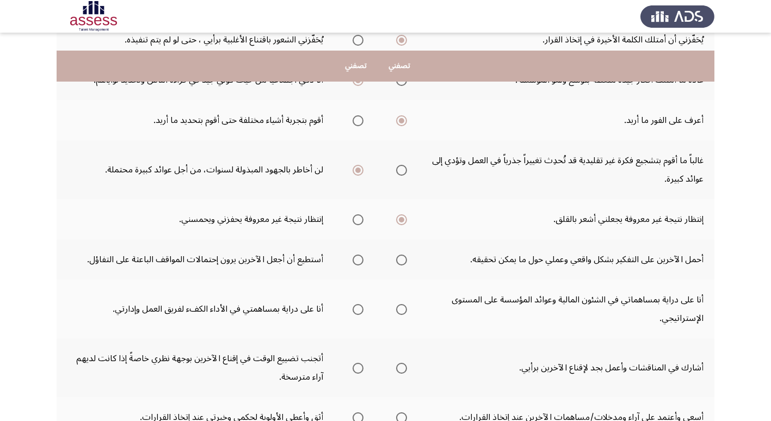
scroll to position [218, 0]
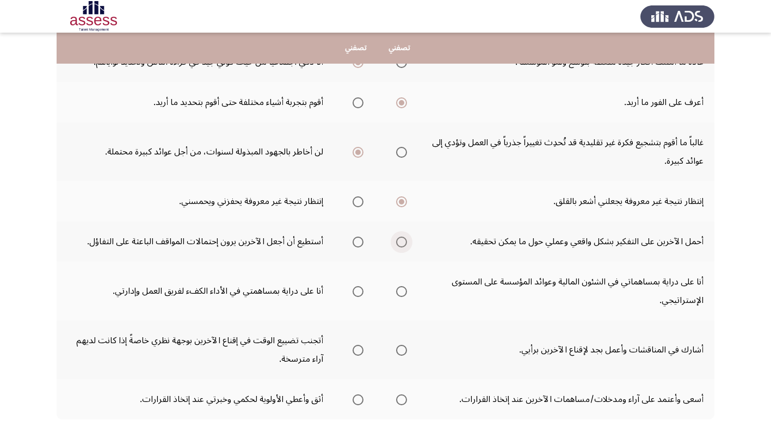
click at [399, 245] on span "Select an option" at bounding box center [401, 242] width 11 height 11
click at [399, 245] on input "Select an option" at bounding box center [401, 242] width 11 height 11
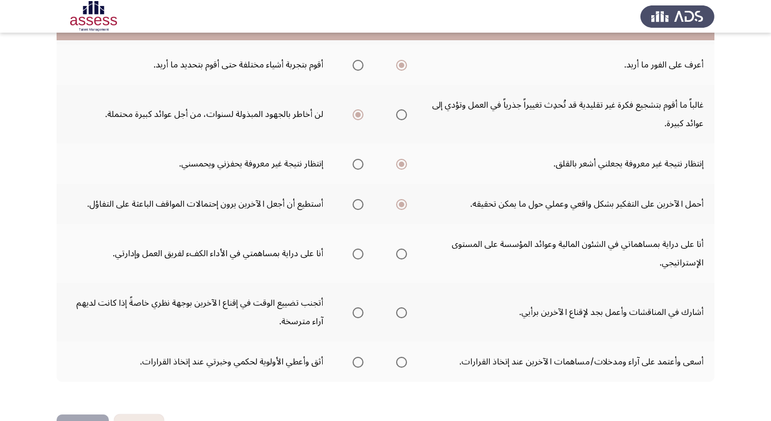
scroll to position [272, 0]
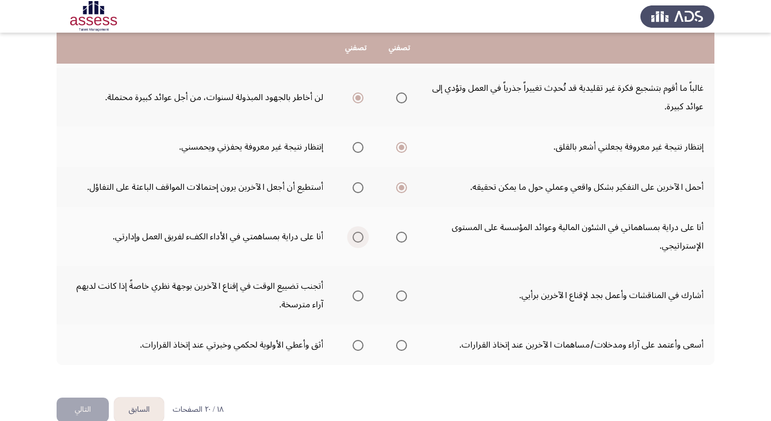
click at [354, 238] on span "Select an option" at bounding box center [357, 237] width 11 height 11
click at [354, 238] on input "Select an option" at bounding box center [357, 237] width 11 height 11
click at [399, 300] on span "Select an option" at bounding box center [401, 295] width 11 height 11
click at [399, 300] on input "Select an option" at bounding box center [401, 295] width 11 height 11
click at [355, 343] on span "Select an option" at bounding box center [357, 345] width 11 height 11
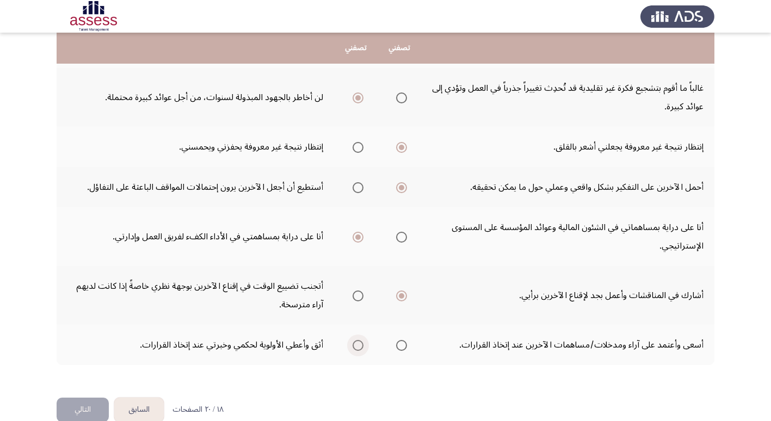
click at [355, 343] on input "Select an option" at bounding box center [357, 345] width 11 height 11
click at [83, 414] on button "التالي" at bounding box center [83, 410] width 52 height 24
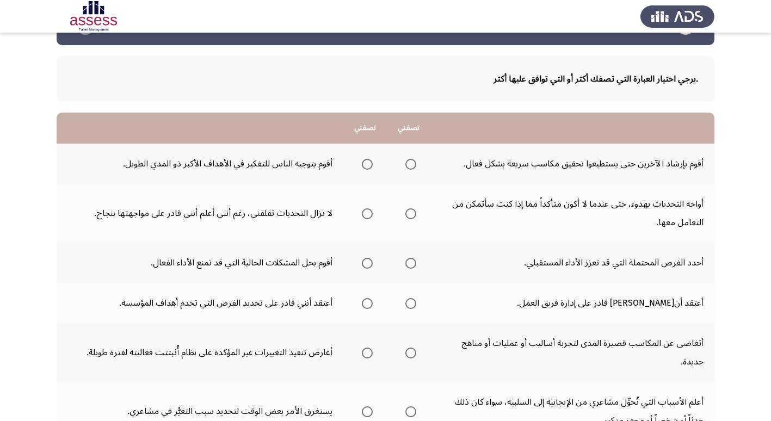
scroll to position [54, 0]
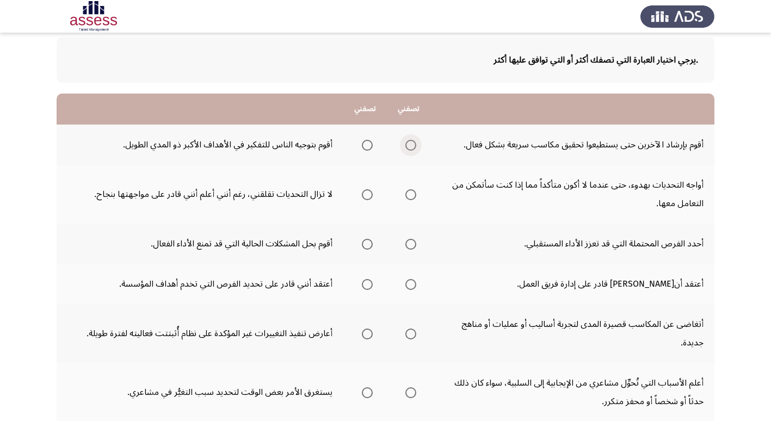
click at [412, 145] on span "Select an option" at bounding box center [410, 145] width 11 height 11
click at [412, 145] on input "Select an option" at bounding box center [410, 145] width 11 height 11
click at [411, 197] on span "Select an option" at bounding box center [410, 194] width 11 height 11
click at [411, 197] on input "Select an option" at bounding box center [410, 194] width 11 height 11
click at [369, 245] on span "Select an option" at bounding box center [367, 244] width 11 height 11
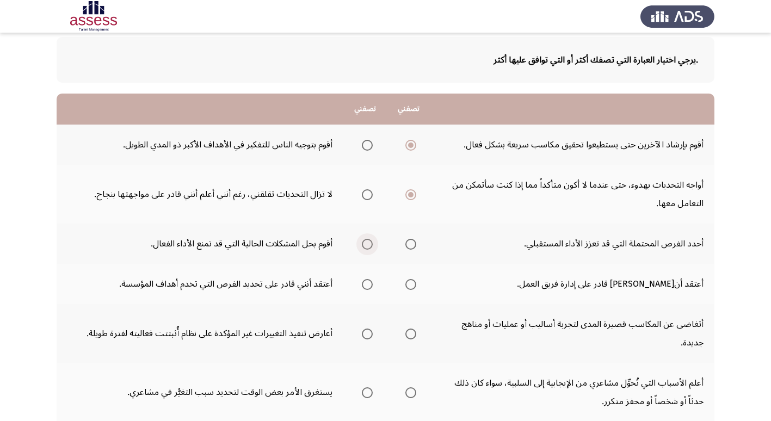
click at [369, 245] on input "Select an option" at bounding box center [367, 244] width 11 height 11
click at [409, 284] on span "Select an option" at bounding box center [410, 284] width 11 height 11
click at [409, 284] on input "Select an option" at bounding box center [410, 284] width 11 height 11
click at [367, 336] on span "Select an option" at bounding box center [367, 333] width 11 height 11
click at [367, 336] on input "Select an option" at bounding box center [367, 333] width 11 height 11
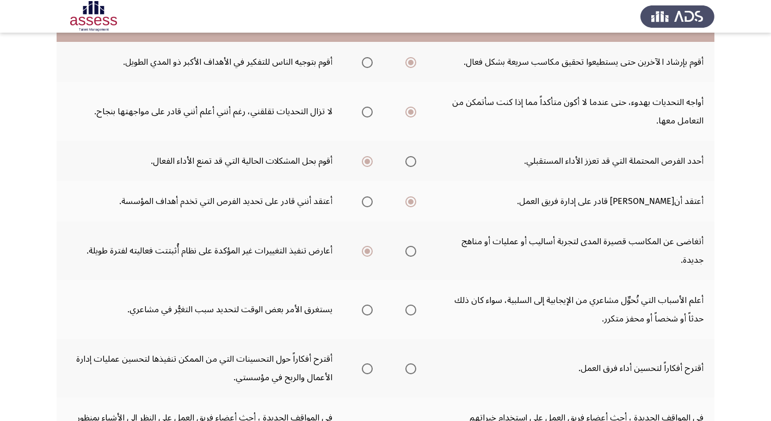
scroll to position [163, 0]
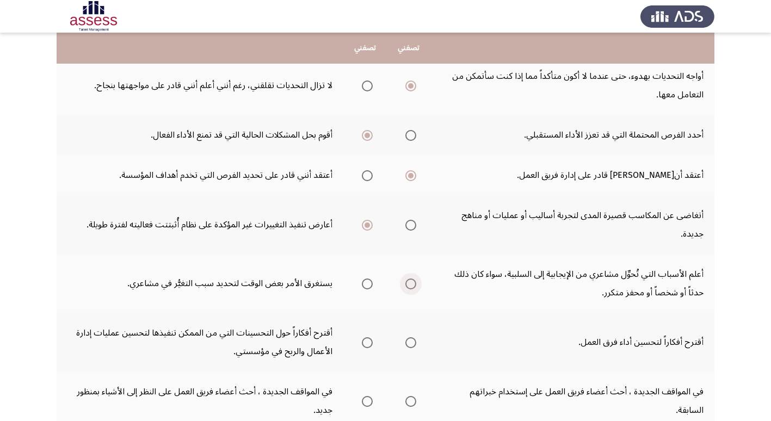
click at [411, 284] on span "Select an option" at bounding box center [411, 284] width 0 height 0
click at [411, 284] on input "Select an option" at bounding box center [410, 283] width 11 height 11
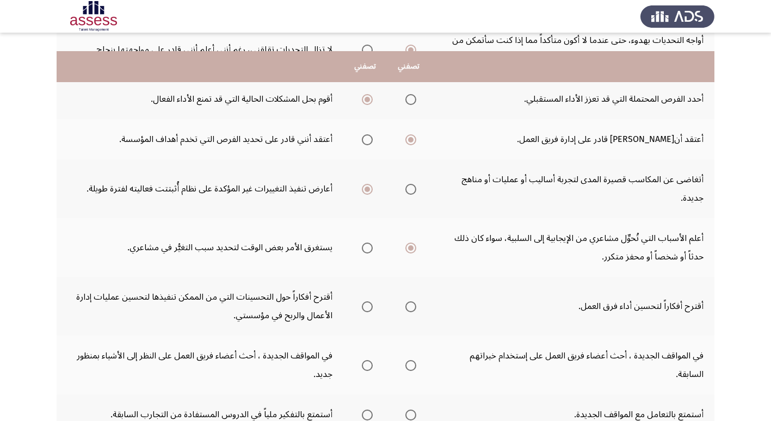
scroll to position [218, 0]
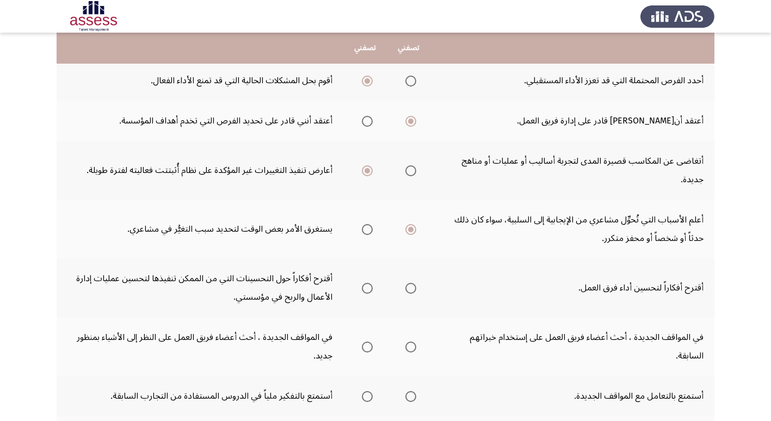
click at [408, 290] on span "Select an option" at bounding box center [410, 288] width 11 height 11
click at [408, 290] on input "Select an option" at bounding box center [410, 288] width 11 height 11
click at [411, 347] on span "Select an option" at bounding box center [410, 346] width 11 height 11
click at [411, 347] on input "Select an option" at bounding box center [410, 346] width 11 height 11
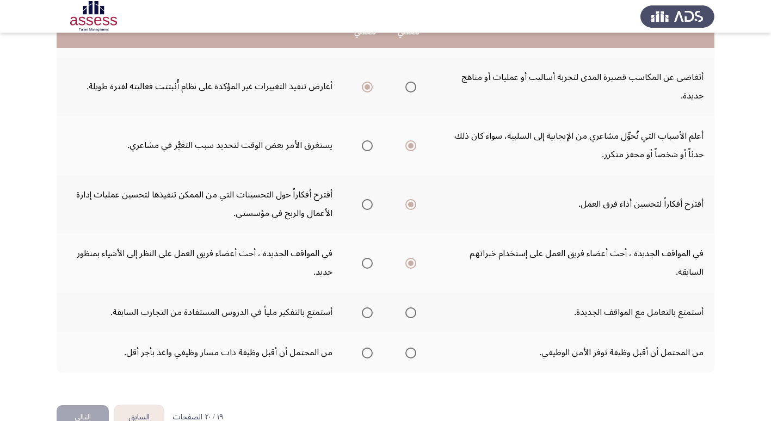
scroll to position [326, 0]
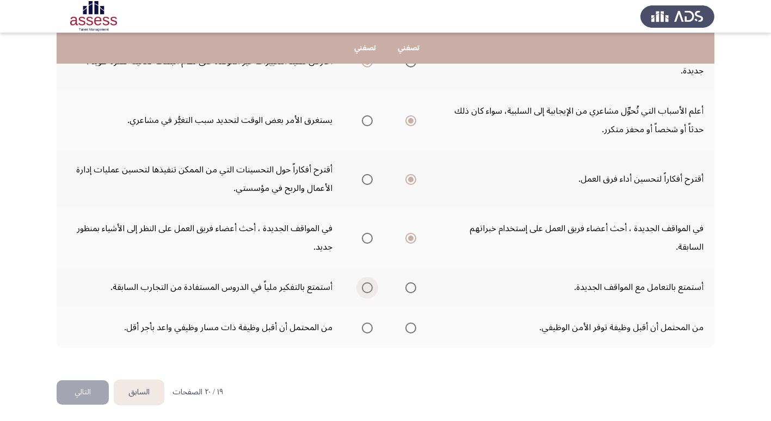
click at [369, 287] on span "Select an option" at bounding box center [367, 287] width 11 height 11
click at [369, 287] on input "Select an option" at bounding box center [367, 287] width 11 height 11
click at [412, 328] on span "Select an option" at bounding box center [410, 327] width 11 height 11
click at [412, 328] on input "Select an option" at bounding box center [410, 327] width 11 height 11
click at [77, 392] on button "التالي" at bounding box center [83, 392] width 52 height 24
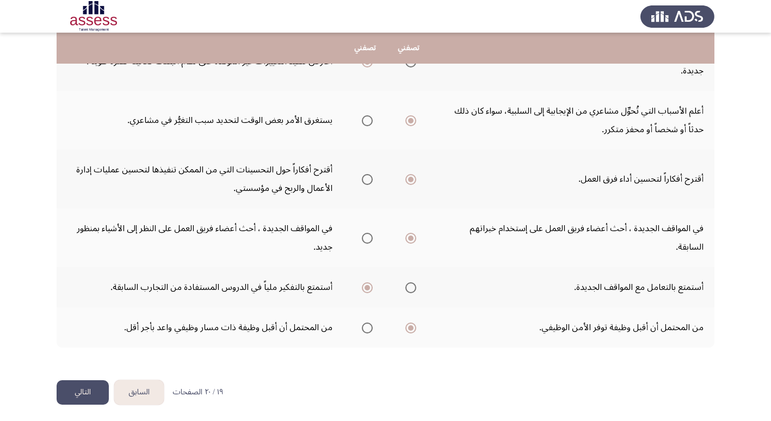
scroll to position [0, 0]
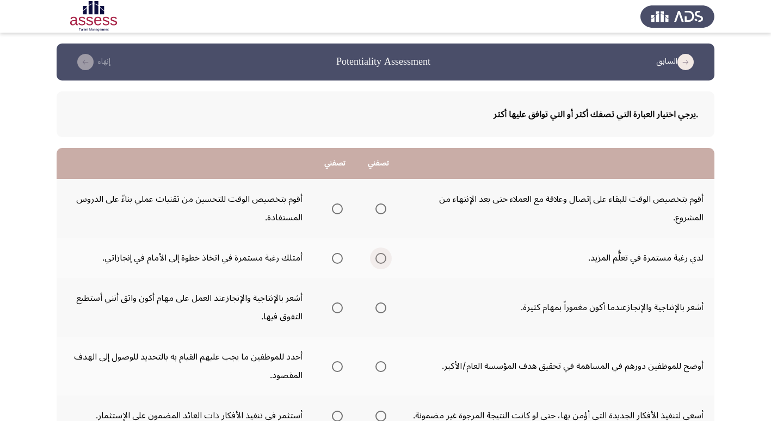
click at [383, 262] on span "Select an option" at bounding box center [380, 258] width 11 height 11
click at [383, 262] on input "Select an option" at bounding box center [380, 258] width 11 height 11
click at [336, 208] on span "Select an option" at bounding box center [337, 208] width 11 height 11
click at [336, 208] on input "Select an option" at bounding box center [337, 208] width 11 height 11
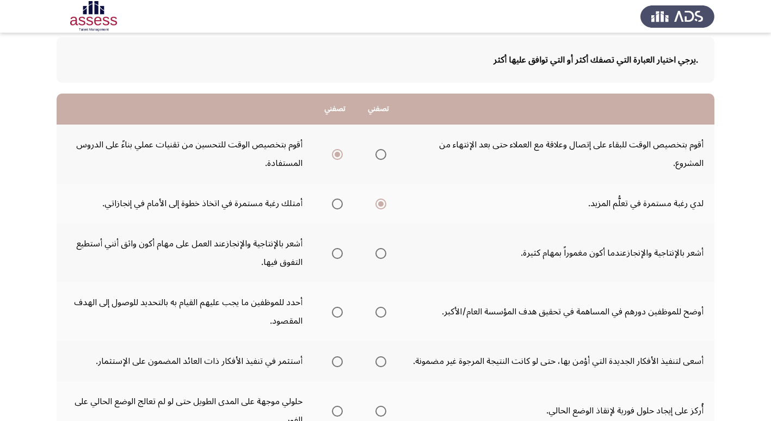
click at [332, 253] on span "Select an option" at bounding box center [337, 253] width 11 height 11
click at [332, 253] on input "Select an option" at bounding box center [337, 253] width 11 height 11
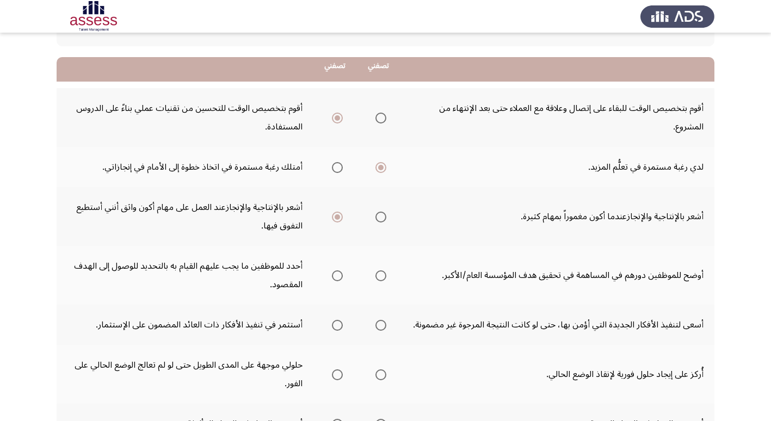
scroll to position [109, 0]
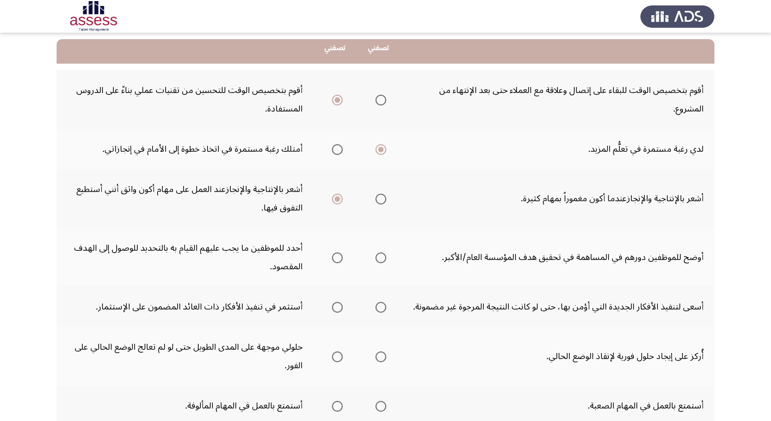
click at [339, 259] on span "Select an option" at bounding box center [337, 257] width 11 height 11
click at [339, 259] on input "Select an option" at bounding box center [337, 257] width 11 height 11
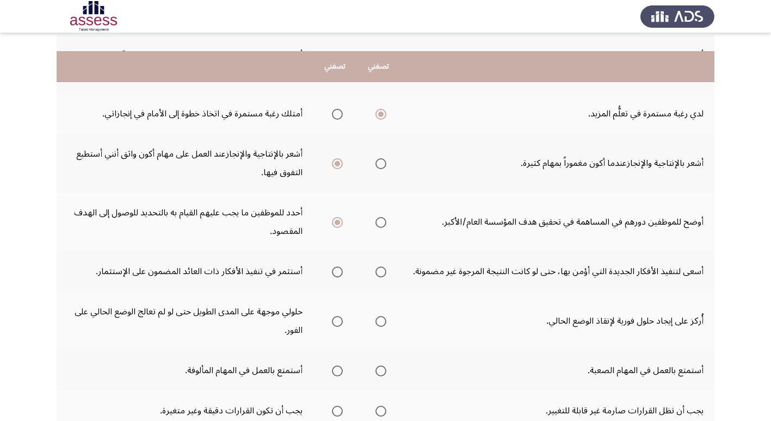
scroll to position [163, 0]
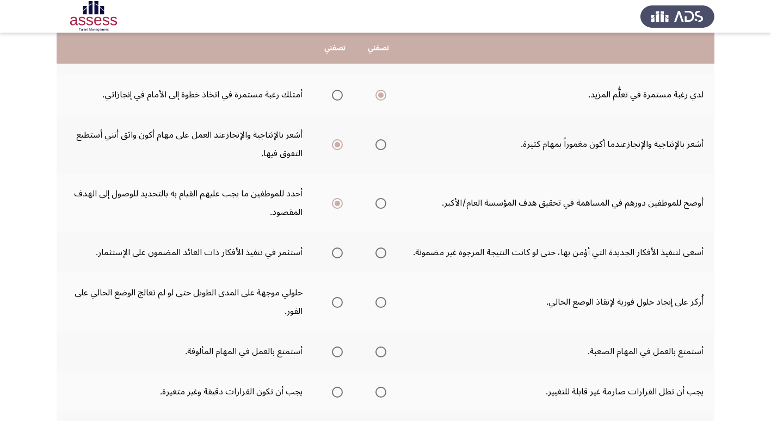
click at [340, 251] on span "Select an option" at bounding box center [337, 252] width 11 height 11
click at [340, 251] on input "Select an option" at bounding box center [337, 252] width 11 height 11
click at [377, 303] on span "Select an option" at bounding box center [380, 302] width 11 height 11
click at [377, 303] on input "Select an option" at bounding box center [380, 302] width 11 height 11
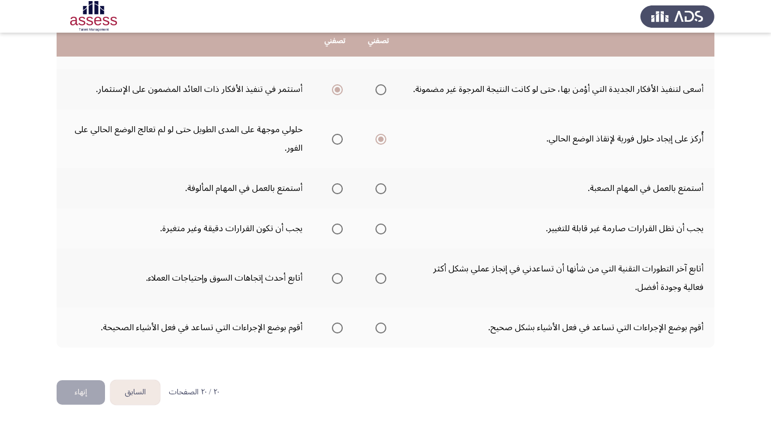
scroll to position [272, 0]
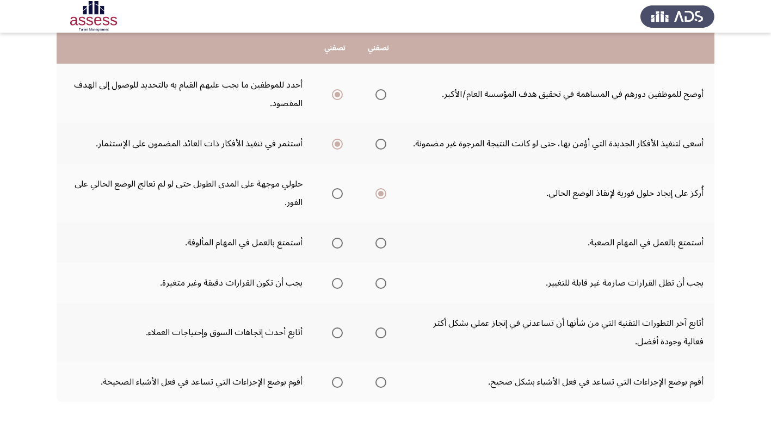
click at [383, 245] on span "Select an option" at bounding box center [380, 243] width 11 height 11
click at [383, 245] on input "Select an option" at bounding box center [380, 243] width 11 height 11
click at [381, 284] on span "Select an option" at bounding box center [380, 283] width 11 height 11
click at [381, 284] on input "Select an option" at bounding box center [380, 283] width 11 height 11
click at [382, 331] on span "Select an option" at bounding box center [380, 332] width 11 height 11
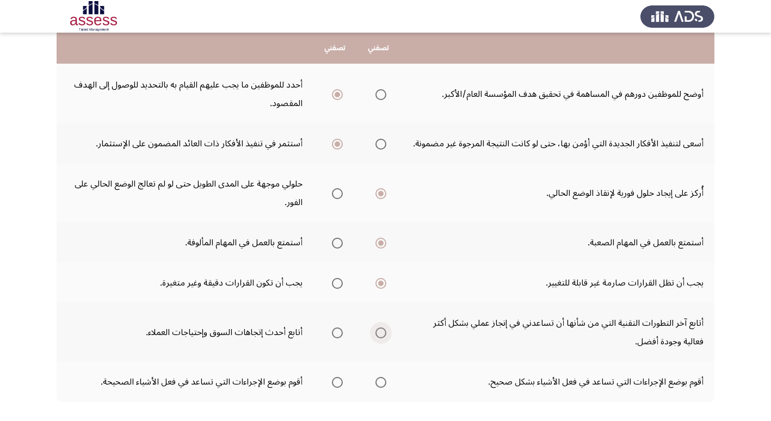
click at [382, 331] on input "Select an option" at bounding box center [380, 332] width 11 height 11
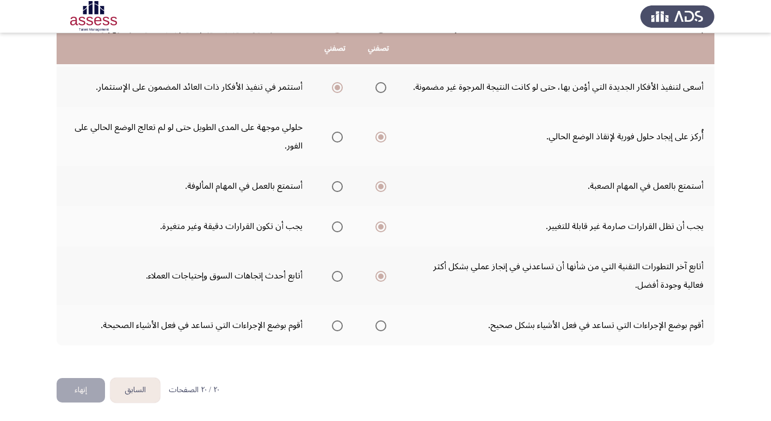
scroll to position [329, 0]
click at [380, 324] on span "Select an option" at bounding box center [380, 325] width 11 height 11
click at [380, 324] on input "Select an option" at bounding box center [380, 325] width 11 height 11
click at [137, 392] on button "السابق" at bounding box center [134, 389] width 49 height 24
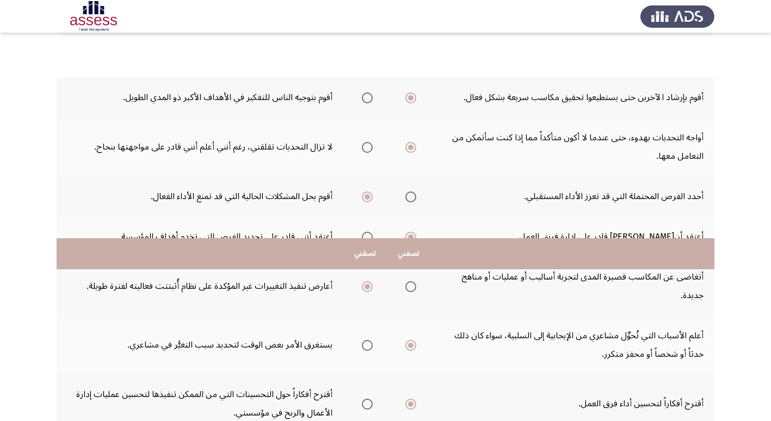
scroll to position [326, 0]
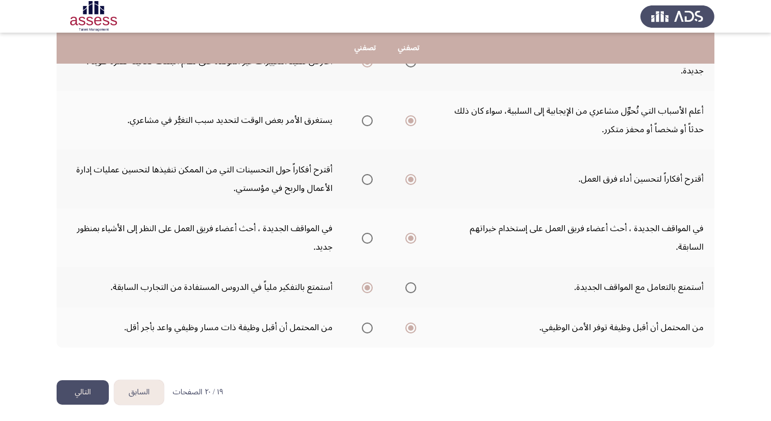
click at [150, 388] on button "السابق" at bounding box center [138, 392] width 49 height 24
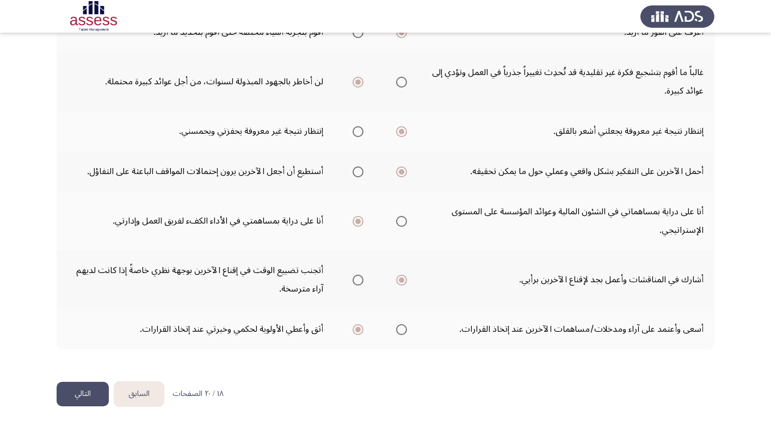
scroll to position [292, 0]
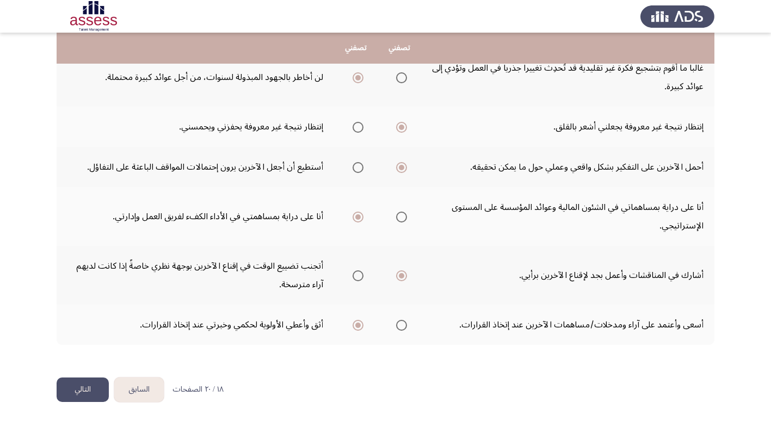
click at [149, 388] on button "السابق" at bounding box center [138, 389] width 49 height 24
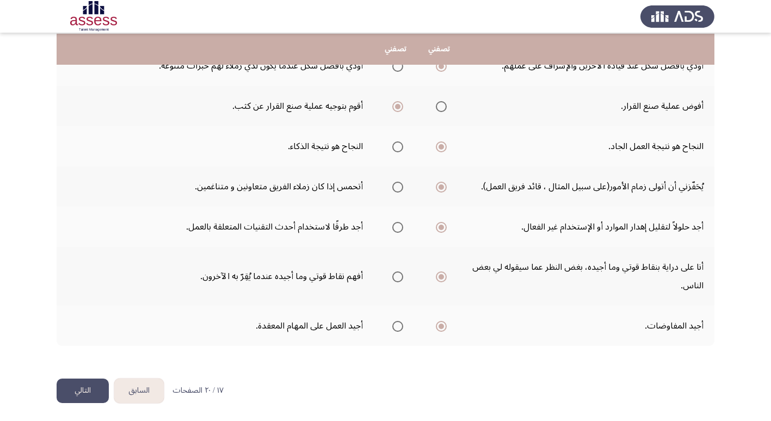
scroll to position [274, 0]
click at [152, 386] on button "السابق" at bounding box center [138, 389] width 49 height 24
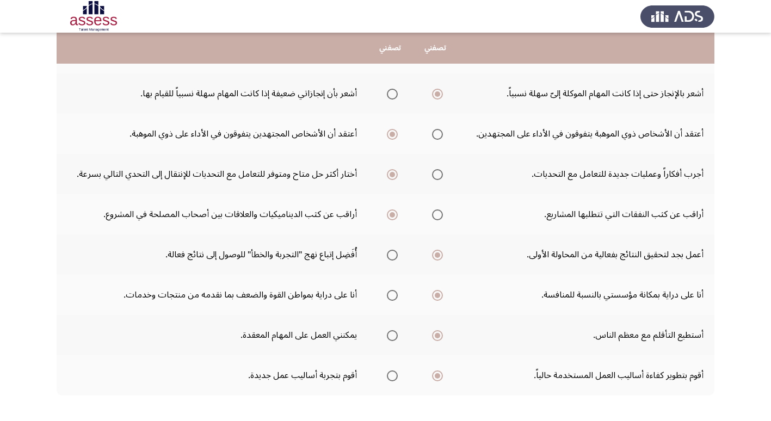
scroll to position [237, 0]
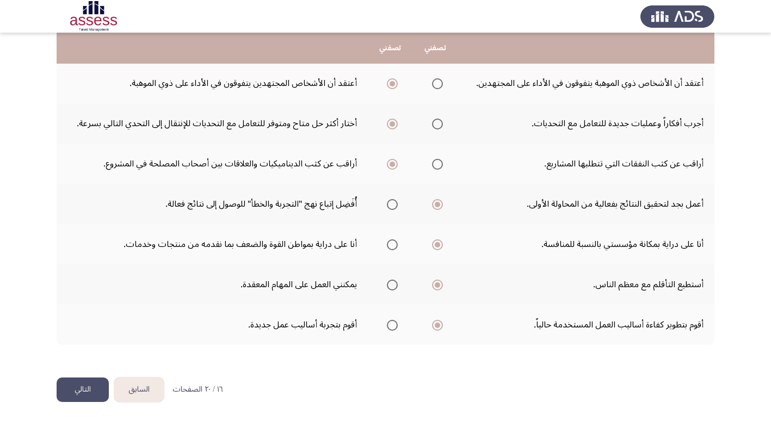
click at [148, 388] on button "السابق" at bounding box center [138, 389] width 49 height 24
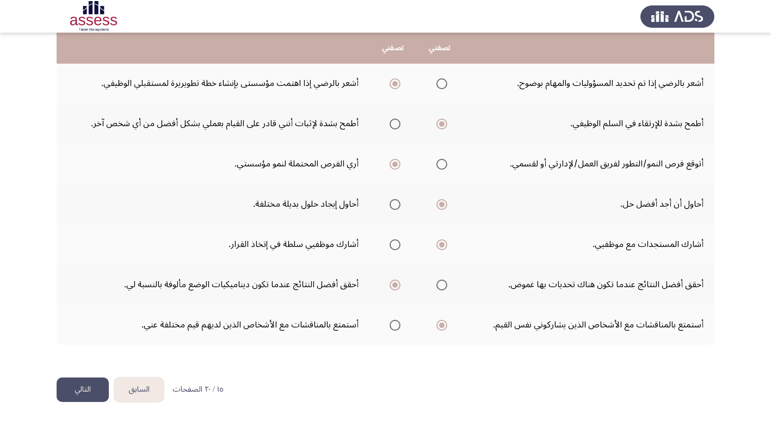
click at [150, 388] on button "السابق" at bounding box center [138, 389] width 49 height 24
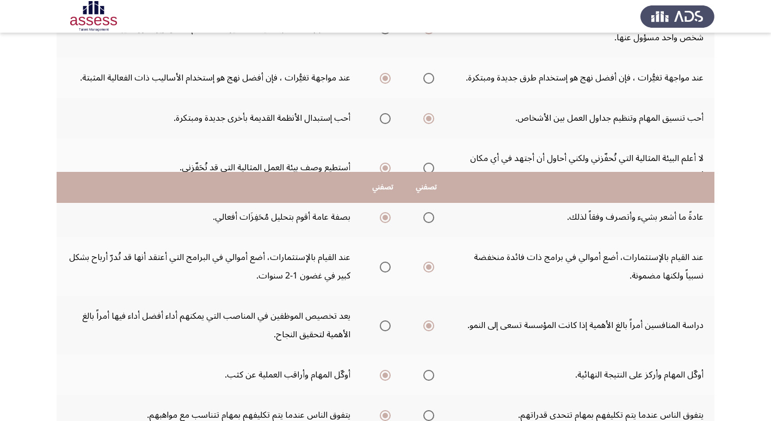
scroll to position [329, 0]
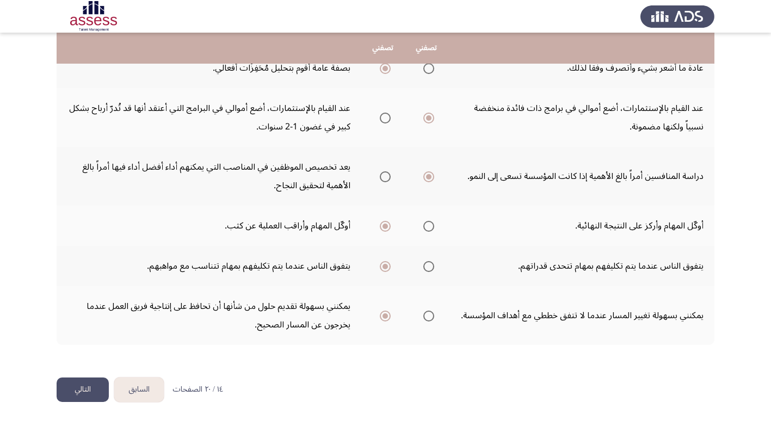
click at [151, 388] on button "السابق" at bounding box center [138, 389] width 49 height 24
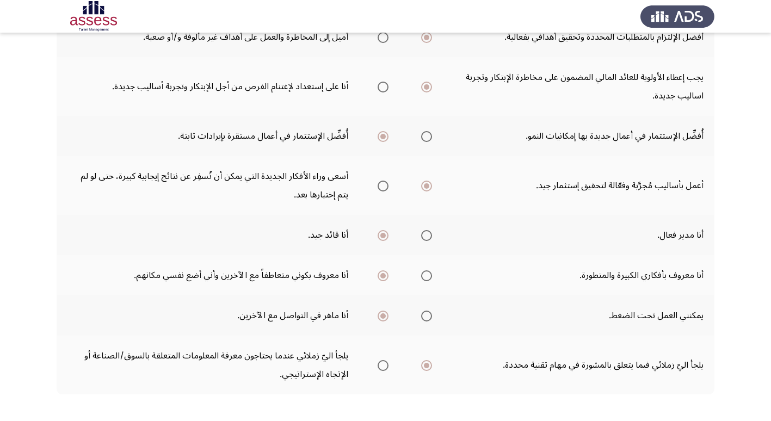
scroll to position [310, 0]
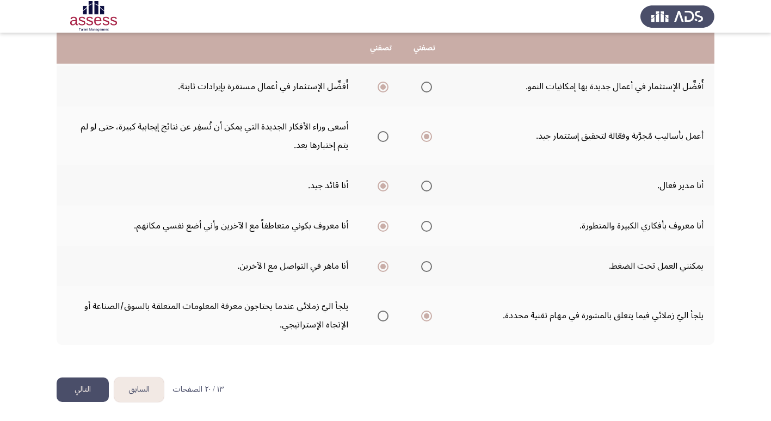
click at [150, 389] on button "السابق" at bounding box center [138, 389] width 49 height 24
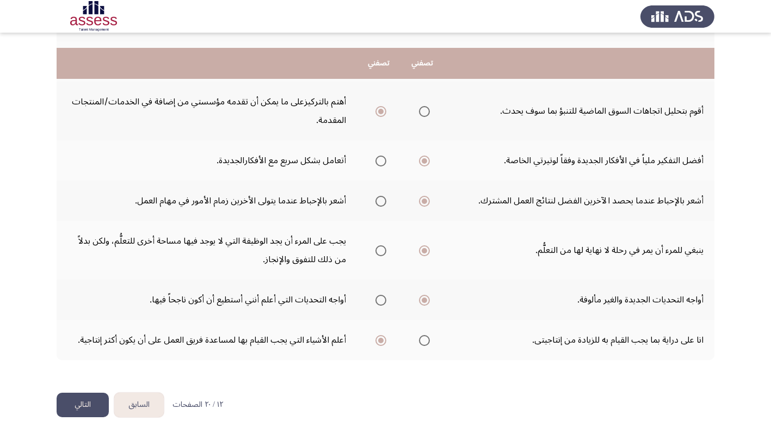
scroll to position [292, 0]
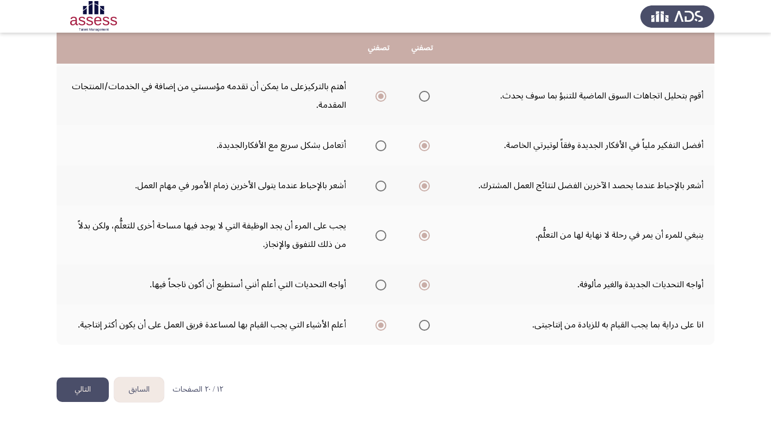
click at [145, 391] on button "السابق" at bounding box center [138, 389] width 49 height 24
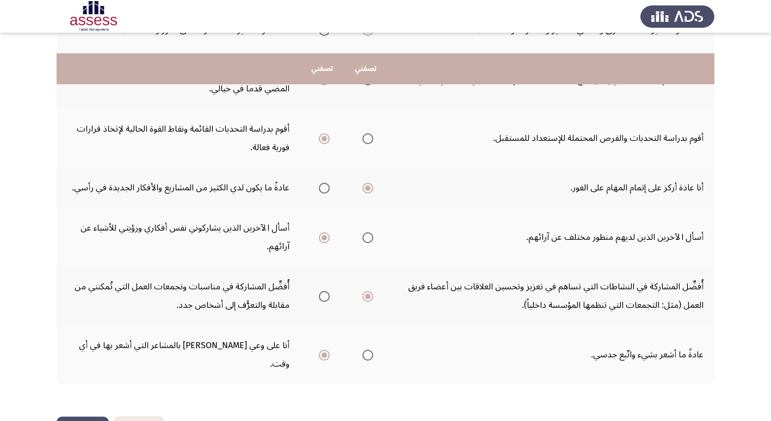
scroll to position [310, 0]
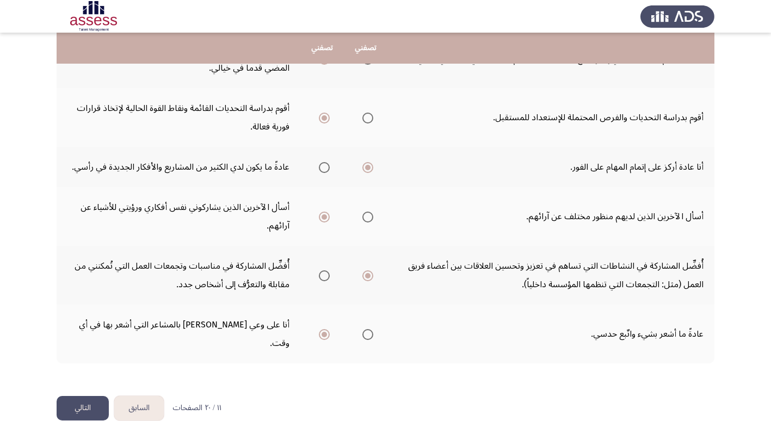
click at [146, 396] on button "السابق" at bounding box center [138, 408] width 49 height 24
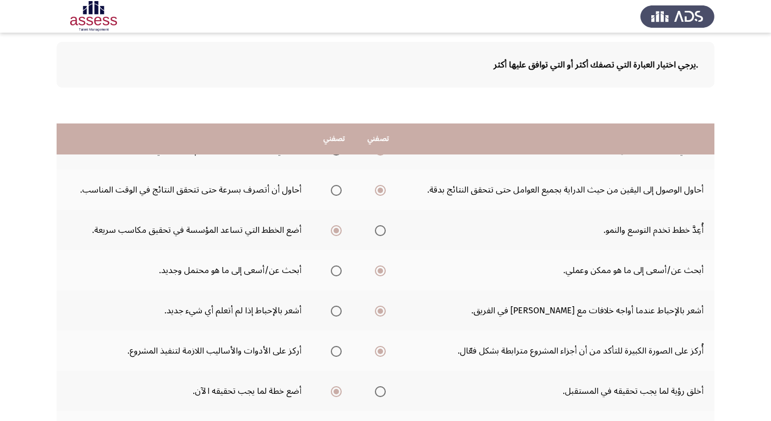
scroll to position [237, 0]
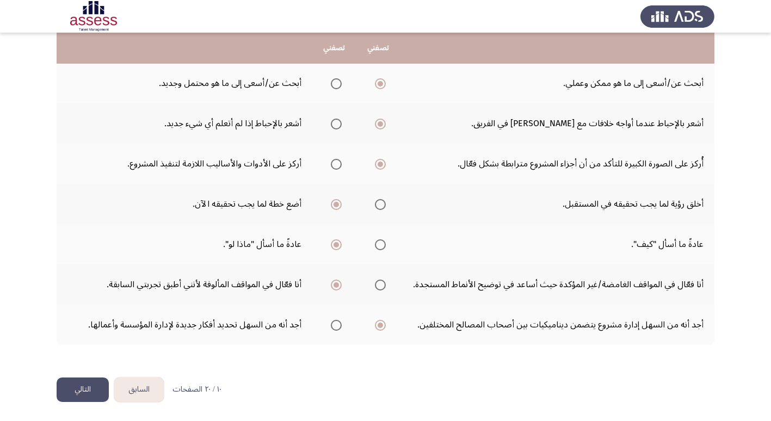
click at [148, 387] on button "السابق" at bounding box center [138, 389] width 49 height 24
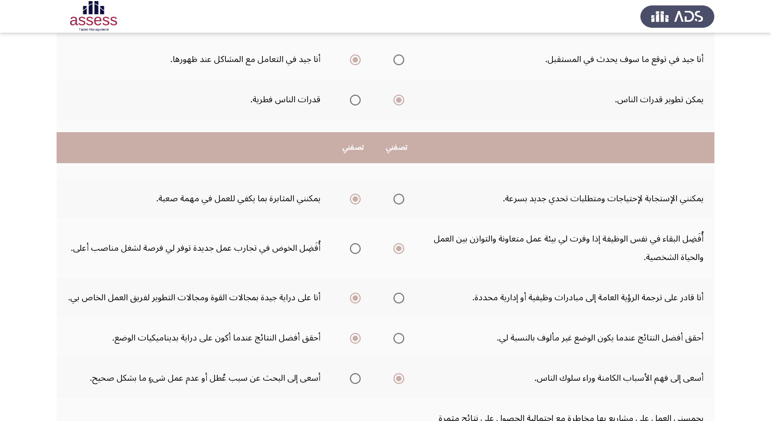
scroll to position [310, 0]
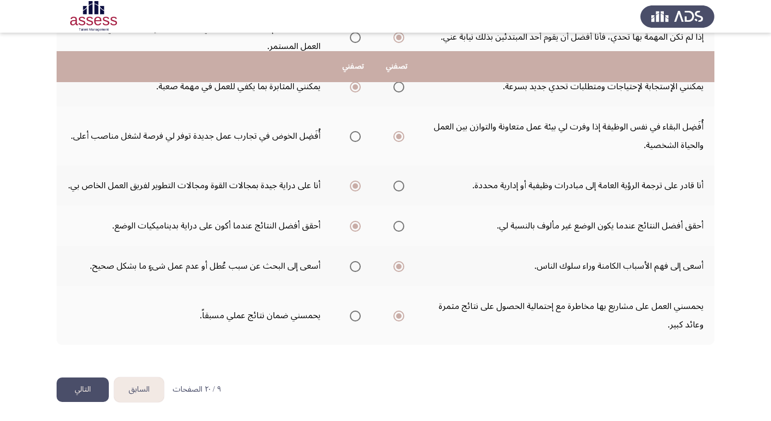
click at [149, 390] on button "السابق" at bounding box center [138, 389] width 49 height 24
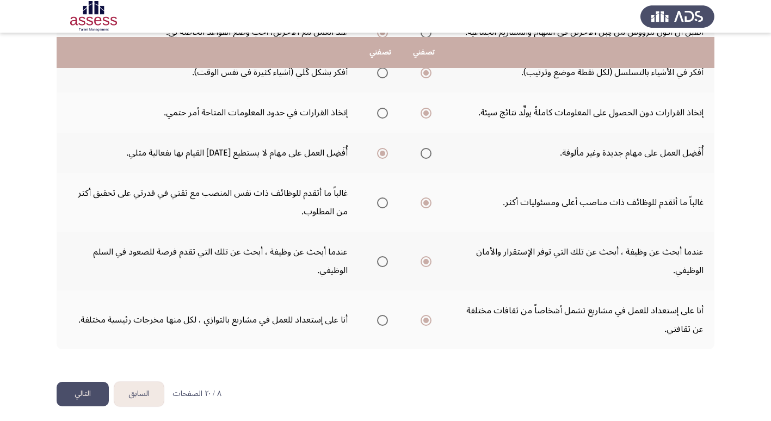
scroll to position [212, 0]
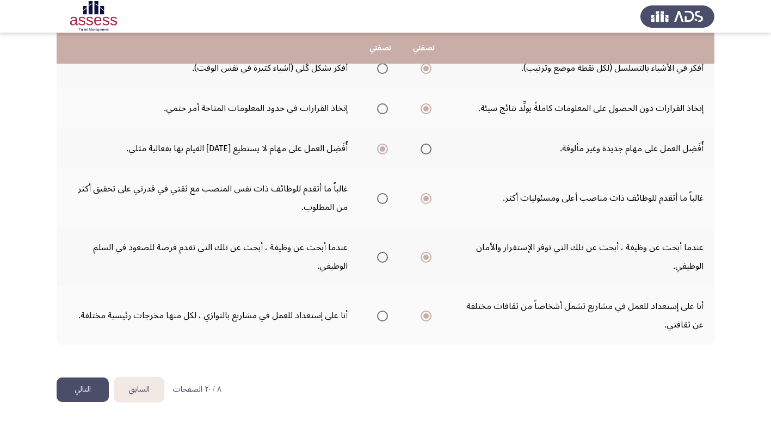
click at [143, 387] on button "السابق" at bounding box center [138, 389] width 49 height 24
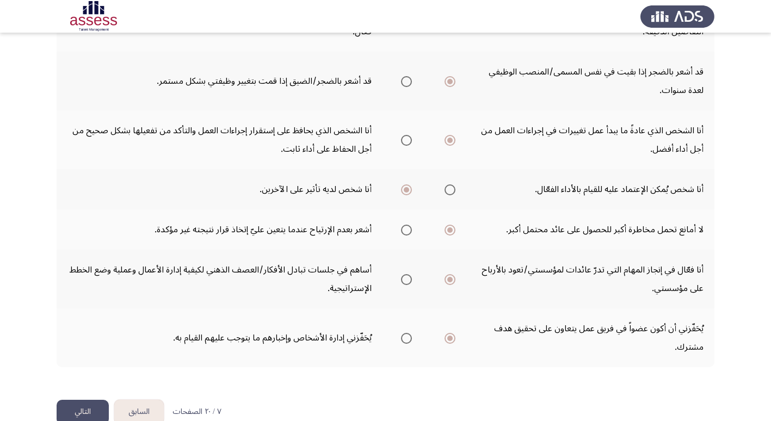
scroll to position [326, 0]
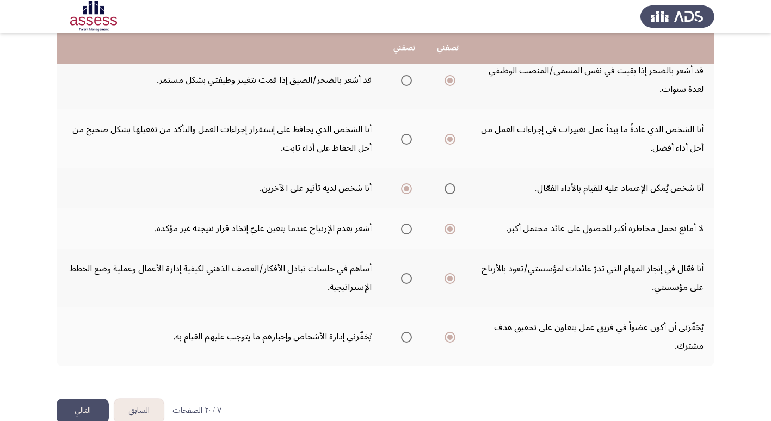
click at [142, 399] on button "السابق" at bounding box center [138, 411] width 49 height 24
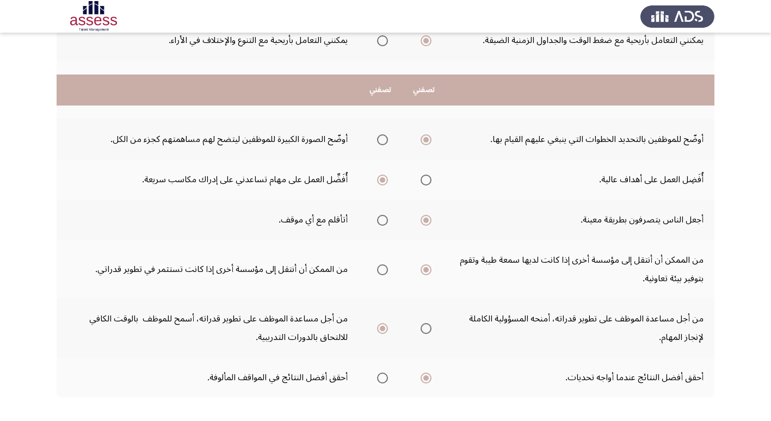
scroll to position [292, 0]
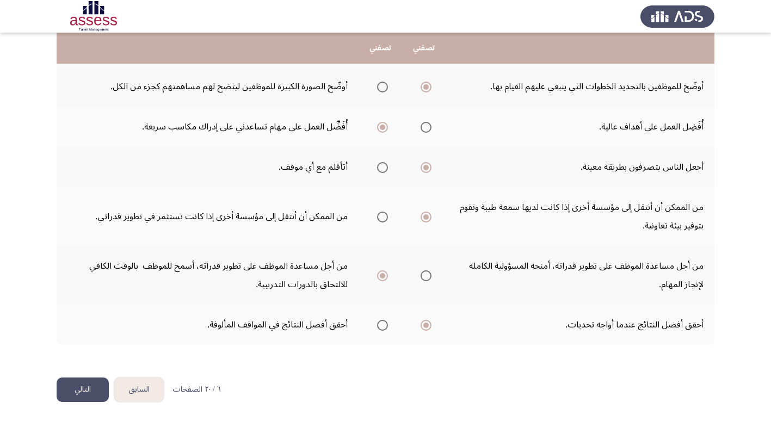
click at [147, 391] on button "السابق" at bounding box center [138, 389] width 49 height 24
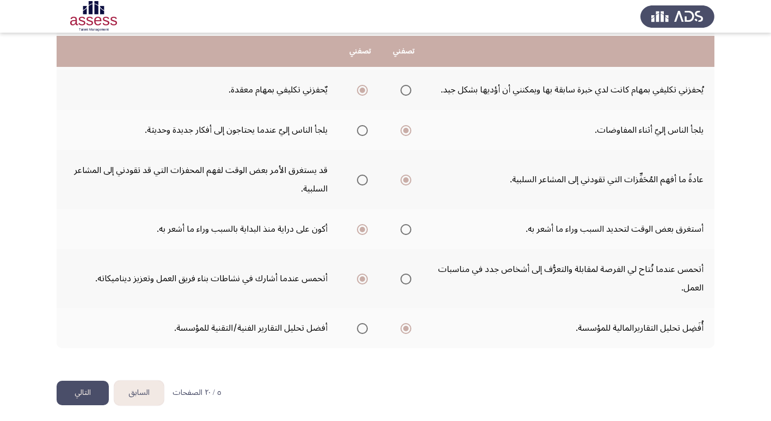
scroll to position [0, 0]
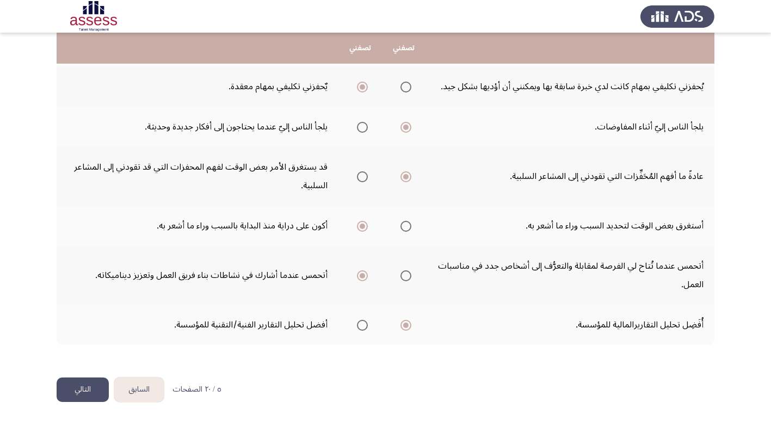
click at [158, 389] on button "السابق" at bounding box center [138, 389] width 49 height 24
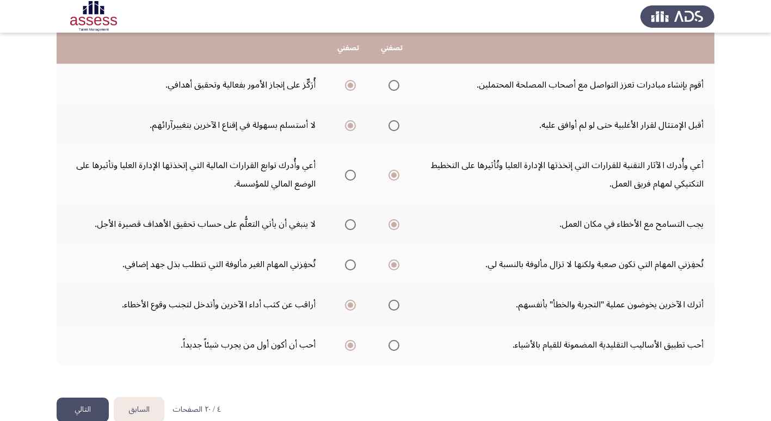
click at [149, 403] on button "السابق" at bounding box center [138, 410] width 49 height 24
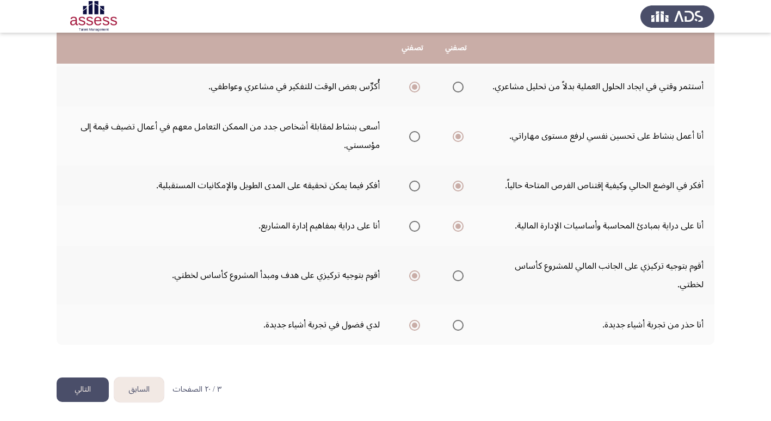
click at [148, 392] on button "السابق" at bounding box center [138, 389] width 49 height 24
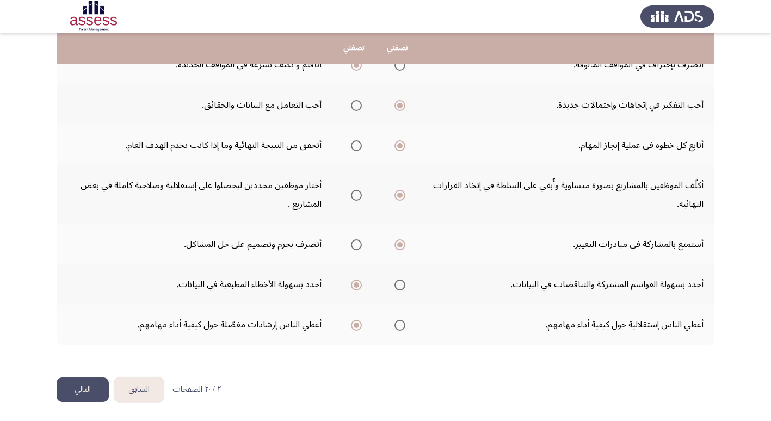
click at [148, 392] on button "السابق" at bounding box center [138, 389] width 49 height 24
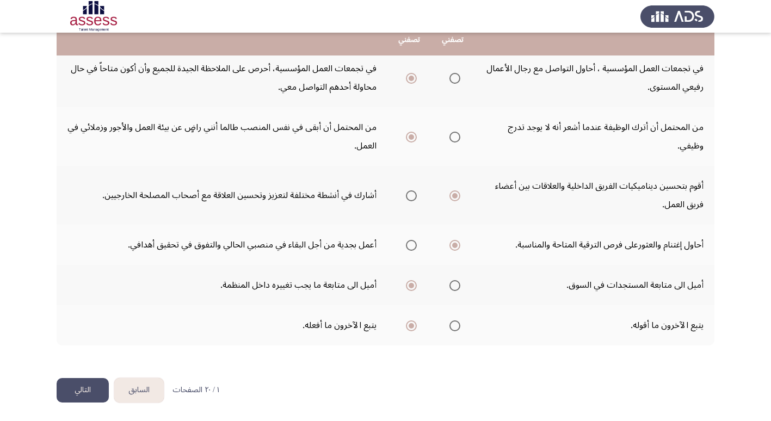
scroll to position [329, 0]
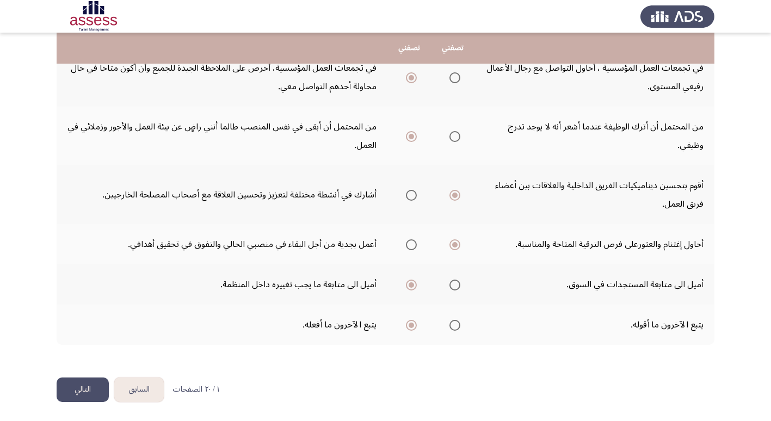
click at [90, 390] on button "التالي" at bounding box center [83, 389] width 52 height 24
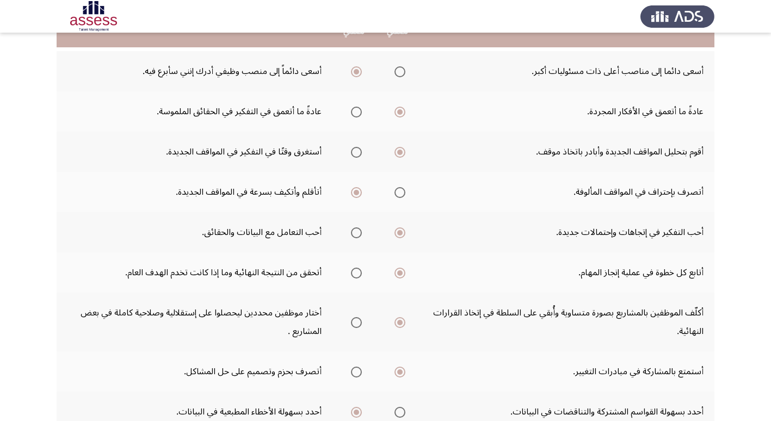
scroll to position [109, 0]
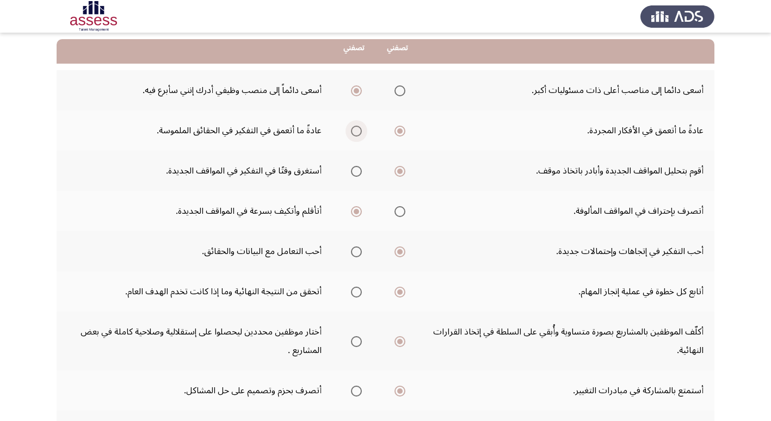
click at [357, 133] on span "Select an option" at bounding box center [356, 131] width 11 height 11
click at [357, 133] on input "Select an option" at bounding box center [356, 131] width 11 height 11
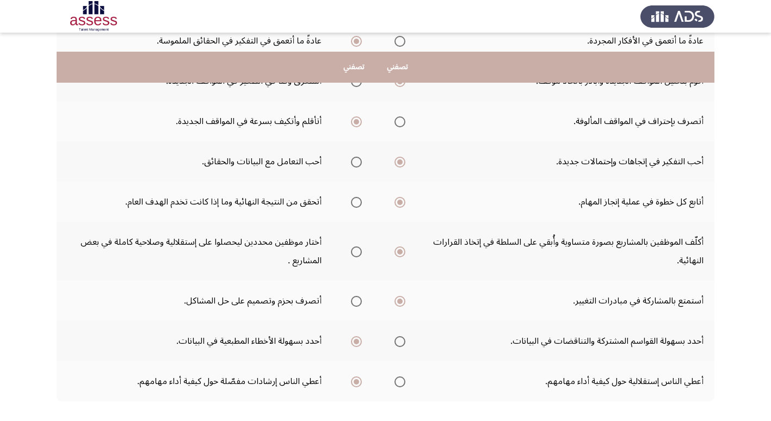
scroll to position [218, 0]
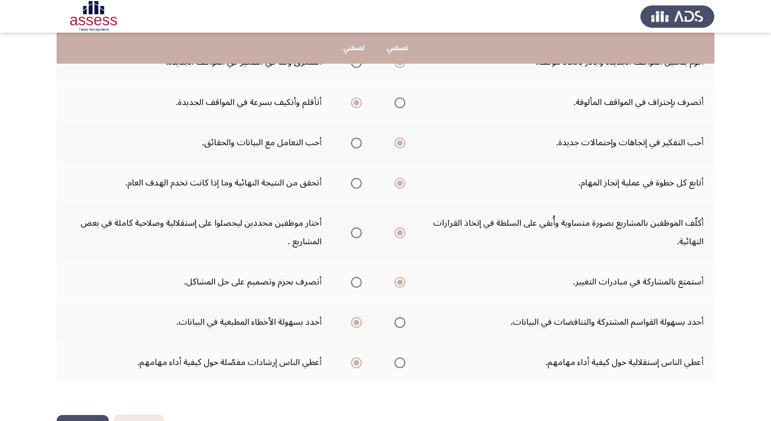
click at [401, 104] on span "Select an option" at bounding box center [399, 102] width 11 height 11
click at [401, 104] on input "Select an option" at bounding box center [399, 102] width 11 height 11
click at [356, 143] on span "Select an option" at bounding box center [356, 143] width 0 height 0
click at [357, 143] on input "Select an option" at bounding box center [356, 143] width 11 height 11
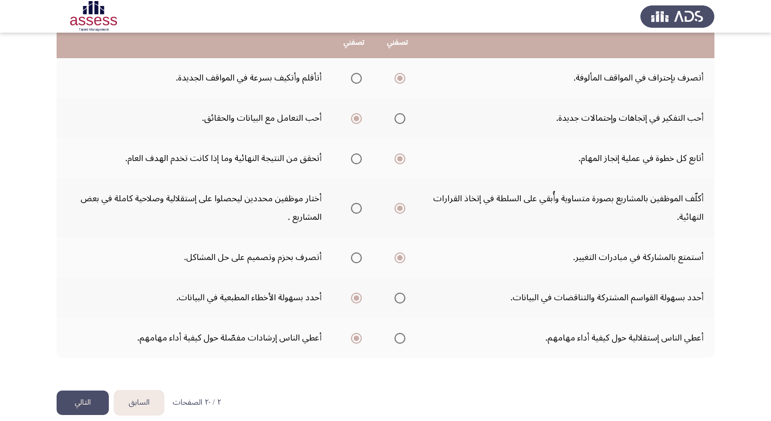
scroll to position [255, 0]
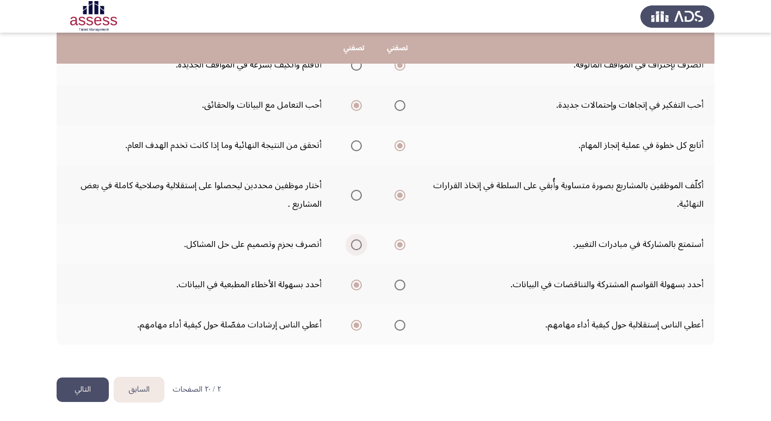
click at [355, 245] on span "Select an option" at bounding box center [356, 244] width 11 height 11
click at [355, 245] on input "Select an option" at bounding box center [356, 244] width 11 height 11
click at [77, 394] on button "التالي" at bounding box center [83, 389] width 52 height 24
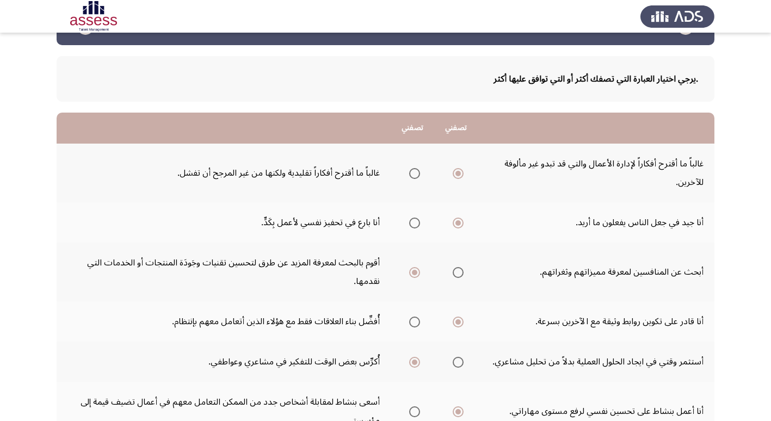
scroll to position [54, 0]
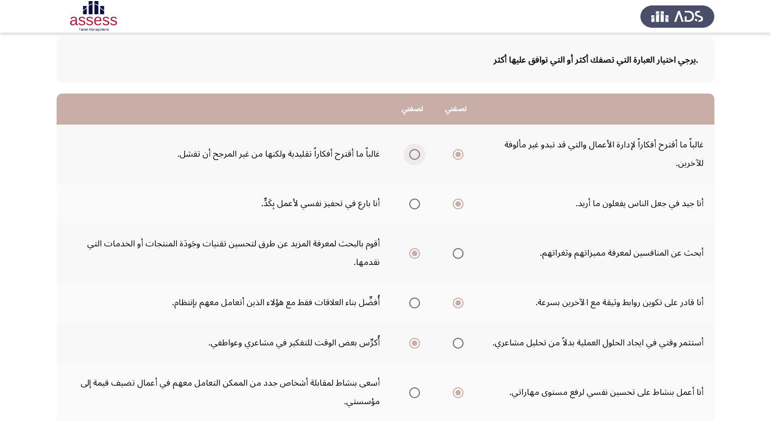
click at [414, 151] on span "Select an option" at bounding box center [414, 154] width 11 height 11
click at [414, 151] on input "Select an option" at bounding box center [414, 154] width 11 height 11
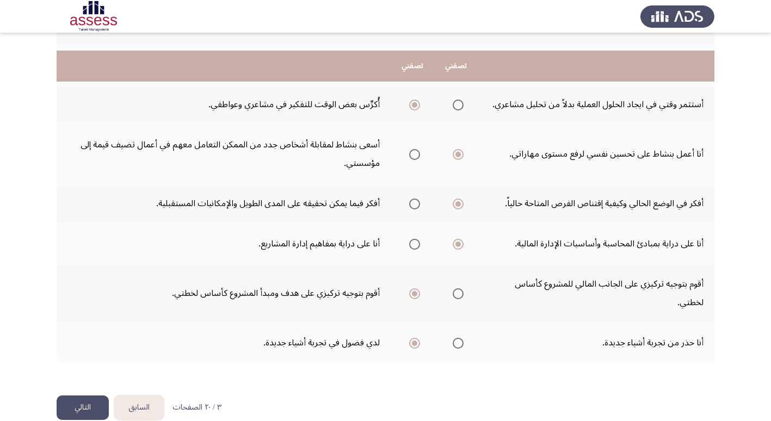
scroll to position [310, 0]
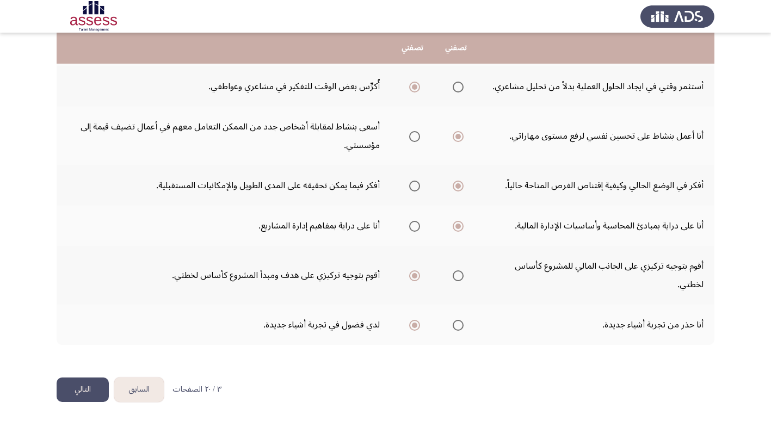
click at [456, 275] on span "Select an option" at bounding box center [457, 275] width 11 height 11
click at [456, 275] on input "Select an option" at bounding box center [457, 275] width 11 height 11
click at [455, 325] on span "Select an option" at bounding box center [457, 325] width 11 height 11
click at [455, 325] on input "Select an option" at bounding box center [457, 325] width 11 height 11
click at [77, 393] on button "التالي" at bounding box center [83, 389] width 52 height 24
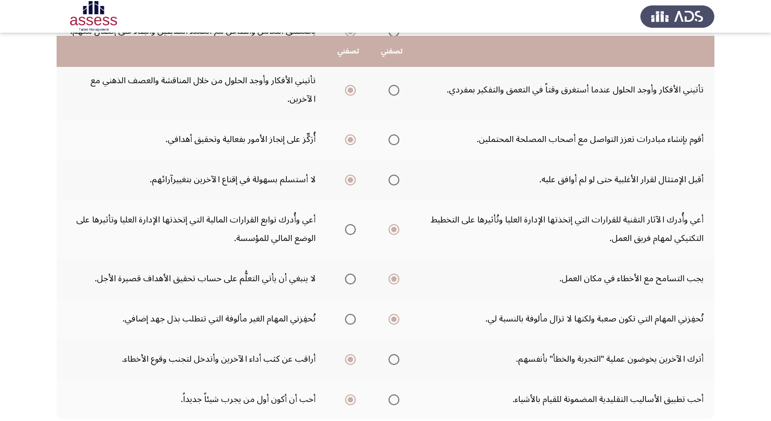
scroll to position [272, 0]
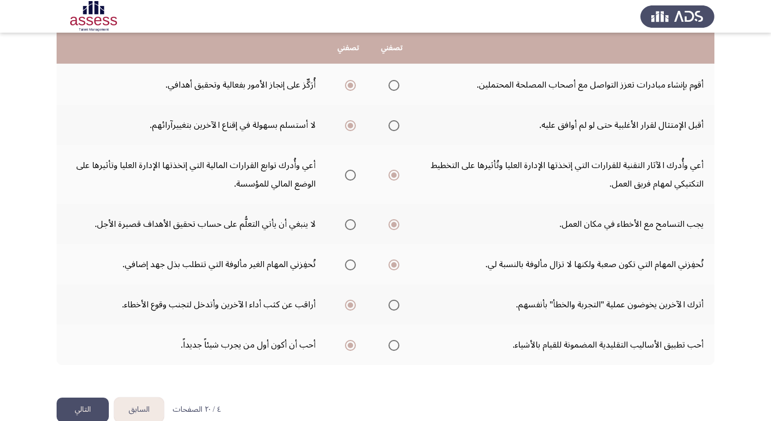
click at [350, 227] on span "Select an option" at bounding box center [350, 224] width 11 height 11
click at [350, 227] on input "Select an option" at bounding box center [350, 224] width 11 height 11
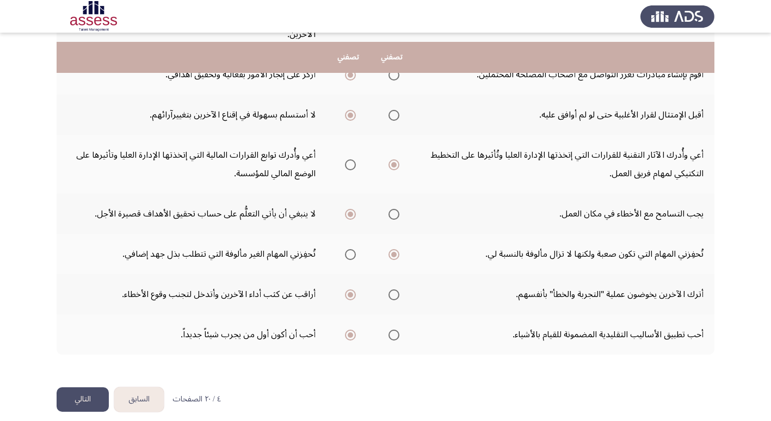
scroll to position [292, 0]
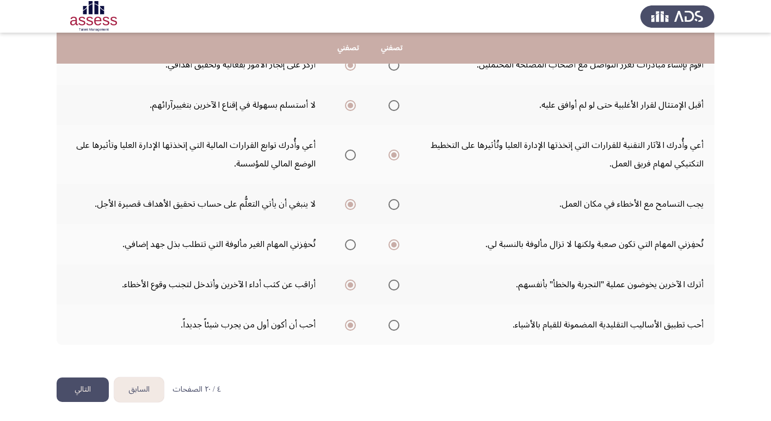
click at [388, 329] on span "Select an option" at bounding box center [393, 325] width 11 height 11
click at [388, 329] on input "Select an option" at bounding box center [393, 325] width 11 height 11
click at [85, 388] on button "التالي" at bounding box center [83, 389] width 52 height 24
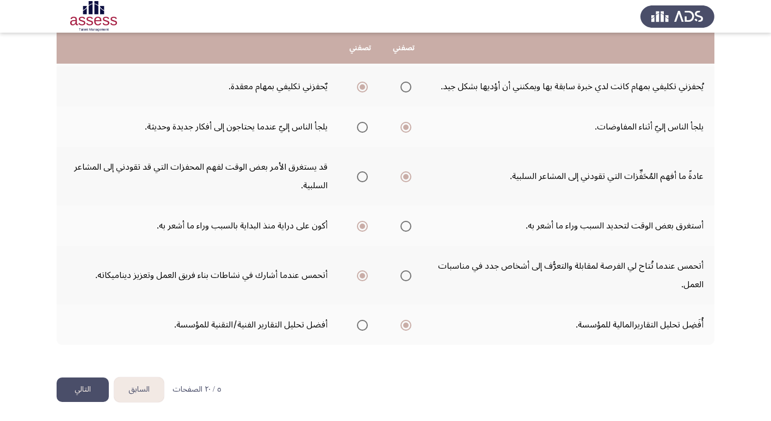
click at [81, 390] on button "التالي" at bounding box center [83, 389] width 52 height 24
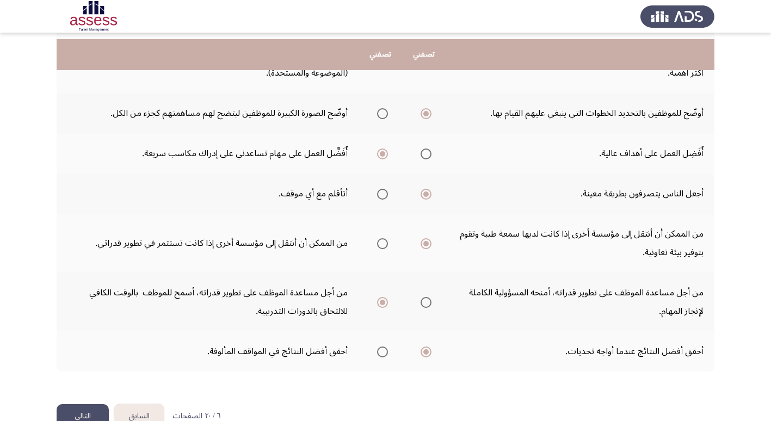
scroll to position [272, 0]
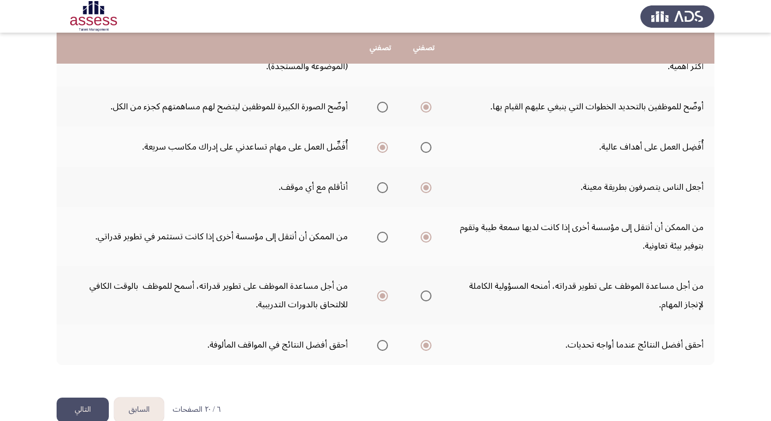
click at [380, 236] on span "Select an option" at bounding box center [382, 237] width 11 height 11
click at [380, 236] on input "Select an option" at bounding box center [382, 237] width 11 height 11
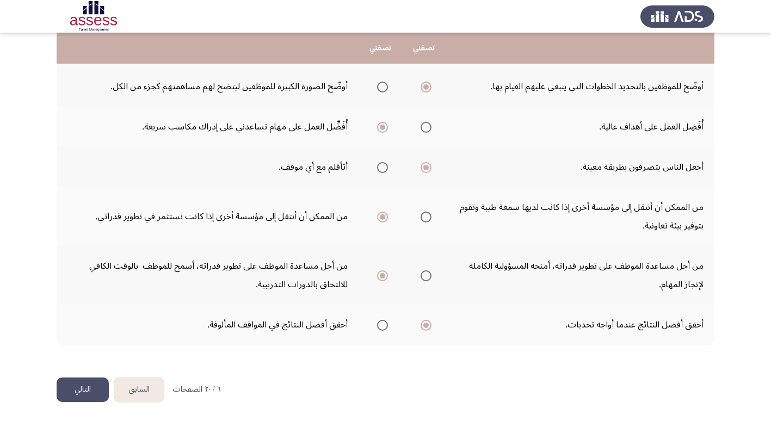
click at [83, 391] on button "التالي" at bounding box center [83, 389] width 52 height 24
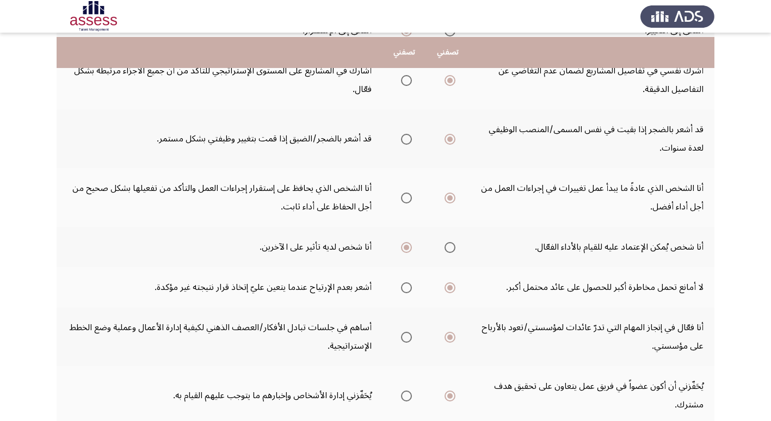
scroll to position [272, 0]
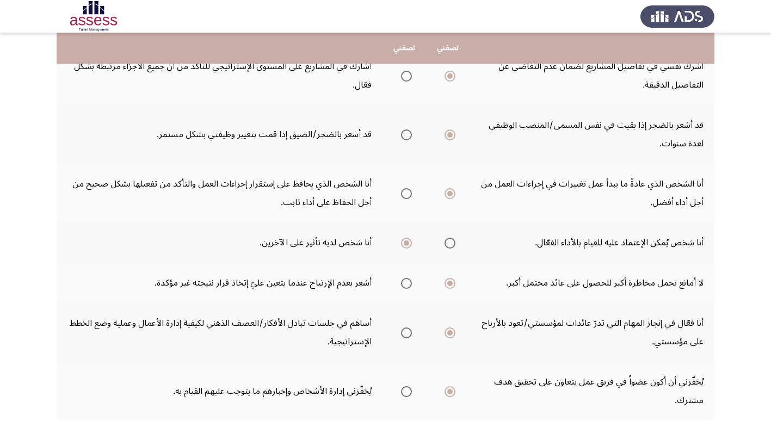
click at [405, 278] on span "Select an option" at bounding box center [406, 283] width 11 height 11
click at [405, 278] on input "Select an option" at bounding box center [406, 283] width 11 height 11
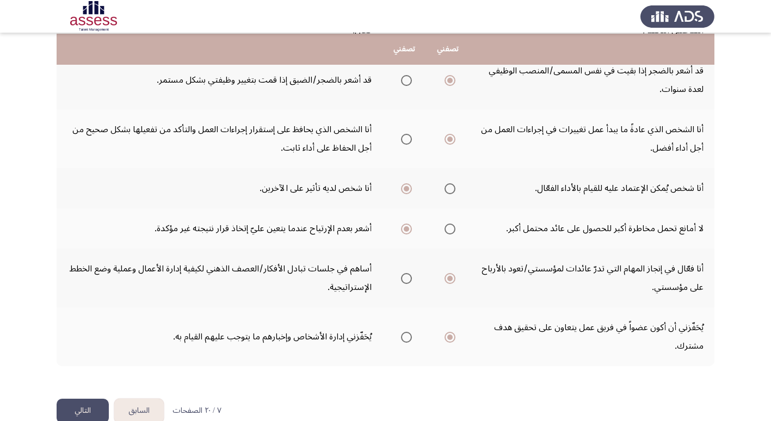
scroll to position [329, 0]
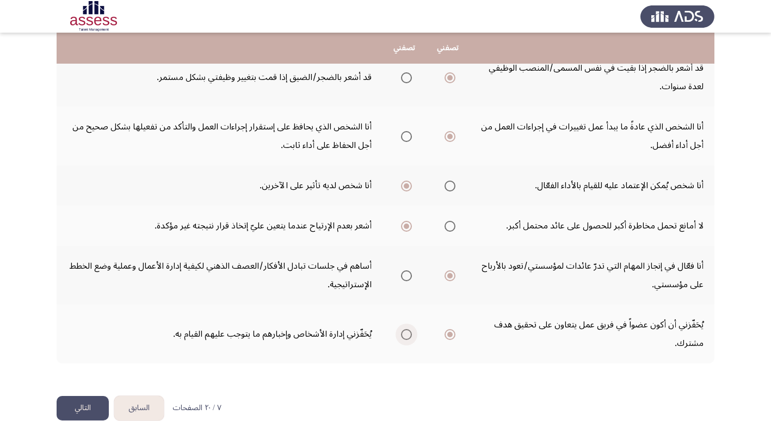
click at [405, 329] on span "Select an option" at bounding box center [406, 334] width 11 height 11
click at [405, 329] on input "Select an option" at bounding box center [406, 334] width 11 height 11
click at [92, 396] on button "التالي" at bounding box center [83, 408] width 52 height 24
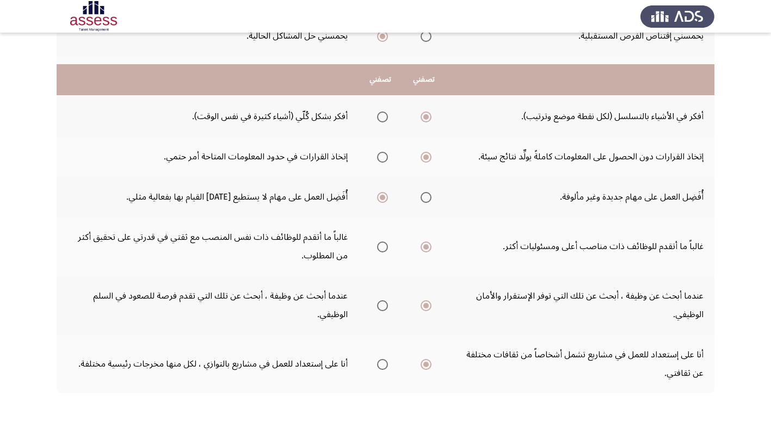
scroll to position [212, 0]
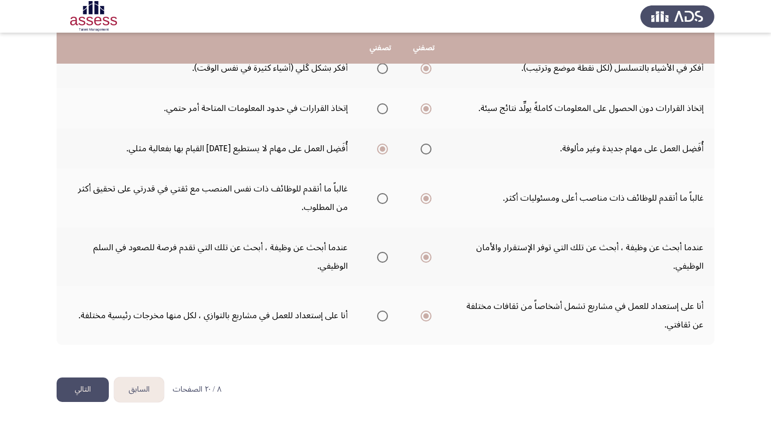
click at [83, 387] on button "التالي" at bounding box center [83, 389] width 52 height 24
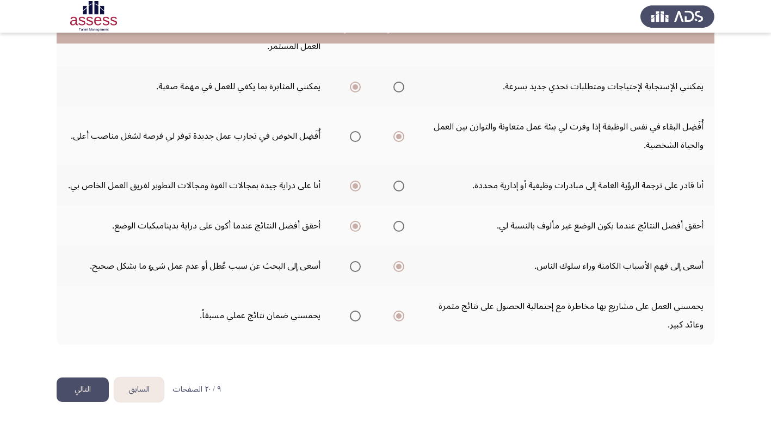
scroll to position [310, 0]
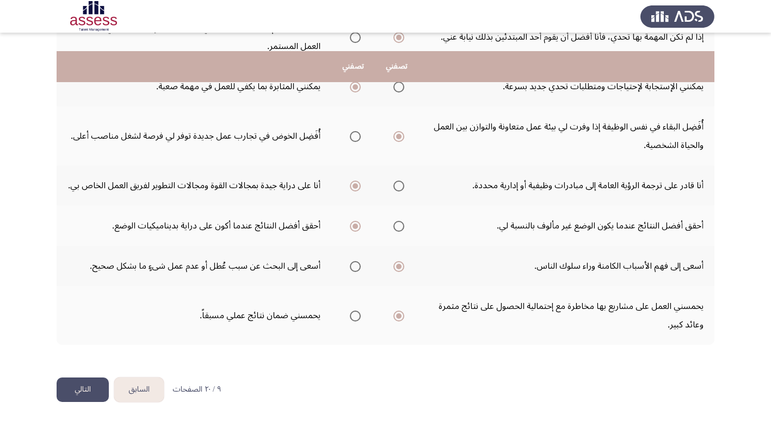
click at [88, 390] on button "التالي" at bounding box center [83, 389] width 52 height 24
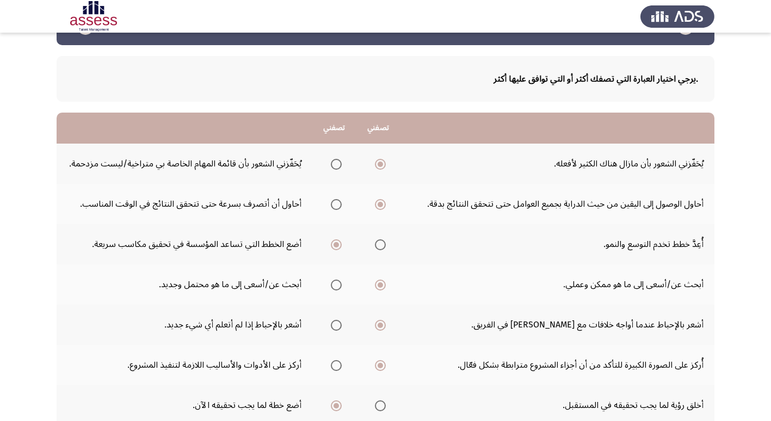
scroll to position [54, 0]
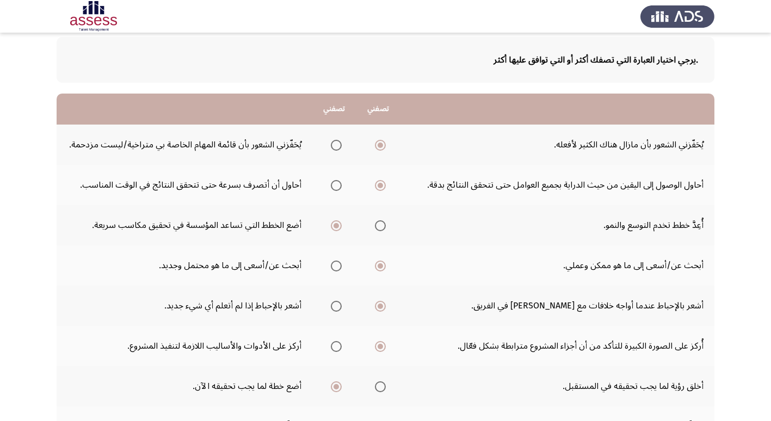
click at [336, 188] on span "Select an option" at bounding box center [336, 185] width 11 height 11
click at [336, 188] on input "Select an option" at bounding box center [336, 185] width 11 height 11
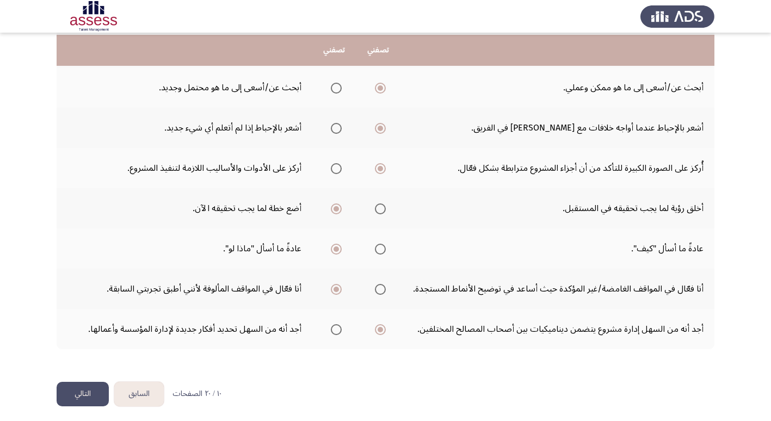
scroll to position [237, 0]
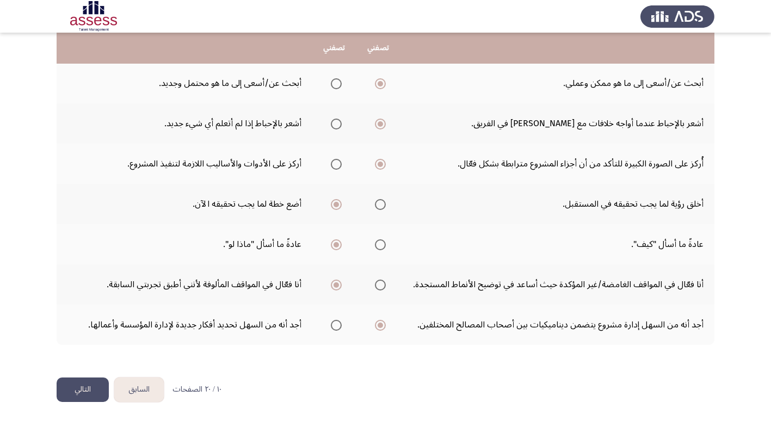
click at [79, 390] on button "التالي" at bounding box center [83, 389] width 52 height 24
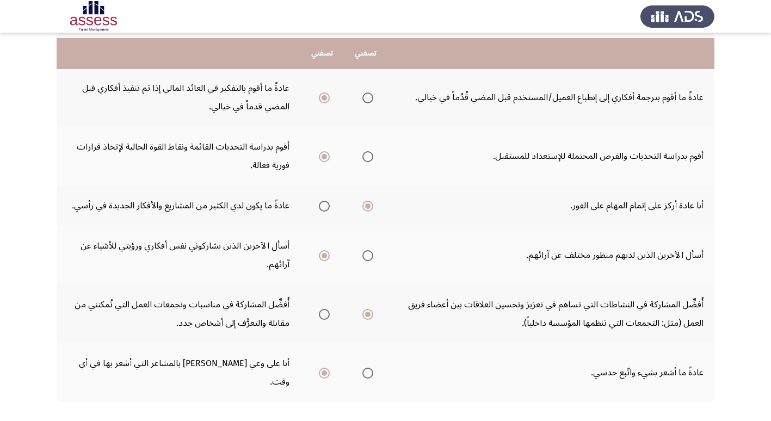
scroll to position [310, 0]
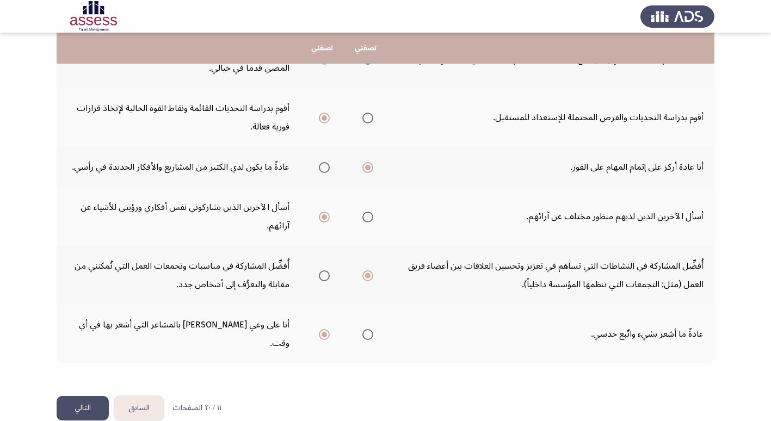
click at [82, 396] on button "التالي" at bounding box center [83, 408] width 52 height 24
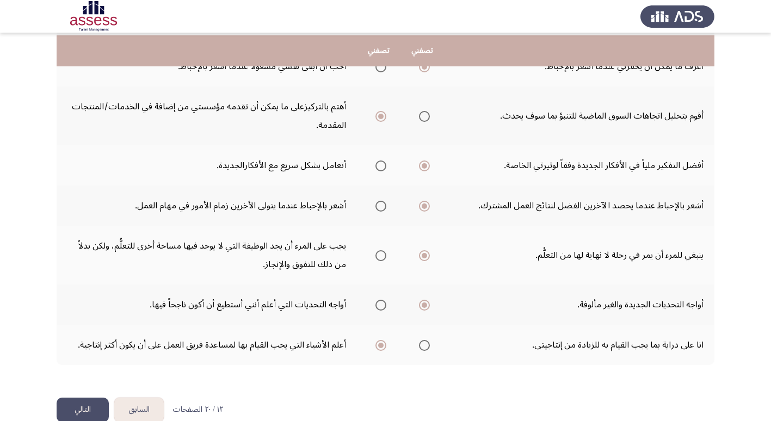
scroll to position [292, 0]
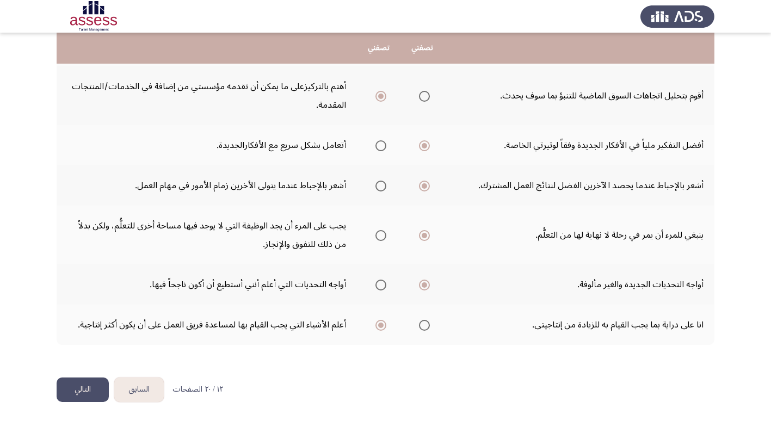
click at [384, 185] on span "Select an option" at bounding box center [380, 186] width 11 height 11
click at [384, 185] on input "Select an option" at bounding box center [380, 186] width 11 height 11
click at [78, 388] on button "التالي" at bounding box center [83, 389] width 52 height 24
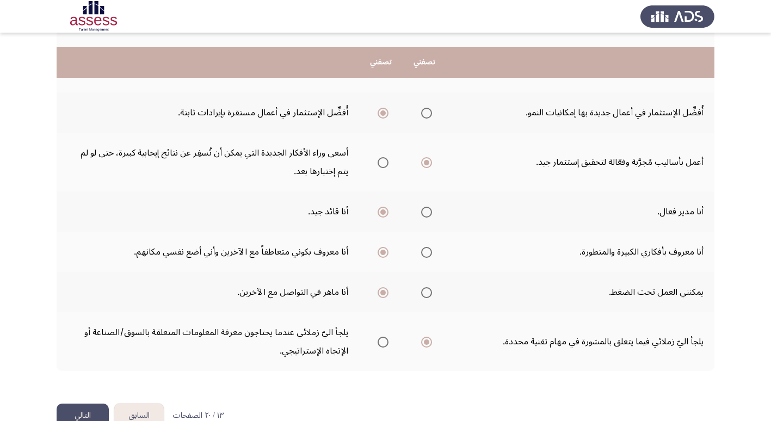
scroll to position [310, 0]
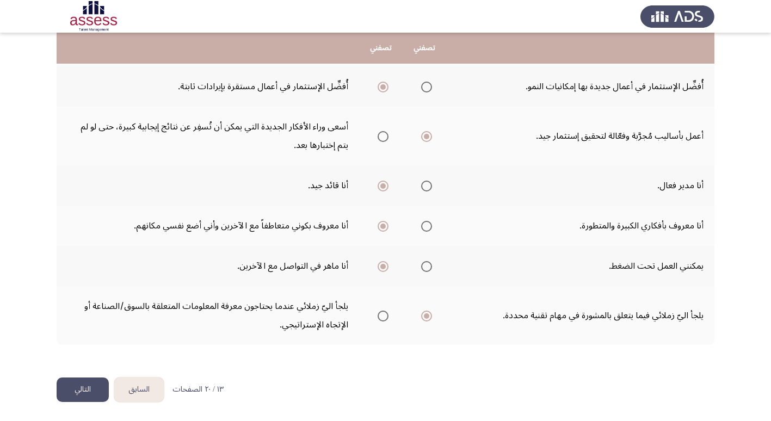
click at [78, 390] on button "التالي" at bounding box center [83, 389] width 52 height 24
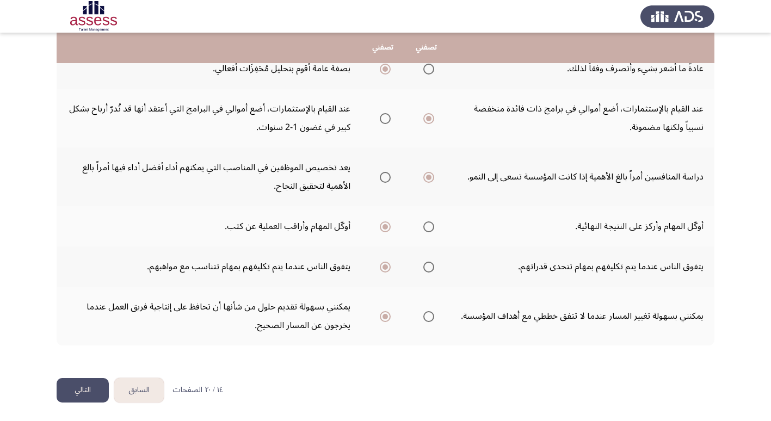
scroll to position [329, 0]
click at [90, 382] on button "التالي" at bounding box center [83, 389] width 52 height 24
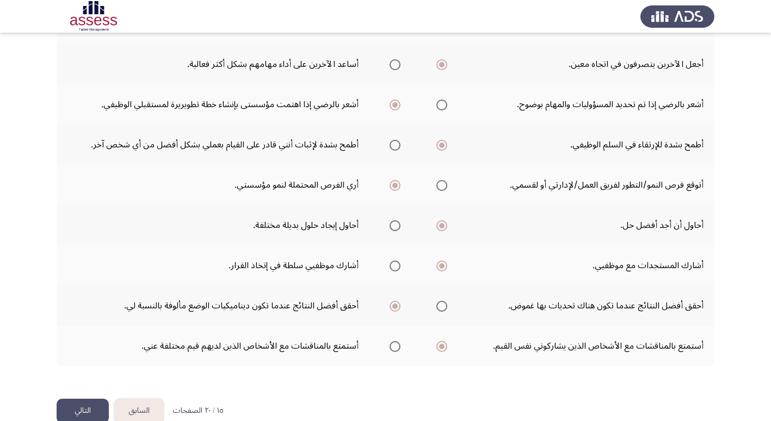
scroll to position [218, 0]
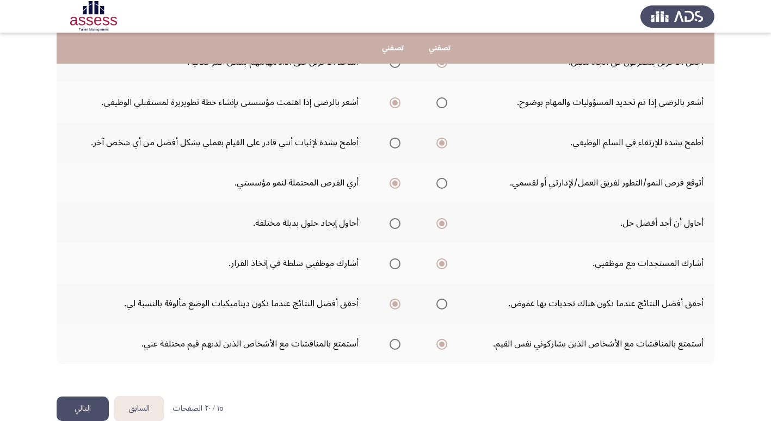
click at [89, 406] on button "التالي" at bounding box center [83, 408] width 52 height 24
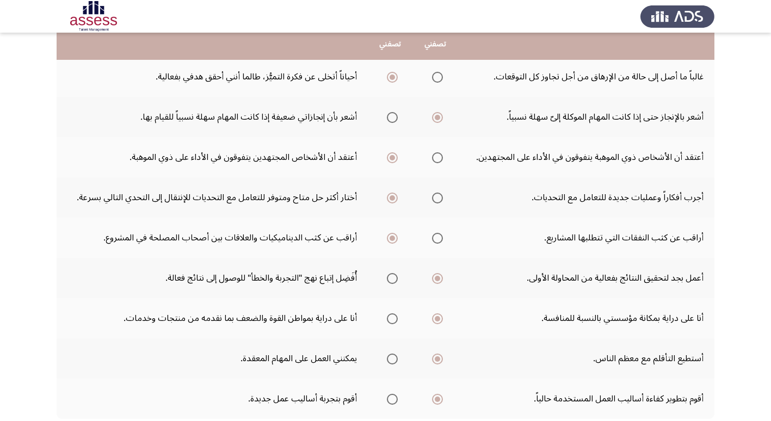
scroll to position [163, 0]
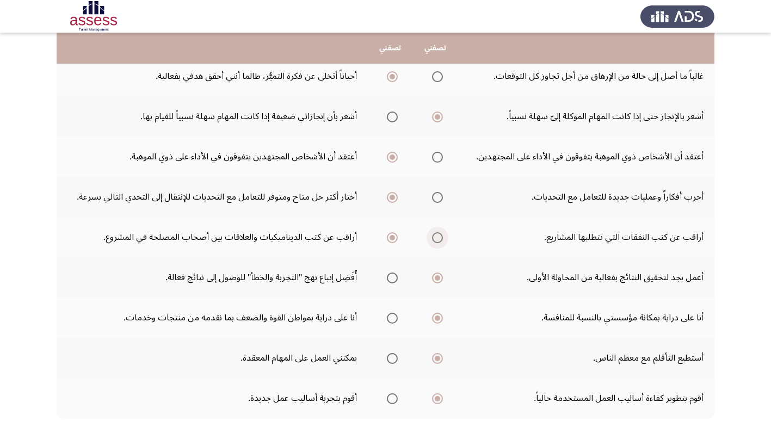
click at [437, 238] on span "Select an option" at bounding box center [437, 238] width 0 height 0
click at [435, 237] on input "Select an option" at bounding box center [437, 237] width 11 height 11
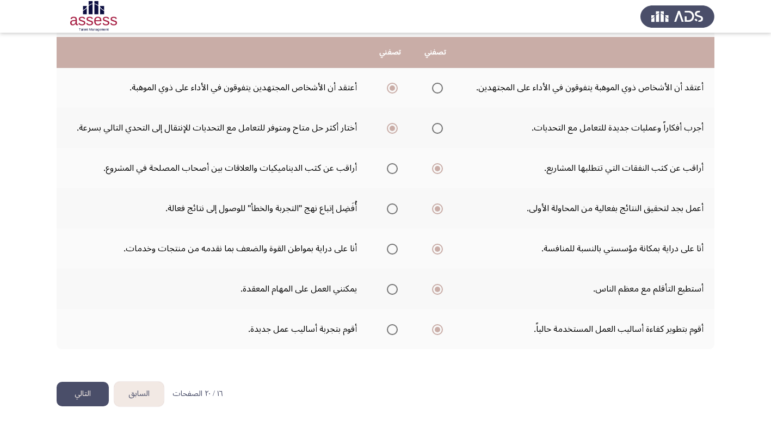
scroll to position [237, 0]
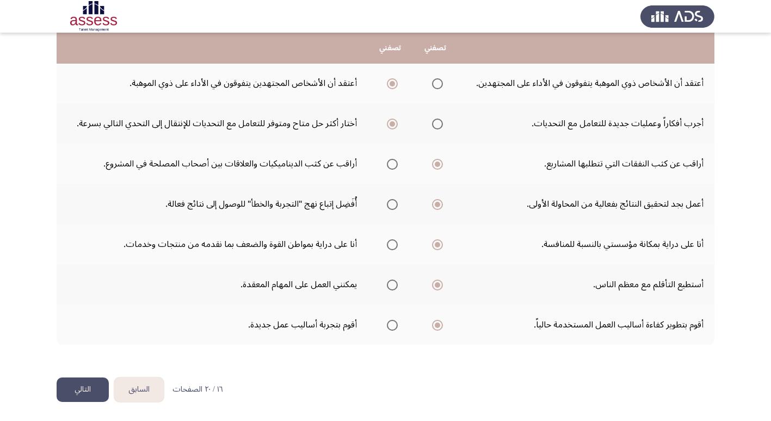
click at [91, 384] on button "التالي" at bounding box center [83, 389] width 52 height 24
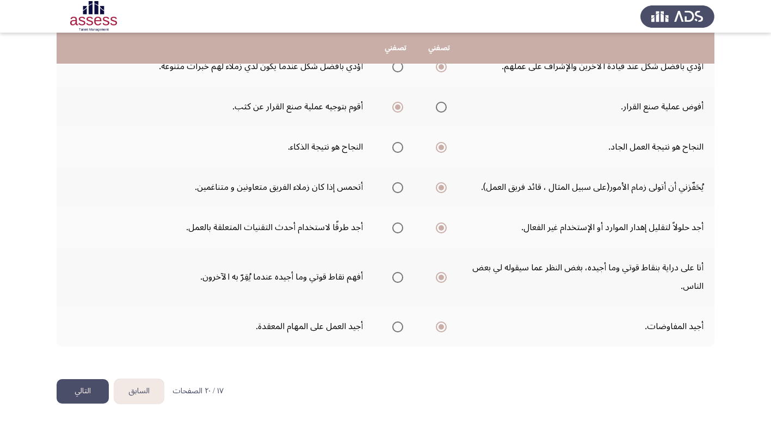
scroll to position [274, 0]
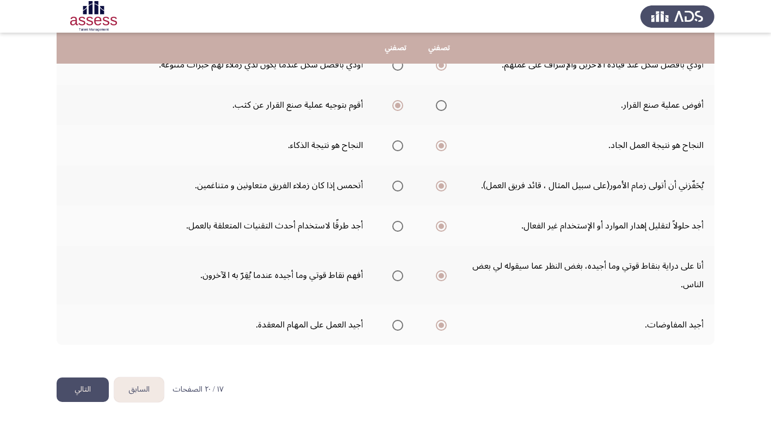
click at [80, 392] on button "التالي" at bounding box center [83, 389] width 52 height 24
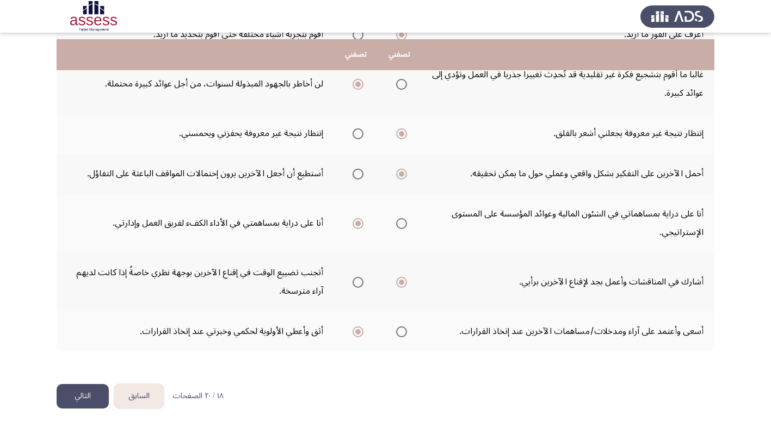
scroll to position [292, 0]
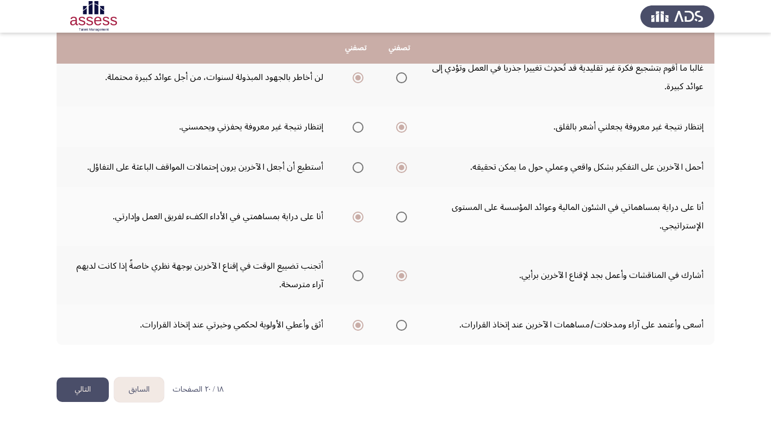
click at [80, 388] on button "التالي" at bounding box center [83, 389] width 52 height 24
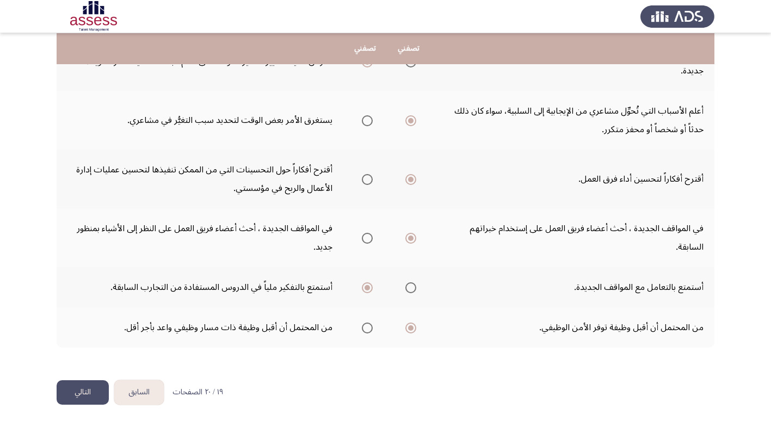
scroll to position [329, 0]
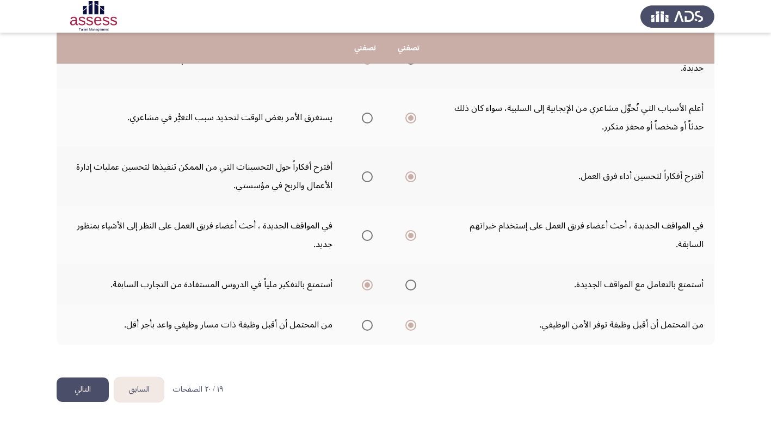
click at [78, 389] on button "التالي" at bounding box center [83, 389] width 52 height 24
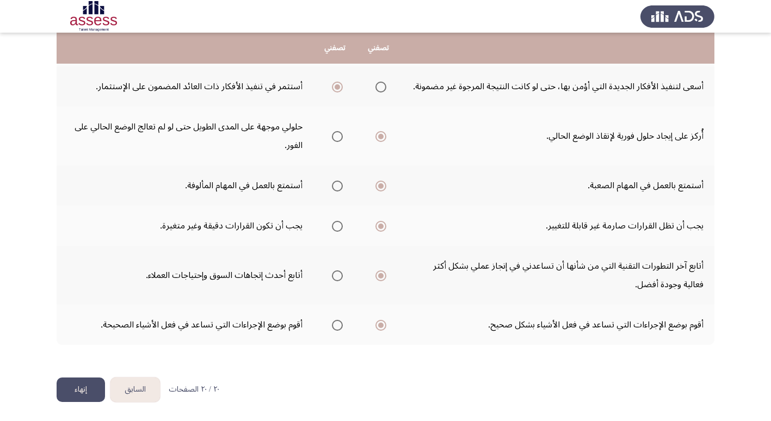
click at [86, 391] on button "إنهاء" at bounding box center [81, 389] width 48 height 24
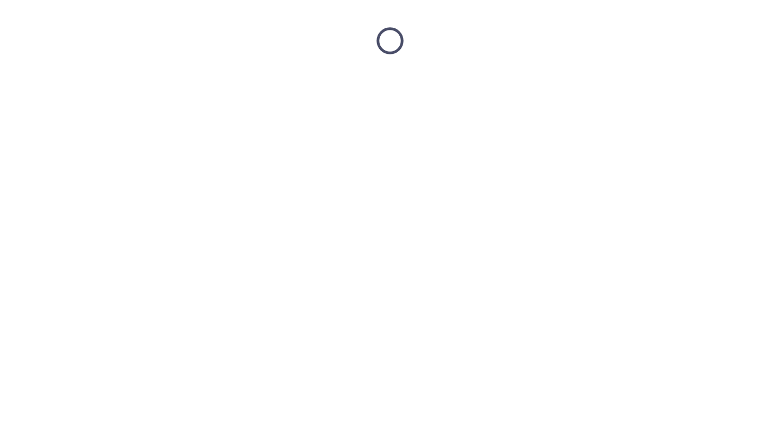
scroll to position [0, 0]
